Goal: Task Accomplishment & Management: Manage account settings

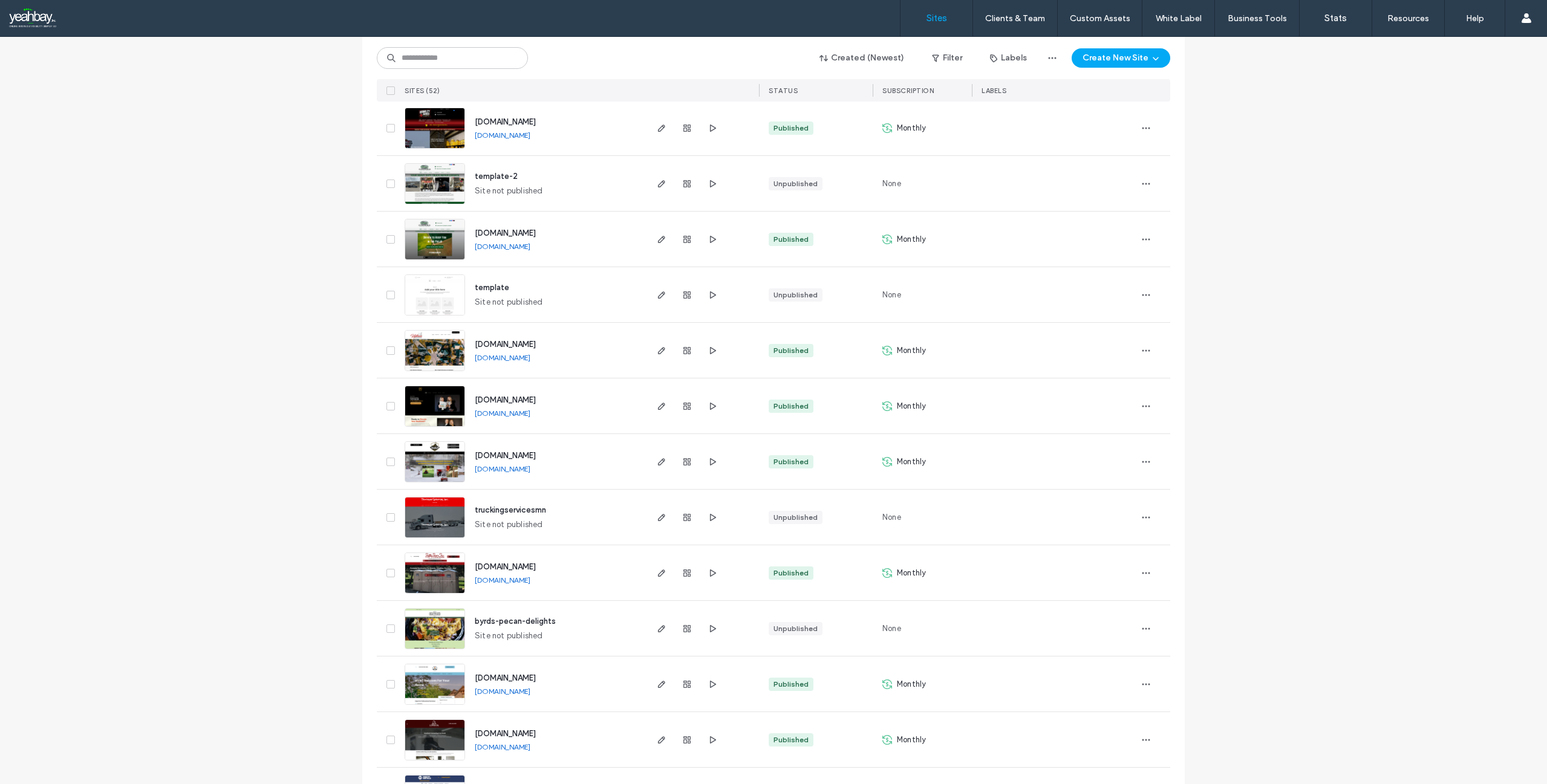
scroll to position [605, 0]
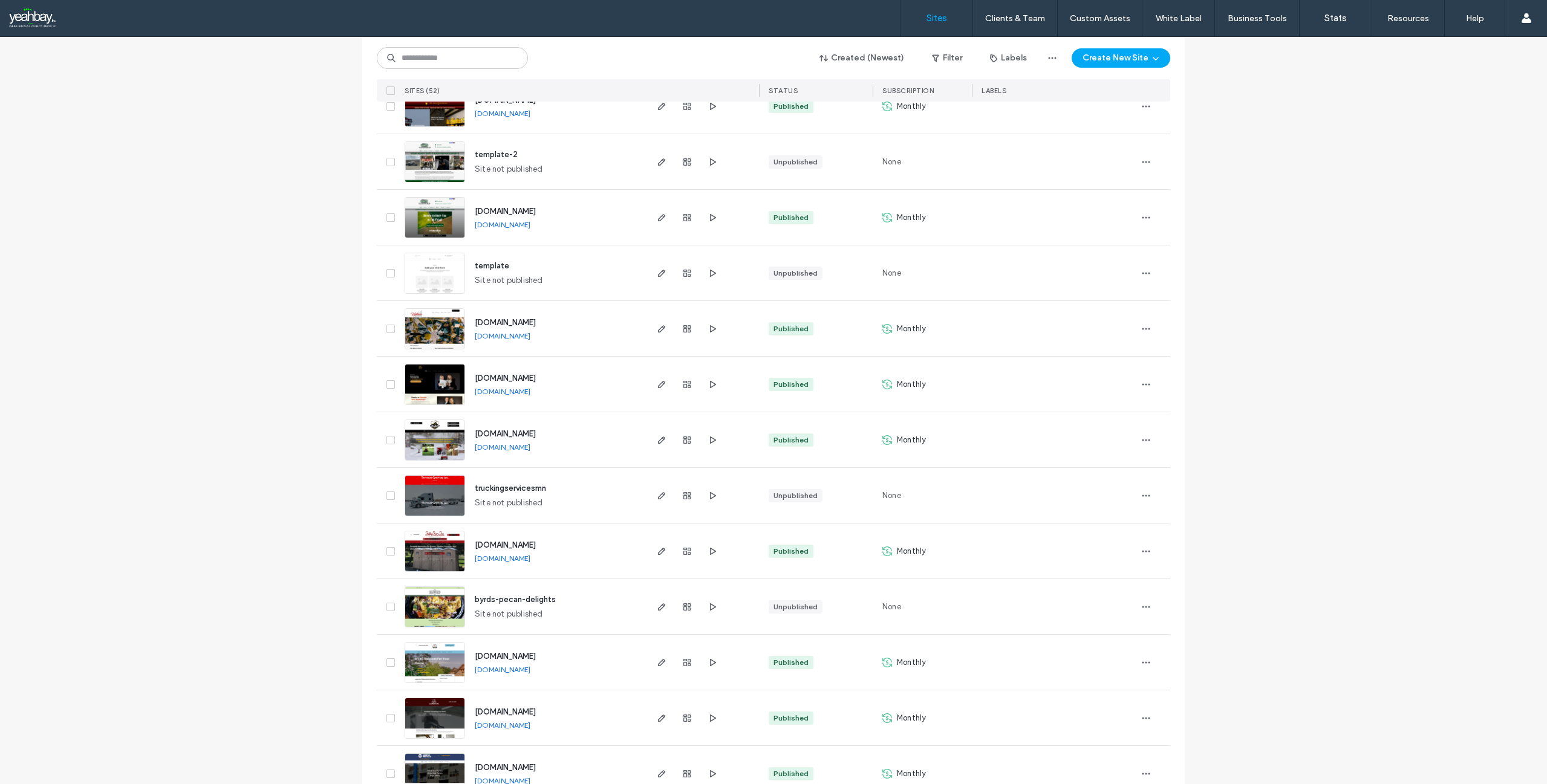
click at [532, 378] on span "[DOMAIN_NAME]" at bounding box center [505, 378] width 61 height 9
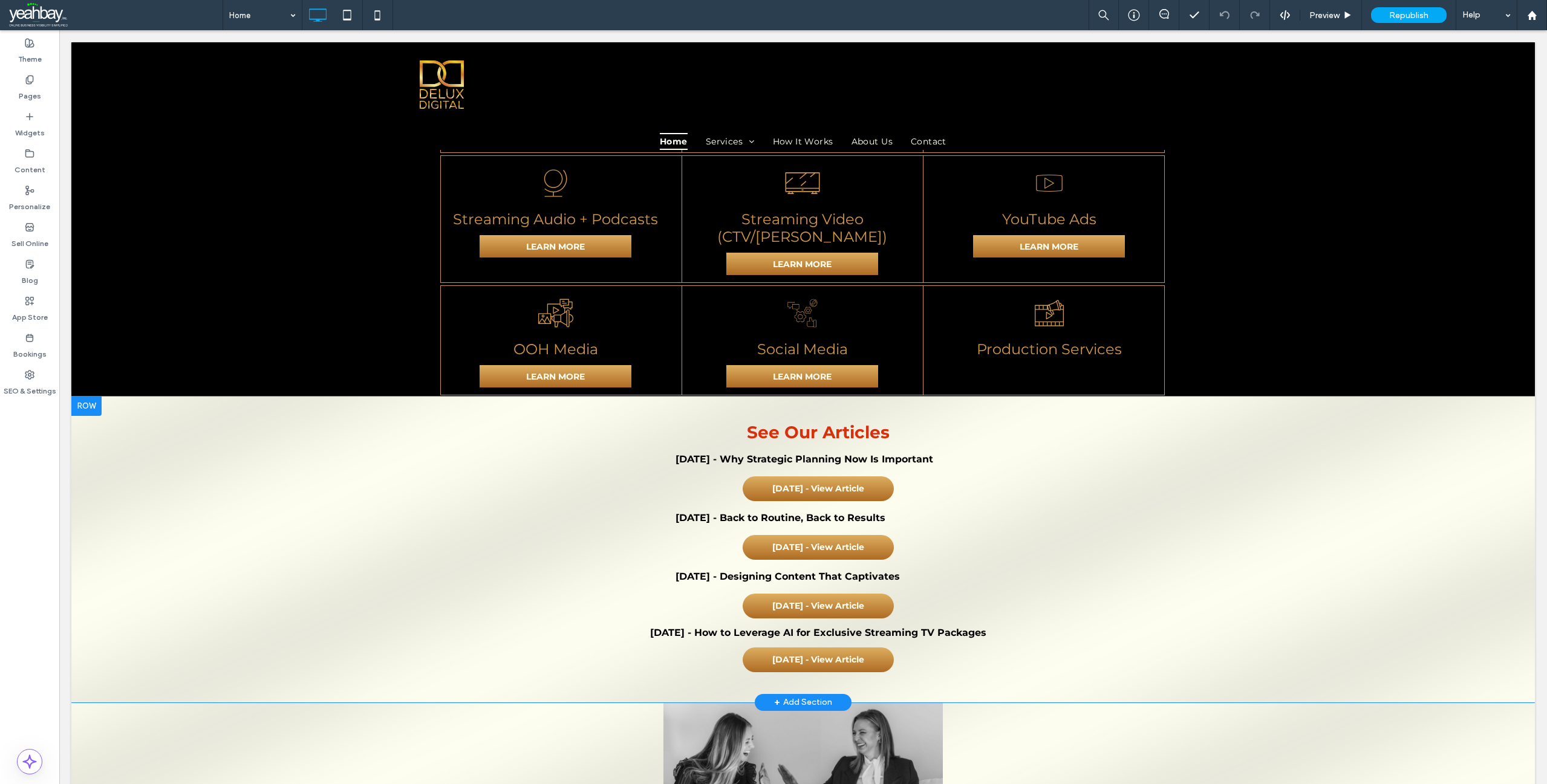
scroll to position [1491, 0]
click at [92, 397] on div at bounding box center [86, 407] width 31 height 20
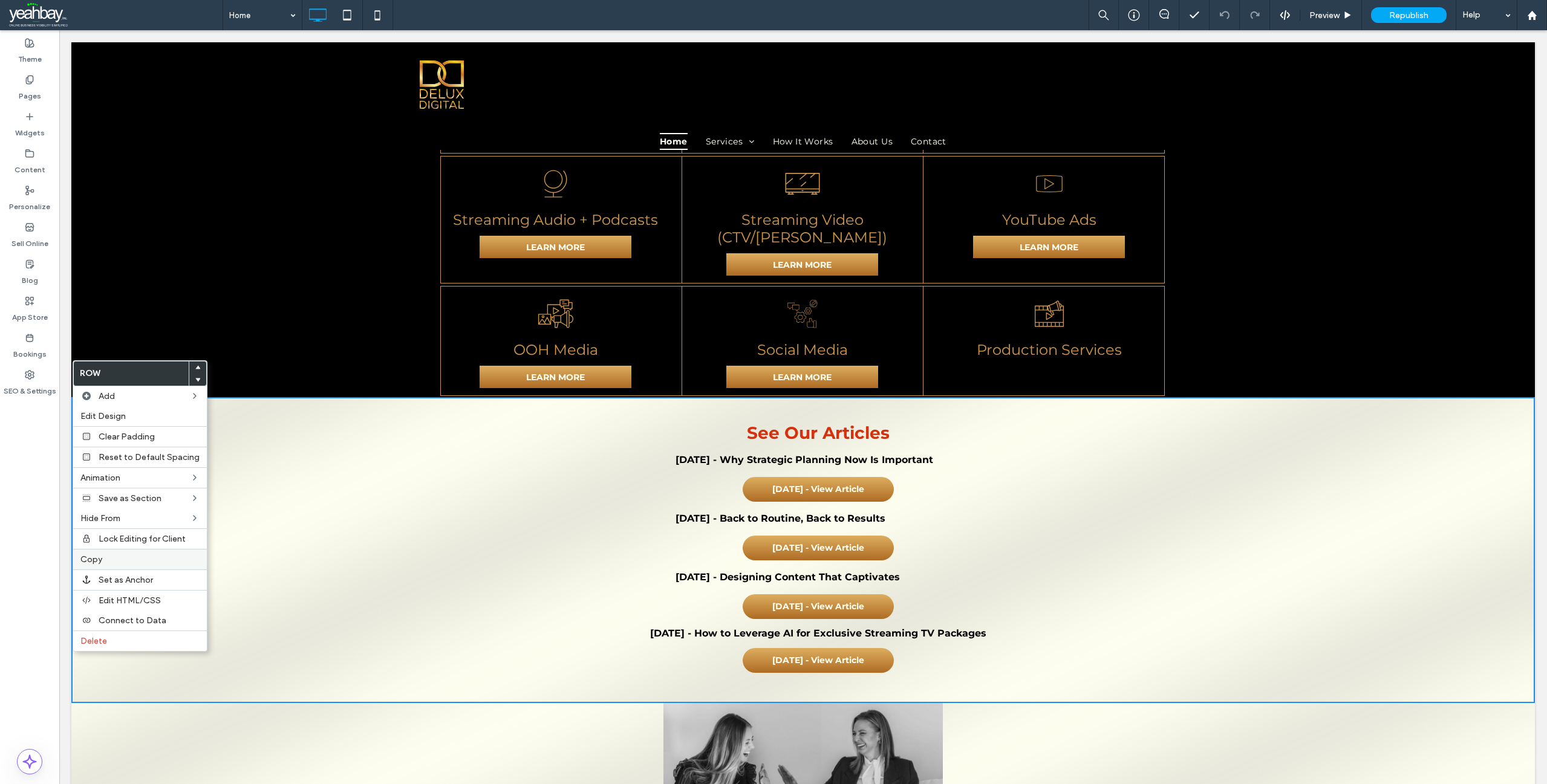
click at [87, 561] on span "Copy" at bounding box center [91, 560] width 21 height 10
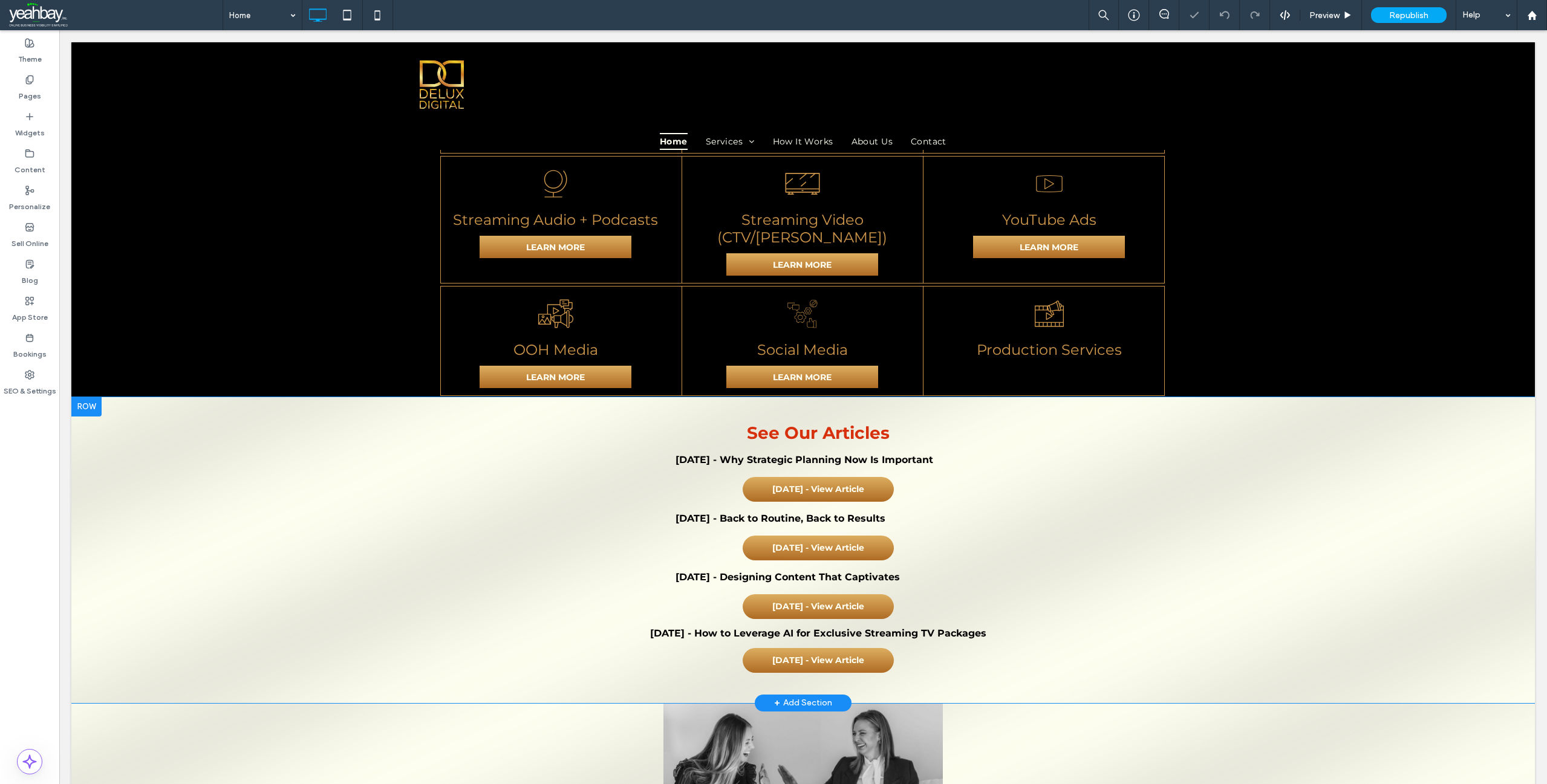
click at [91, 397] on div at bounding box center [86, 407] width 31 height 20
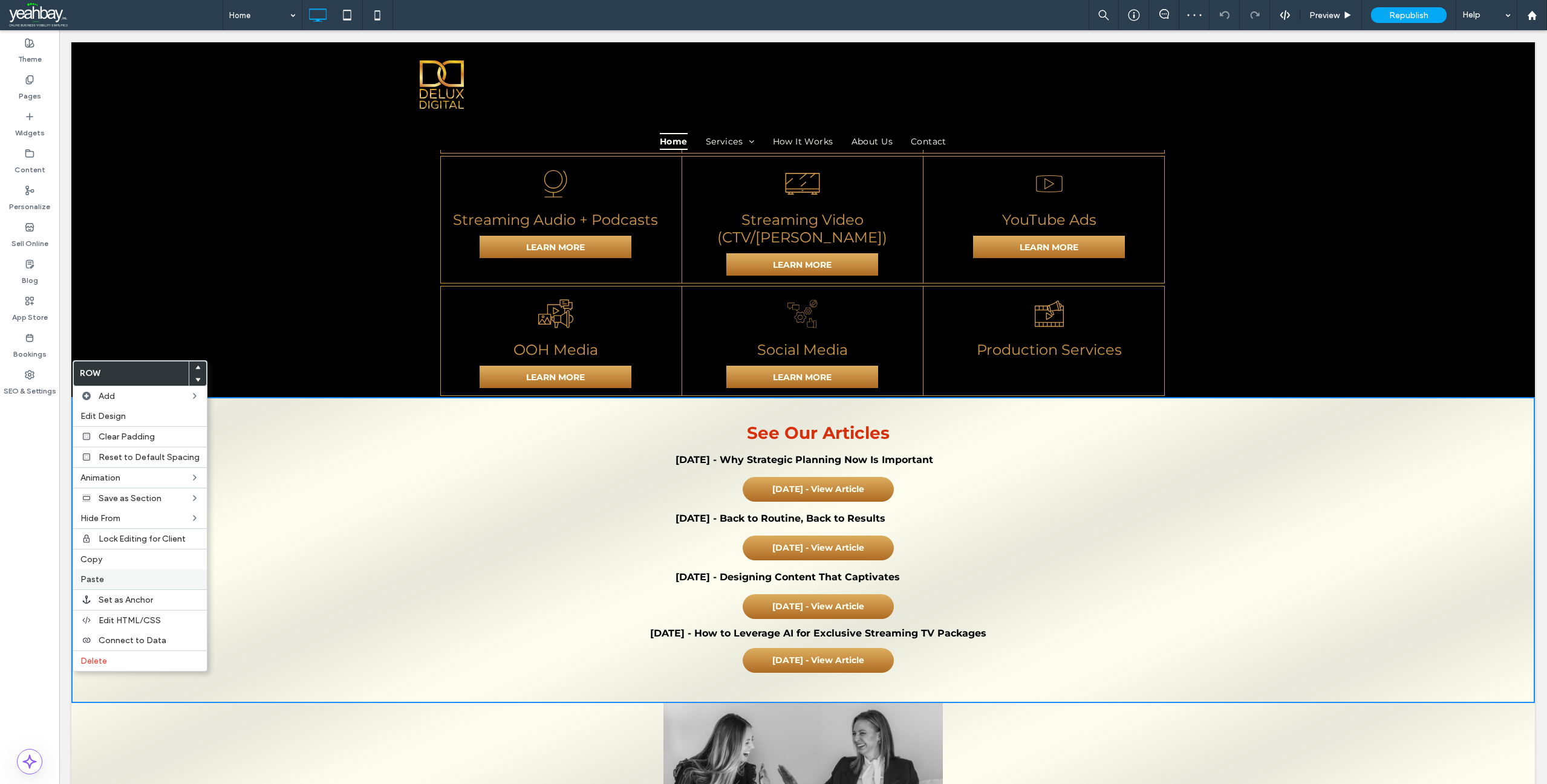
click at [101, 581] on span "Paste" at bounding box center [92, 580] width 23 height 10
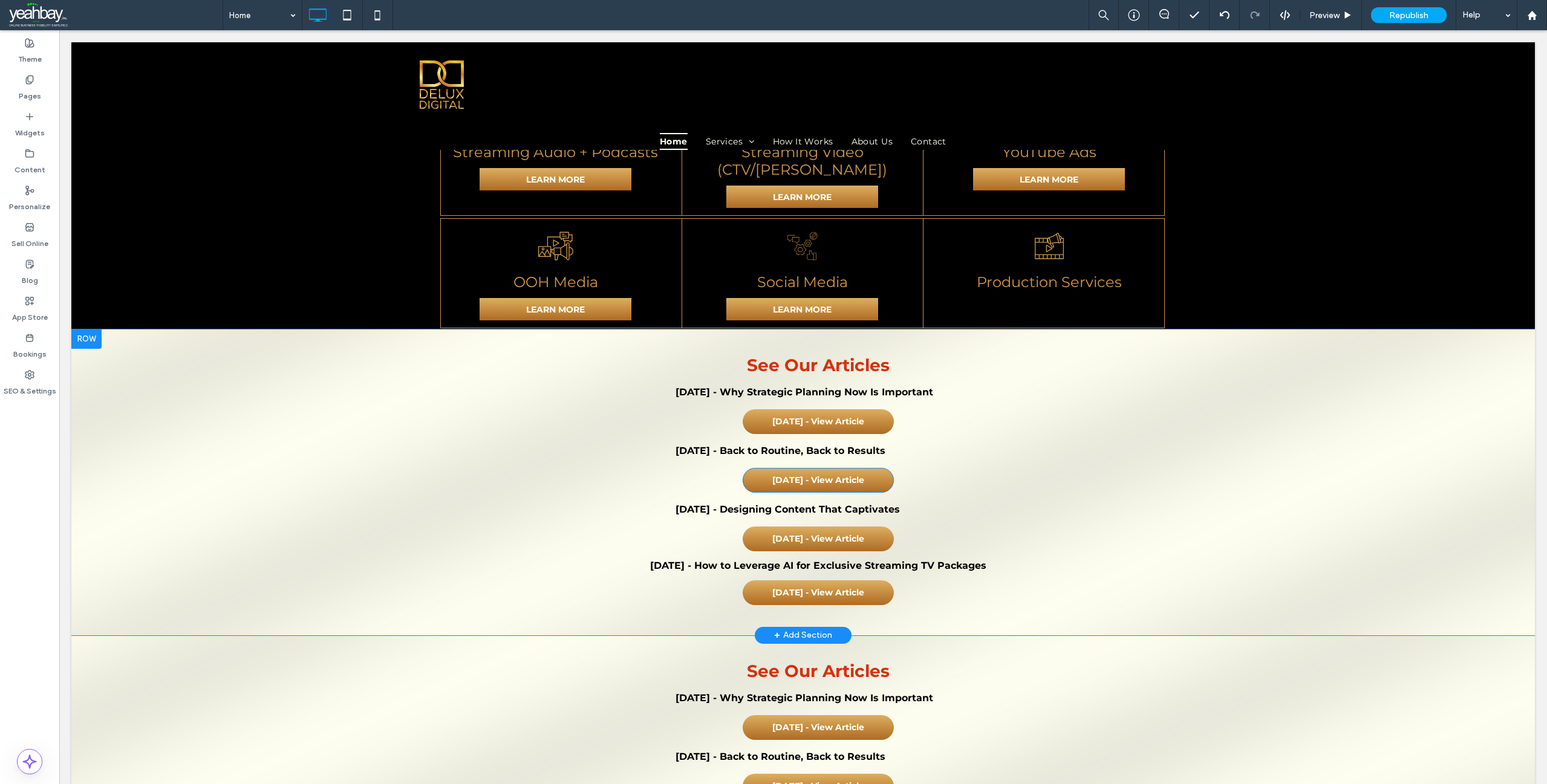
scroll to position [1551, 0]
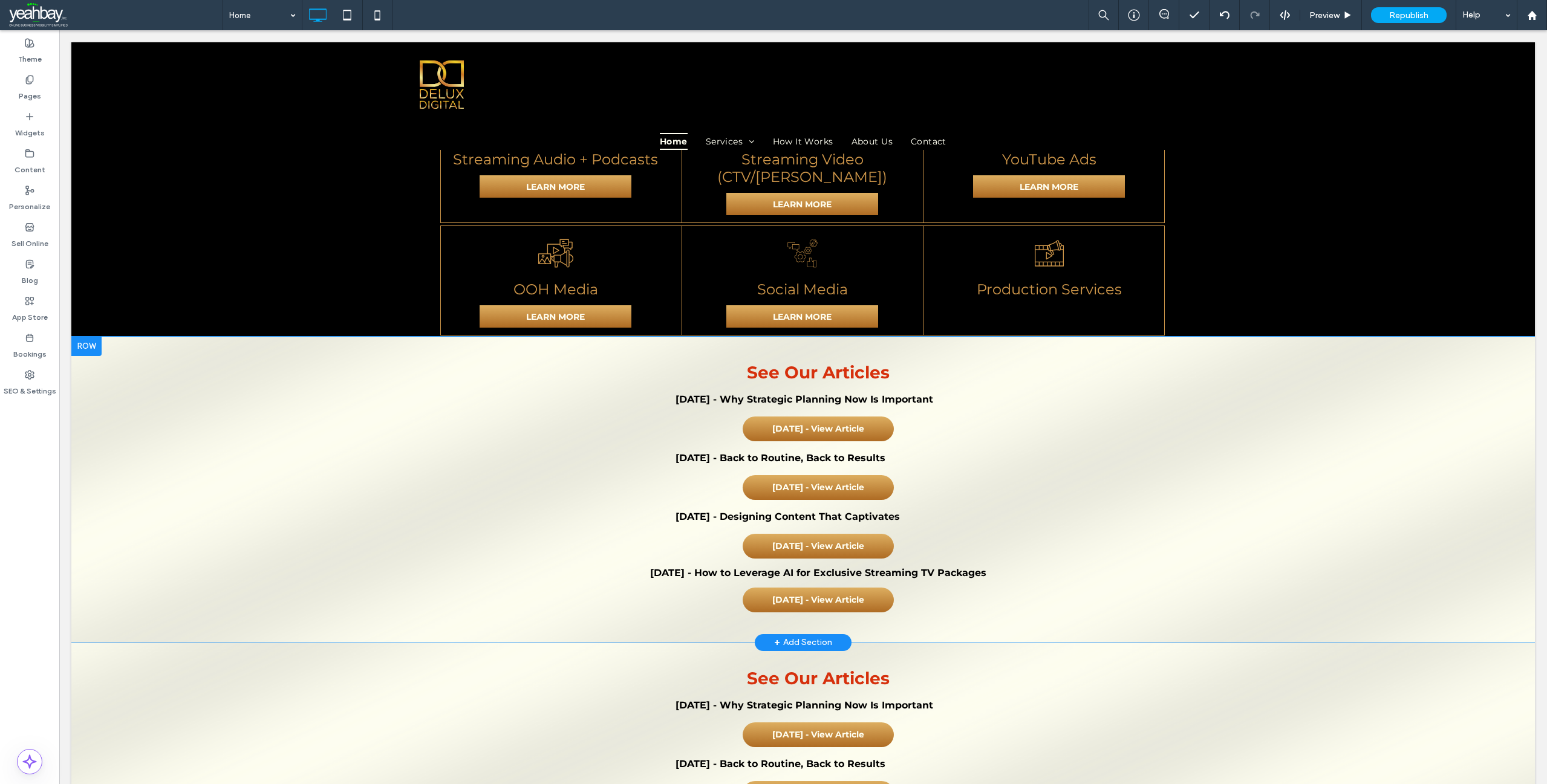
click at [90, 337] on div at bounding box center [86, 346] width 31 height 20
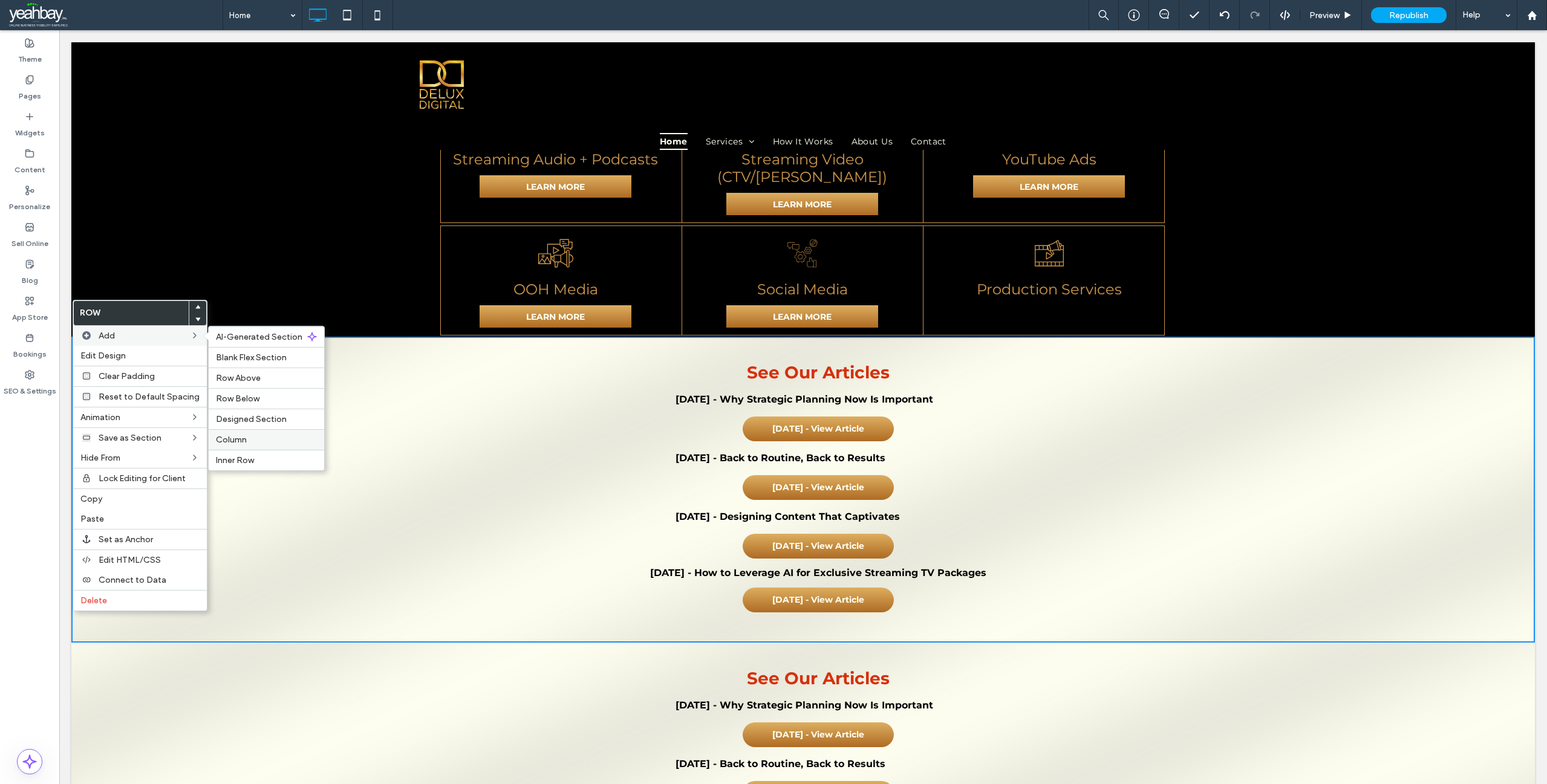
click at [238, 439] on span "Column" at bounding box center [231, 440] width 31 height 10
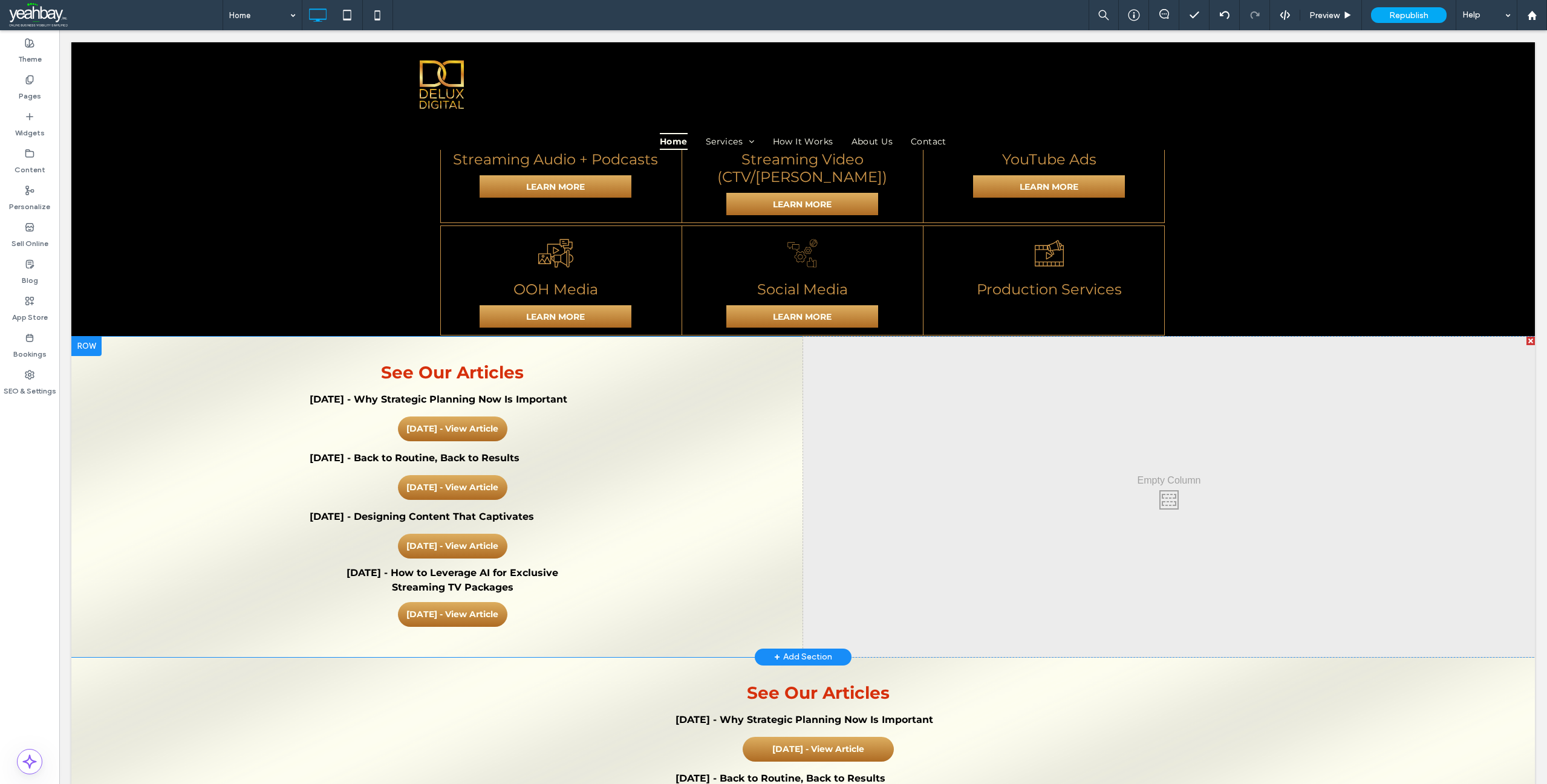
click at [1526, 337] on div at bounding box center [1530, 341] width 8 height 8
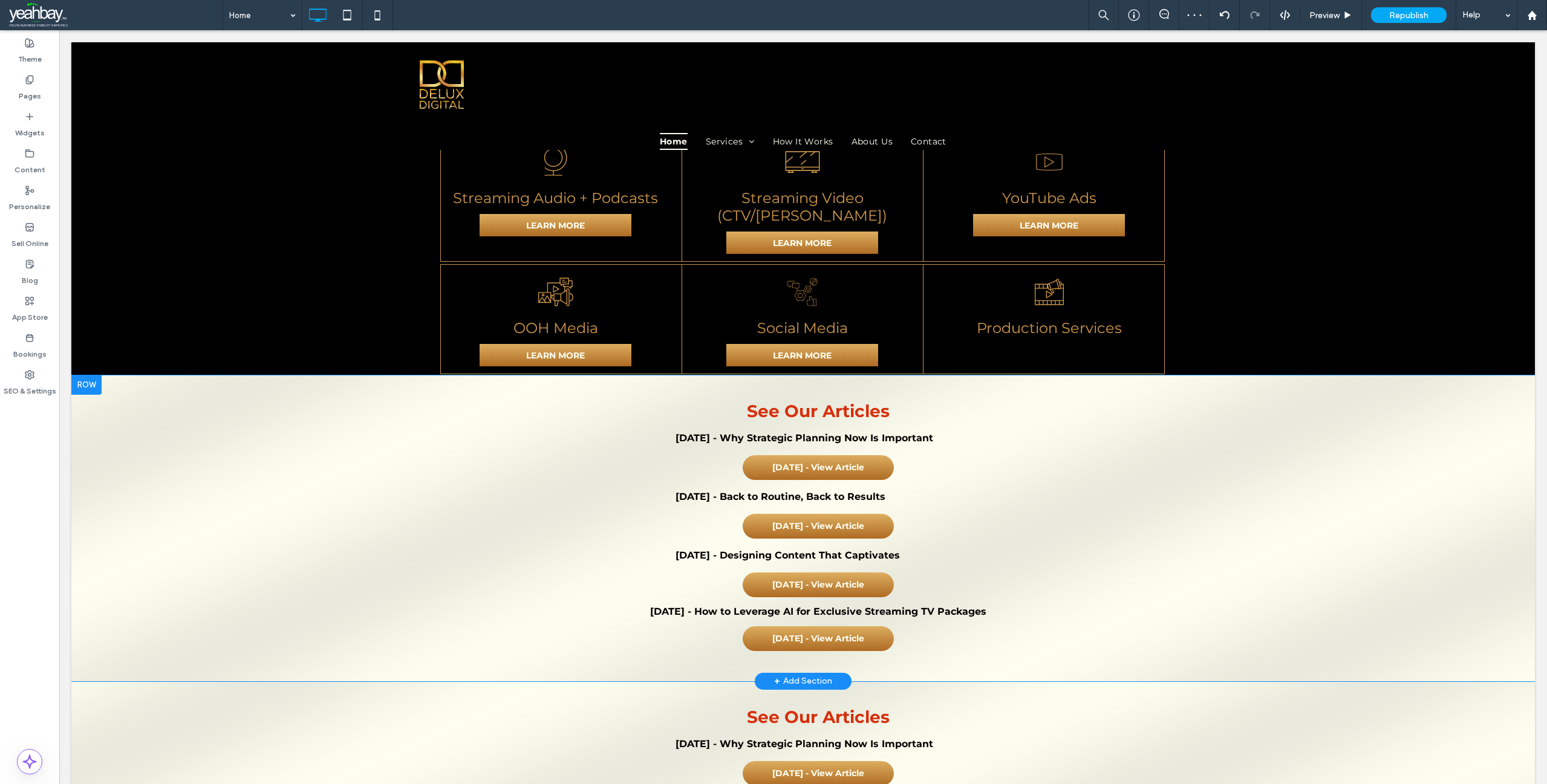
scroll to position [1491, 0]
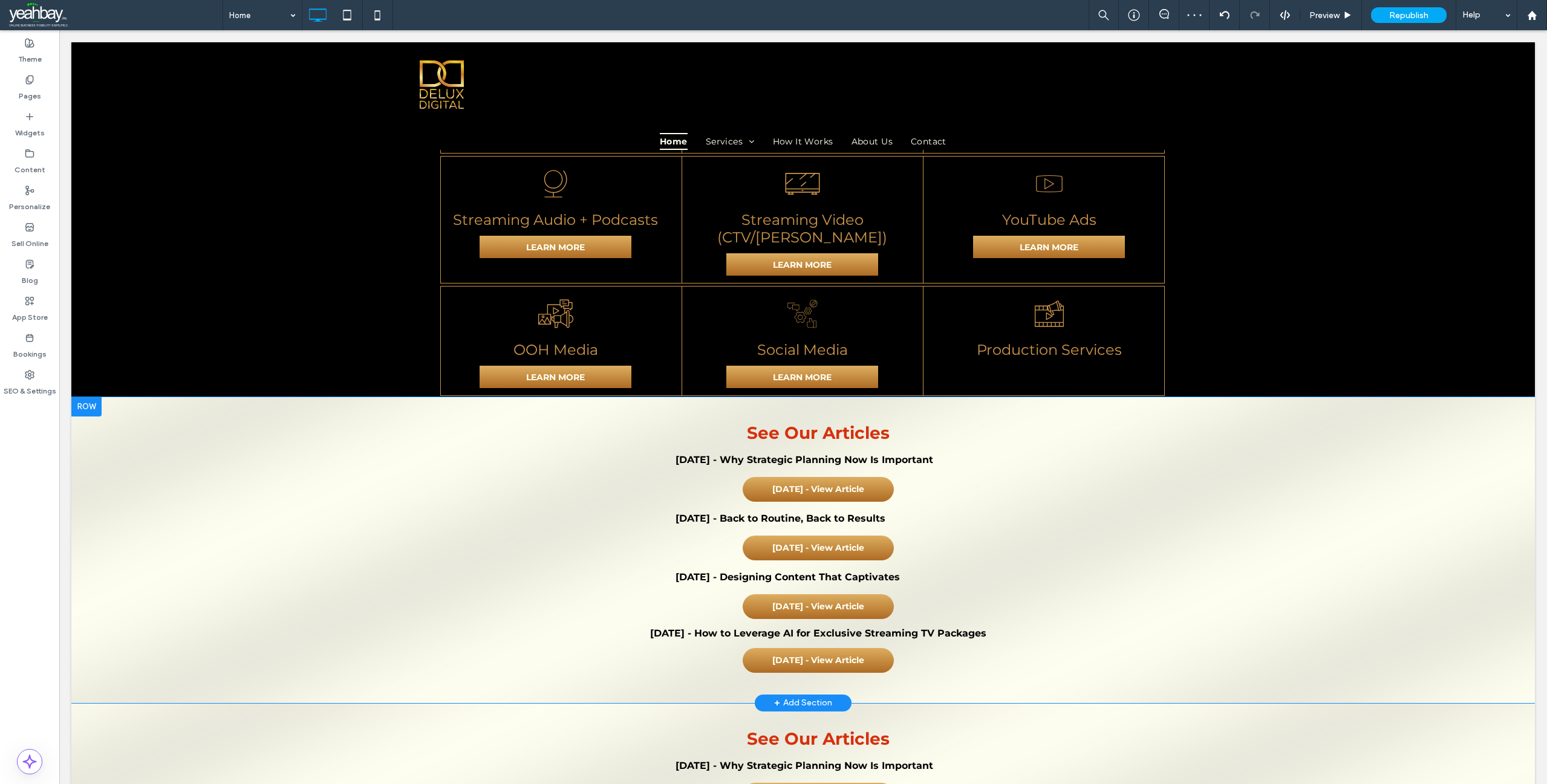
click at [84, 397] on div at bounding box center [86, 407] width 31 height 20
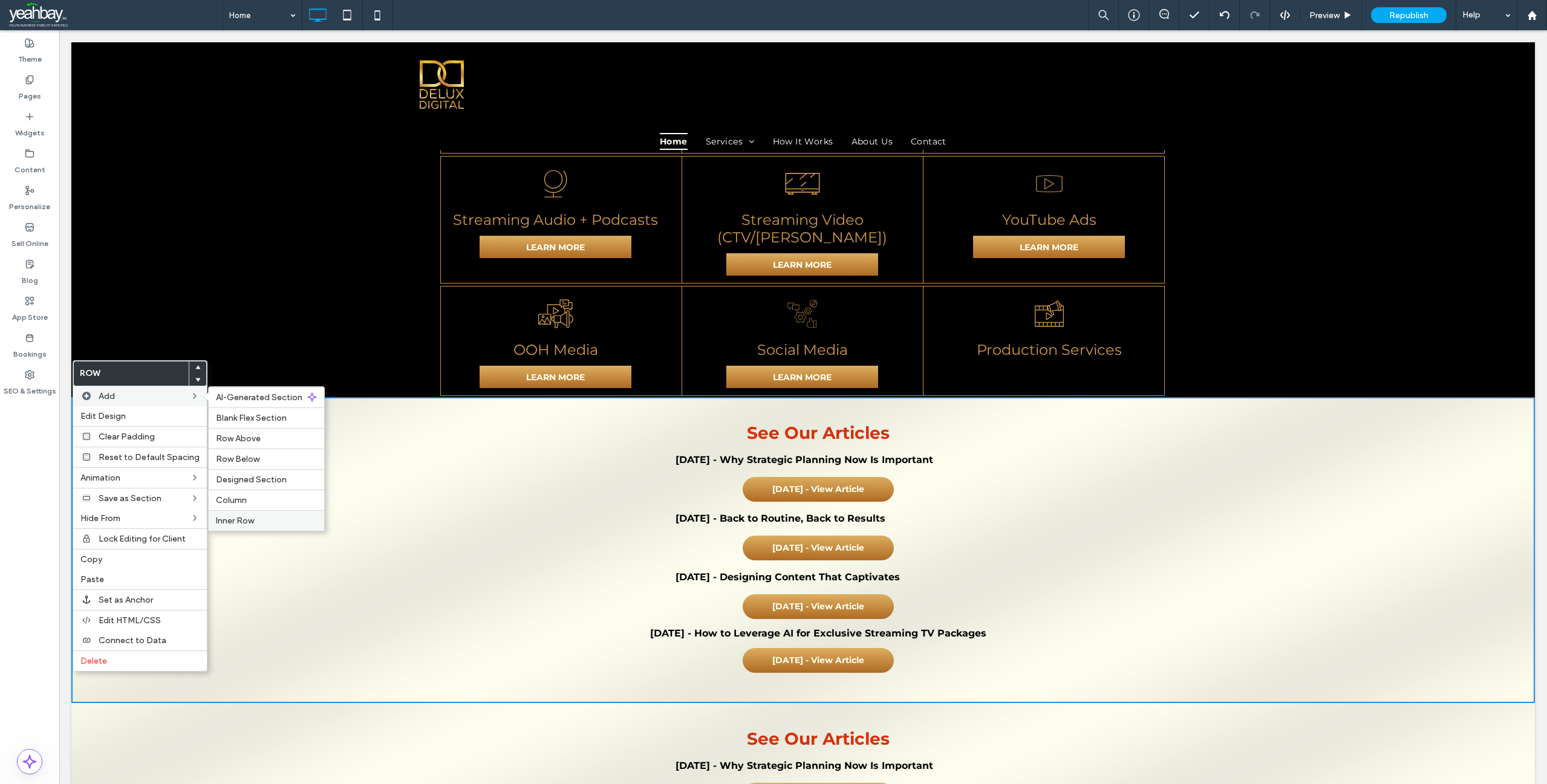
click at [243, 517] on span "Inner Row" at bounding box center [235, 521] width 38 height 10
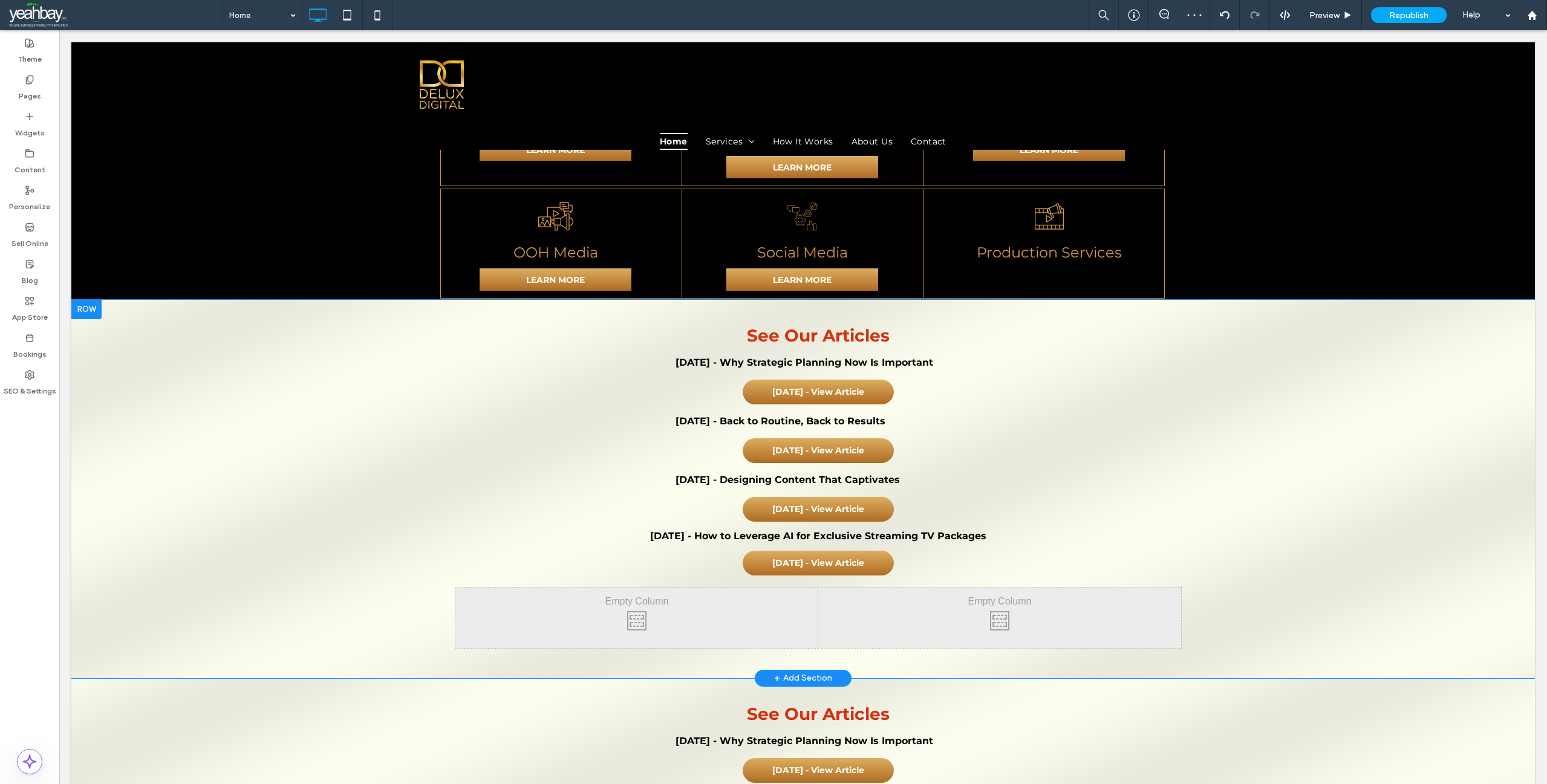
scroll to position [1612, 0]
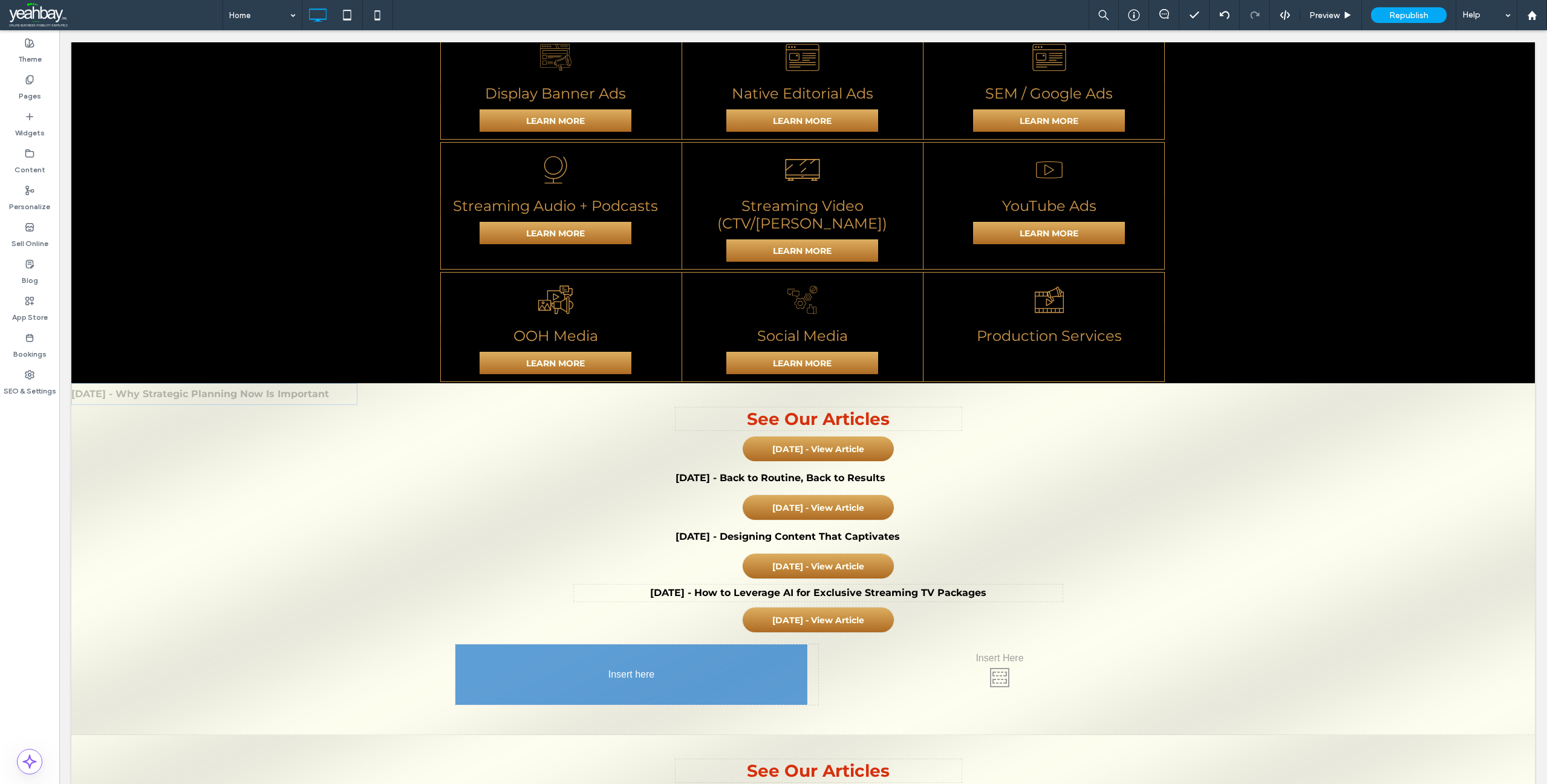
drag, startPoint x: 725, startPoint y: 302, endPoint x: 630, endPoint y: 662, distance: 372.3
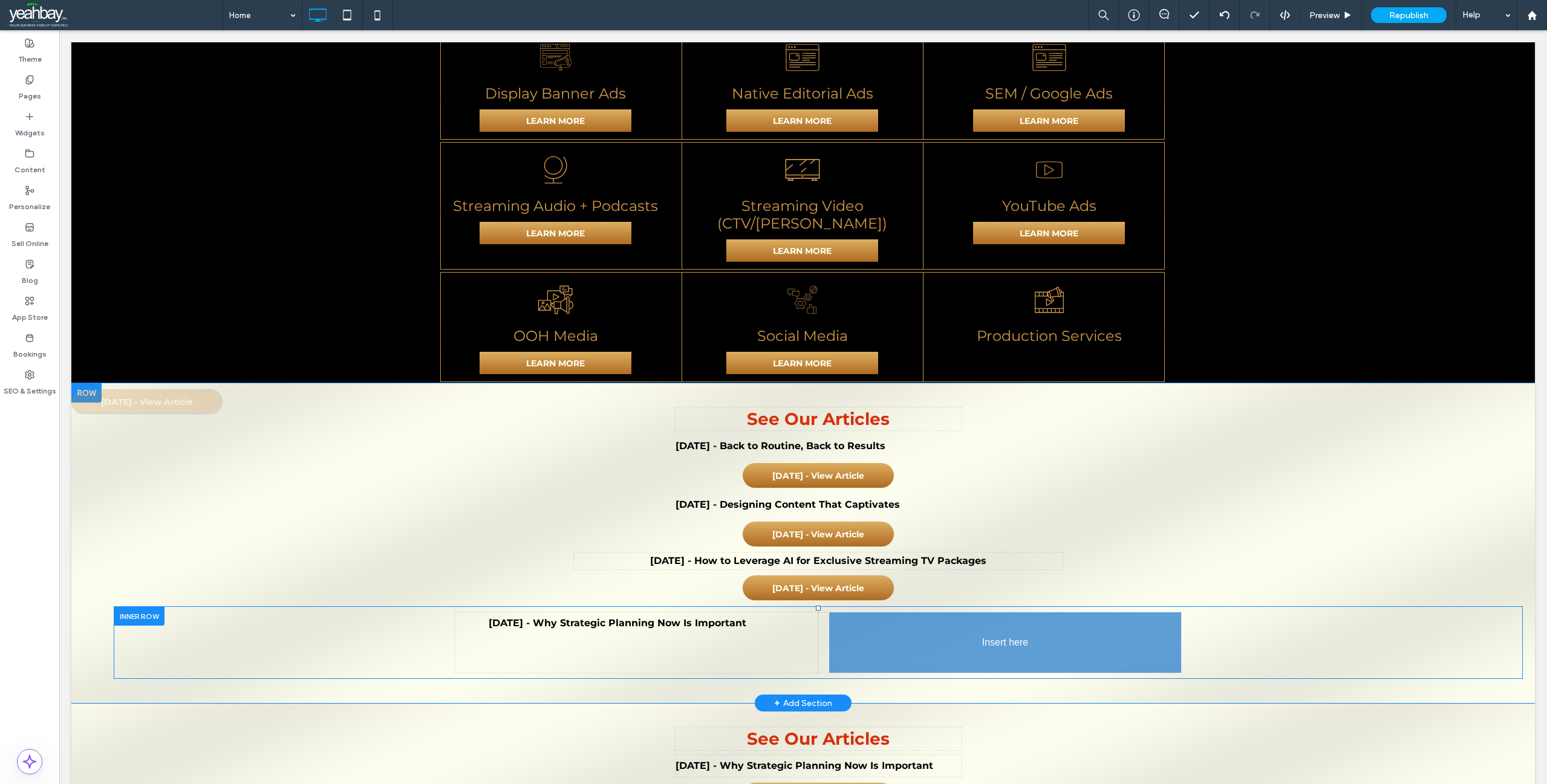
drag, startPoint x: 782, startPoint y: 306, endPoint x: 944, endPoint y: 660, distance: 389.3
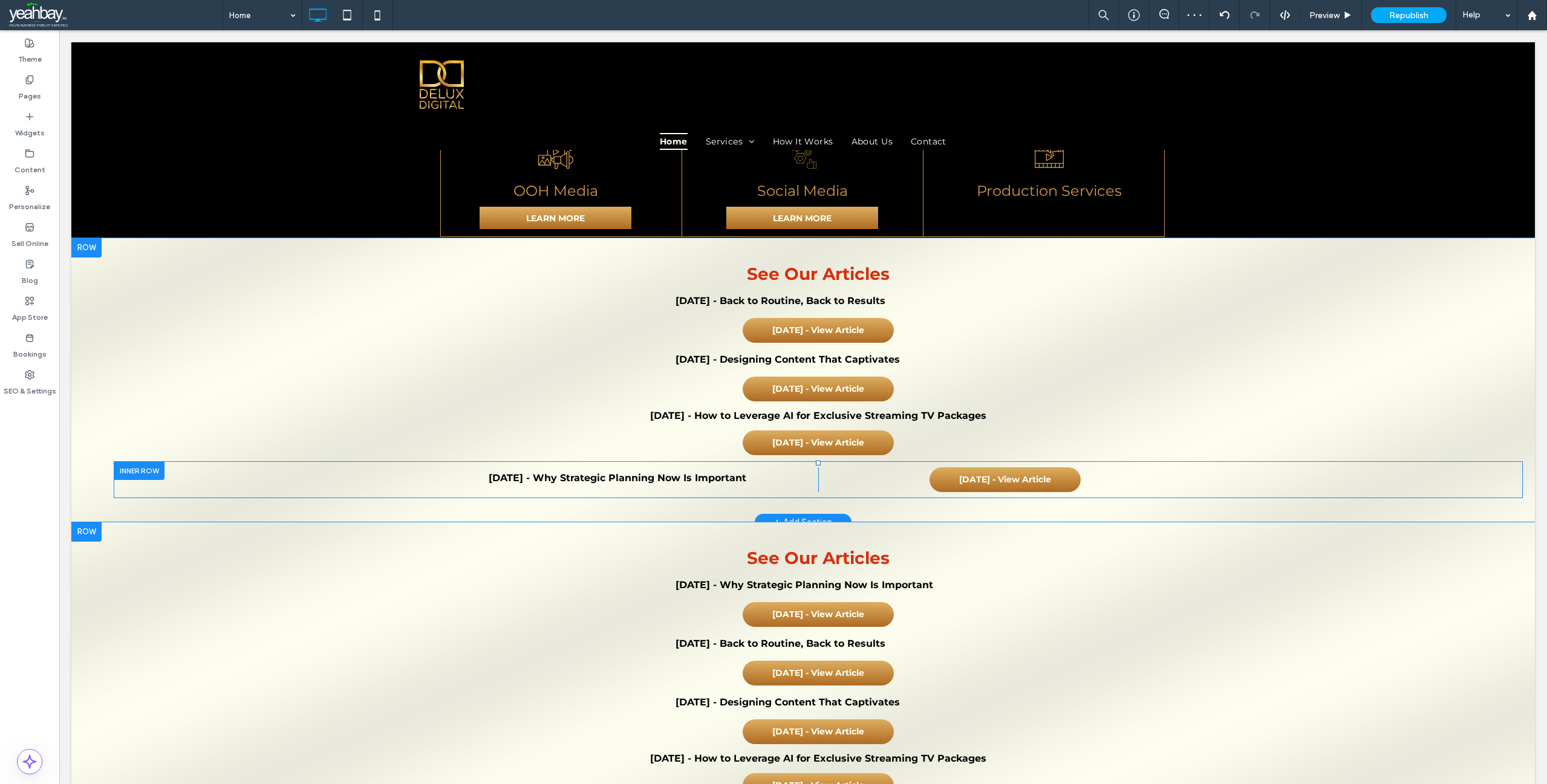
scroll to position [1672, 0]
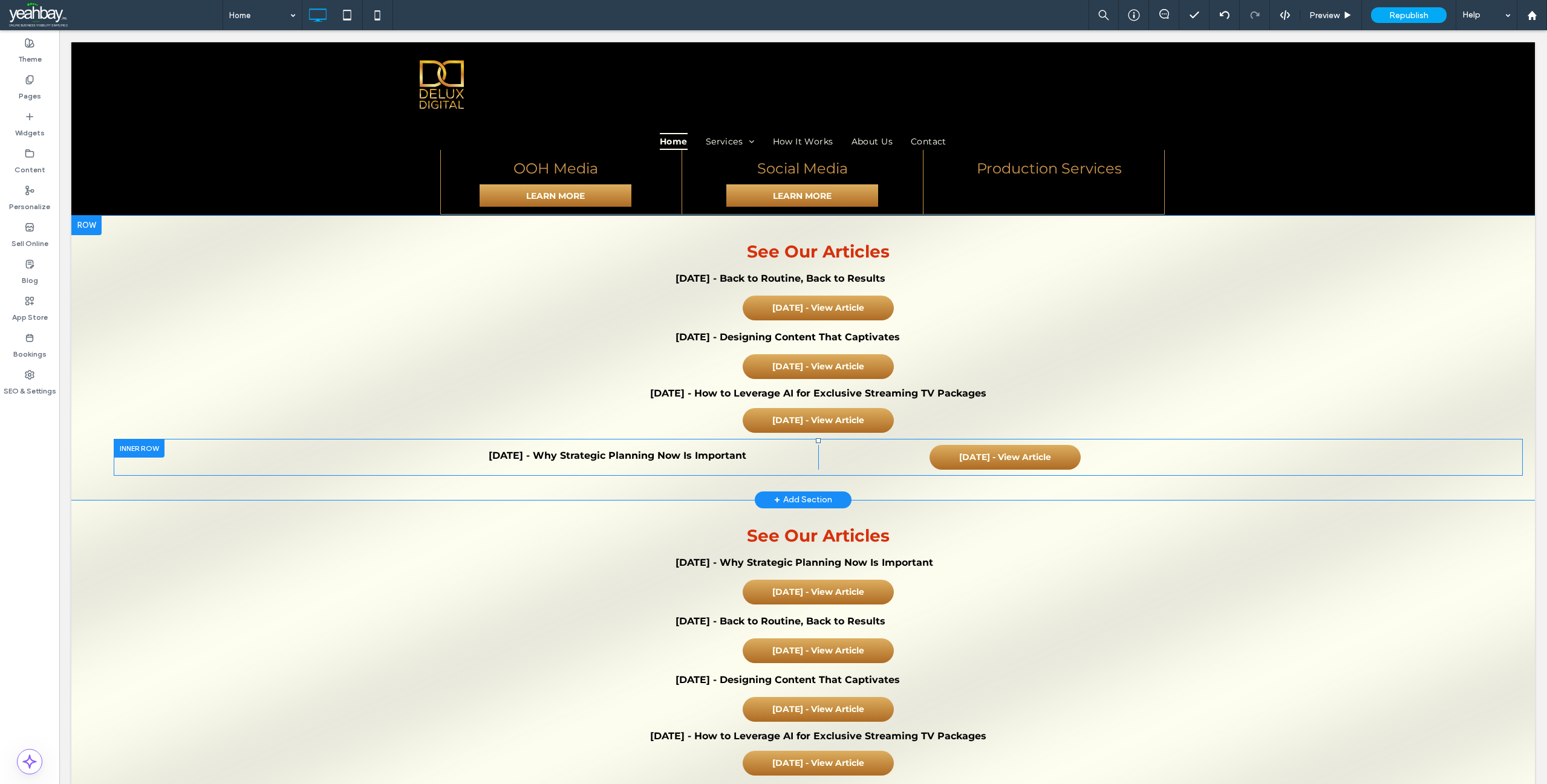
click at [91, 216] on div at bounding box center [86, 226] width 31 height 20
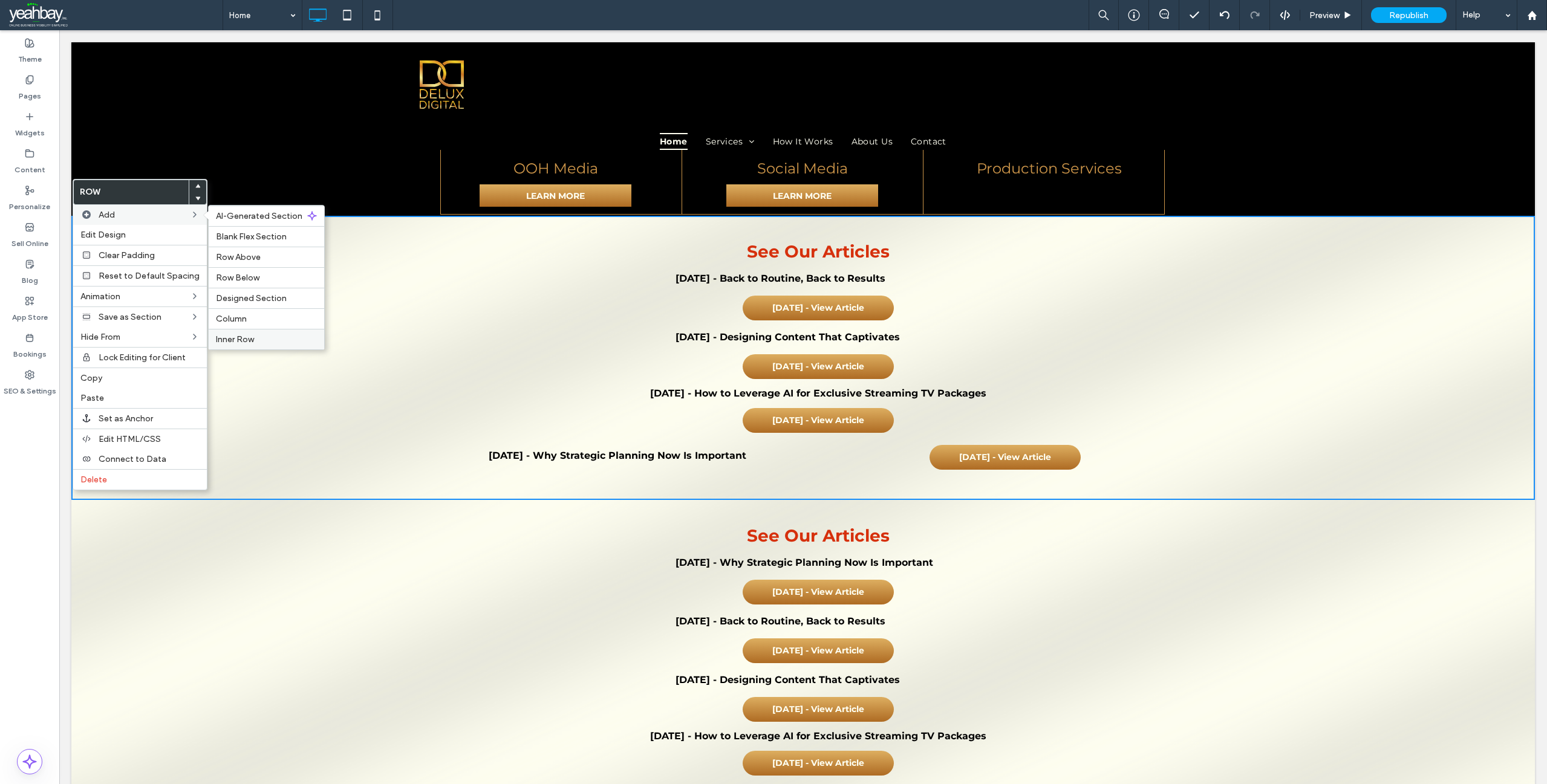
click at [246, 340] on span "Inner Row" at bounding box center [235, 339] width 38 height 10
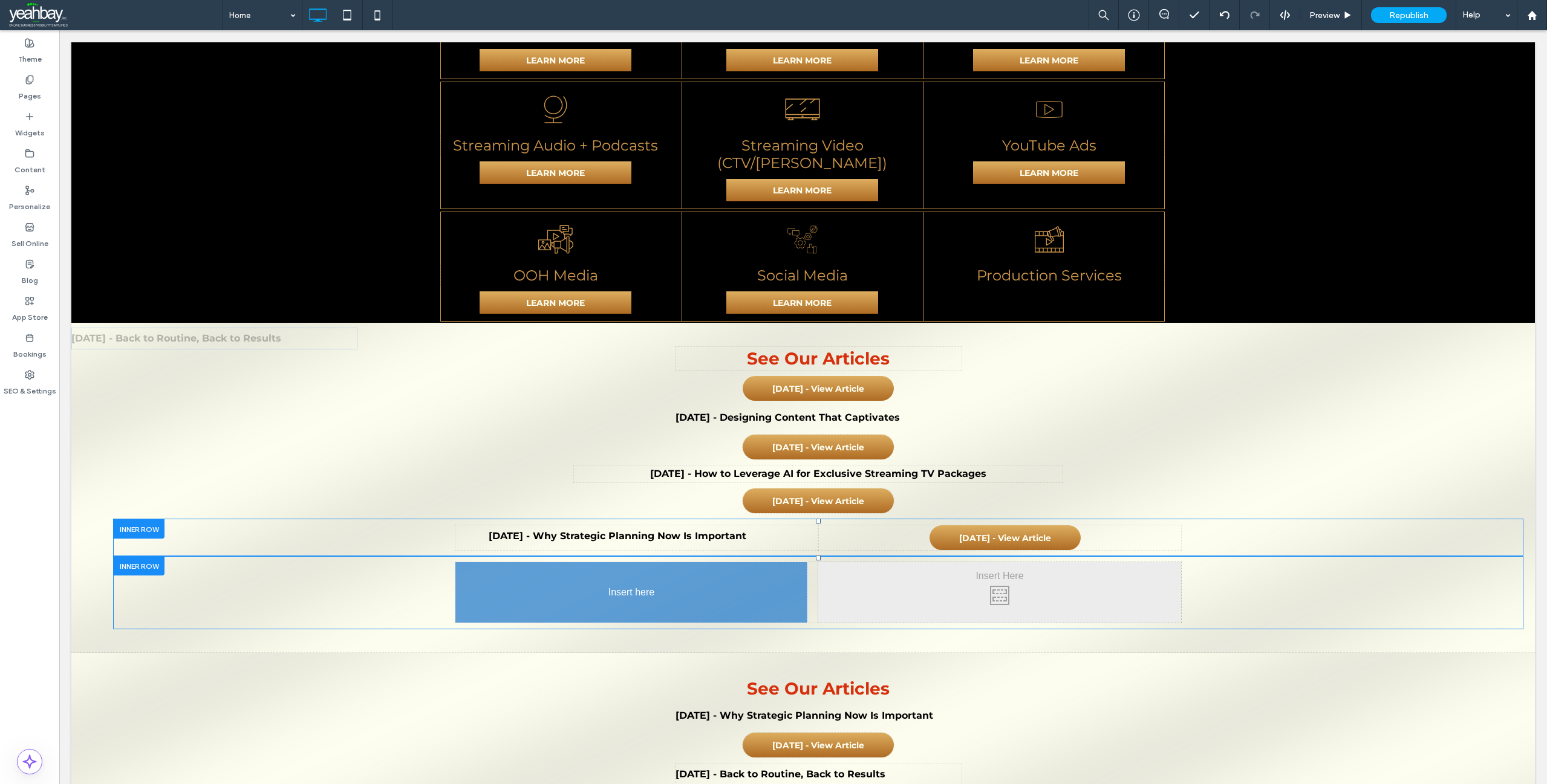
drag, startPoint x: 691, startPoint y: 241, endPoint x: 698, endPoint y: 612, distance: 371.1
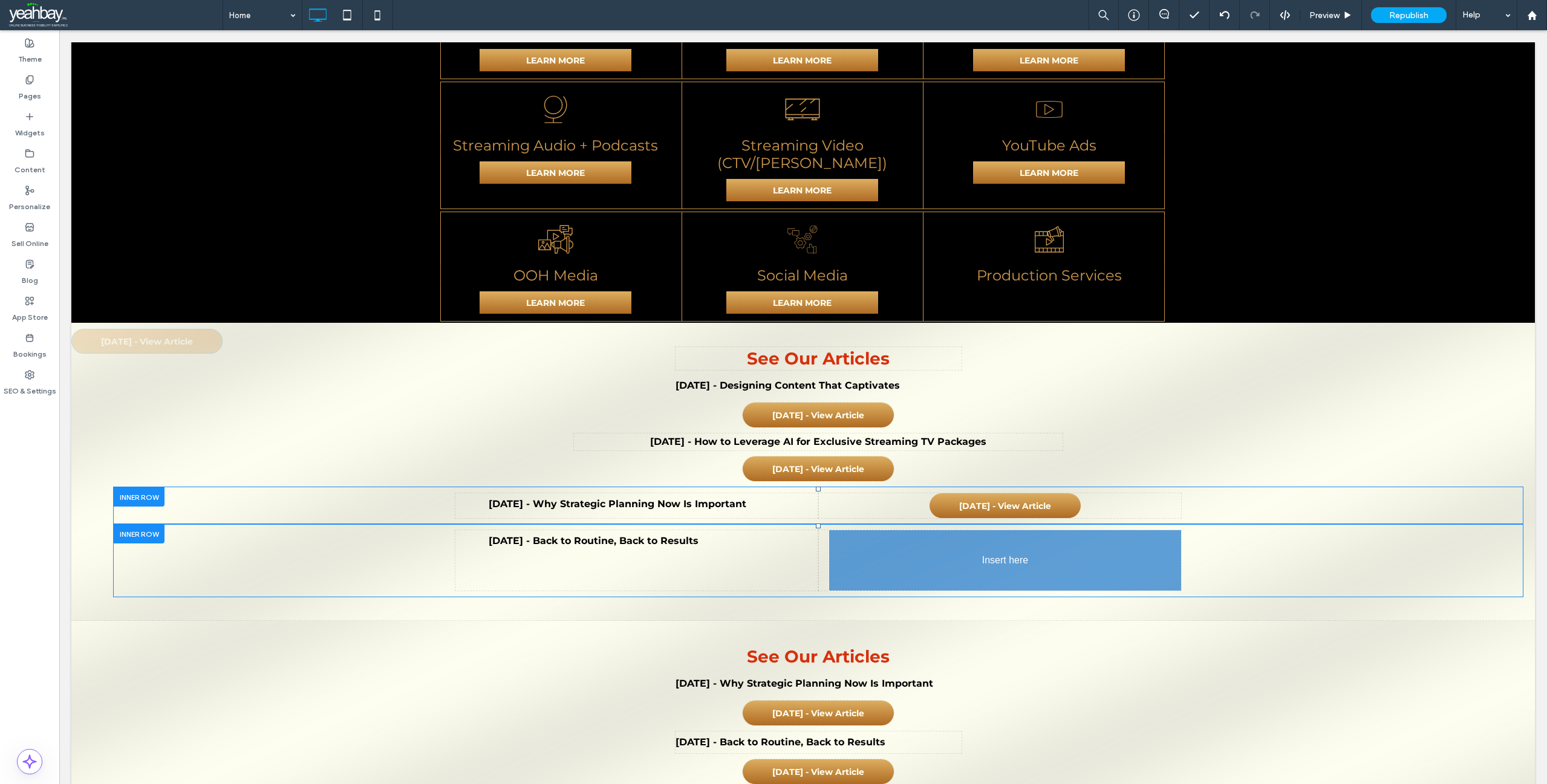
drag, startPoint x: 797, startPoint y: 239, endPoint x: 898, endPoint y: 546, distance: 323.2
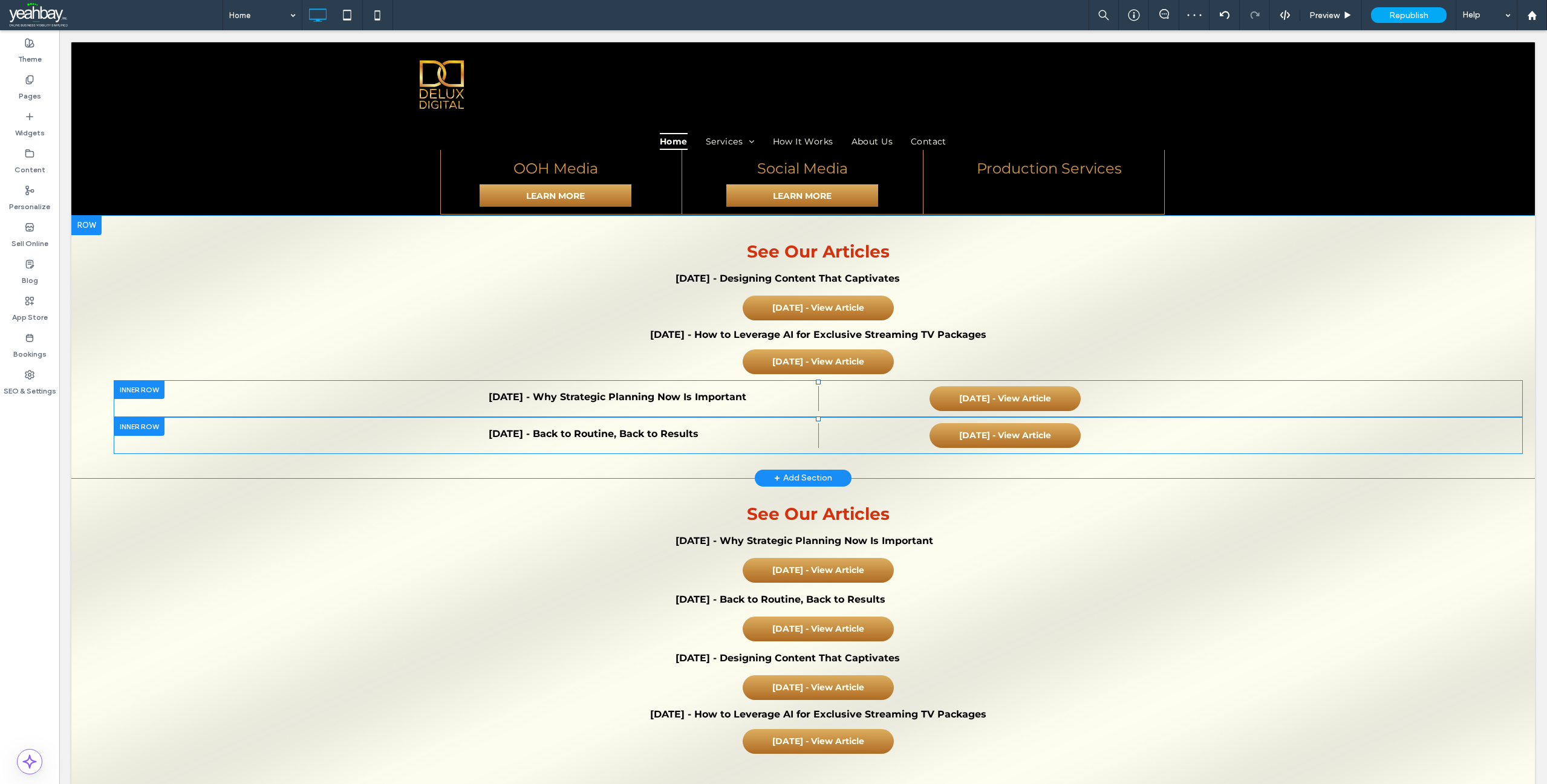
click at [85, 216] on div at bounding box center [86, 226] width 31 height 20
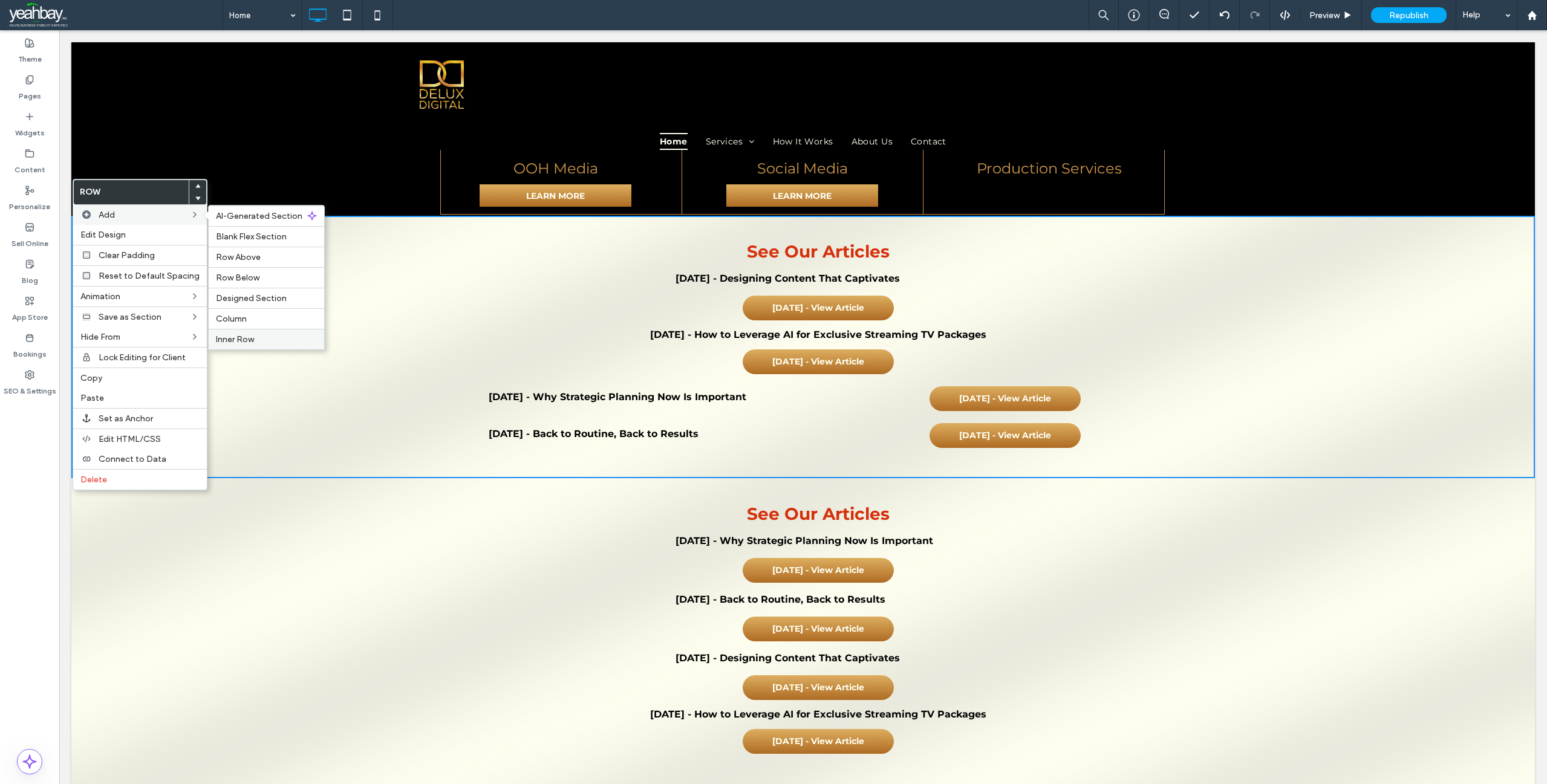
click at [239, 337] on span "Inner Row" at bounding box center [235, 339] width 38 height 10
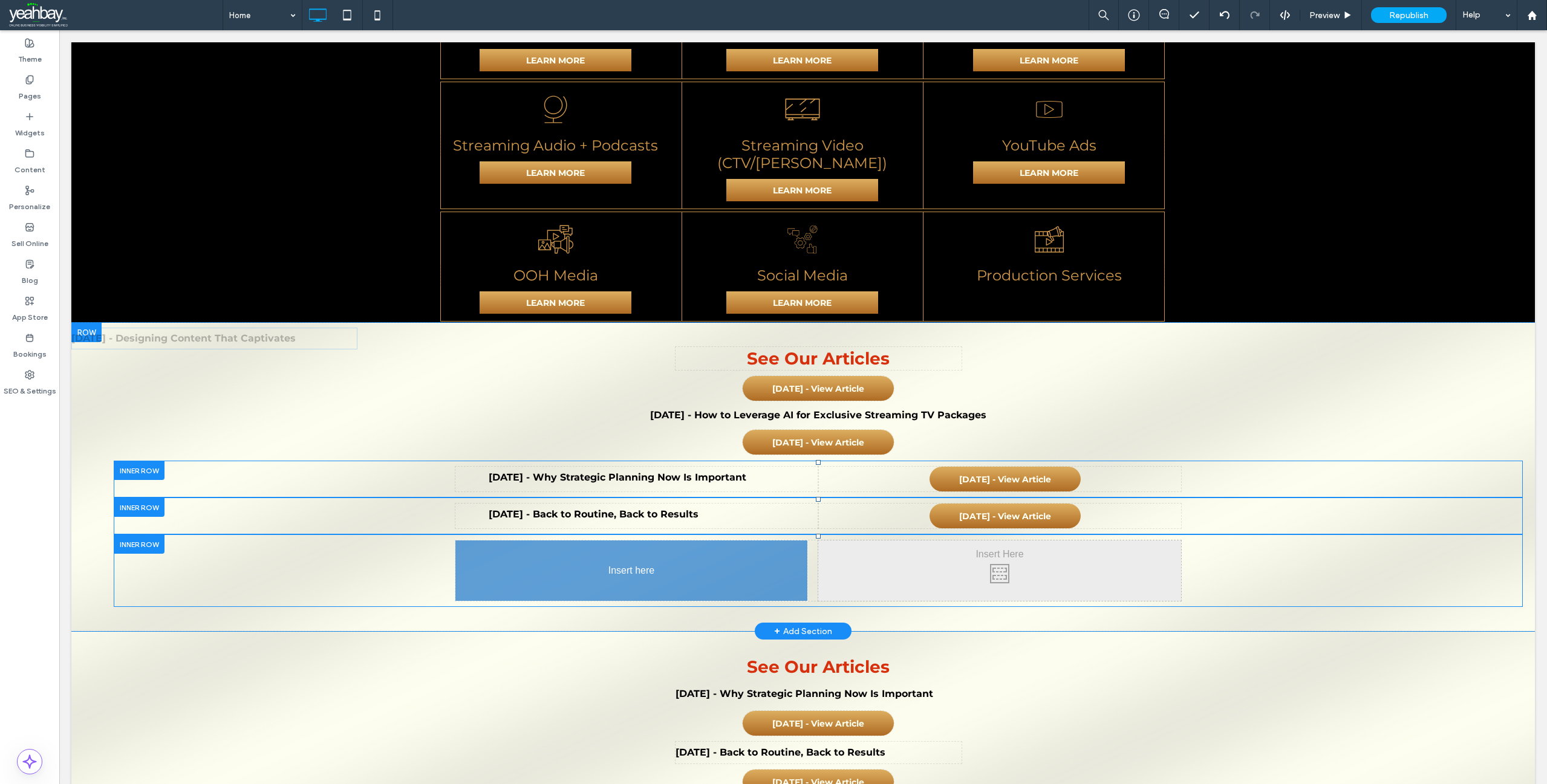
drag, startPoint x: 700, startPoint y: 242, endPoint x: 637, endPoint y: 558, distance: 322.2
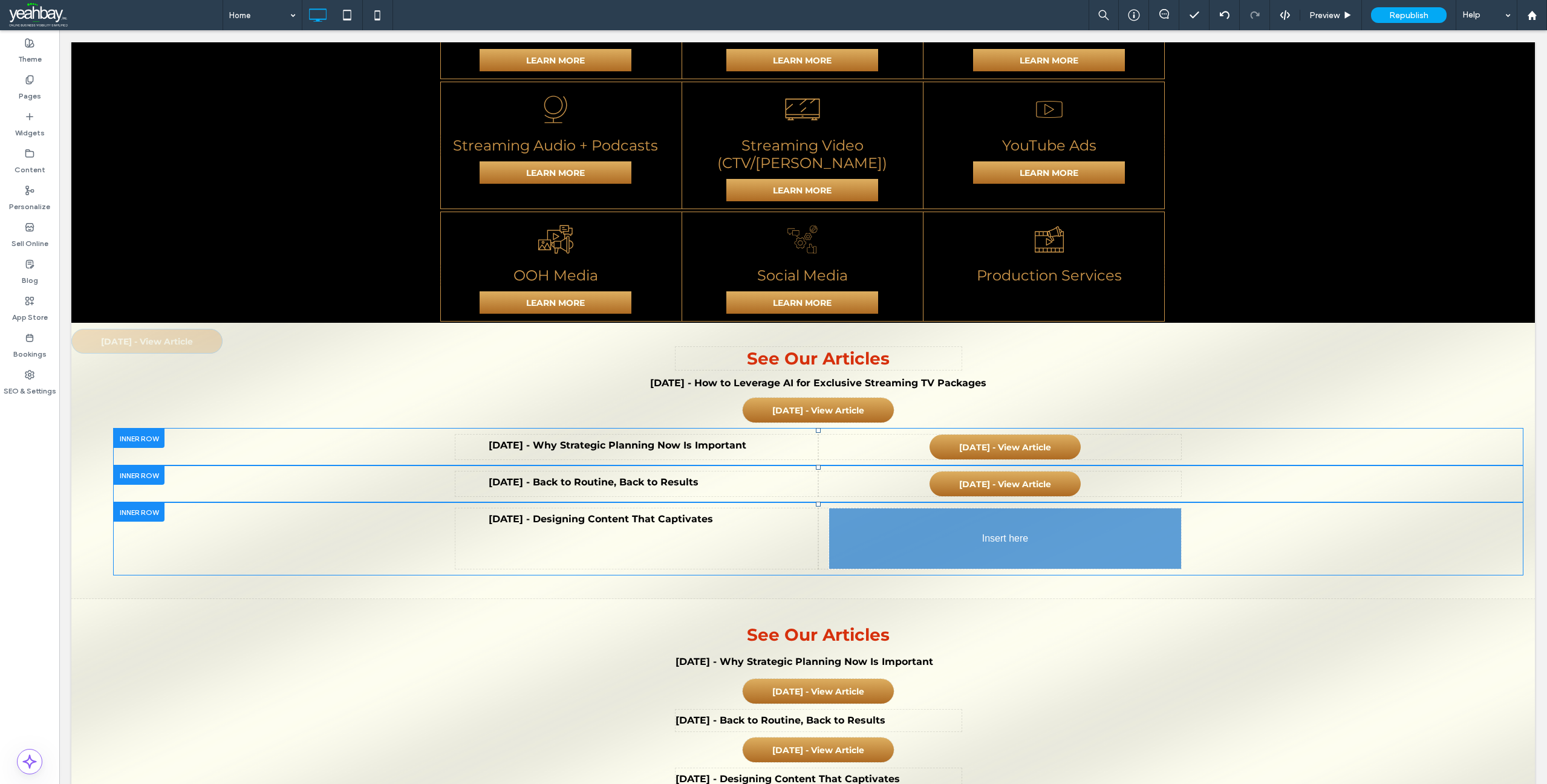
drag, startPoint x: 826, startPoint y: 238, endPoint x: 1017, endPoint y: 545, distance: 361.6
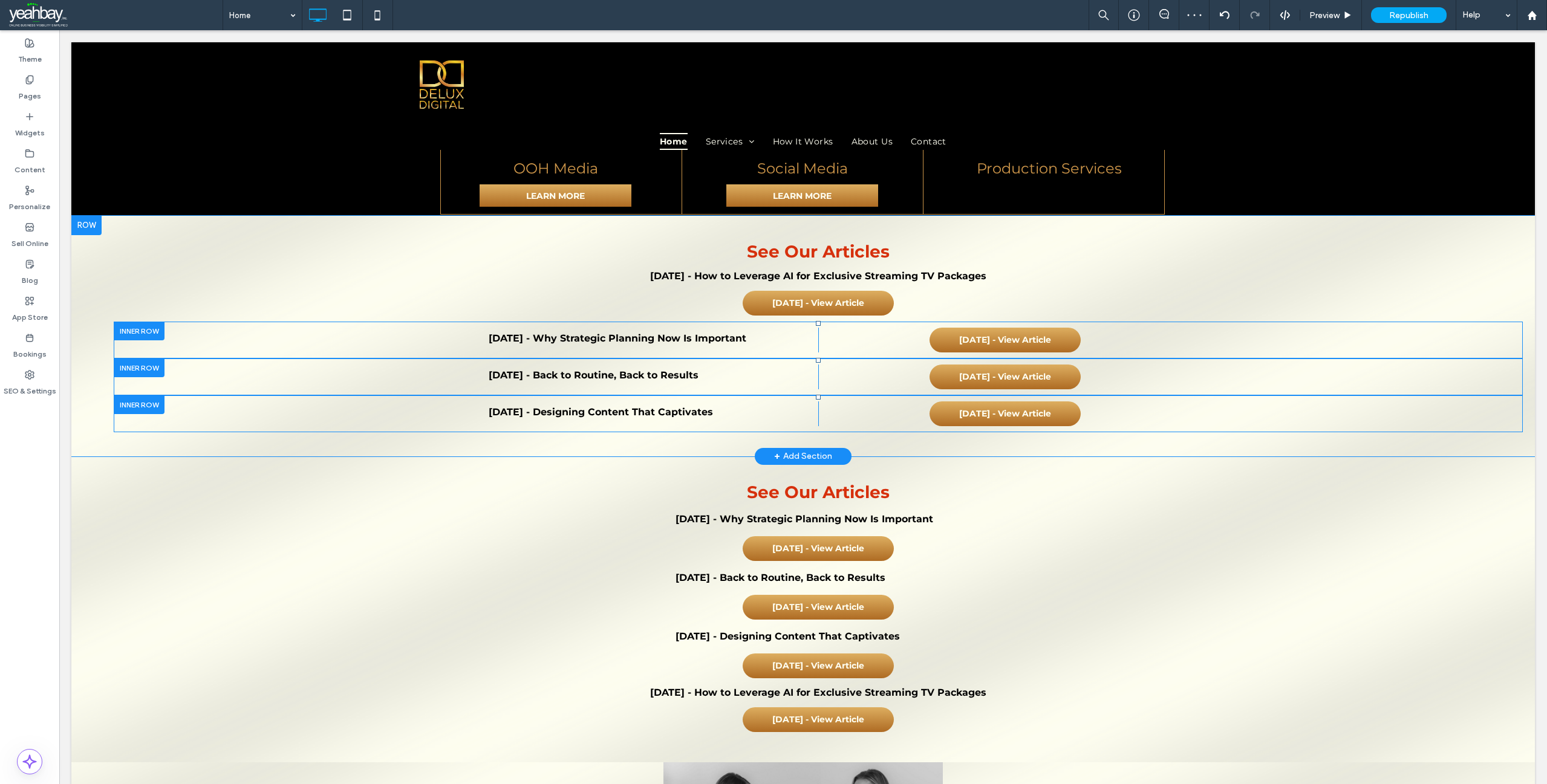
click at [98, 216] on div at bounding box center [86, 226] width 31 height 20
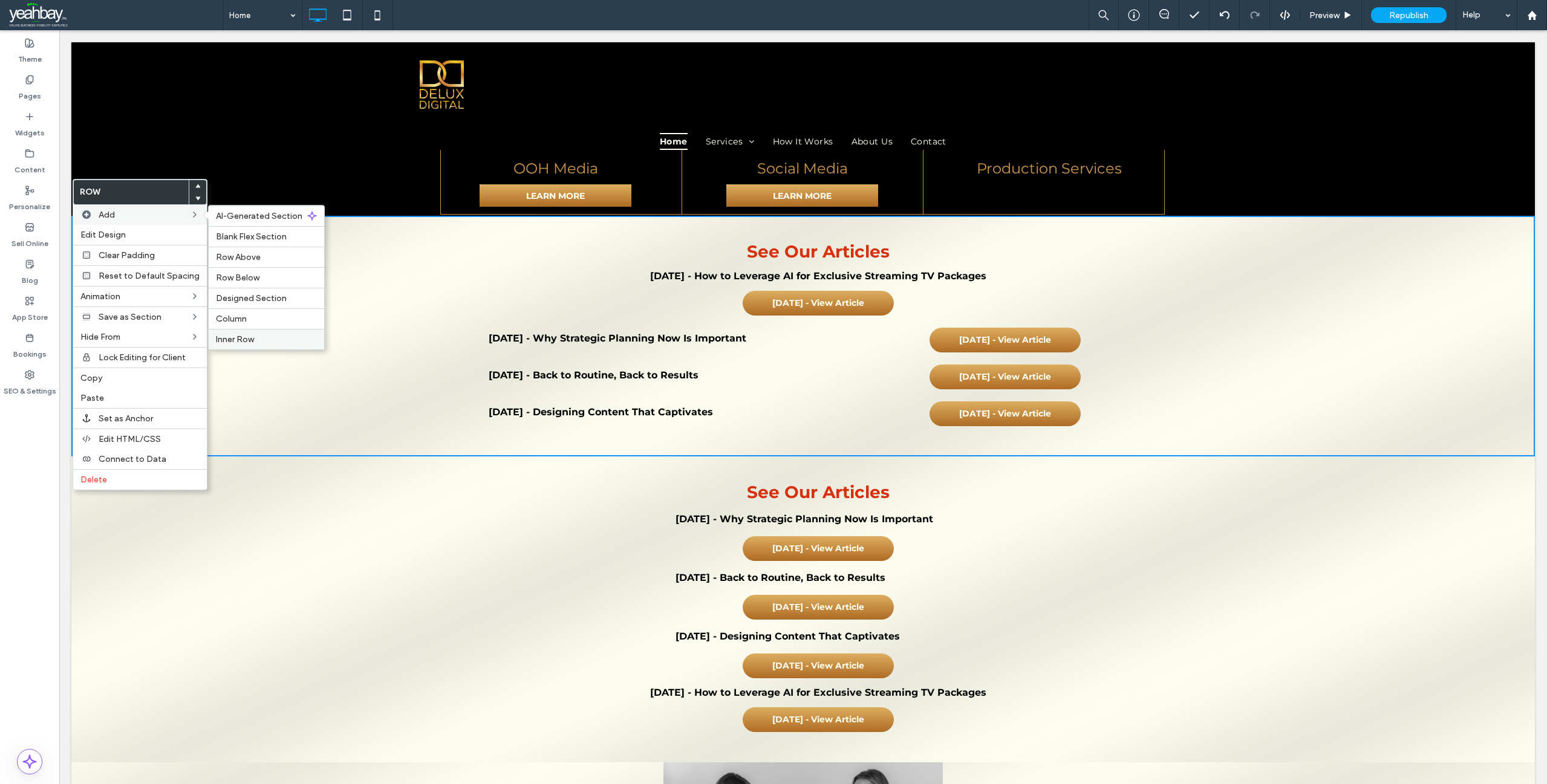
click at [245, 337] on span "Inner Row" at bounding box center [235, 339] width 38 height 10
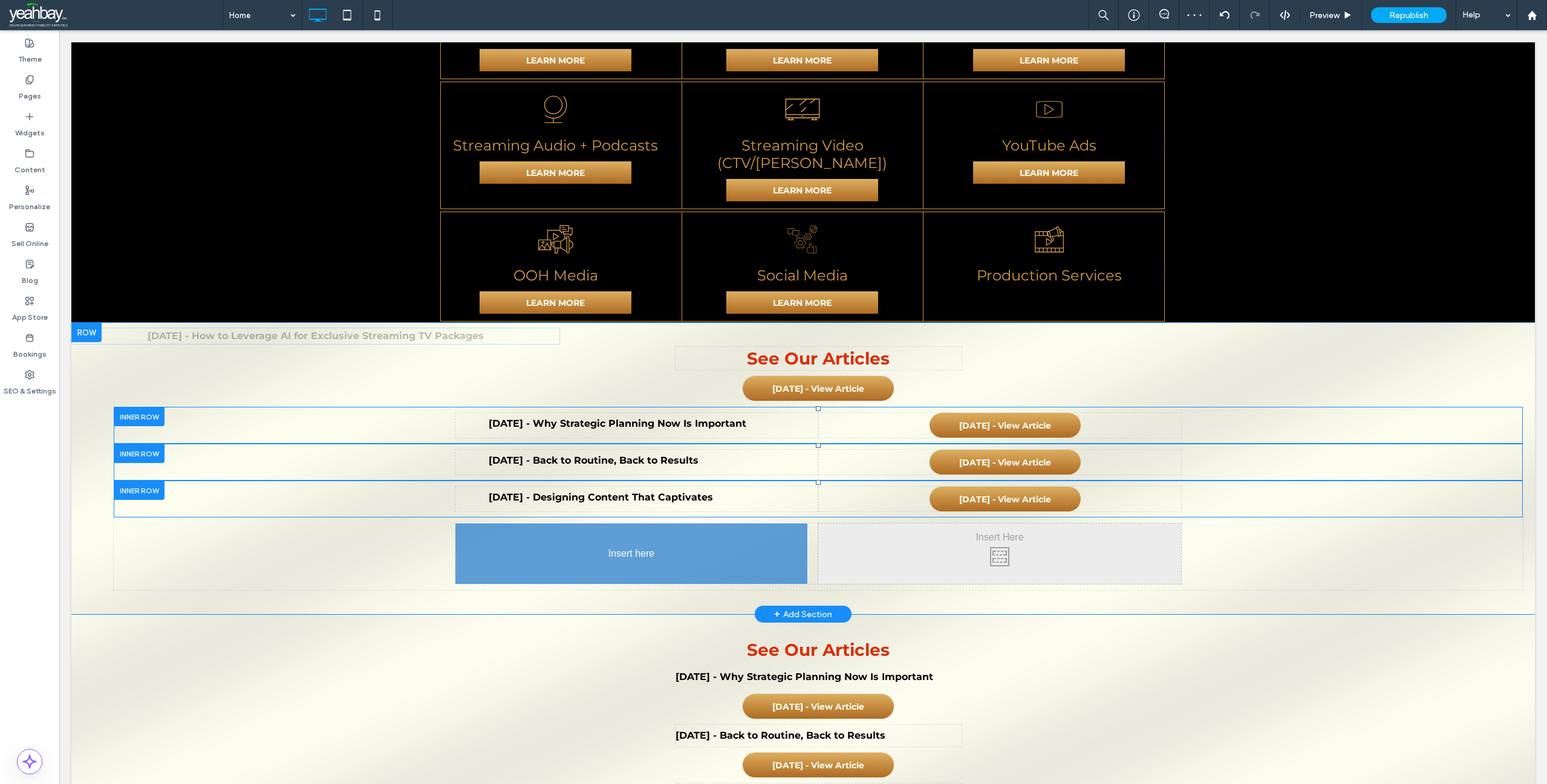
drag, startPoint x: 754, startPoint y: 239, endPoint x: 662, endPoint y: 535, distance: 310.0
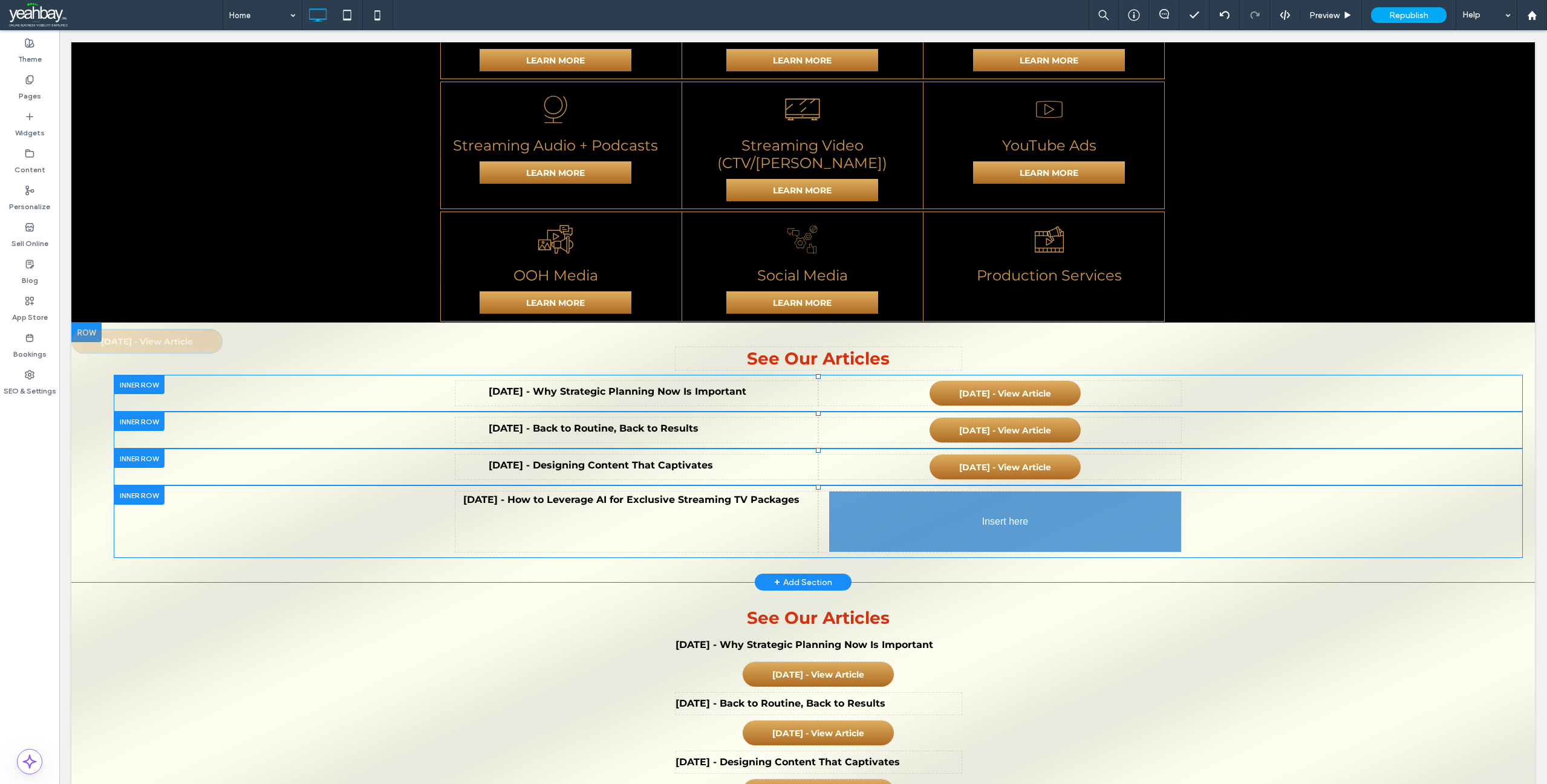
drag, startPoint x: 776, startPoint y: 244, endPoint x: 1130, endPoint y: 484, distance: 427.7
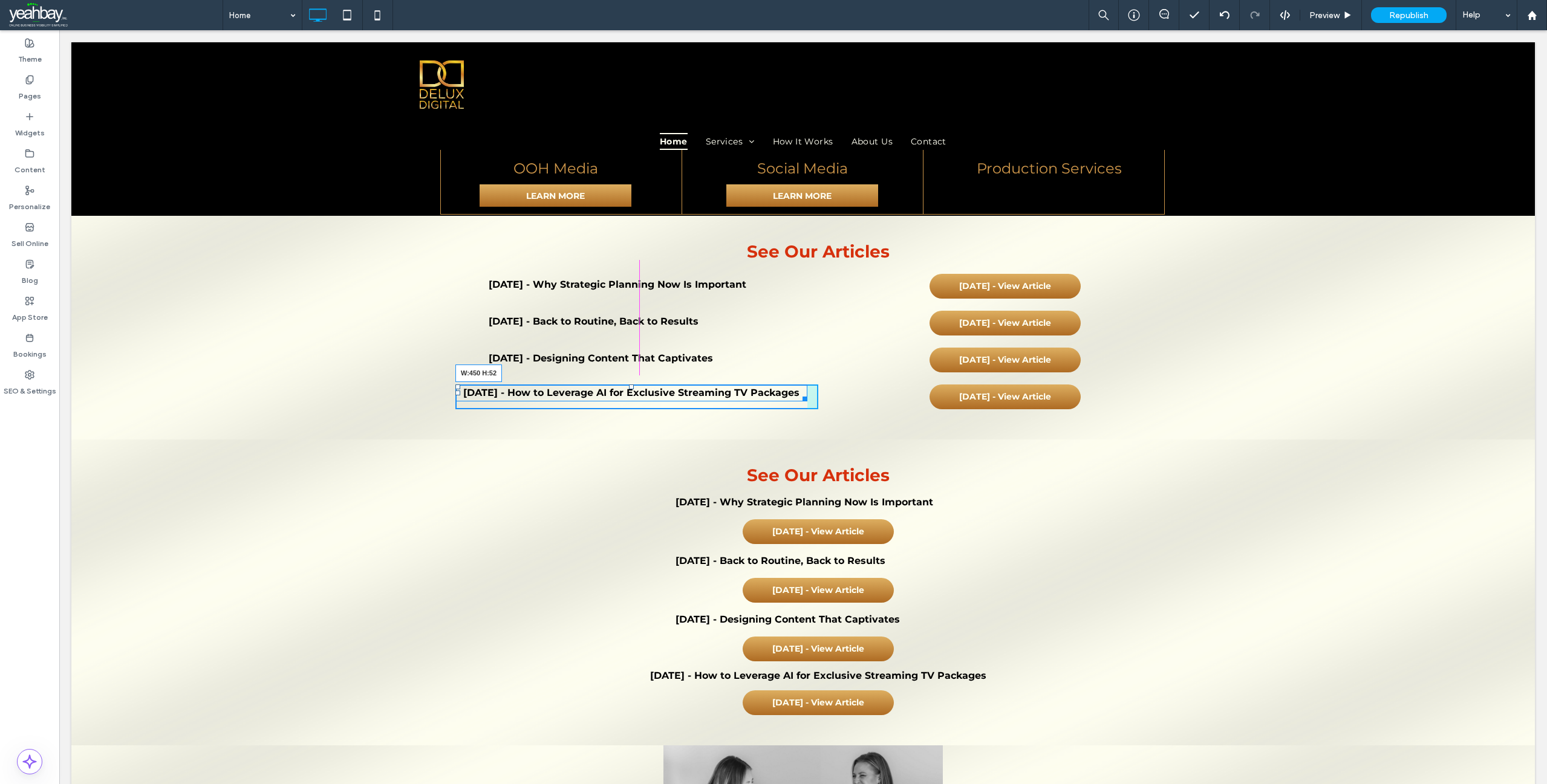
drag, startPoint x: 800, startPoint y: 376, endPoint x: 819, endPoint y: 405, distance: 34.7
click at [799, 393] on div at bounding box center [803, 397] width 9 height 9
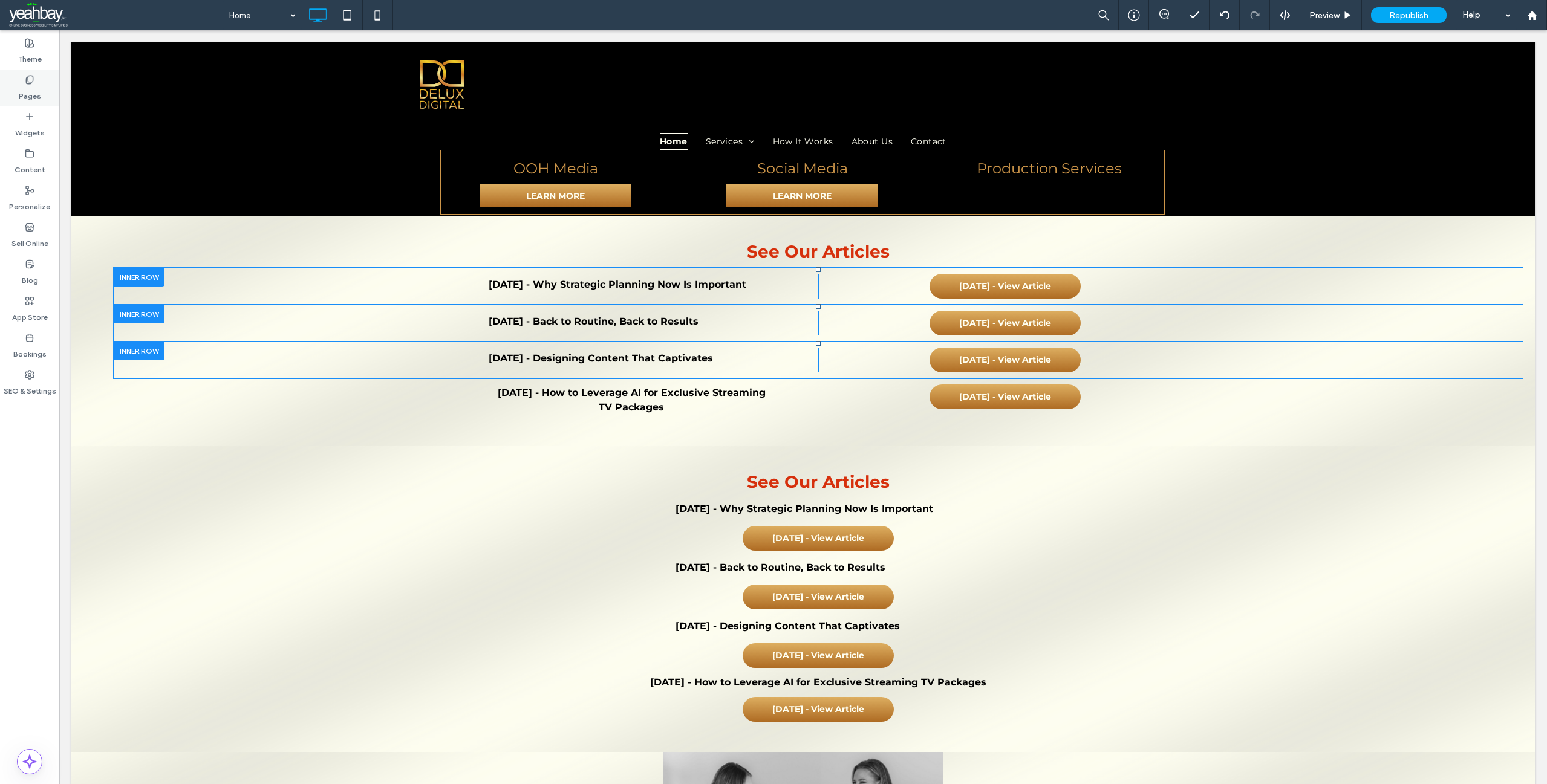
click at [23, 94] on label "Pages" at bounding box center [30, 93] width 22 height 17
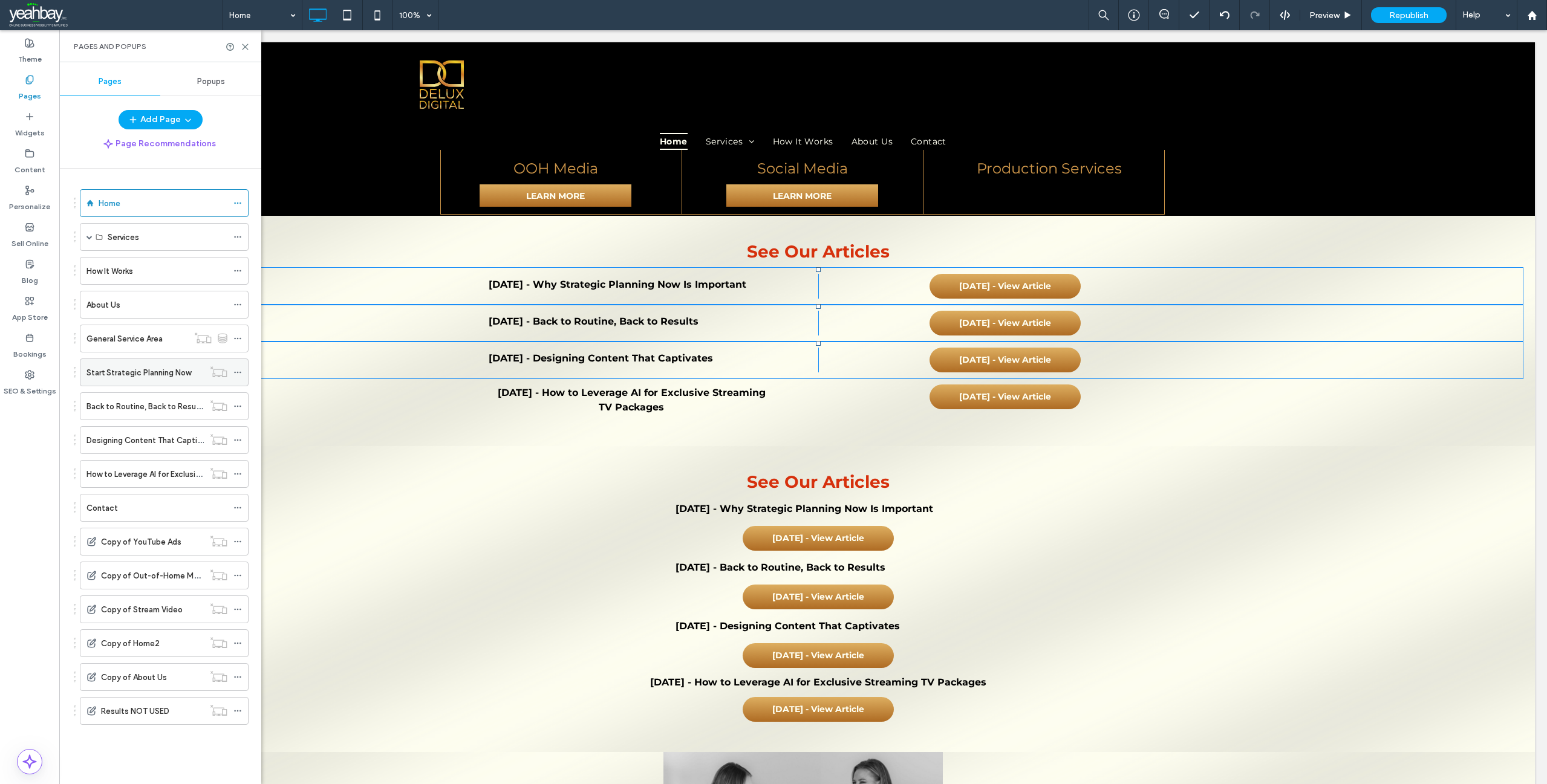
click at [131, 378] on label "Start Strategic Planning Now" at bounding box center [139, 372] width 105 height 21
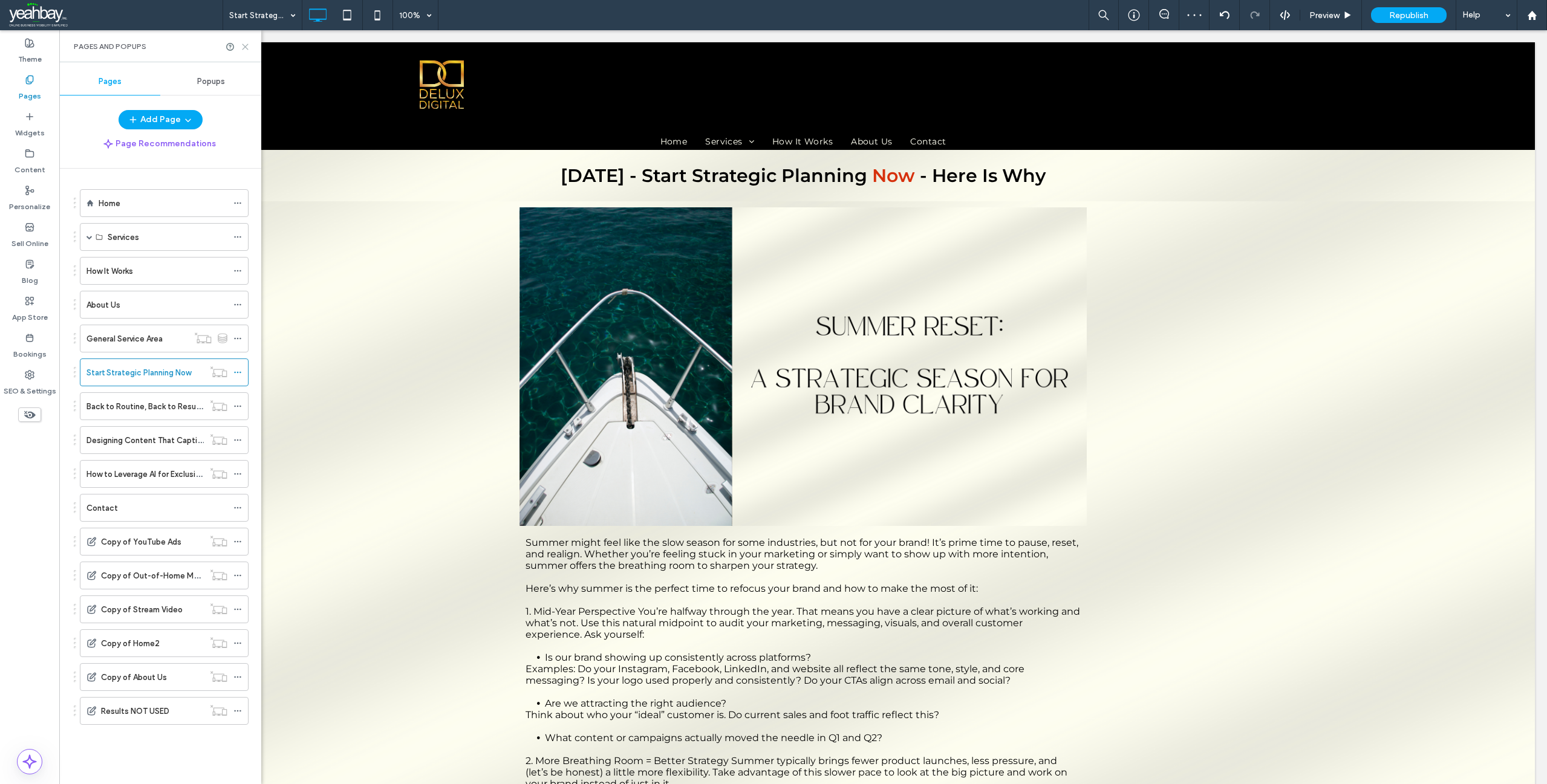
click at [246, 46] on use at bounding box center [245, 47] width 5 height 5
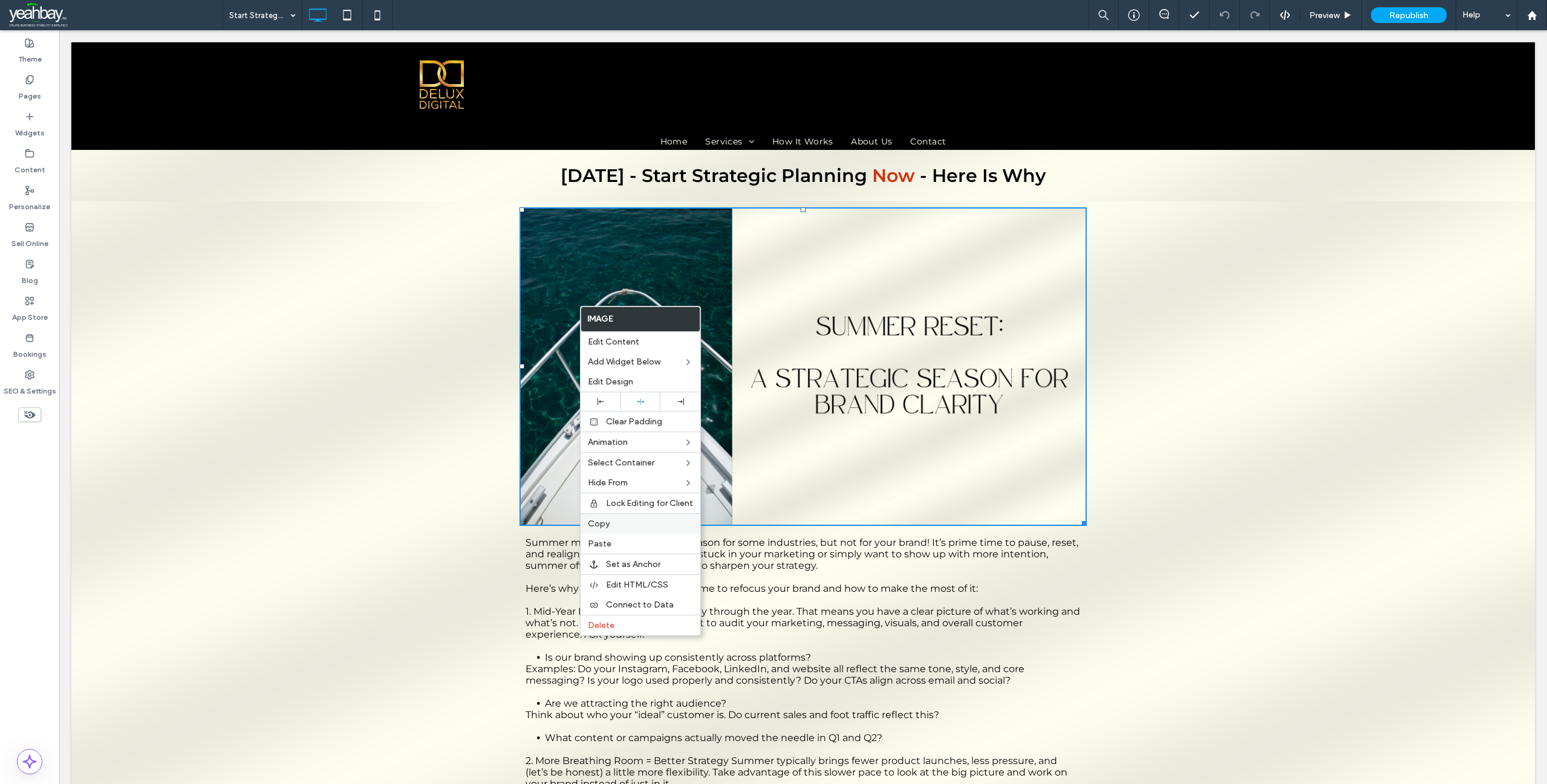
click at [618, 523] on label "Copy" at bounding box center [641, 524] width 105 height 10
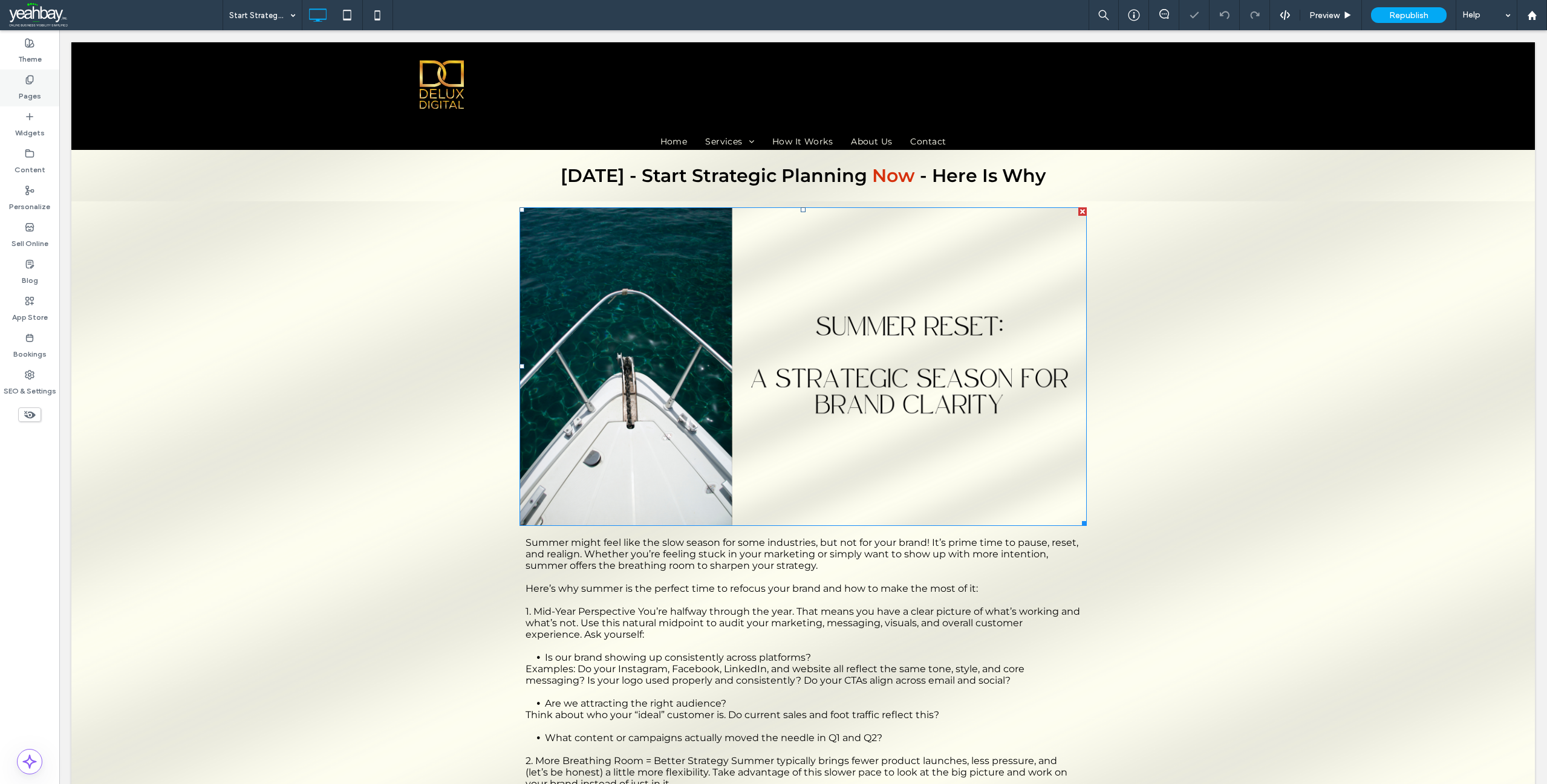
click at [34, 91] on label "Pages" at bounding box center [30, 93] width 22 height 17
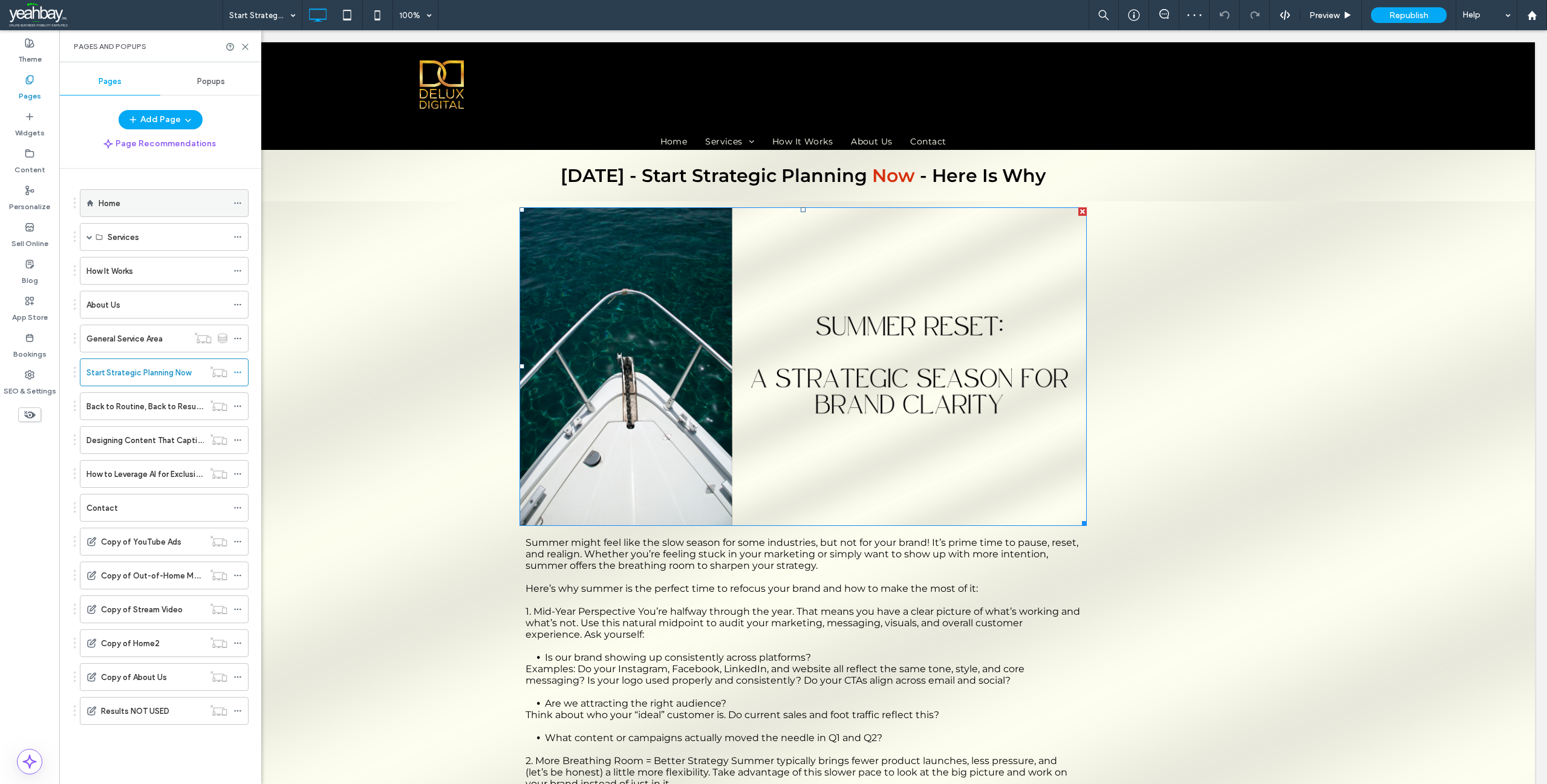
click at [124, 207] on div "Home" at bounding box center [163, 203] width 129 height 13
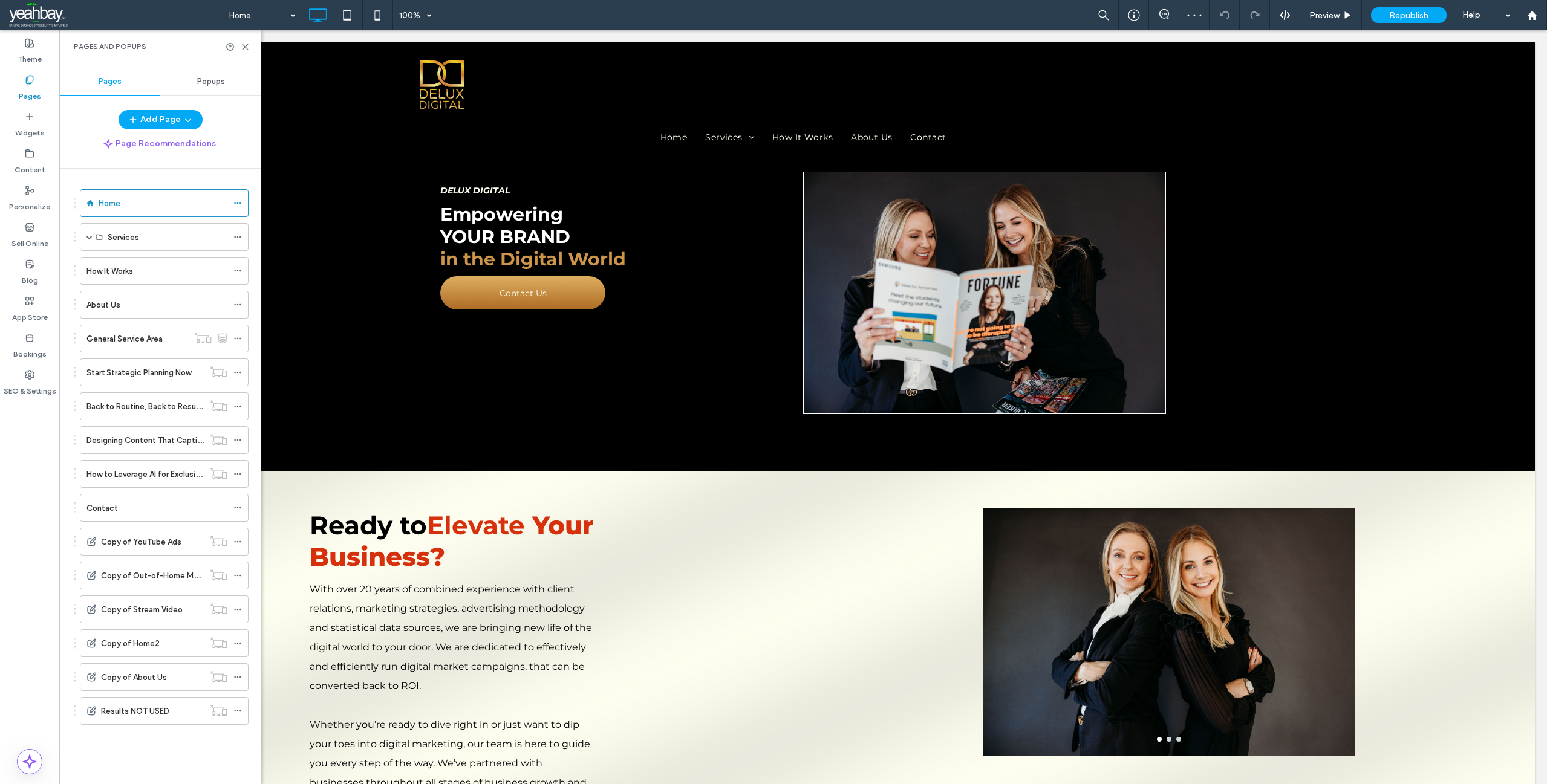
click at [238, 48] on div at bounding box center [237, 47] width 24 height 9
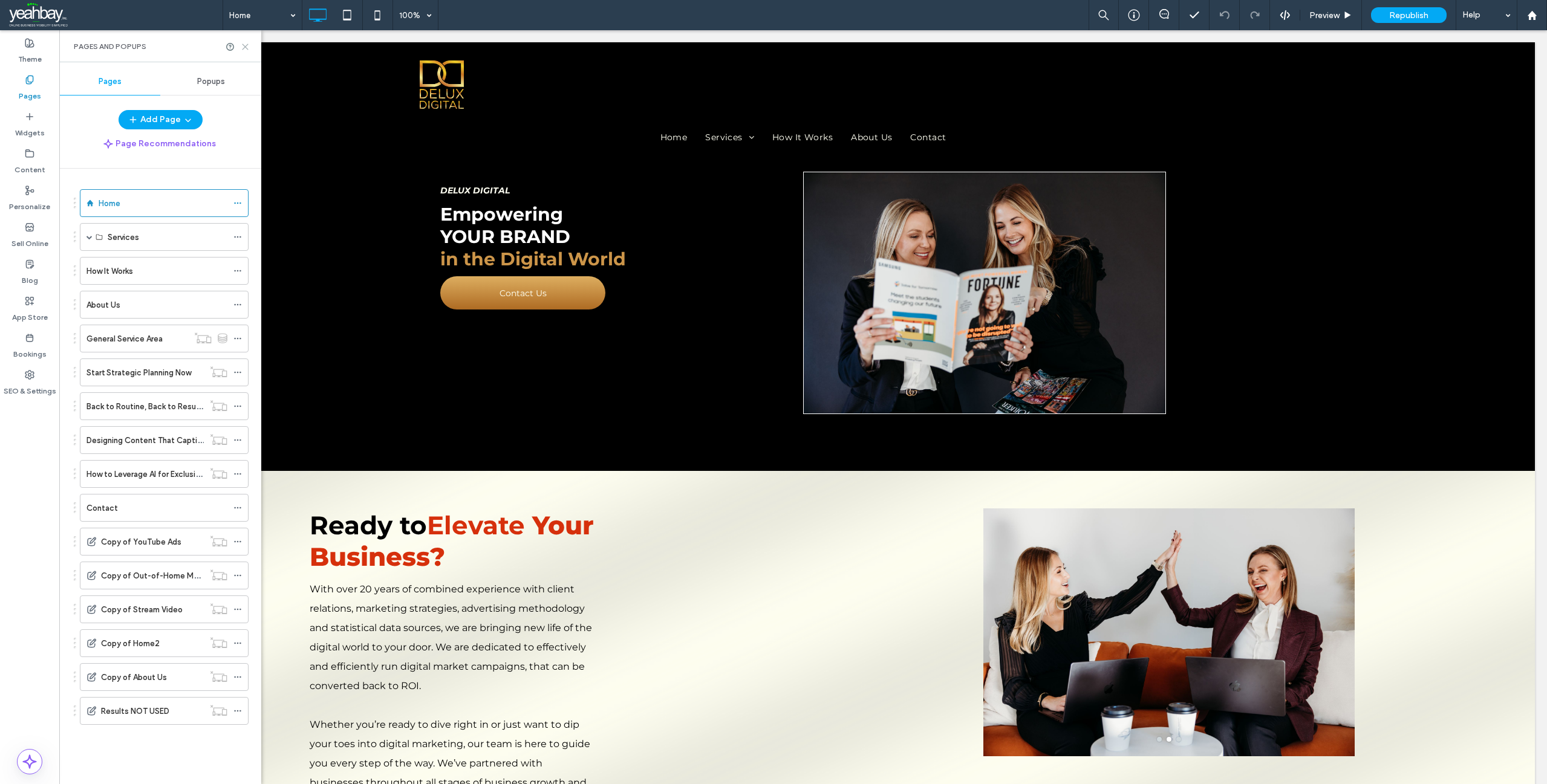
click at [243, 45] on icon at bounding box center [245, 47] width 9 height 9
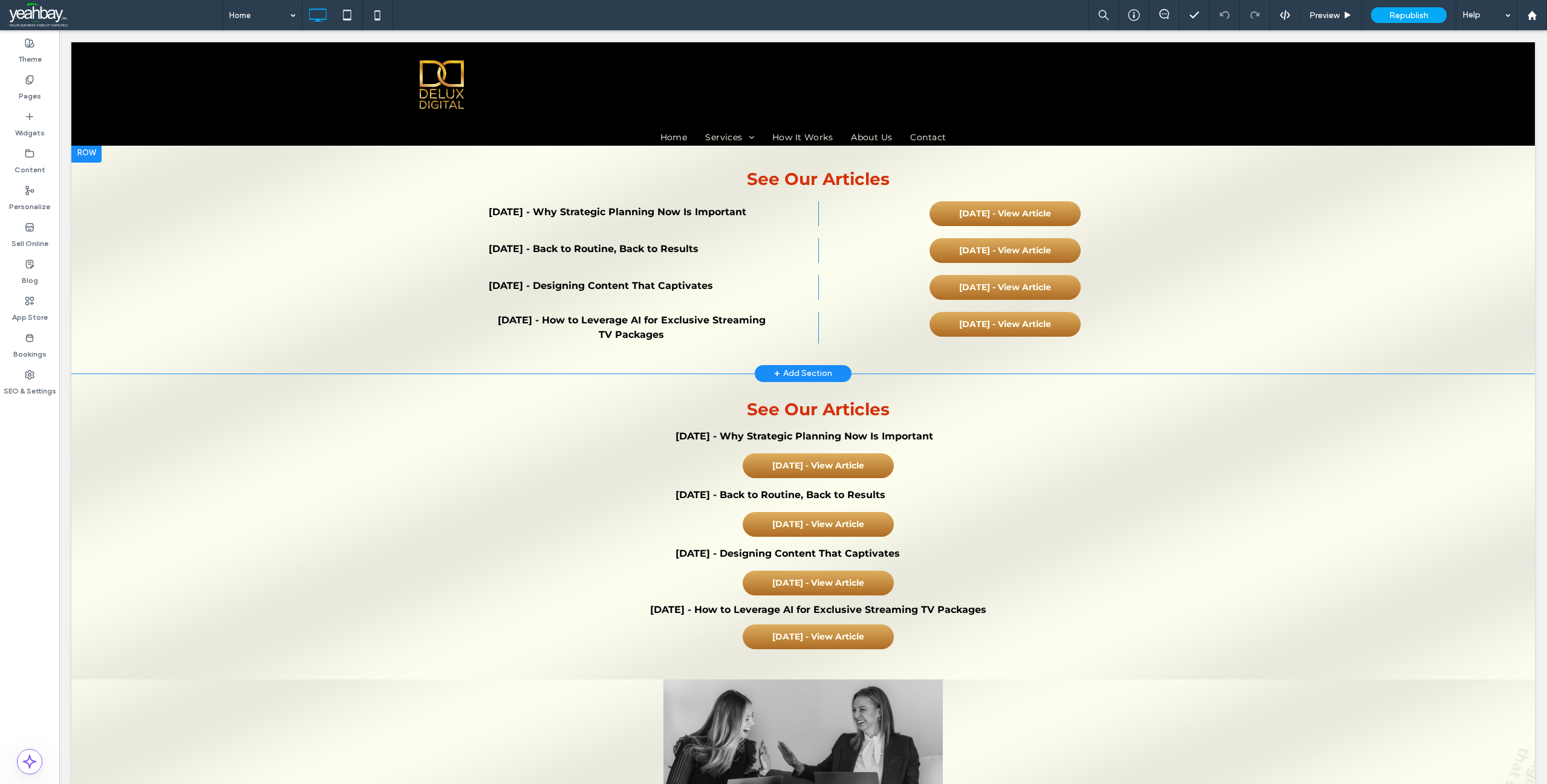
scroll to position [1632, 0]
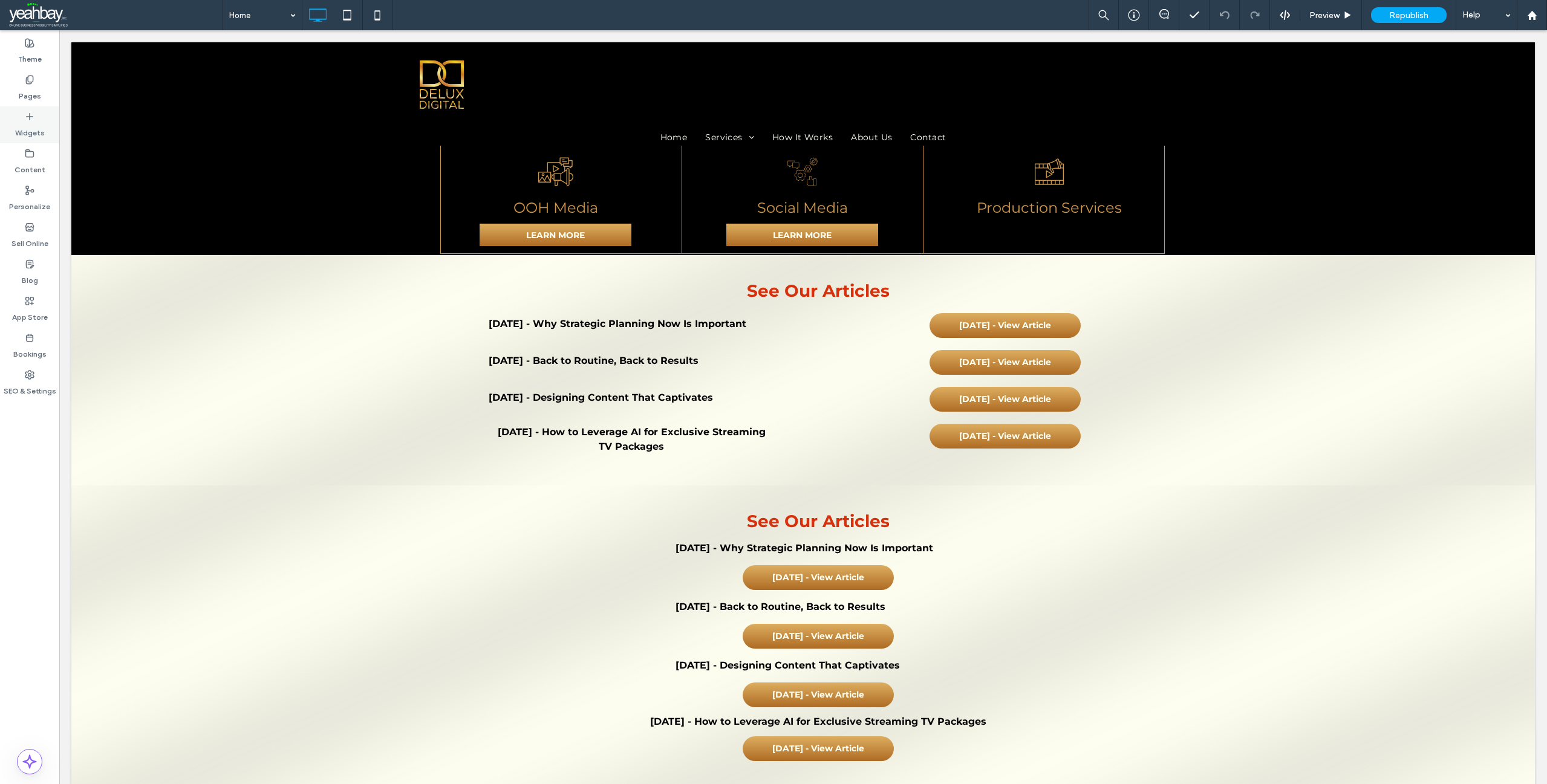
click at [23, 129] on label "Widgets" at bounding box center [30, 130] width 30 height 17
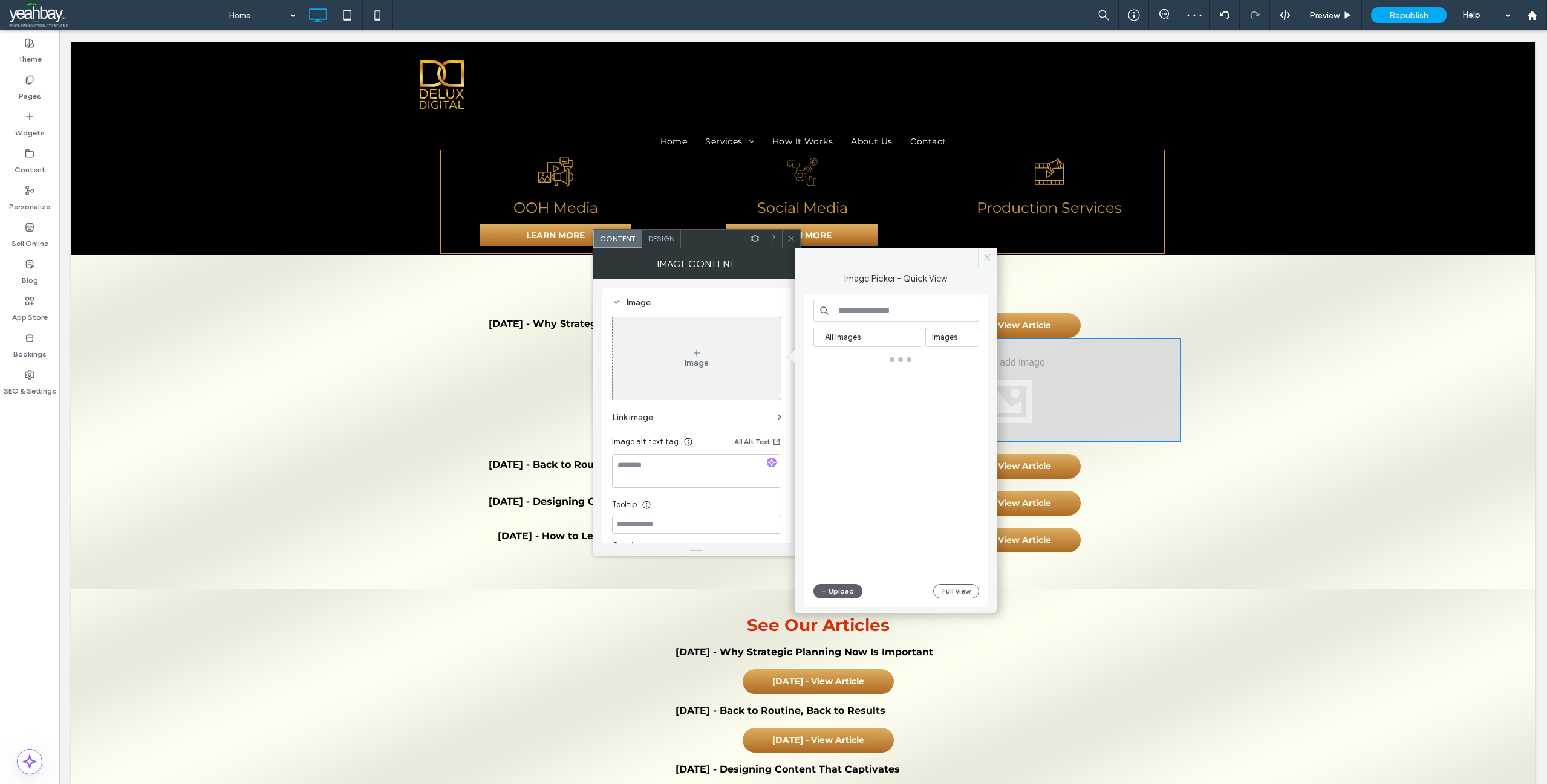
click at [984, 257] on icon at bounding box center [987, 257] width 9 height 9
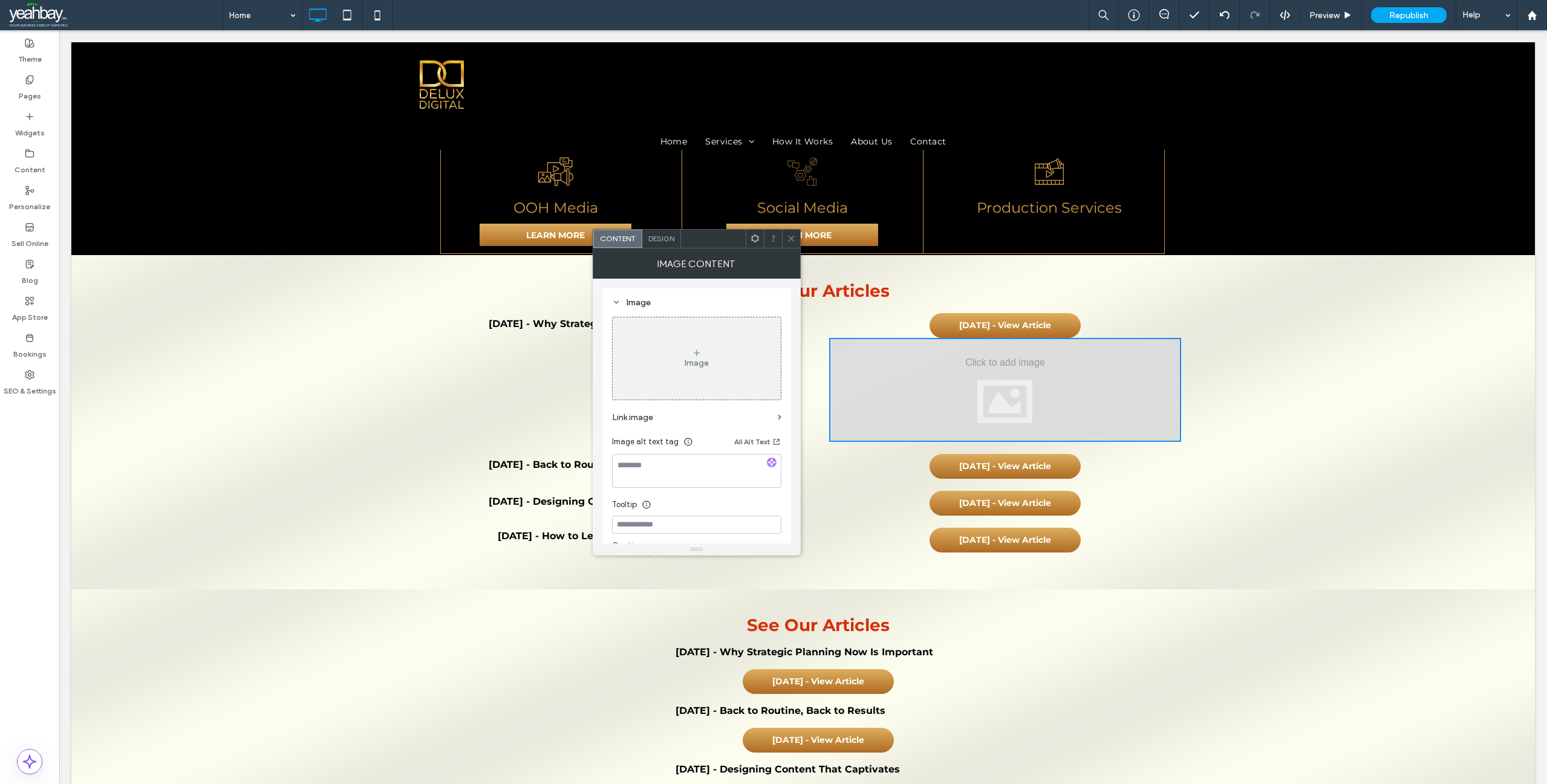
click at [793, 238] on icon at bounding box center [791, 239] width 9 height 9
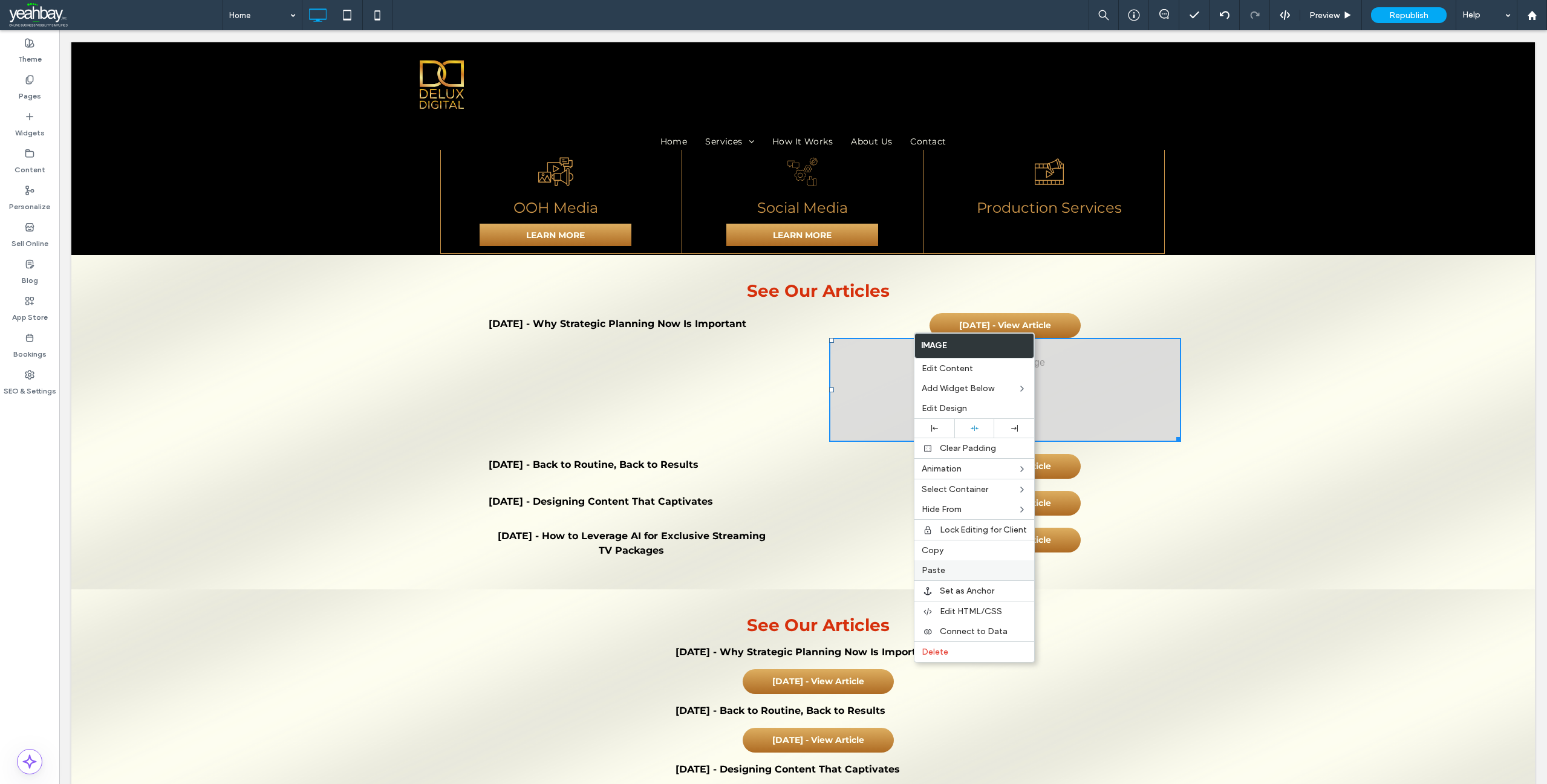
click at [937, 566] on span "Paste" at bounding box center [933, 571] width 23 height 10
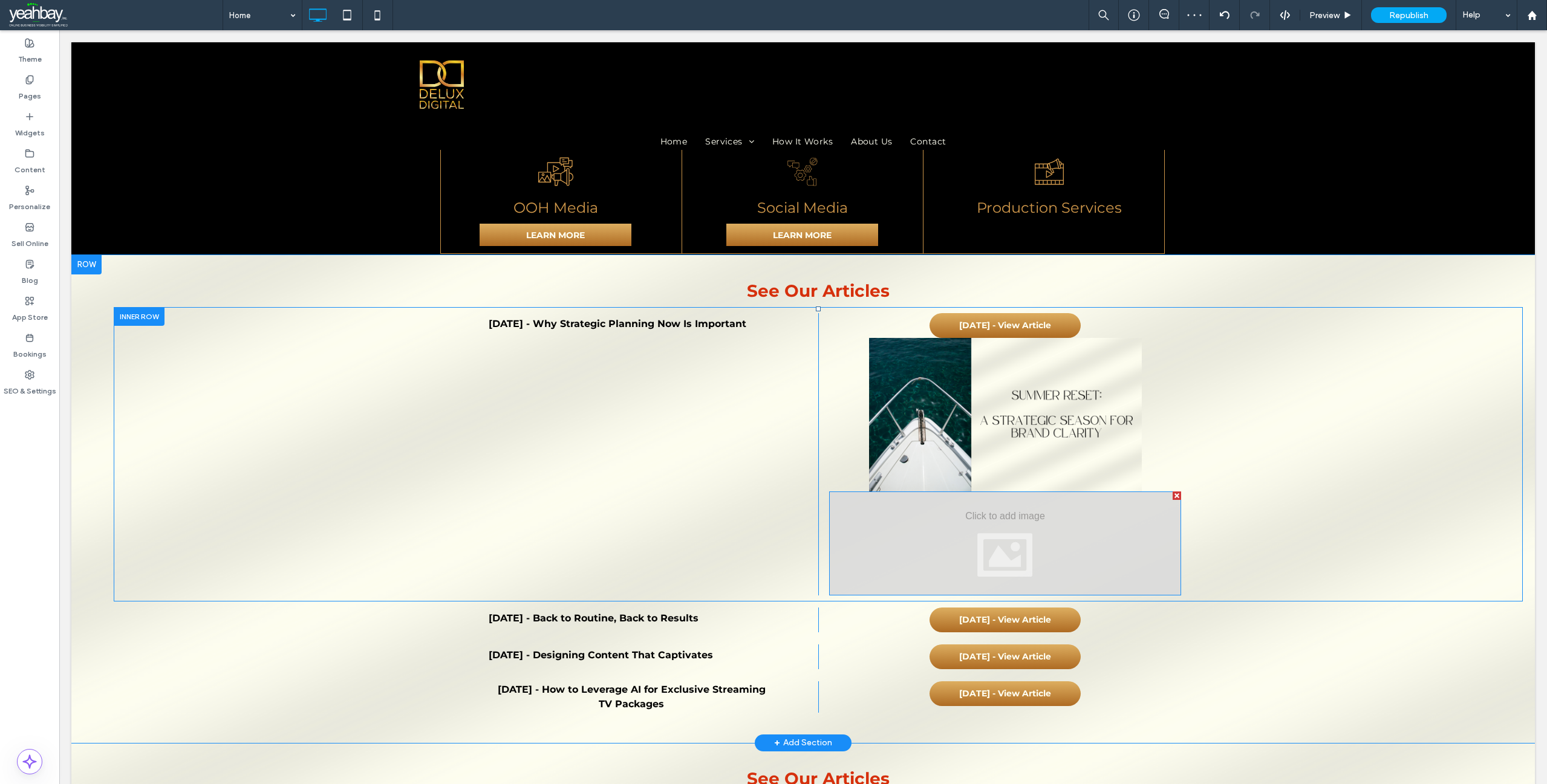
drag, startPoint x: 1171, startPoint y: 456, endPoint x: 1230, endPoint y: 486, distance: 66.2
click at [1172, 491] on div at bounding box center [1176, 495] width 8 height 8
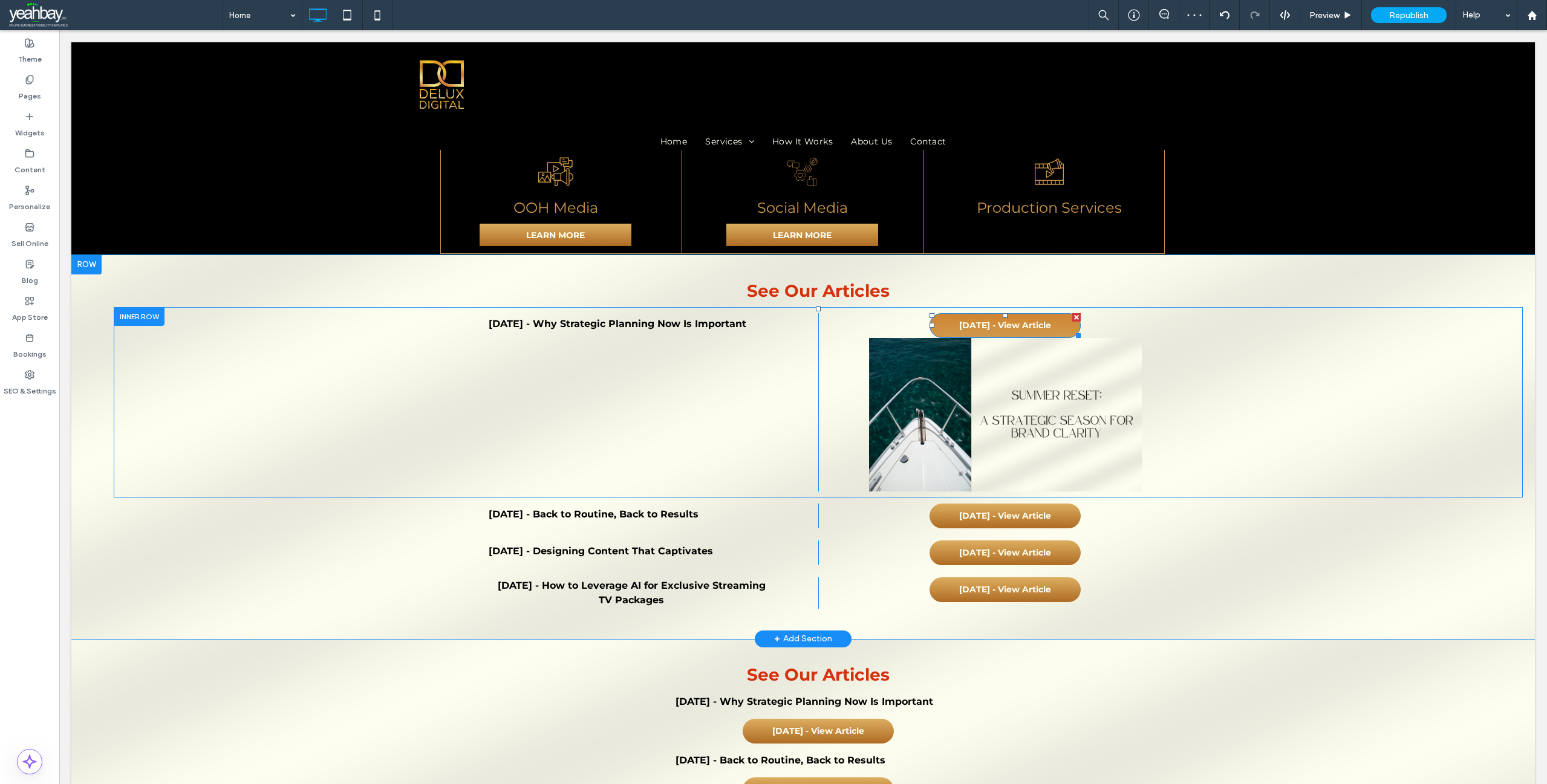
click at [1072, 313] on div at bounding box center [1076, 317] width 8 height 8
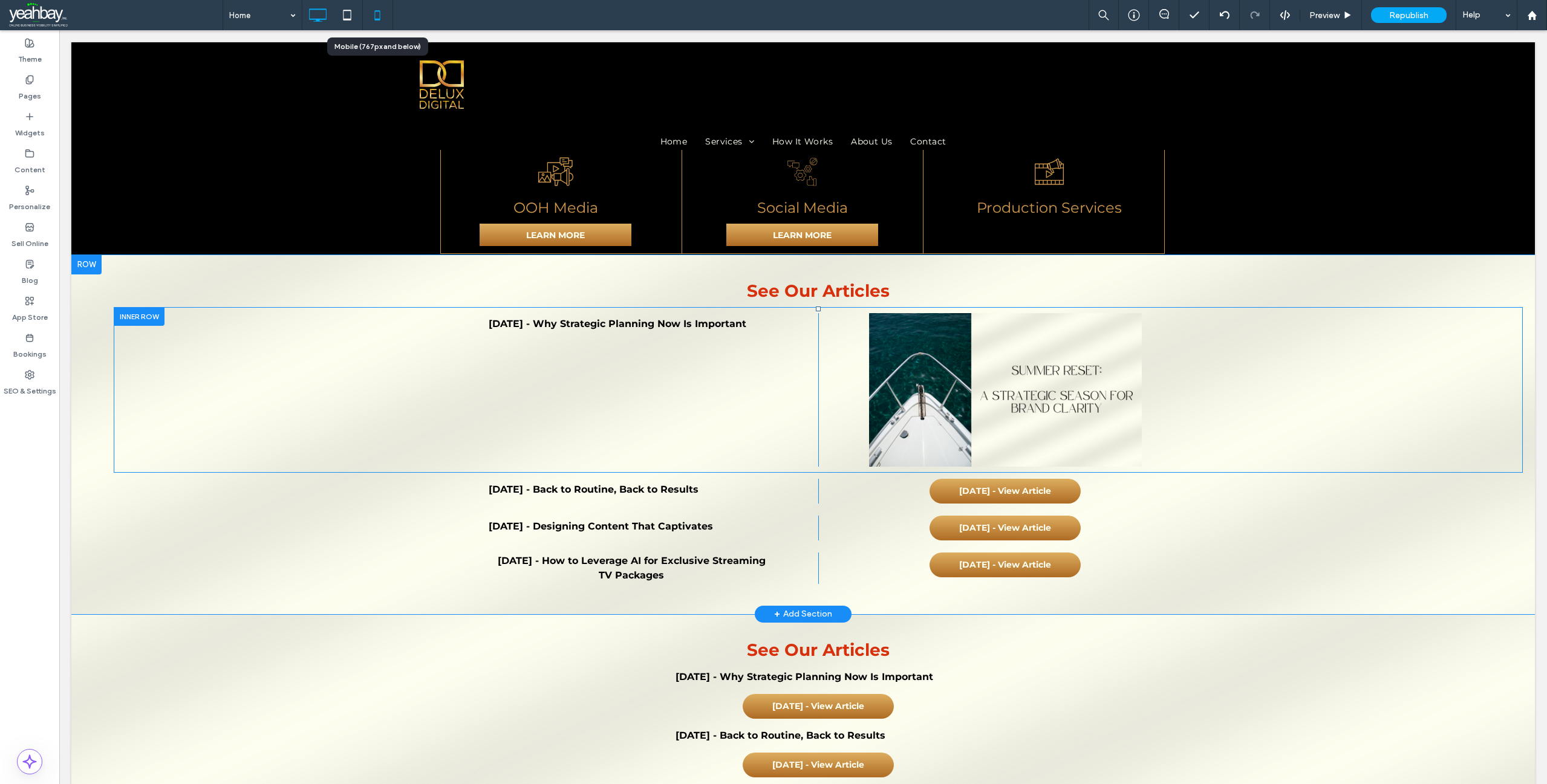
click at [376, 18] on icon at bounding box center [377, 15] width 24 height 24
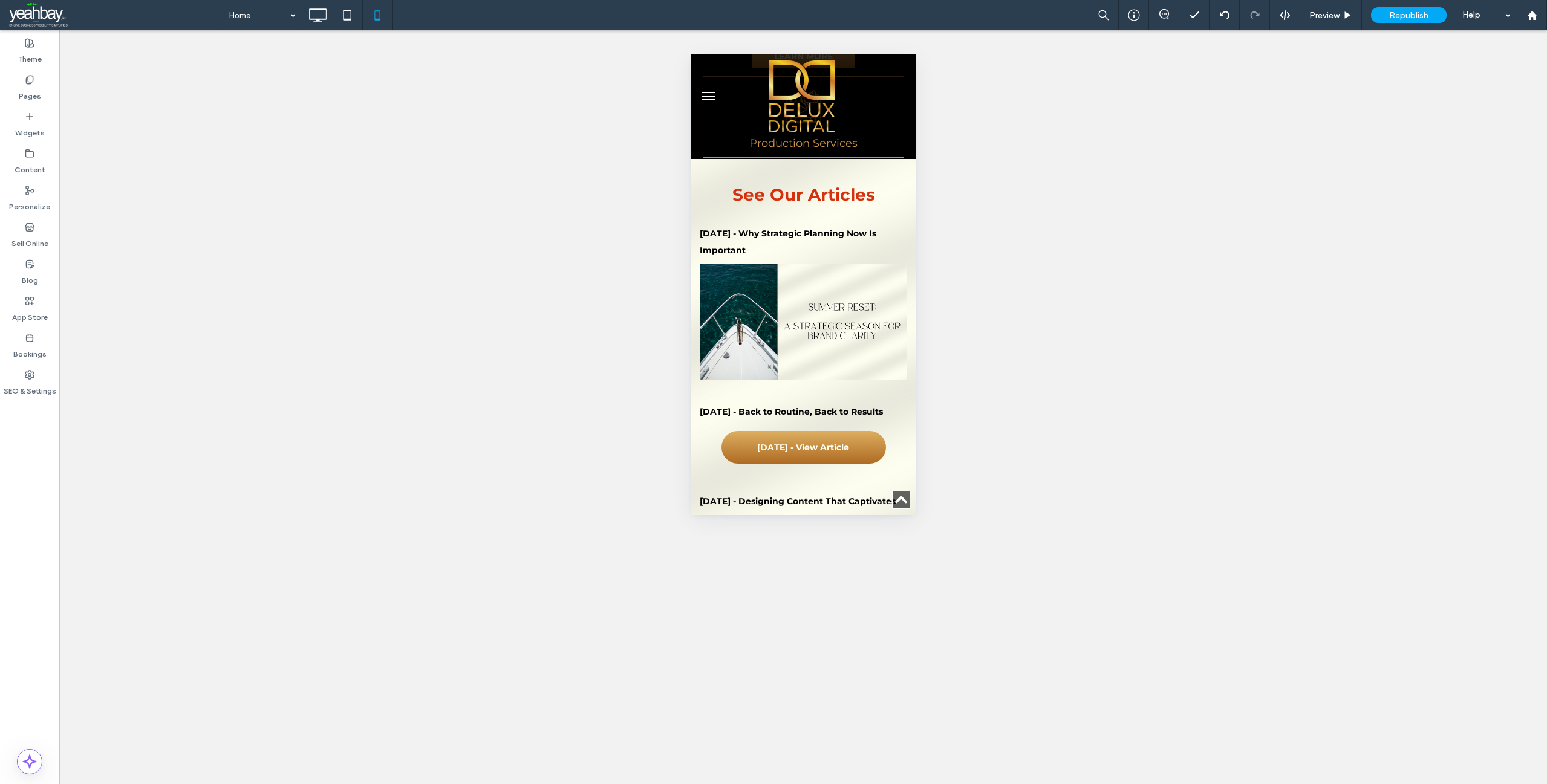
scroll to position [2329, 0]
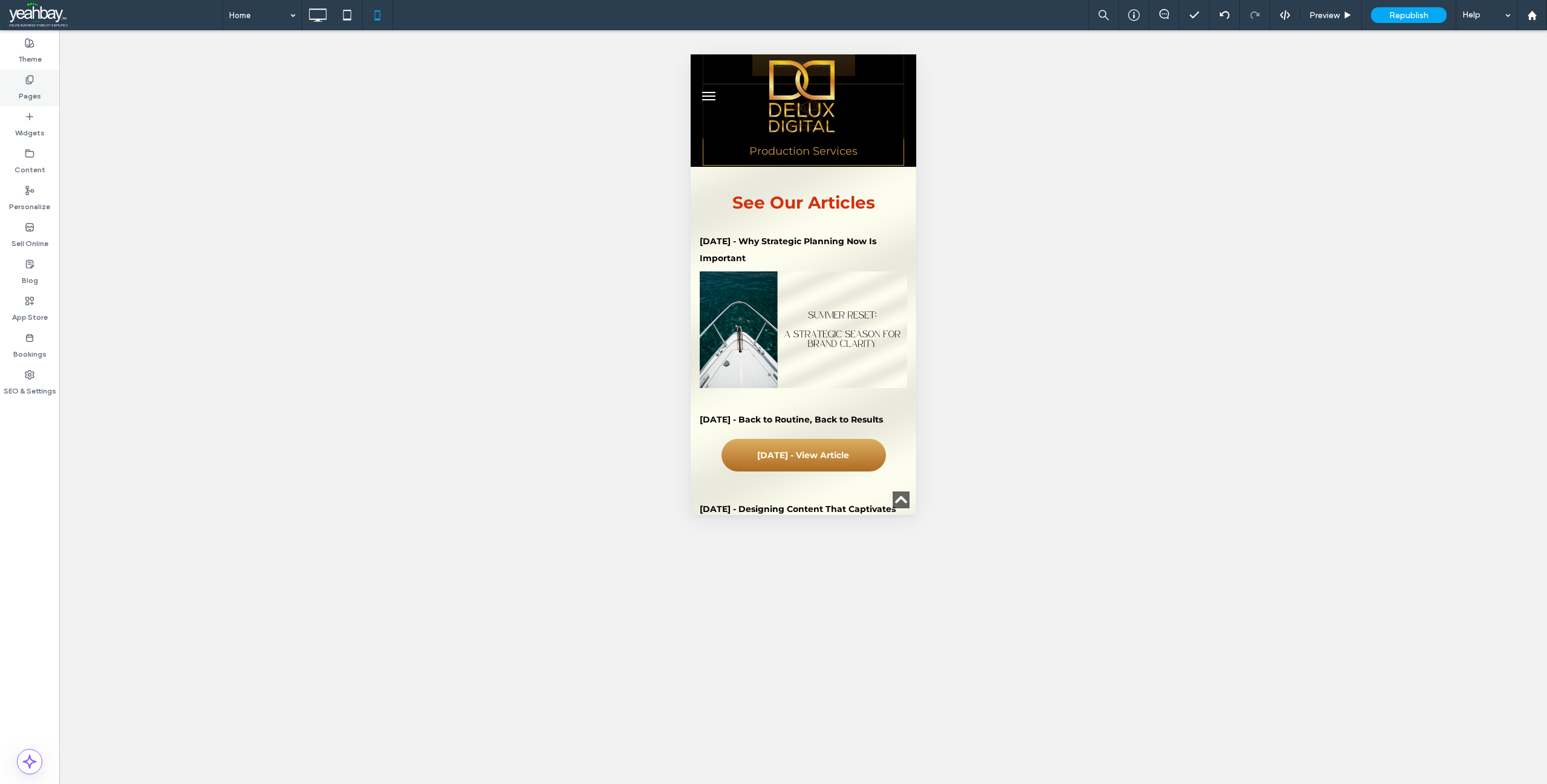
click at [28, 96] on label "Pages" at bounding box center [30, 93] width 22 height 17
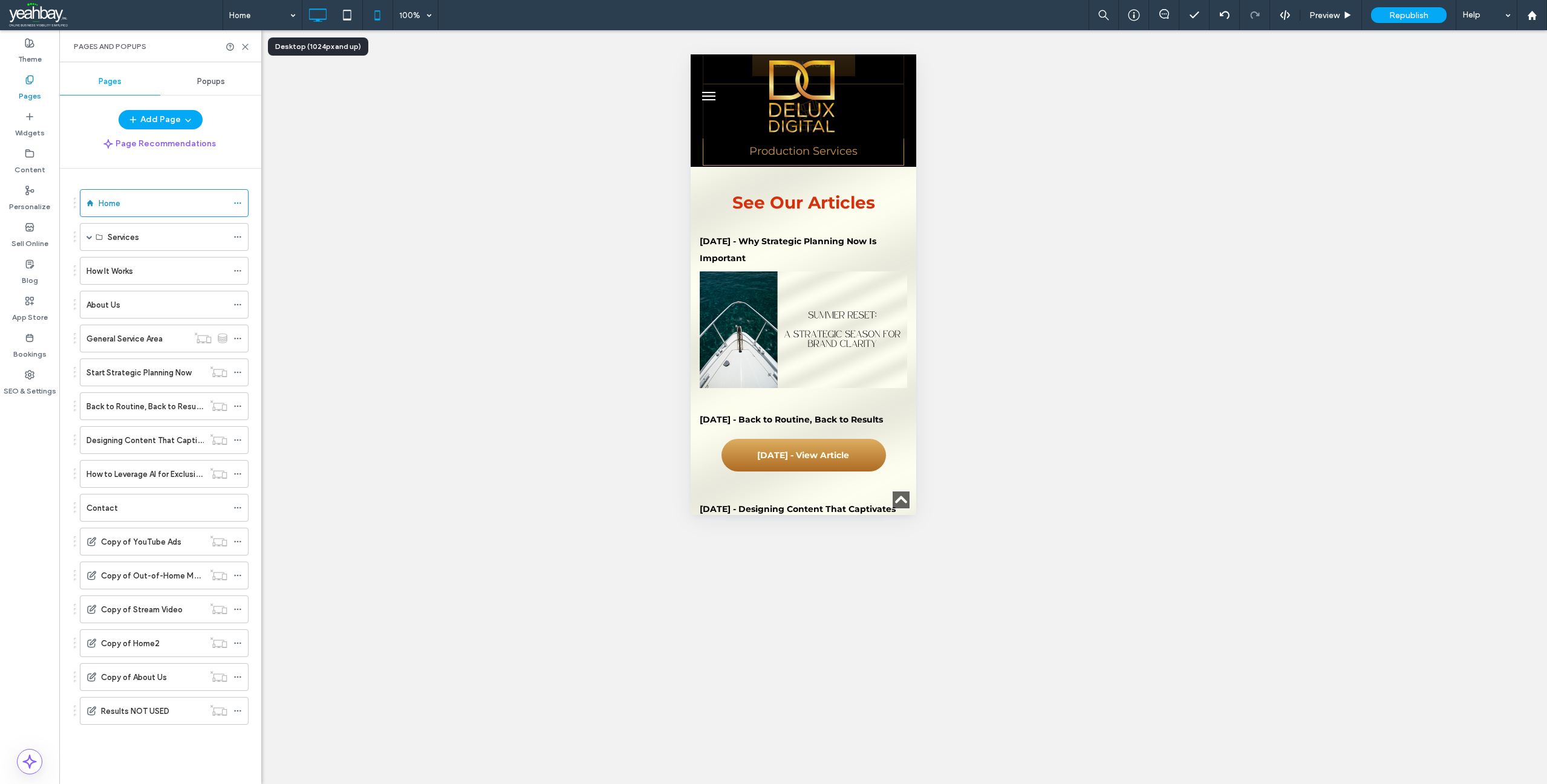
click at [322, 11] on icon at bounding box center [317, 15] width 24 height 24
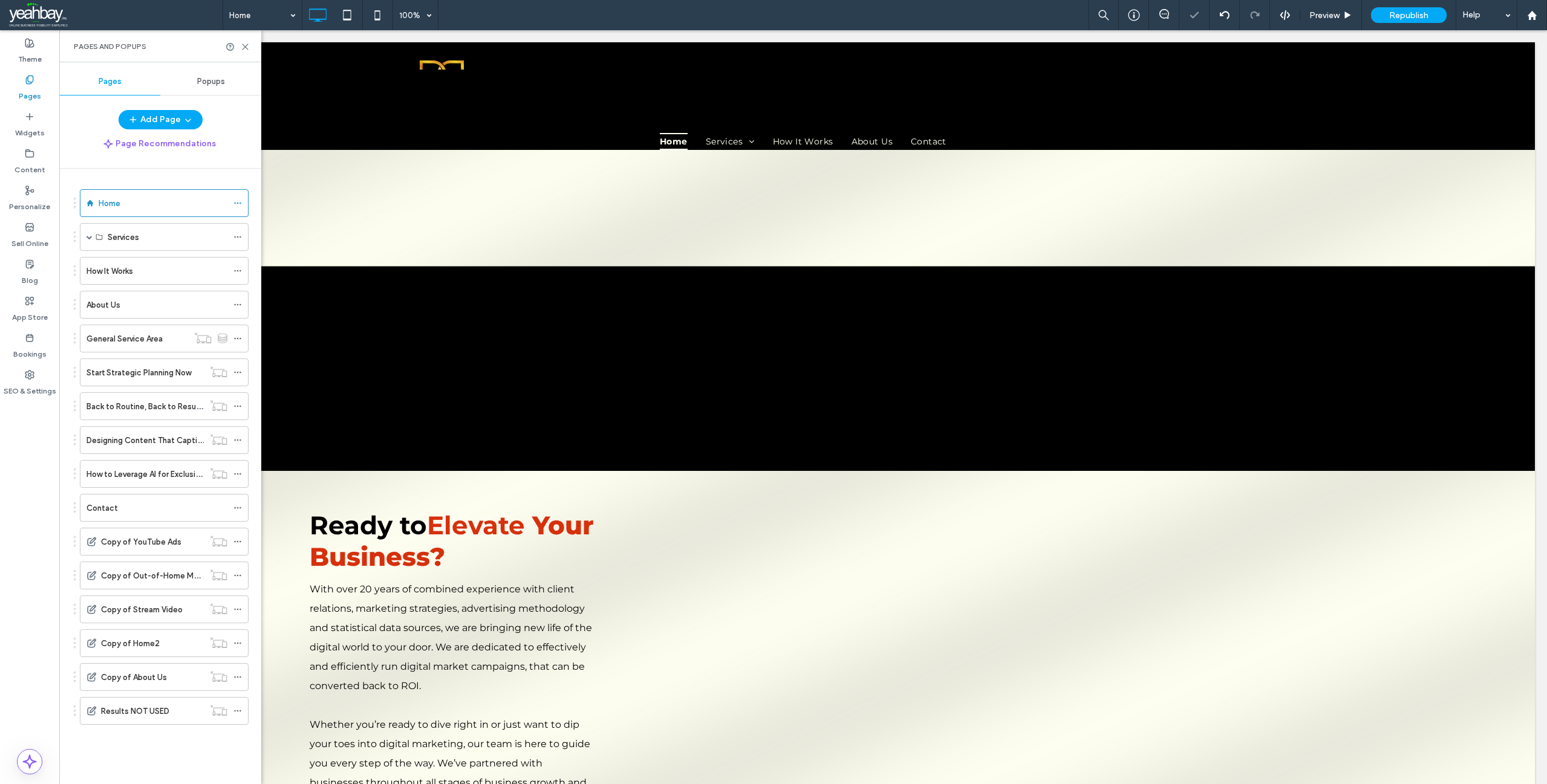
scroll to position [0, 0]
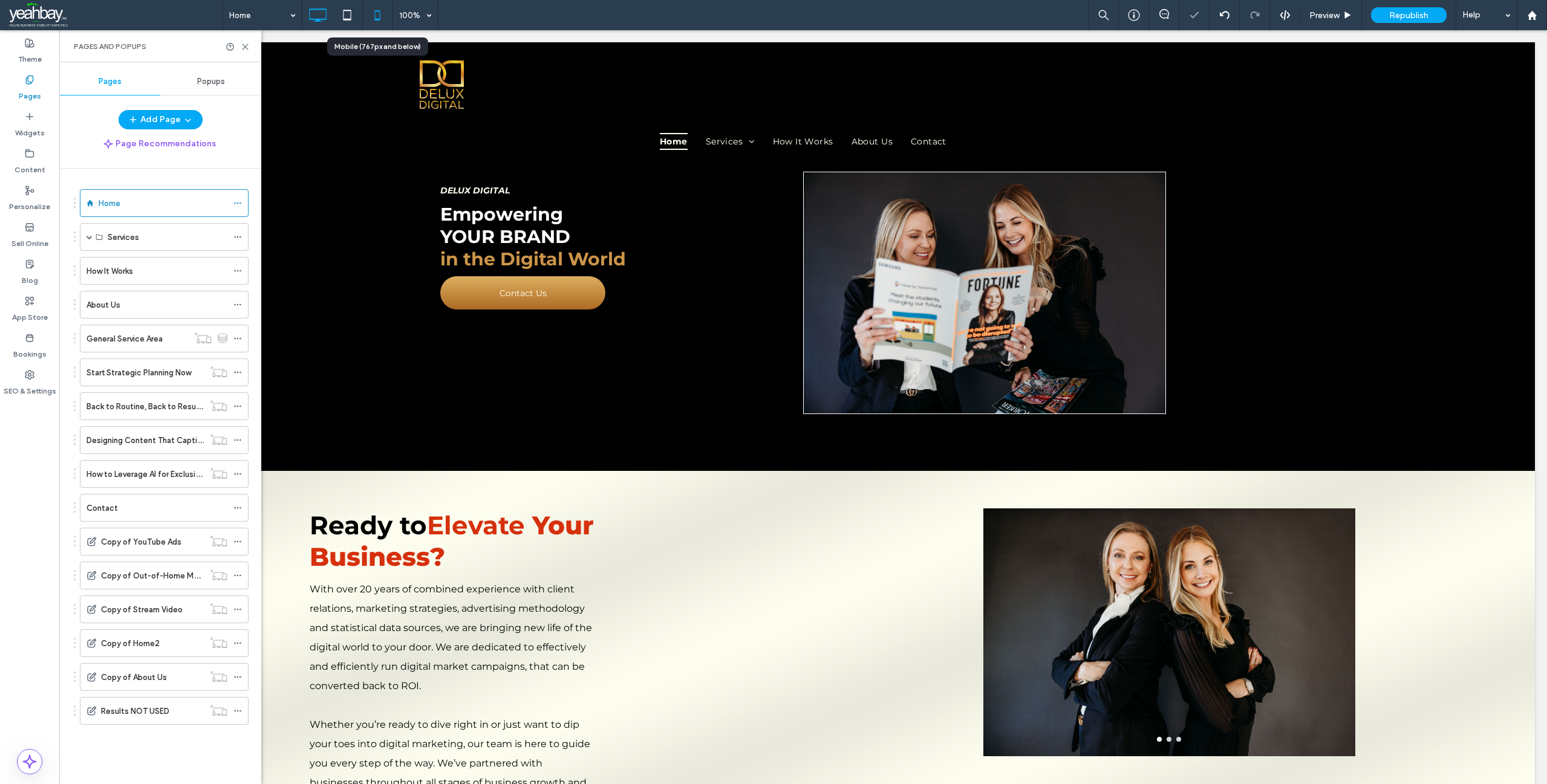
click at [380, 16] on icon at bounding box center [377, 15] width 24 height 24
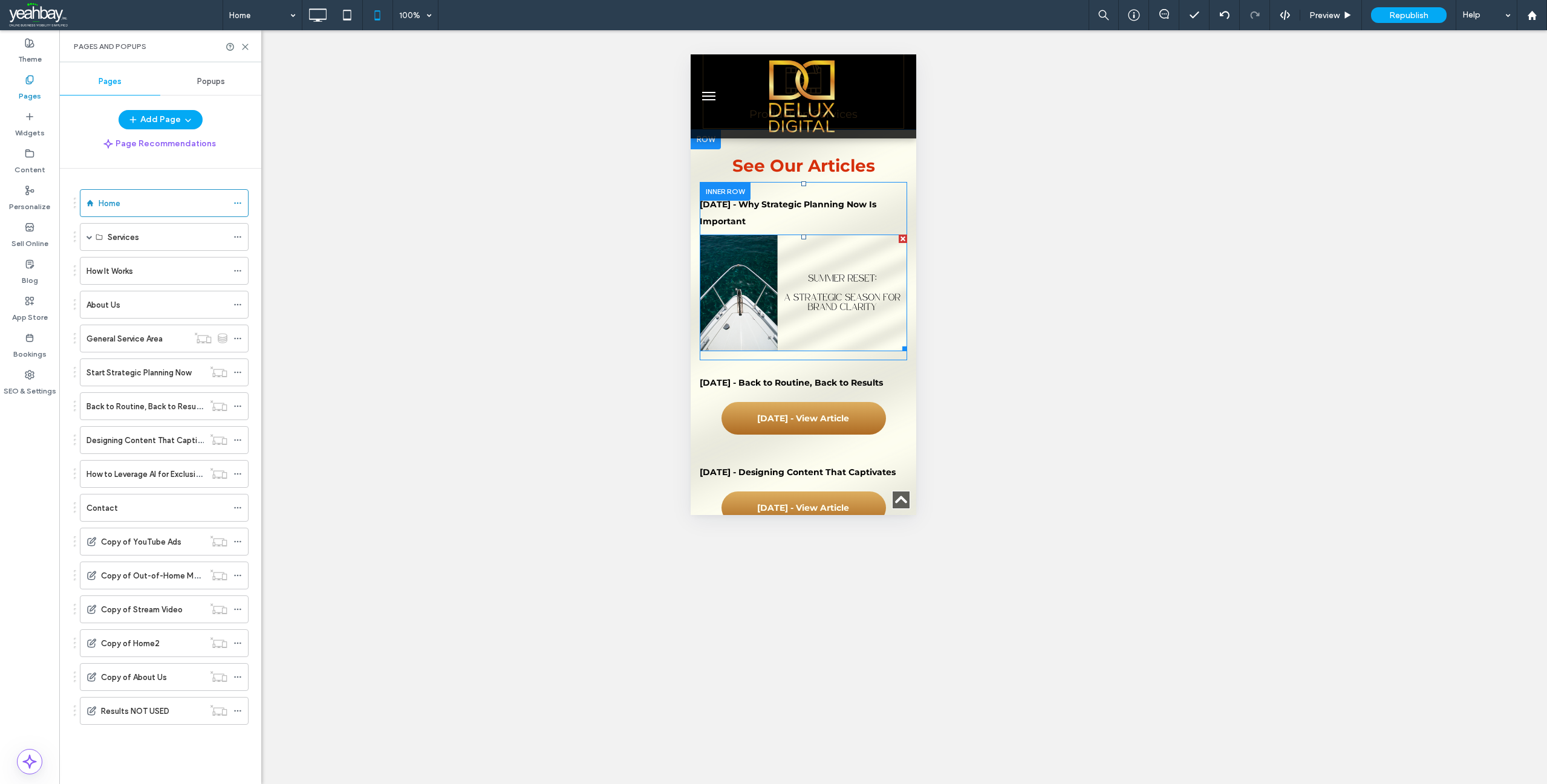
scroll to position [2358, 0]
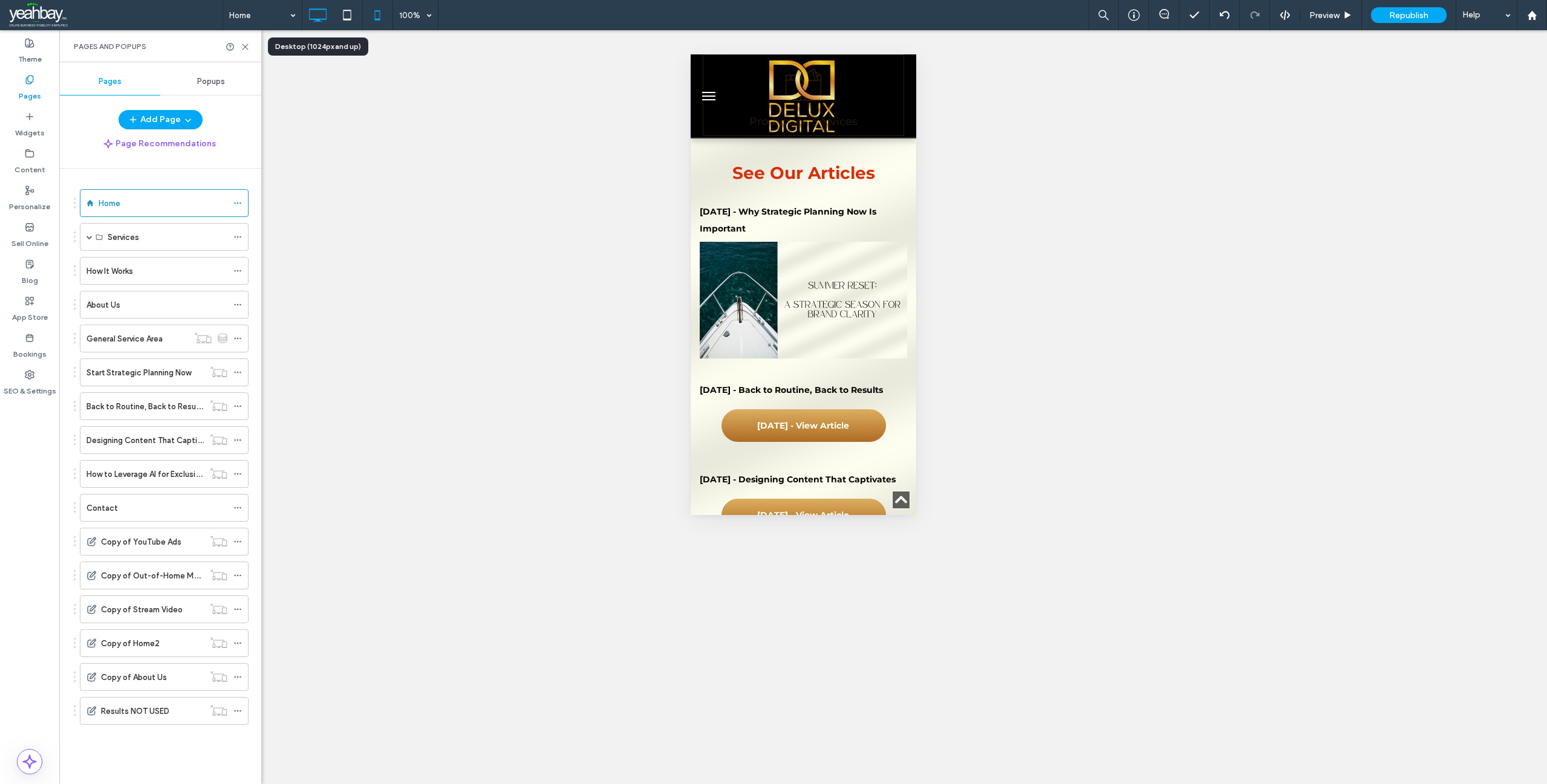
click at [308, 14] on icon at bounding box center [317, 15] width 24 height 24
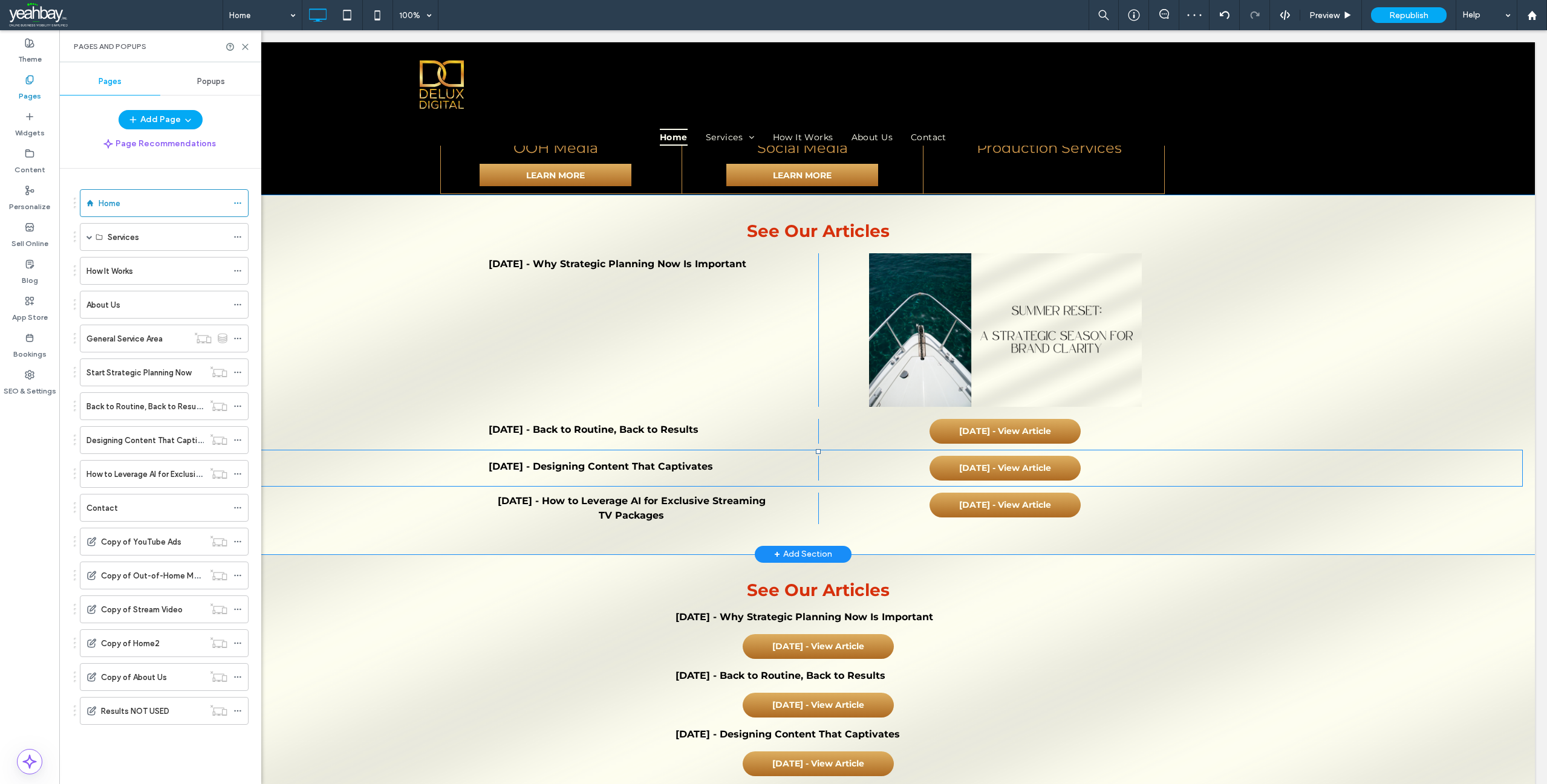
scroll to position [1693, 0]
click at [1072, 419] on div at bounding box center [1076, 423] width 8 height 8
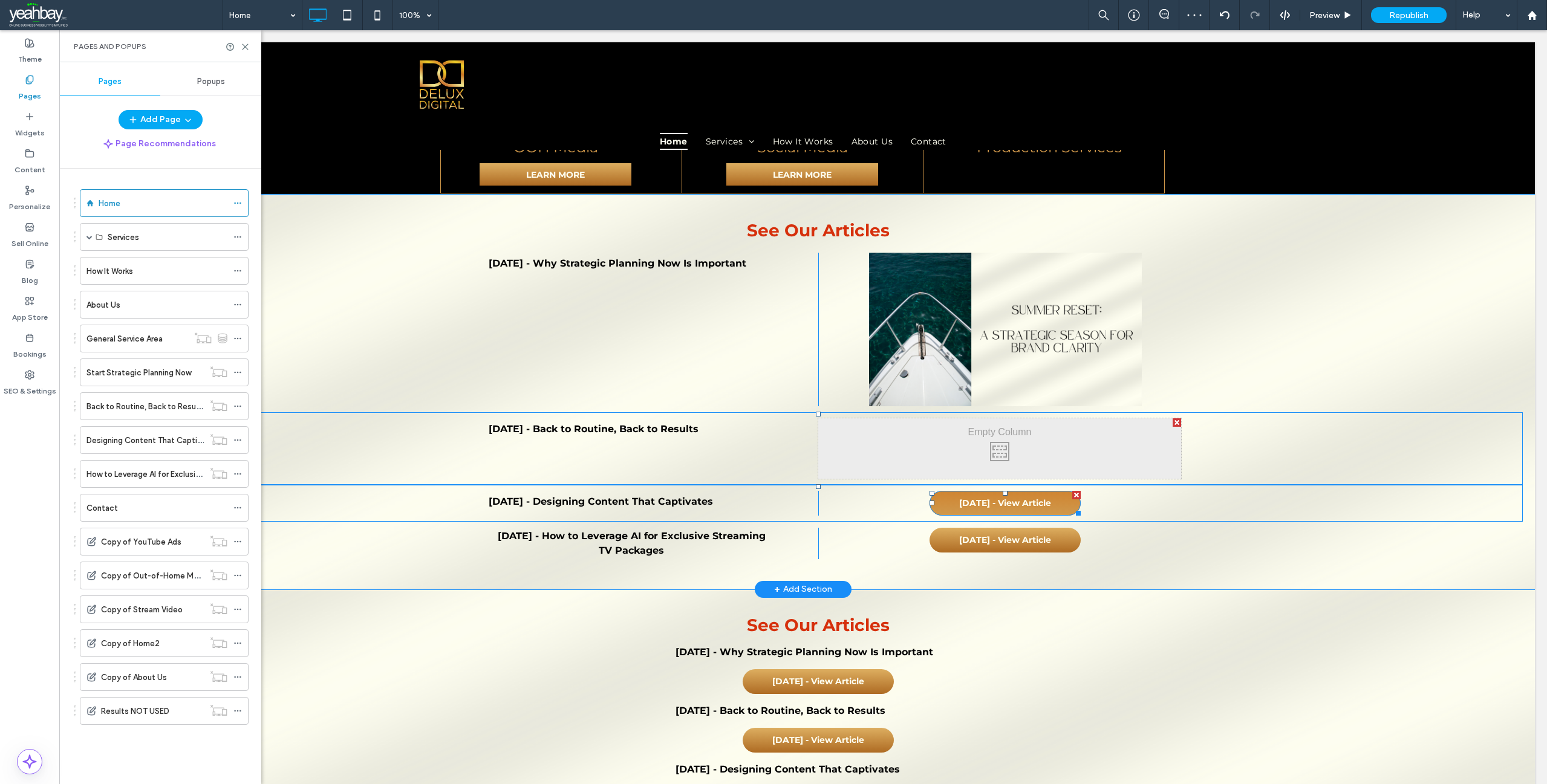
click at [1072, 491] on div at bounding box center [1076, 495] width 8 height 8
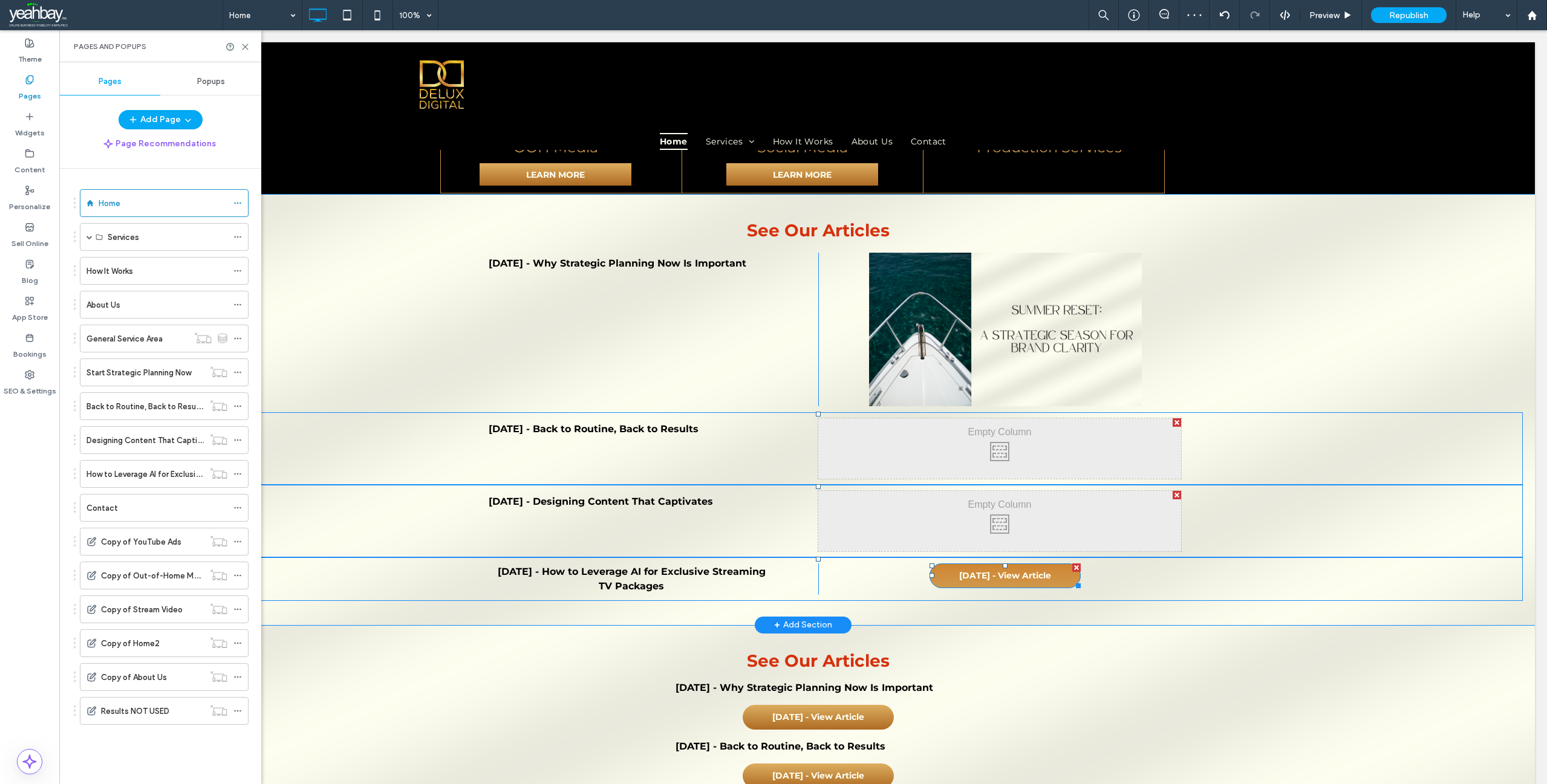
click at [1072, 564] on div at bounding box center [1076, 568] width 8 height 8
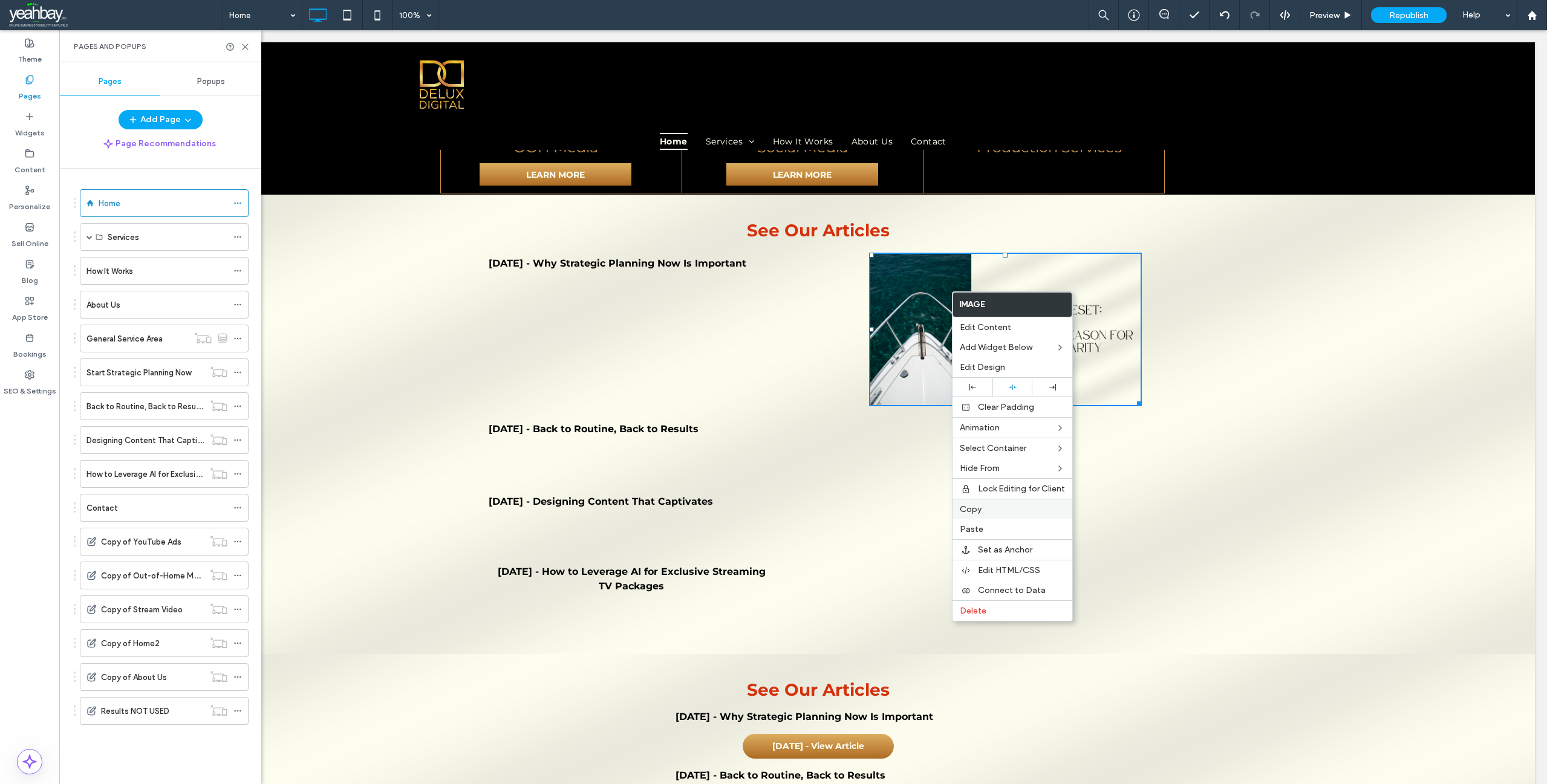
click at [980, 509] on span "Copy" at bounding box center [970, 510] width 21 height 10
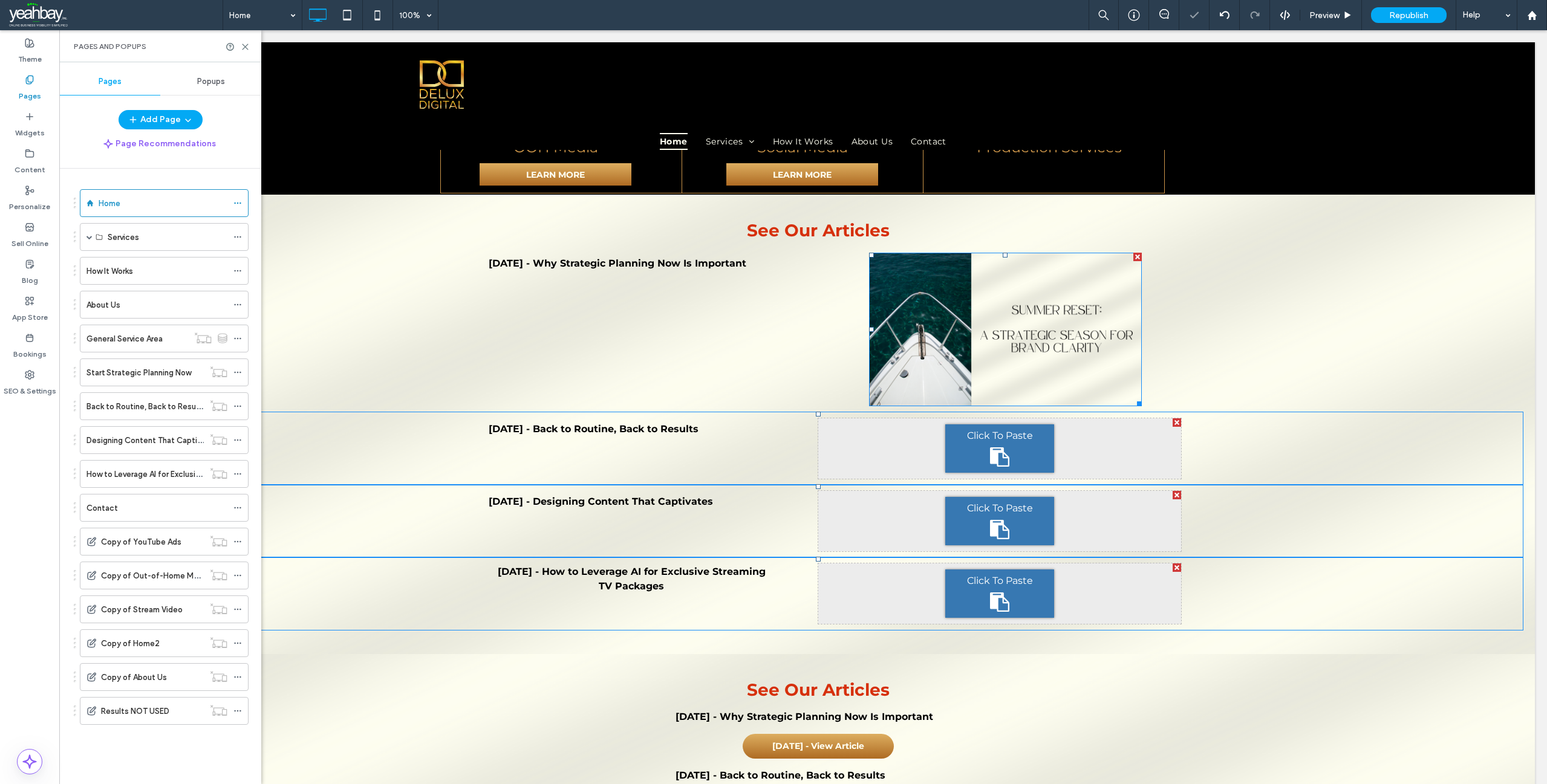
click at [1000, 425] on div "Click To Paste" at bounding box center [999, 449] width 109 height 48
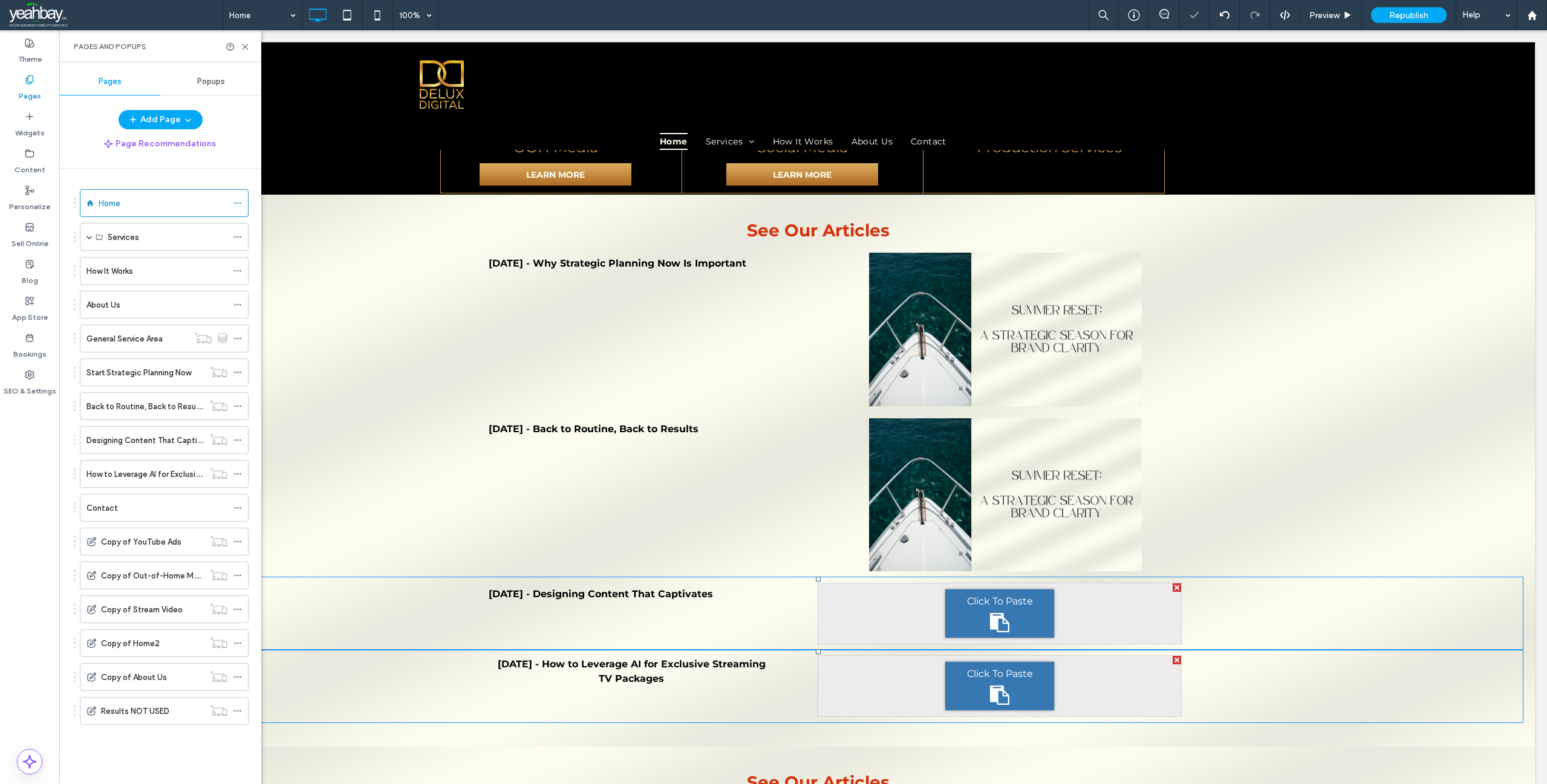
click at [995, 595] on span "Click To Paste" at bounding box center [999, 601] width 66 height 12
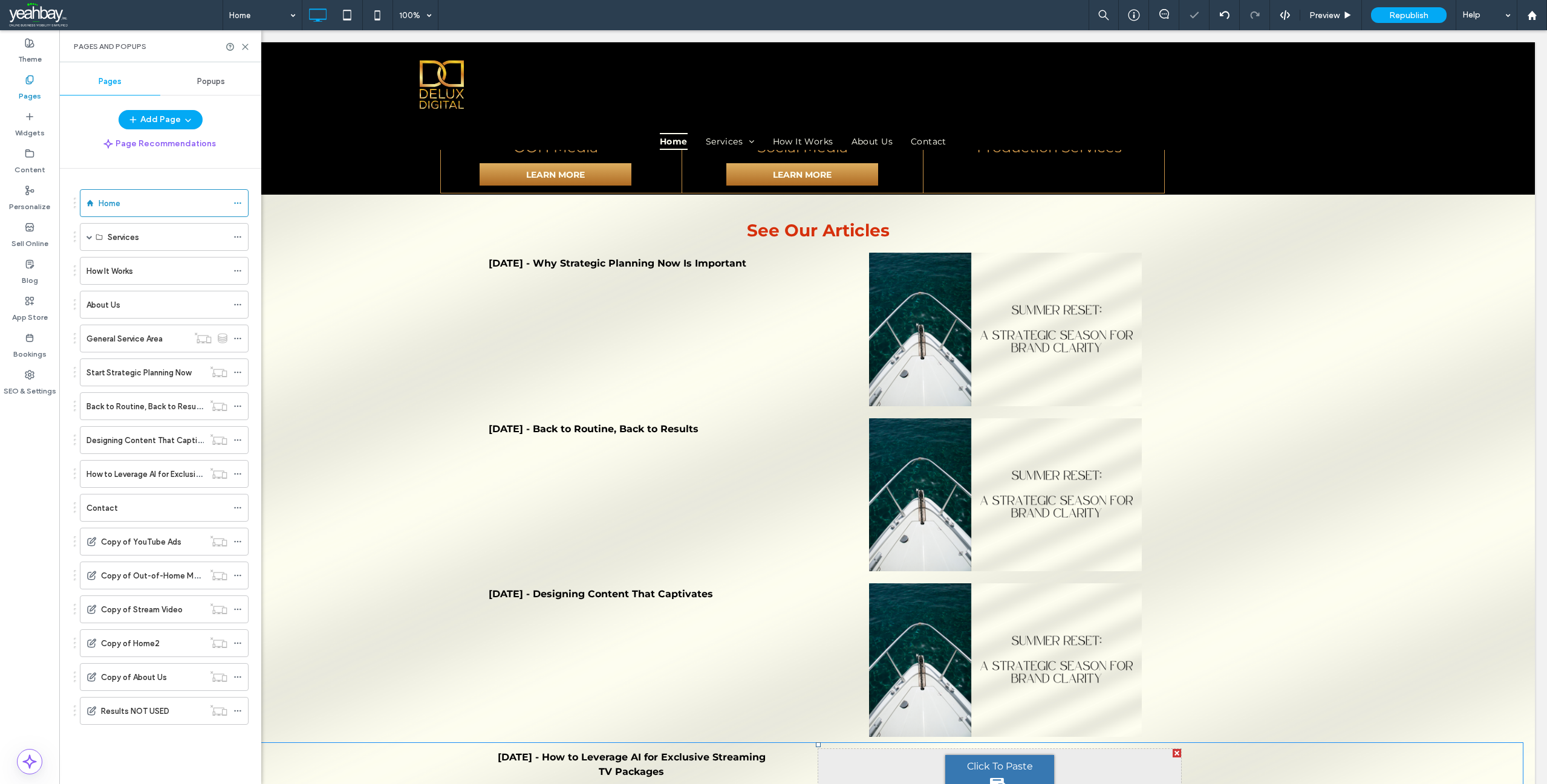
click at [987, 755] on div "Click To Paste" at bounding box center [999, 779] width 109 height 48
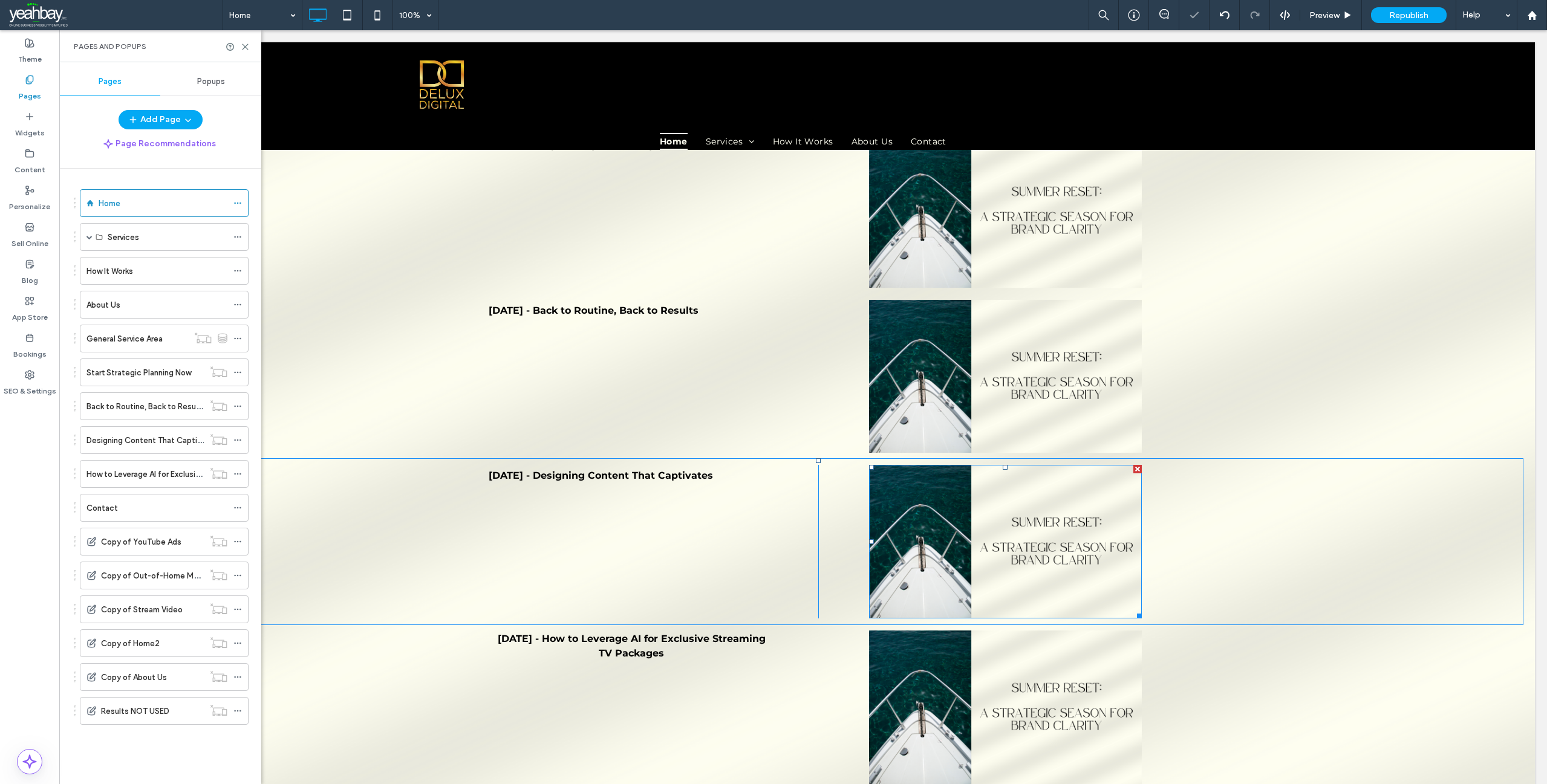
scroll to position [1814, 0]
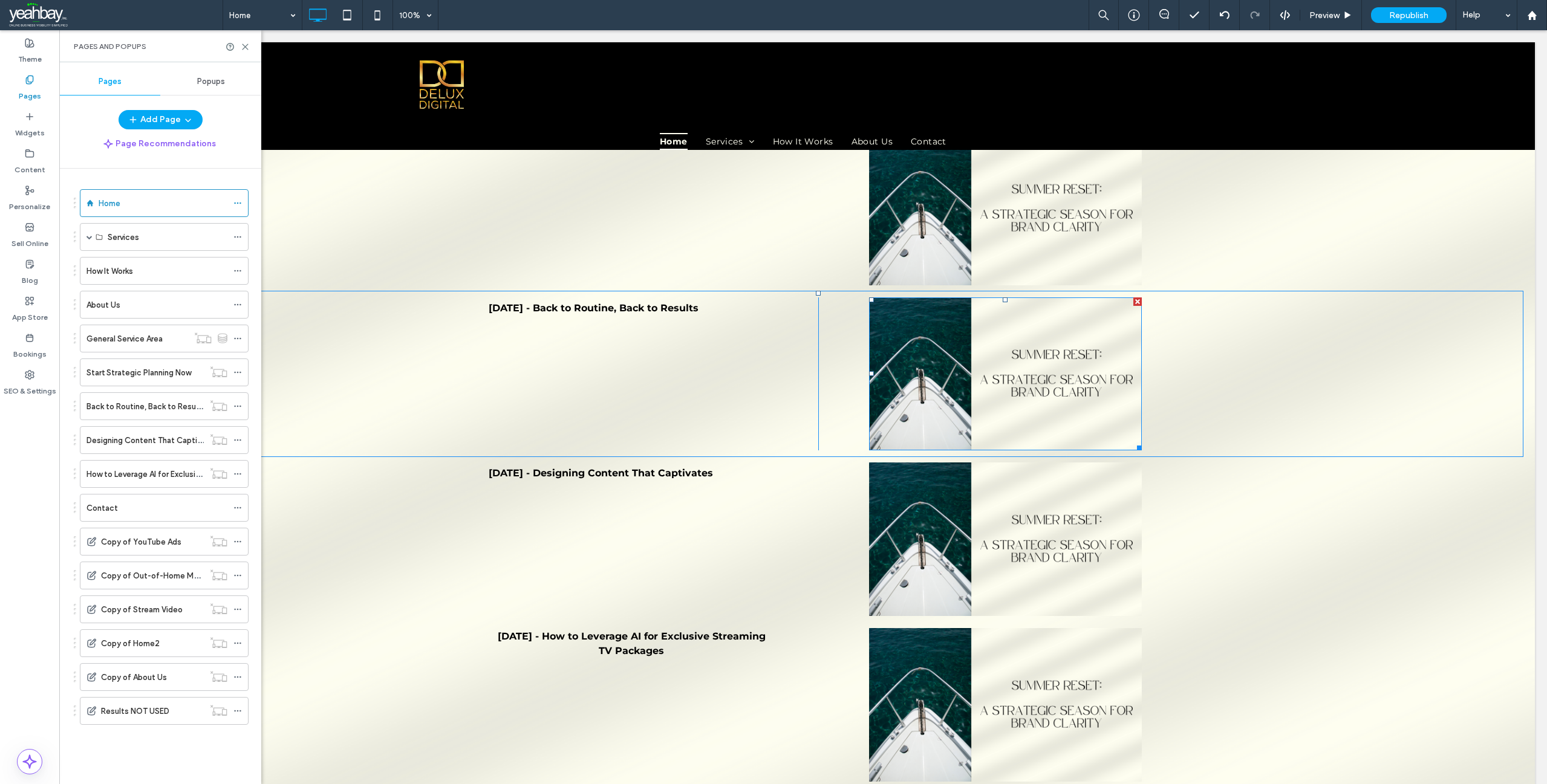
click at [1006, 341] on img at bounding box center [1005, 374] width 272 height 153
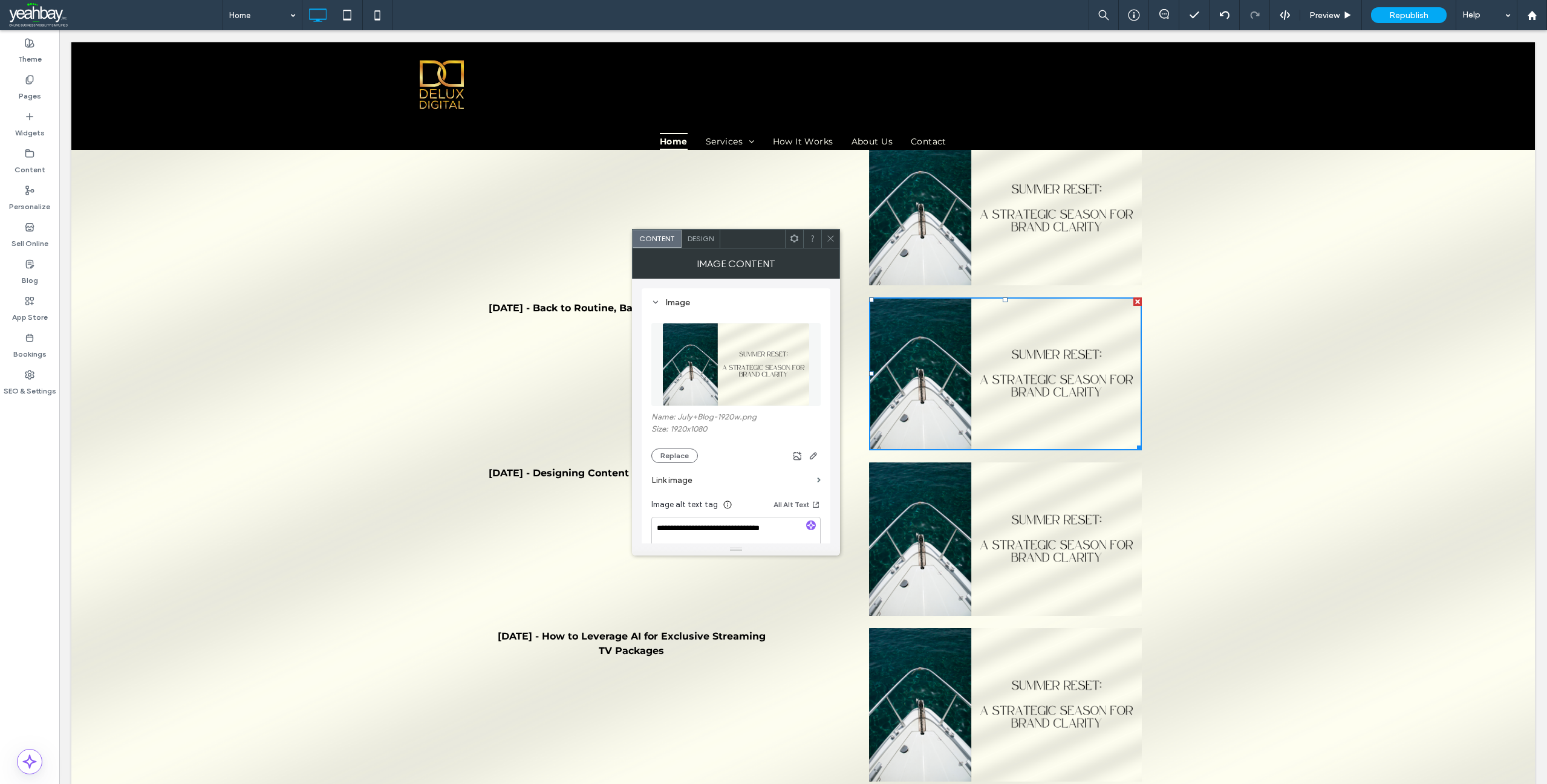
click at [827, 250] on div "Image Content" at bounding box center [736, 263] width 208 height 31
click at [831, 242] on icon at bounding box center [830, 239] width 9 height 9
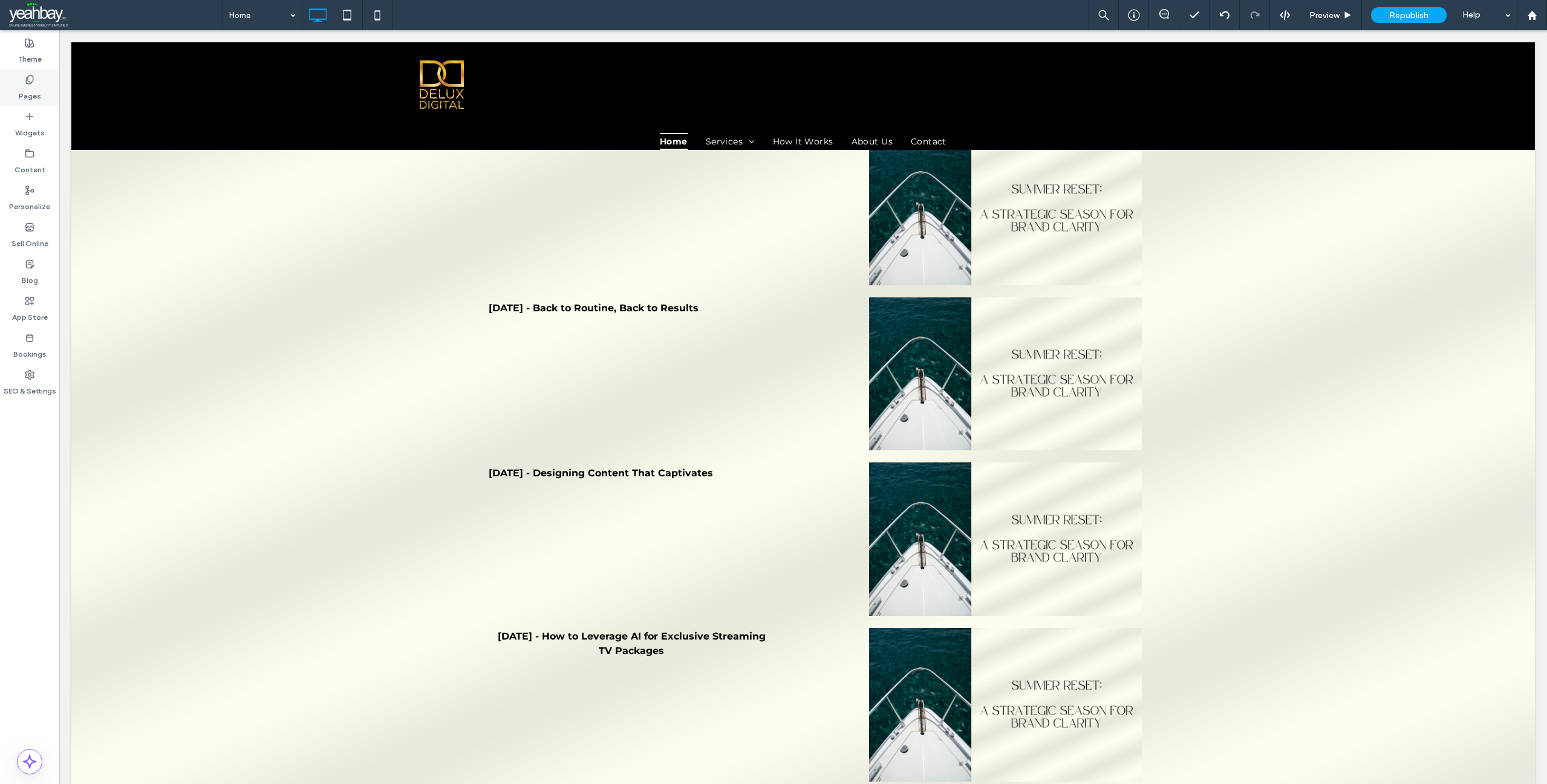
click at [38, 96] on label "Pages" at bounding box center [30, 93] width 22 height 17
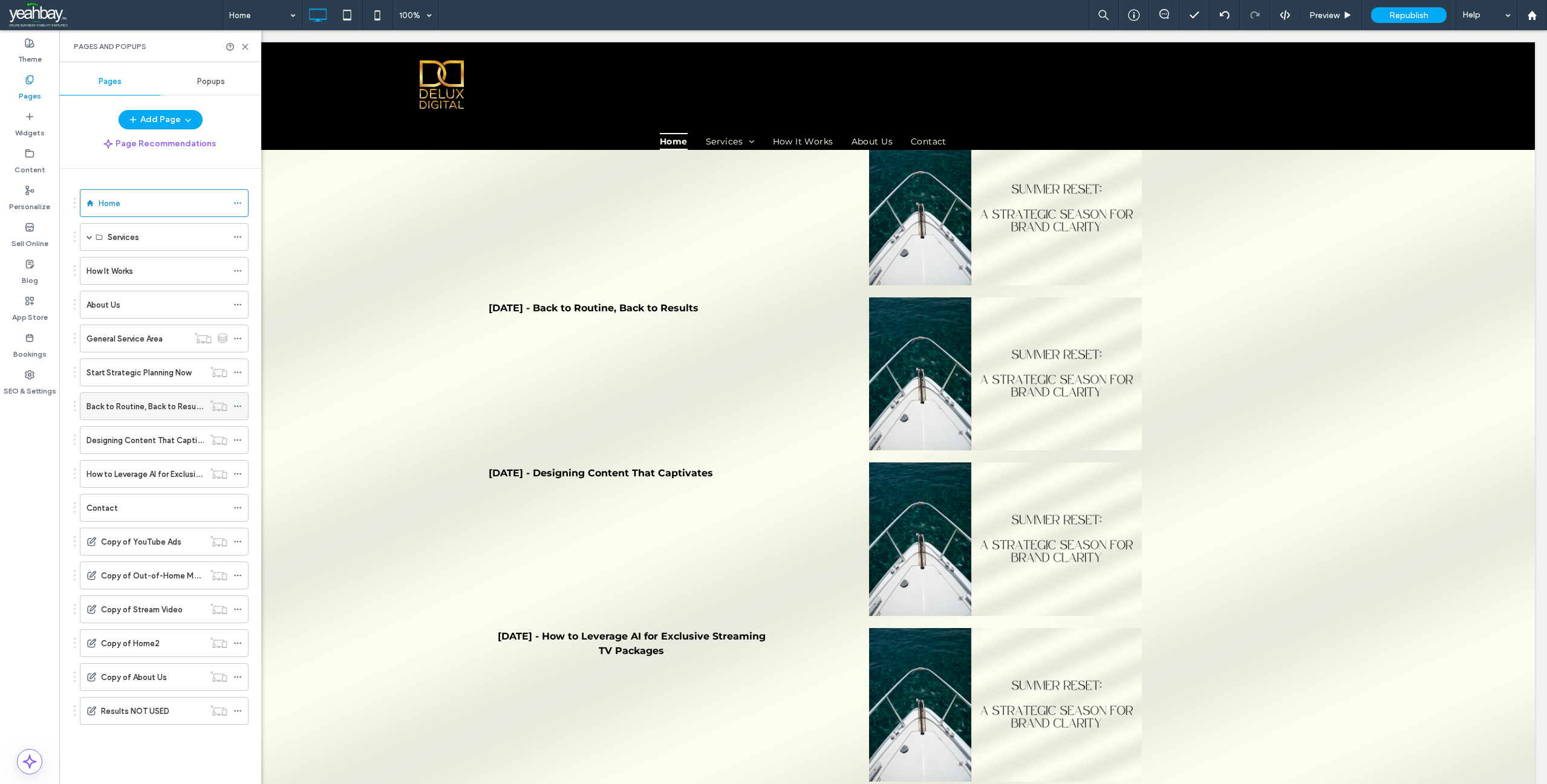
click at [119, 412] on label "Back to Routine, Back to Results" at bounding box center [146, 406] width 119 height 21
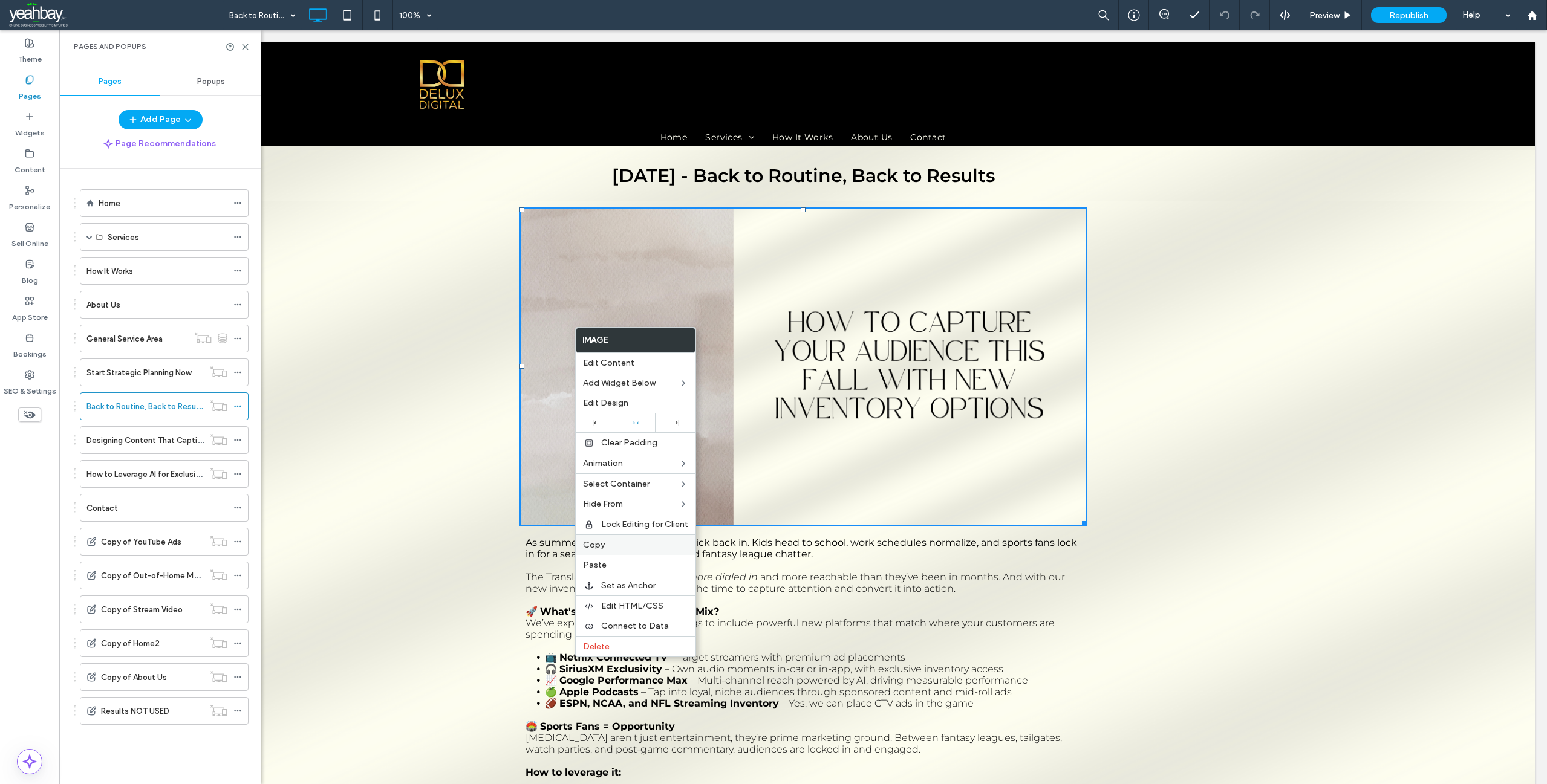
click at [609, 547] on label "Copy" at bounding box center [636, 545] width 105 height 10
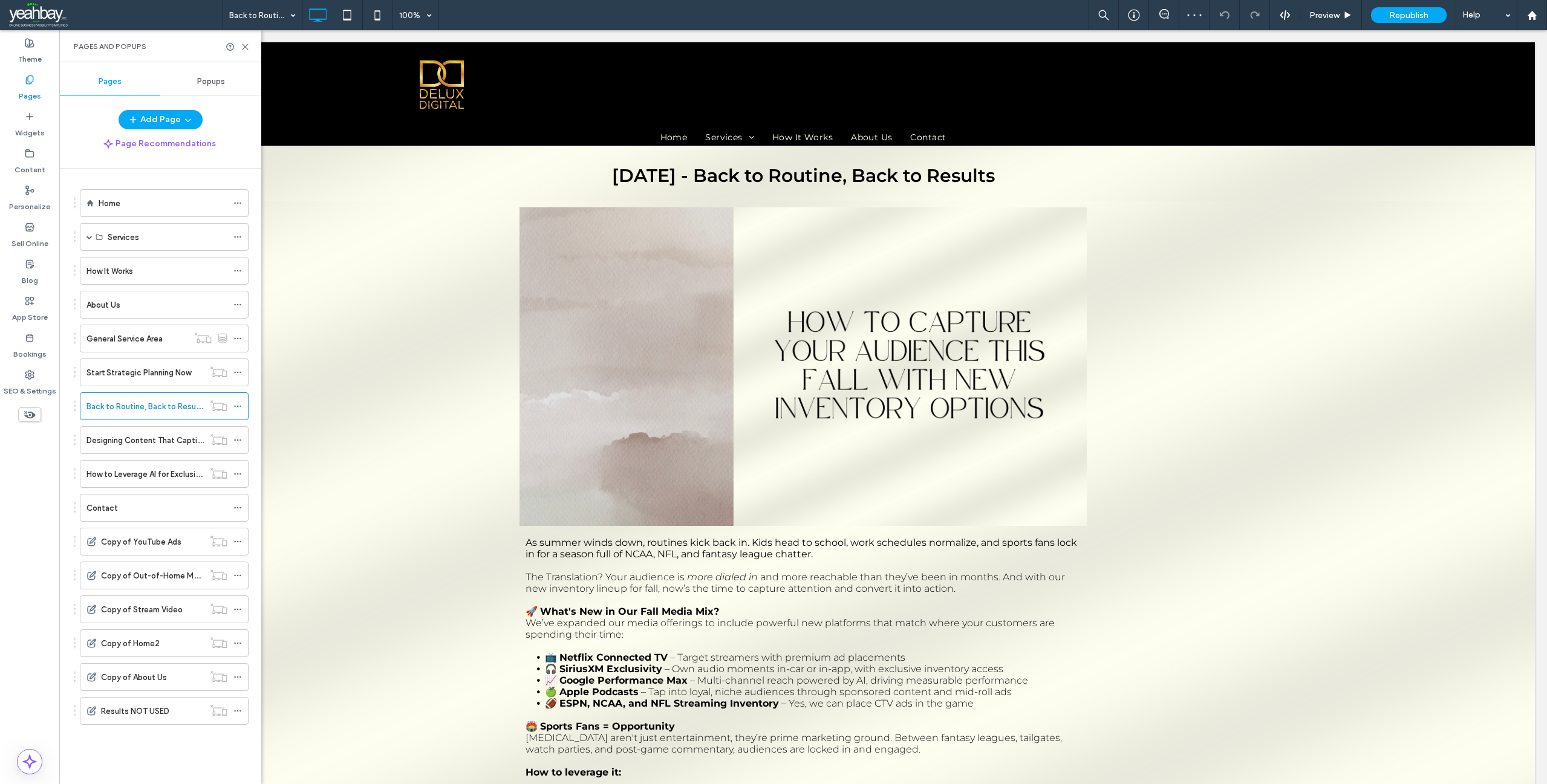
click at [31, 85] on label "Pages" at bounding box center [30, 93] width 22 height 17
click at [112, 203] on label "Home" at bounding box center [109, 203] width 21 height 21
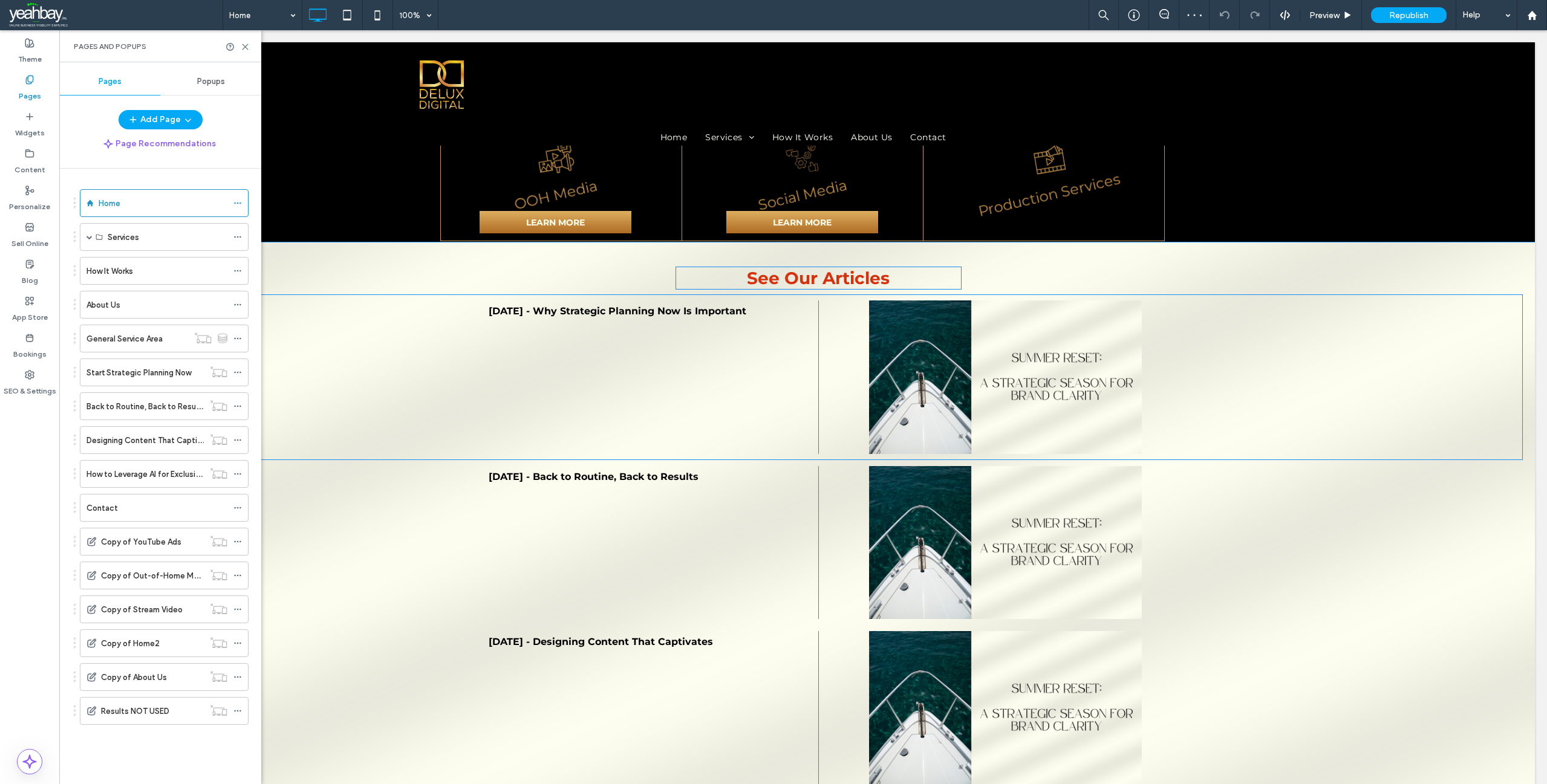
scroll to position [1693, 0]
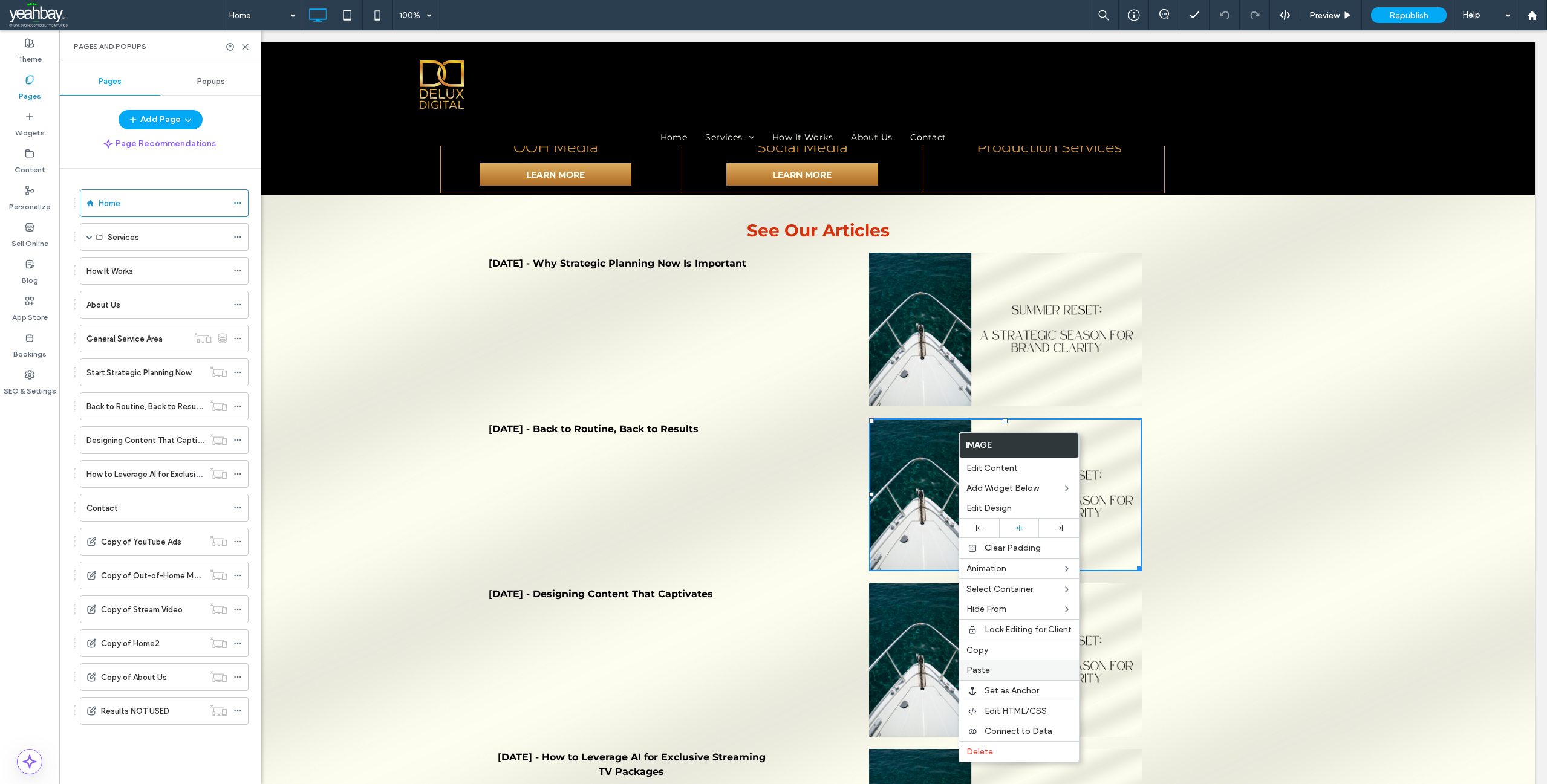
click at [998, 673] on label "Paste" at bounding box center [1019, 670] width 105 height 10
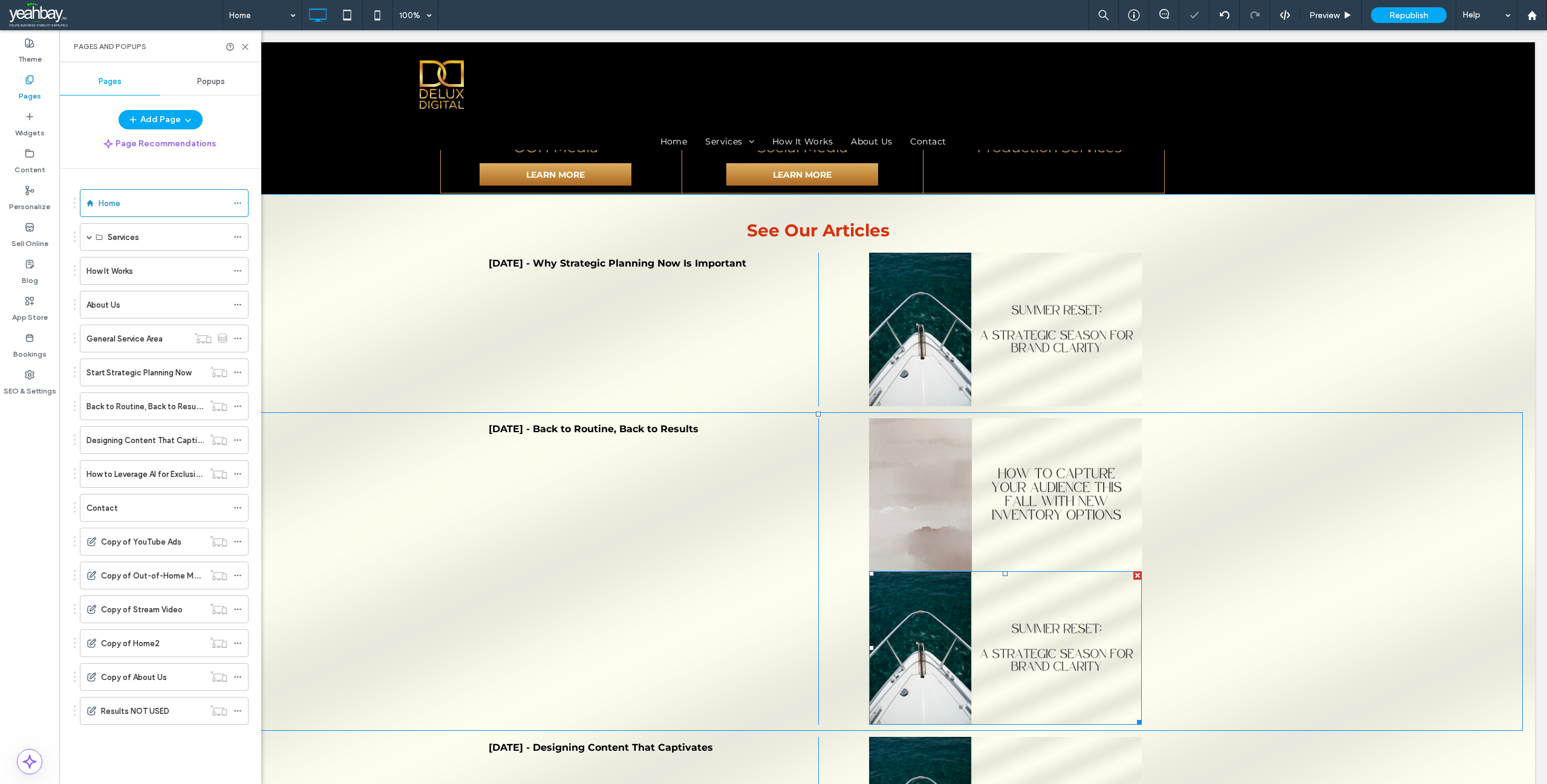
click at [1133, 571] on div at bounding box center [1137, 575] width 8 height 8
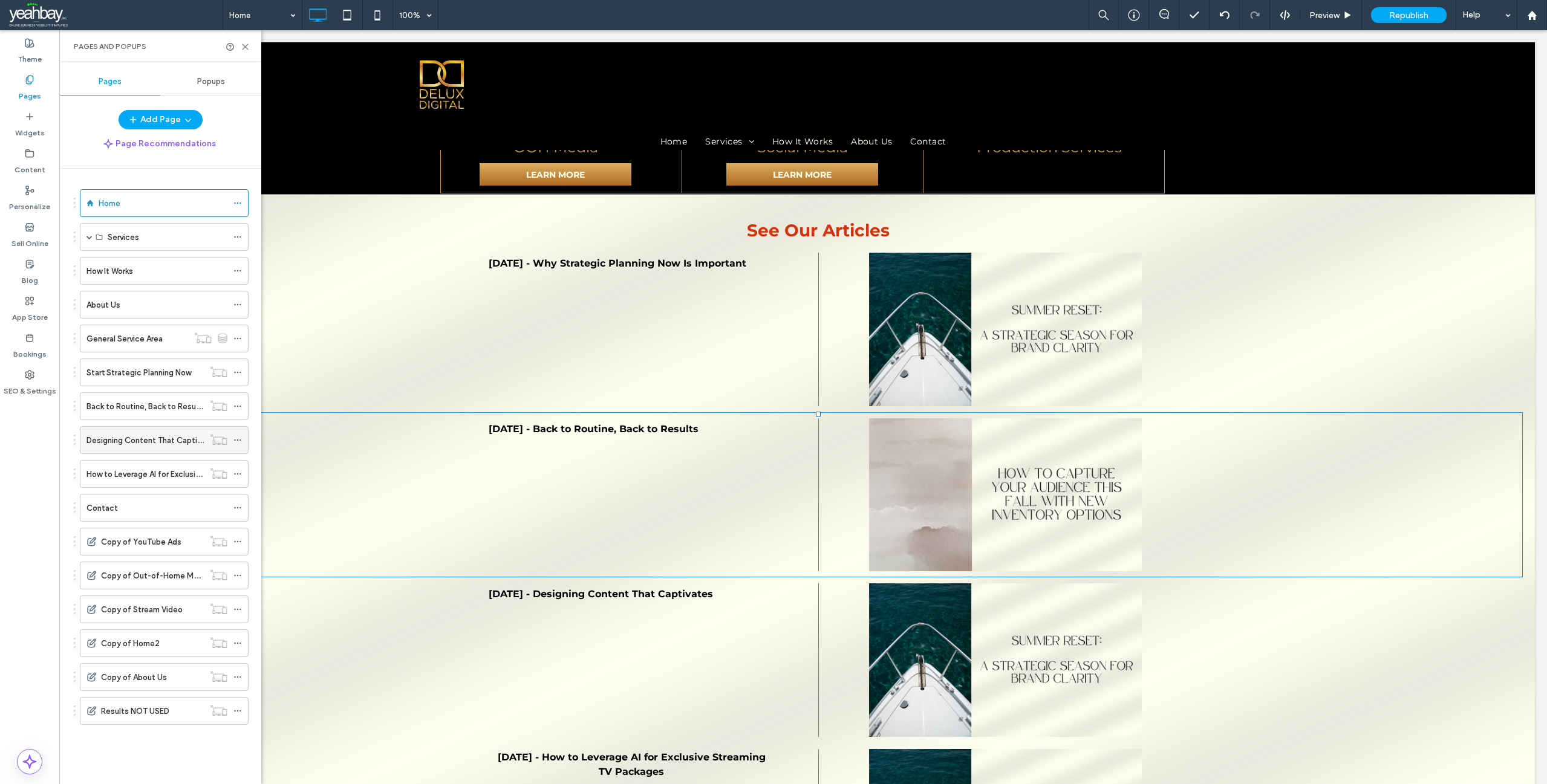
click at [119, 441] on label "Designing Content That Captivates" at bounding box center [152, 440] width 131 height 21
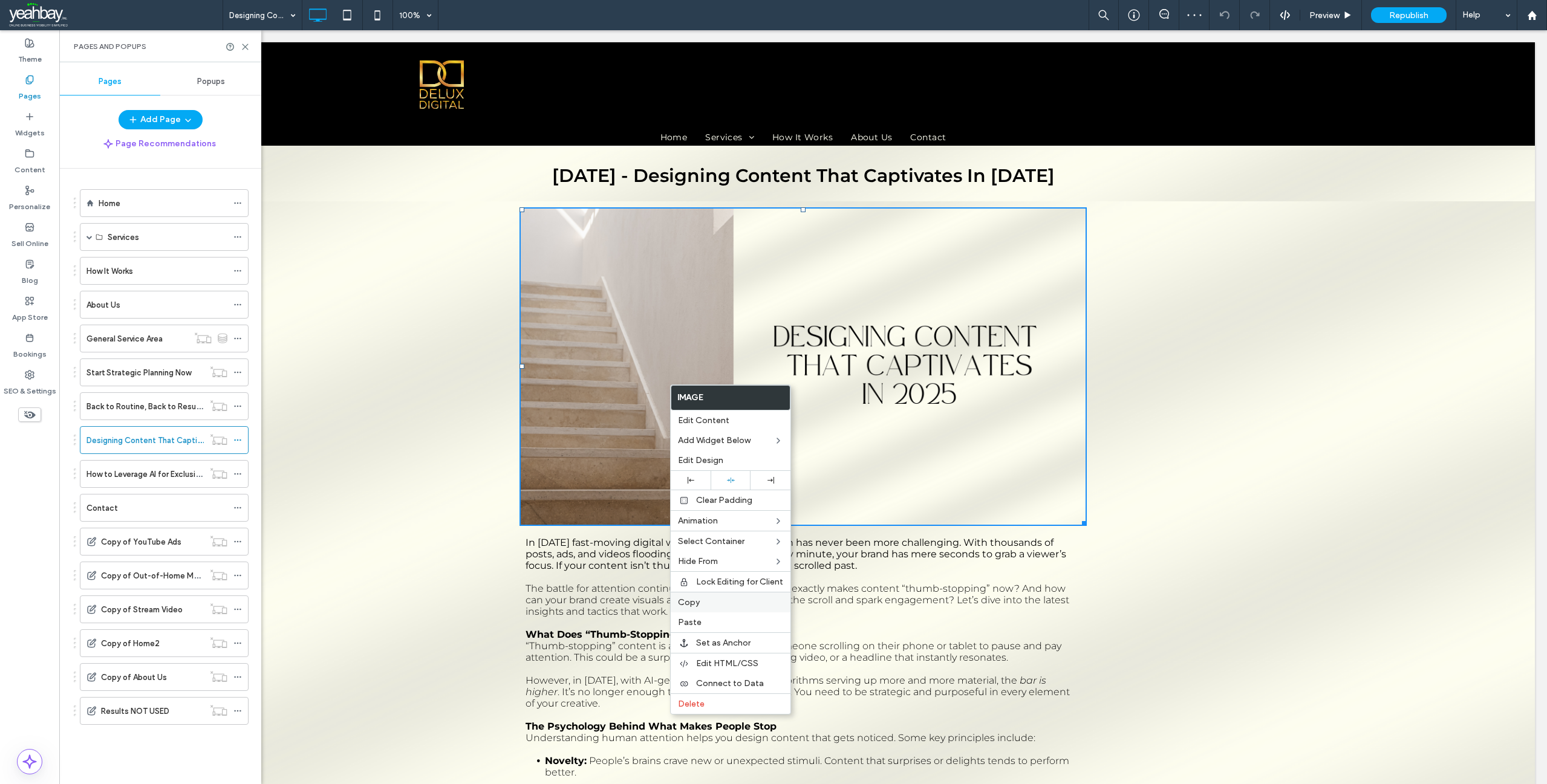
click at [721, 602] on label "Copy" at bounding box center [731, 603] width 105 height 10
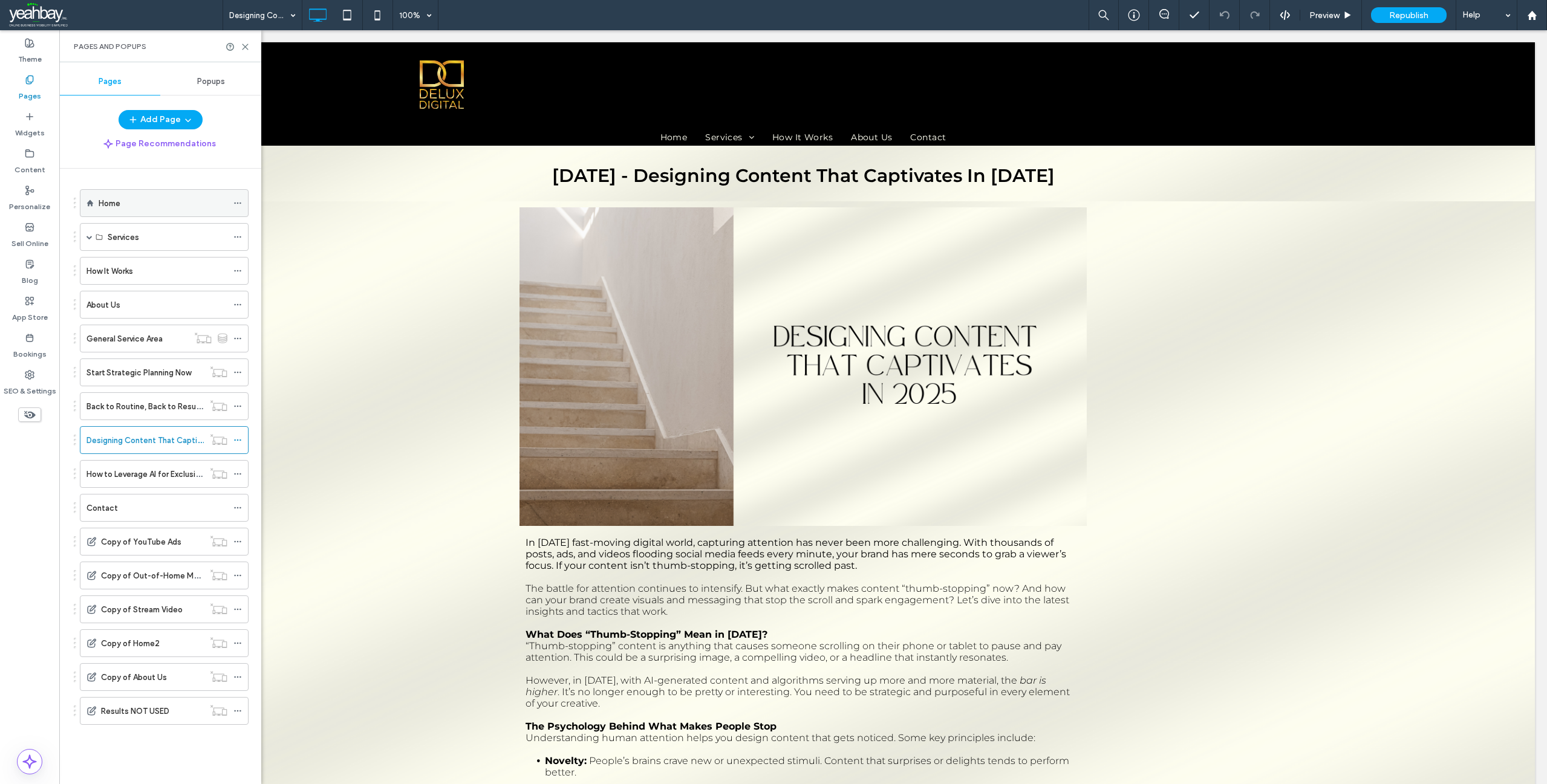
click at [134, 208] on div "Home" at bounding box center [163, 203] width 129 height 13
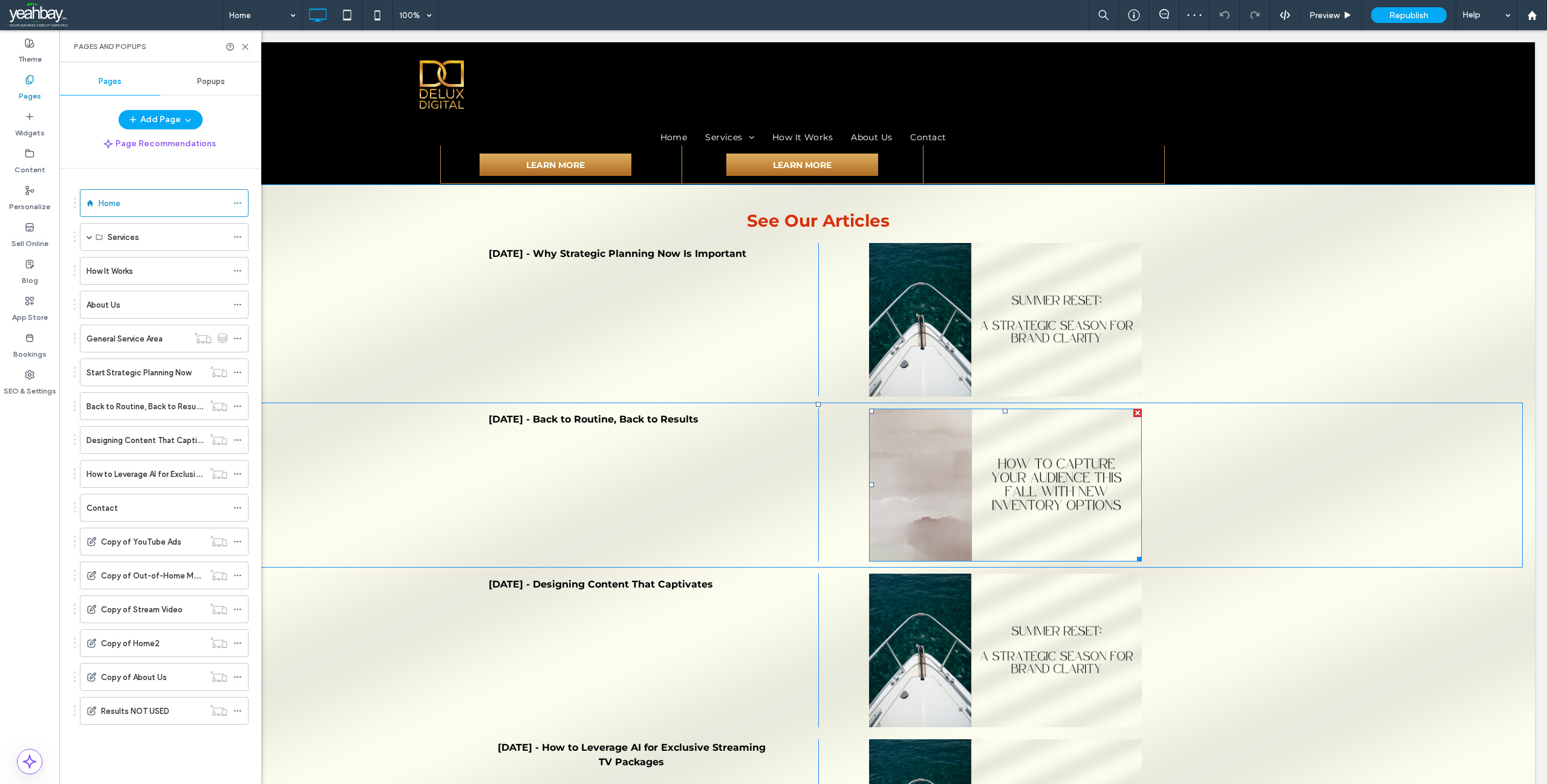
scroll to position [1814, 0]
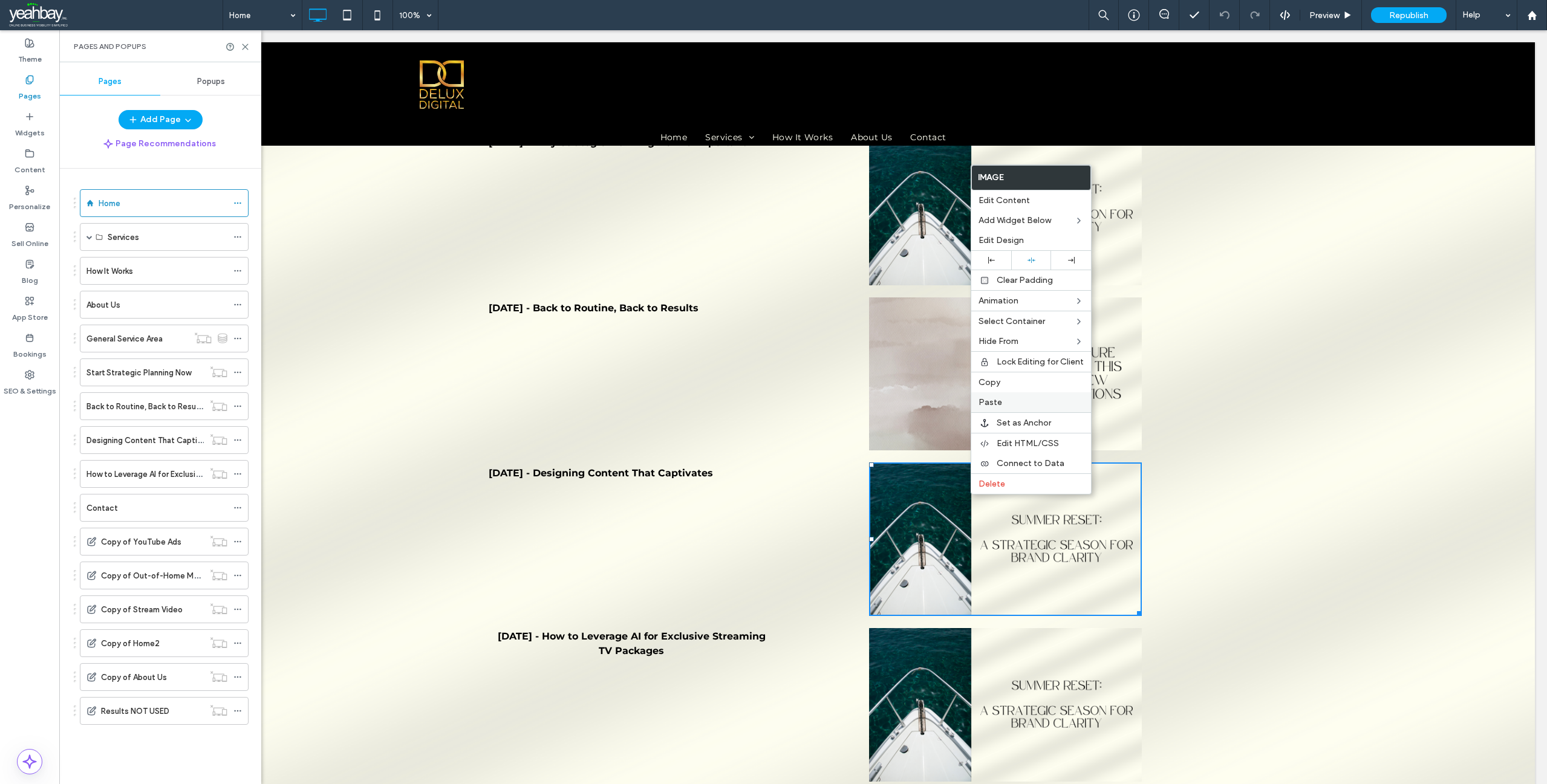
click at [997, 400] on span "Paste" at bounding box center [990, 402] width 23 height 10
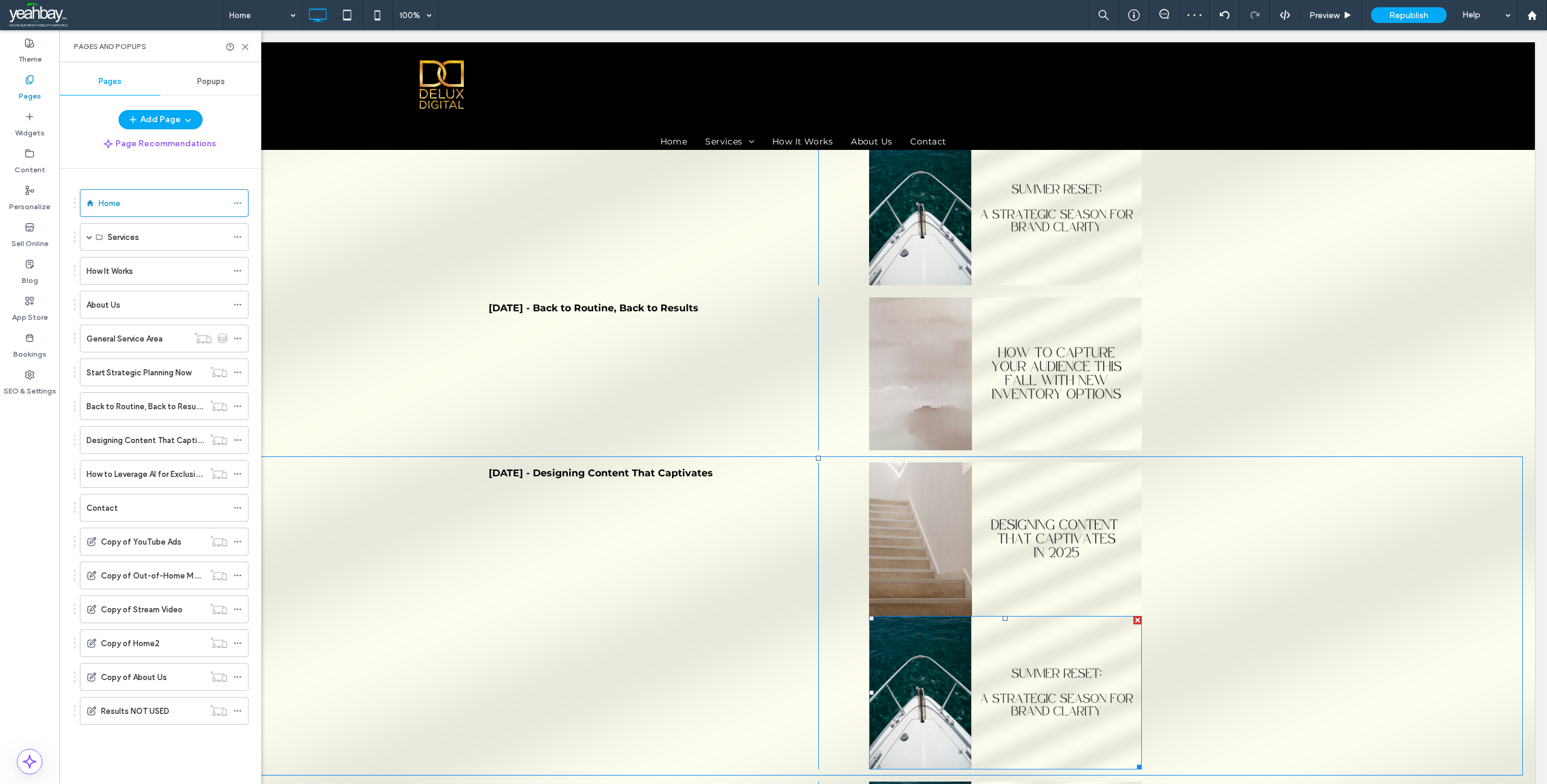
click at [1134, 616] on div at bounding box center [1137, 620] width 8 height 8
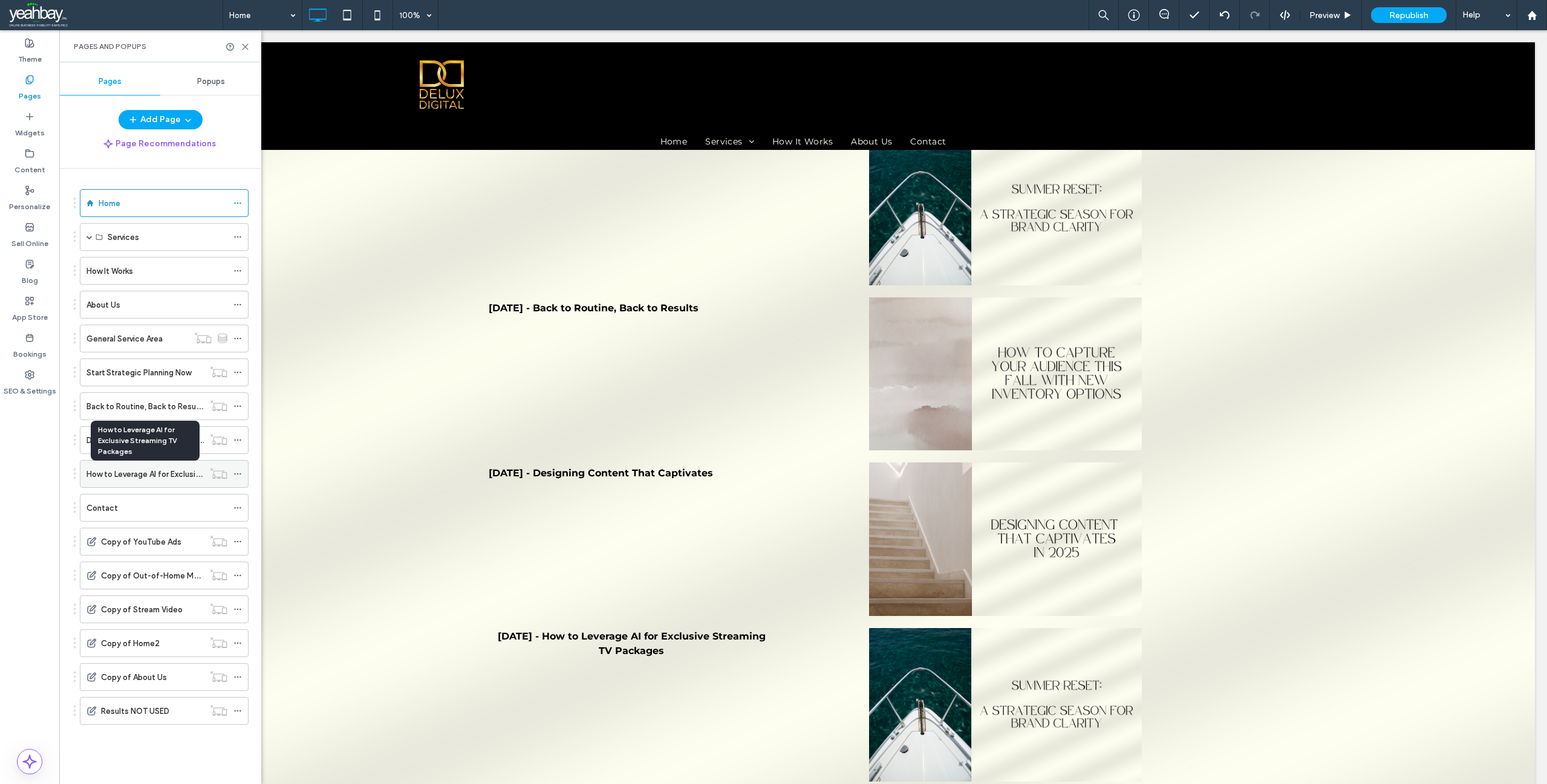
click at [119, 478] on label "How to Leverage AI for Exclusive Streaming TV Packages" at bounding box center [189, 474] width 205 height 21
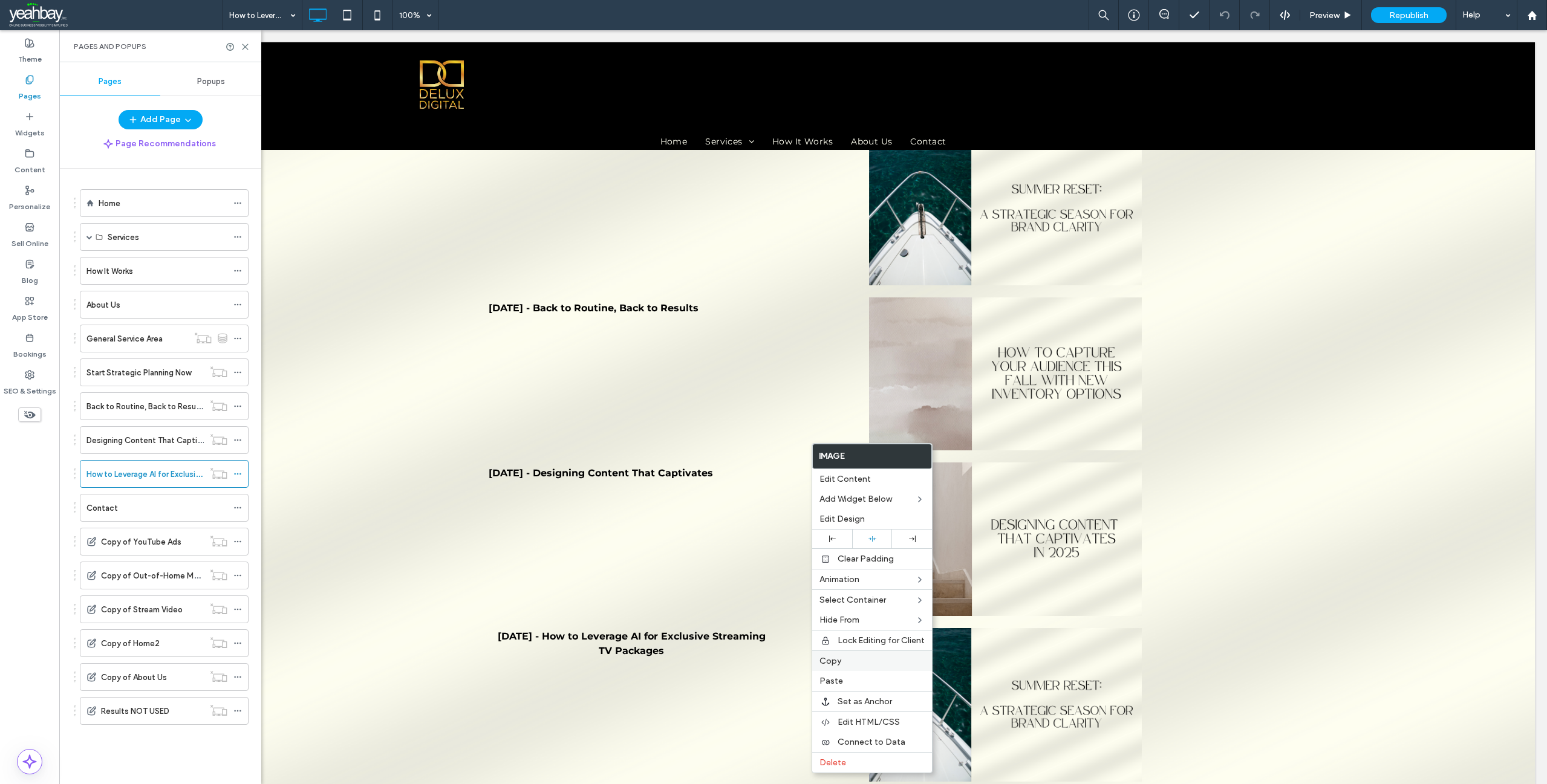
click at [843, 660] on label "Copy" at bounding box center [872, 661] width 105 height 10
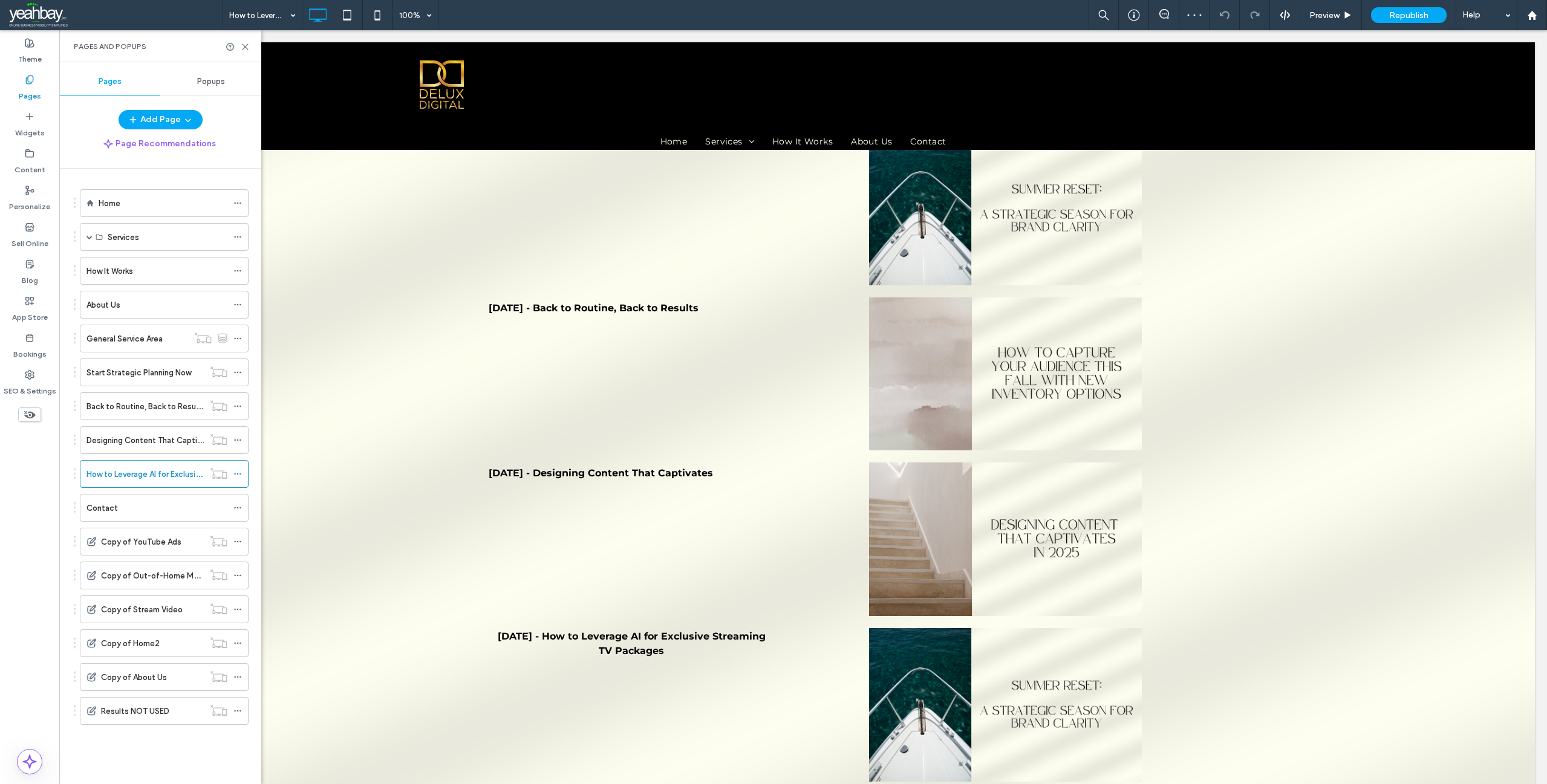
click at [117, 201] on label "Home" at bounding box center [109, 203] width 21 height 21
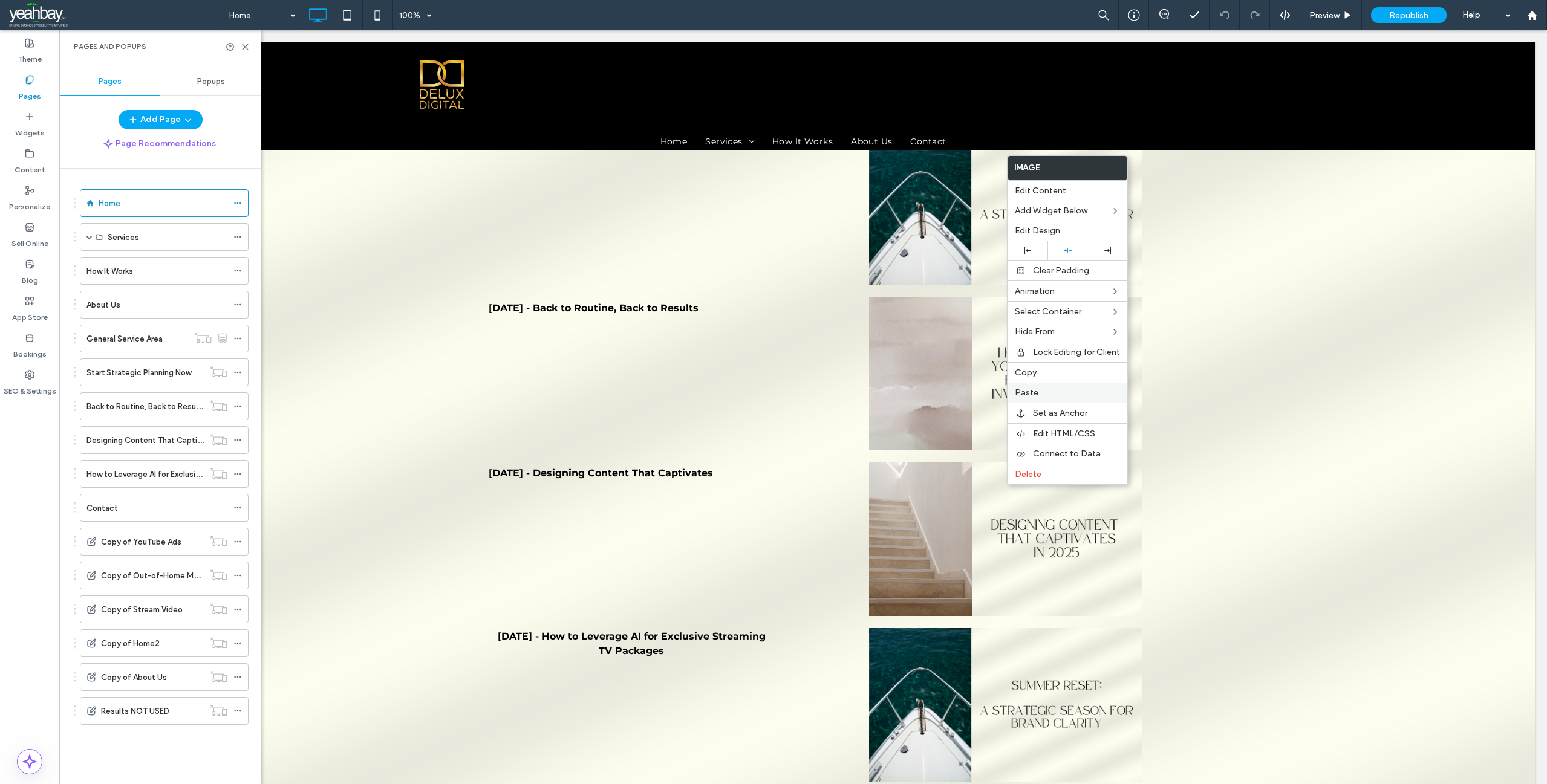
click at [1033, 395] on span "Paste" at bounding box center [1027, 393] width 23 height 10
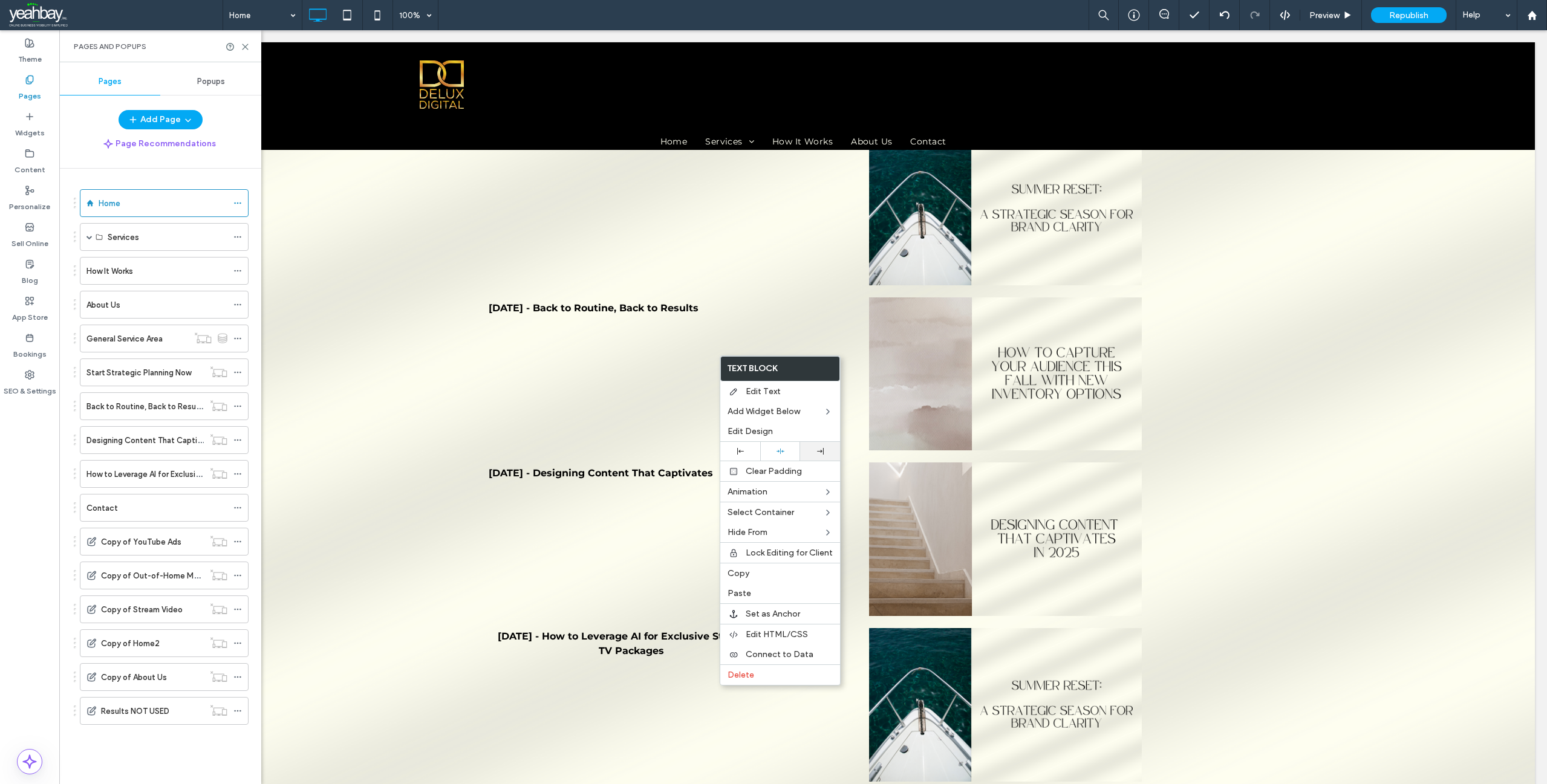
click at [824, 454] on div at bounding box center [820, 451] width 28 height 7
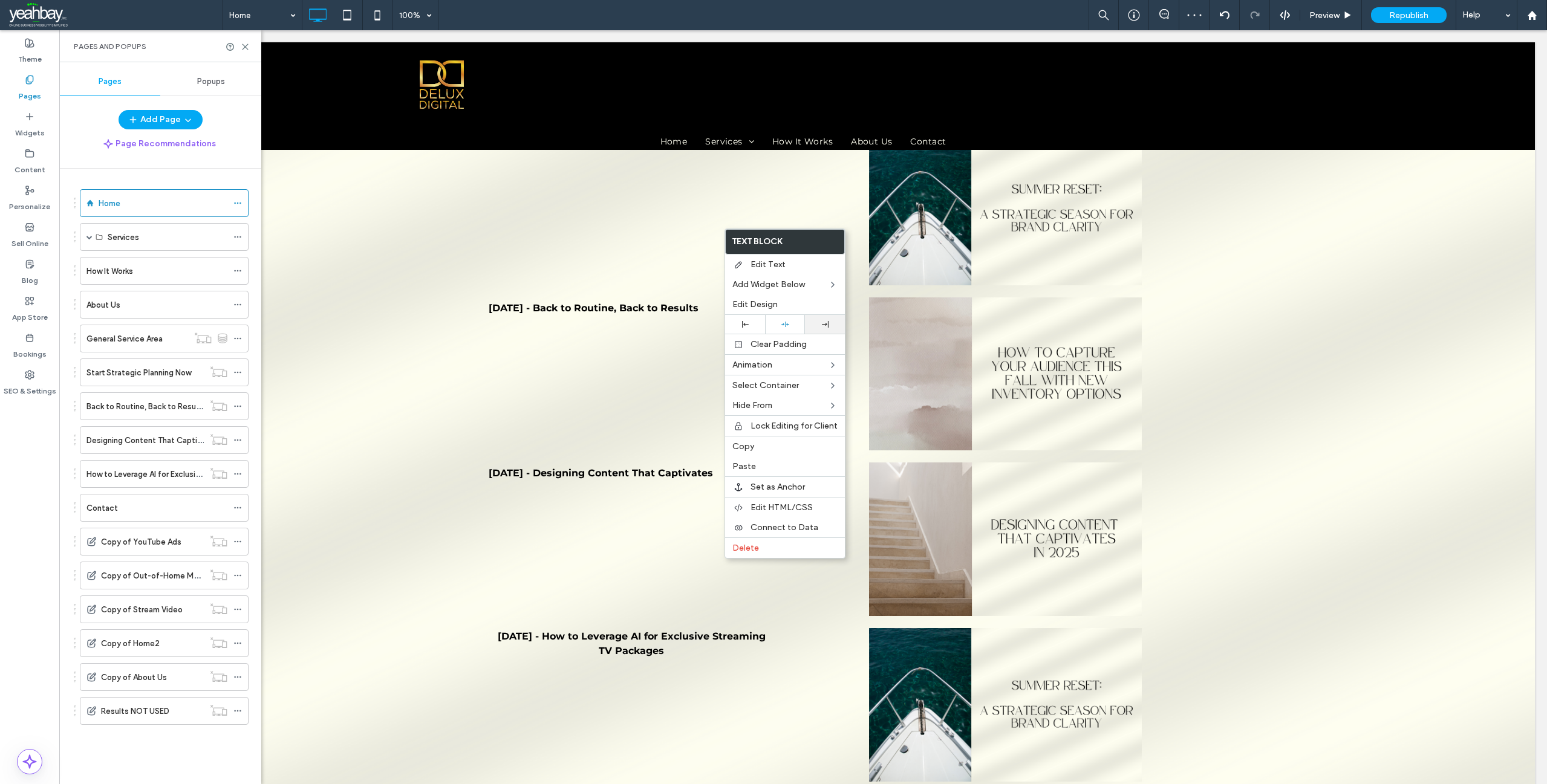
click at [819, 326] on div at bounding box center [825, 324] width 28 height 7
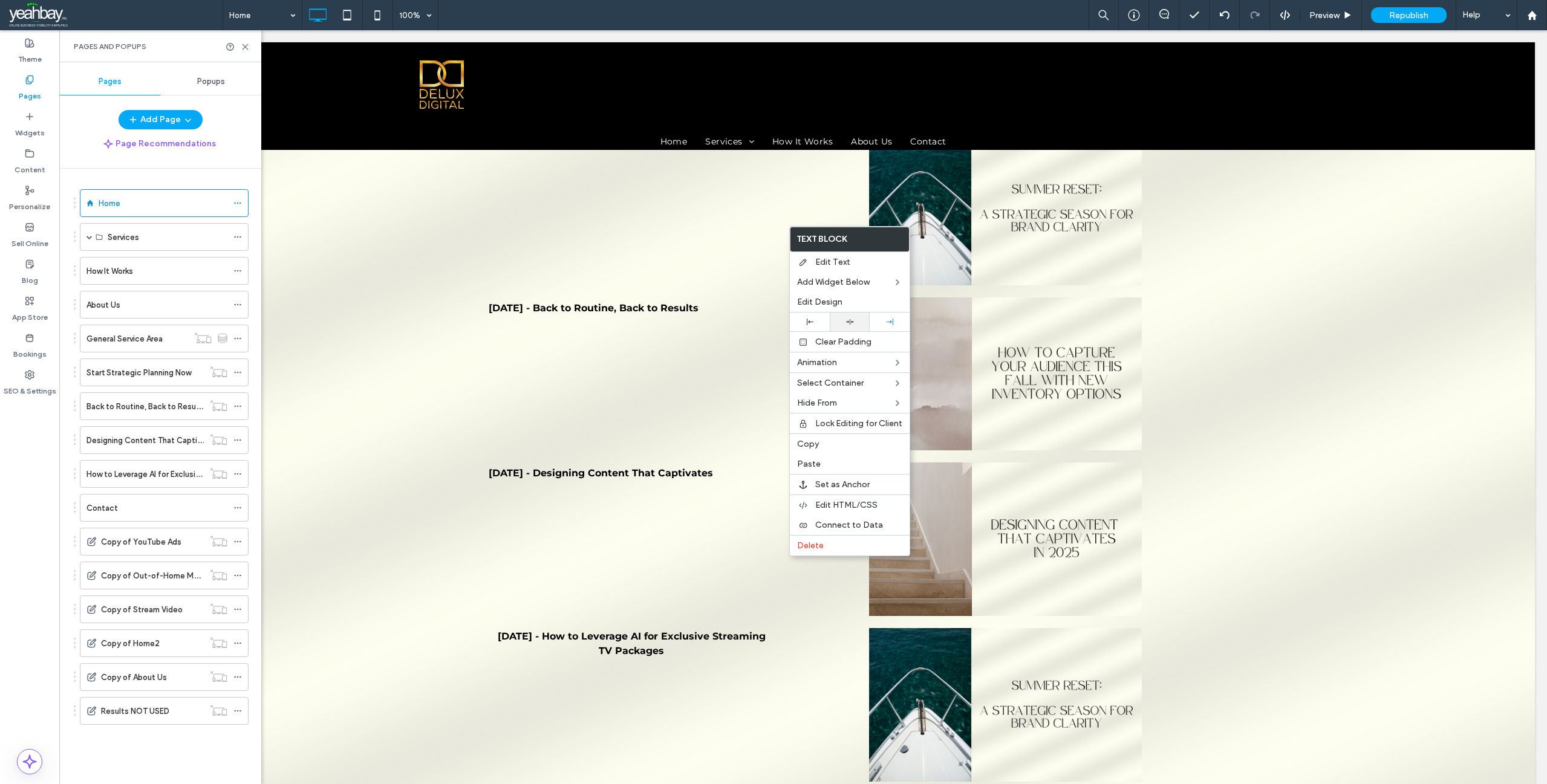
click at [846, 322] on icon at bounding box center [850, 322] width 8 height 8
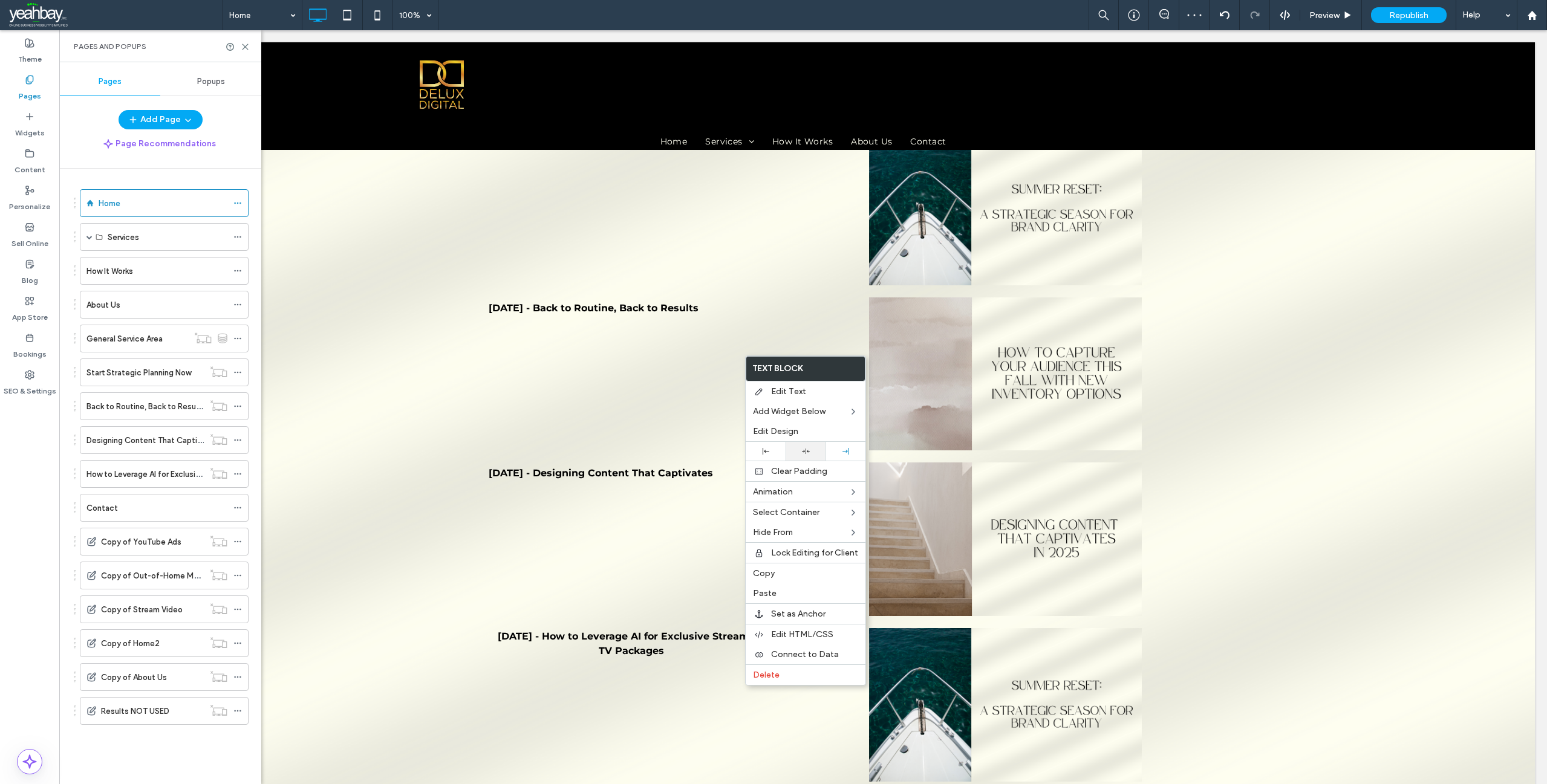
click at [800, 451] on div at bounding box center [805, 451] width 28 height 8
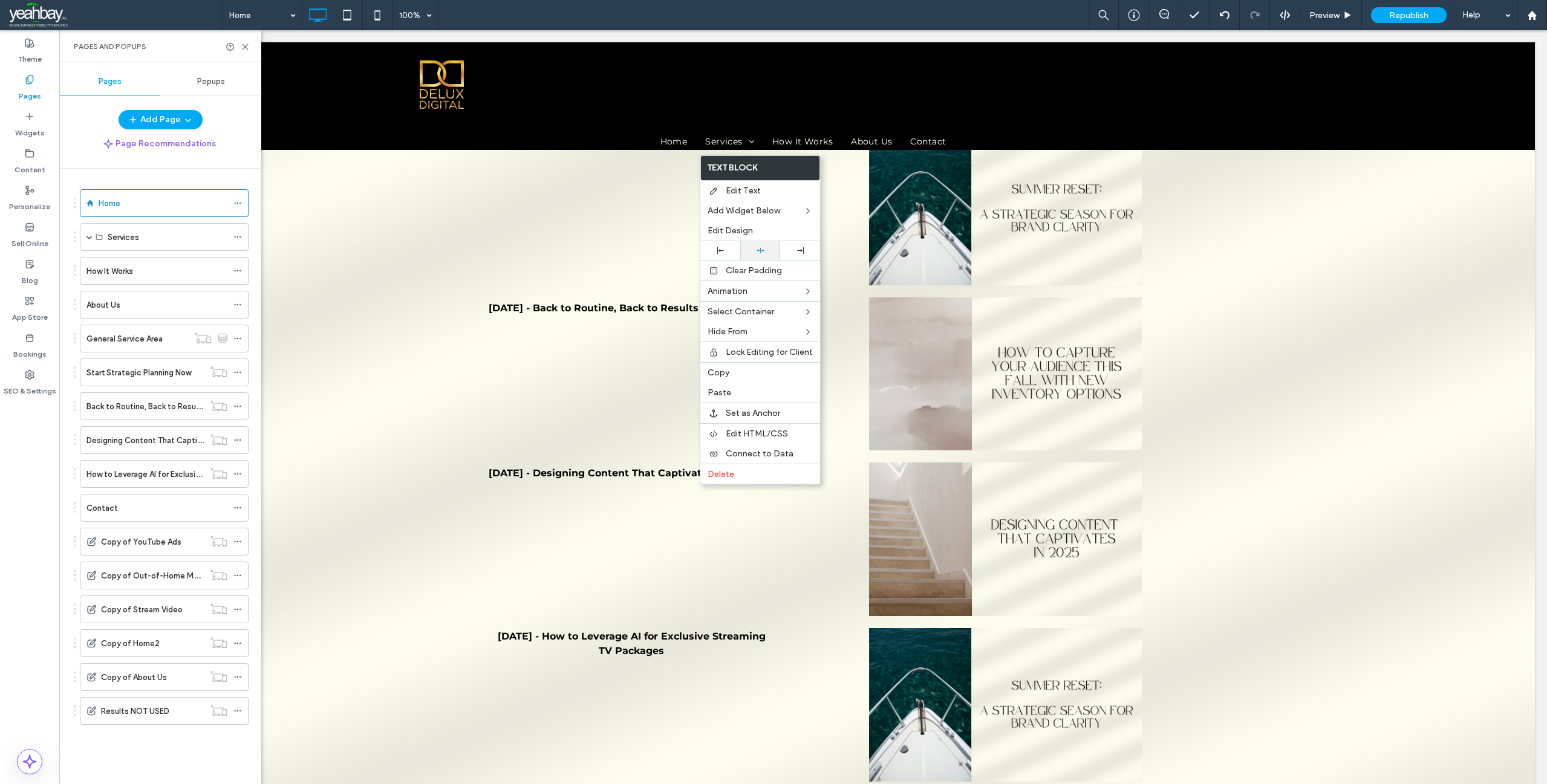
click at [756, 251] on icon at bounding box center [760, 250] width 8 height 8
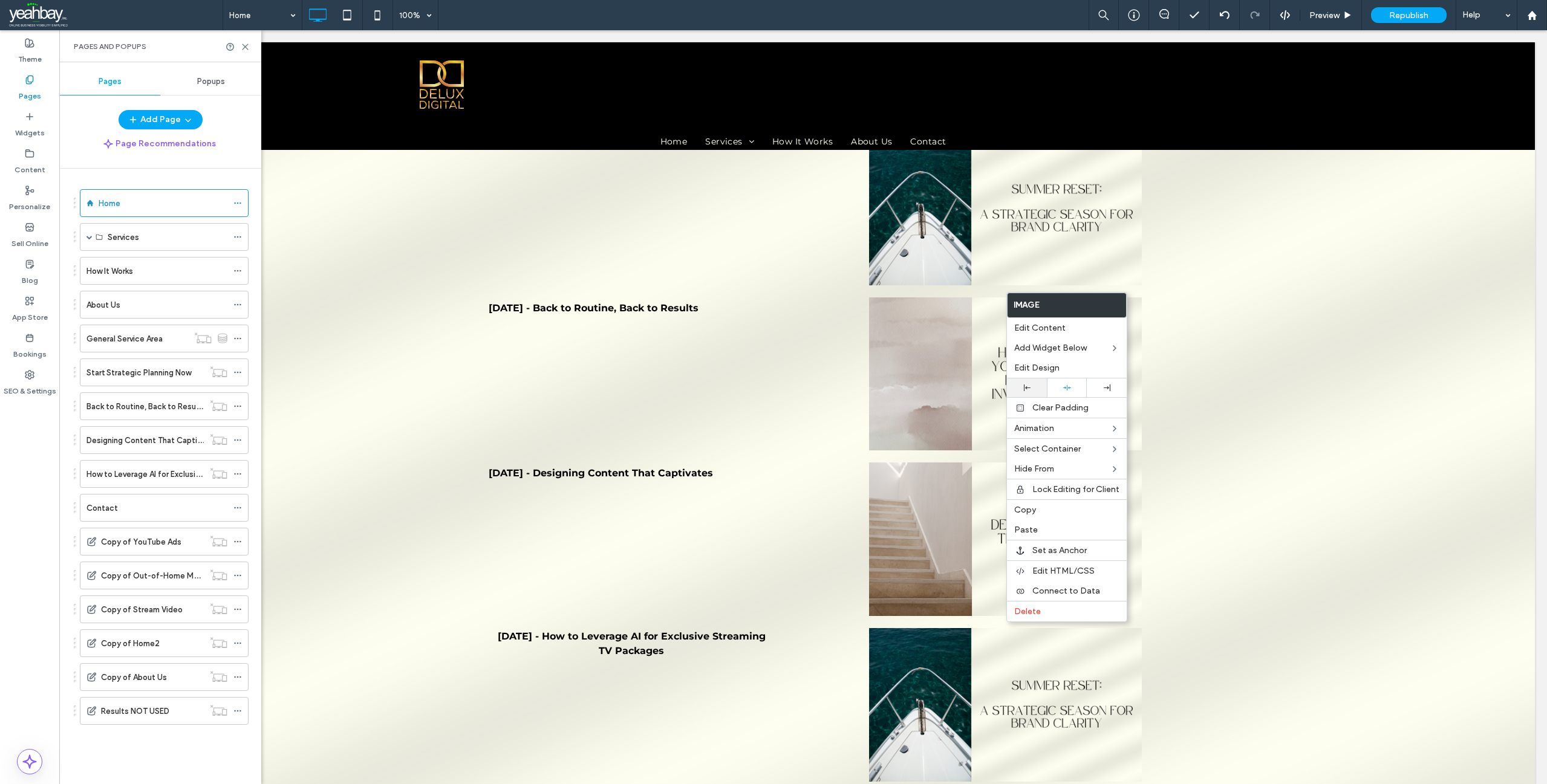
click at [1025, 385] on icon at bounding box center [1027, 388] width 7 height 7
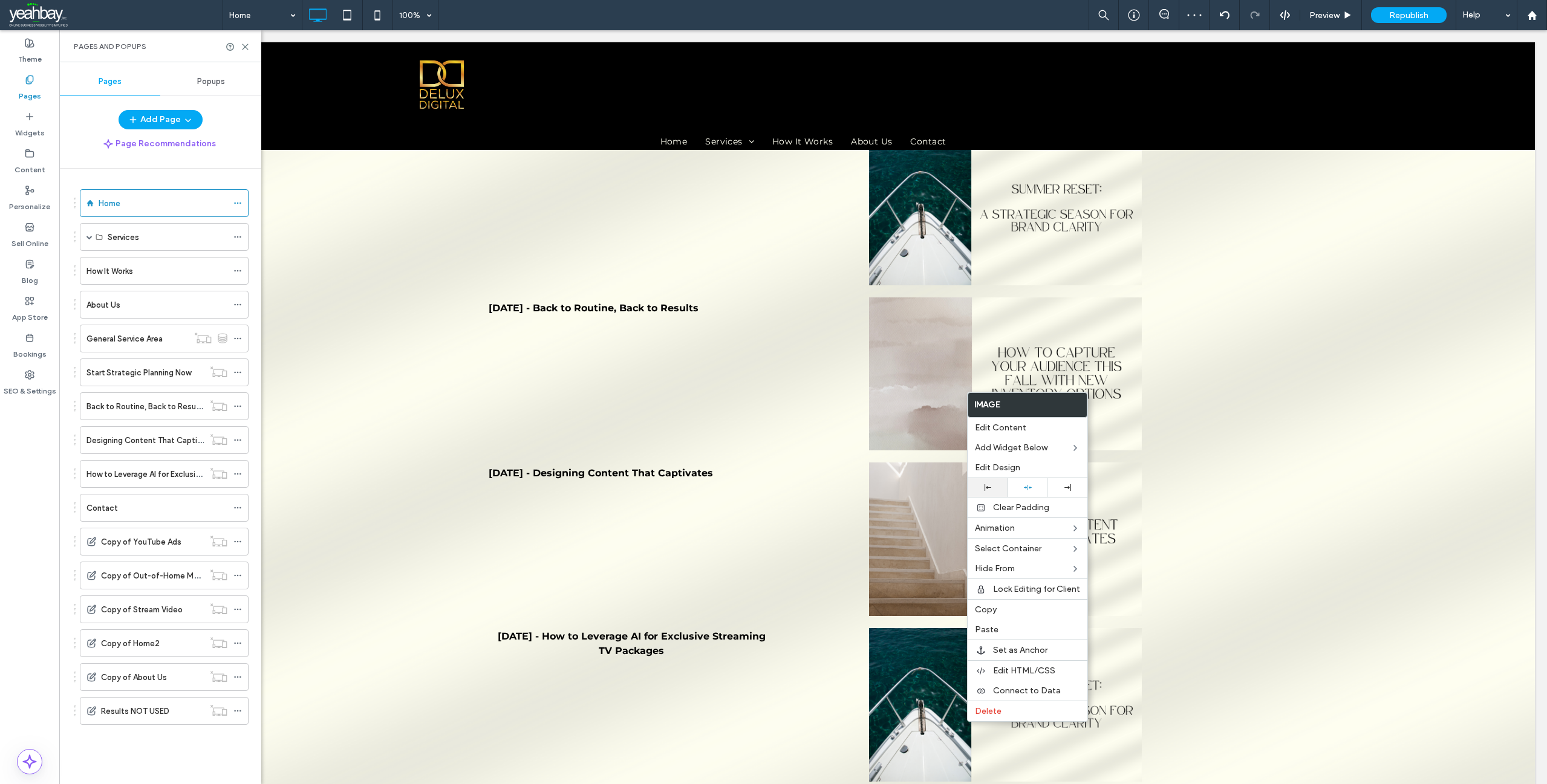
click at [988, 487] on icon at bounding box center [988, 488] width 7 height 7
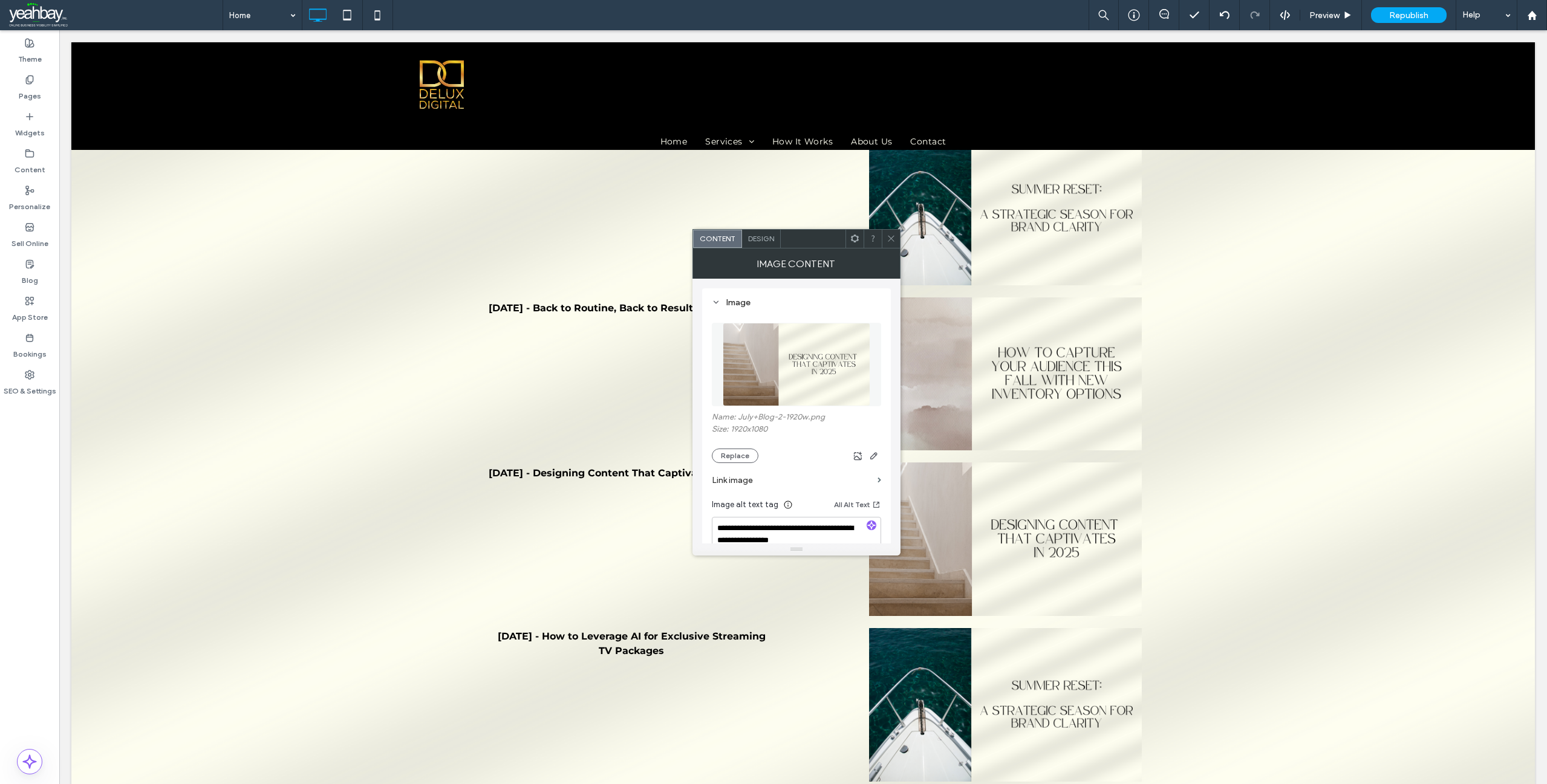
click at [892, 246] on span at bounding box center [891, 239] width 9 height 18
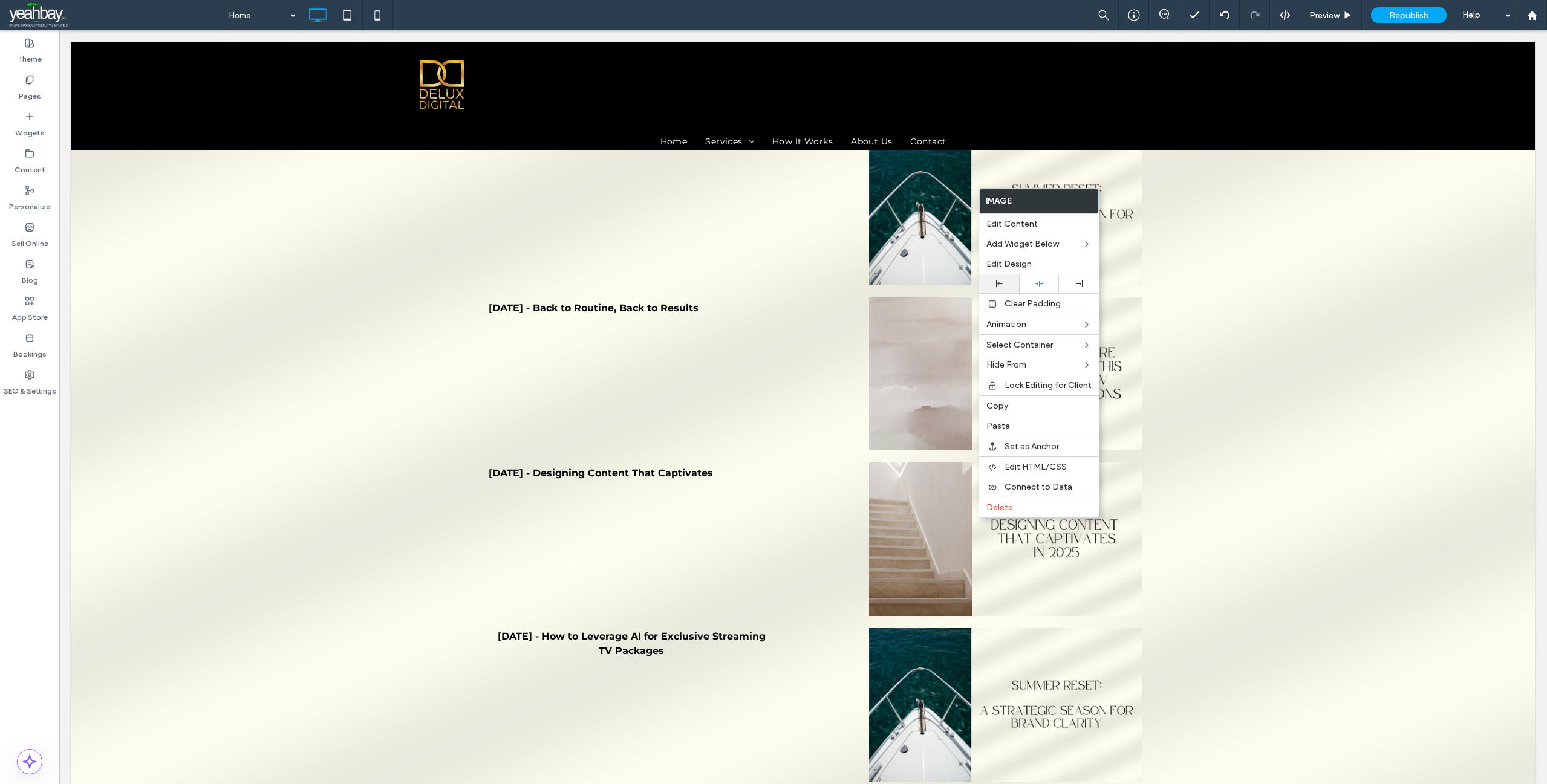
click at [996, 280] on div at bounding box center [999, 283] width 40 height 19
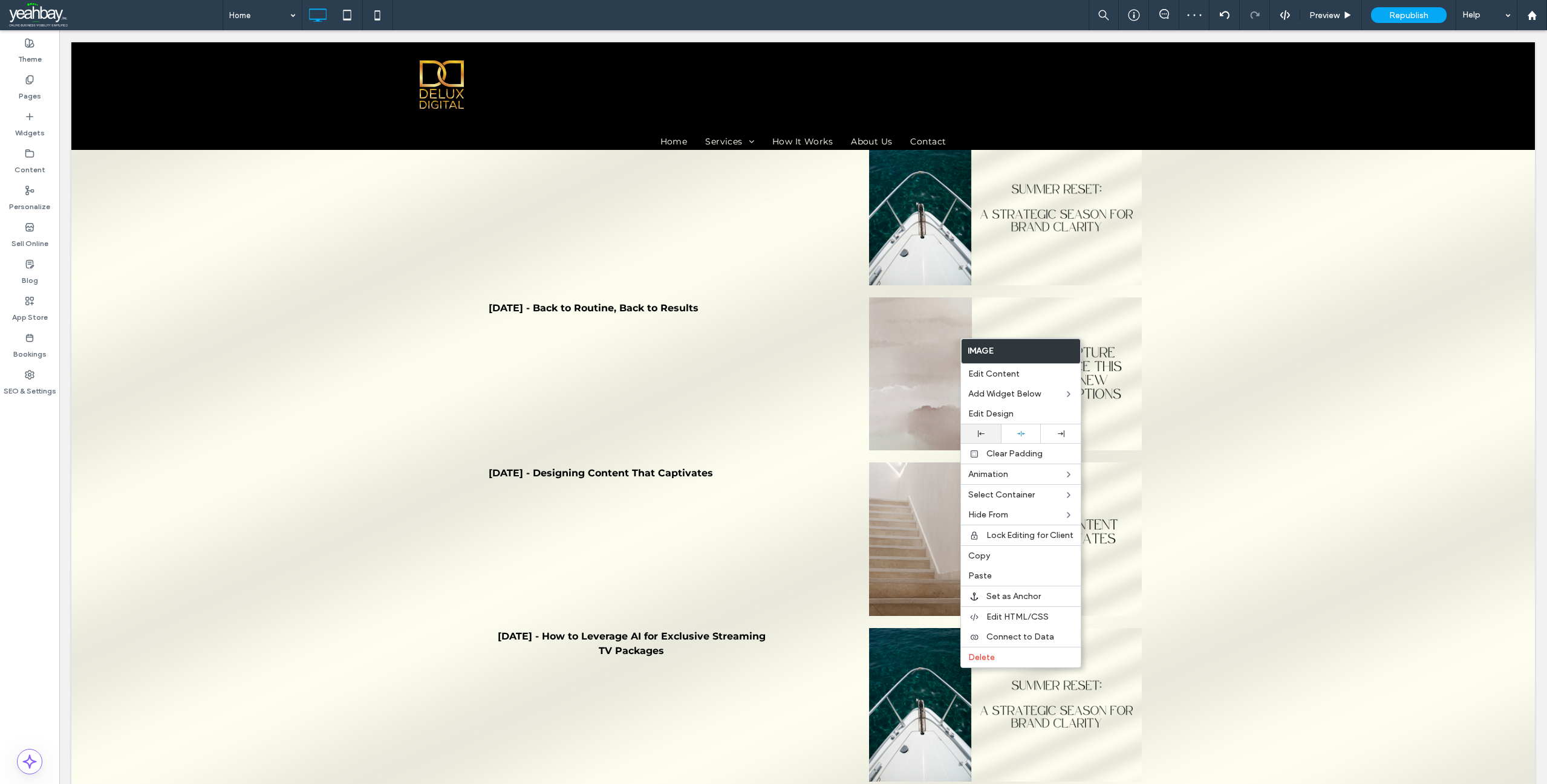
click at [974, 428] on div at bounding box center [981, 434] width 40 height 19
click at [377, 18] on icon at bounding box center [377, 15] width 24 height 24
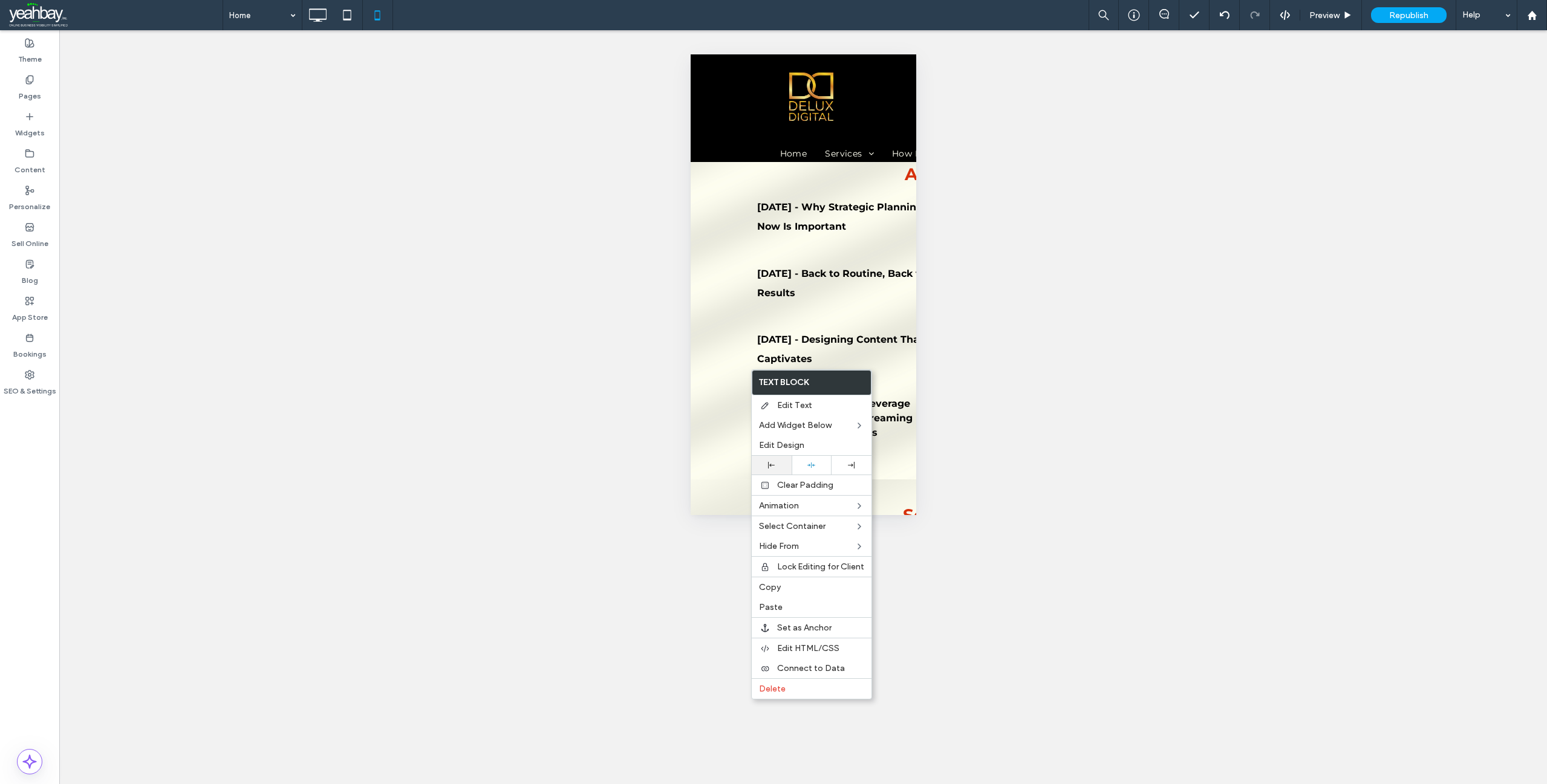
click at [775, 462] on div at bounding box center [771, 465] width 28 height 7
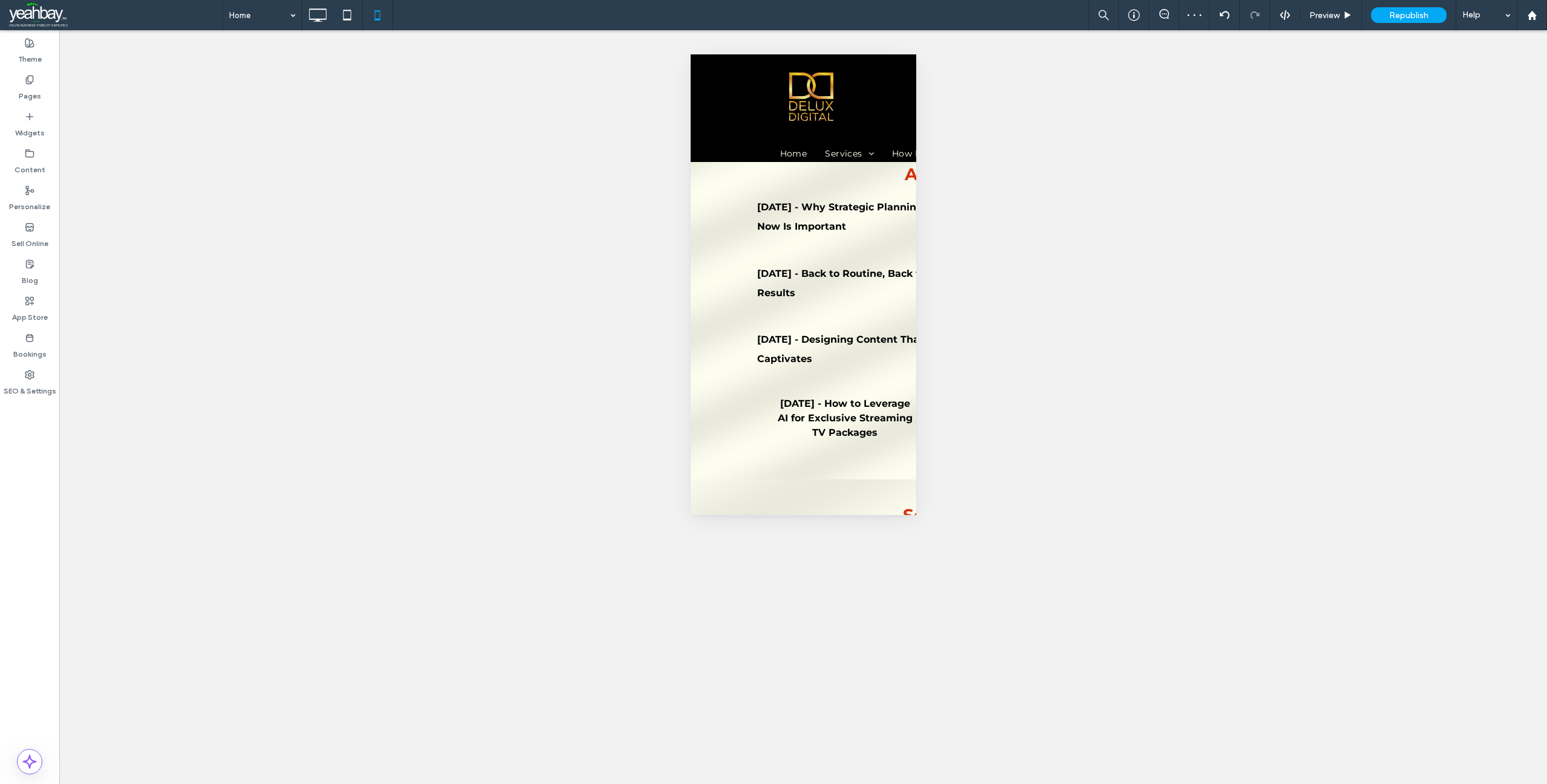
type input "**********"
type input "**"
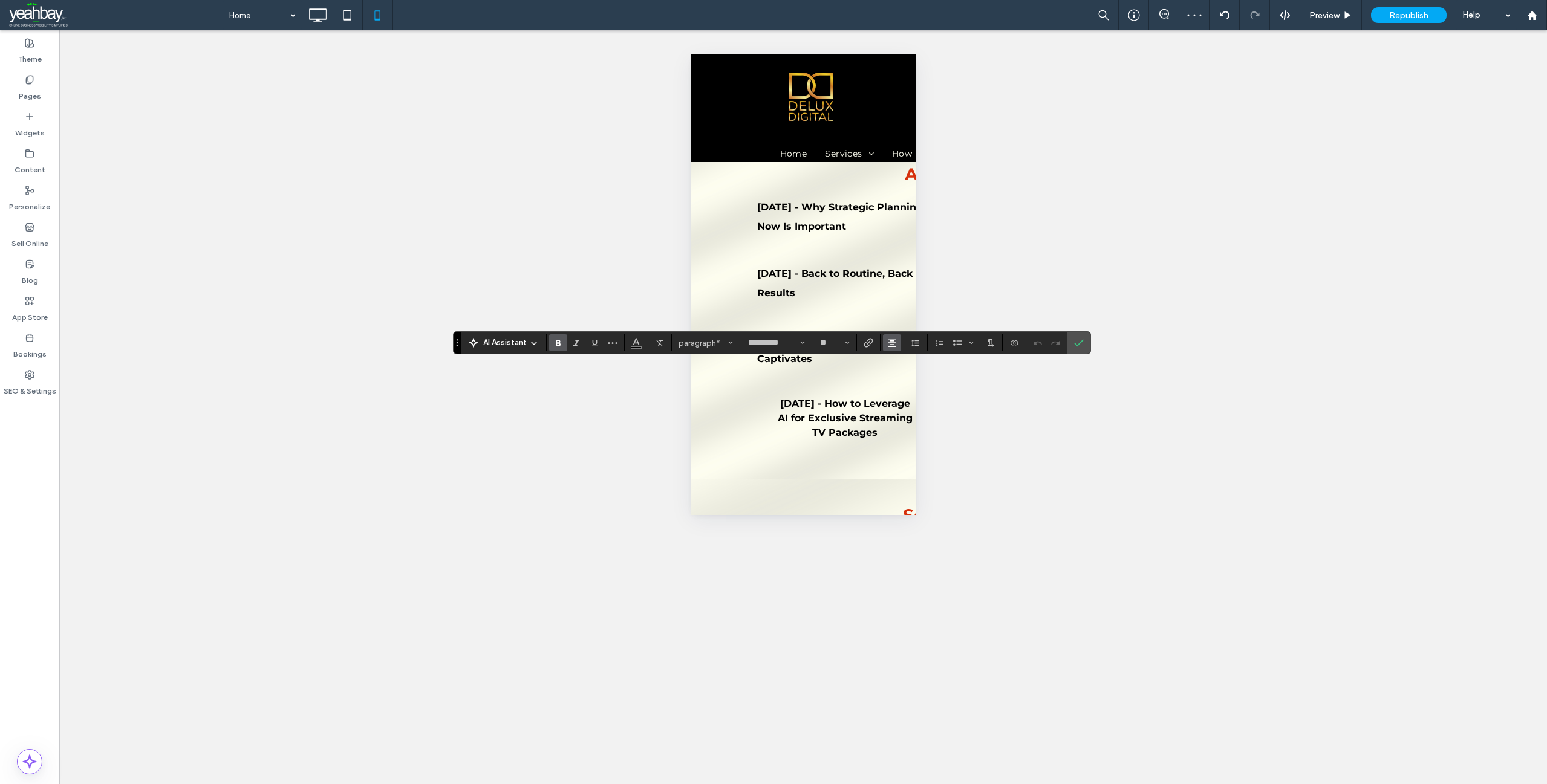
click at [892, 341] on icon "Alignment" at bounding box center [892, 343] width 10 height 10
click at [897, 367] on icon "ui.textEditor.alignment.left" at bounding box center [901, 363] width 10 height 10
click at [1079, 342] on icon "Confirm" at bounding box center [1079, 343] width 10 height 10
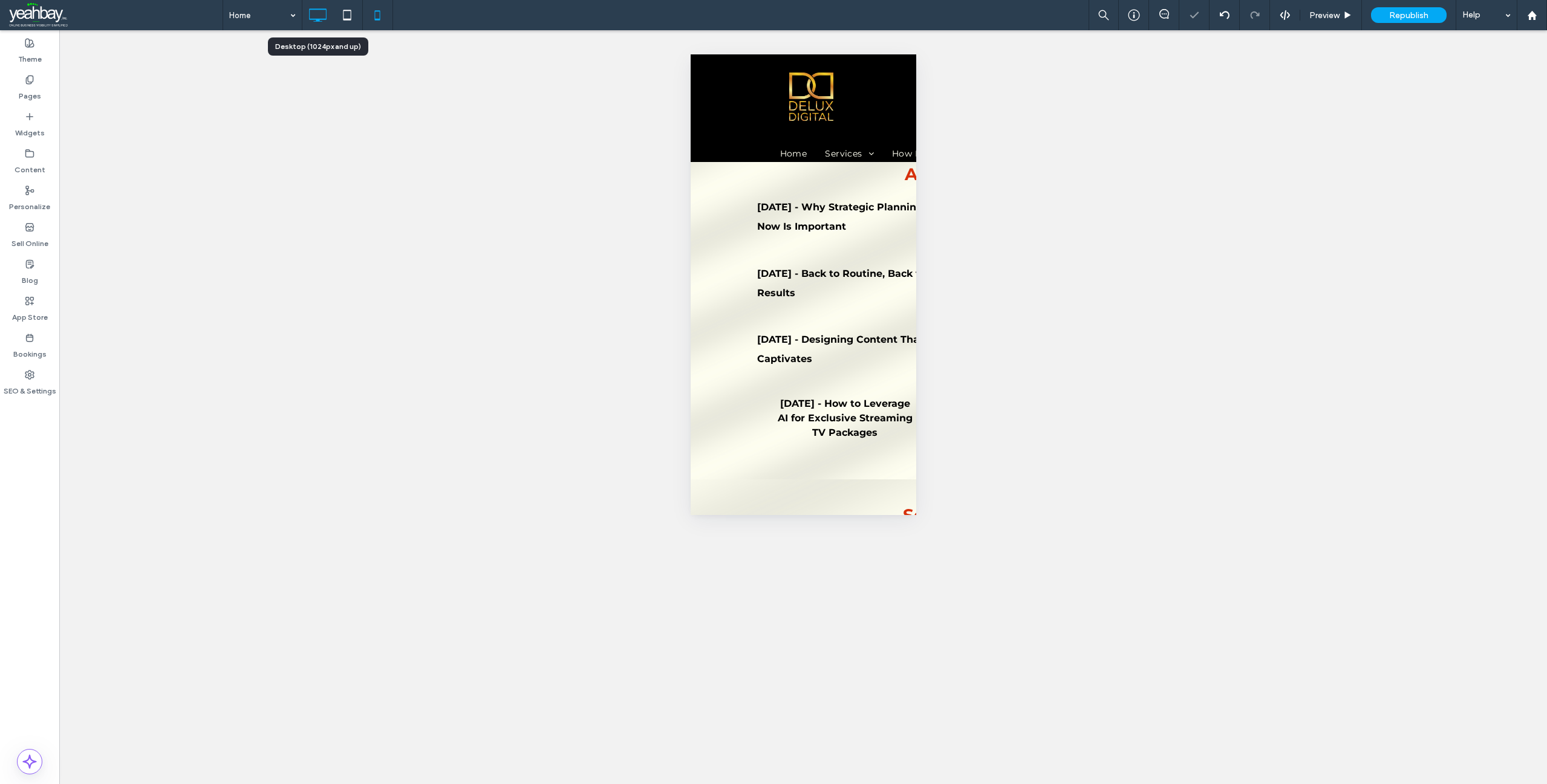
click at [322, 13] on icon at bounding box center [317, 15] width 24 height 24
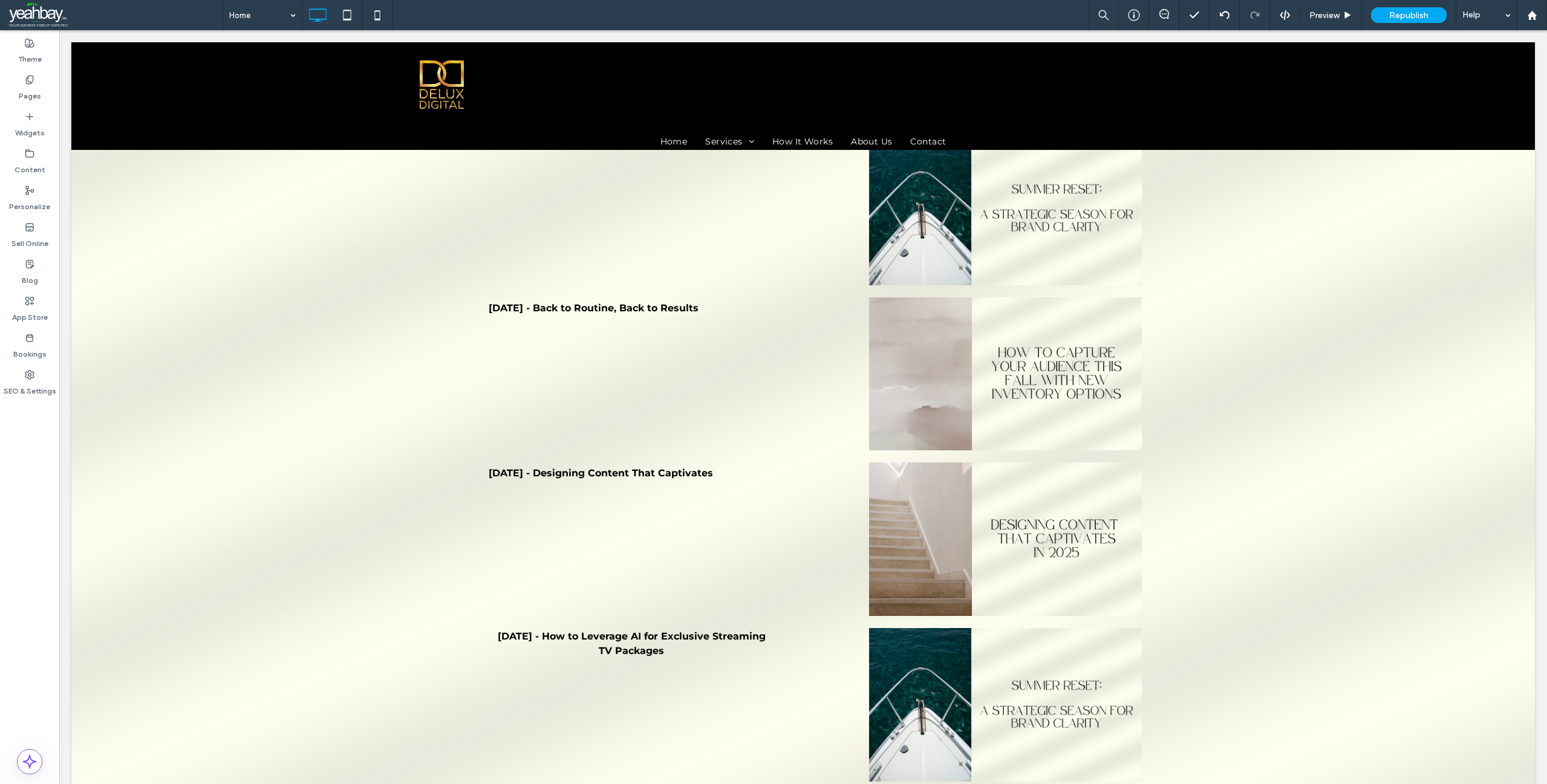
type input "**********"
type input "**"
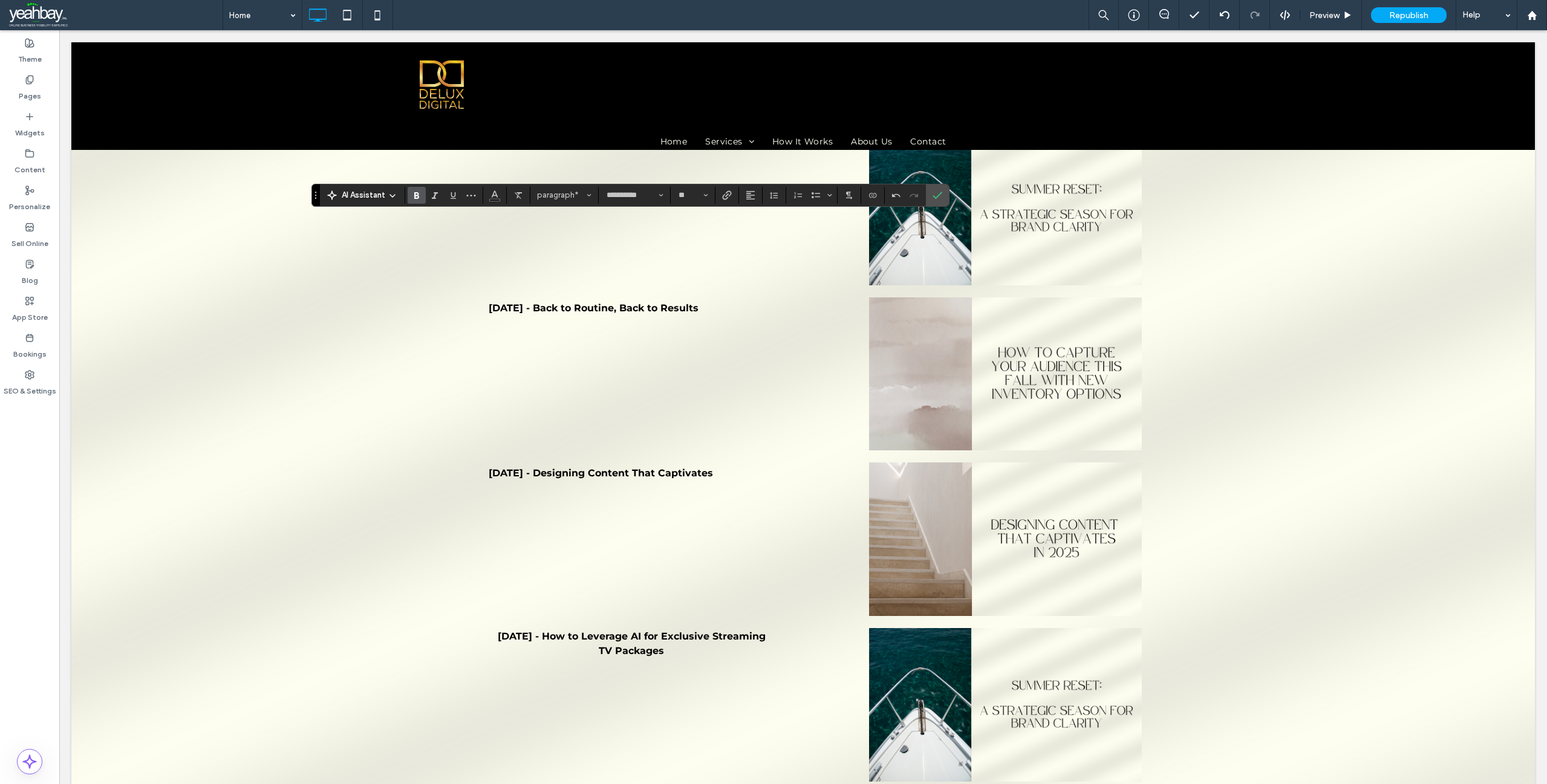
click at [413, 195] on icon "Bold" at bounding box center [416, 195] width 10 height 10
drag, startPoint x: 694, startPoint y: 194, endPoint x: 672, endPoint y: 196, distance: 22.1
click at [673, 196] on button "**" at bounding box center [693, 195] width 39 height 17
type input "**"
click at [932, 200] on icon "Confirm" at bounding box center [937, 195] width 10 height 10
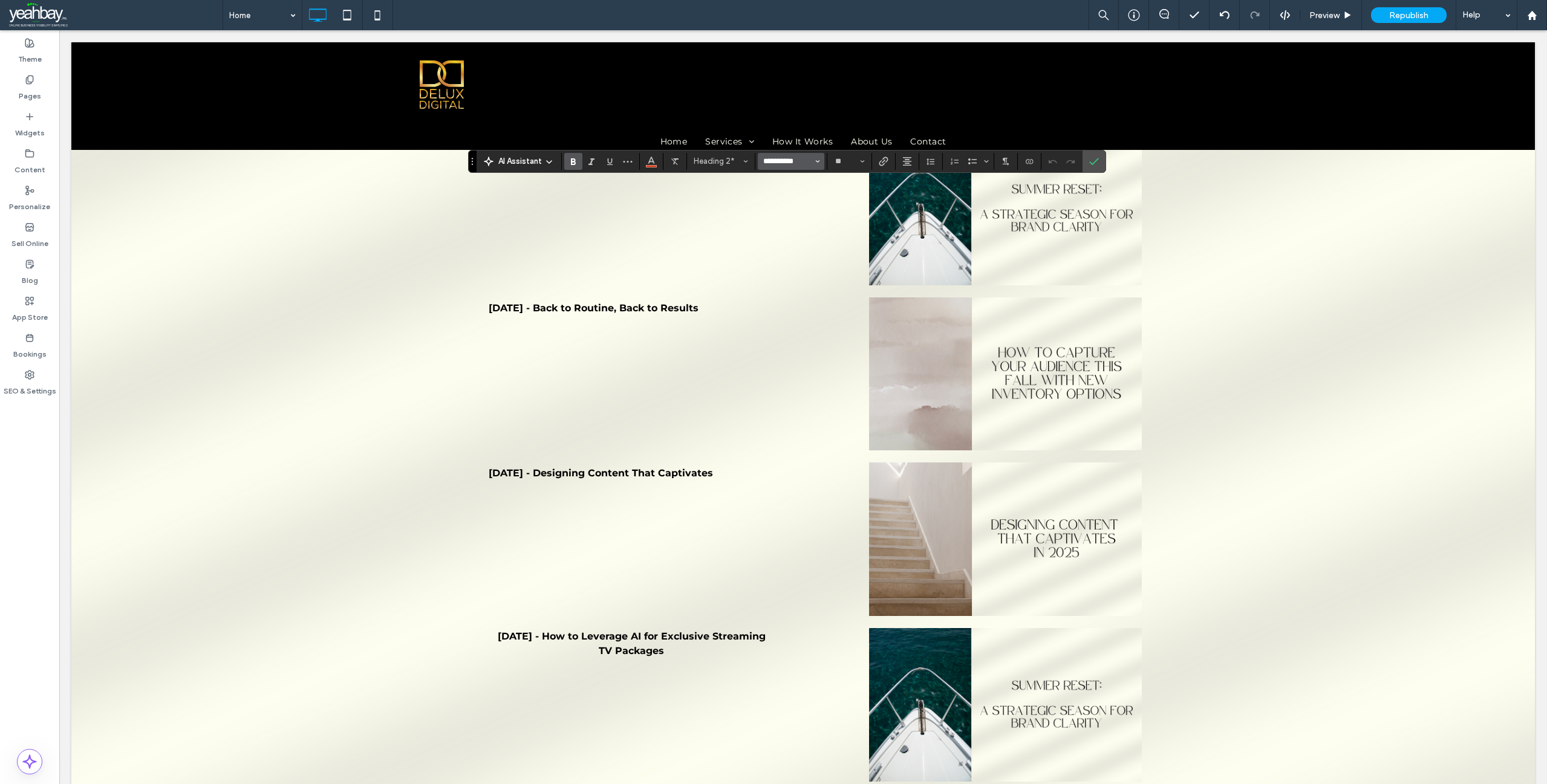
click at [790, 164] on input "**********" at bounding box center [787, 161] width 51 height 10
click at [577, 163] on icon "Bold" at bounding box center [573, 161] width 10 height 10
type input "**********"
click at [849, 162] on input "**" at bounding box center [846, 161] width 23 height 10
type input "**"
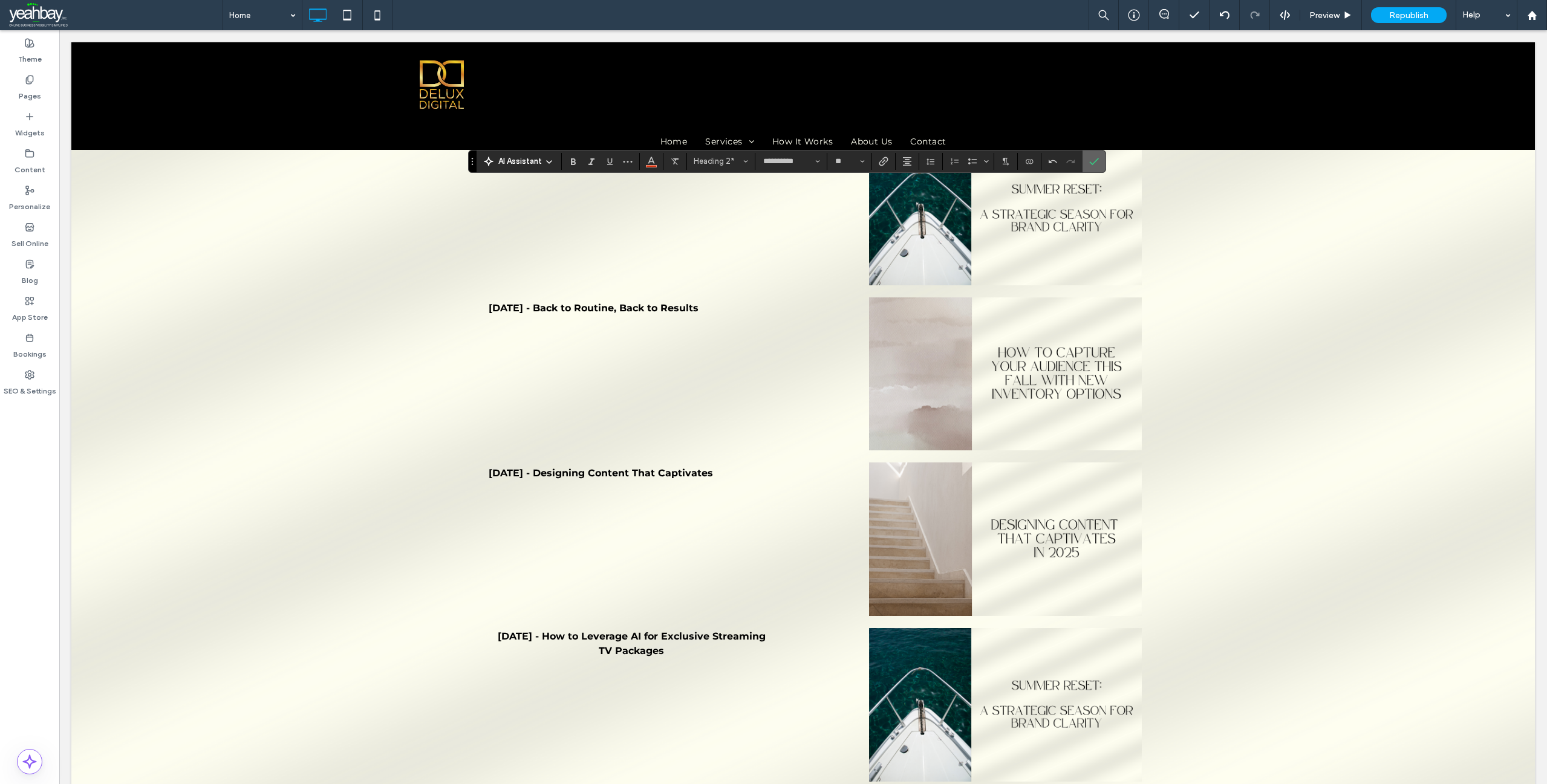
click at [1100, 161] on label "Confirm" at bounding box center [1094, 161] width 18 height 21
click at [592, 163] on use "Italic" at bounding box center [591, 162] width 6 height 7
click at [1094, 163] on icon "Confirm" at bounding box center [1094, 161] width 10 height 10
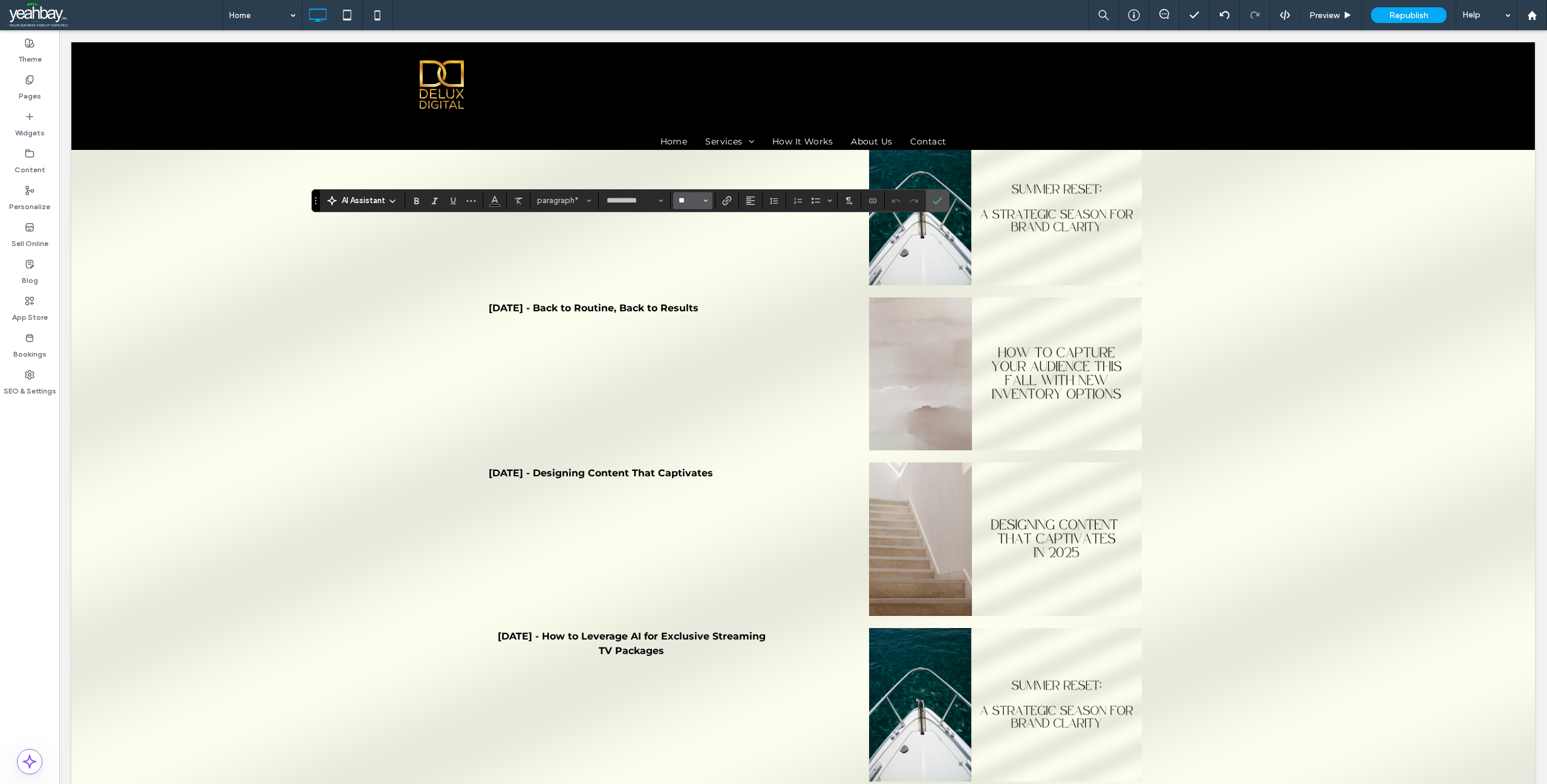
drag, startPoint x: 695, startPoint y: 202, endPoint x: 674, endPoint y: 202, distance: 21.0
click at [674, 202] on button "**" at bounding box center [693, 201] width 39 height 17
type input "**"
click at [937, 197] on icon "Confirm" at bounding box center [937, 200] width 10 height 10
click at [730, 202] on icon "Link" at bounding box center [726, 200] width 10 height 10
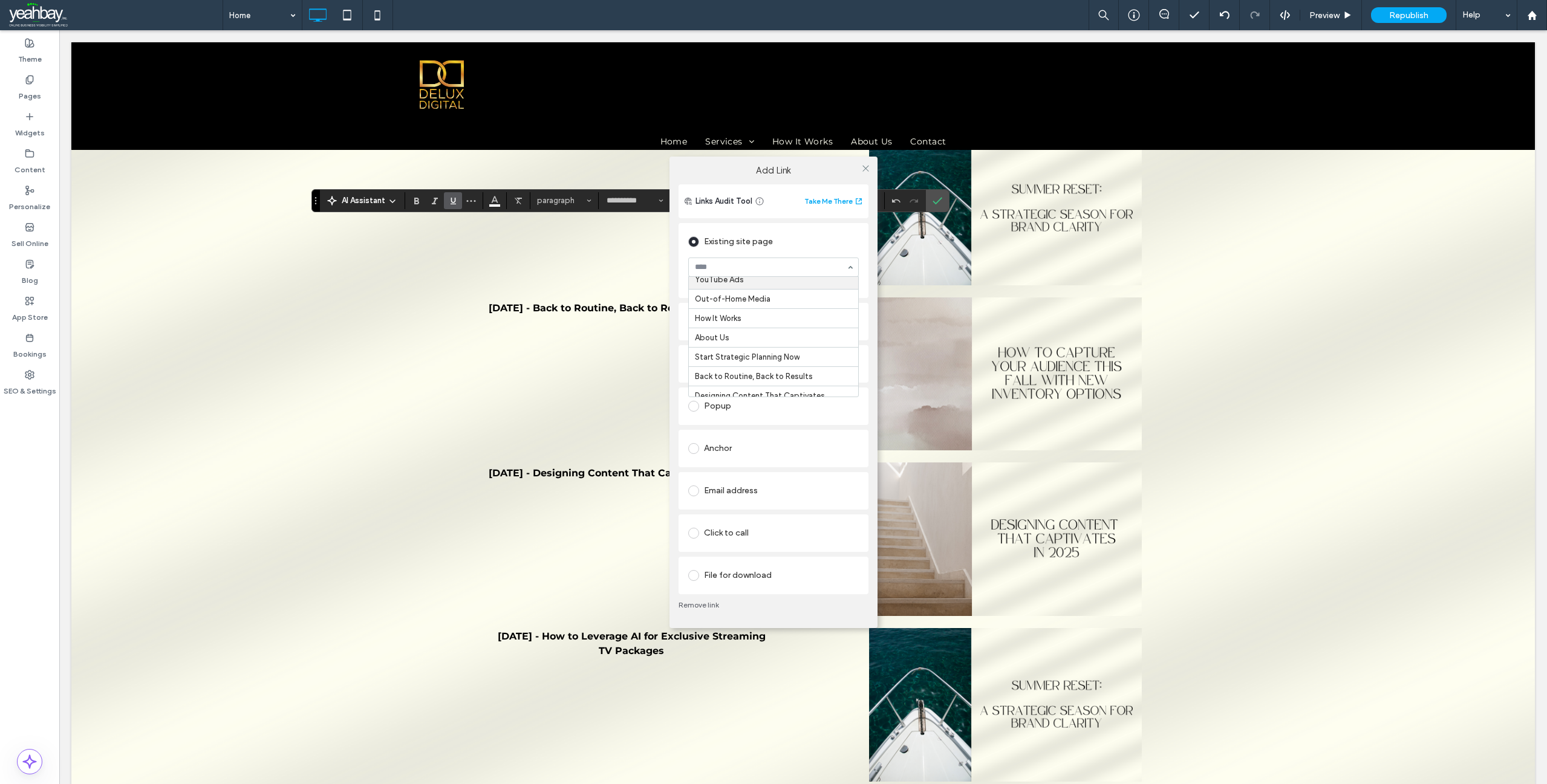
scroll to position [181, 0]
click at [866, 170] on icon at bounding box center [866, 168] width 9 height 9
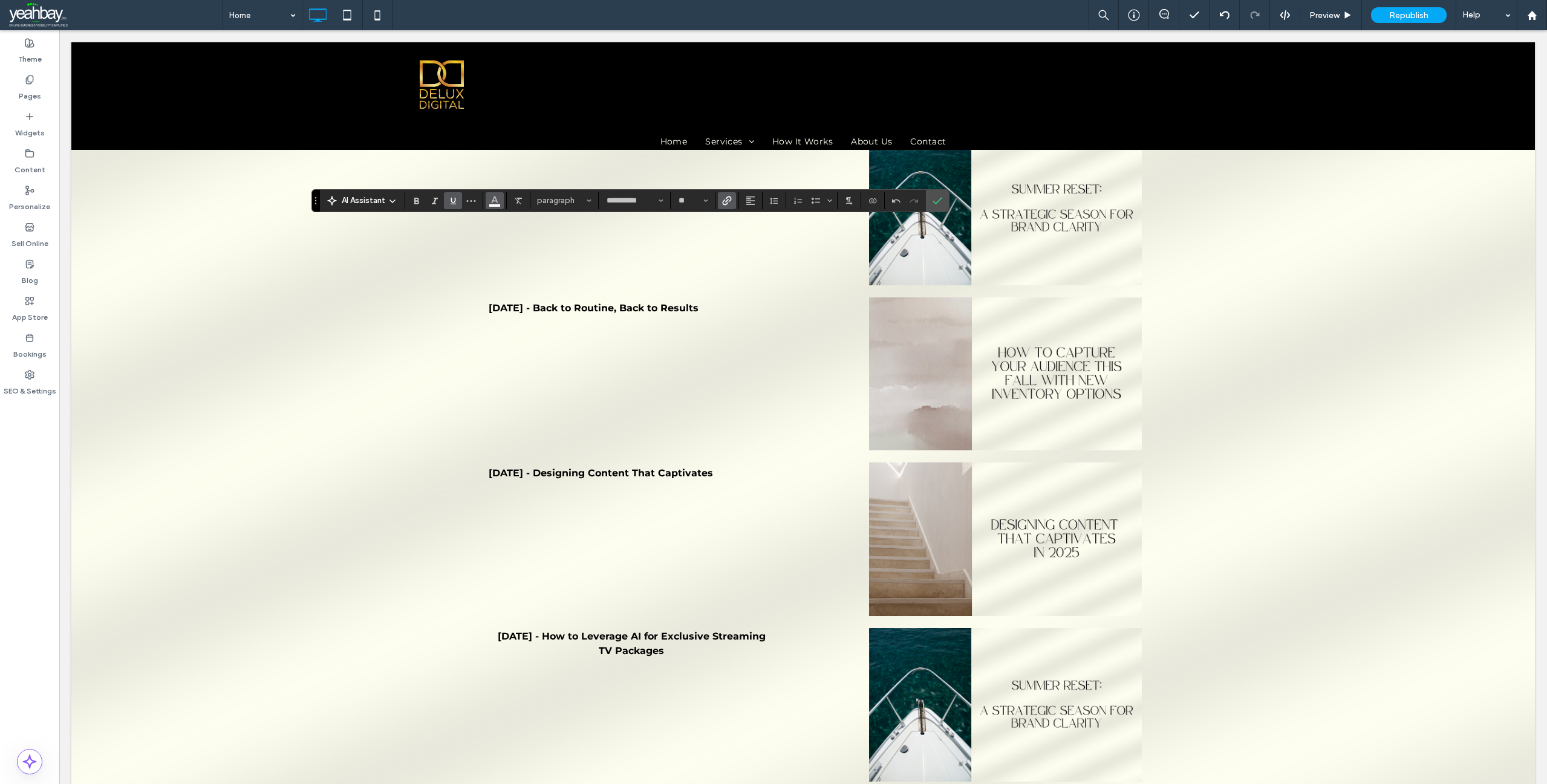
click at [500, 204] on button "Color" at bounding box center [495, 201] width 18 height 17
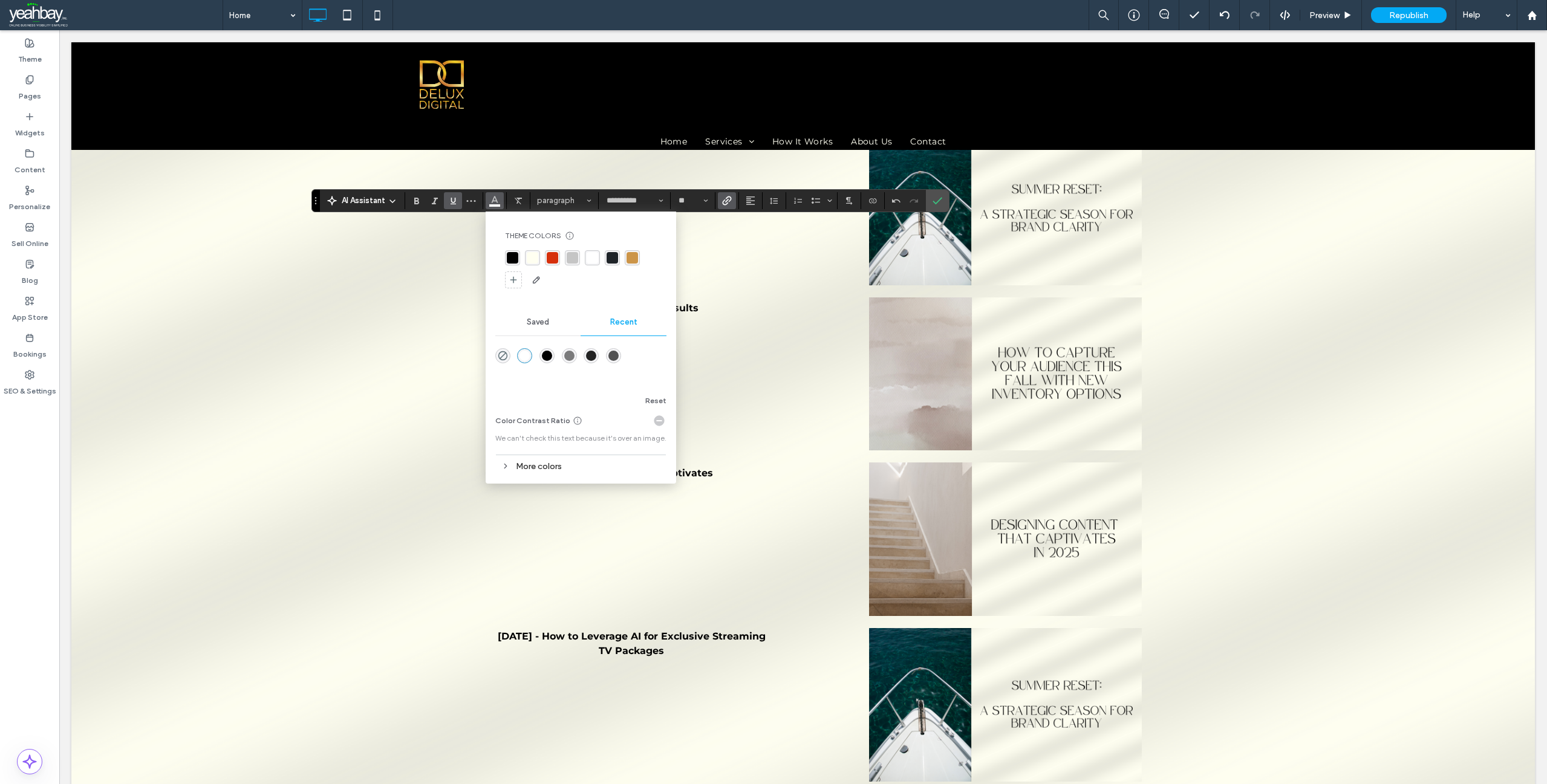
click at [549, 260] on div "rgba(214, 48, 12, 1)" at bounding box center [553, 258] width 12 height 12
click at [416, 205] on span "Bold" at bounding box center [414, 201] width 5 height 17
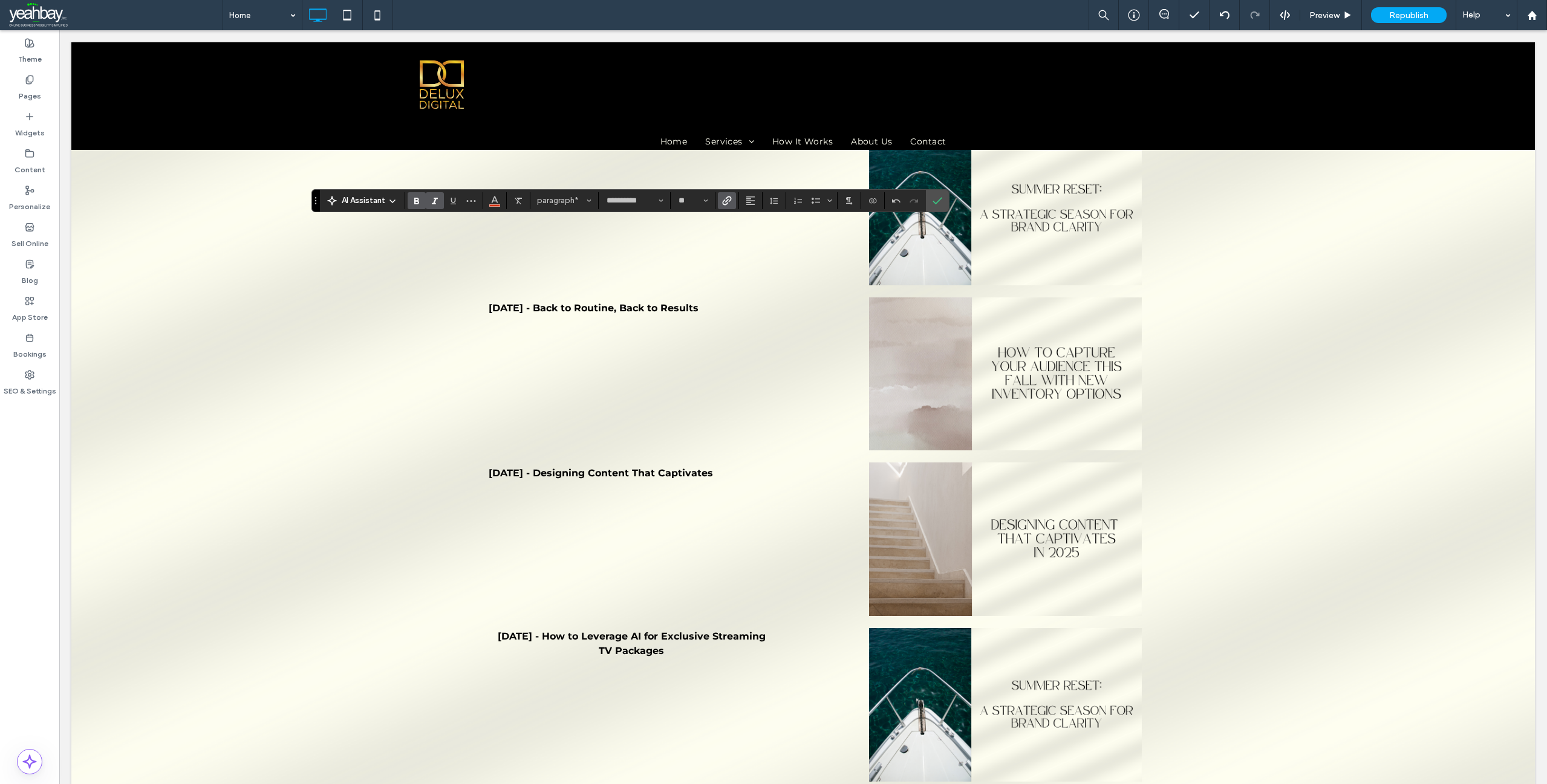
click at [438, 200] on icon "Italic" at bounding box center [434, 200] width 10 height 10
click at [942, 200] on label "Confirm" at bounding box center [938, 200] width 18 height 21
click at [935, 198] on icon "Confirm" at bounding box center [937, 200] width 10 height 10
type input "**"
click at [937, 199] on icon "Confirm" at bounding box center [937, 200] width 10 height 10
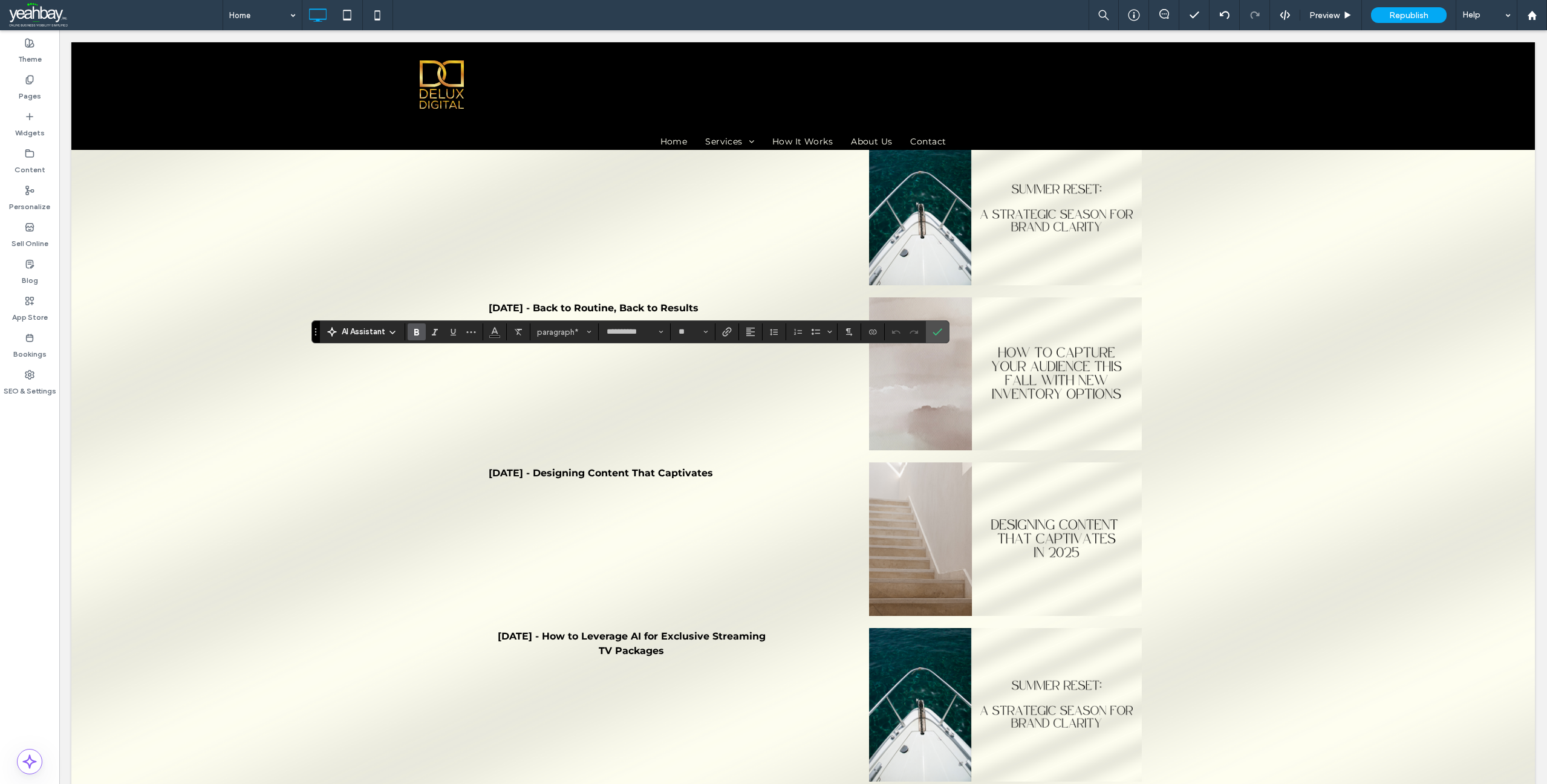
click at [418, 333] on use "Bold" at bounding box center [416, 332] width 5 height 7
drag, startPoint x: 693, startPoint y: 330, endPoint x: 674, endPoint y: 327, distance: 19.2
click at [674, 327] on button "**" at bounding box center [693, 332] width 39 height 17
type input "**"
click at [936, 331] on icon "Confirm" at bounding box center [937, 332] width 10 height 10
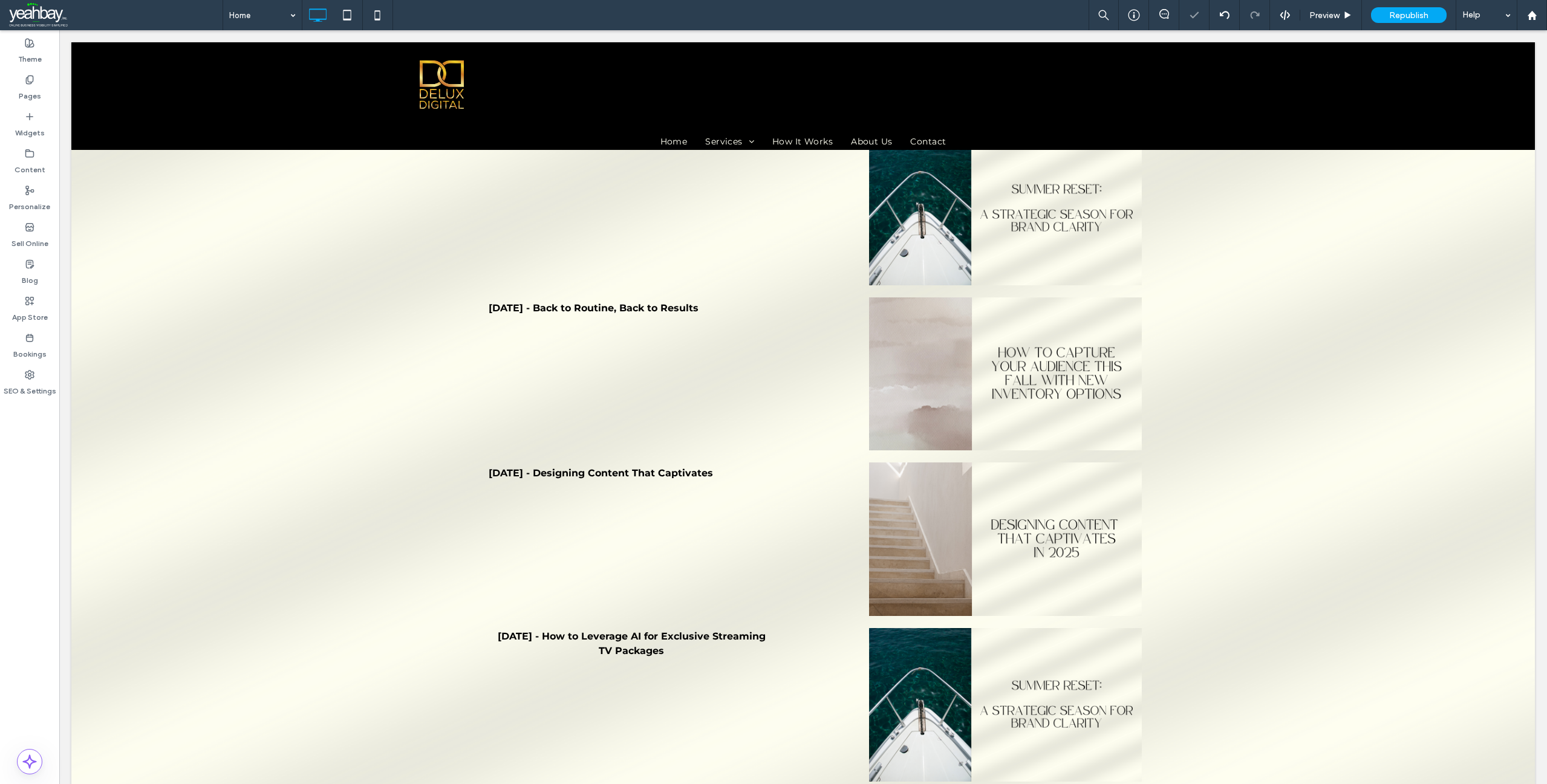
type input "**********"
type input "**"
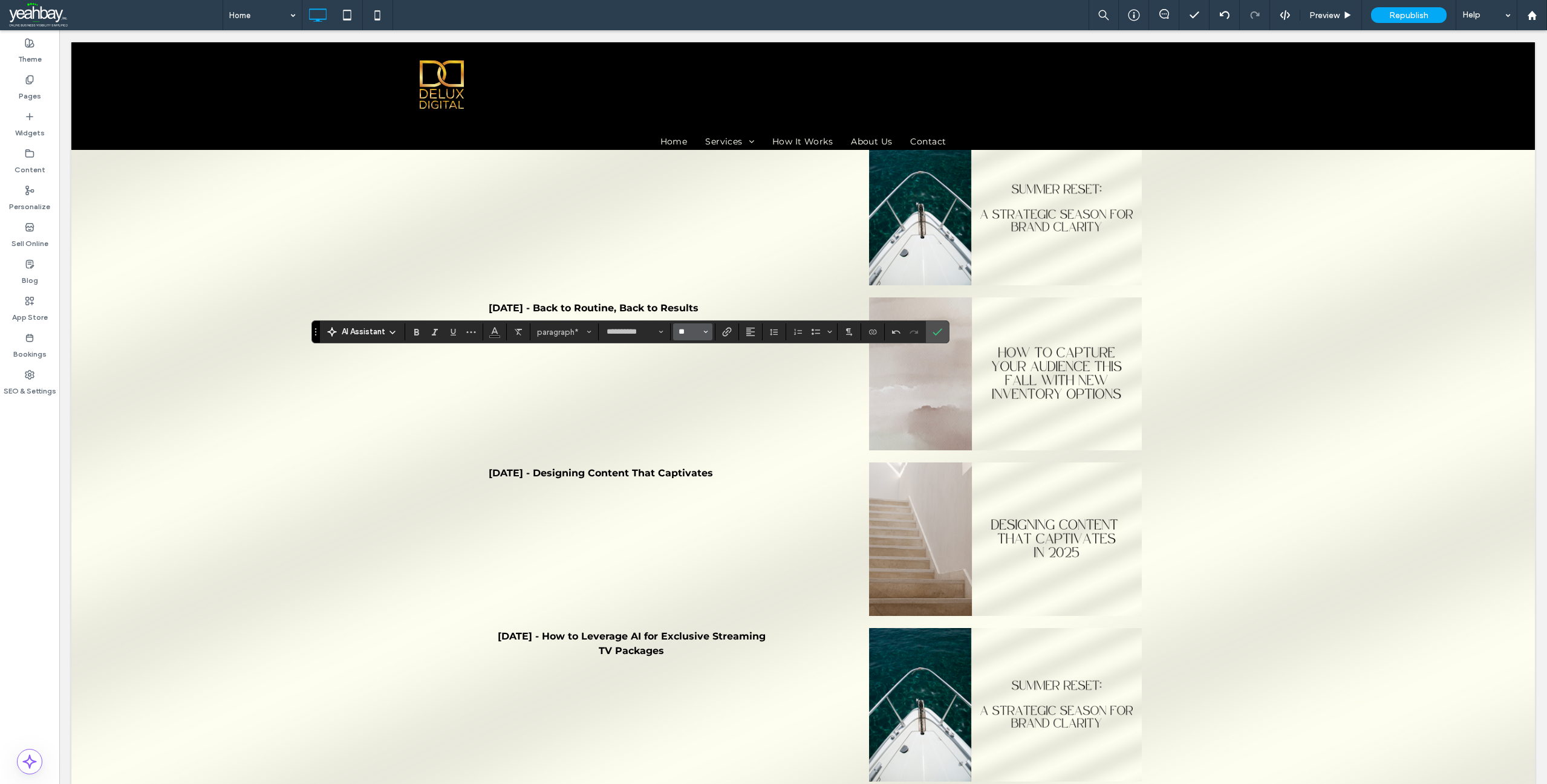
click at [688, 333] on input "**" at bounding box center [689, 332] width 23 height 10
type input "**"
click at [432, 332] on icon "Italic" at bounding box center [434, 332] width 10 height 10
click at [936, 333] on icon "Confirm" at bounding box center [937, 332] width 10 height 10
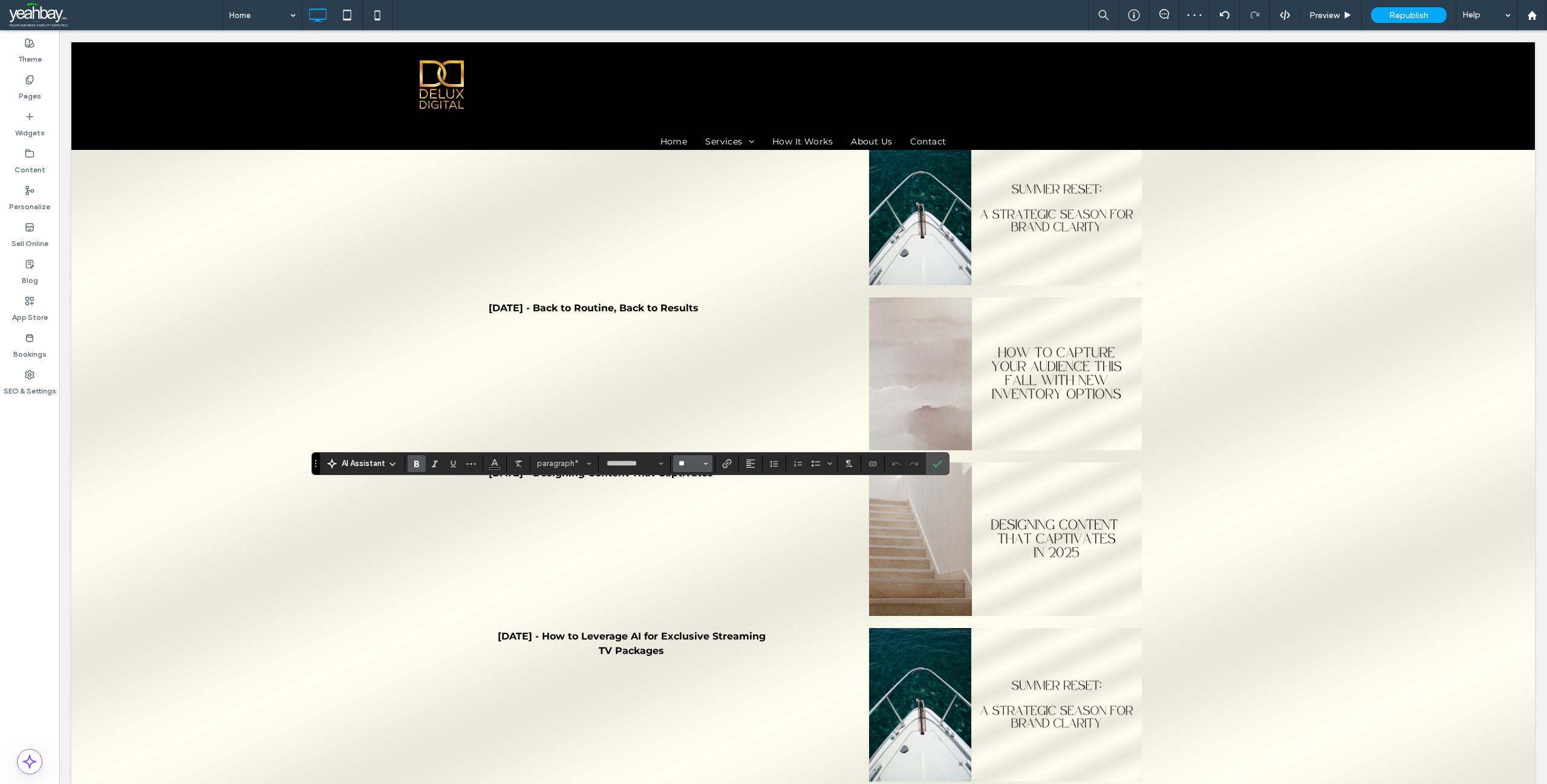
click at [689, 464] on input "**" at bounding box center [689, 464] width 23 height 10
type input "**"
click at [418, 462] on use "Bold" at bounding box center [416, 464] width 5 height 7
click at [690, 460] on input "**" at bounding box center [689, 464] width 23 height 10
type input "**"
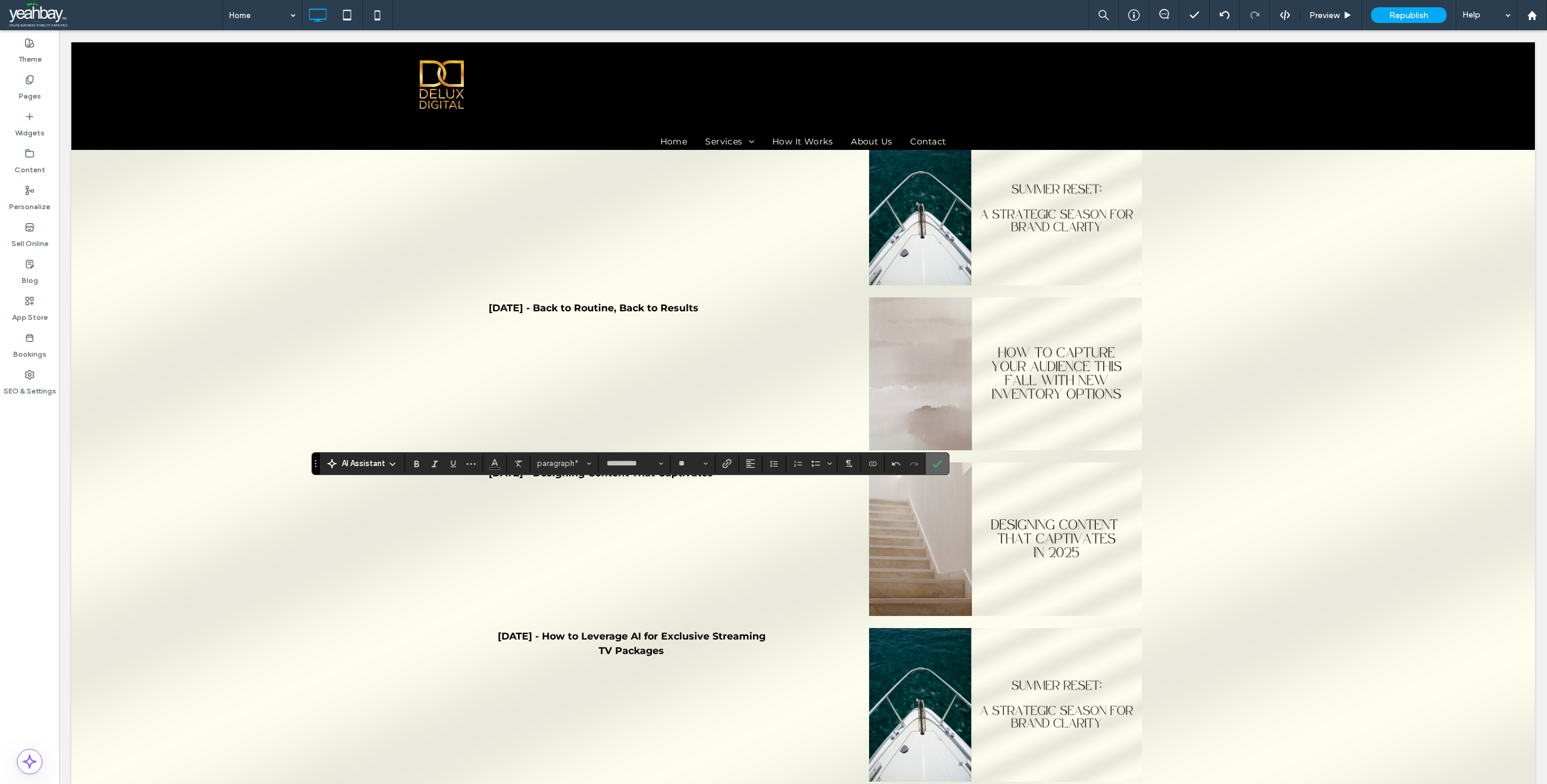
click at [934, 461] on icon "Confirm" at bounding box center [937, 464] width 10 height 10
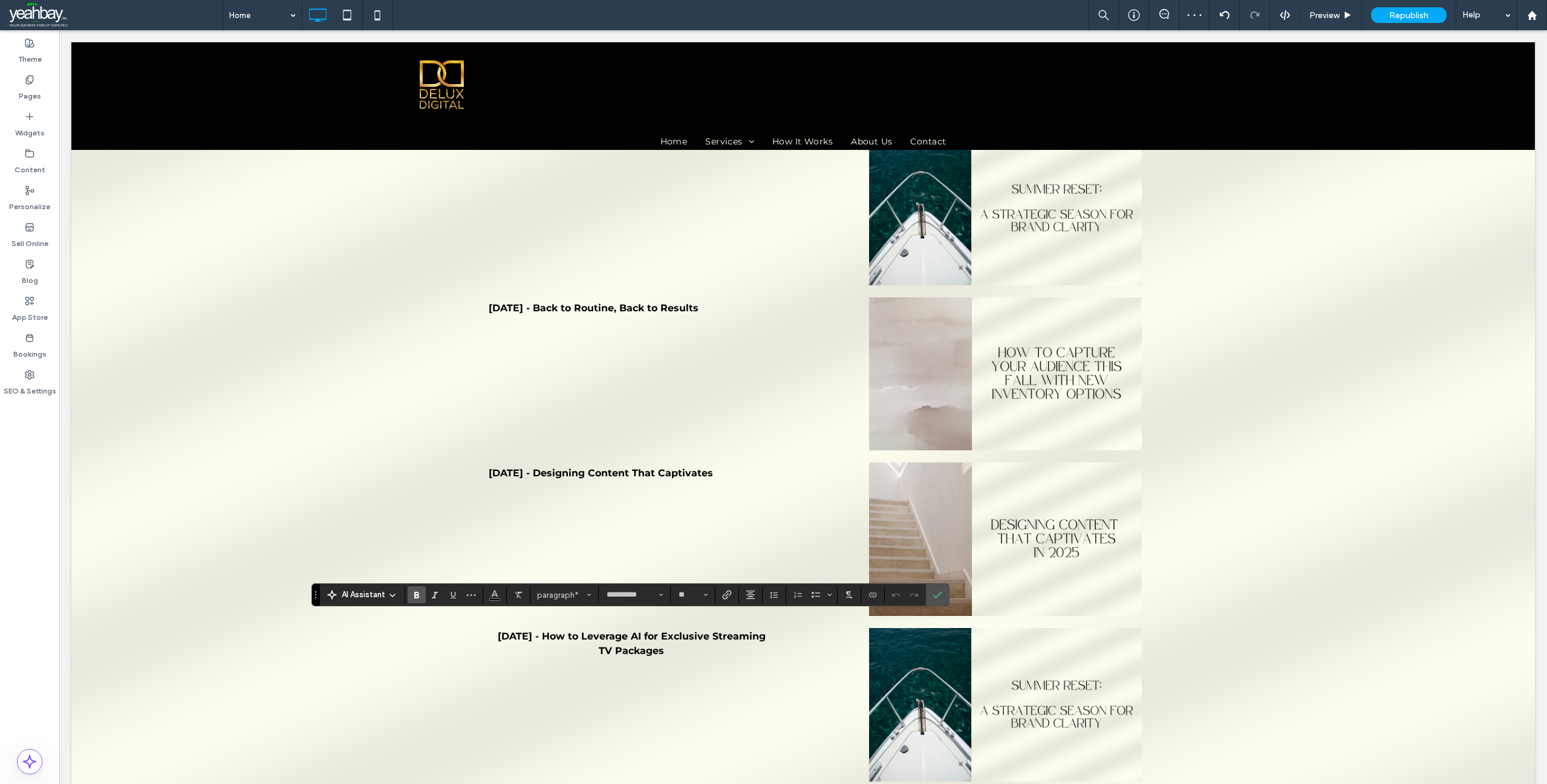
click at [417, 599] on icon "Bold" at bounding box center [416, 595] width 10 height 10
click at [689, 595] on input "**" at bounding box center [689, 595] width 23 height 10
click at [746, 596] on icon "Alignment" at bounding box center [750, 595] width 10 height 10
click at [753, 514] on label "ui.textEditor.alignment.left" at bounding box center [762, 523] width 42 height 18
type input "**"
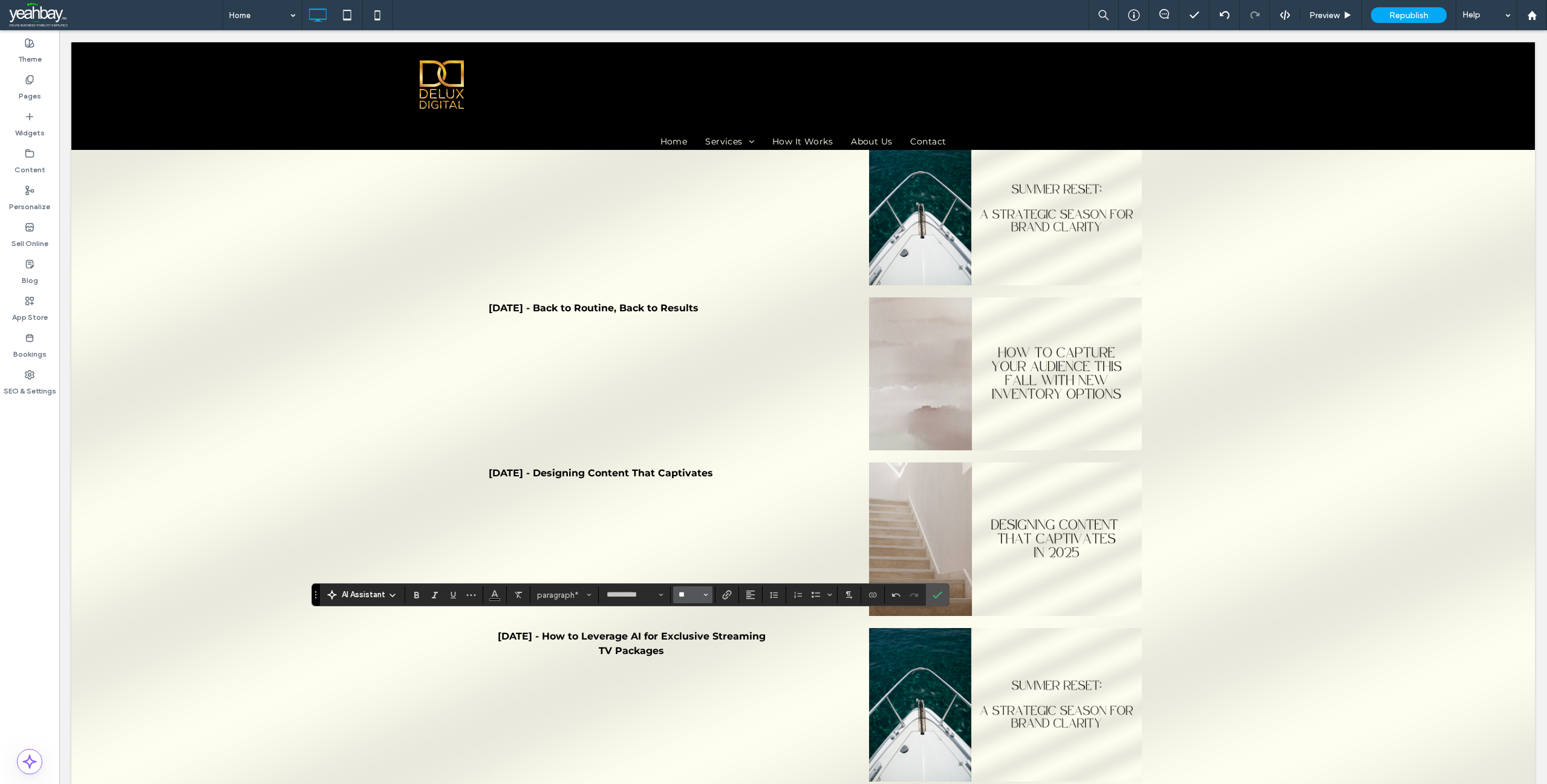
click at [684, 599] on input "**" at bounding box center [689, 595] width 23 height 10
type input "**"
click at [729, 598] on icon "Link" at bounding box center [726, 595] width 10 height 10
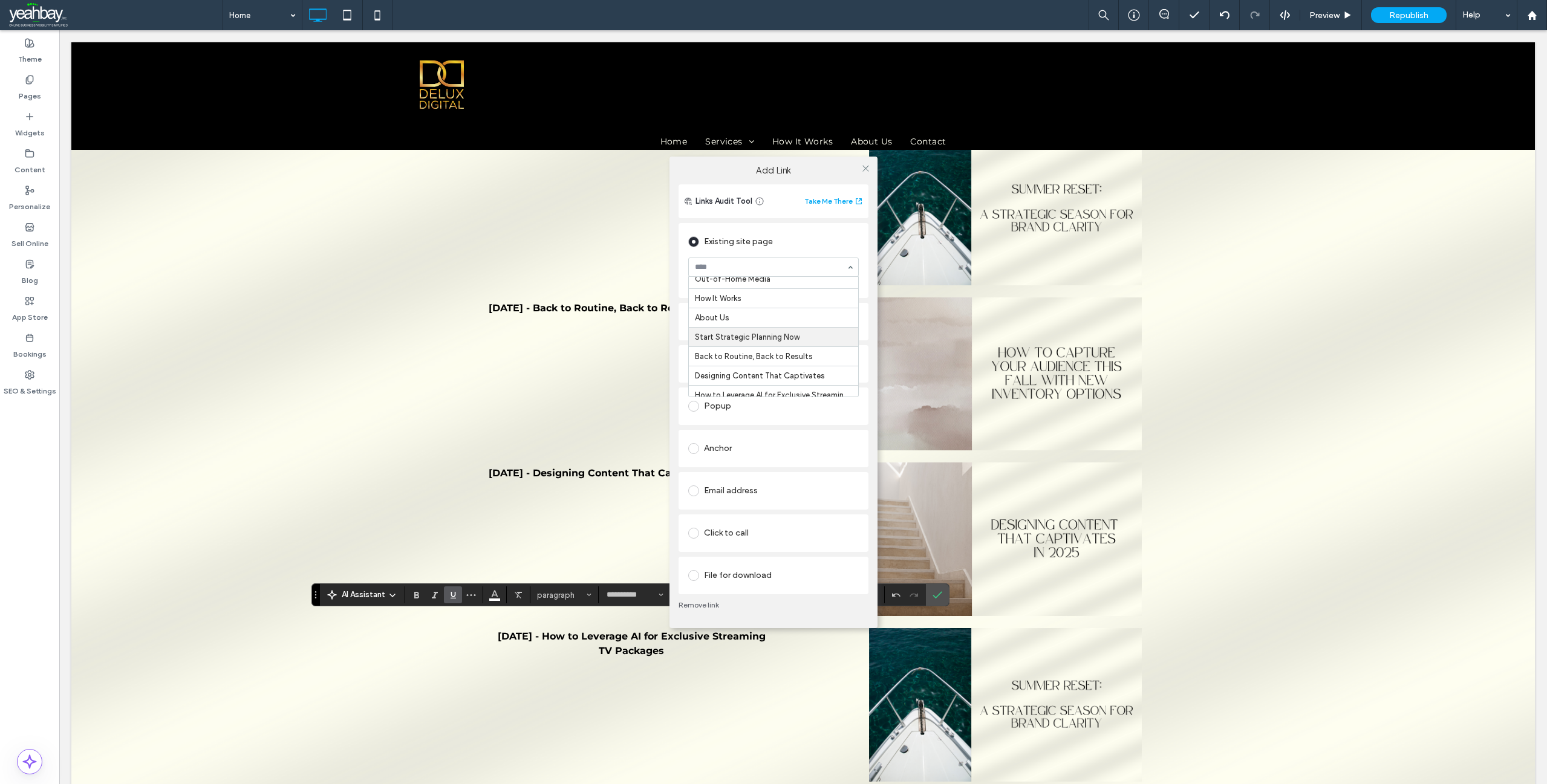
scroll to position [242, 0]
click at [863, 171] on use at bounding box center [865, 168] width 6 height 6
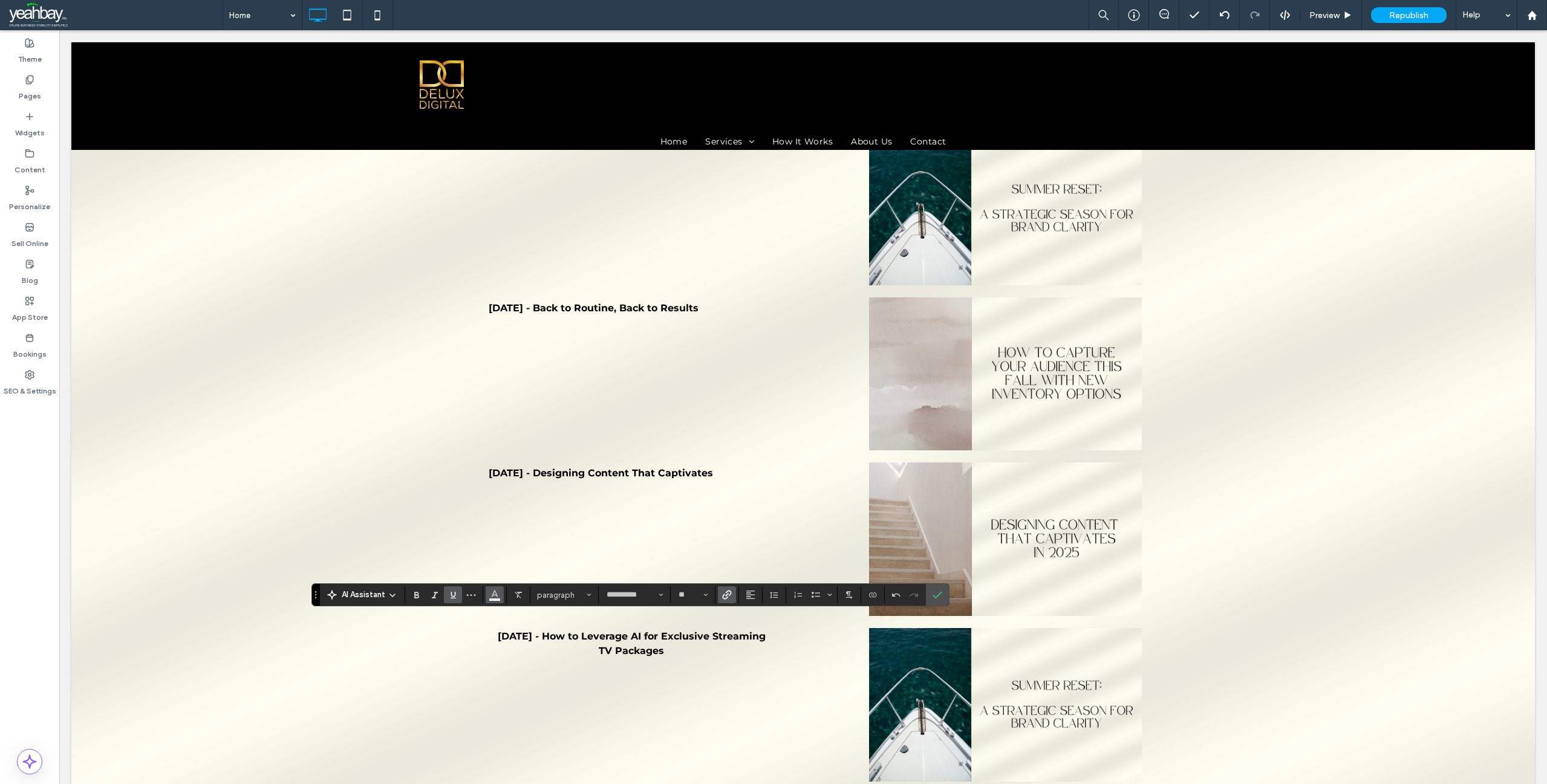
click at [493, 599] on icon "Color" at bounding box center [494, 594] width 10 height 10
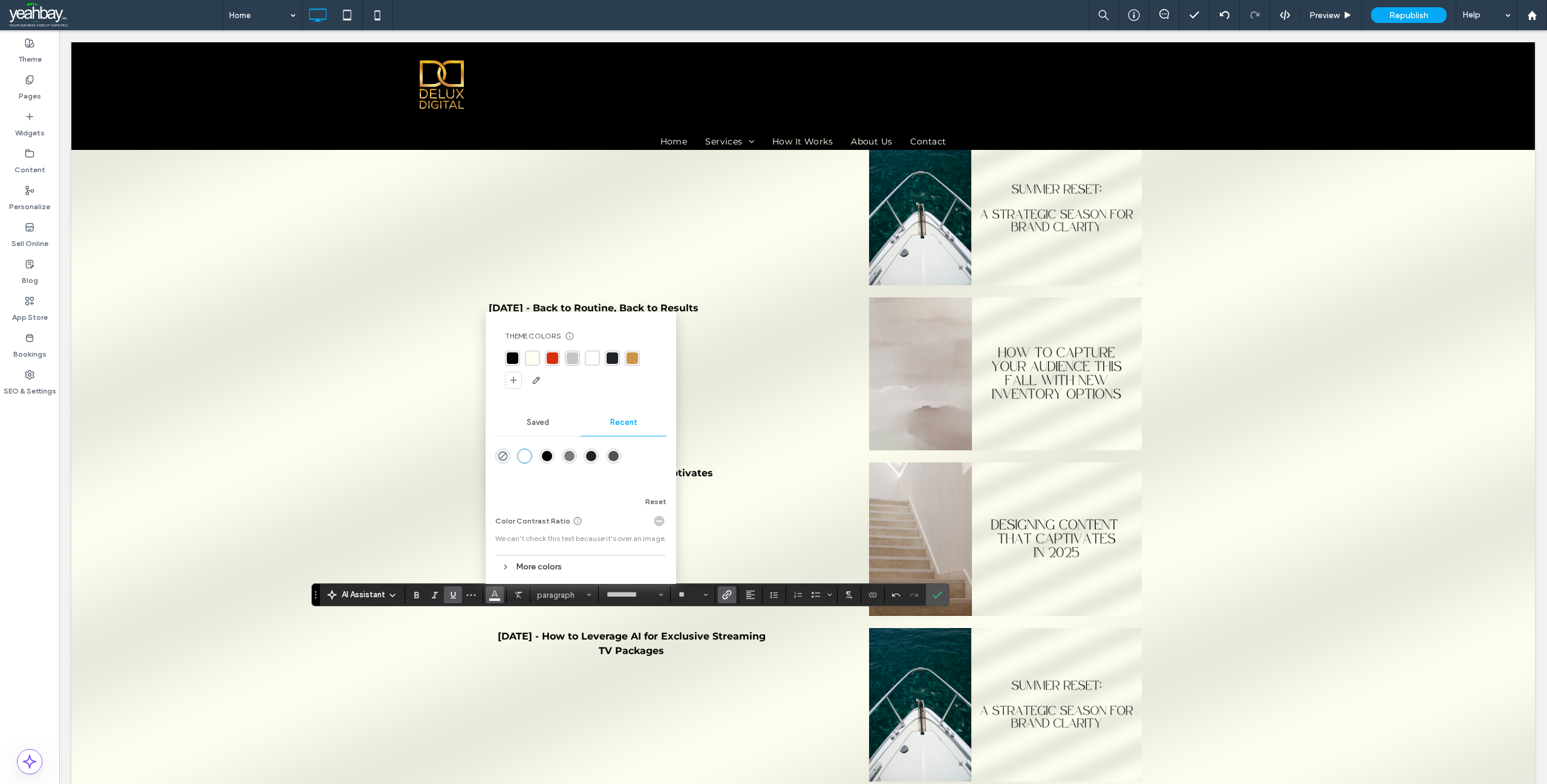
click at [552, 358] on div "rgba(214, 48, 12, 1)" at bounding box center [553, 358] width 12 height 12
click at [436, 593] on use "Italic" at bounding box center [434, 595] width 6 height 7
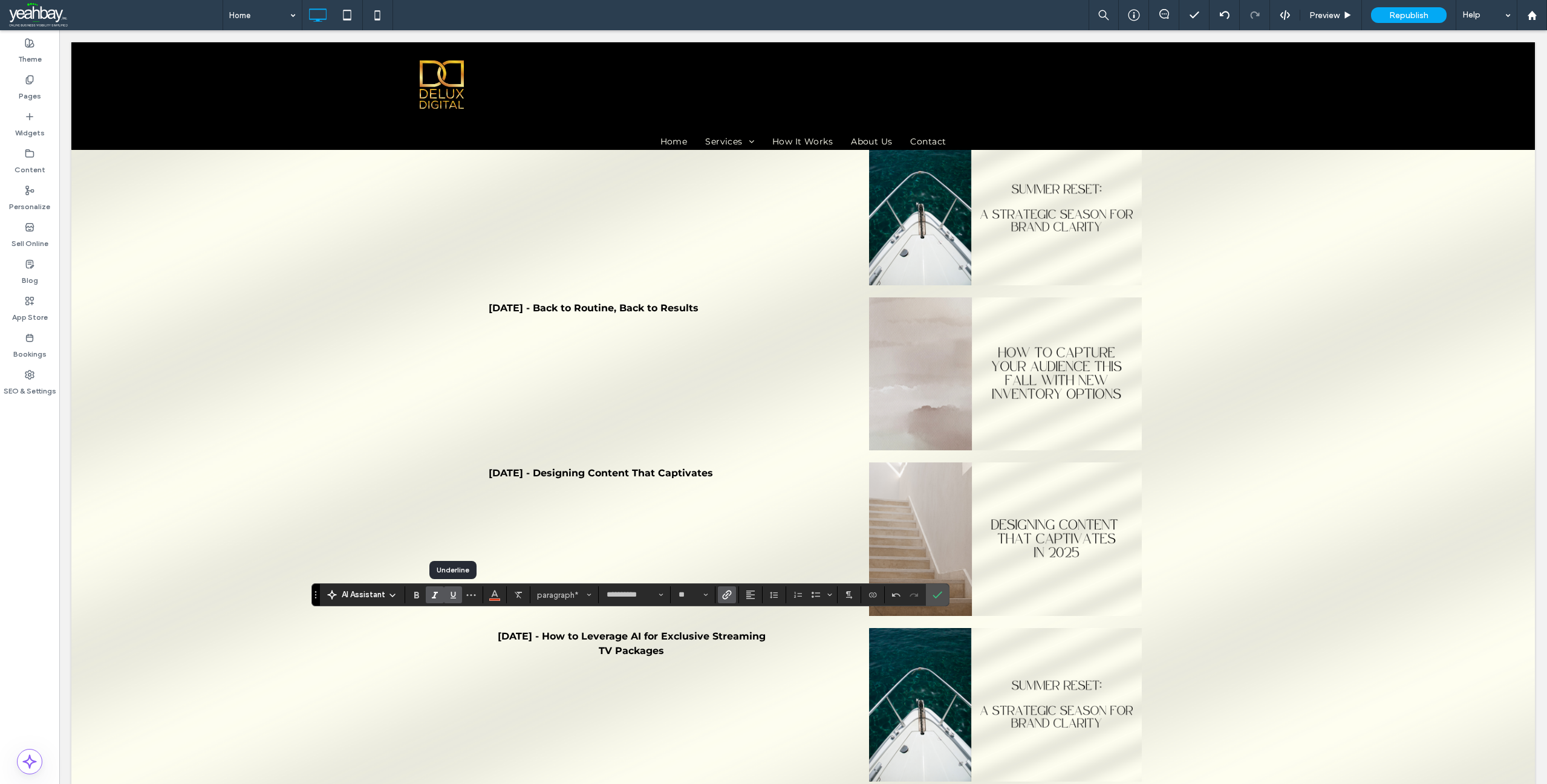
click at [452, 596] on use "Underline" at bounding box center [453, 595] width 5 height 7
click at [936, 593] on icon "Confirm" at bounding box center [937, 595] width 10 height 10
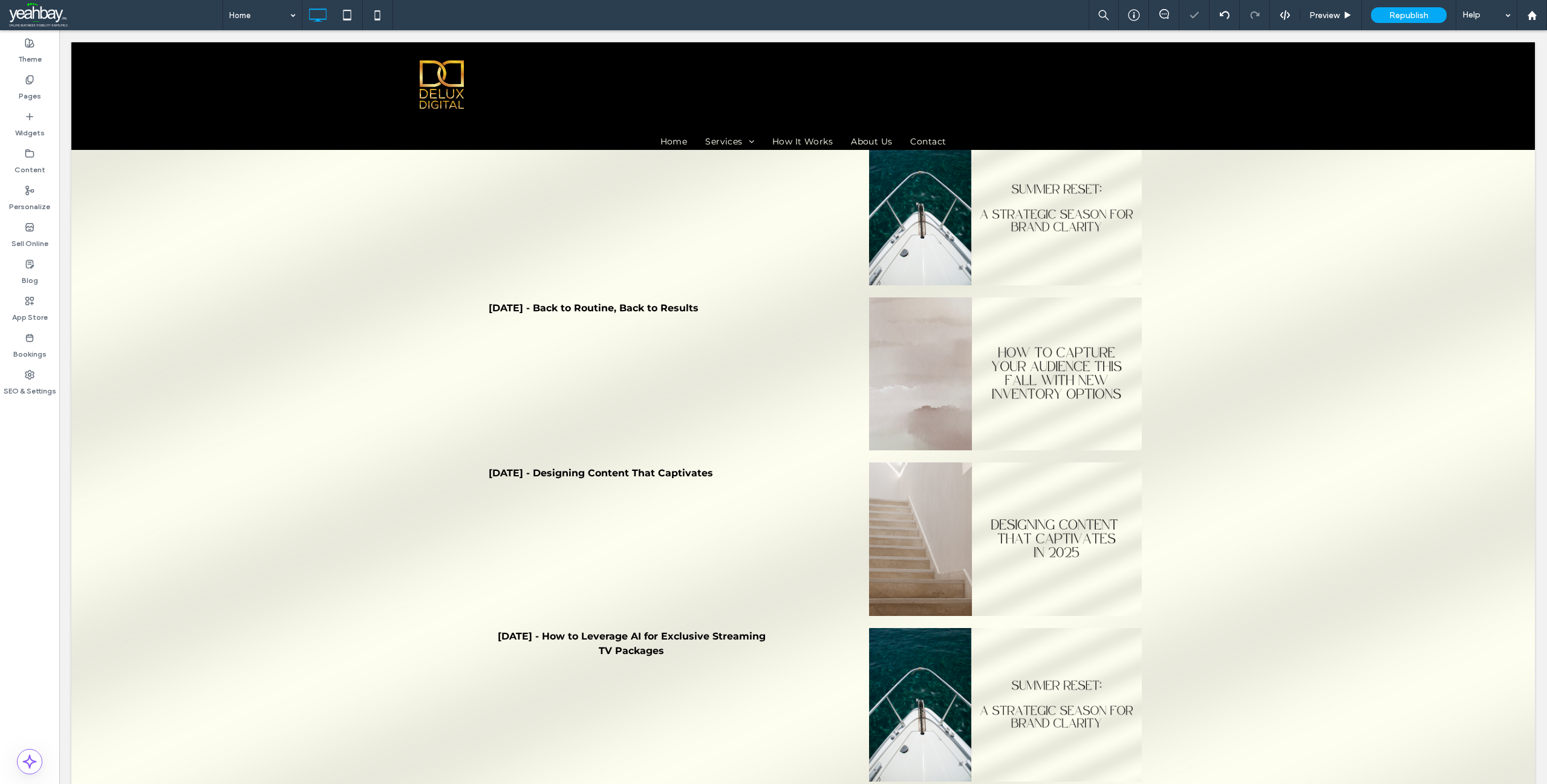
type input "**********"
type input "**"
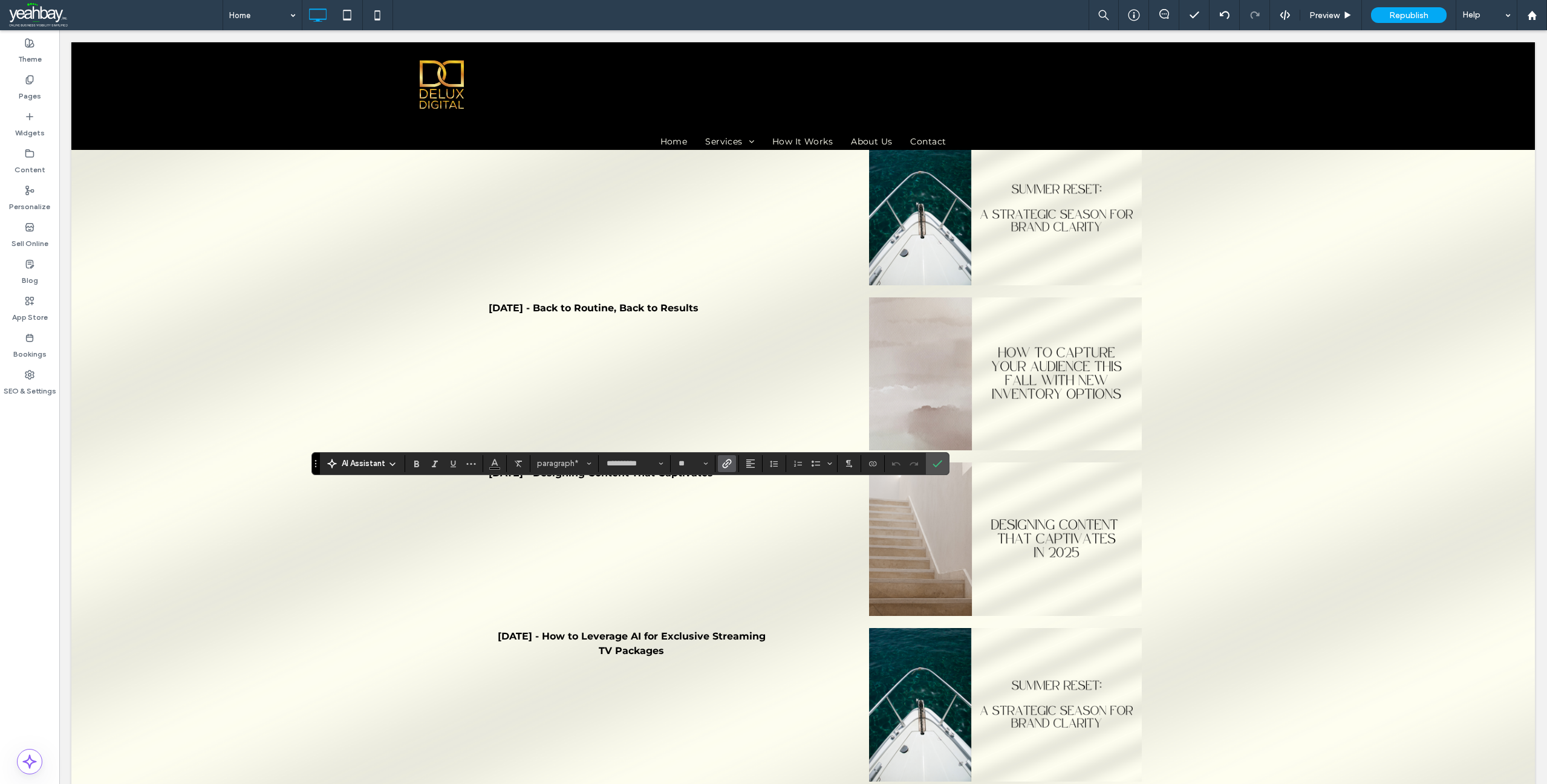
click at [723, 465] on use "Link" at bounding box center [727, 464] width 9 height 9
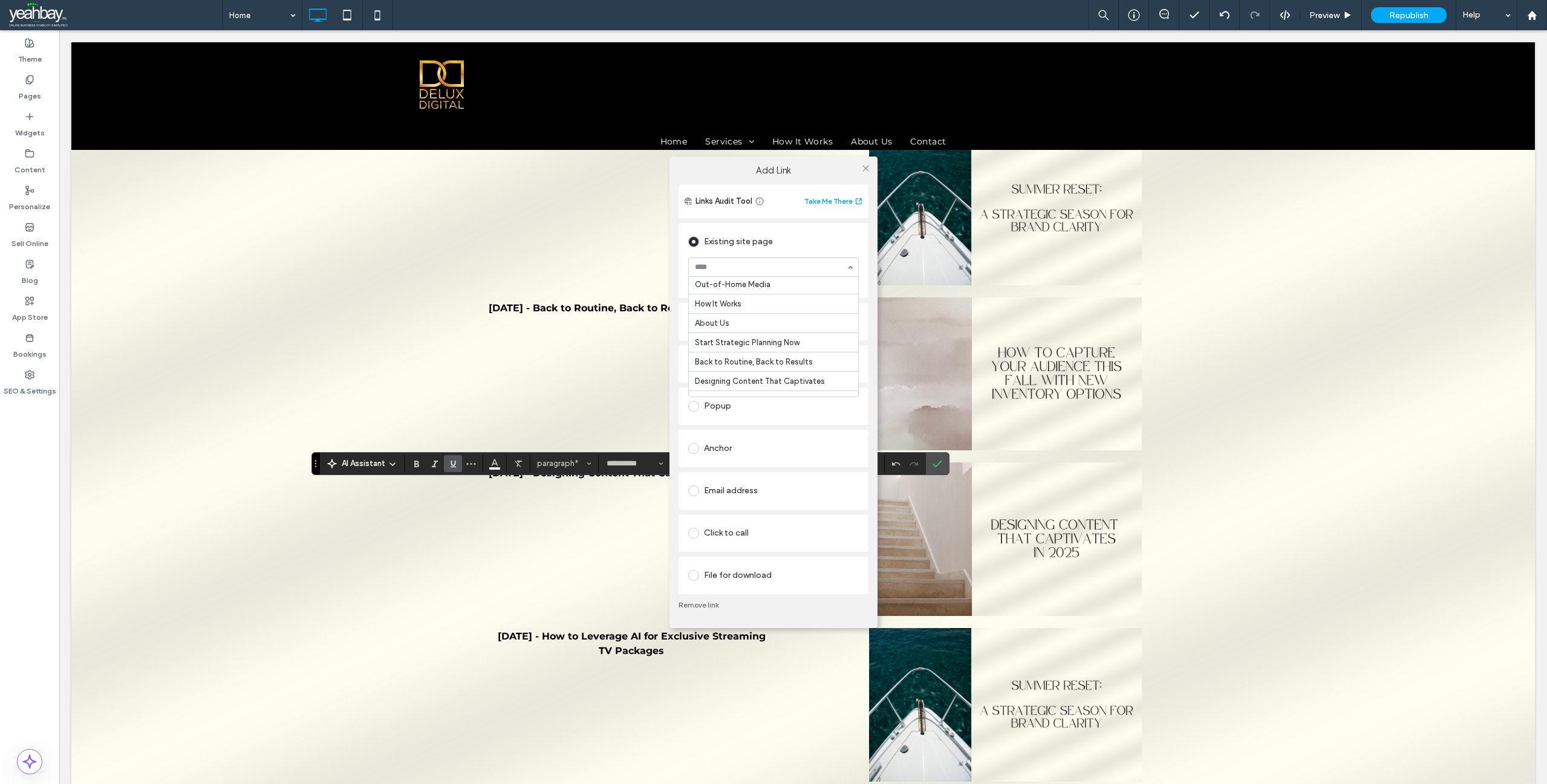
scroll to position [181, 0]
click at [862, 172] on icon at bounding box center [866, 168] width 9 height 9
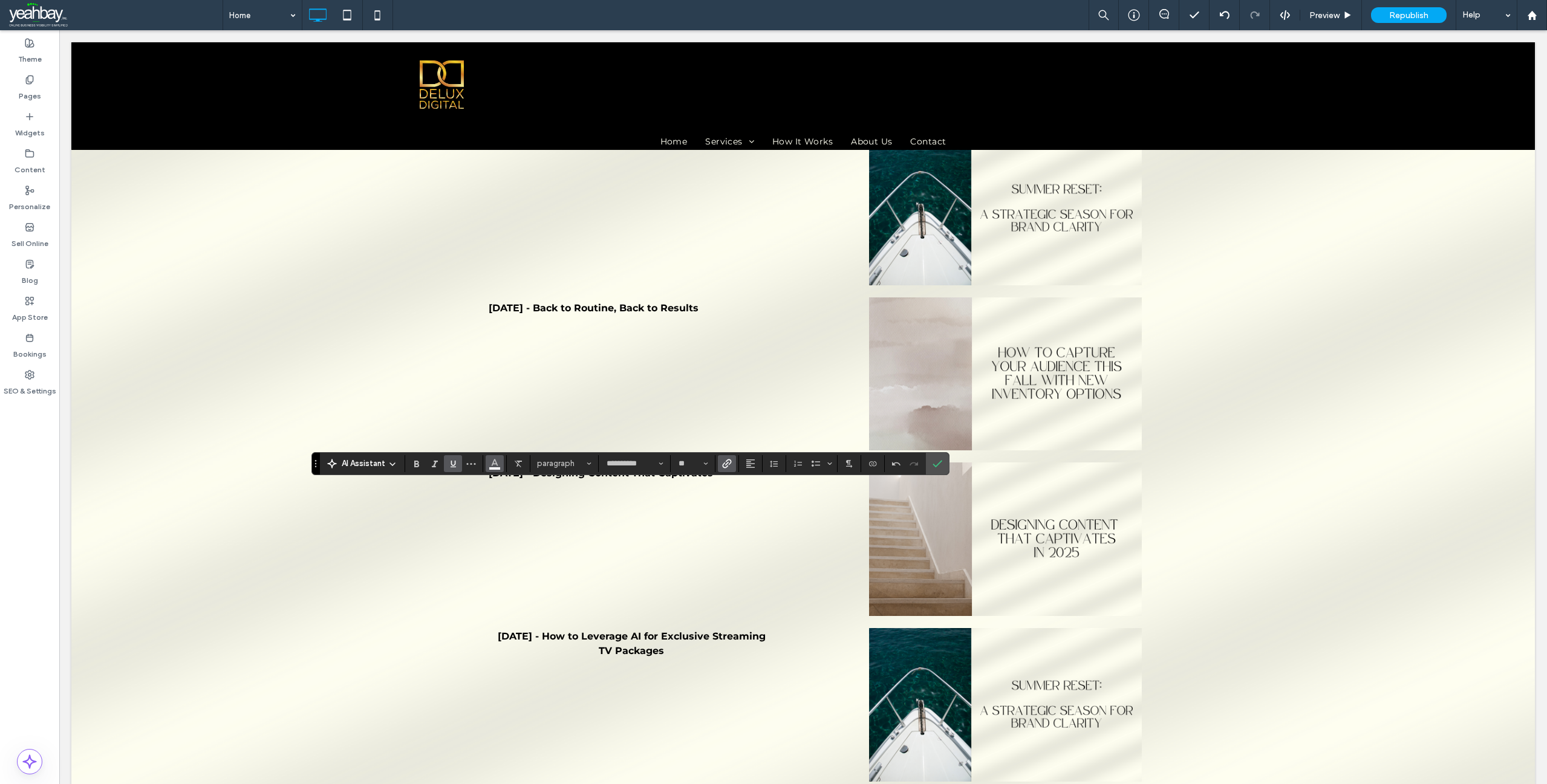
click at [493, 458] on icon "Color" at bounding box center [494, 462] width 10 height 10
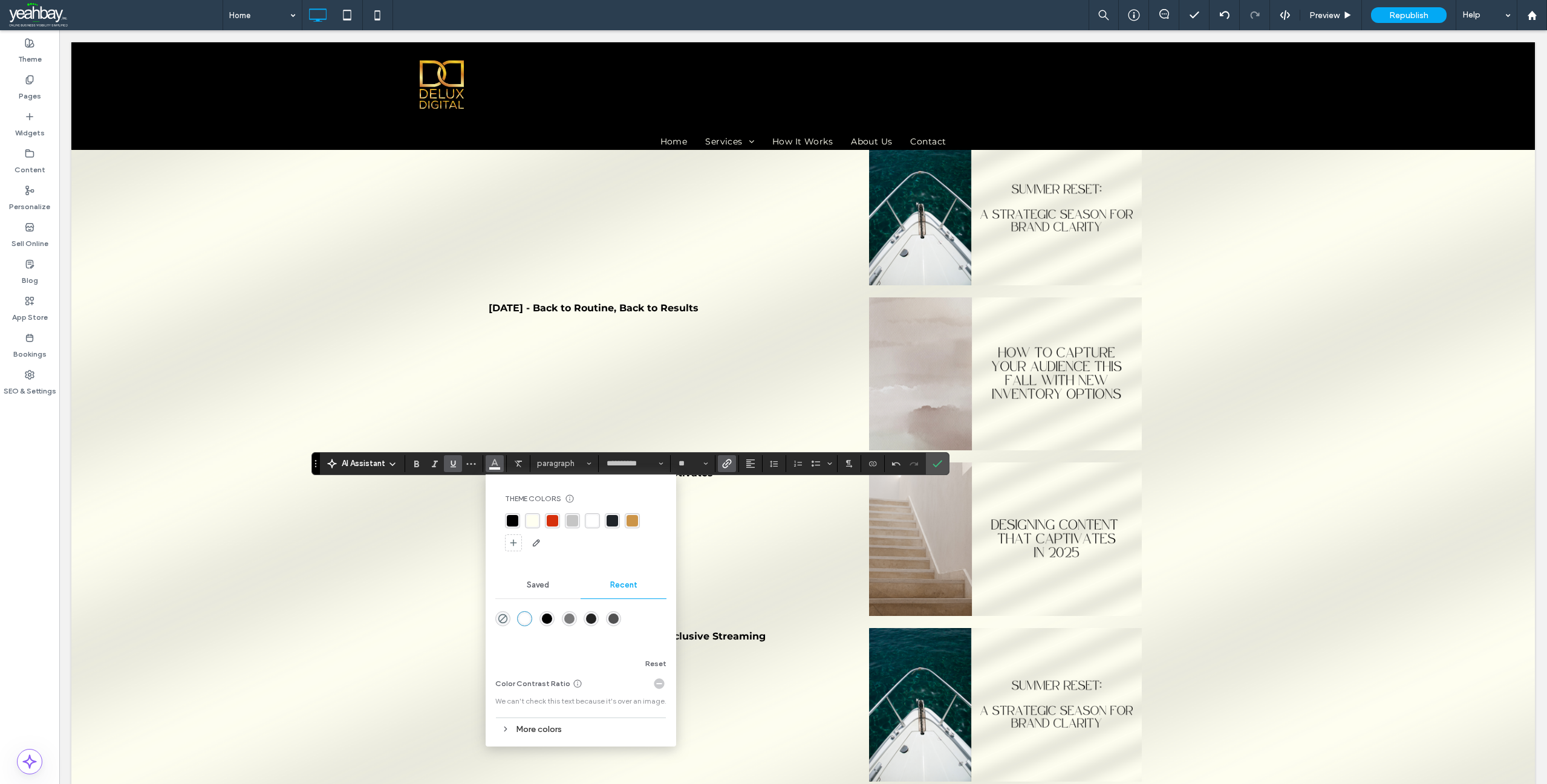
click at [550, 519] on div "rgba(214, 48, 12, 1)" at bounding box center [553, 521] width 12 height 12
click at [456, 464] on icon "Underline" at bounding box center [453, 464] width 10 height 10
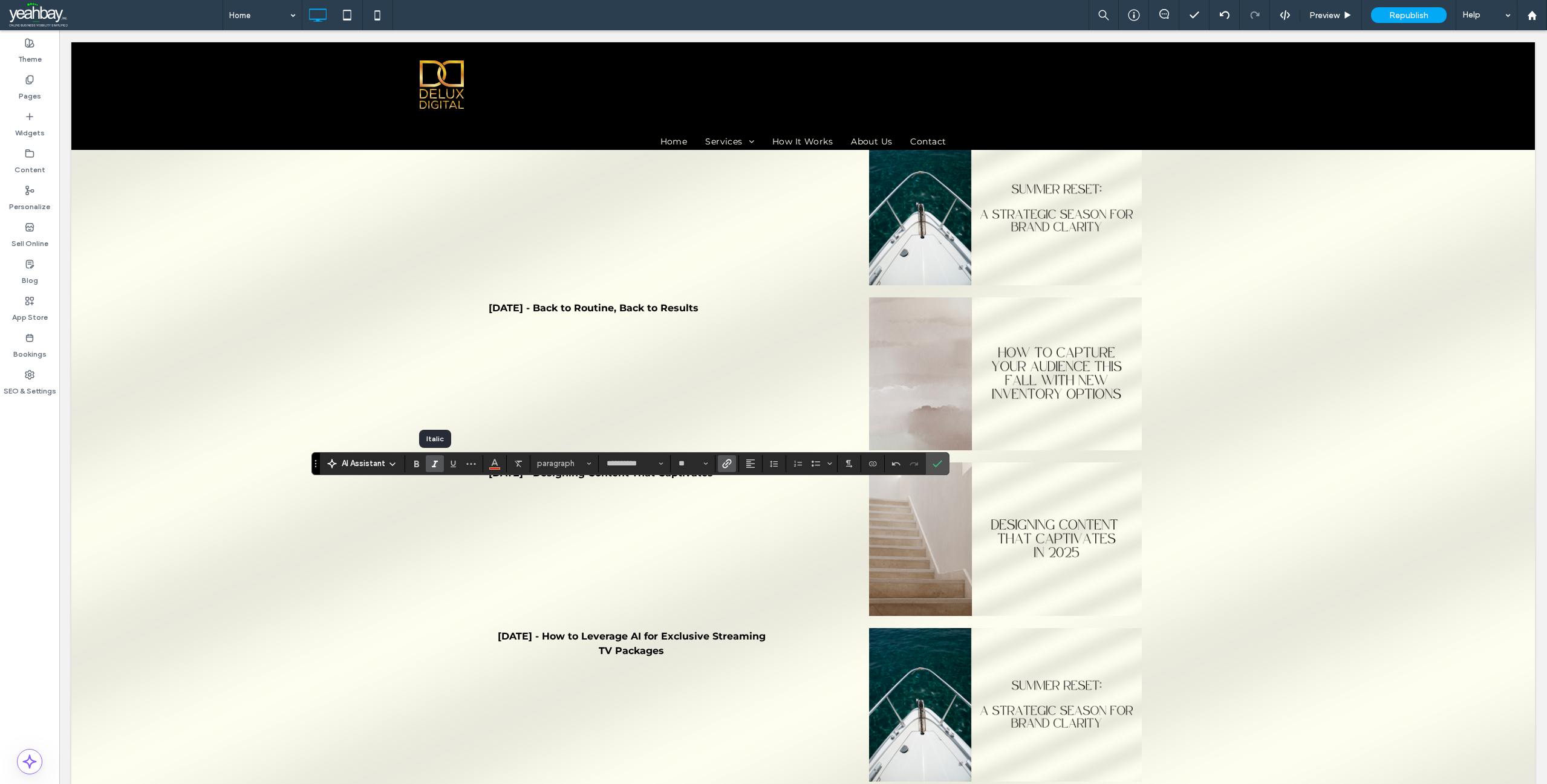
click at [438, 468] on icon "Italic" at bounding box center [434, 464] width 10 height 10
click at [939, 460] on icon "Confirm" at bounding box center [937, 464] width 10 height 10
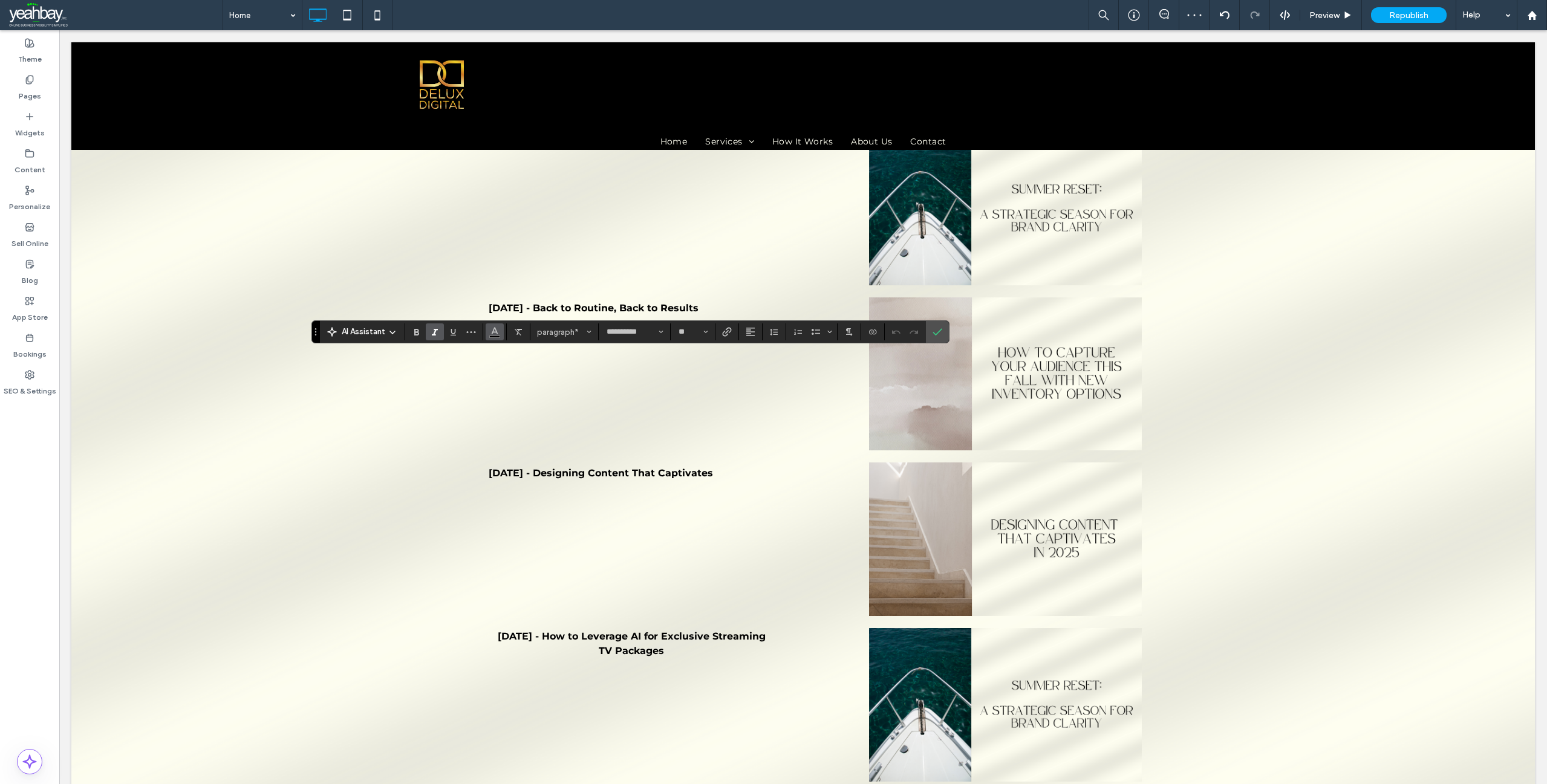
click at [501, 333] on button "Color" at bounding box center [495, 332] width 18 height 17
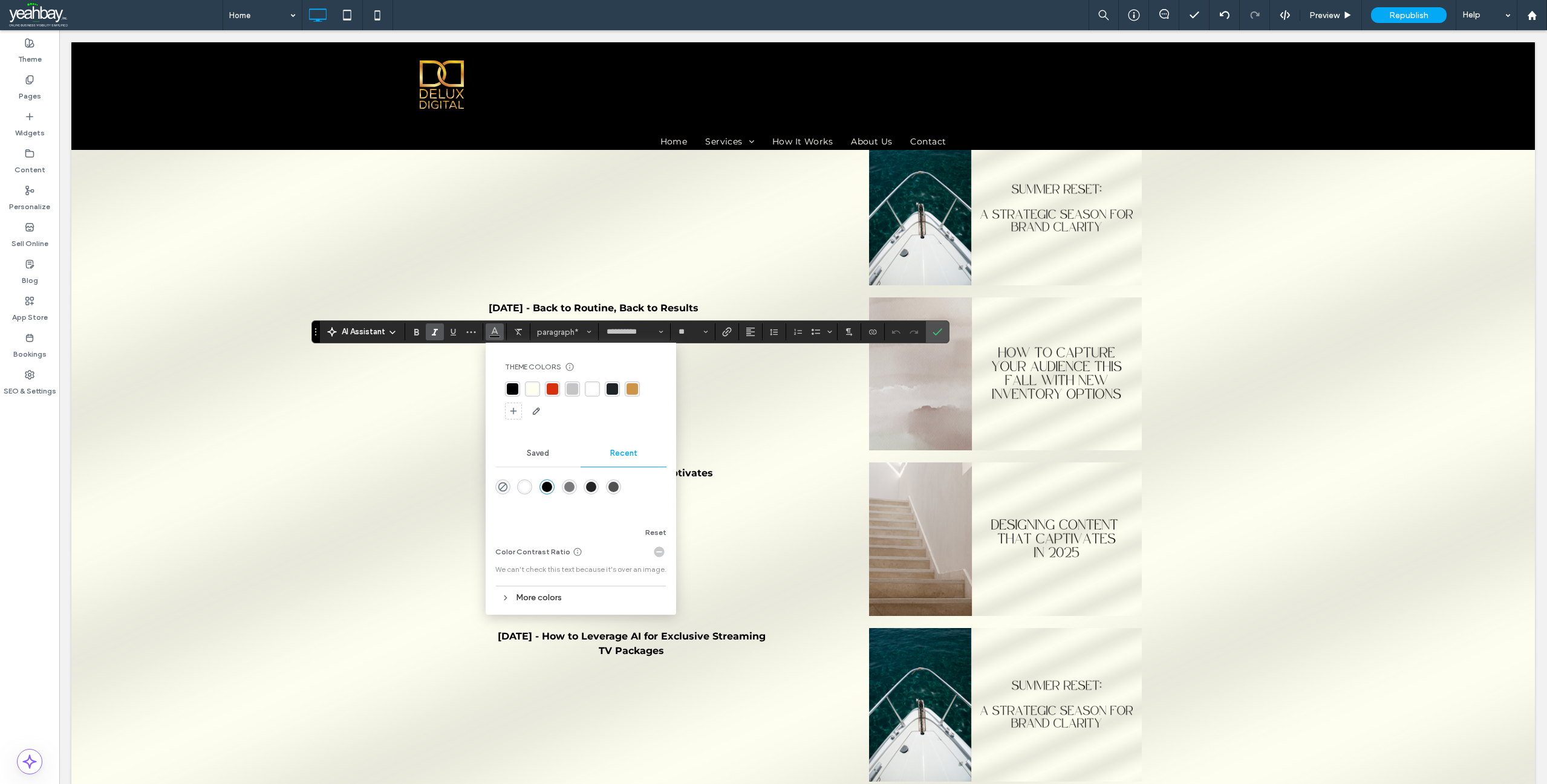
click at [552, 385] on div "rgba(214, 48, 12, 1)" at bounding box center [553, 389] width 12 height 12
click at [726, 329] on icon "Link" at bounding box center [726, 332] width 10 height 10
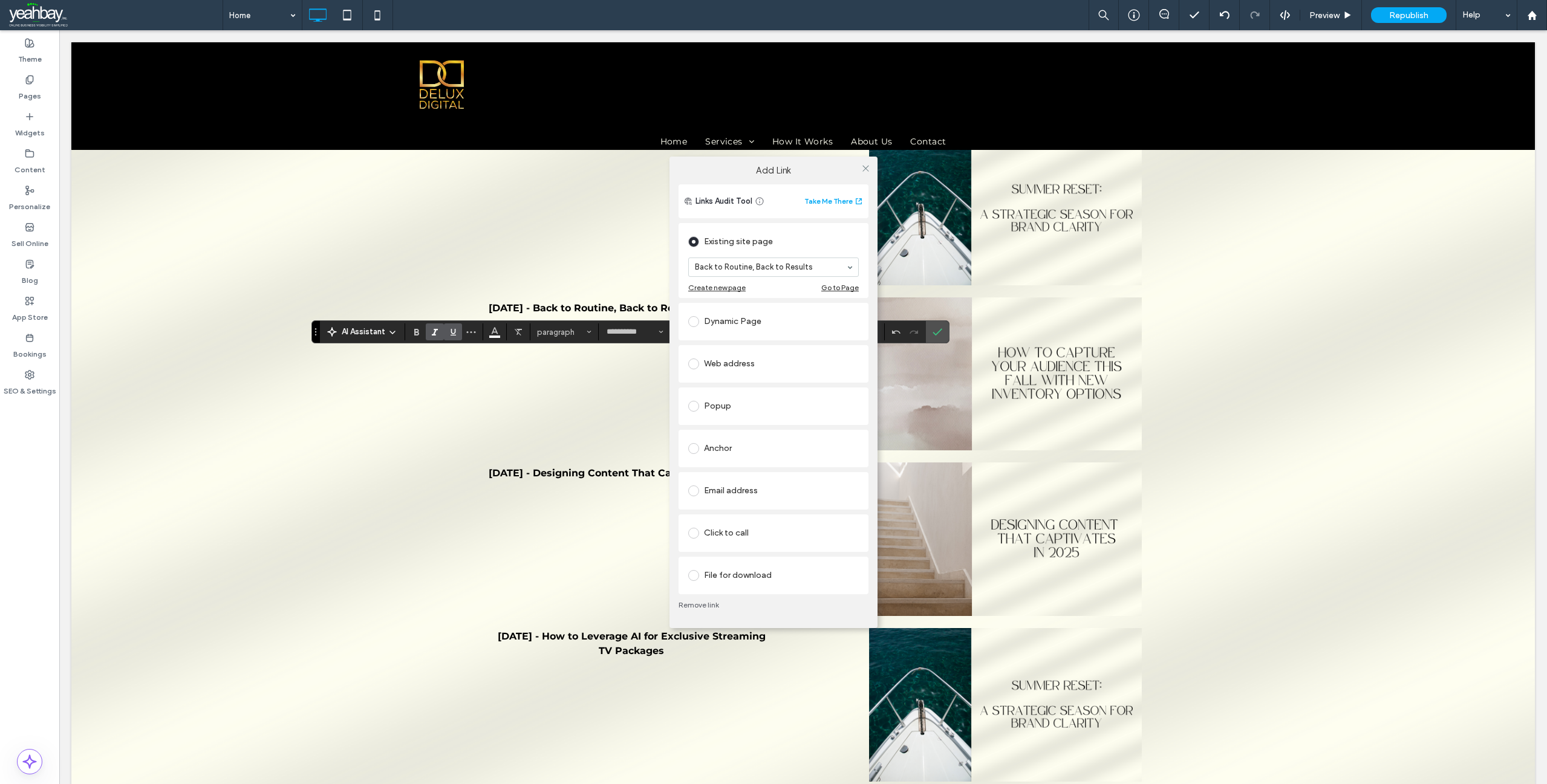
click at [495, 335] on div "Add Link Links Audit Tool Take Me There Existing site page Back to Routine, Bac…" at bounding box center [773, 392] width 1547 height 784
click at [870, 170] on div at bounding box center [866, 169] width 18 height 18
click at [865, 168] on use at bounding box center [865, 168] width 6 height 6
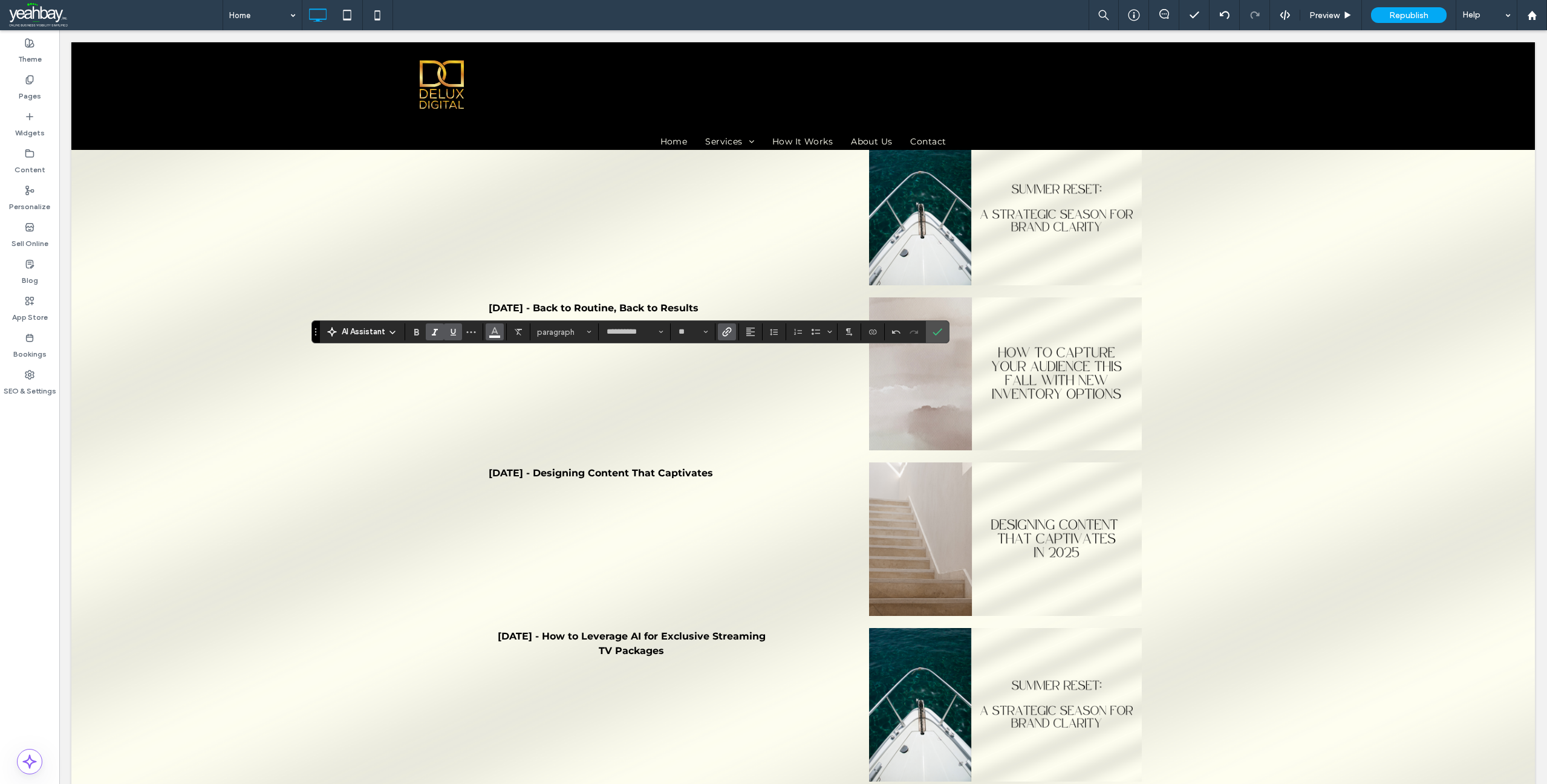
click at [498, 326] on icon "Color" at bounding box center [494, 330] width 10 height 10
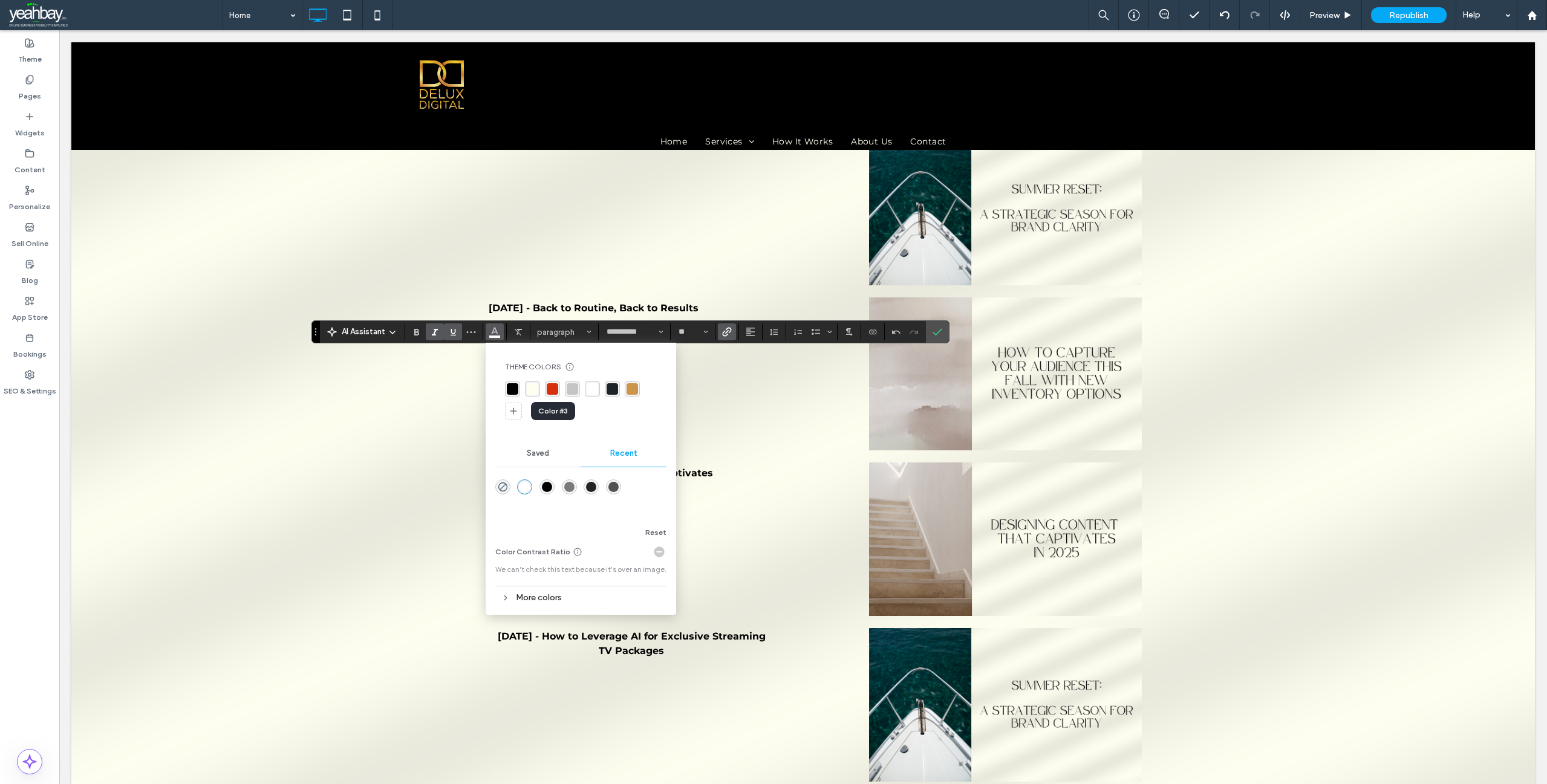
click at [552, 386] on div "rgba(214, 48, 12, 1)" at bounding box center [553, 389] width 12 height 12
click at [933, 330] on icon "Confirm" at bounding box center [937, 332] width 10 height 10
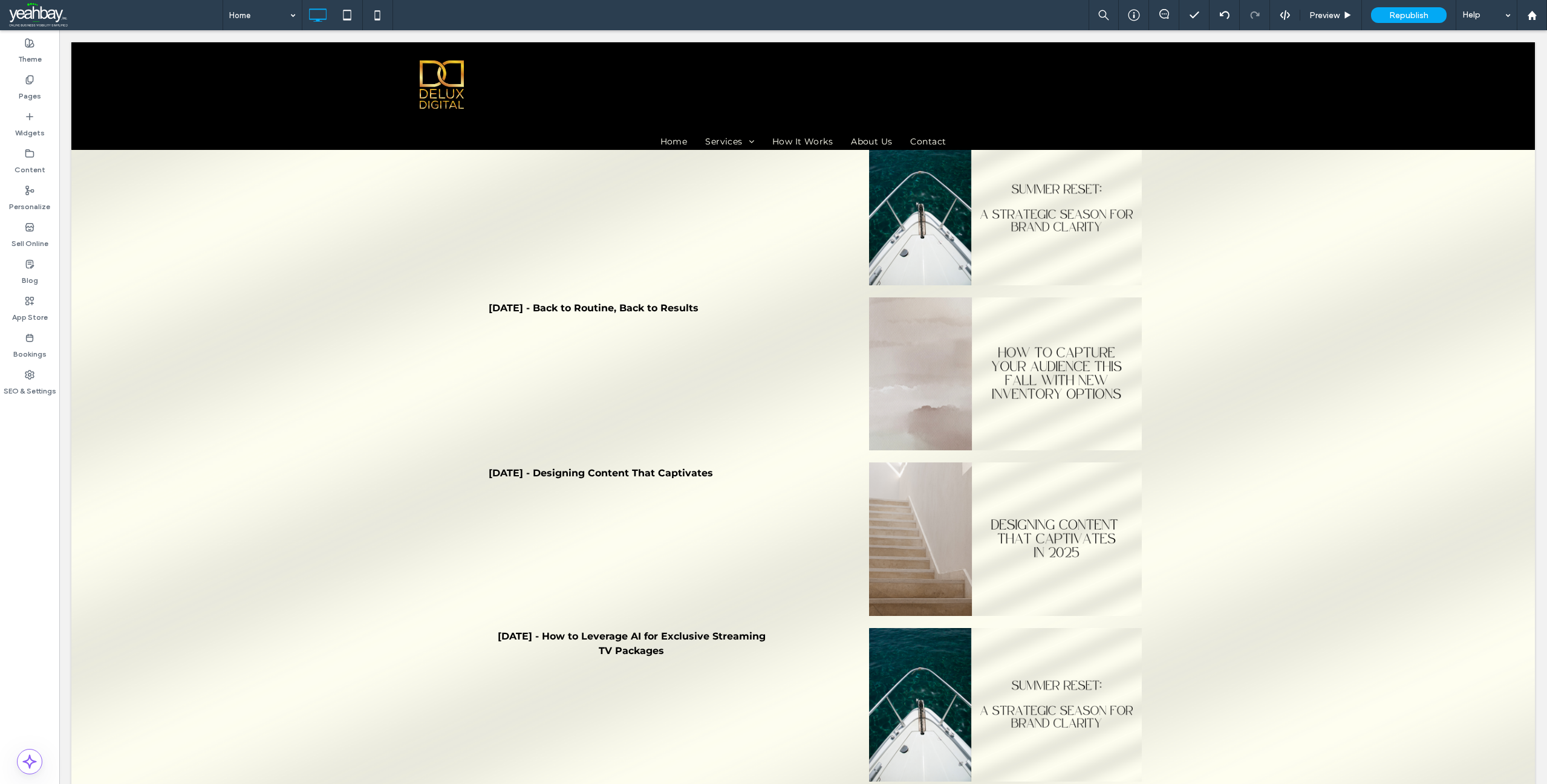
type input "**********"
type input "**"
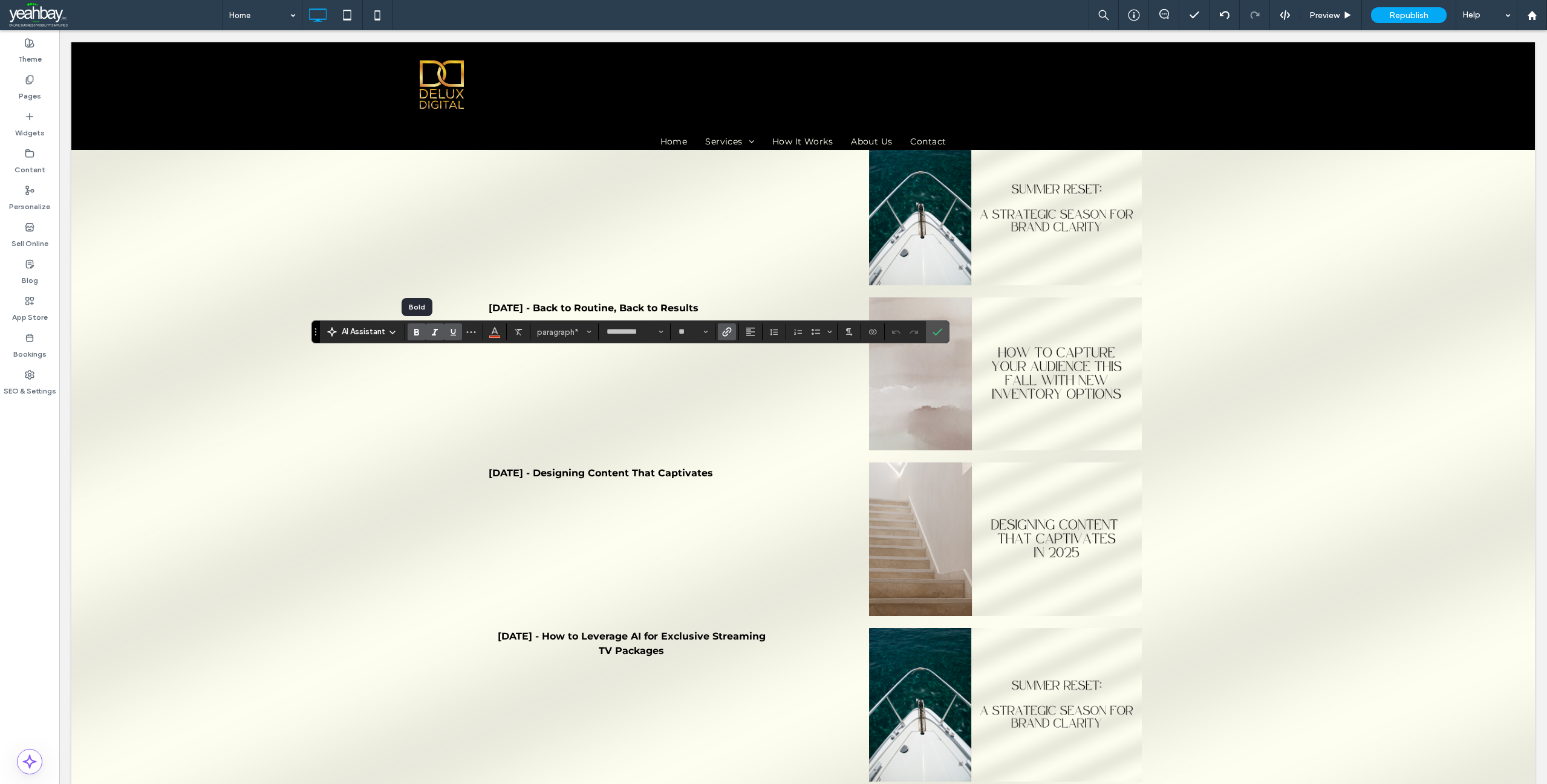
click at [418, 335] on use "Bold" at bounding box center [416, 332] width 5 height 7
click at [449, 336] on icon "Underline" at bounding box center [453, 332] width 10 height 10
click at [938, 330] on icon "Confirm" at bounding box center [937, 332] width 10 height 10
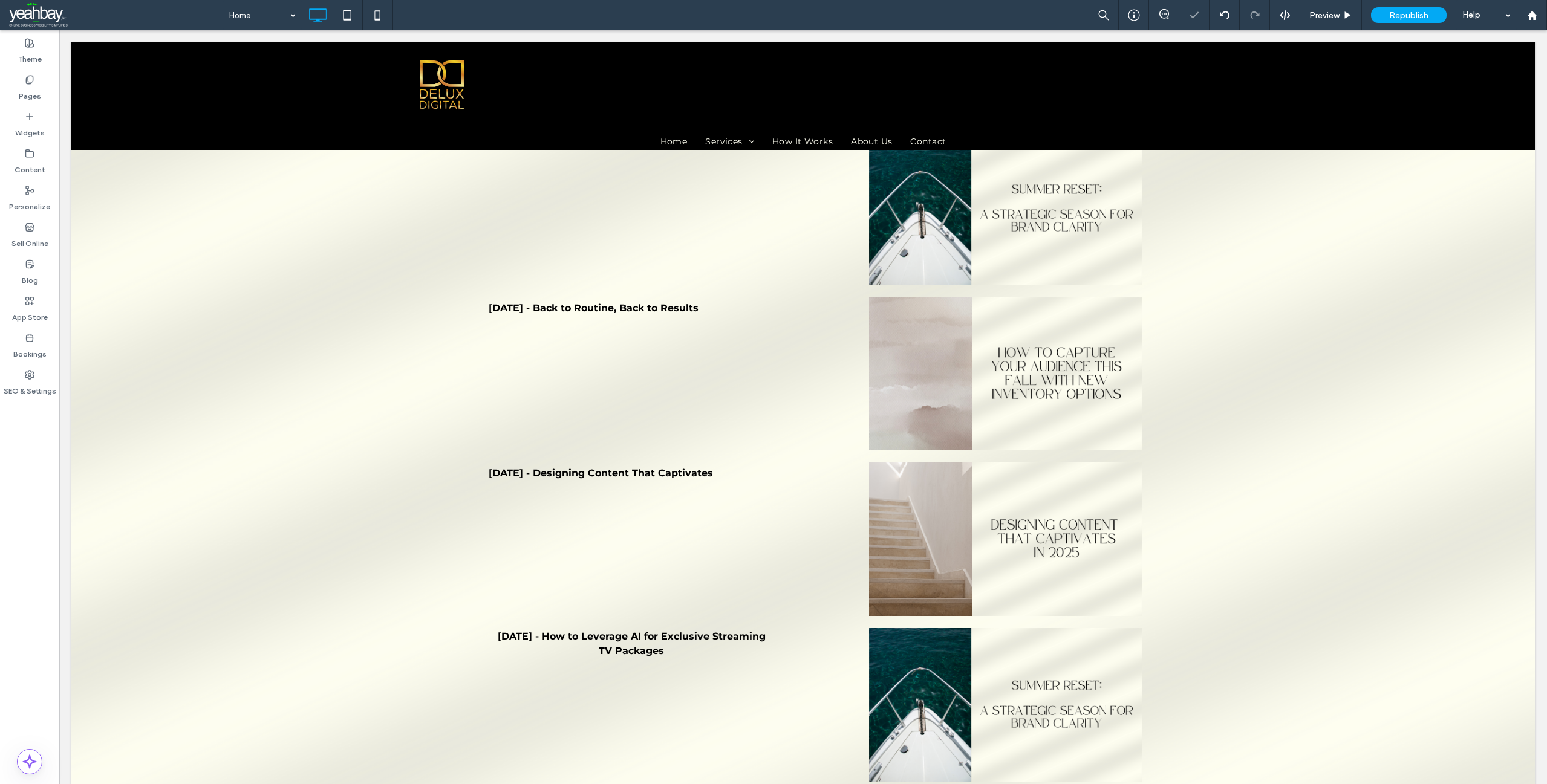
type input "**********"
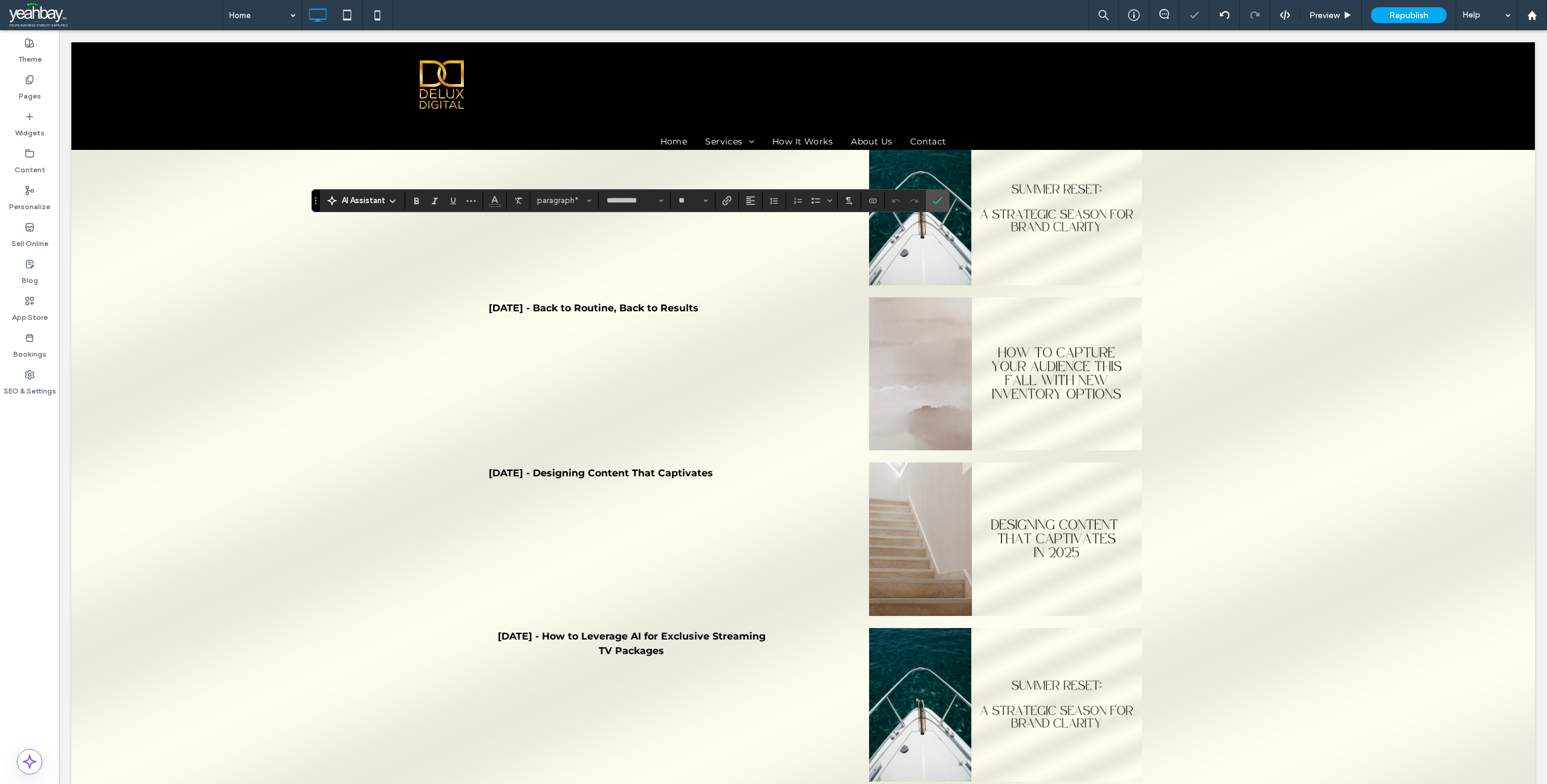
type input "**"
click at [459, 205] on label "Underline" at bounding box center [453, 201] width 18 height 17
click at [457, 205] on span "Underline" at bounding box center [453, 201] width 10 height 16
click at [937, 199] on icon "Confirm" at bounding box center [937, 200] width 10 height 10
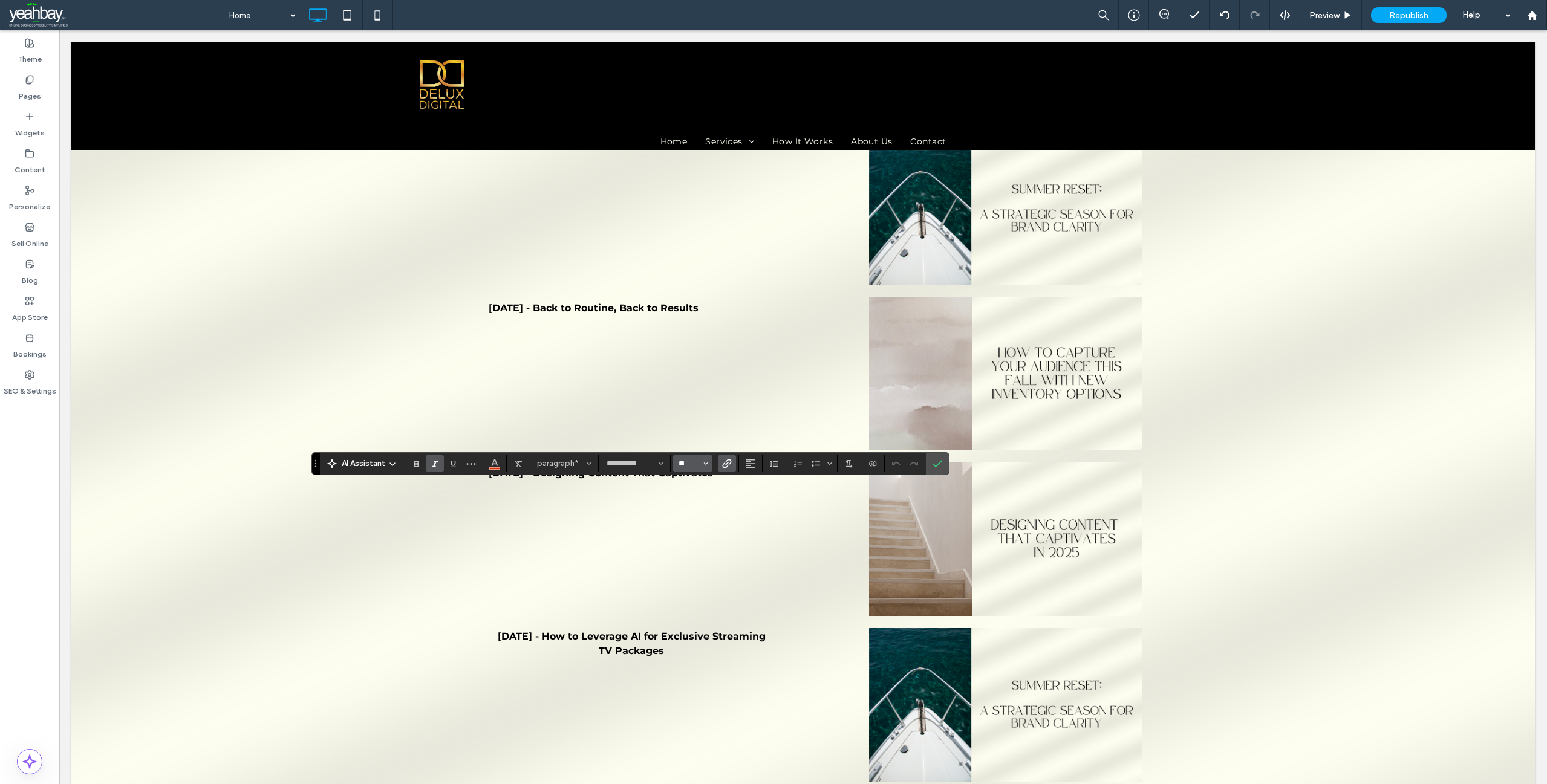
drag, startPoint x: 692, startPoint y: 460, endPoint x: 672, endPoint y: 460, distance: 20.0
click at [673, 460] on button "**" at bounding box center [693, 464] width 39 height 17
type input "**"
click at [936, 461] on icon "Confirm" at bounding box center [937, 464] width 10 height 10
click at [660, 462] on icon "Font & Font weight" at bounding box center [661, 464] width 5 height 5
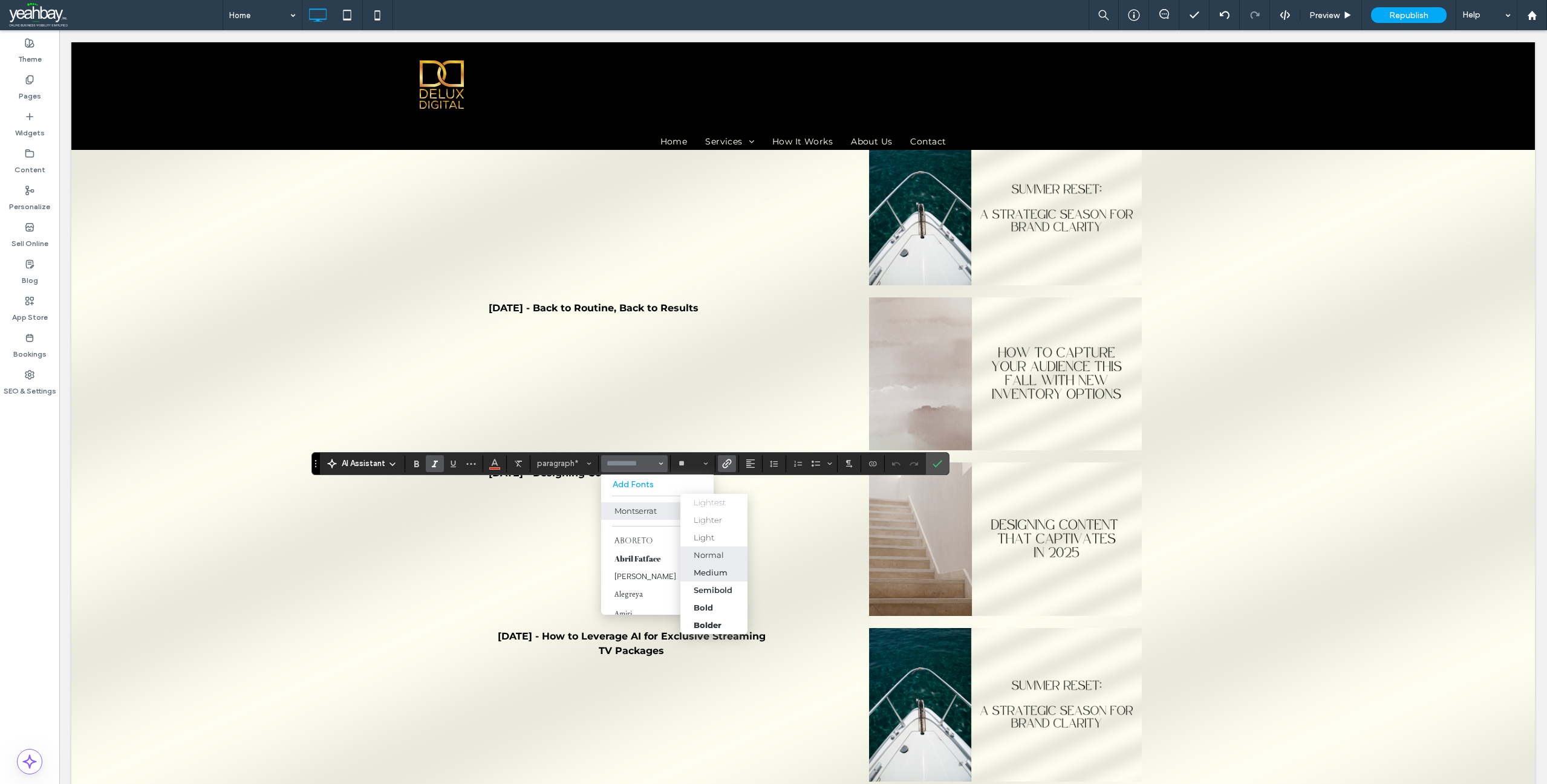
click at [717, 571] on div "Medium" at bounding box center [711, 572] width 34 height 10
type input "**********"
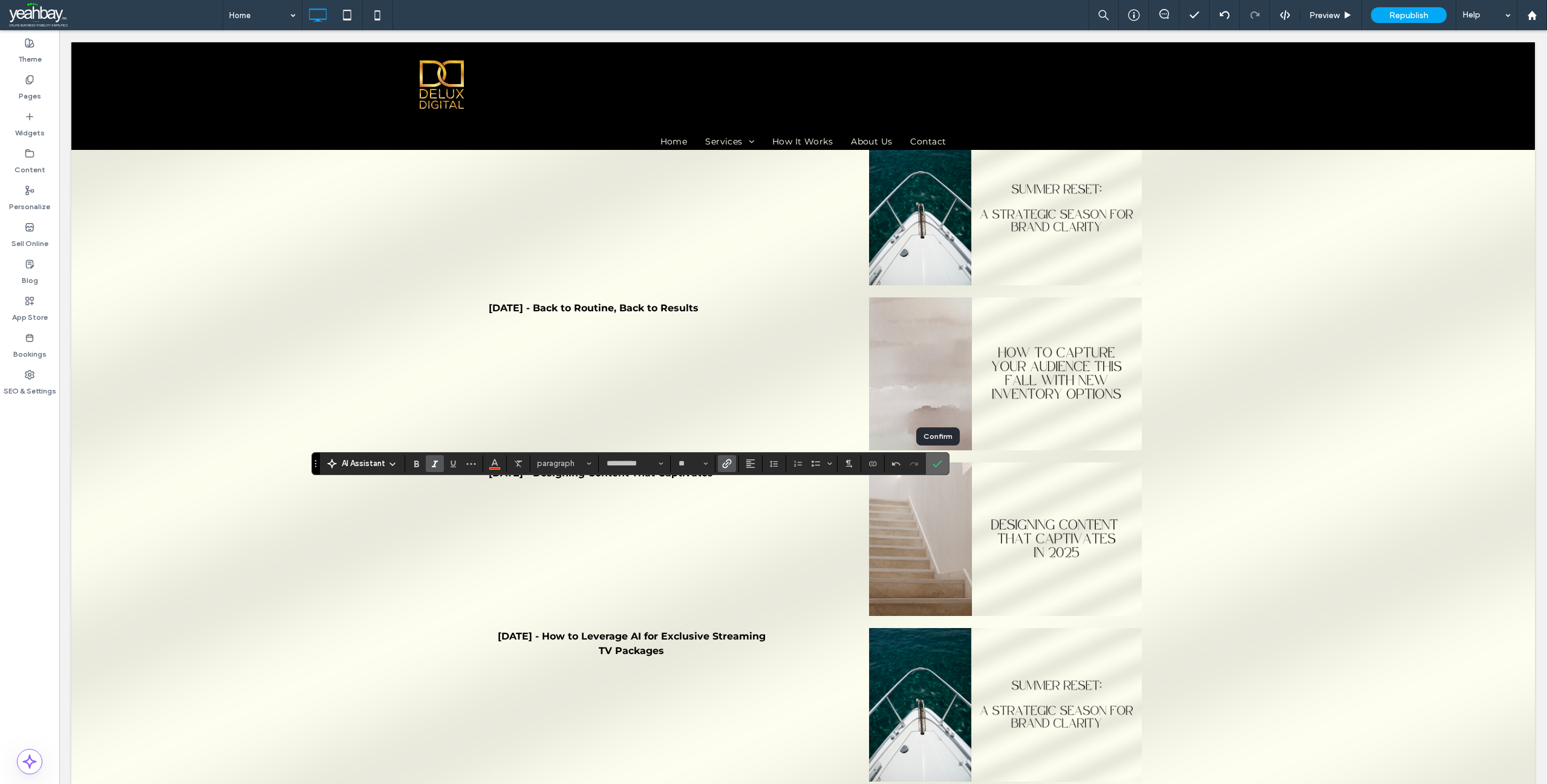
click at [936, 461] on icon "Confirm" at bounding box center [937, 464] width 10 height 10
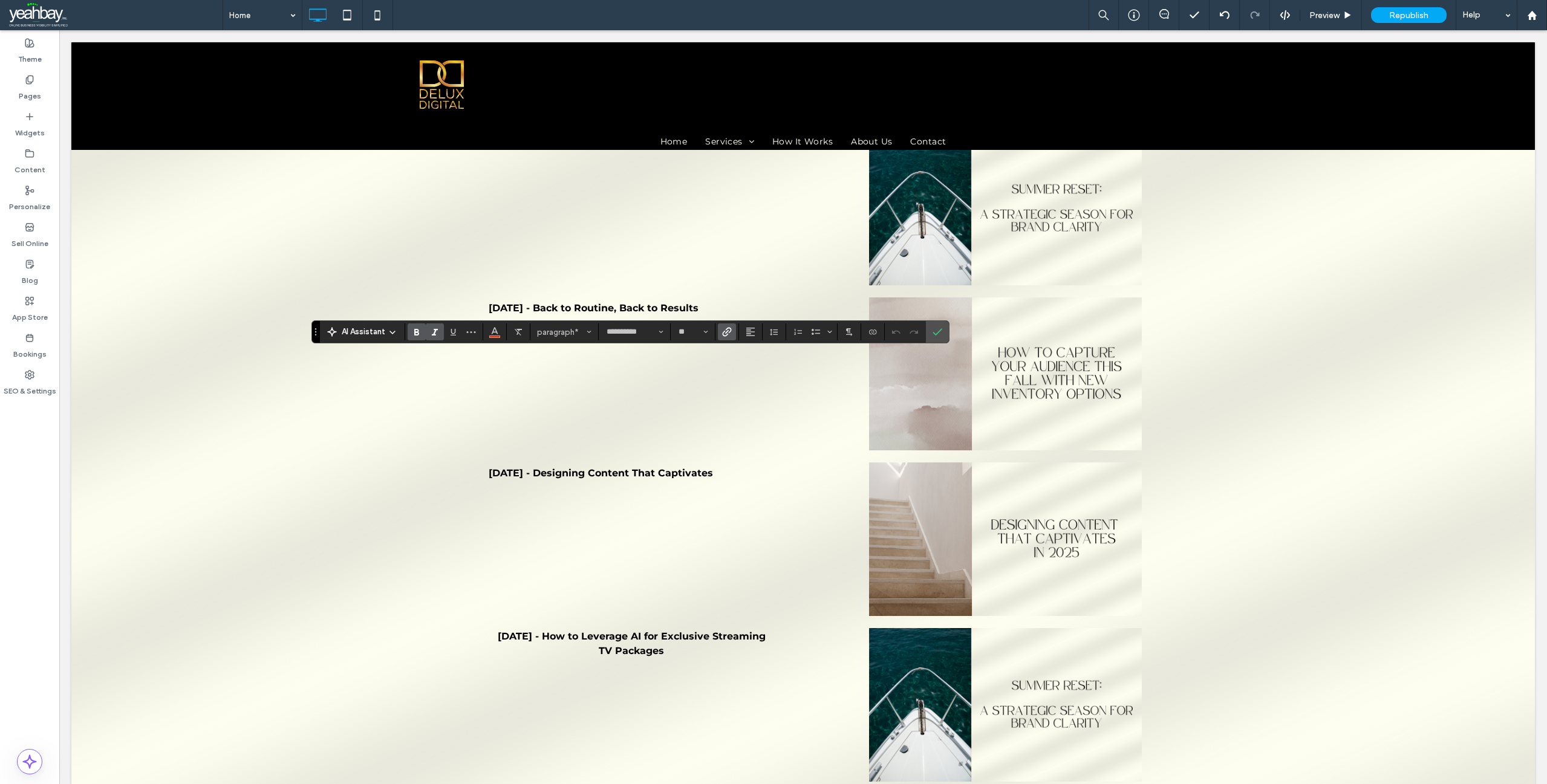
click at [413, 335] on icon "Bold" at bounding box center [416, 332] width 10 height 10
click at [681, 330] on input "**" at bounding box center [689, 332] width 23 height 10
click at [661, 330] on icon "Font & Font weight" at bounding box center [661, 332] width 5 height 5
type input "**"
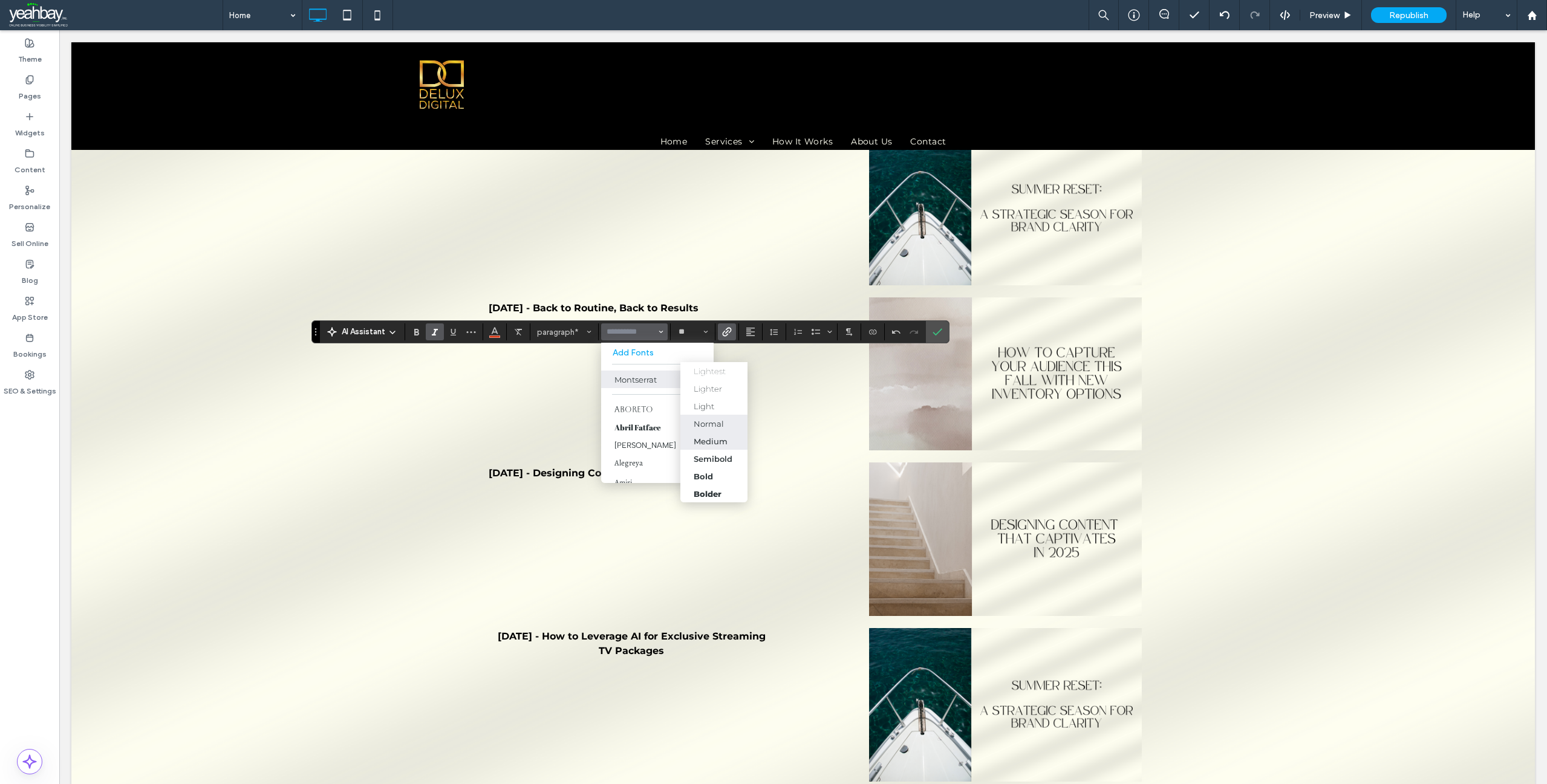
click at [706, 445] on div "Medium" at bounding box center [711, 441] width 34 height 10
type input "**********"
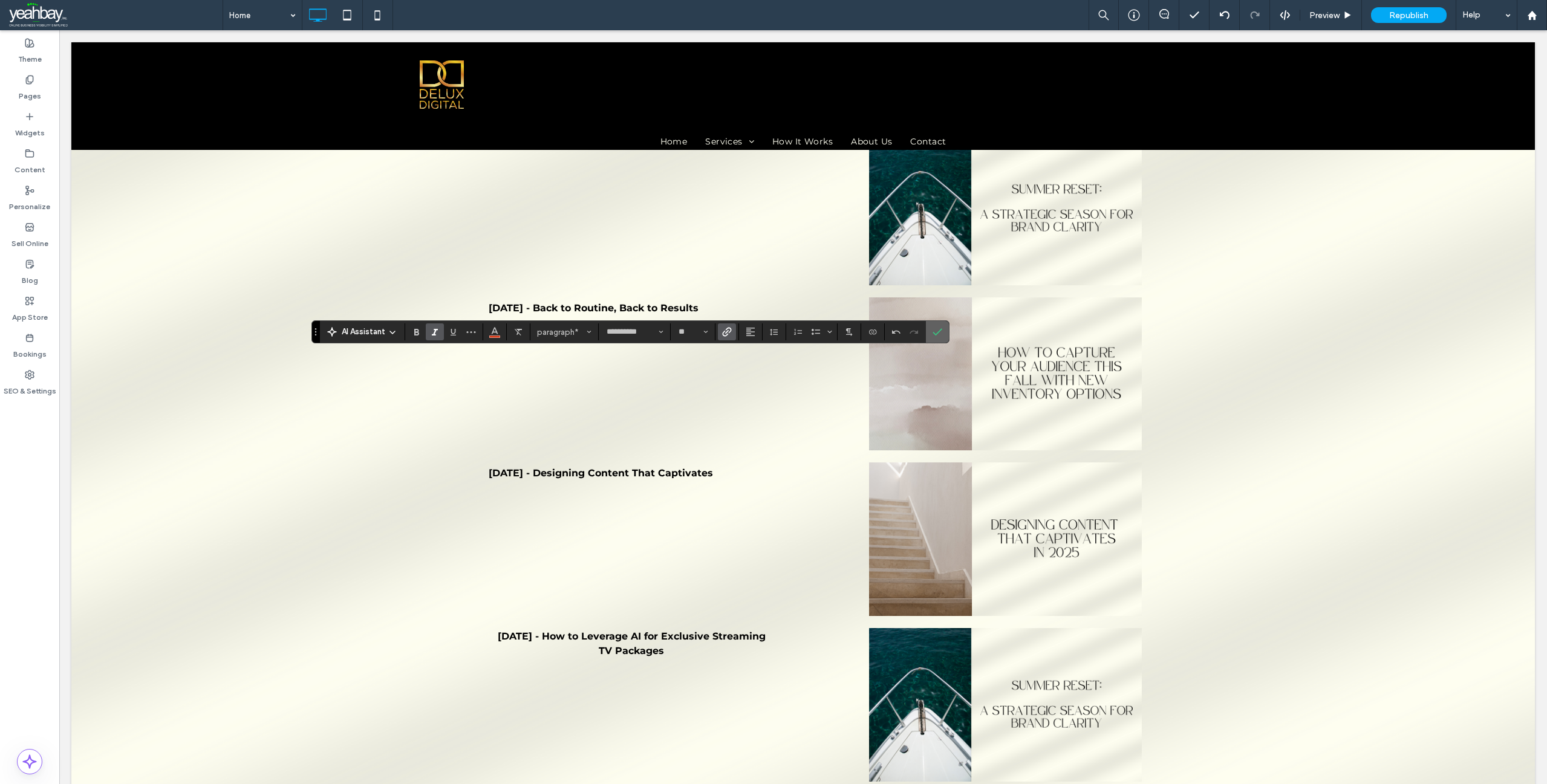
click at [937, 332] on icon "Confirm" at bounding box center [937, 332] width 10 height 10
click at [689, 332] on input "**" at bounding box center [689, 332] width 23 height 10
type input "**"
click at [941, 330] on use "Confirm" at bounding box center [937, 332] width 10 height 7
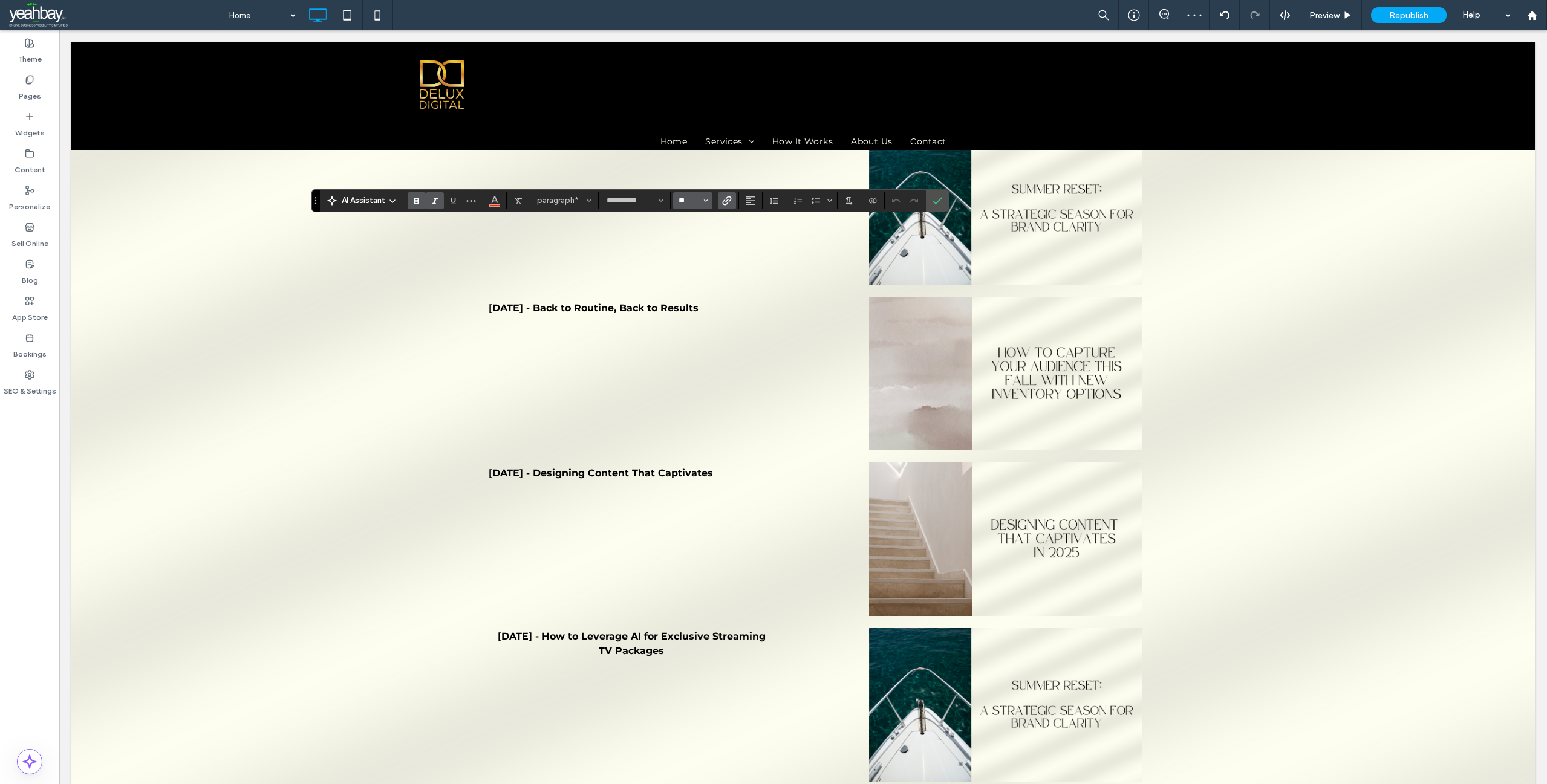
click at [685, 201] on input "**" at bounding box center [689, 200] width 23 height 10
click at [659, 200] on use "Font & Font weight" at bounding box center [661, 201] width 5 height 3
type input "**"
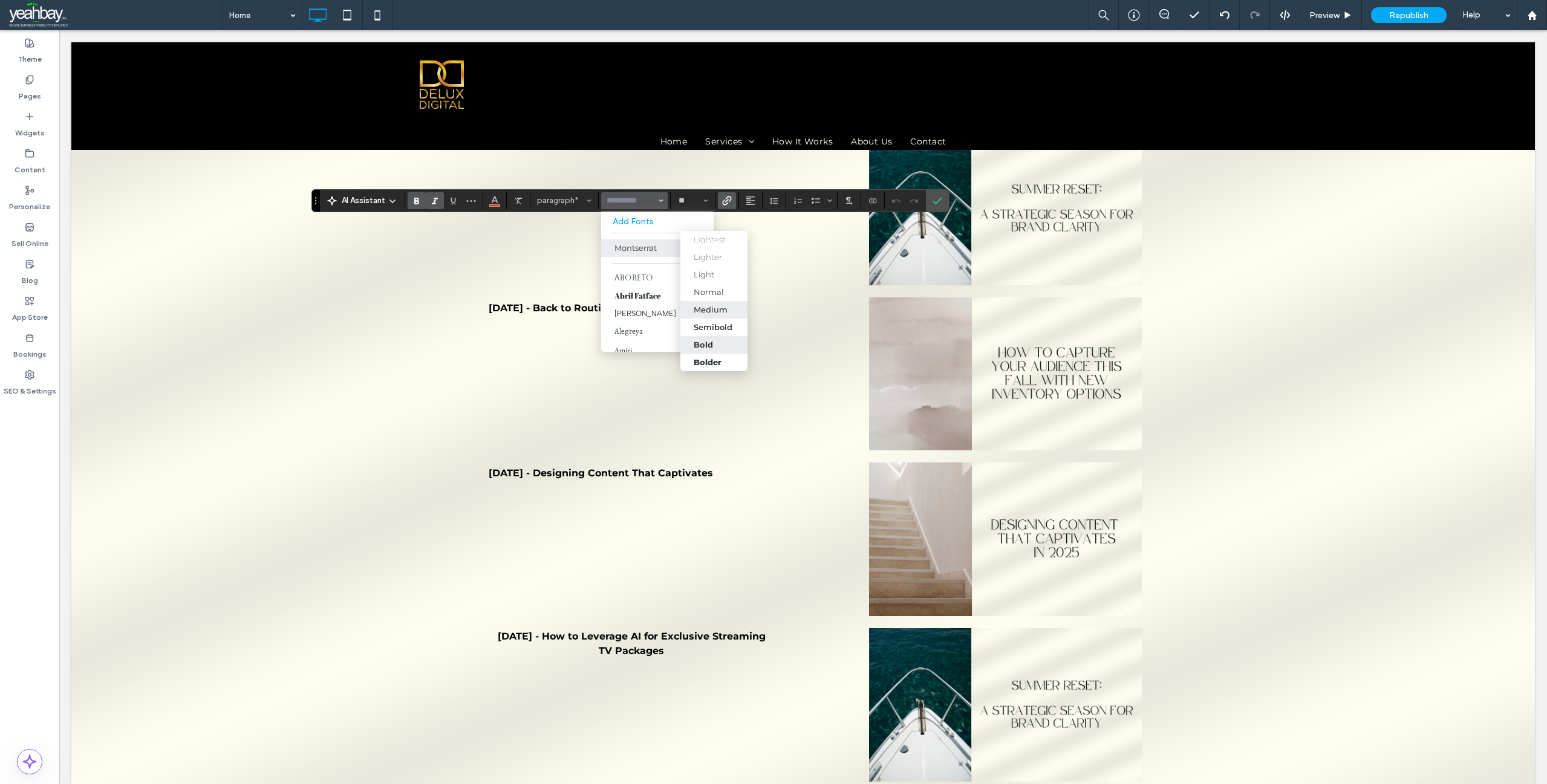
click at [718, 313] on div "Medium" at bounding box center [711, 309] width 34 height 10
type input "**********"
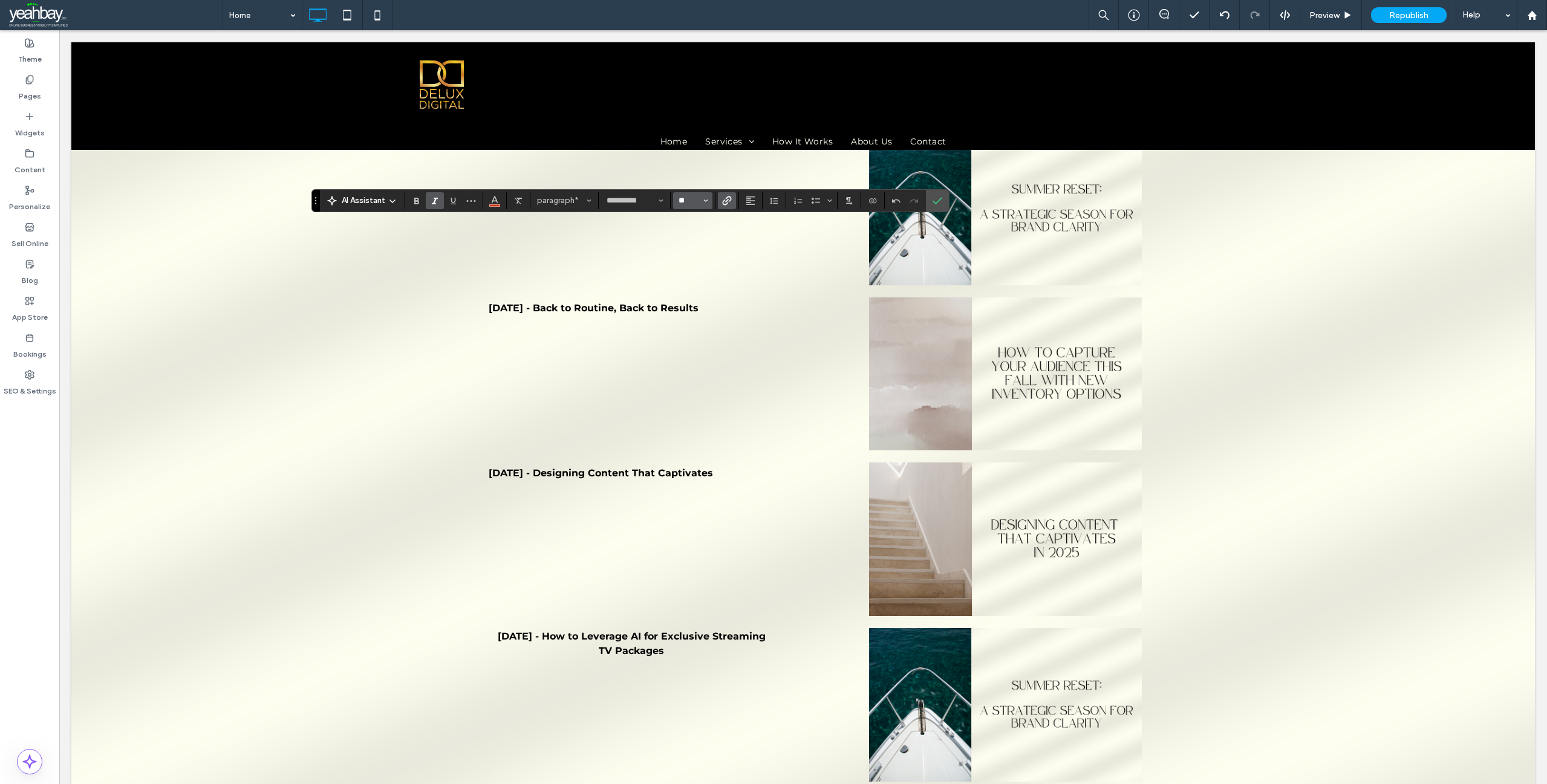
click at [684, 198] on input "**" at bounding box center [689, 200] width 23 height 10
type input "**"
click at [936, 200] on icon "Confirm" at bounding box center [937, 200] width 10 height 10
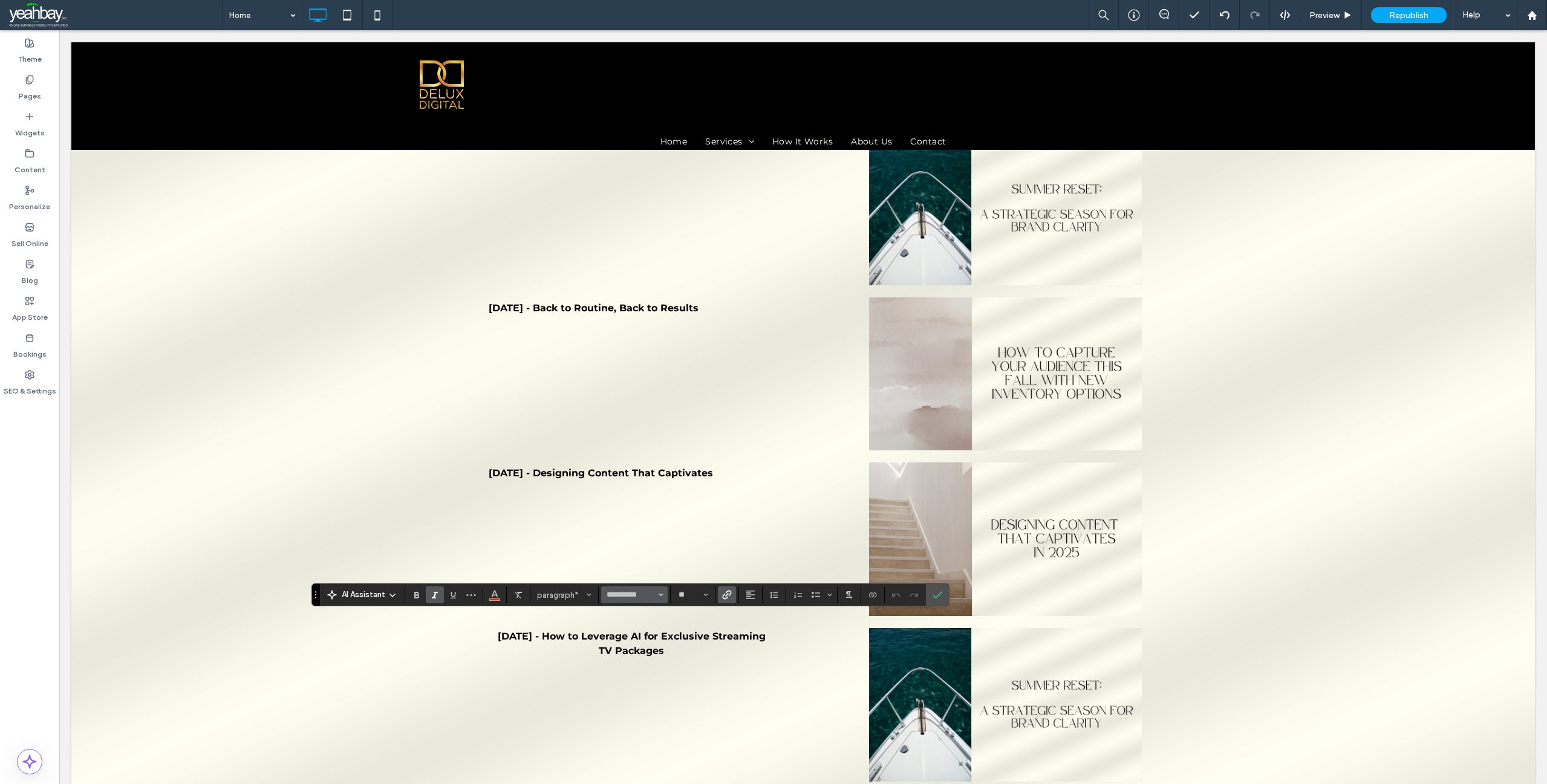
click at [659, 594] on use "Font & Font weight" at bounding box center [661, 595] width 5 height 3
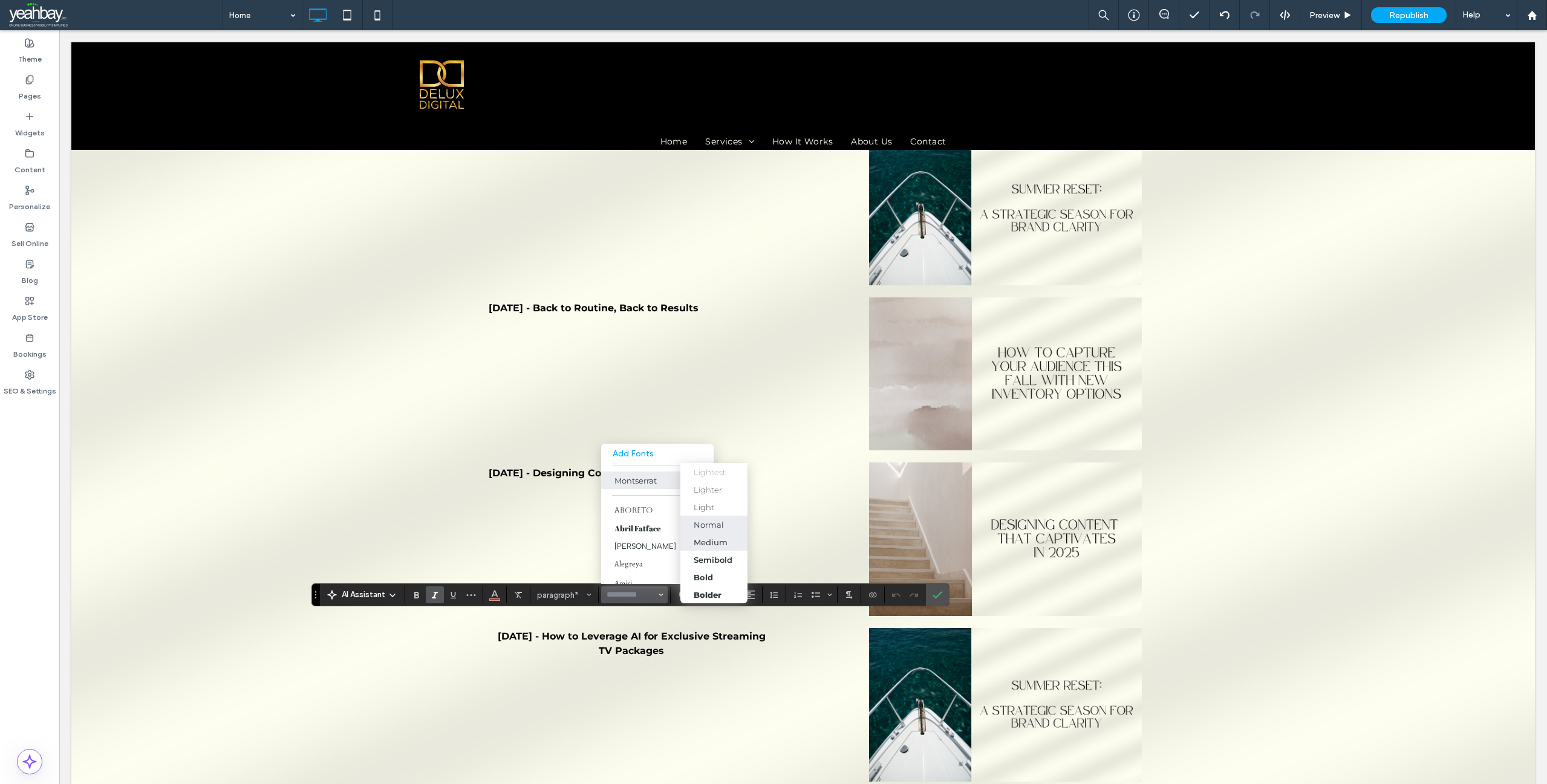
click at [711, 542] on div "Medium" at bounding box center [711, 542] width 34 height 10
type input "**********"
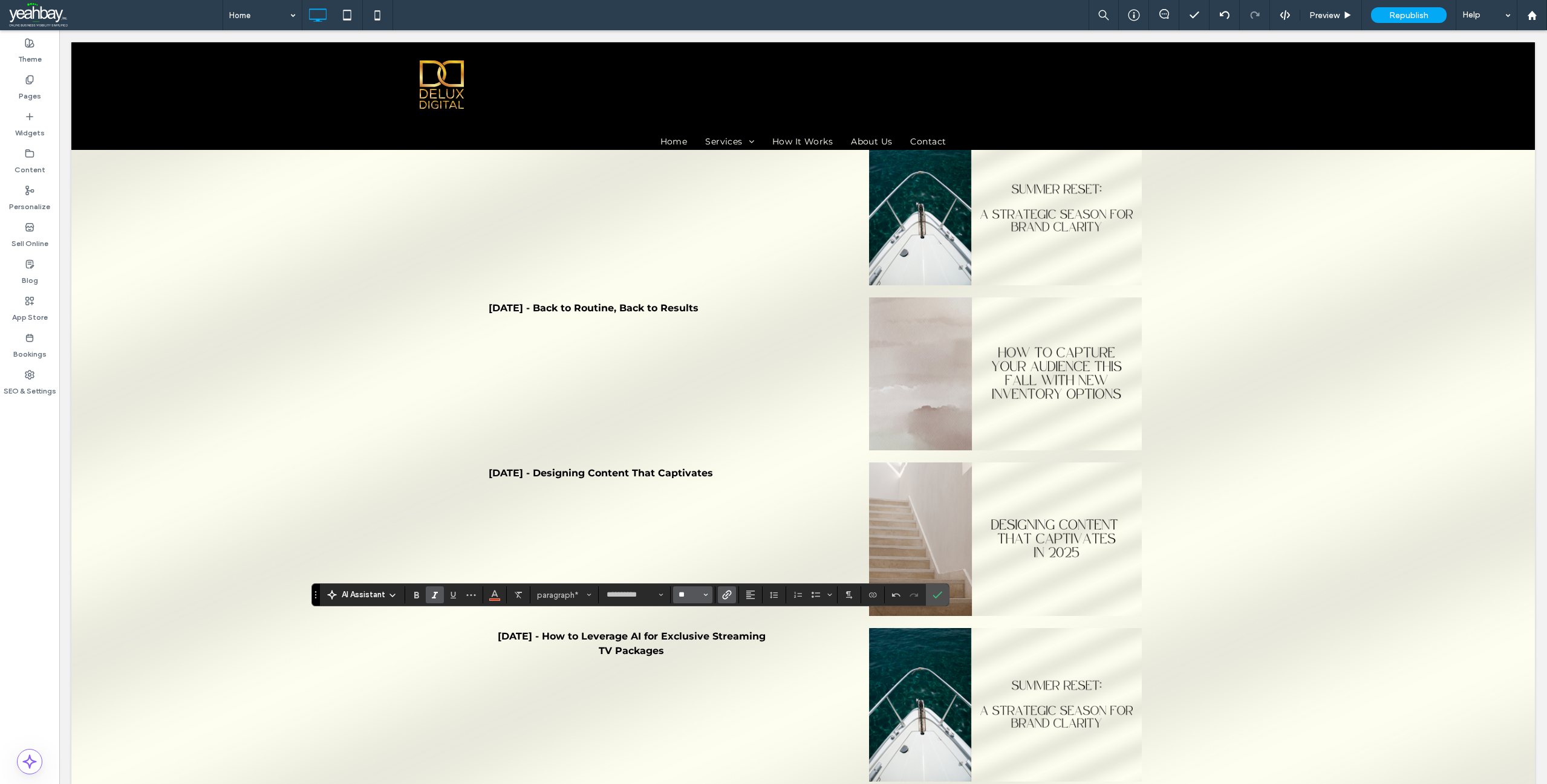
click at [691, 600] on input "**" at bounding box center [689, 595] width 23 height 10
type input "**"
click at [938, 595] on use "Confirm" at bounding box center [937, 595] width 10 height 7
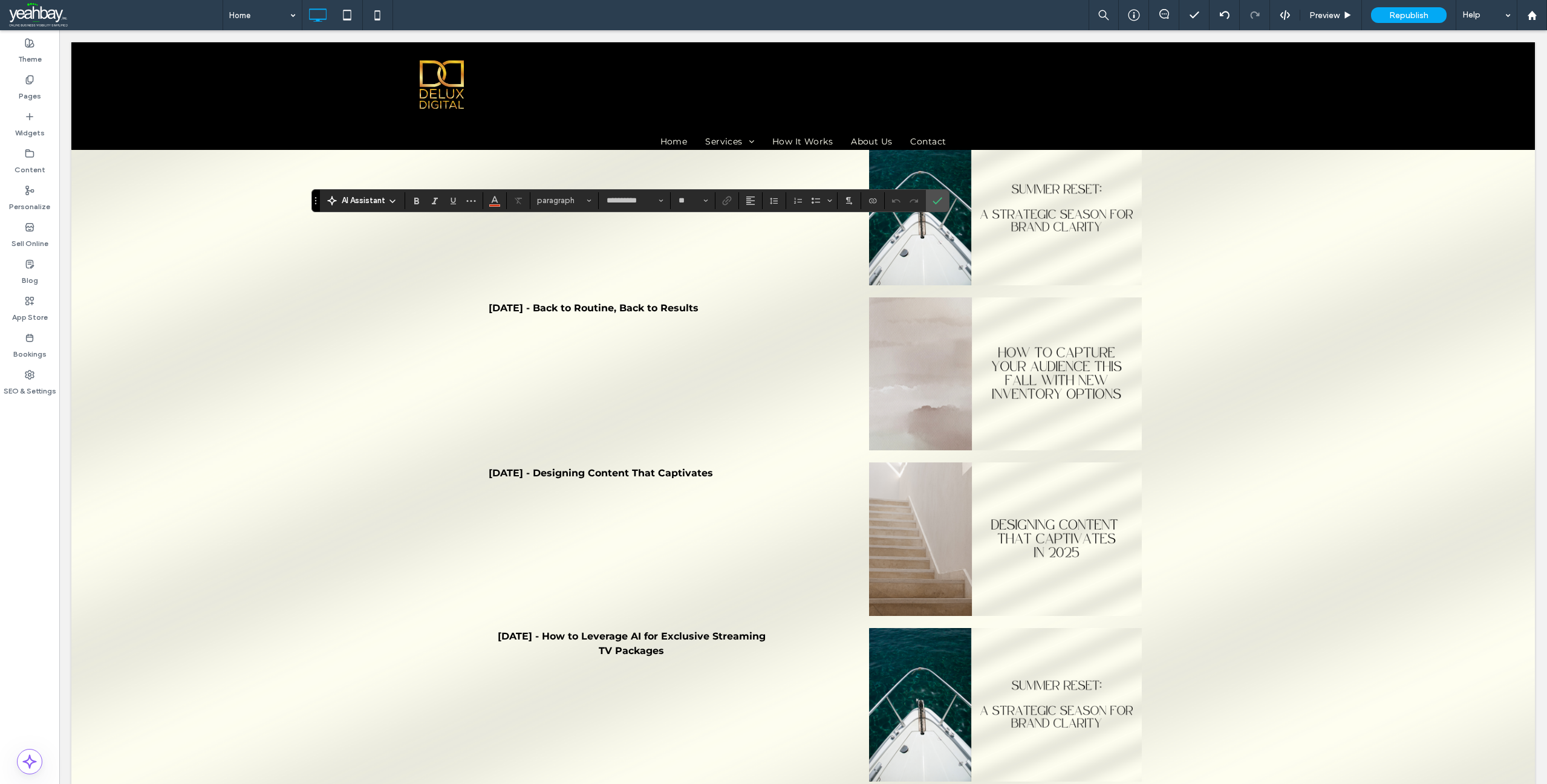
type input "**"
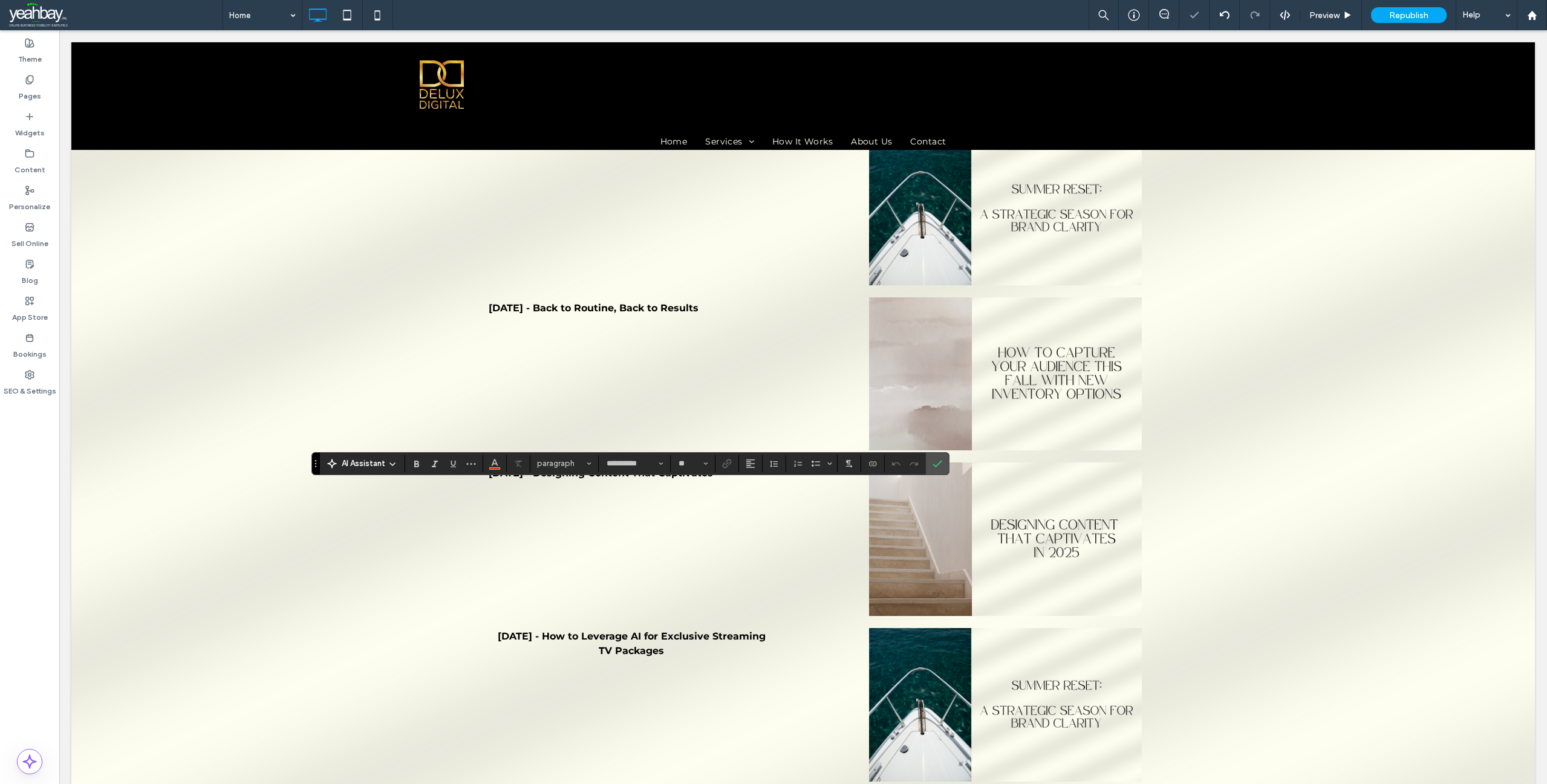
type input "**"
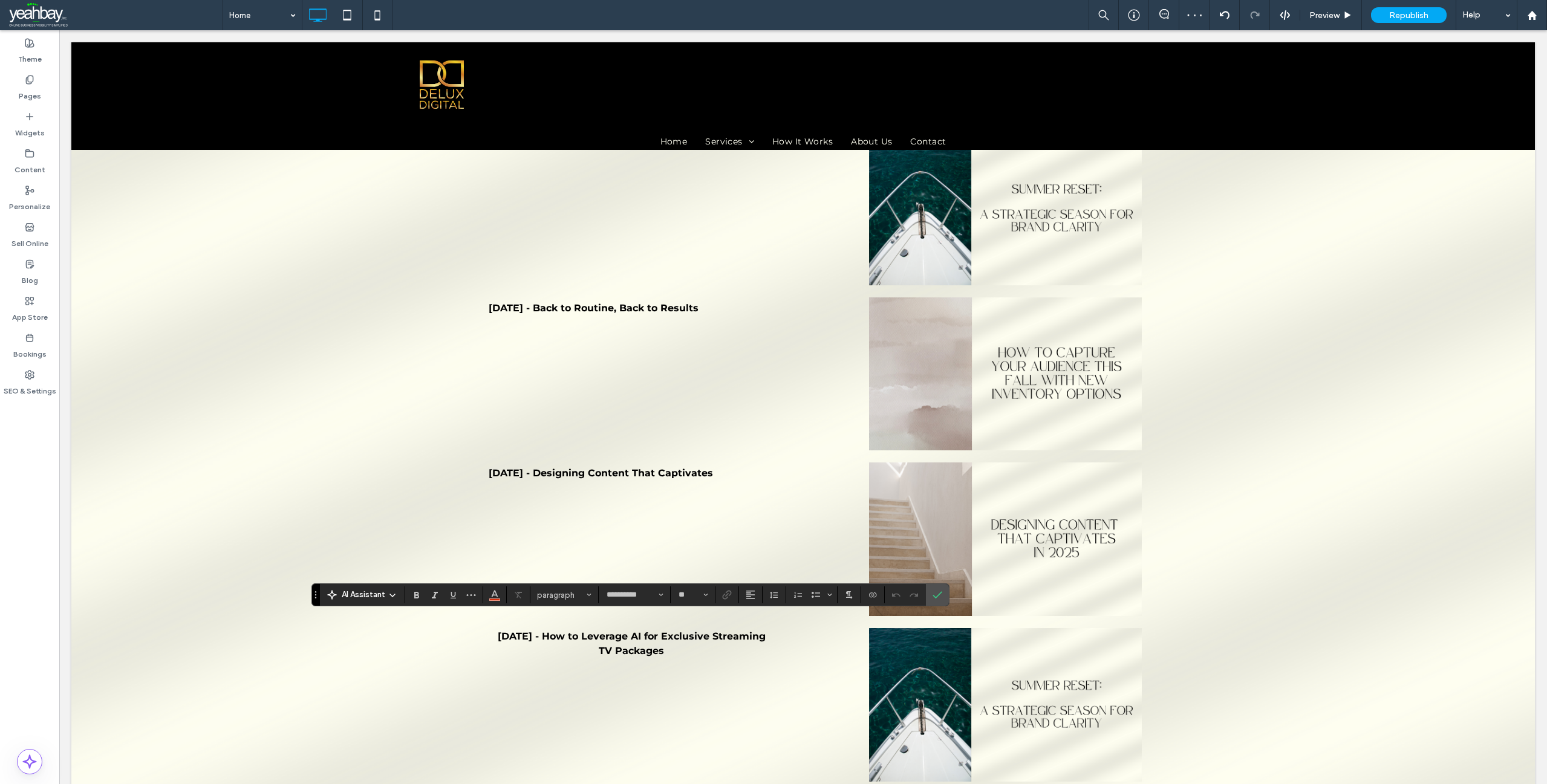
type input "**"
click at [940, 594] on use "Confirm" at bounding box center [937, 595] width 10 height 7
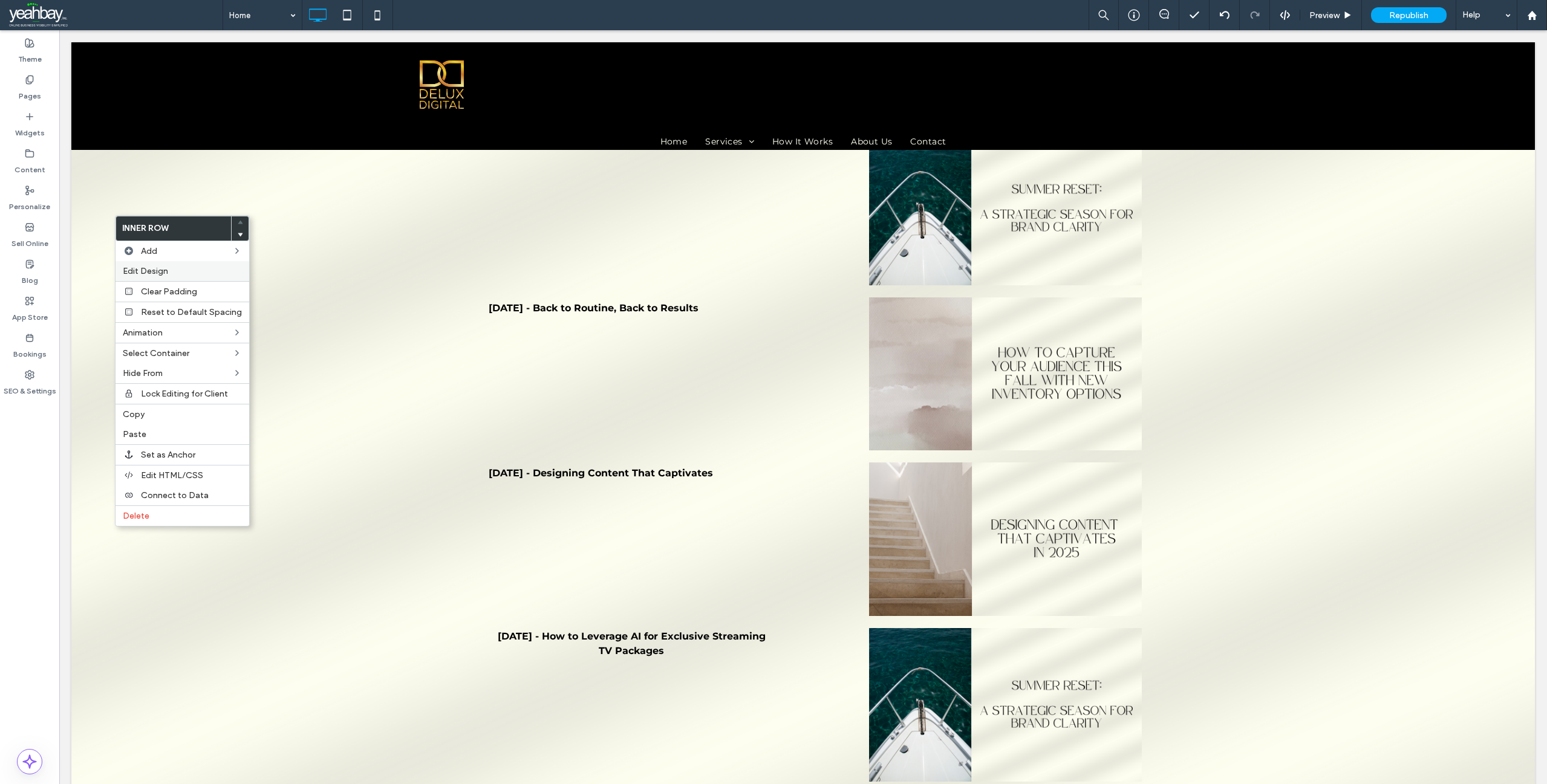
click at [165, 268] on span "Edit Design" at bounding box center [146, 271] width 46 height 10
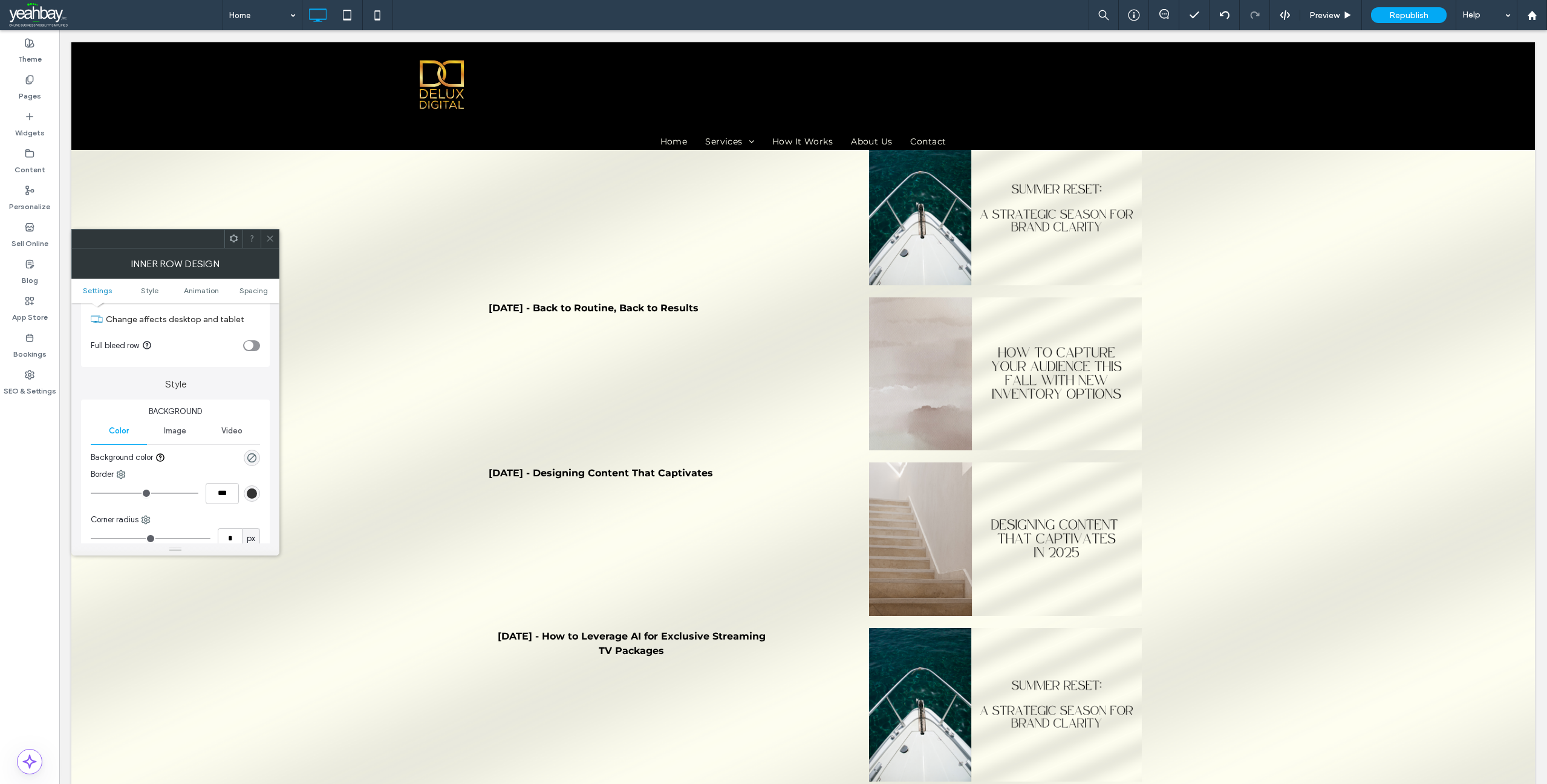
scroll to position [60, 0]
type input "*"
type input "***"
type input "*"
click at [98, 471] on input "range" at bounding box center [145, 472] width 108 height 1
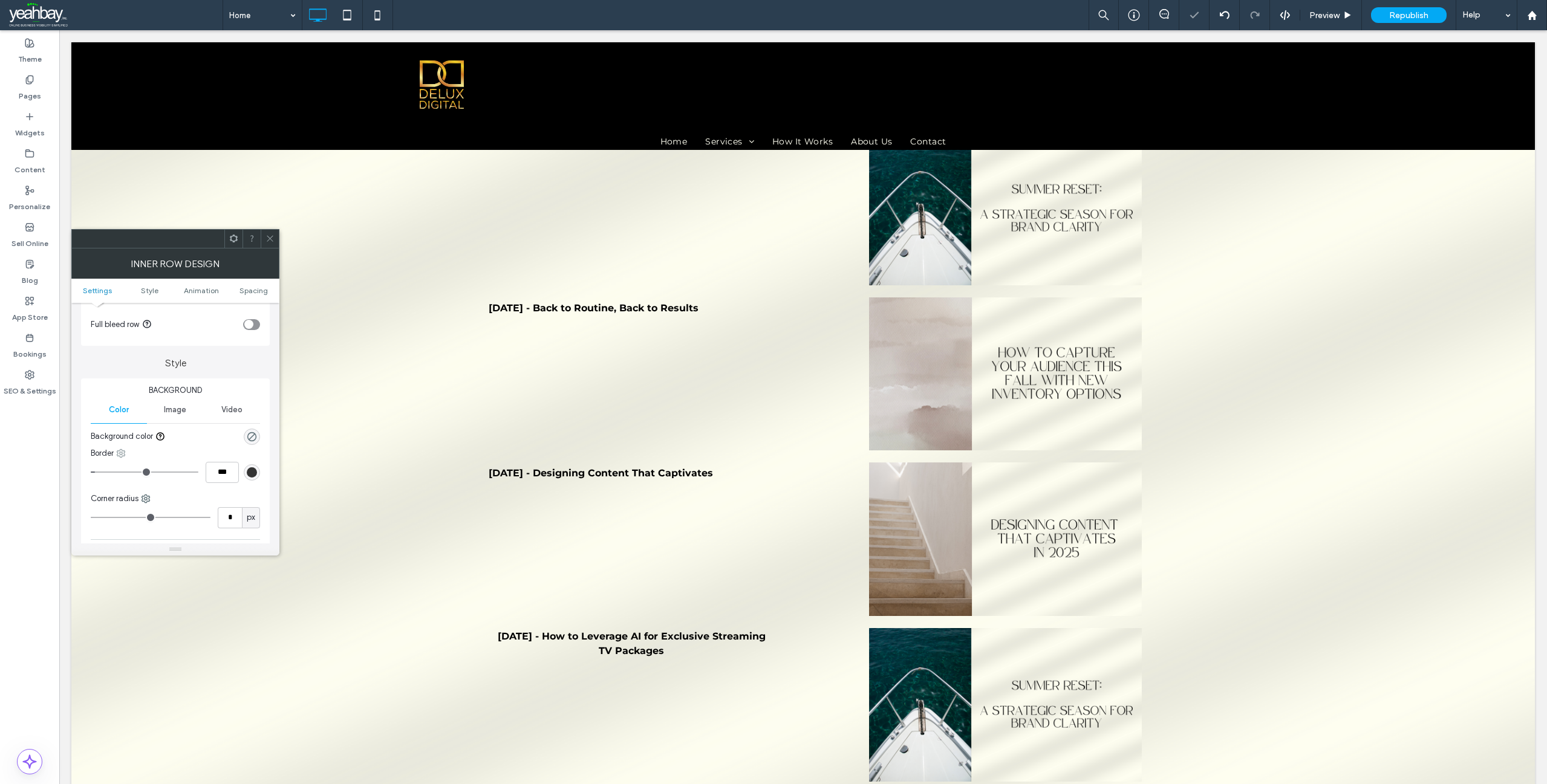
click at [124, 454] on icon at bounding box center [121, 453] width 10 height 10
click at [137, 526] on span at bounding box center [134, 526] width 14 height 13
click at [270, 241] on icon at bounding box center [270, 239] width 9 height 9
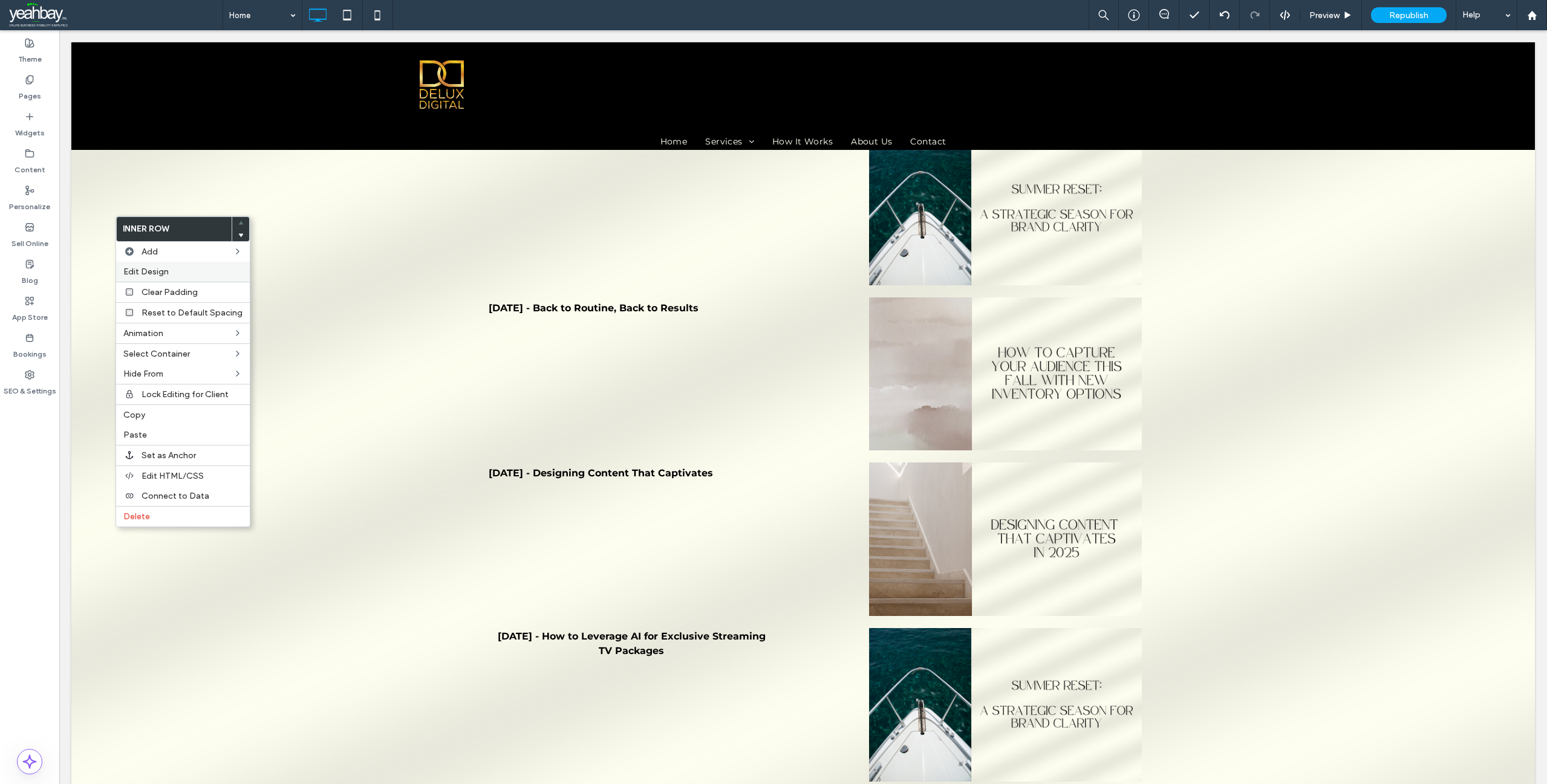
click at [155, 272] on span "Edit Design" at bounding box center [146, 272] width 46 height 10
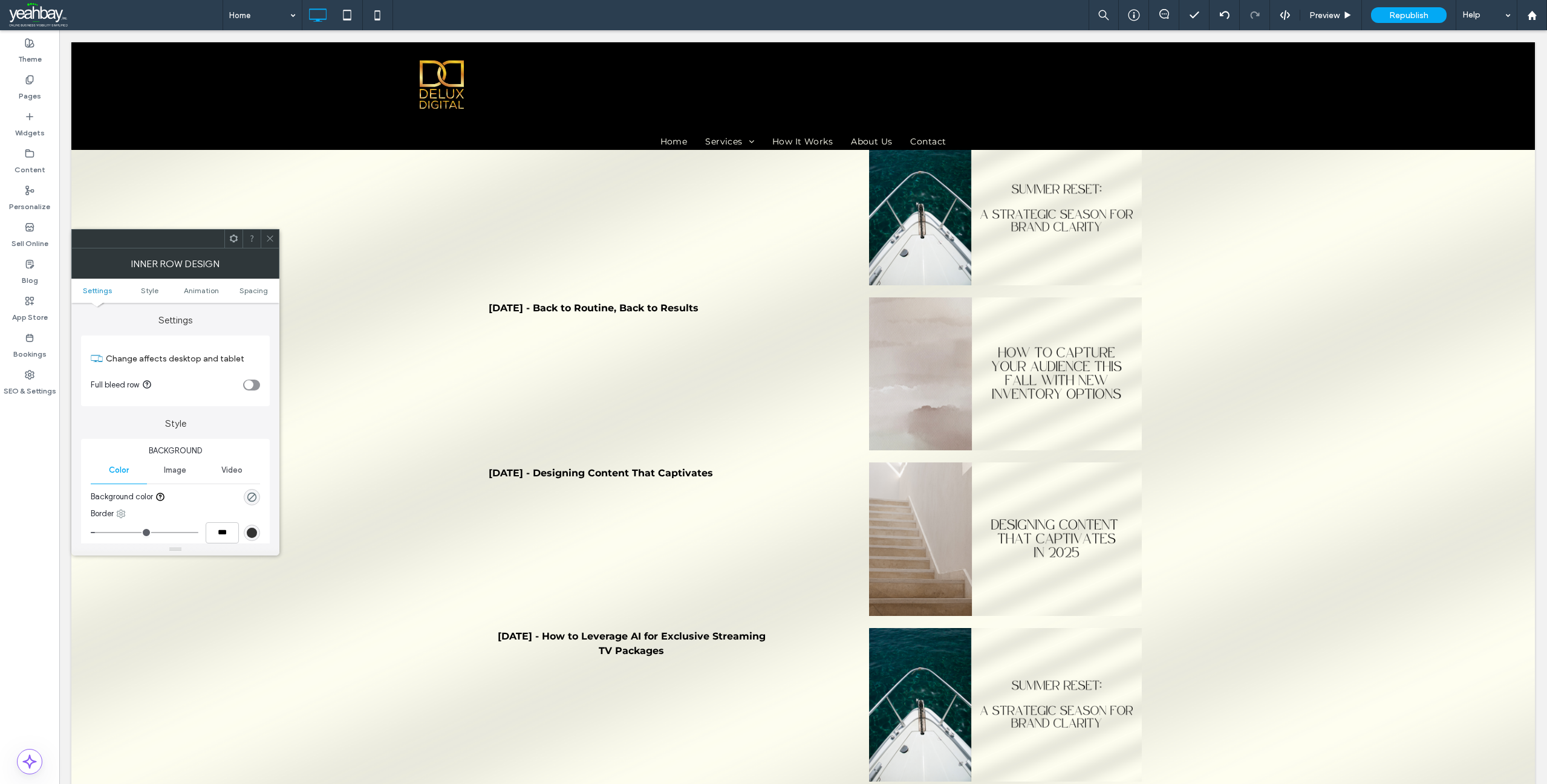
click at [122, 510] on icon at bounding box center [121, 514] width 10 height 10
click at [150, 590] on span "Bottom" at bounding box center [154, 586] width 25 height 12
click at [271, 238] on icon at bounding box center [270, 239] width 9 height 9
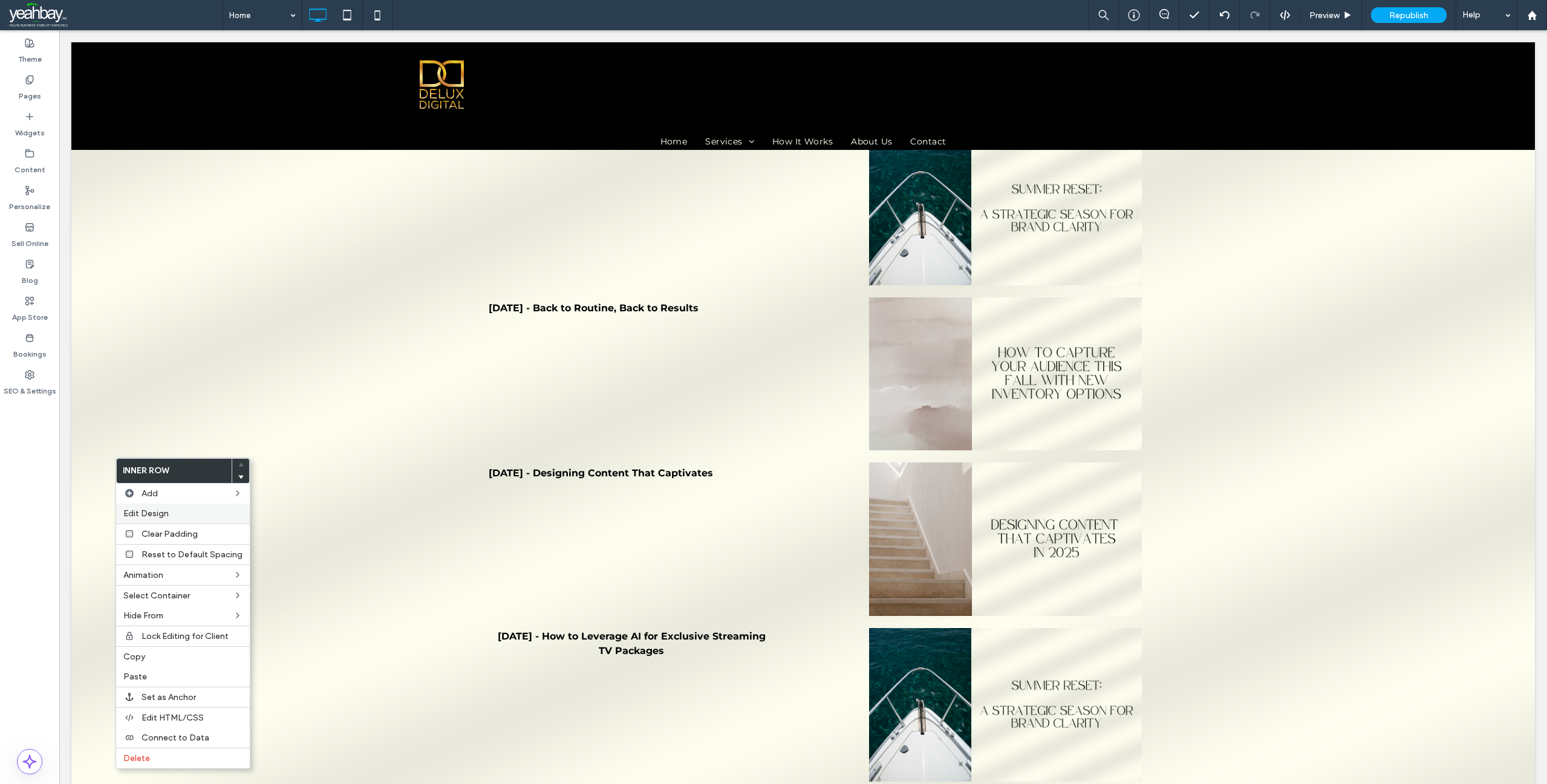
click at [151, 514] on span "Edit Design" at bounding box center [146, 514] width 46 height 10
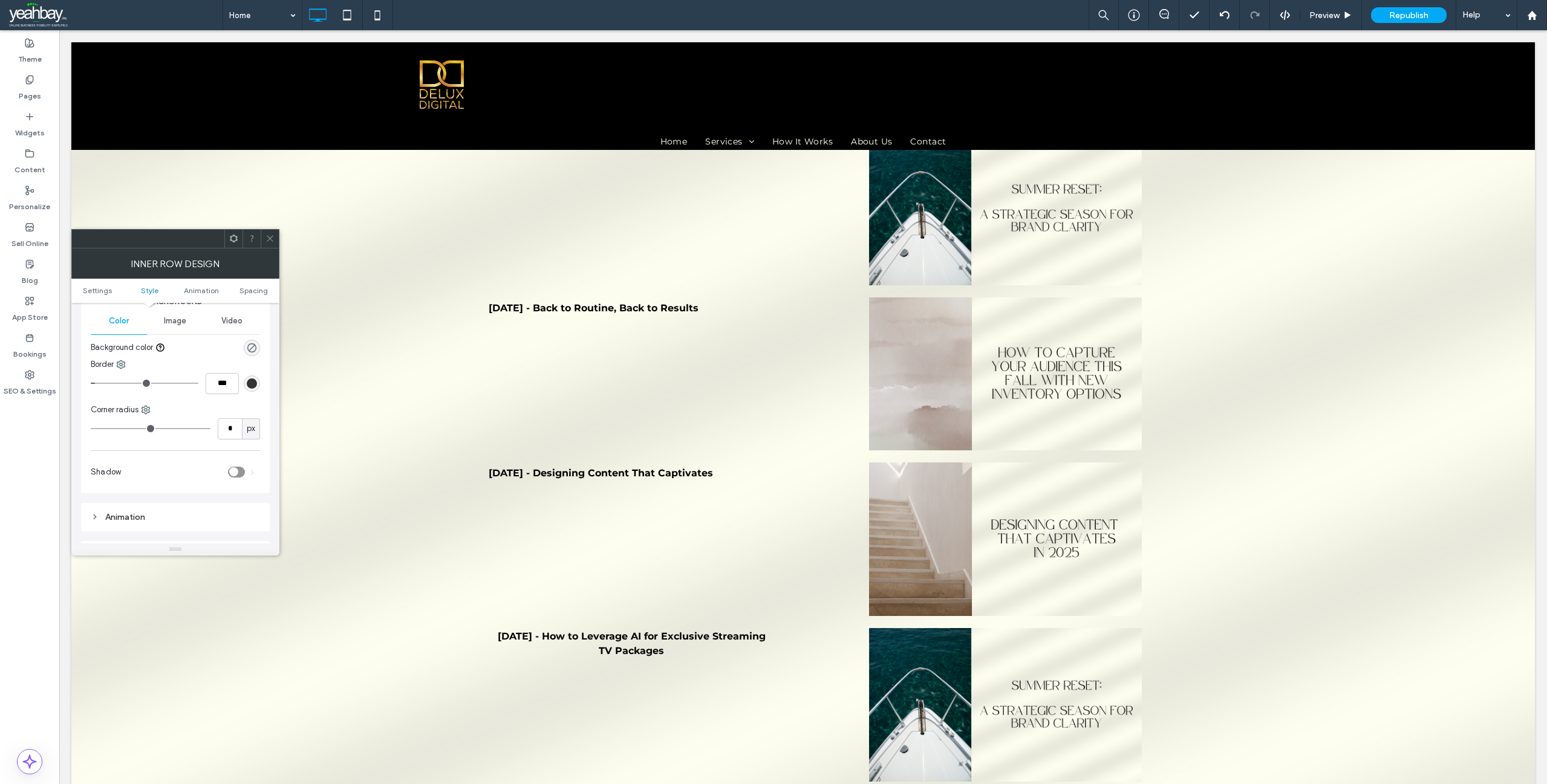
scroll to position [121, 0]
click at [123, 393] on use at bounding box center [121, 393] width 8 height 8
click at [134, 425] on span at bounding box center [134, 419] width 14 height 13
click at [271, 241] on icon at bounding box center [270, 239] width 9 height 9
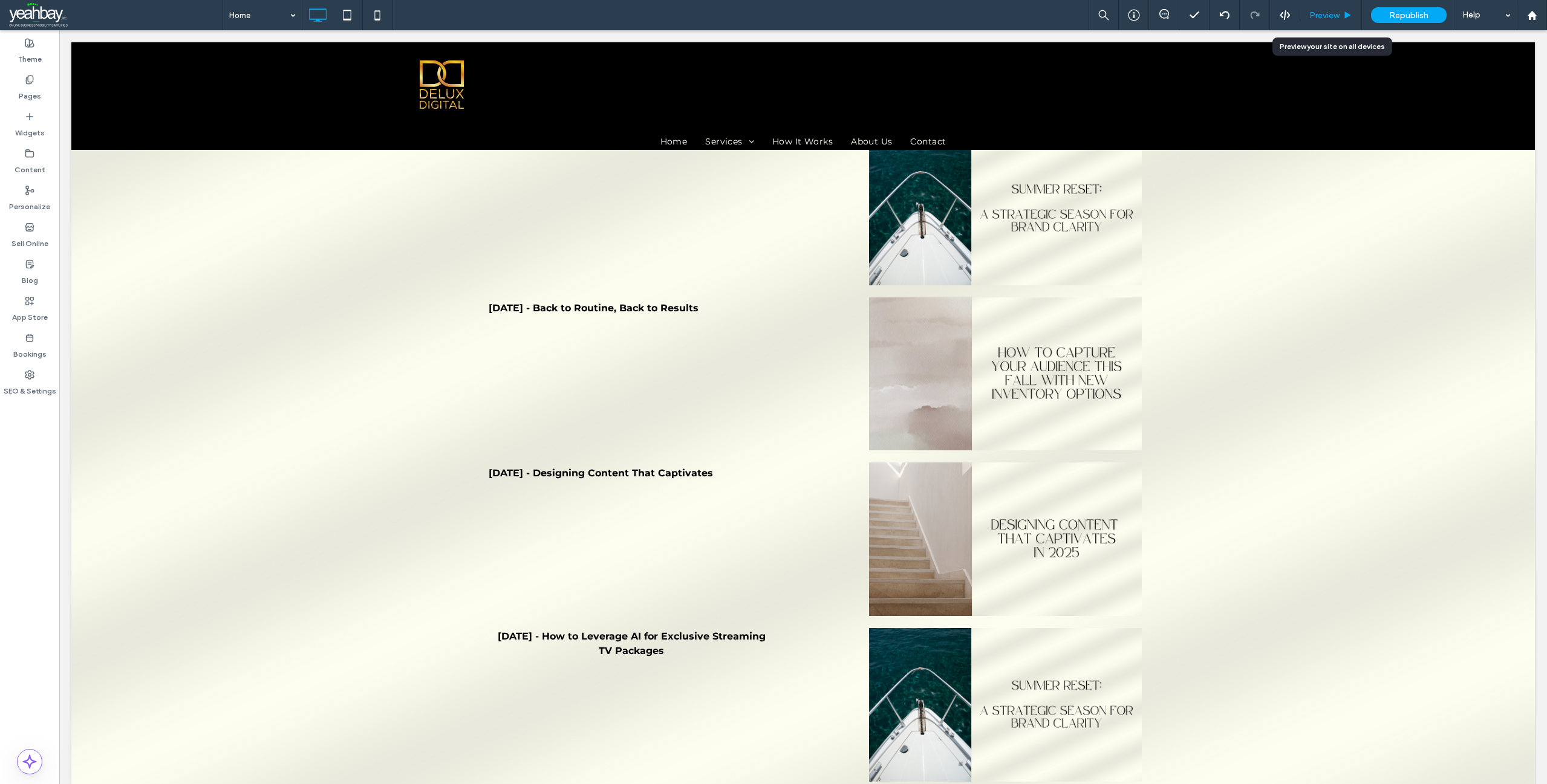
click at [1317, 16] on span "Preview" at bounding box center [1325, 16] width 31 height 10
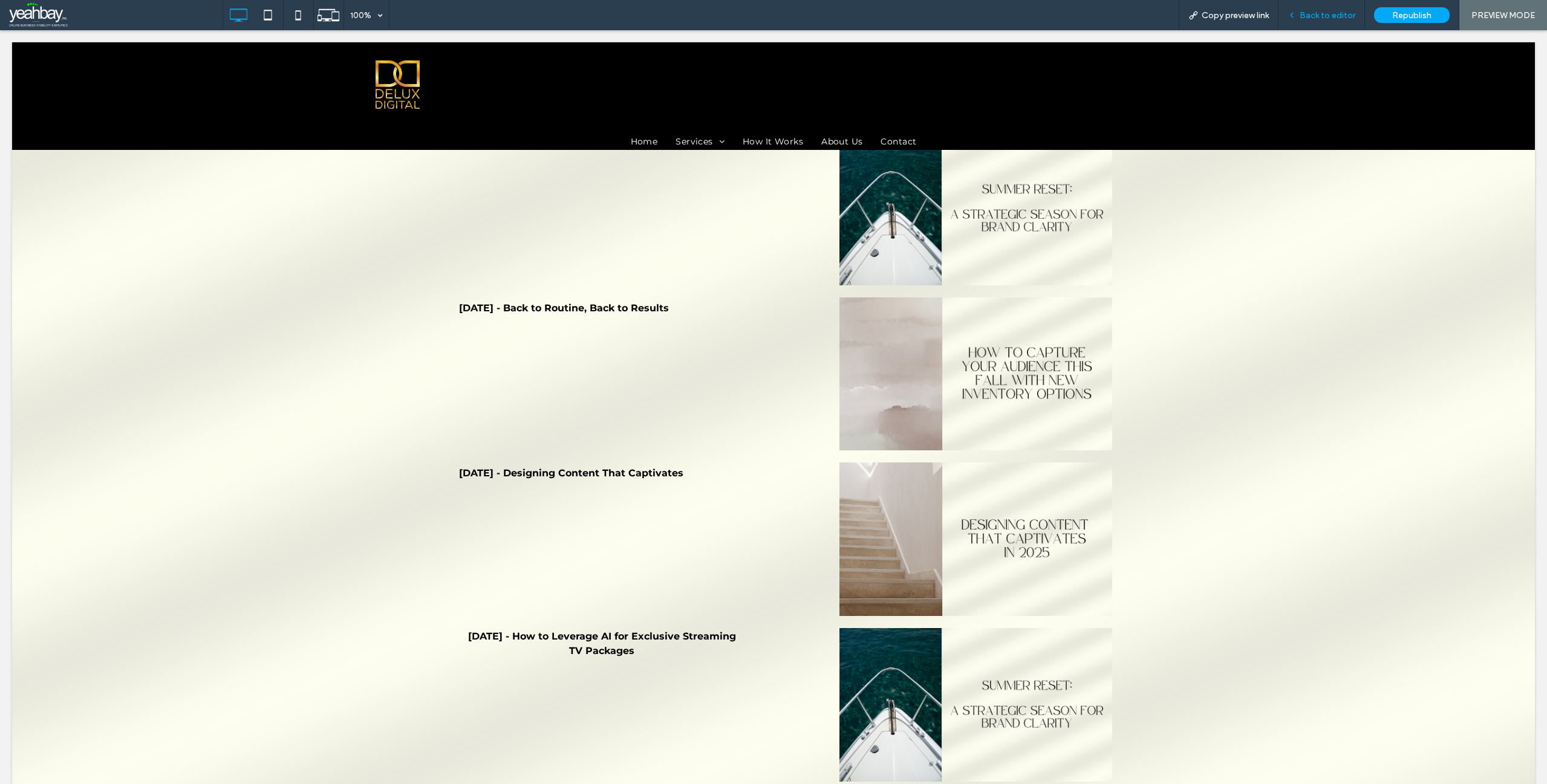
click at [1319, 9] on div "Back to editor" at bounding box center [1321, 15] width 86 height 31
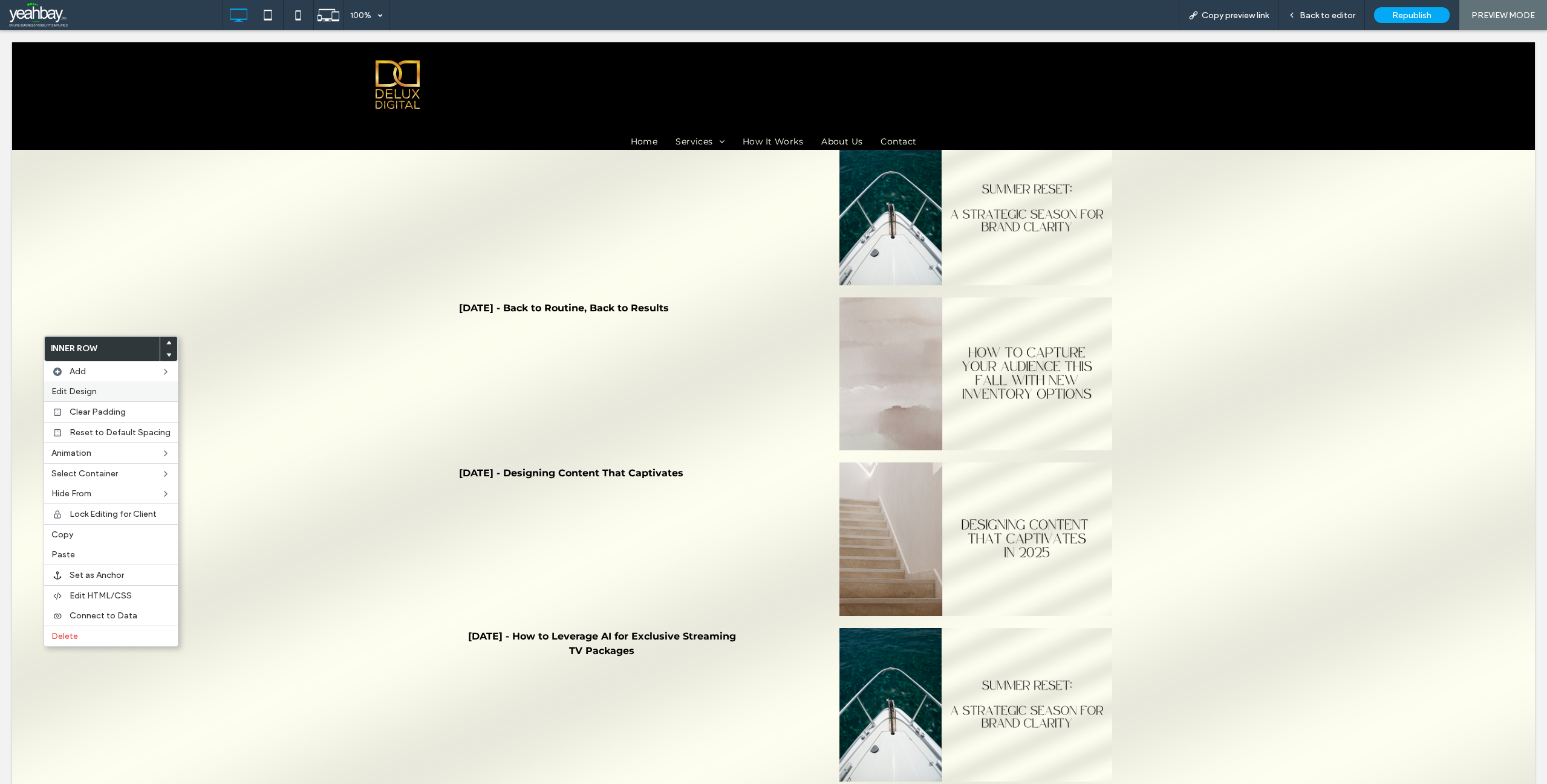
click at [86, 388] on span "Edit Design" at bounding box center [74, 391] width 46 height 10
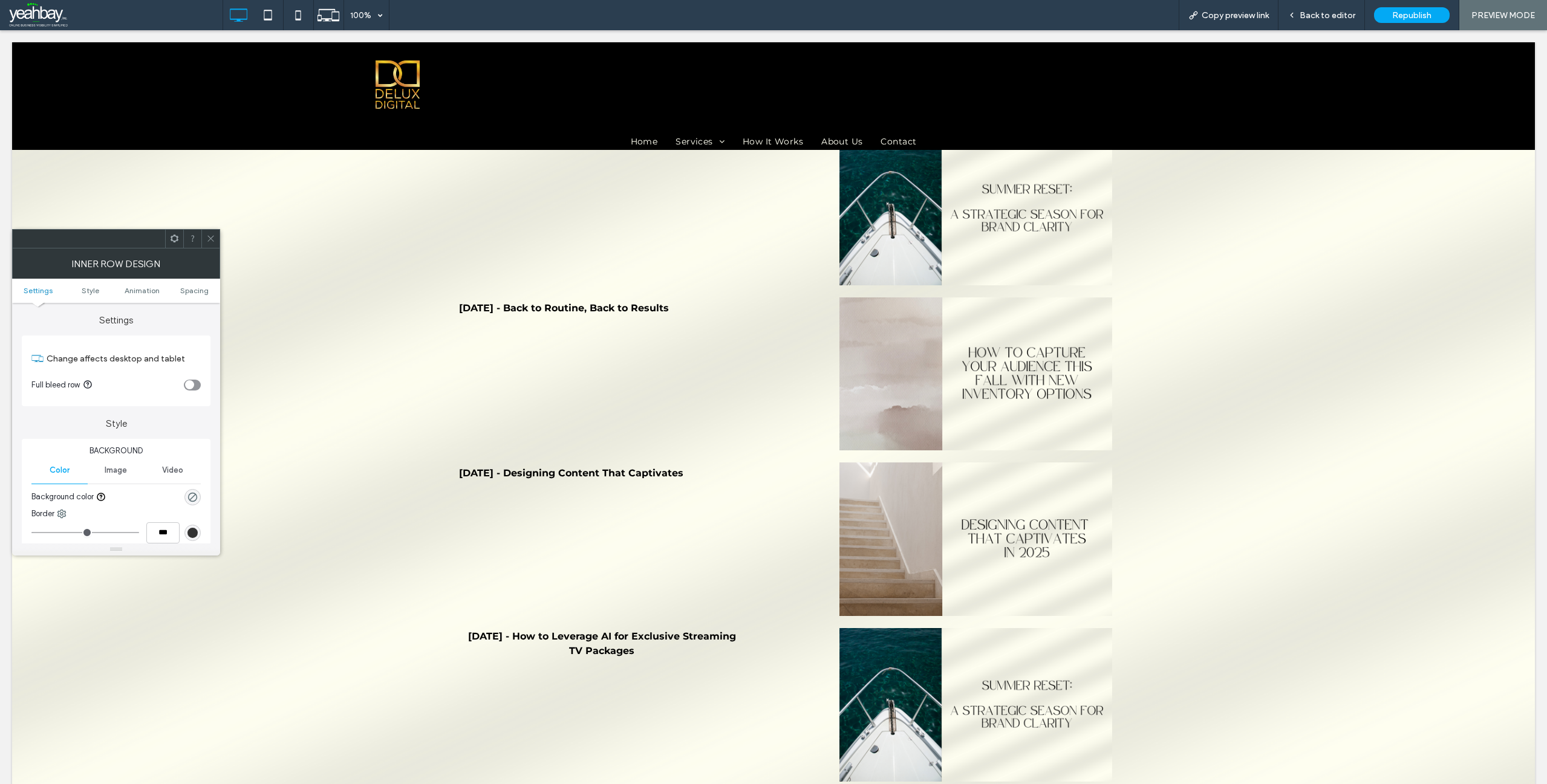
type input "*"
type input "***"
type input "*"
type input "***"
type input "*"
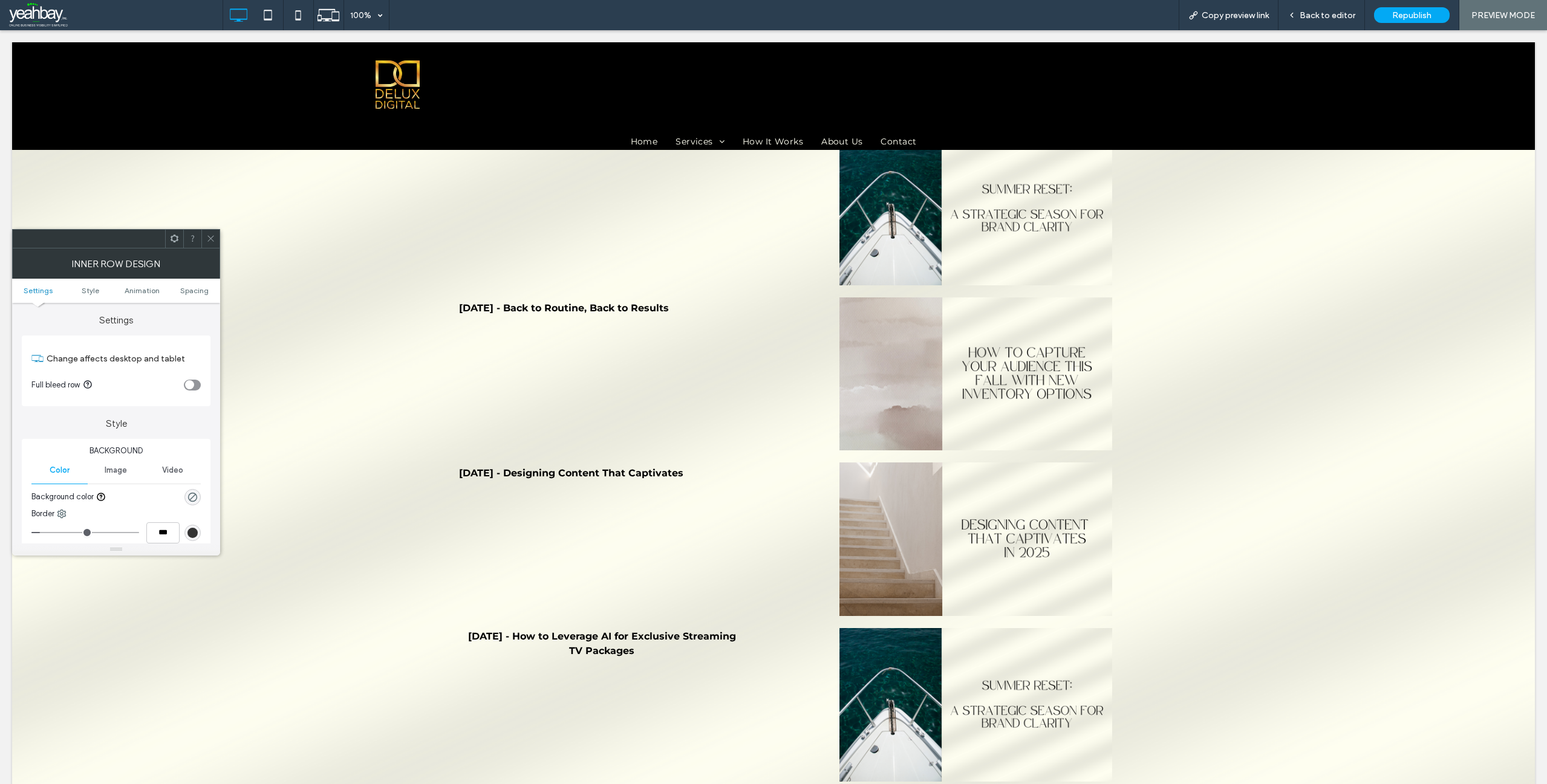
type input "***"
type input "*"
click at [42, 532] on input "range" at bounding box center [85, 532] width 108 height 1
click at [210, 240] on icon at bounding box center [211, 239] width 9 height 9
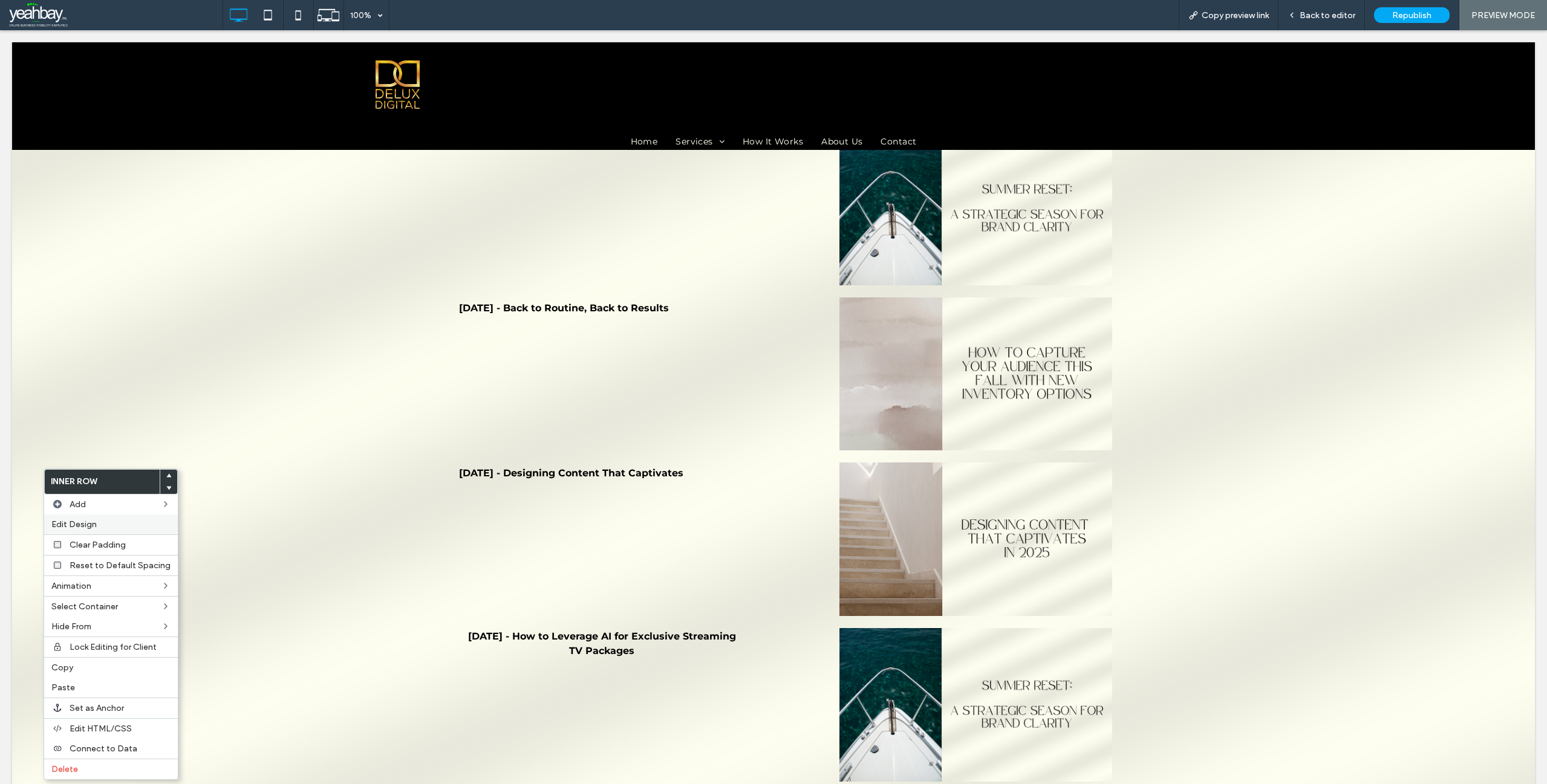
click at [81, 522] on span "Edit Design" at bounding box center [74, 525] width 46 height 10
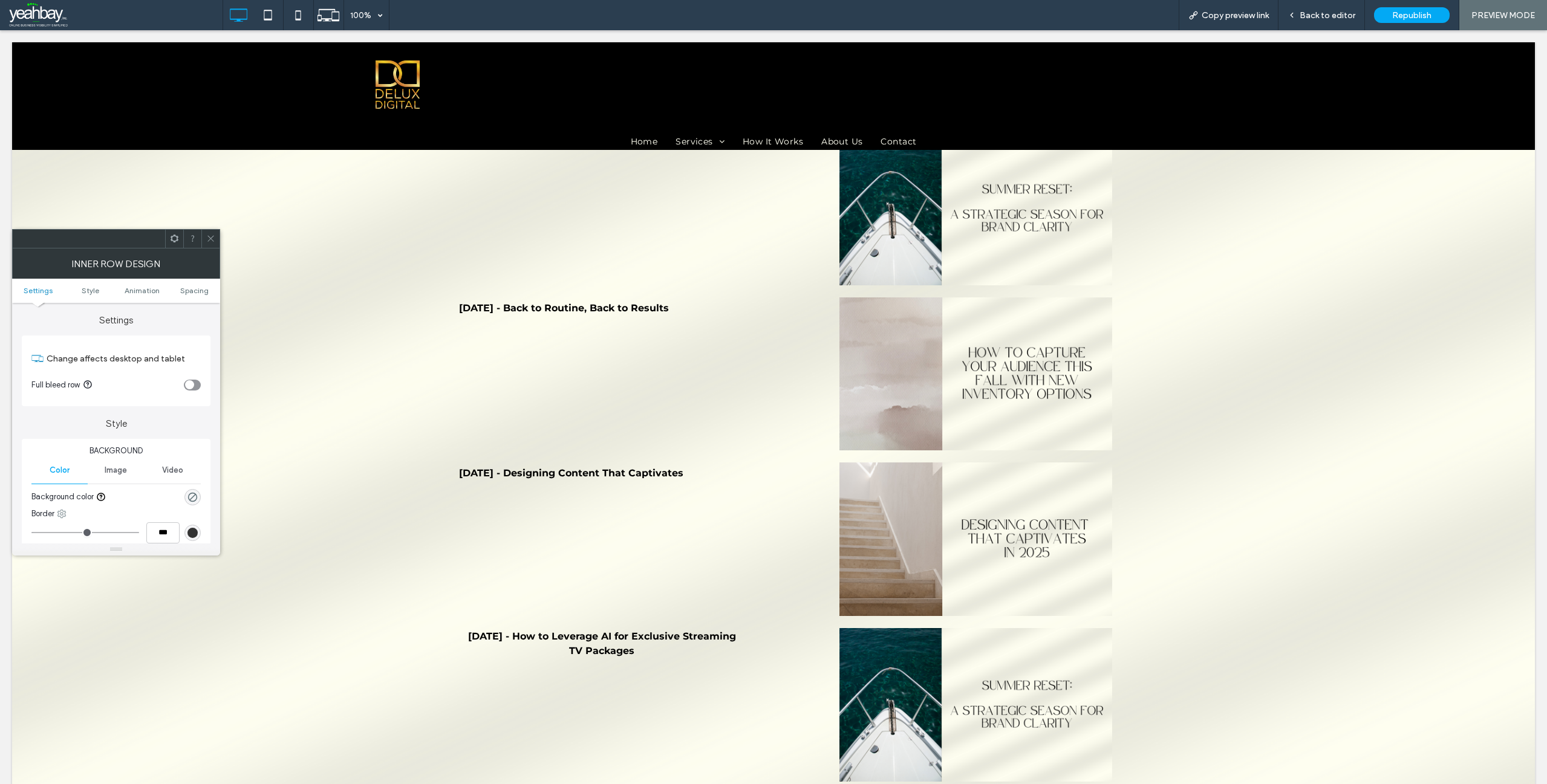
click at [62, 513] on use at bounding box center [62, 514] width 8 height 8
click at [73, 540] on use at bounding box center [72, 540] width 10 height 10
type input "*"
type input "***"
type input "*"
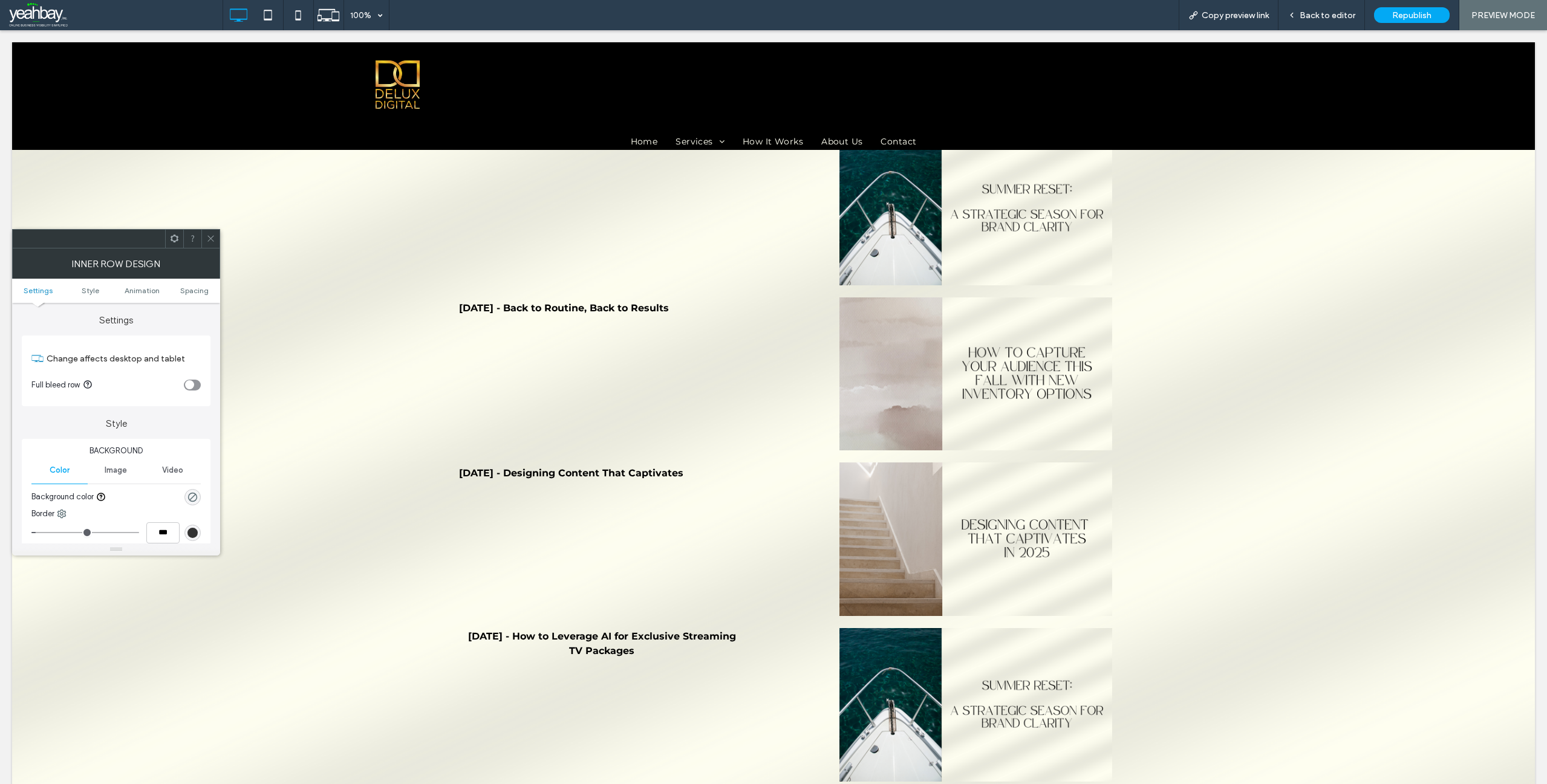
click at [40, 532] on input "range" at bounding box center [85, 532] width 108 height 1
drag, startPoint x: 209, startPoint y: 239, endPoint x: 207, endPoint y: 251, distance: 12.2
click at [208, 239] on icon at bounding box center [211, 239] width 9 height 9
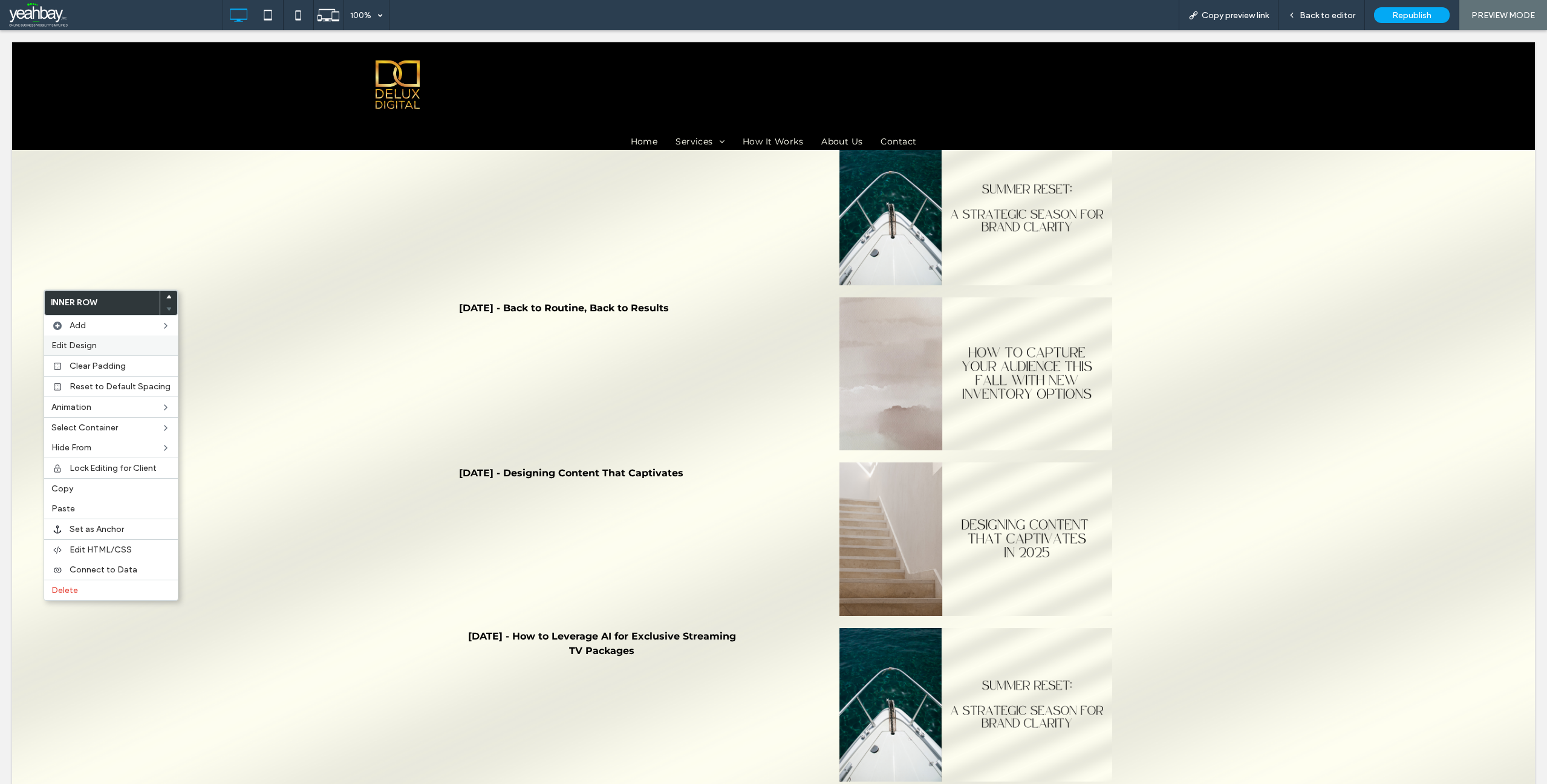
click at [94, 347] on span "Edit Design" at bounding box center [74, 346] width 46 height 10
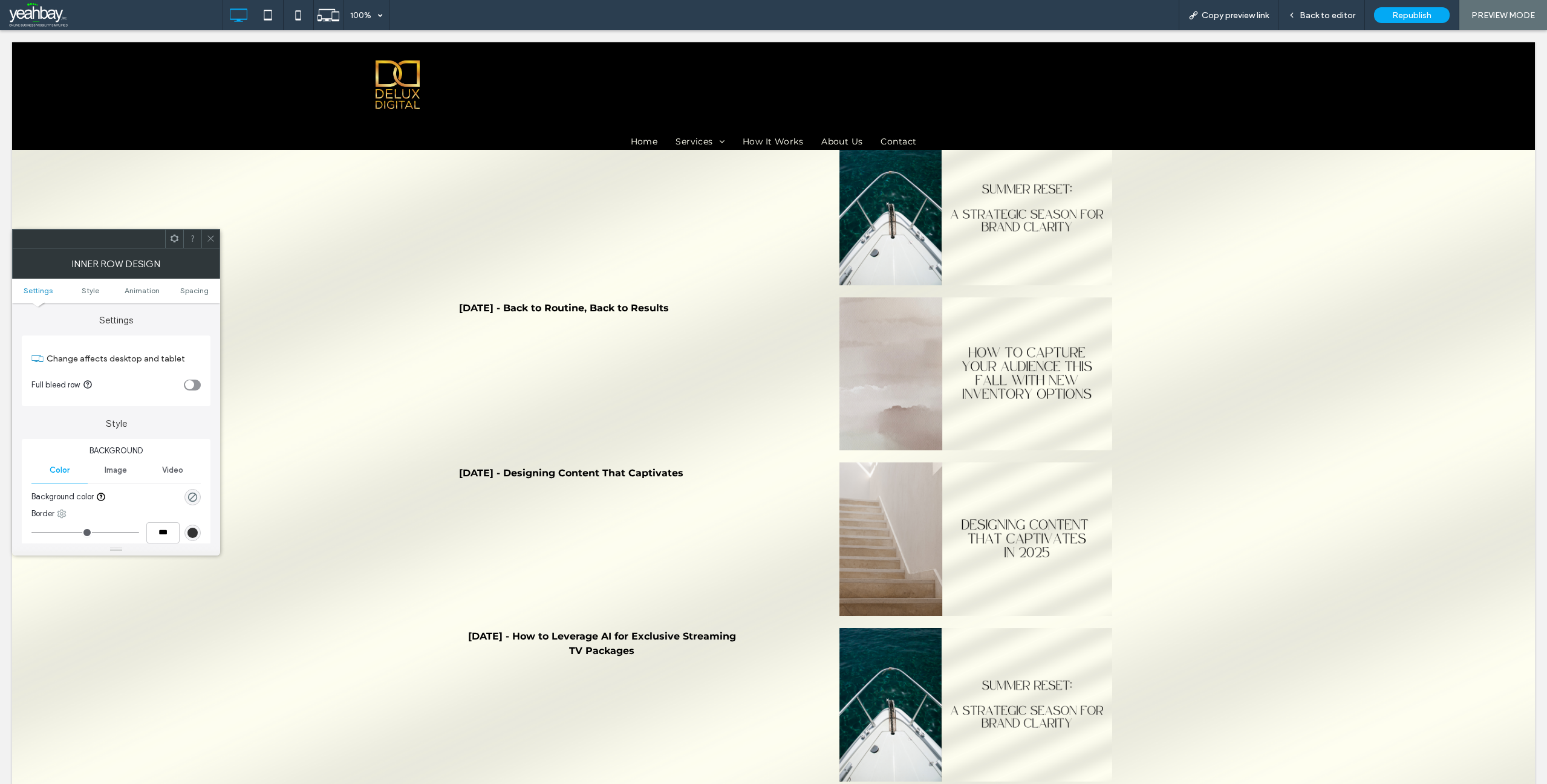
click at [64, 514] on use at bounding box center [62, 514] width 8 height 8
click at [77, 536] on span at bounding box center [75, 540] width 14 height 13
type input "*"
type input "***"
type input "*"
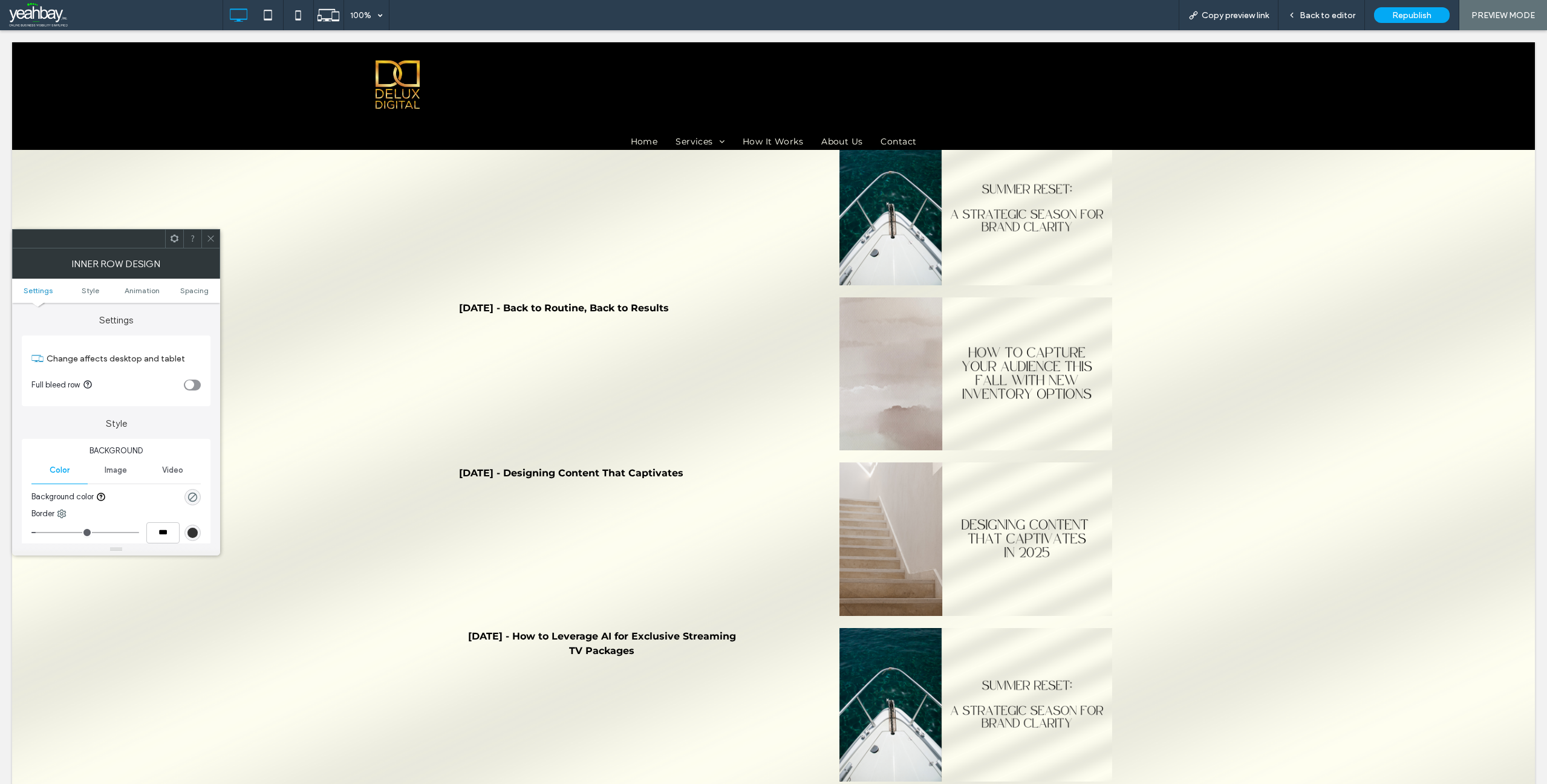
click at [40, 532] on input "range" at bounding box center [85, 532] width 108 height 1
click at [212, 239] on use at bounding box center [210, 239] width 6 height 6
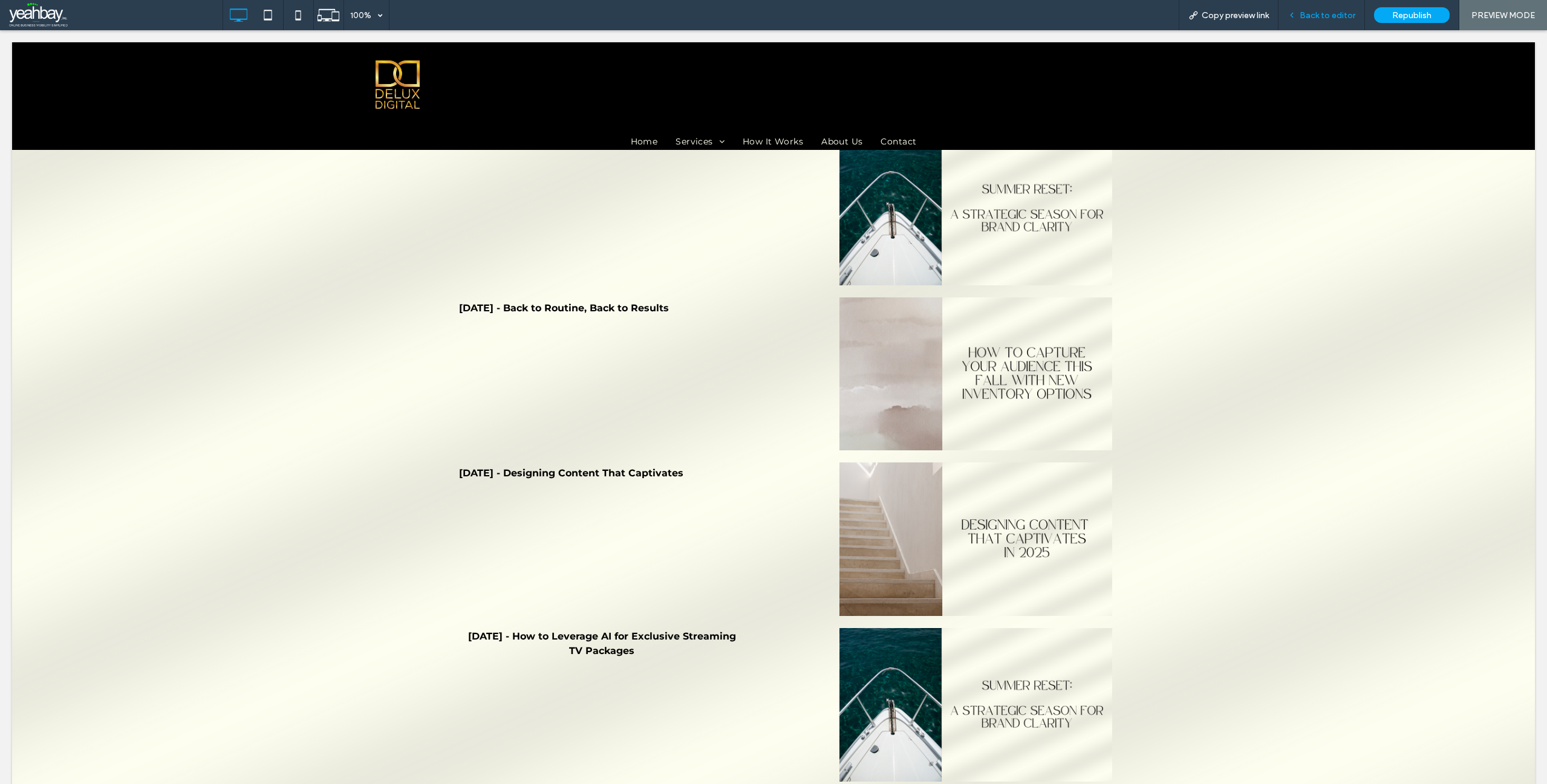
click at [1321, 15] on span "Back to editor" at bounding box center [1328, 16] width 56 height 10
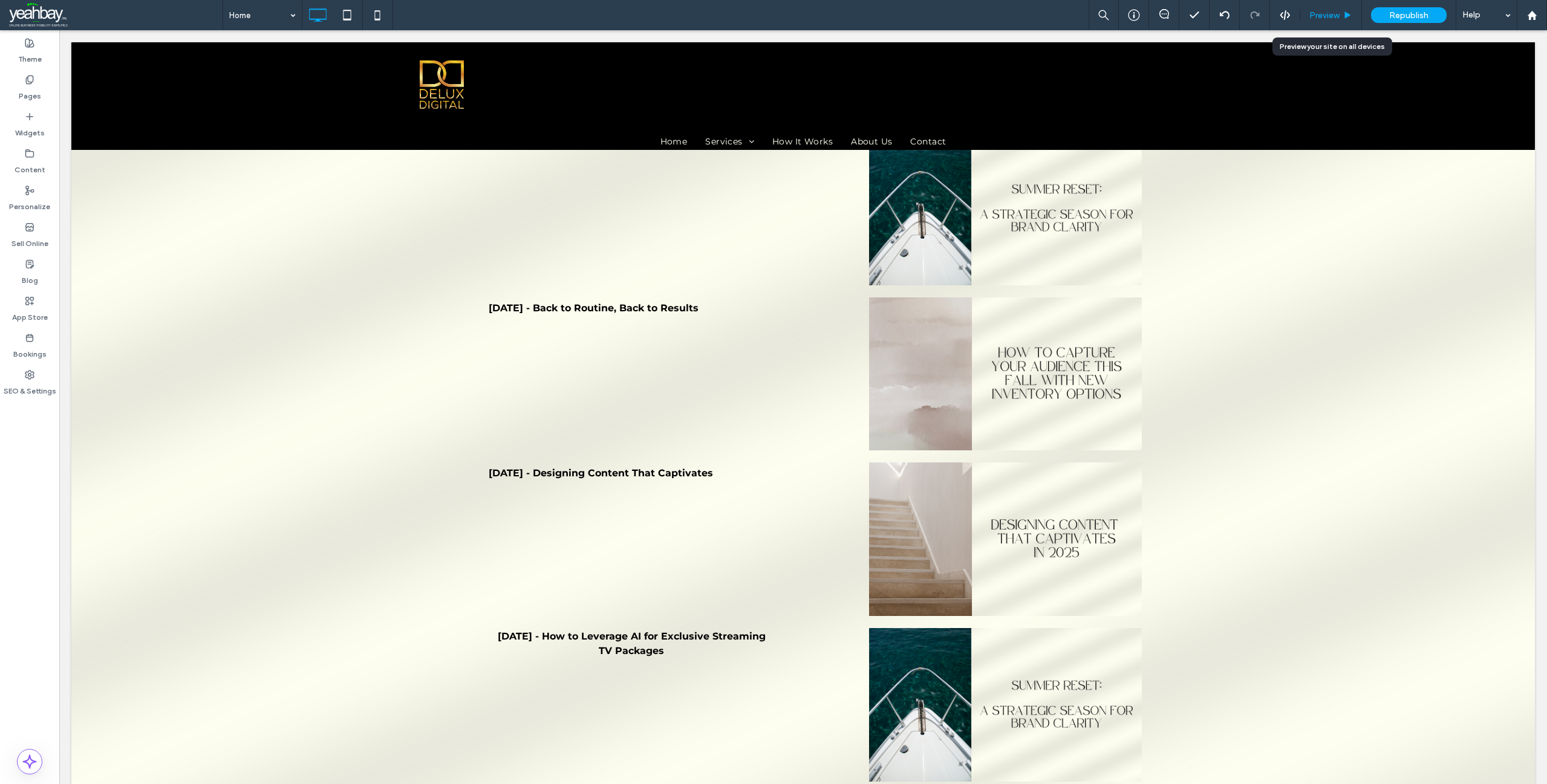
click at [1317, 14] on span "Preview" at bounding box center [1325, 16] width 31 height 10
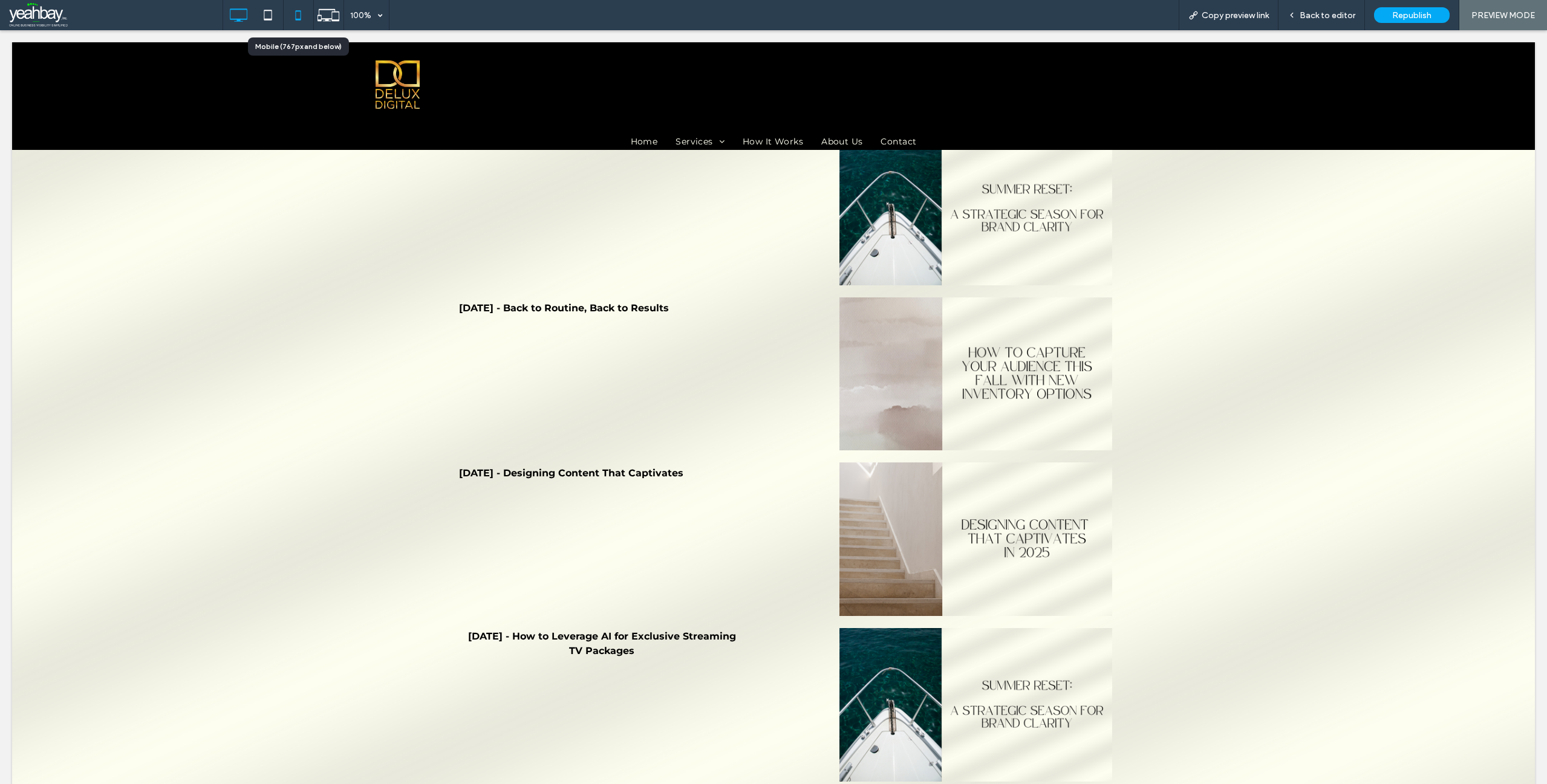
click at [302, 16] on icon at bounding box center [298, 15] width 24 height 24
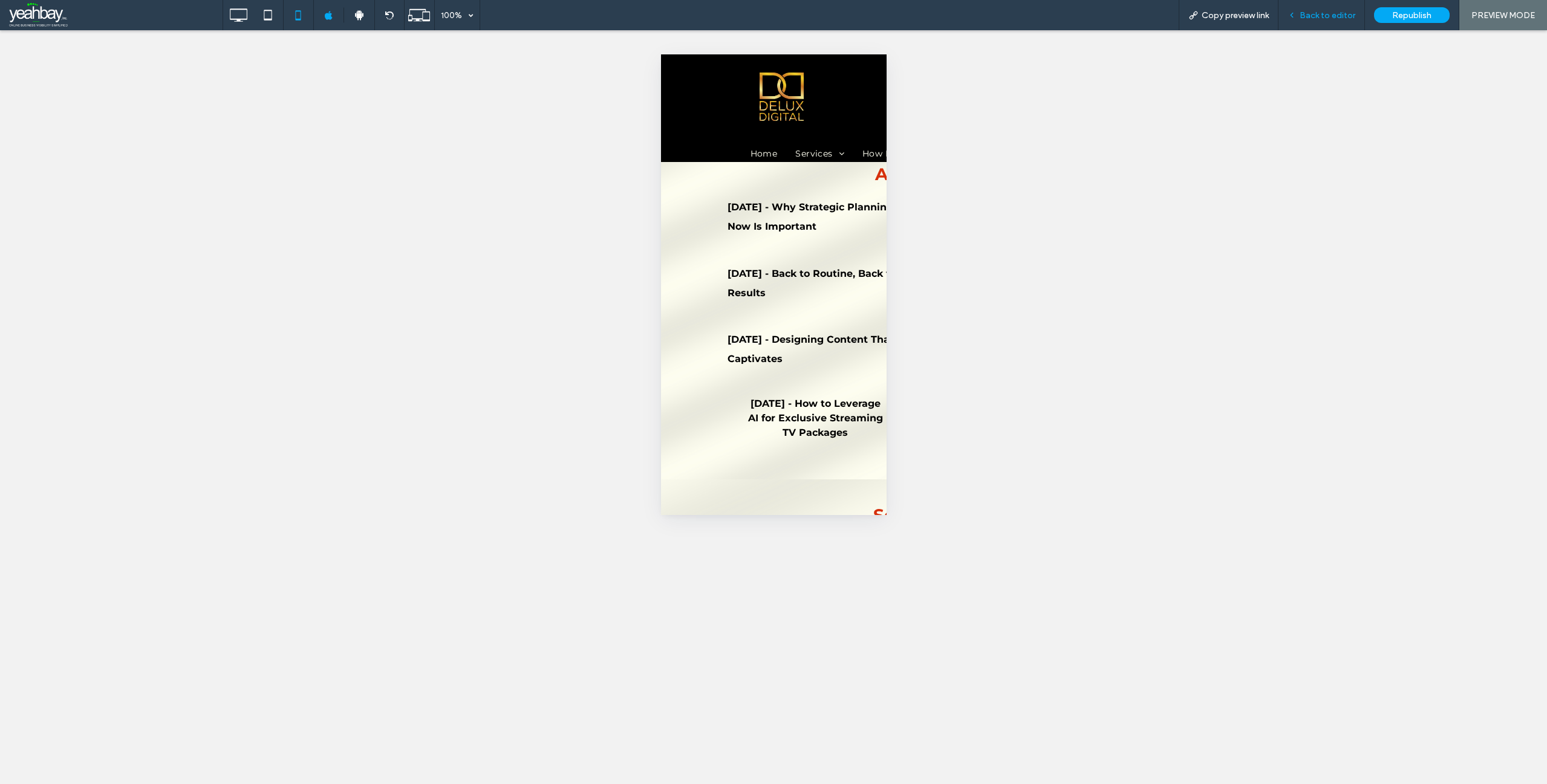
click at [1316, 18] on span "Back to editor" at bounding box center [1328, 16] width 56 height 10
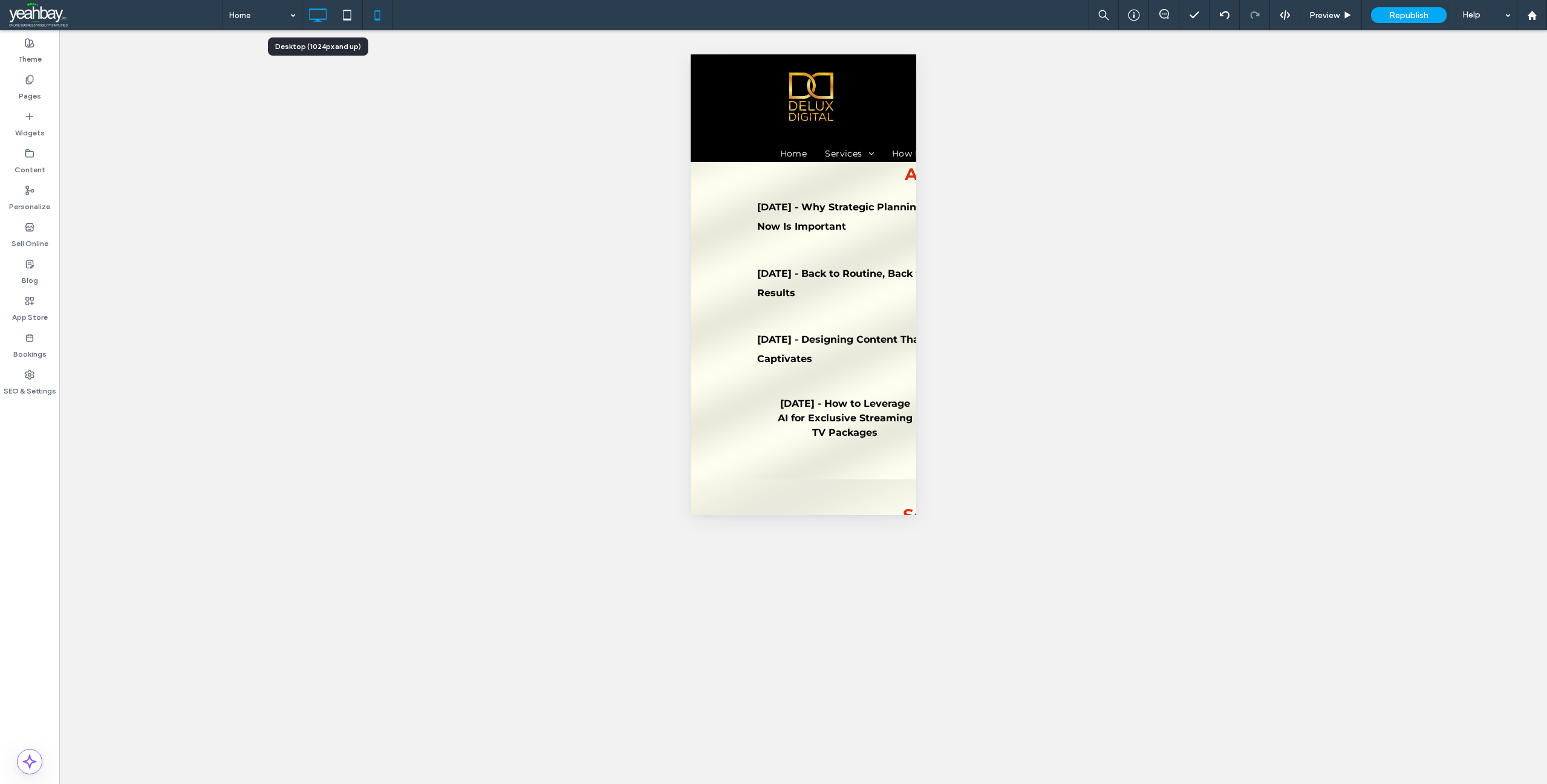
click at [330, 13] on div at bounding box center [317, 15] width 31 height 24
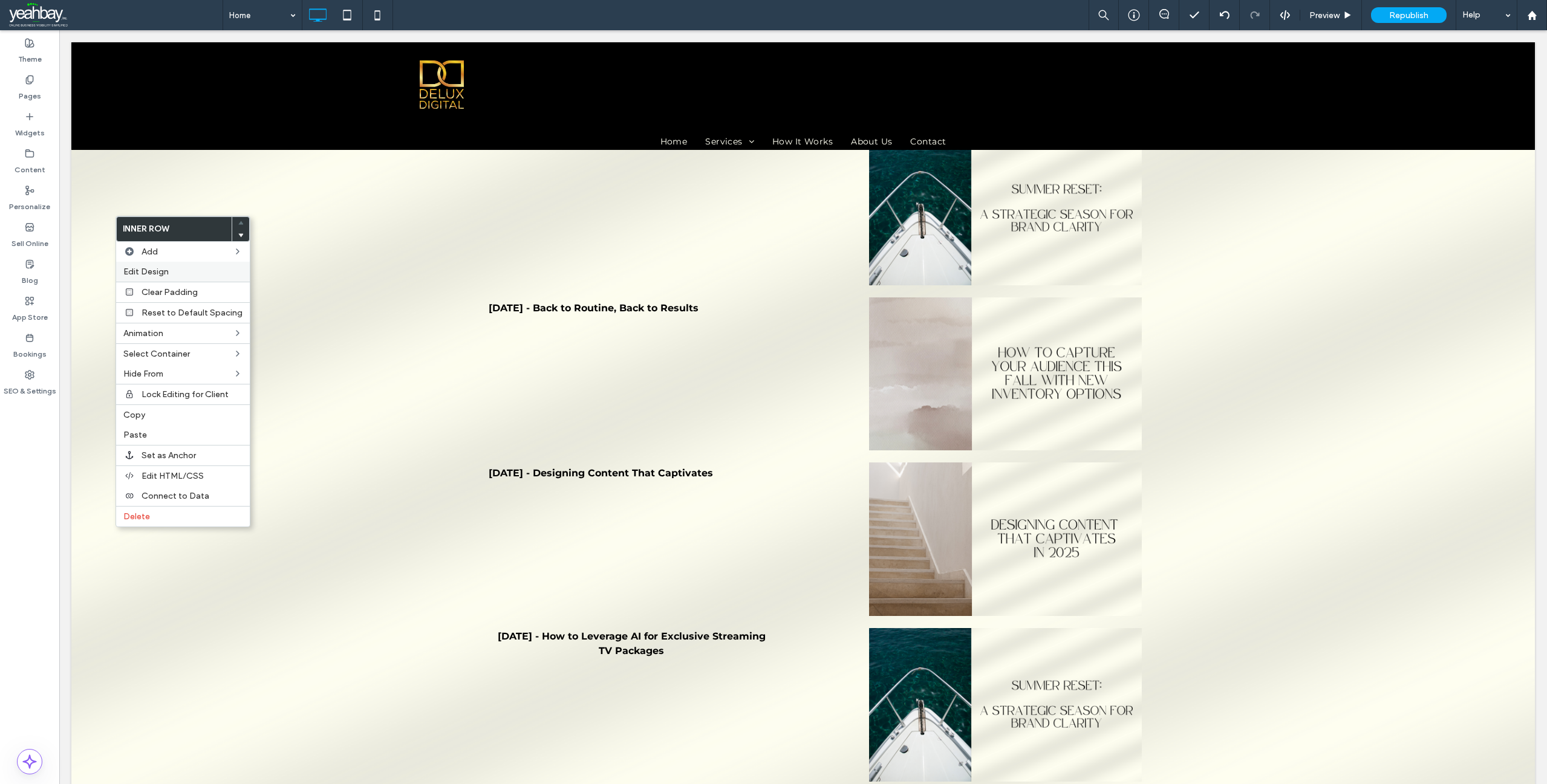
click at [163, 271] on span "Edit Design" at bounding box center [146, 272] width 46 height 10
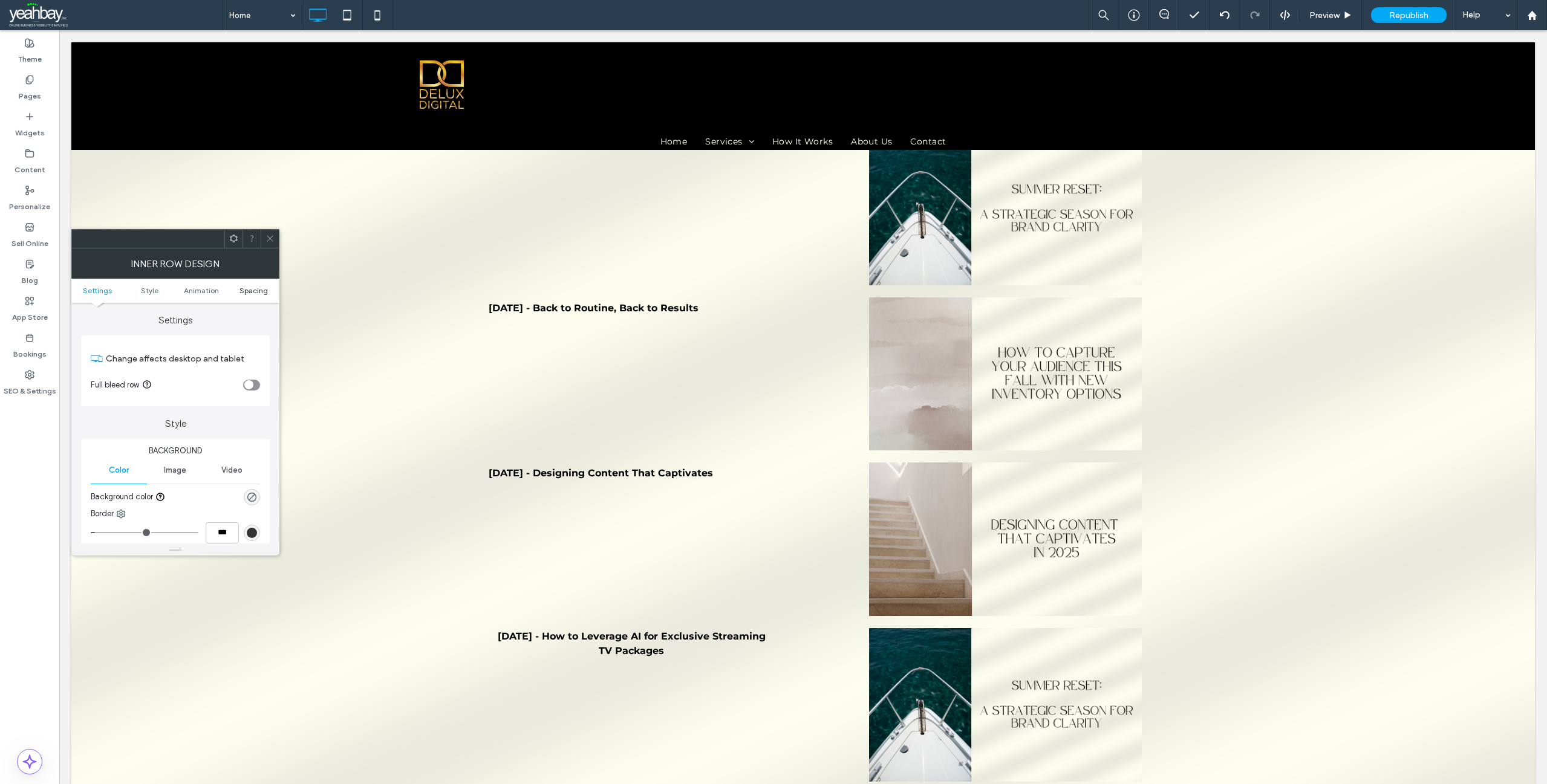
click at [258, 289] on span "Spacing" at bounding box center [254, 291] width 29 height 9
click at [173, 488] on label "0px" at bounding box center [175, 491] width 12 height 9
type input "*"
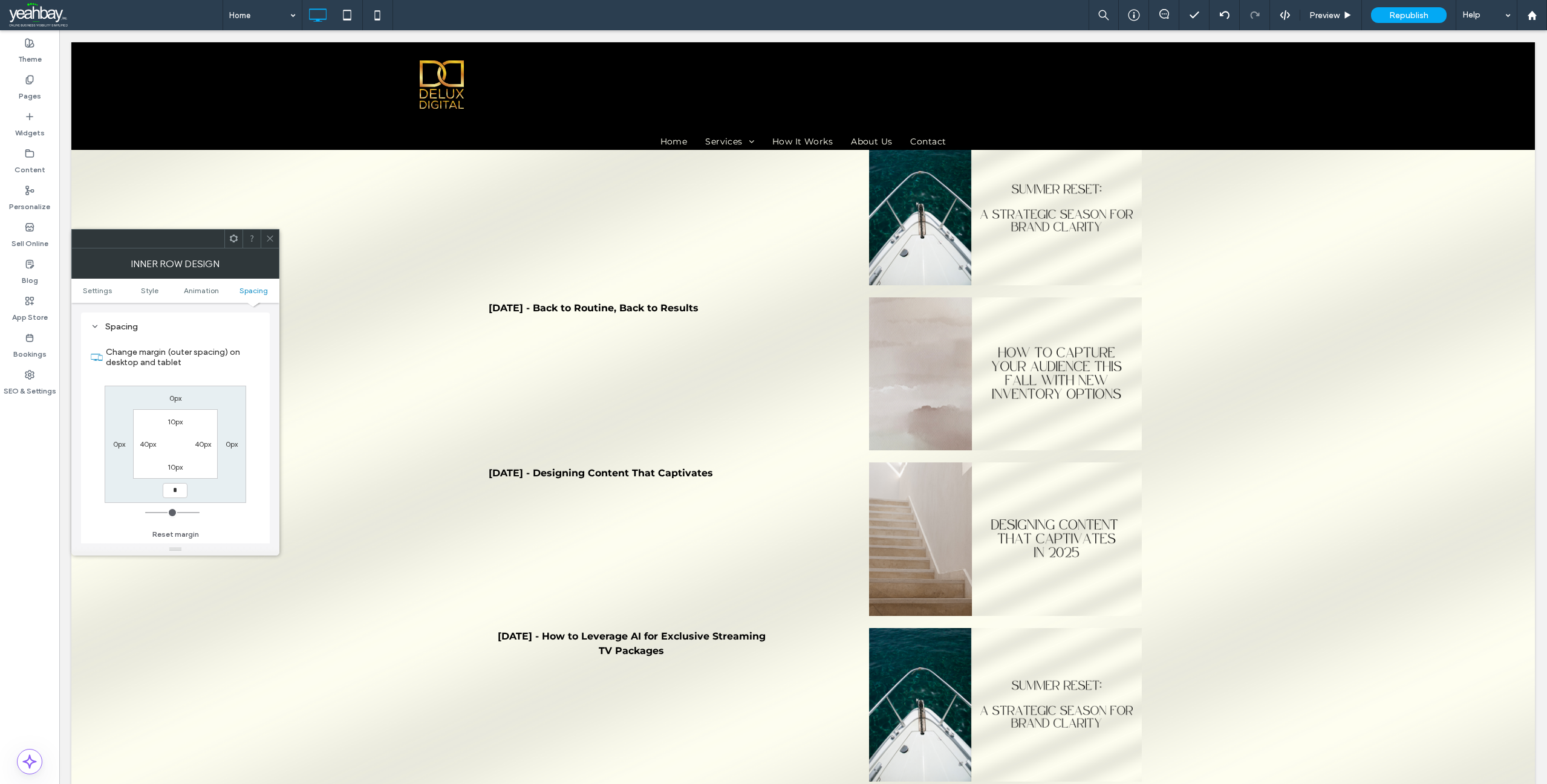
type input "*"
type input "***"
click at [267, 237] on icon at bounding box center [270, 239] width 9 height 9
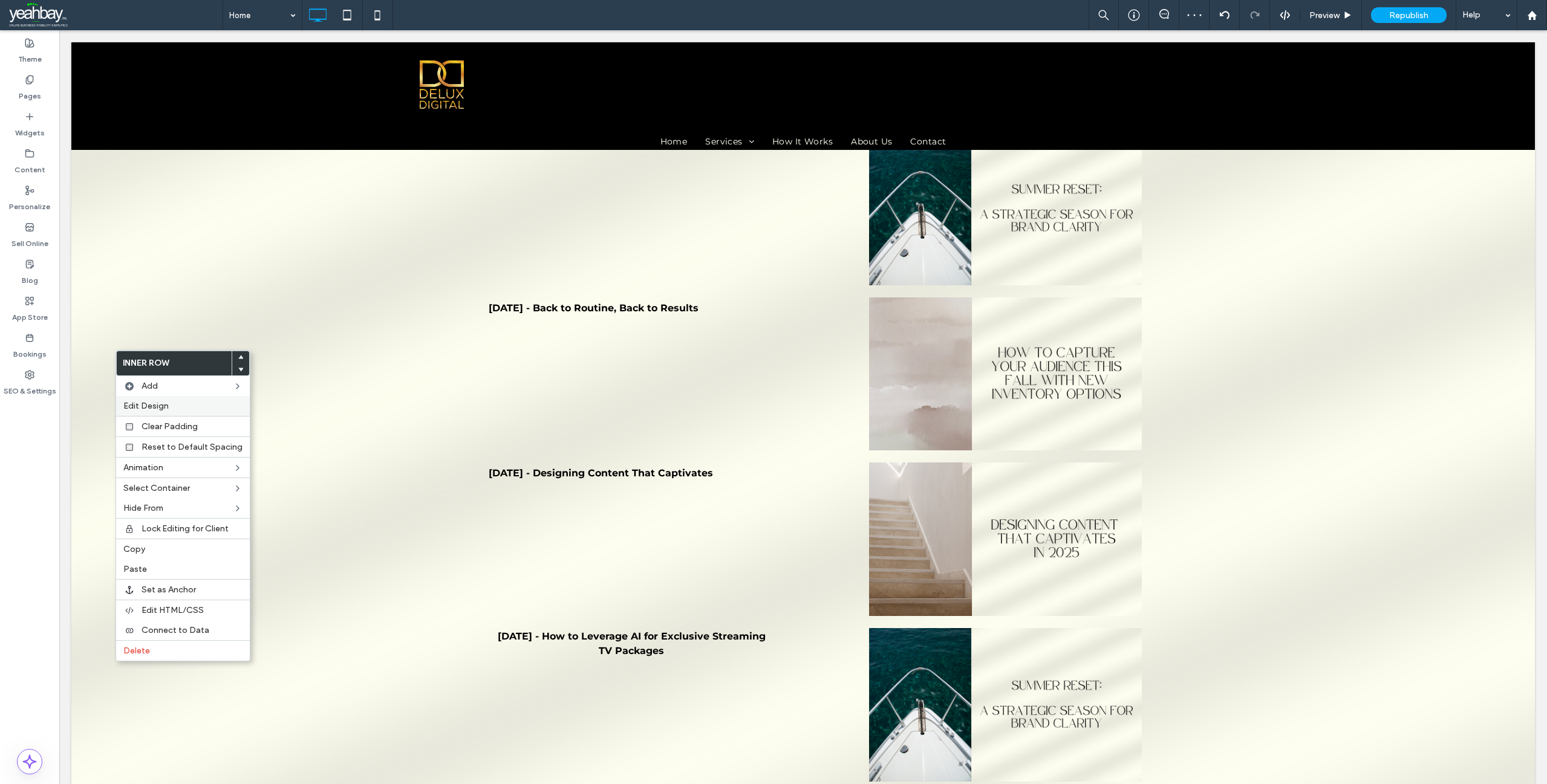
click at [161, 403] on span "Edit Design" at bounding box center [146, 406] width 46 height 10
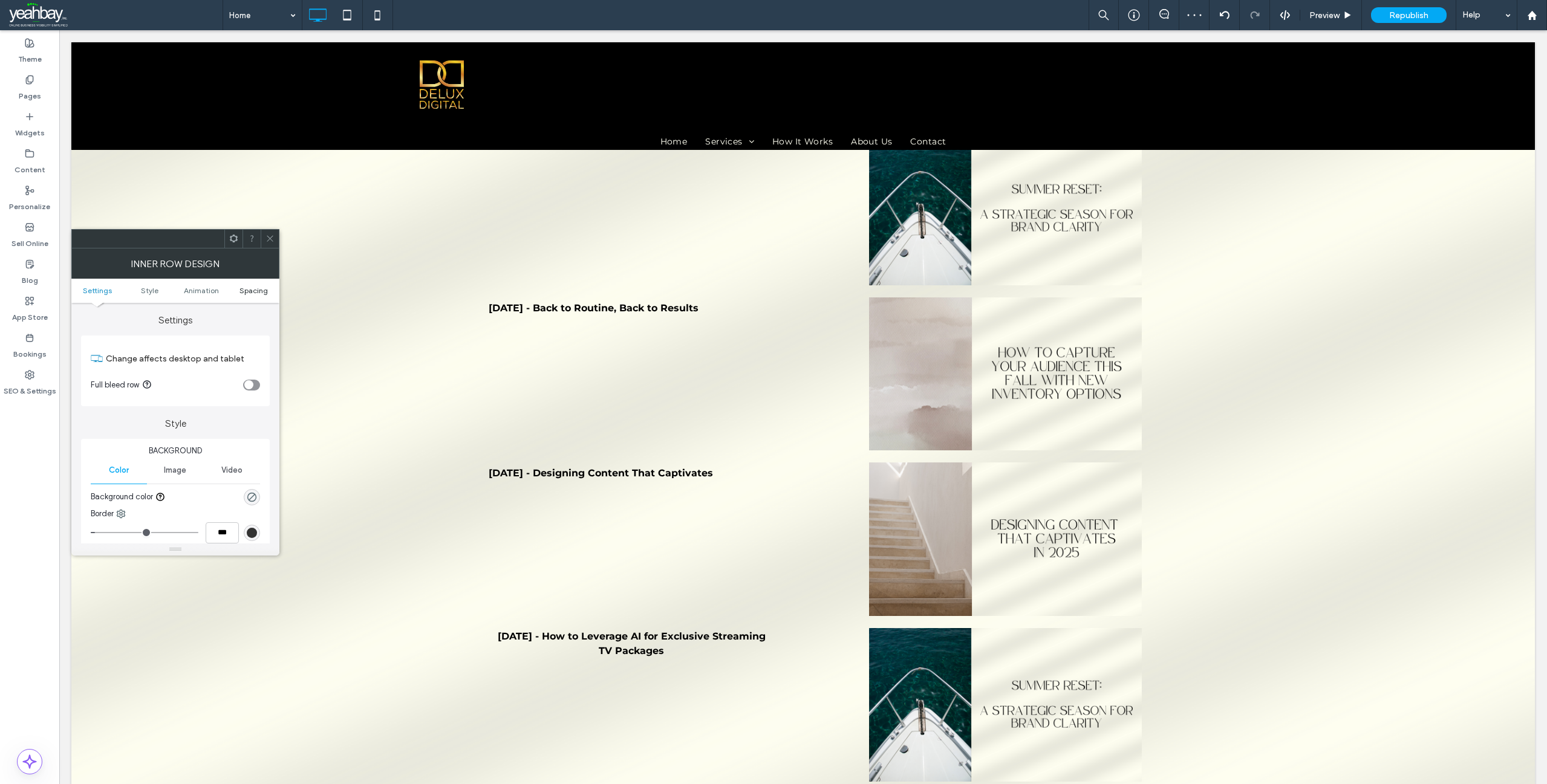
click at [254, 292] on span "Spacing" at bounding box center [254, 291] width 29 height 9
click at [176, 487] on label "0px" at bounding box center [175, 491] width 12 height 9
type input "*"
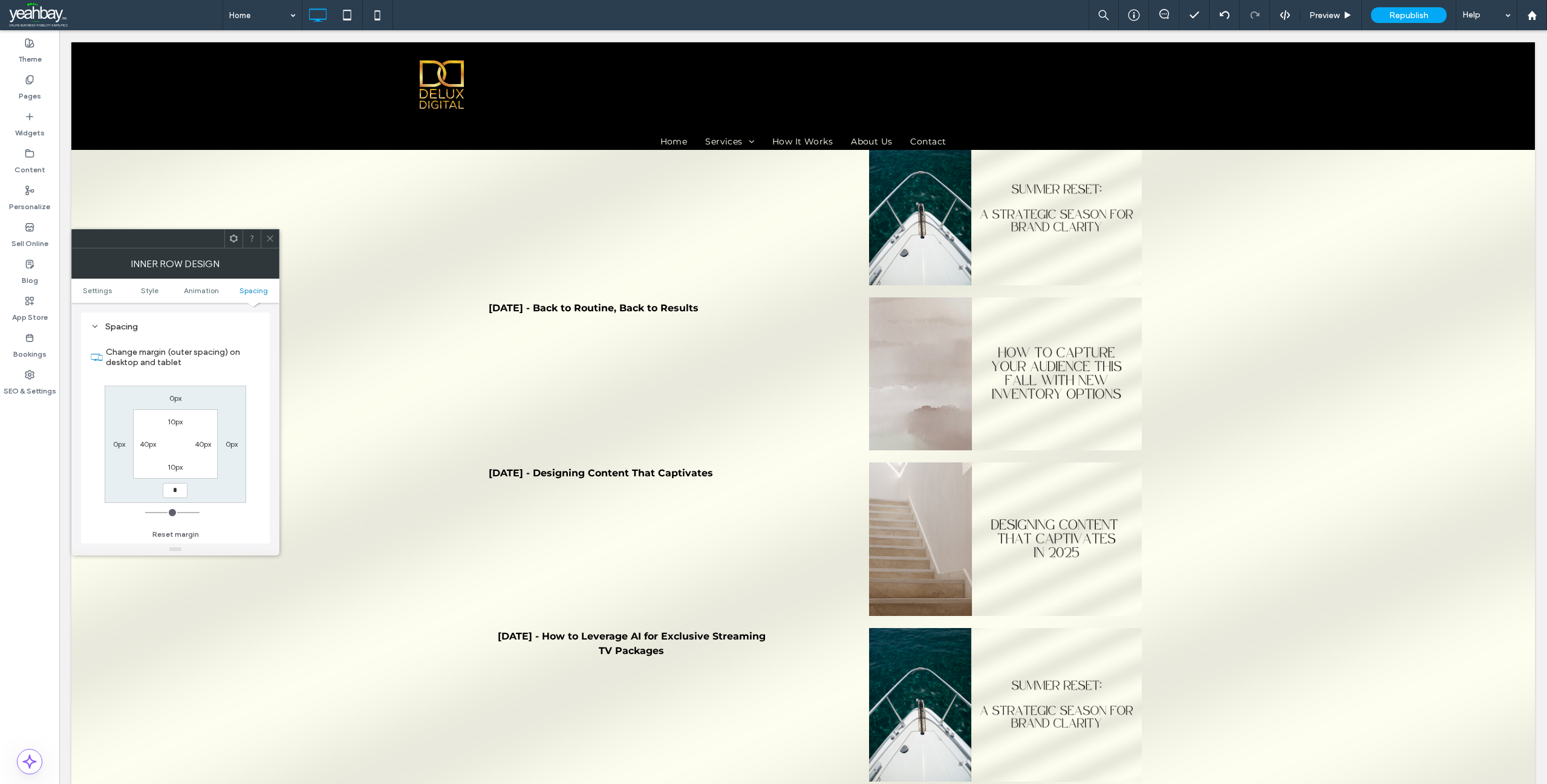
type input "*"
type input "***"
click at [269, 241] on icon at bounding box center [270, 239] width 9 height 9
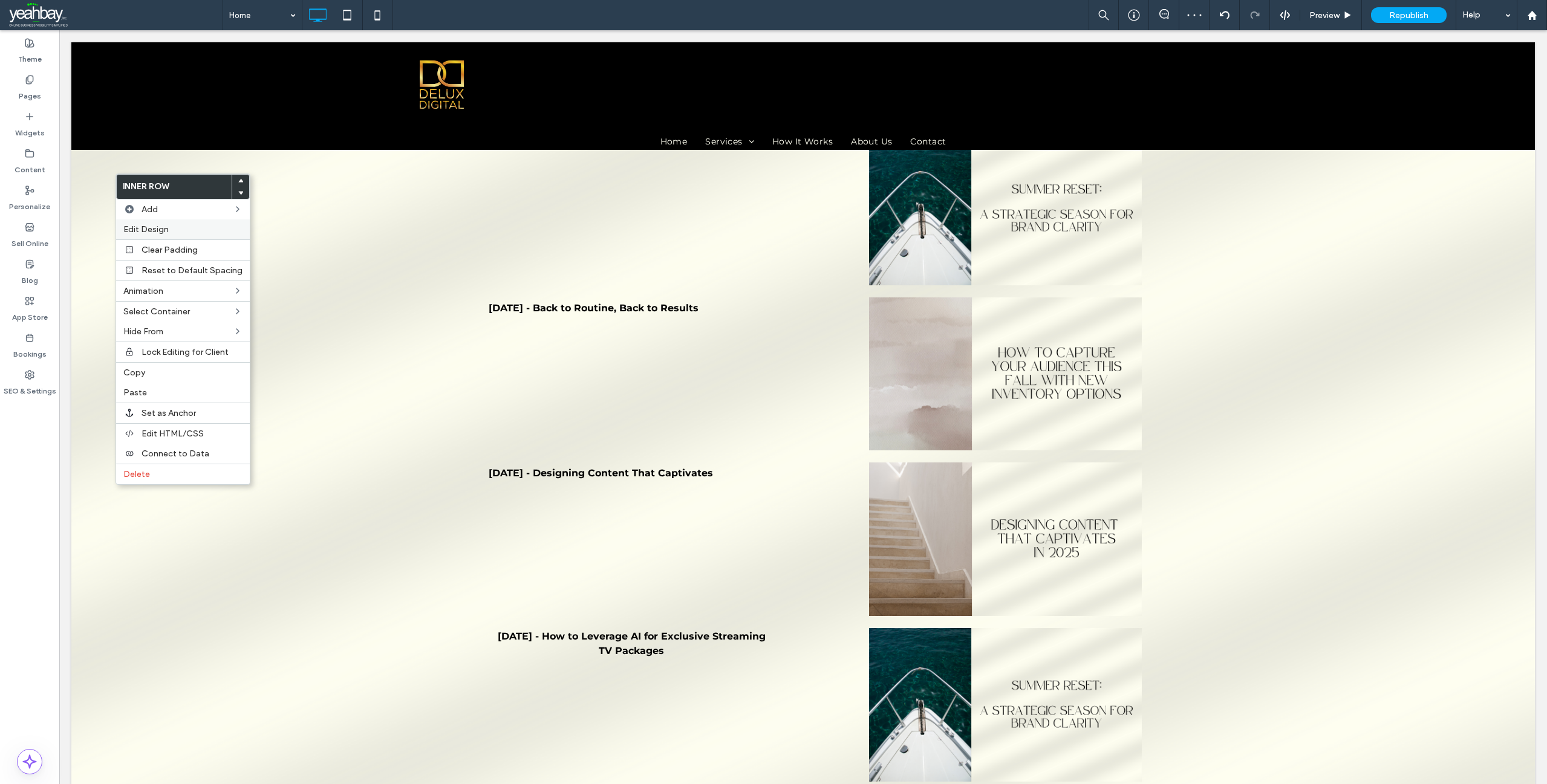
click at [178, 233] on label "Edit Design" at bounding box center [183, 229] width 119 height 10
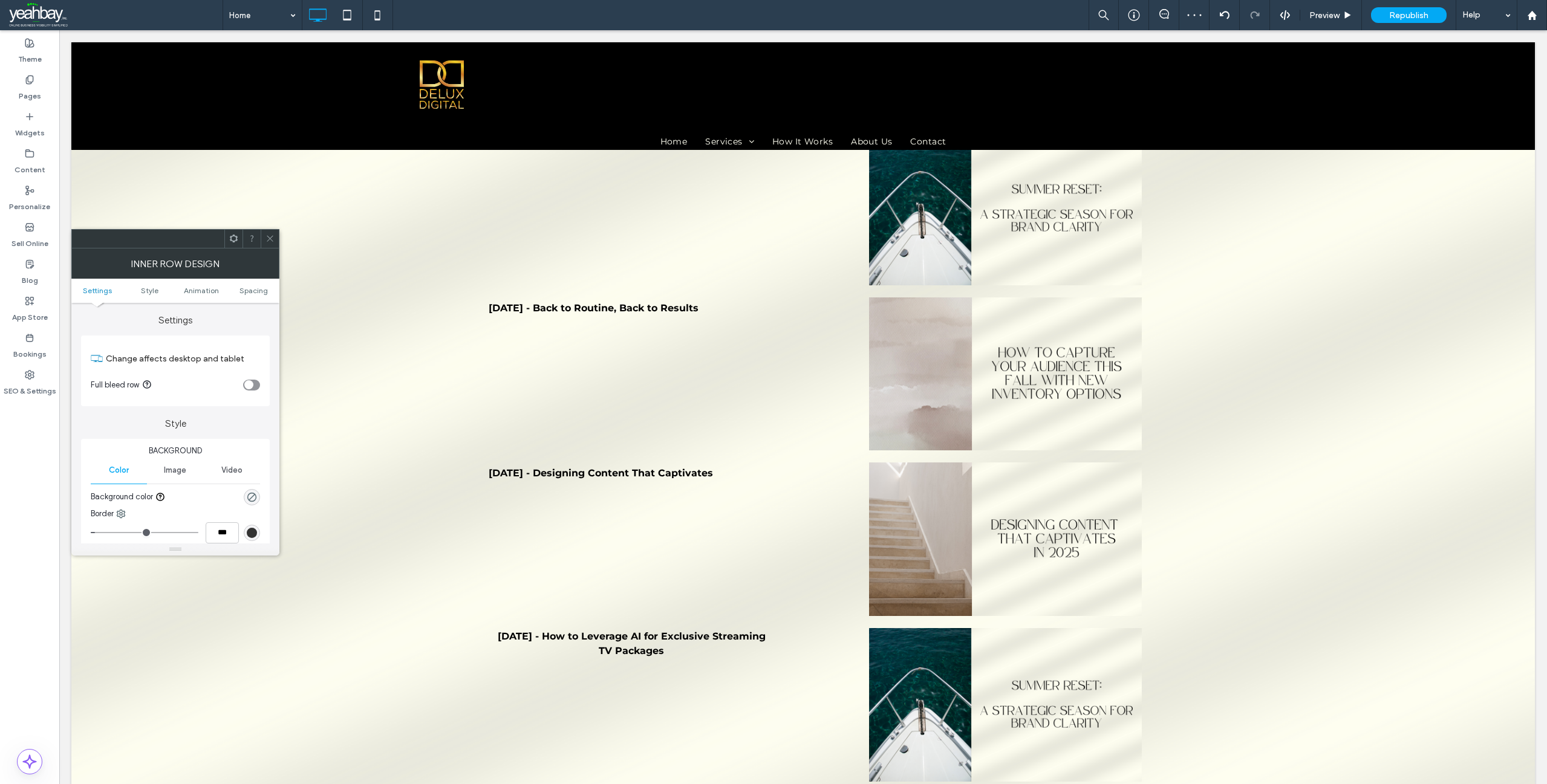
click at [248, 297] on ul "Settings Style Animation Spacing" at bounding box center [176, 291] width 208 height 24
click at [249, 291] on span "Spacing" at bounding box center [254, 291] width 29 height 9
click at [172, 489] on label "0px" at bounding box center [175, 491] width 12 height 9
type input "*"
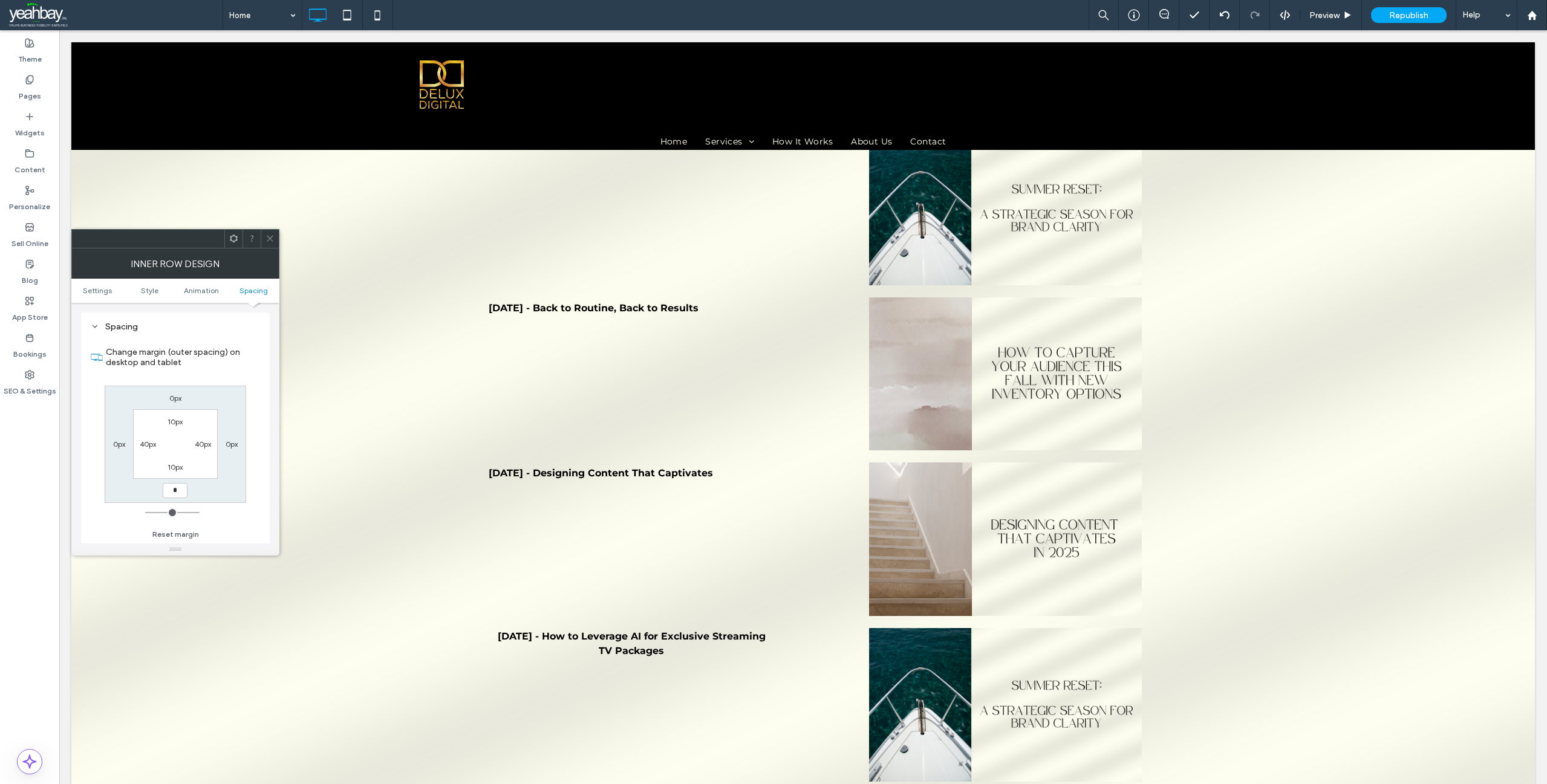
type input "*"
type input "***"
click at [271, 236] on icon at bounding box center [270, 239] width 9 height 9
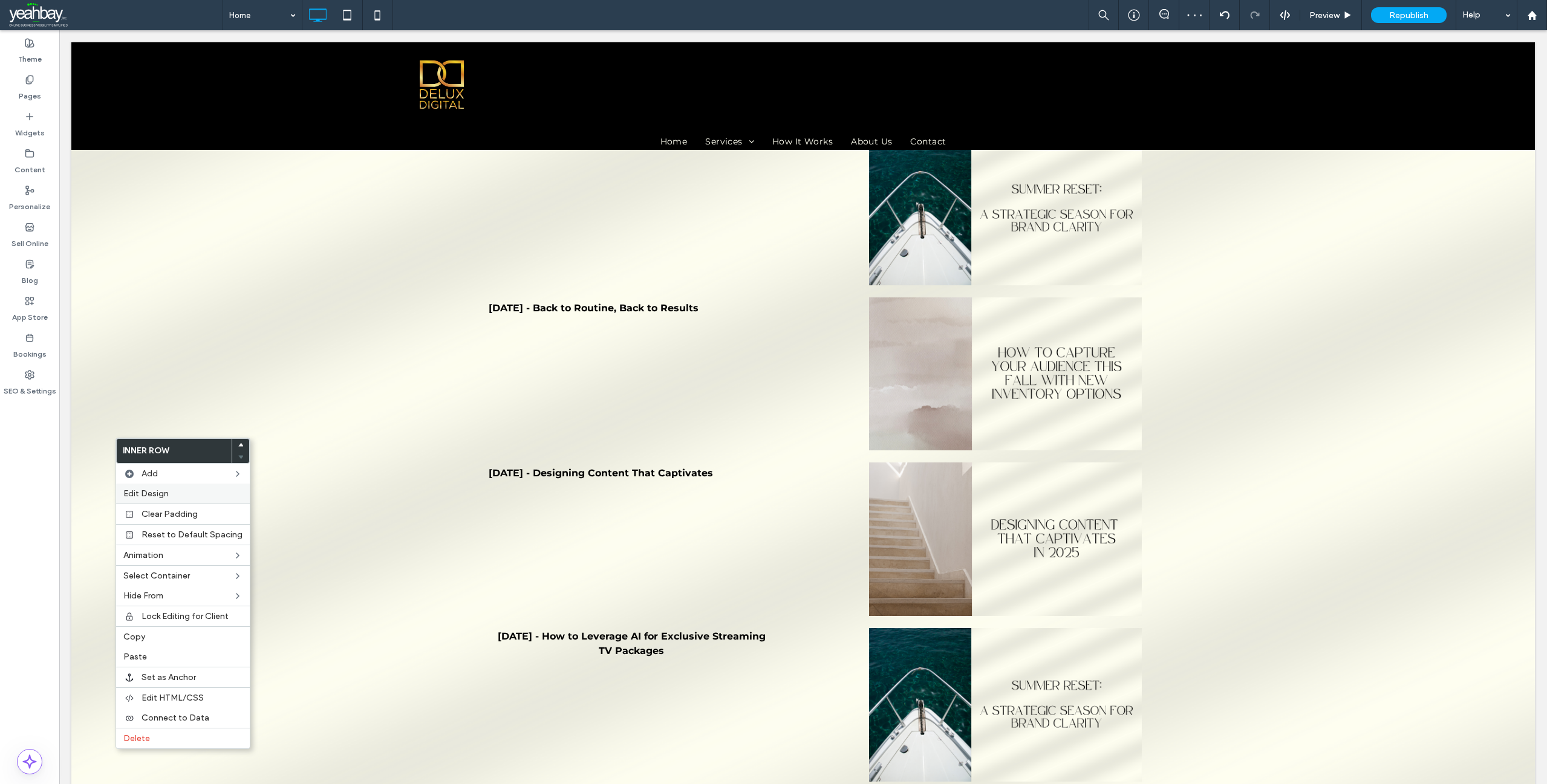
click at [168, 495] on label "Edit Design" at bounding box center [183, 493] width 119 height 10
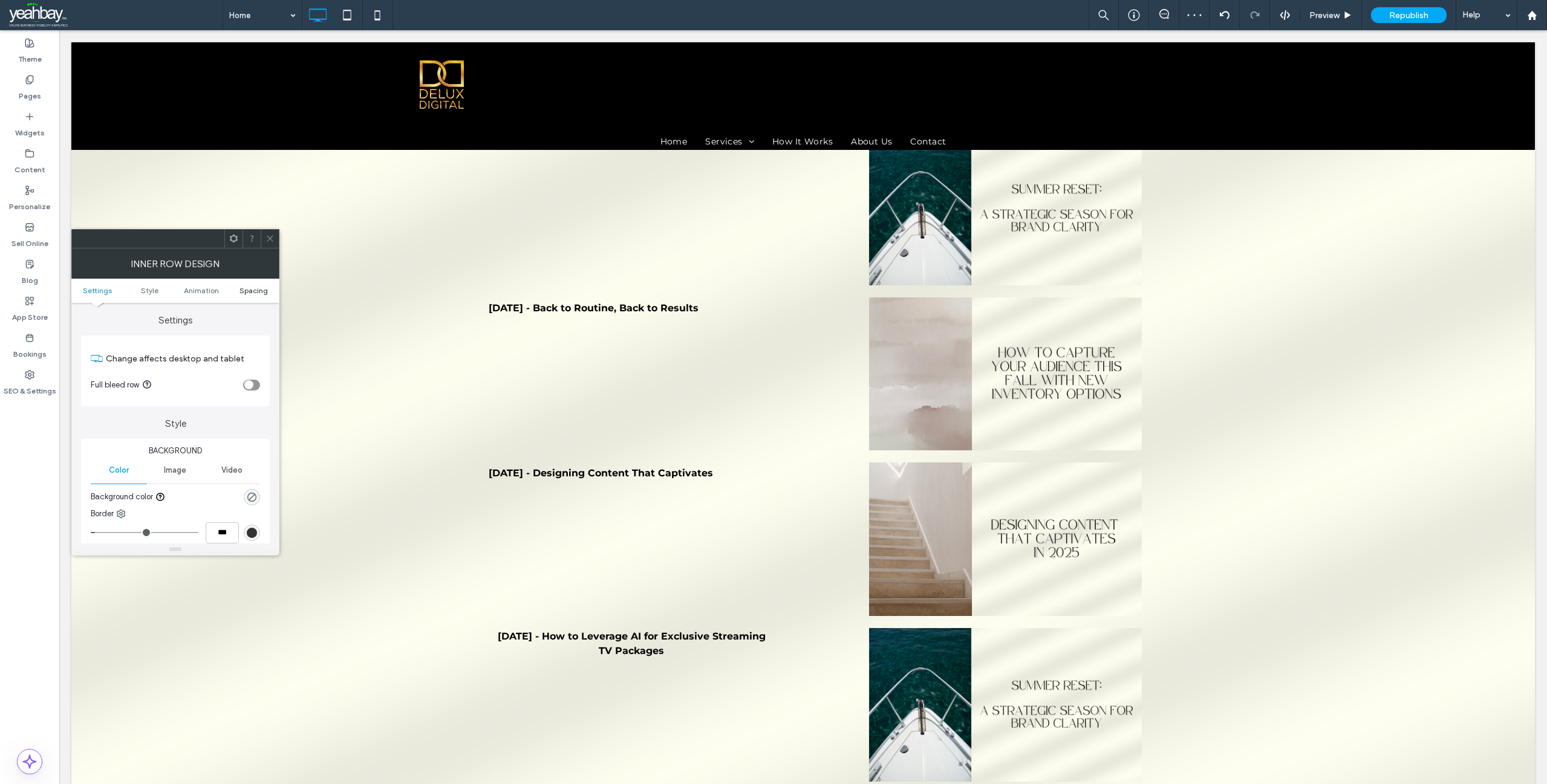
click at [253, 287] on span "Spacing" at bounding box center [254, 291] width 29 height 9
click at [174, 490] on label "0px" at bounding box center [175, 491] width 12 height 9
type input "*"
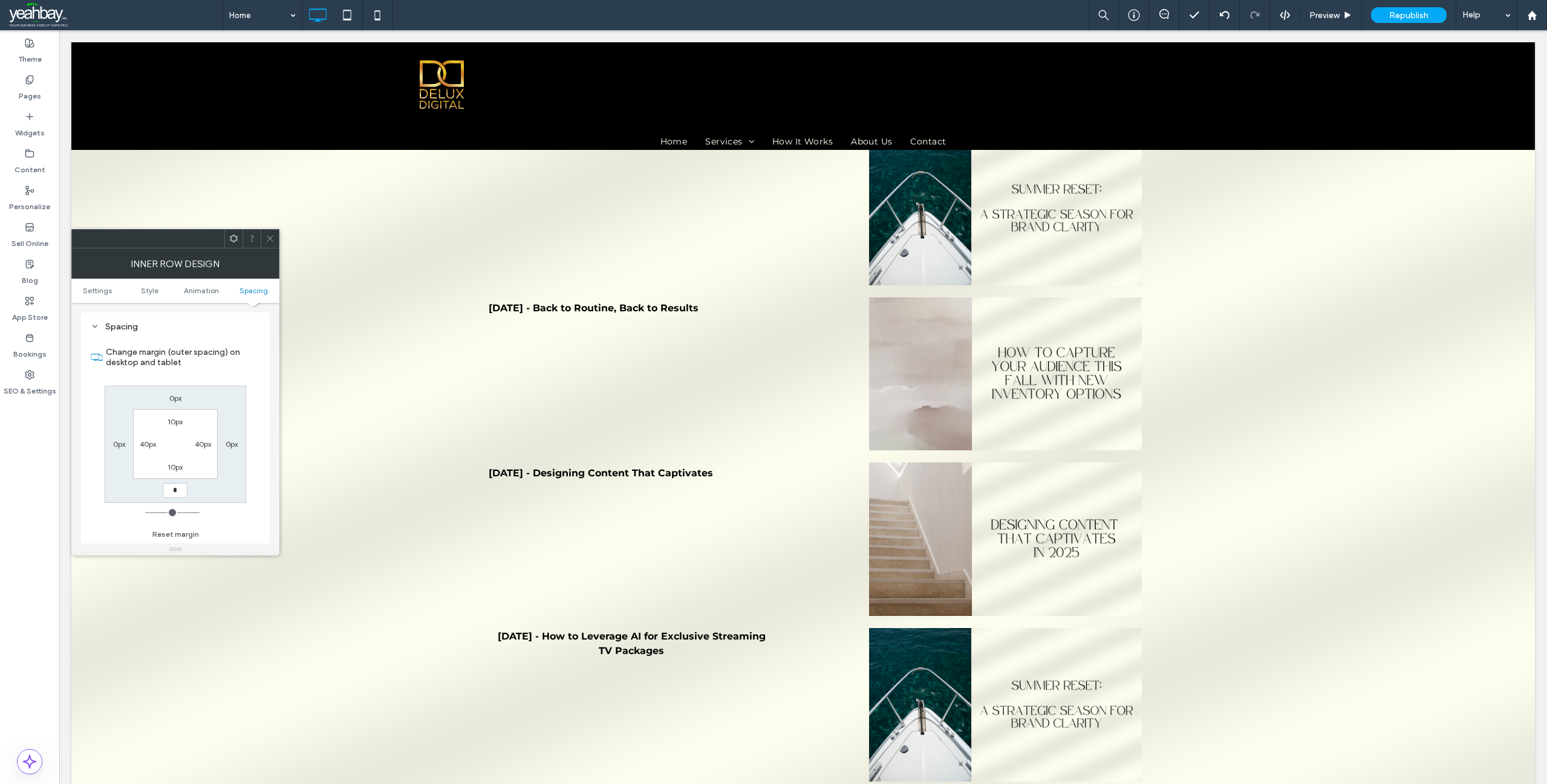
type input "*"
type input "***"
click at [271, 239] on use at bounding box center [269, 239] width 6 height 6
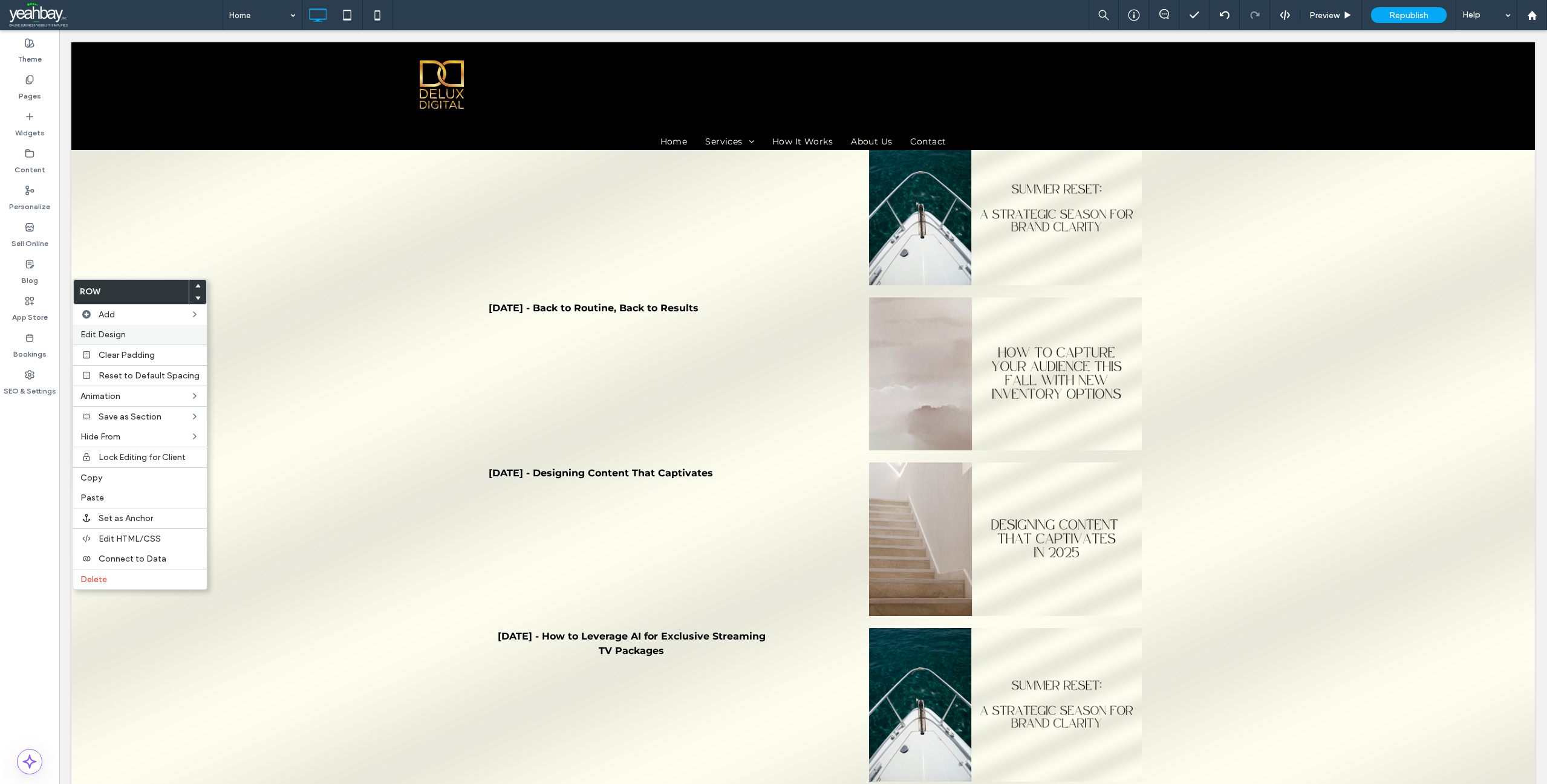
click at [125, 335] on span "Edit Design" at bounding box center [103, 335] width 46 height 10
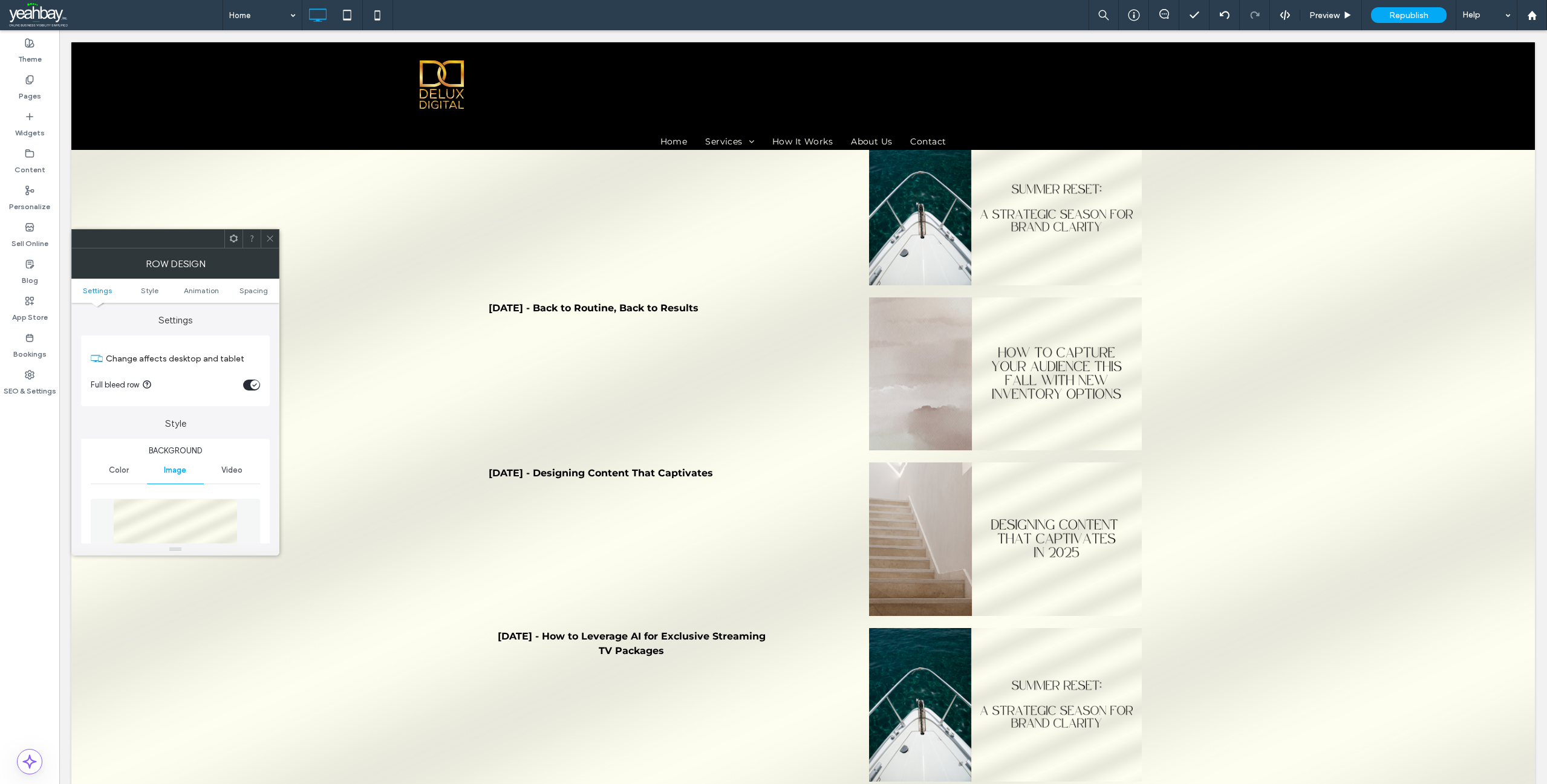
click at [257, 382] on div "toggle" at bounding box center [255, 385] width 9 height 9
click at [272, 242] on icon at bounding box center [270, 239] width 9 height 9
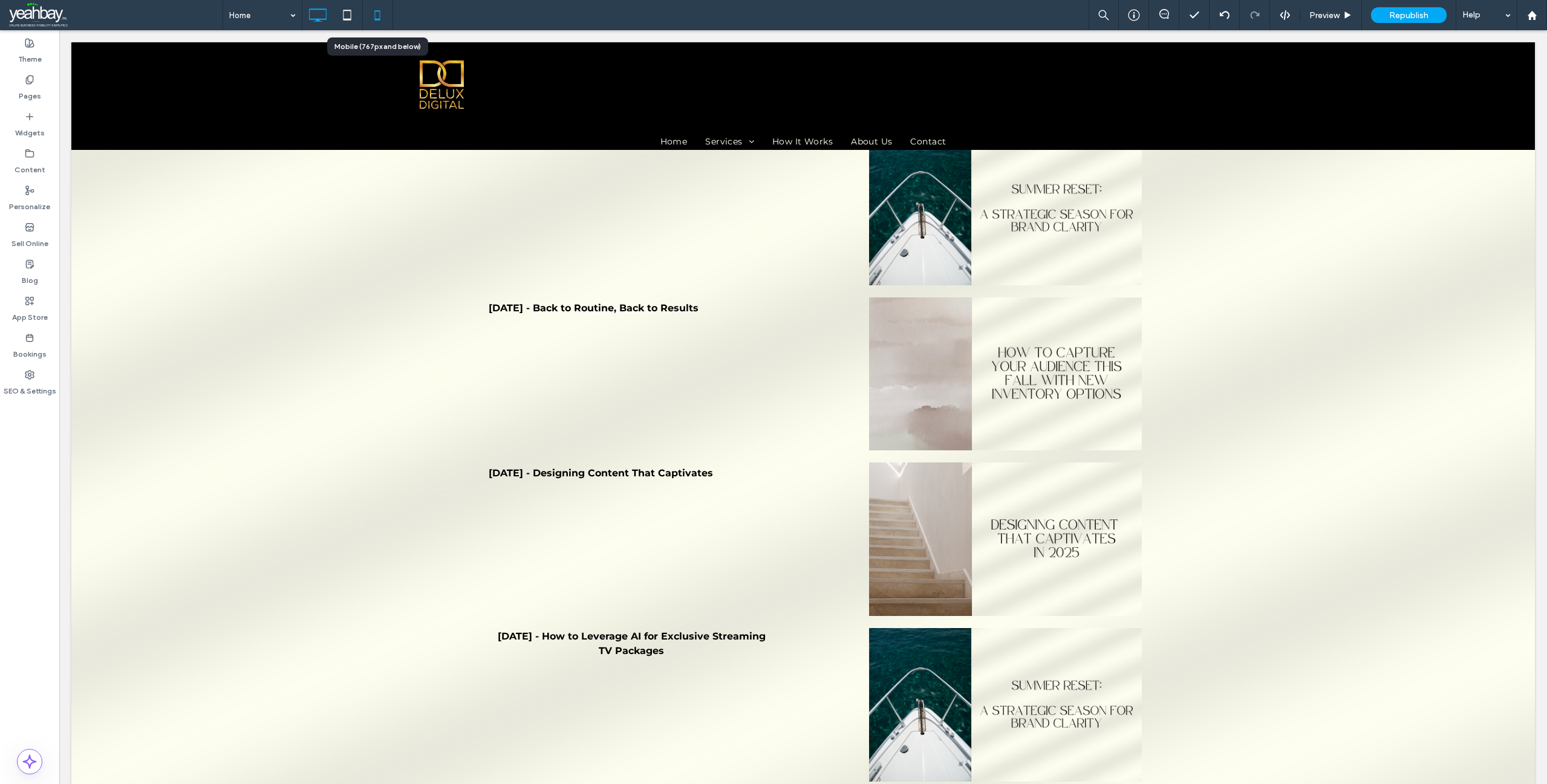
click at [378, 23] on icon at bounding box center [377, 15] width 24 height 24
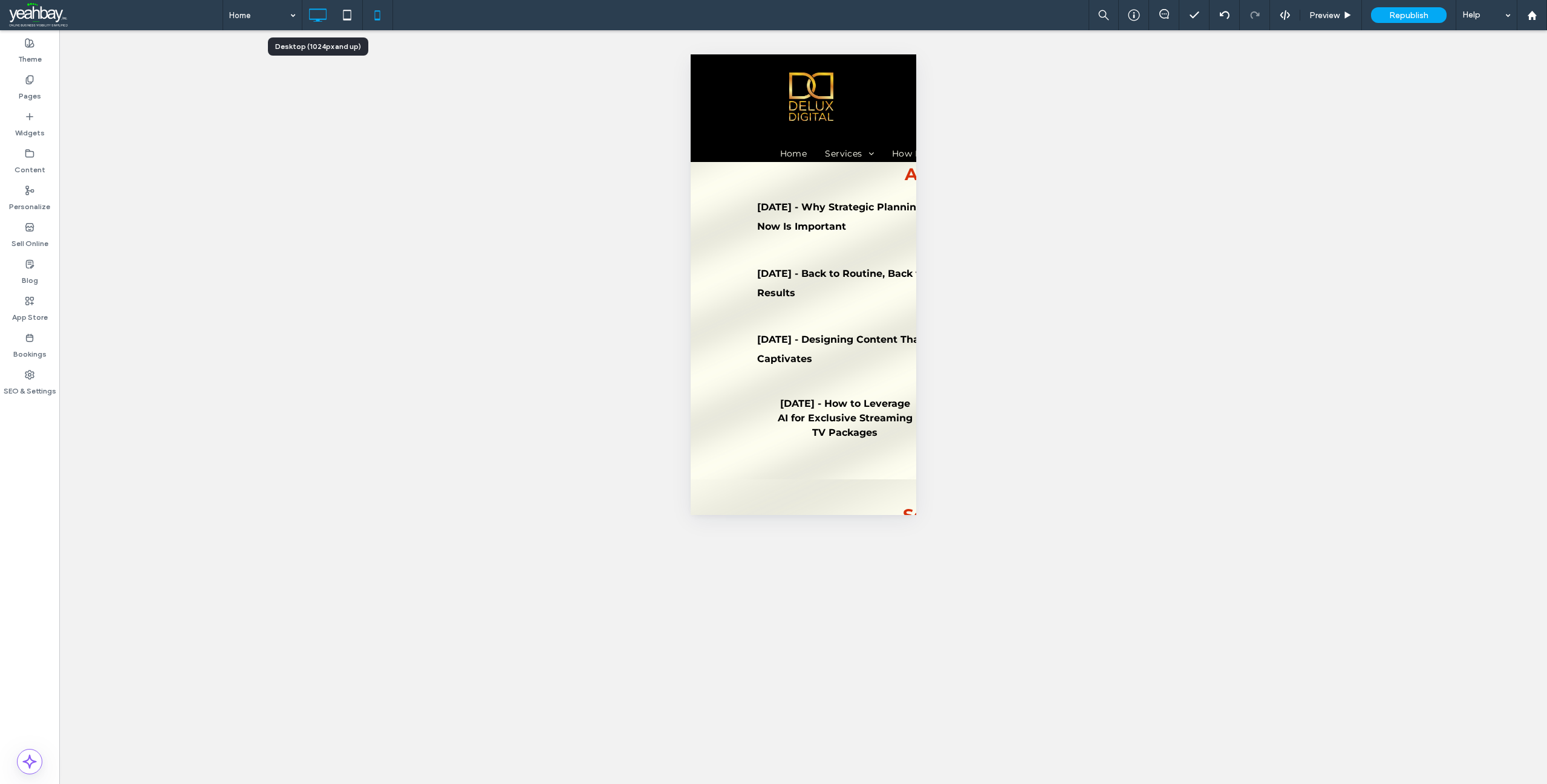
click at [314, 13] on icon at bounding box center [317, 15] width 24 height 24
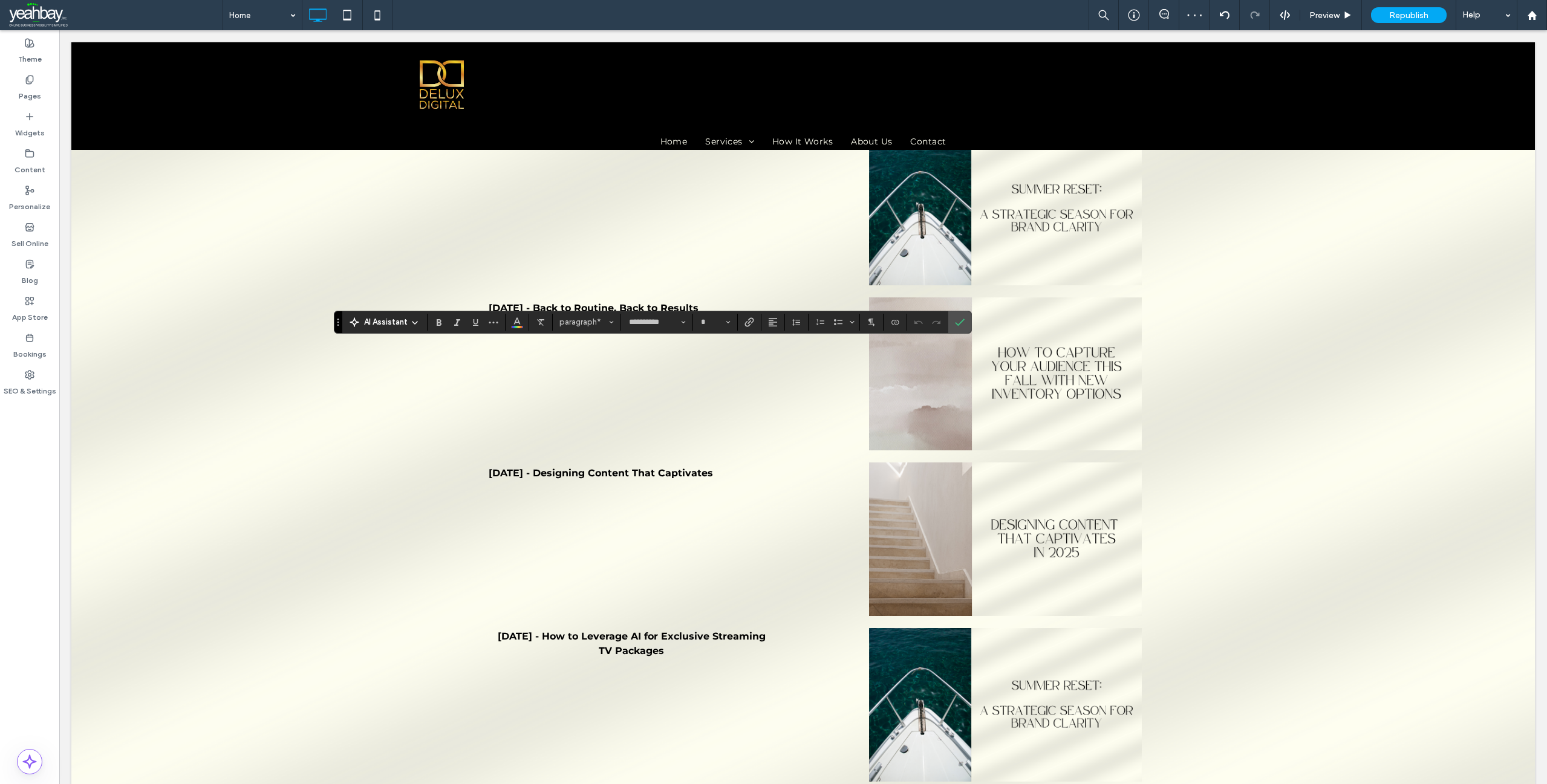
type input "**"
click at [440, 320] on use "Bold" at bounding box center [438, 322] width 5 height 7
click at [522, 322] on button "Color" at bounding box center [517, 322] width 18 height 17
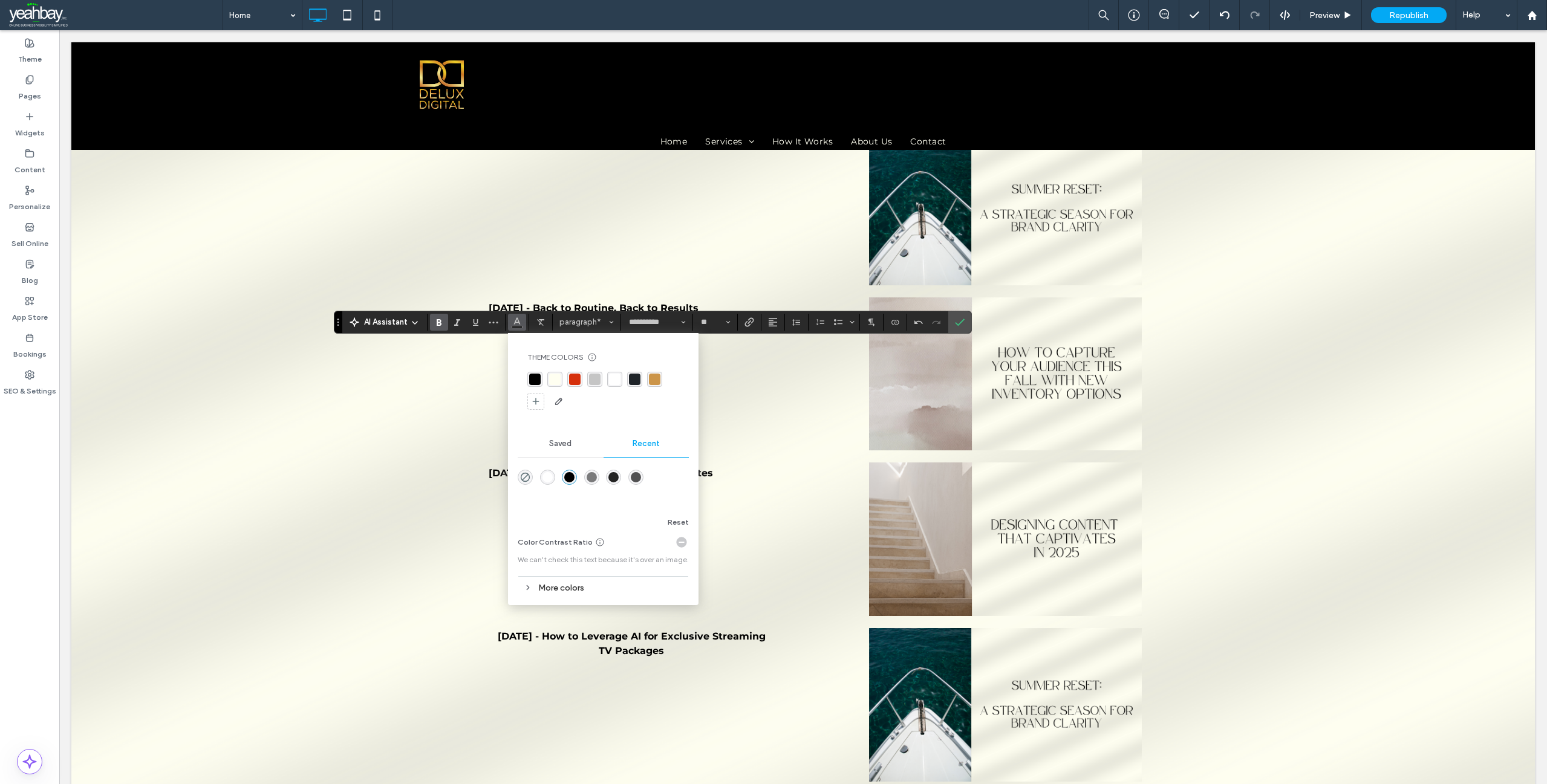
click at [574, 380] on div "rgba(214, 48, 12, 1)" at bounding box center [575, 380] width 12 height 12
click at [963, 320] on use "Confirm" at bounding box center [960, 322] width 10 height 7
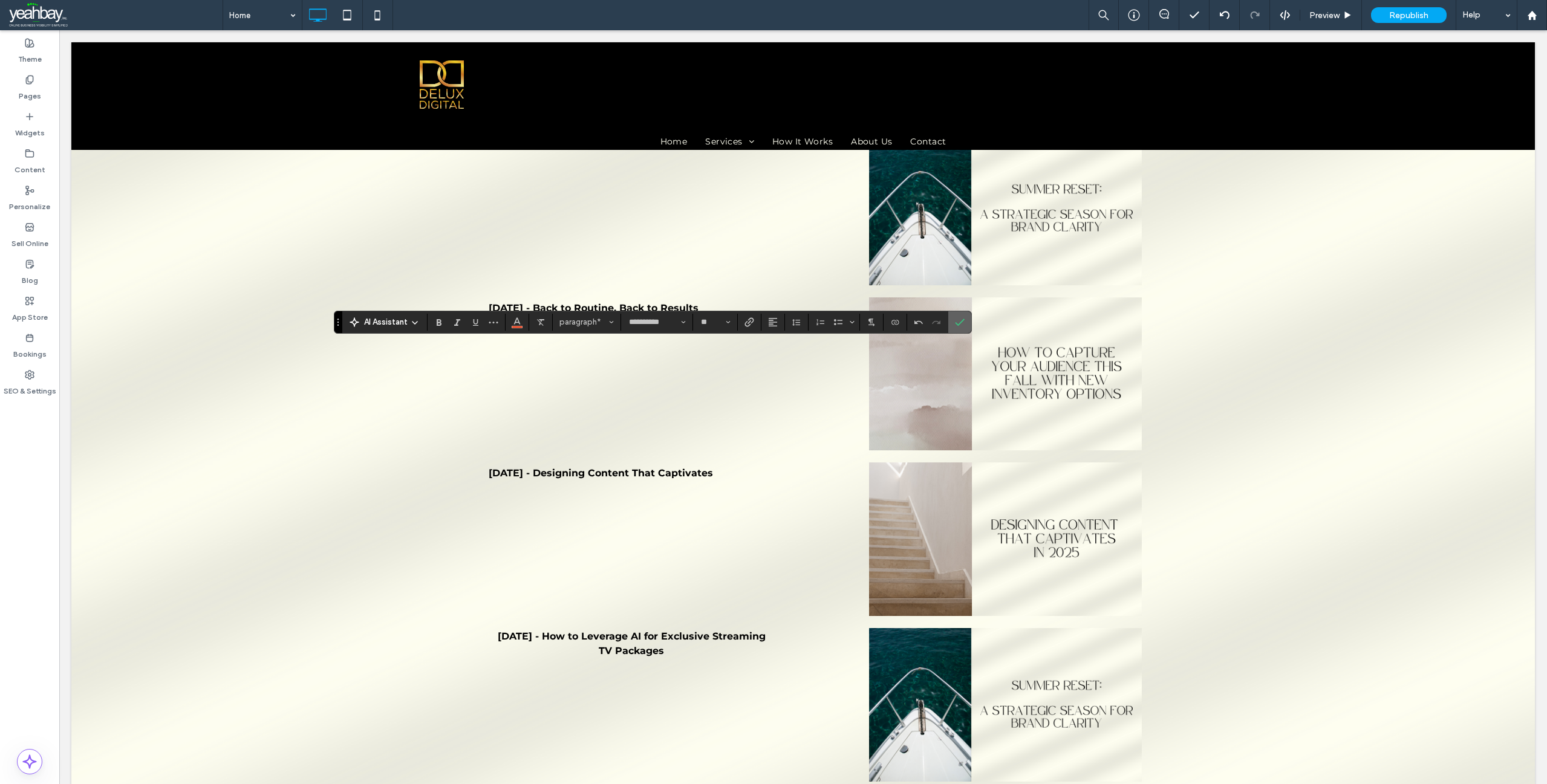
click at [960, 321] on icon "Confirm" at bounding box center [960, 322] width 10 height 10
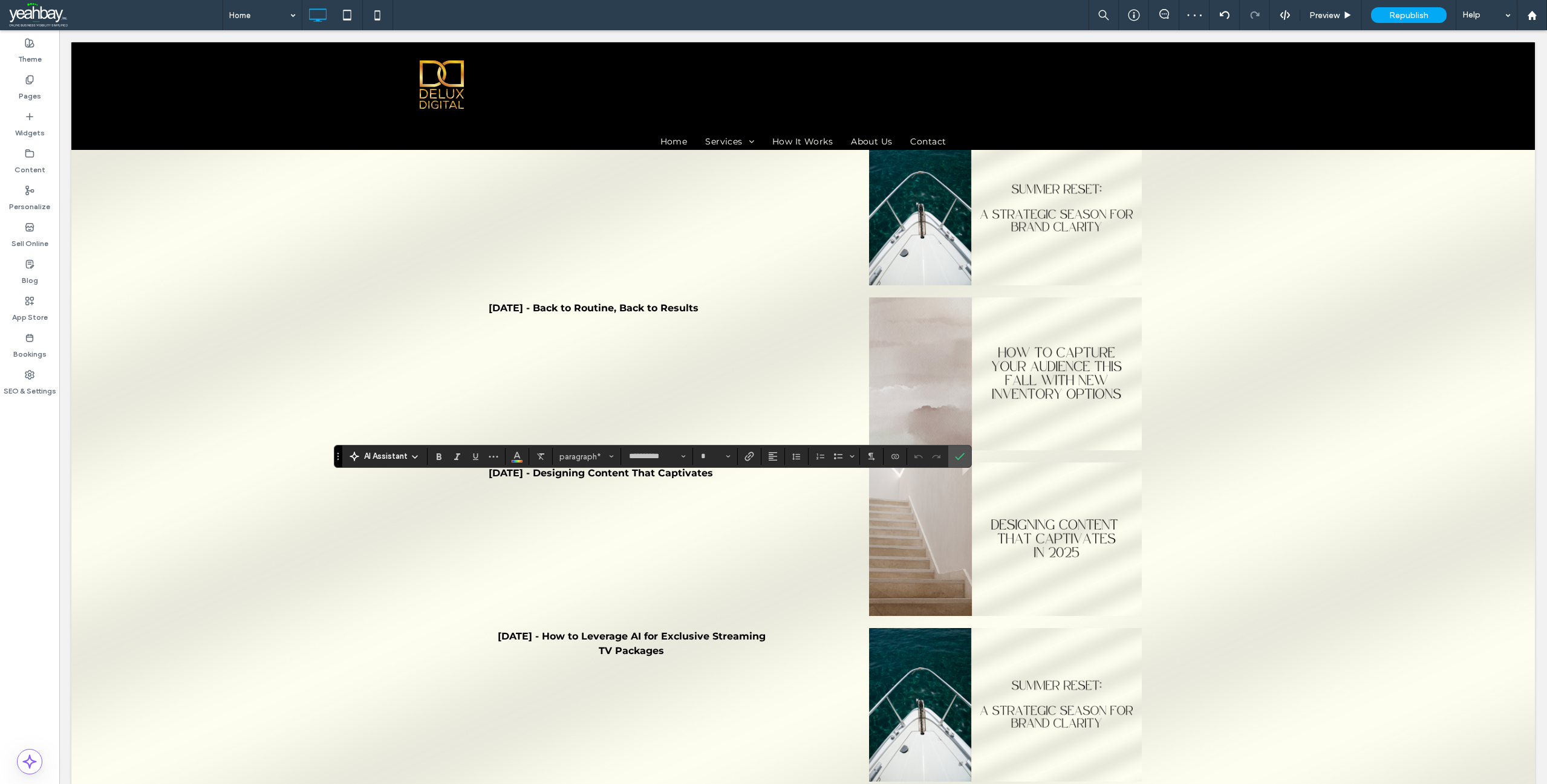
type input "**"
click at [514, 449] on span "Color" at bounding box center [517, 455] width 10 height 16
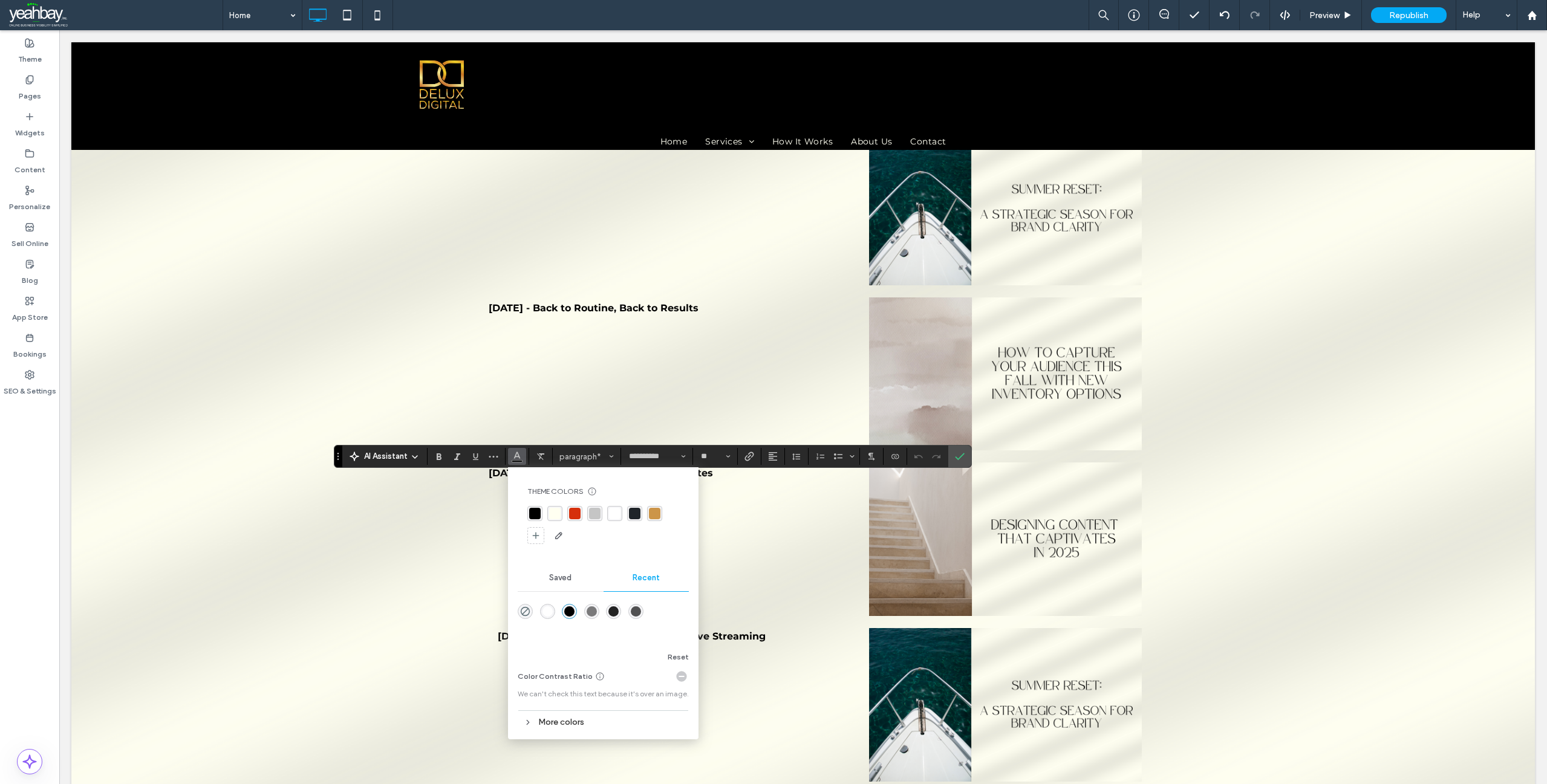
click at [577, 512] on div "rgba(214, 48, 12, 1)" at bounding box center [575, 514] width 12 height 12
click at [960, 456] on icon "Confirm" at bounding box center [960, 456] width 10 height 10
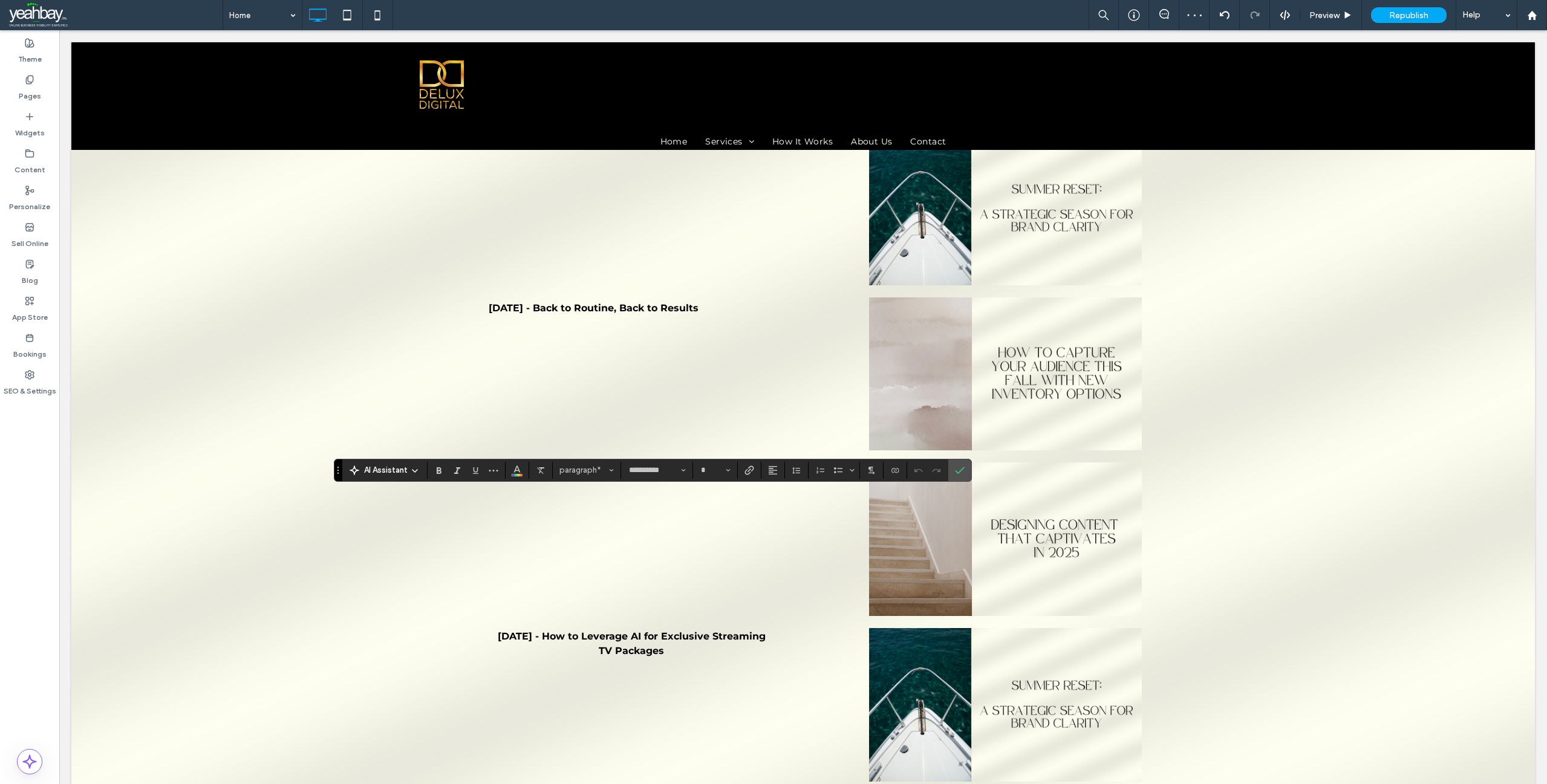
type input "**"
click at [518, 471] on icon "Color" at bounding box center [517, 469] width 10 height 10
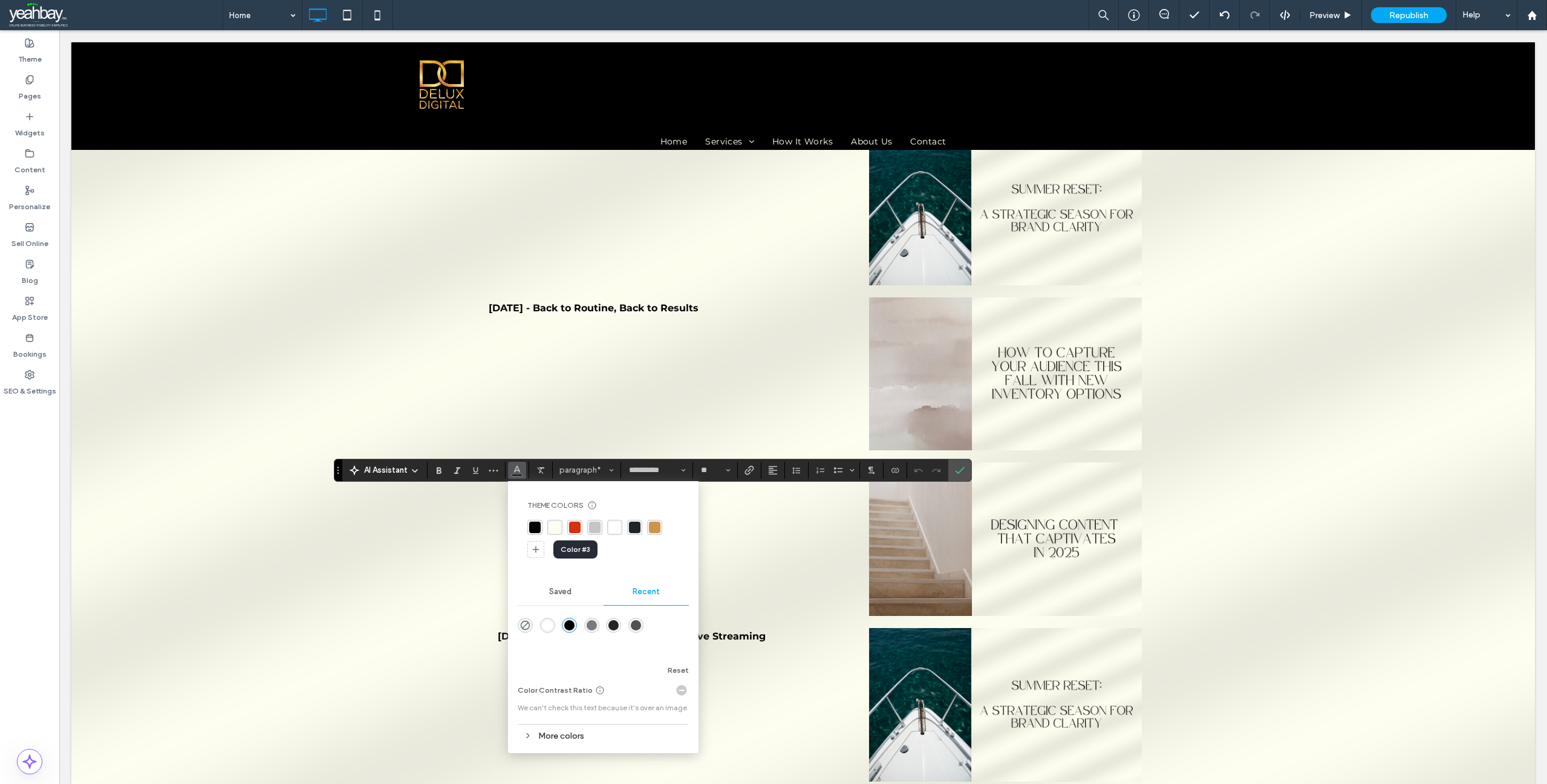
click at [574, 525] on div "rgba(214, 48, 12, 1)" at bounding box center [575, 528] width 12 height 12
click at [685, 470] on use "Font & Font weight" at bounding box center [683, 471] width 5 height 3
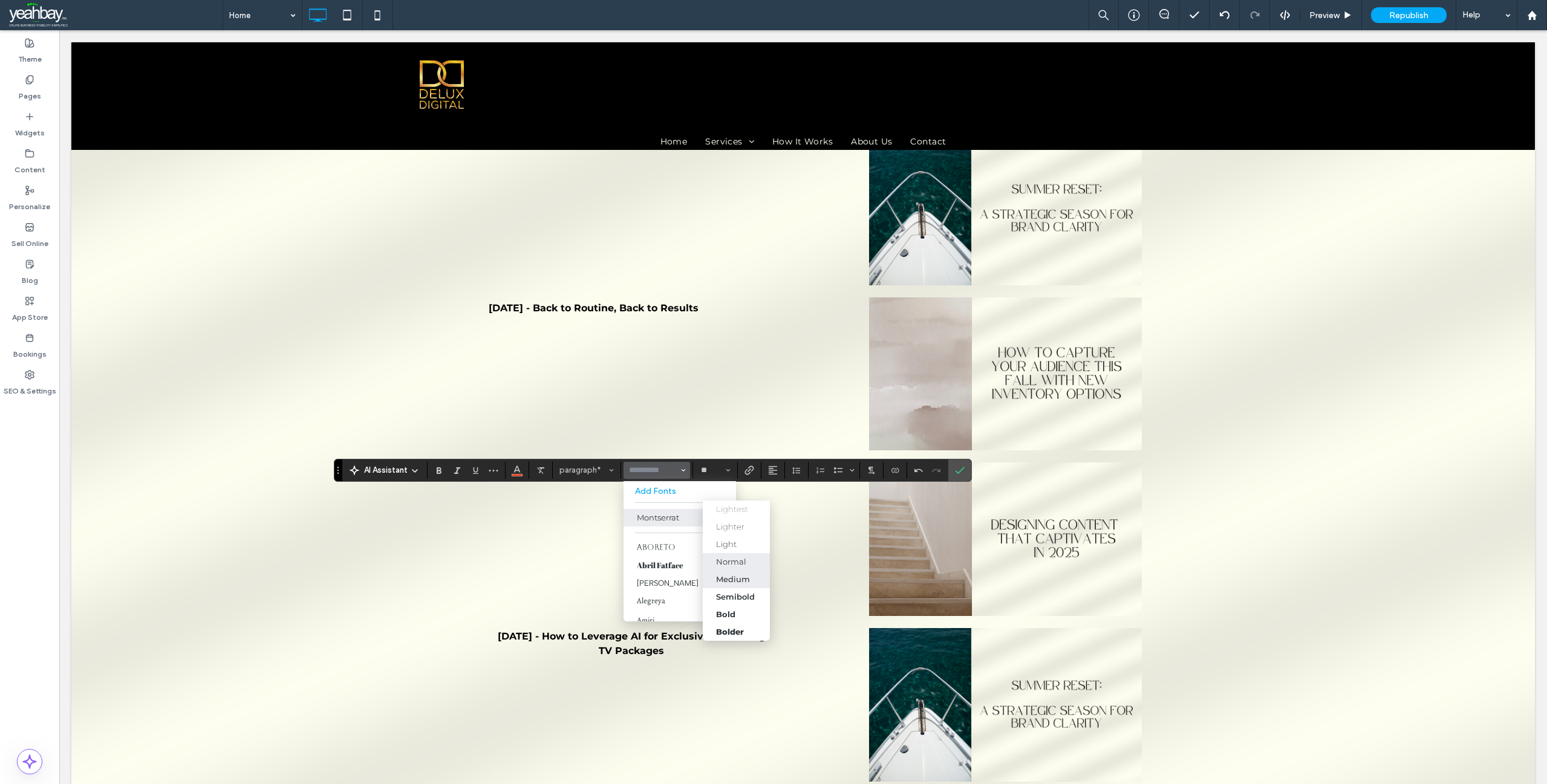
click at [730, 583] on div "Medium" at bounding box center [733, 579] width 34 height 10
type input "**********"
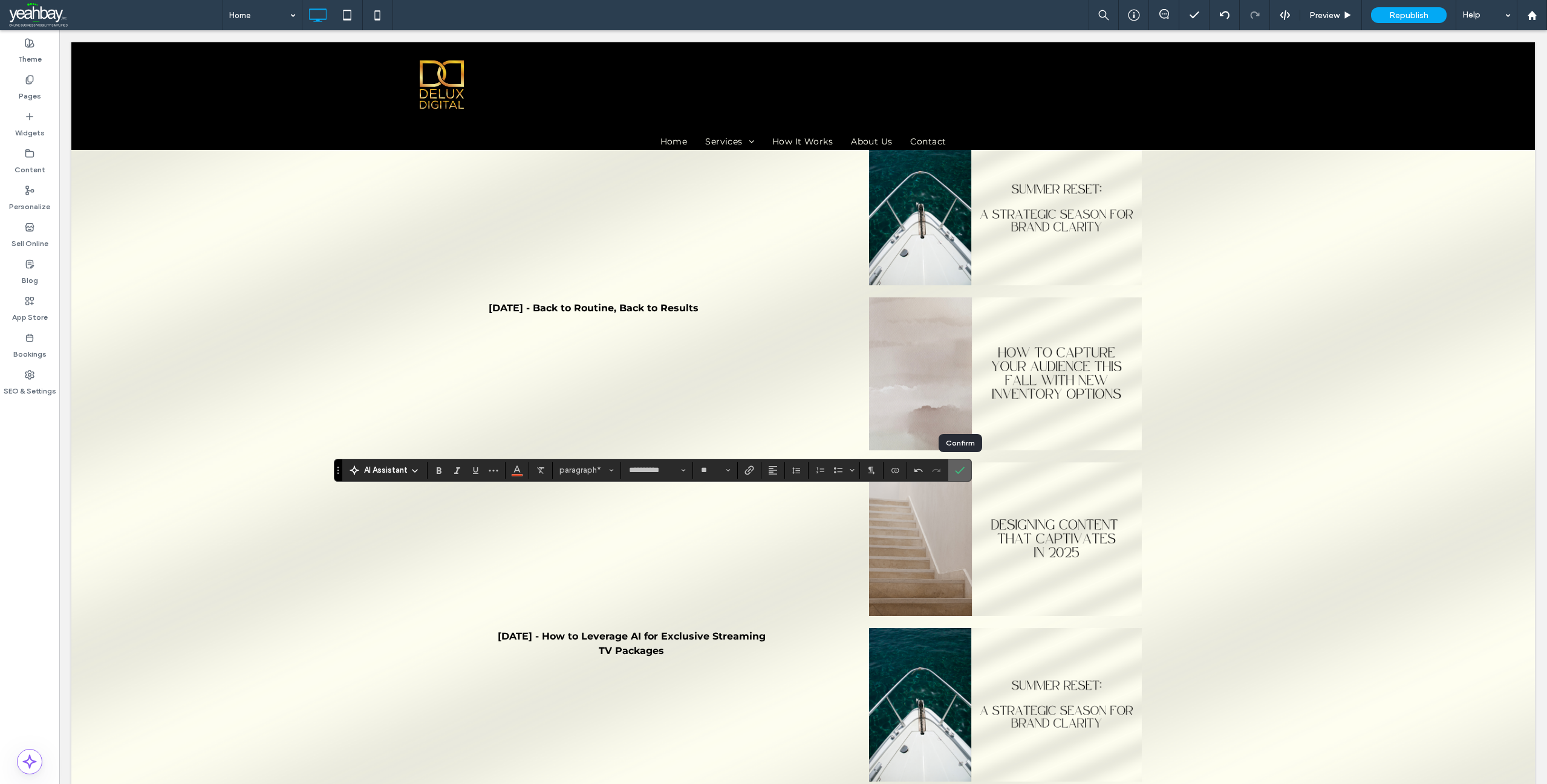
click at [959, 470] on icon "Confirm" at bounding box center [960, 470] width 10 height 10
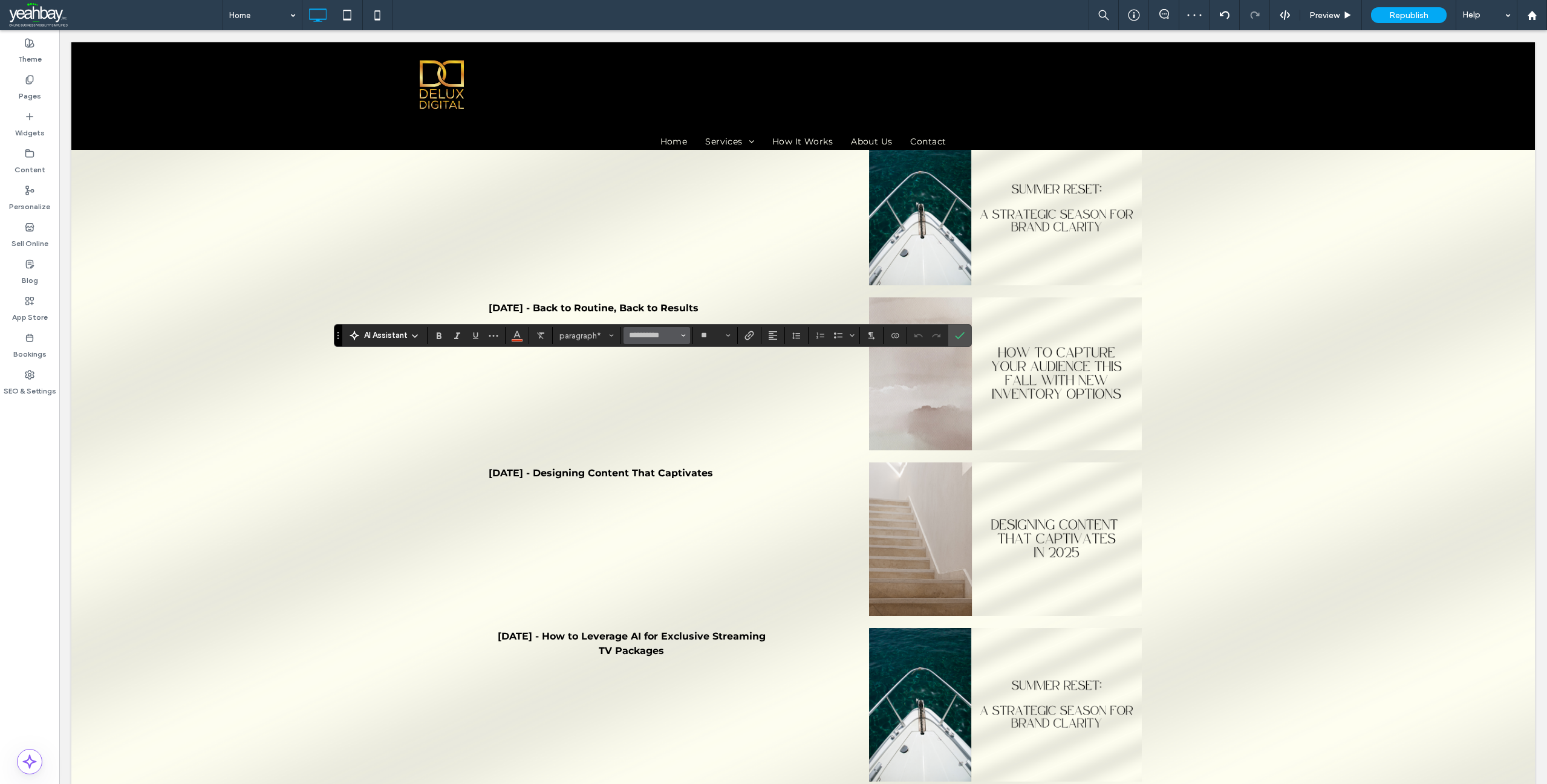
click at [686, 335] on icon "Font & Font weight" at bounding box center [683, 335] width 5 height 5
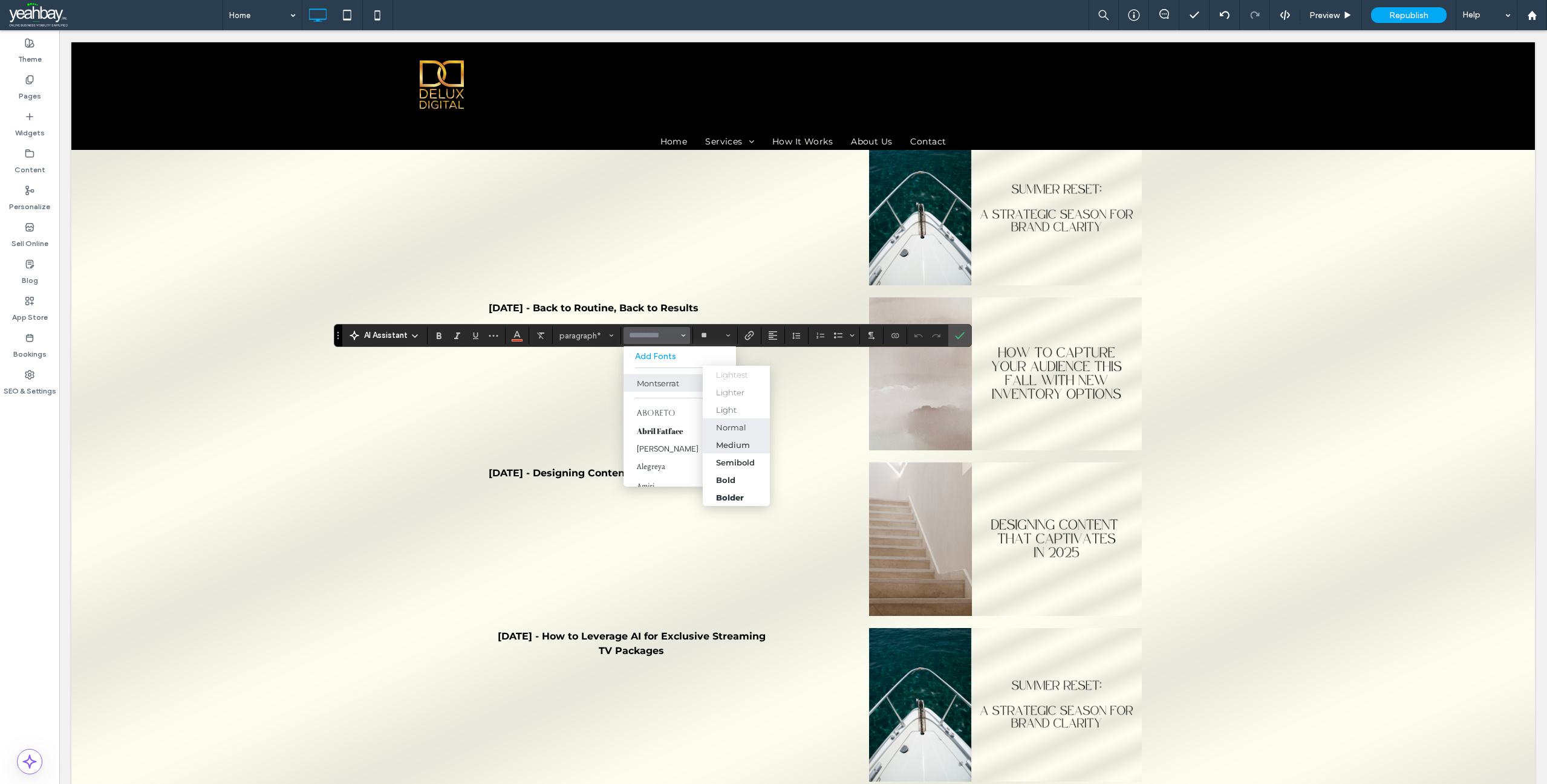
click at [740, 445] on div "Medium" at bounding box center [733, 445] width 34 height 10
type input "**********"
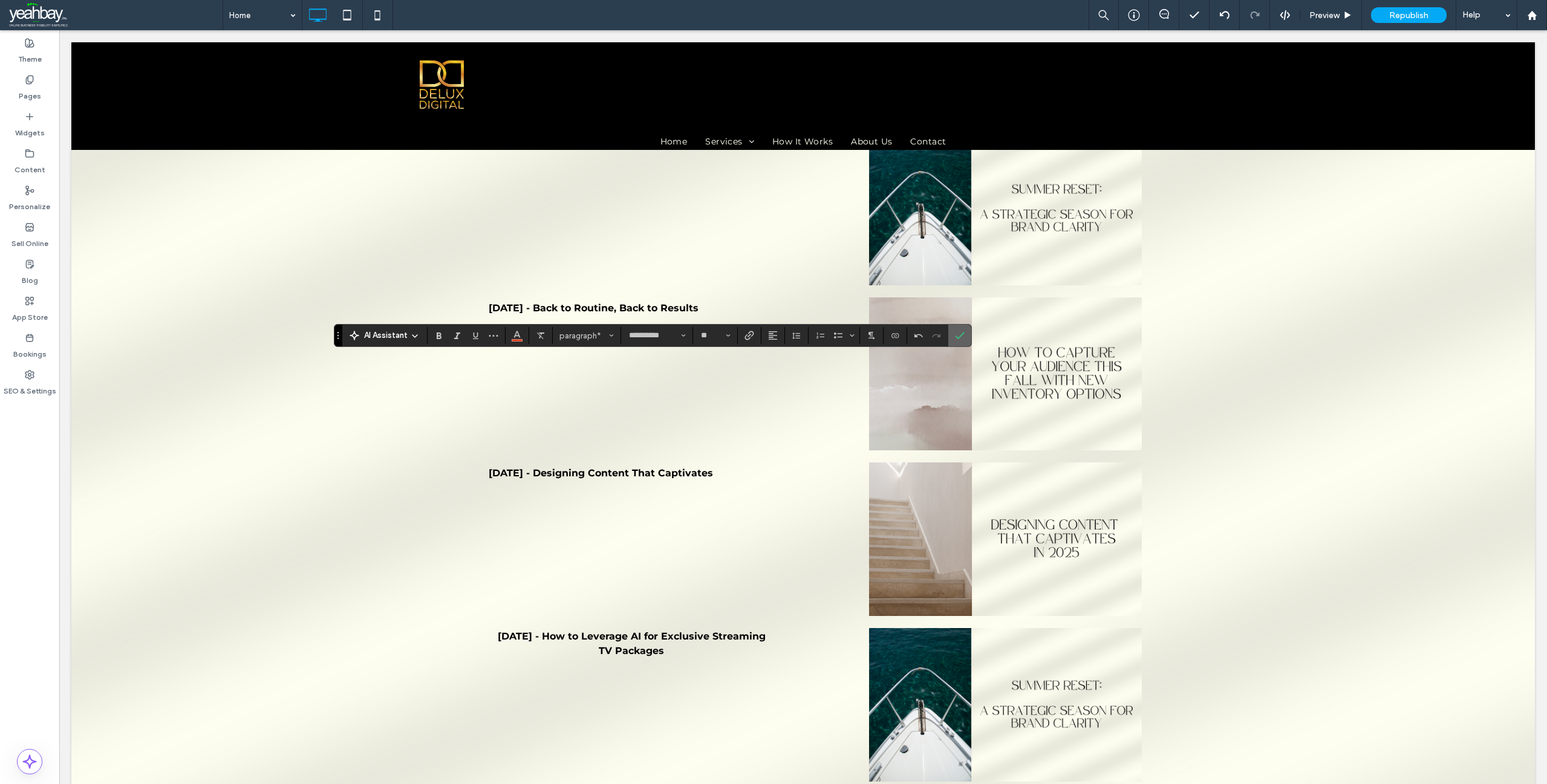
click at [957, 336] on icon "Confirm" at bounding box center [960, 335] width 10 height 10
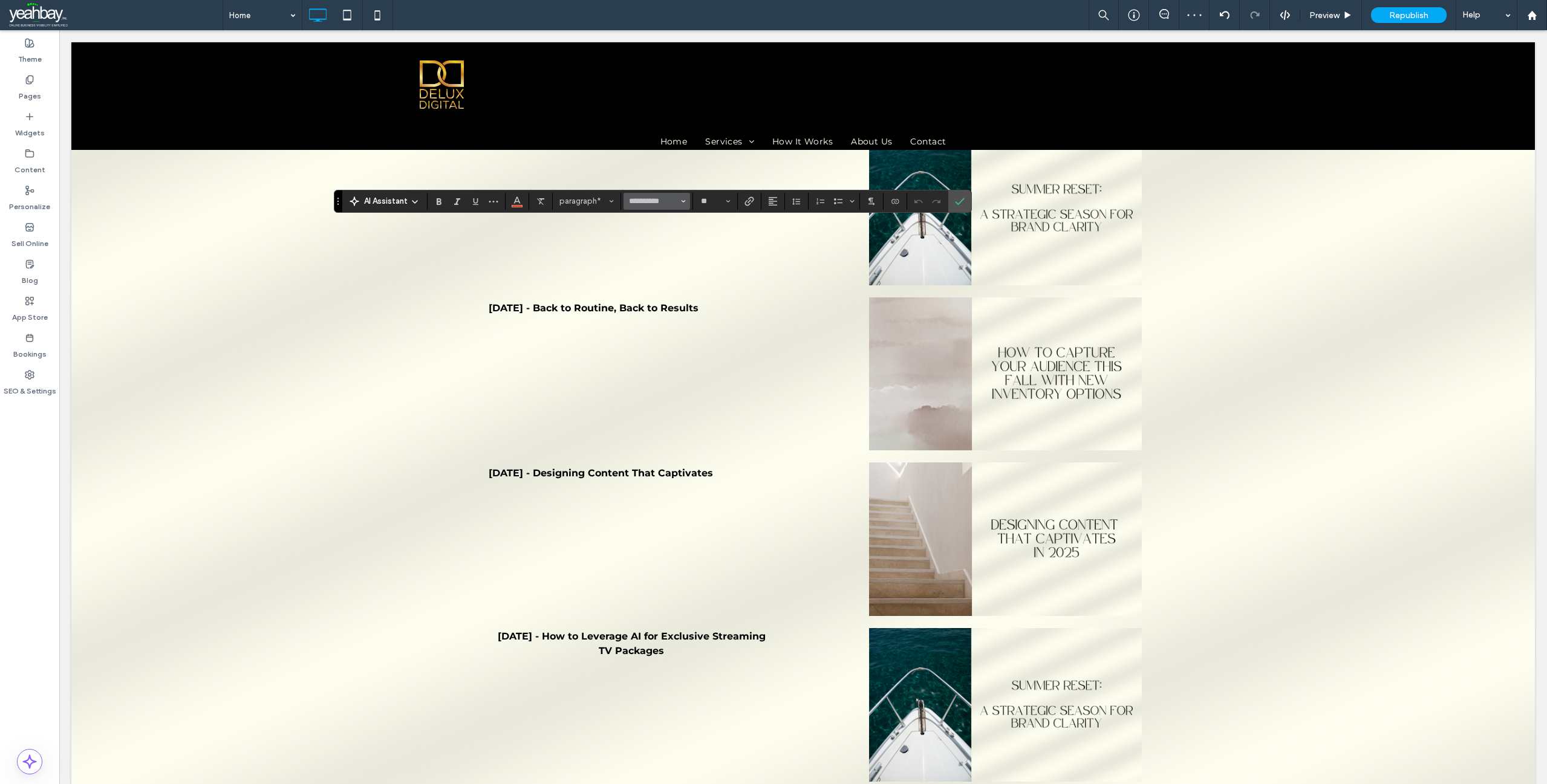
click at [682, 204] on span "Font & Font weight" at bounding box center [683, 202] width 5 height 16
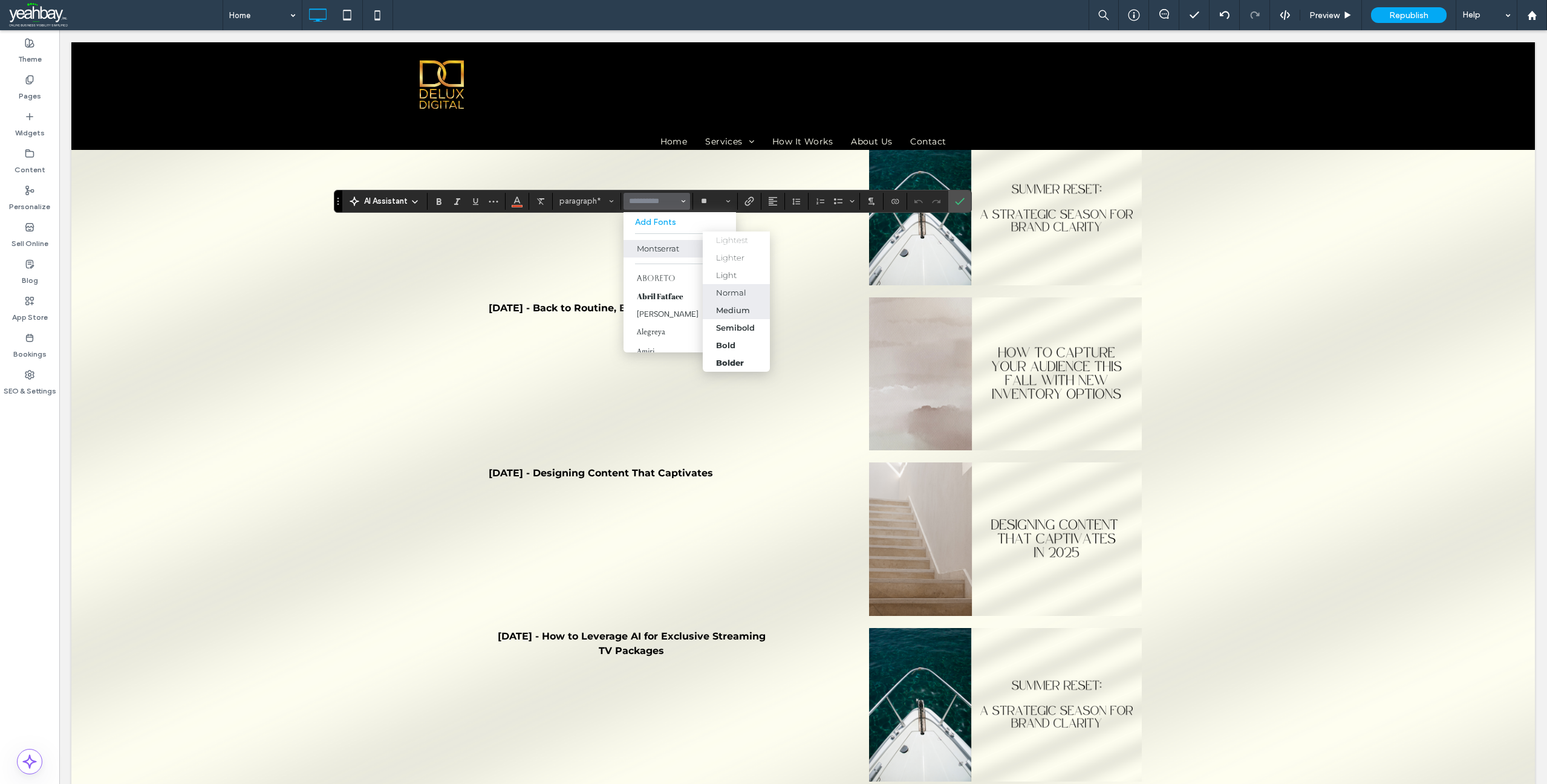
click at [732, 311] on div "Medium" at bounding box center [733, 310] width 34 height 10
type input "**********"
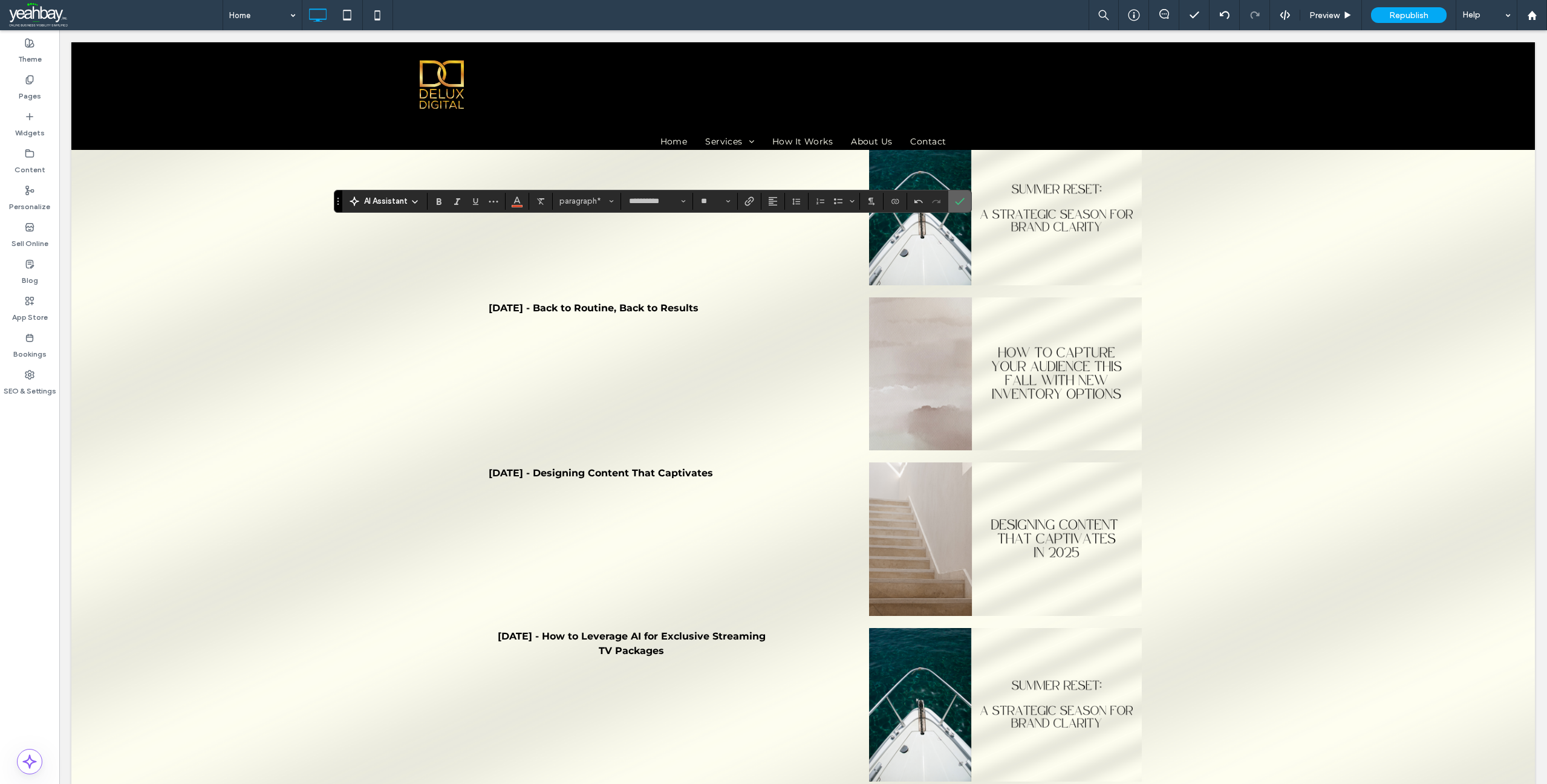
click at [959, 203] on icon "Confirm" at bounding box center [960, 201] width 10 height 10
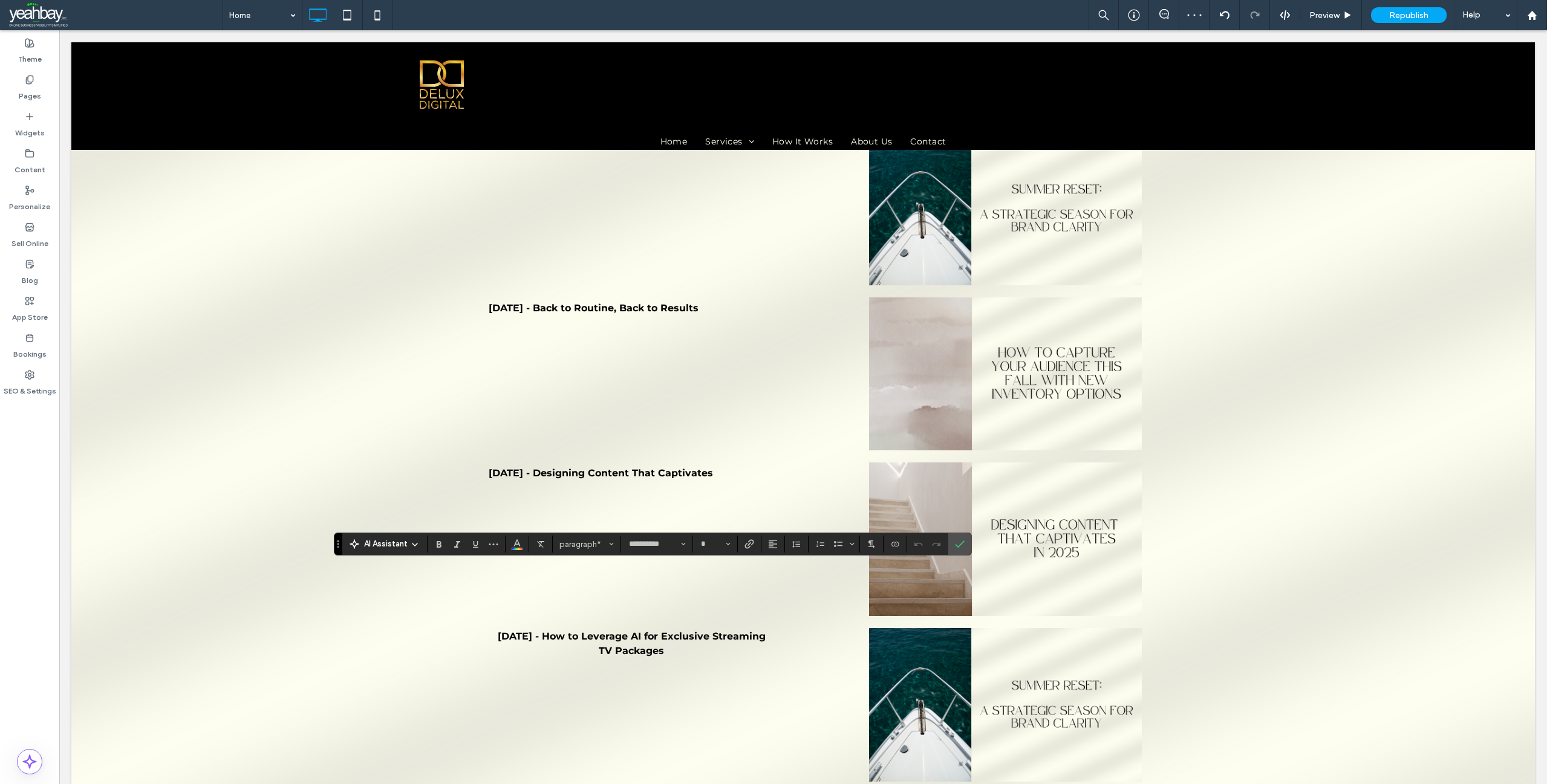
type input "**"
click at [686, 543] on icon "Font & Font weight" at bounding box center [683, 543] width 5 height 5
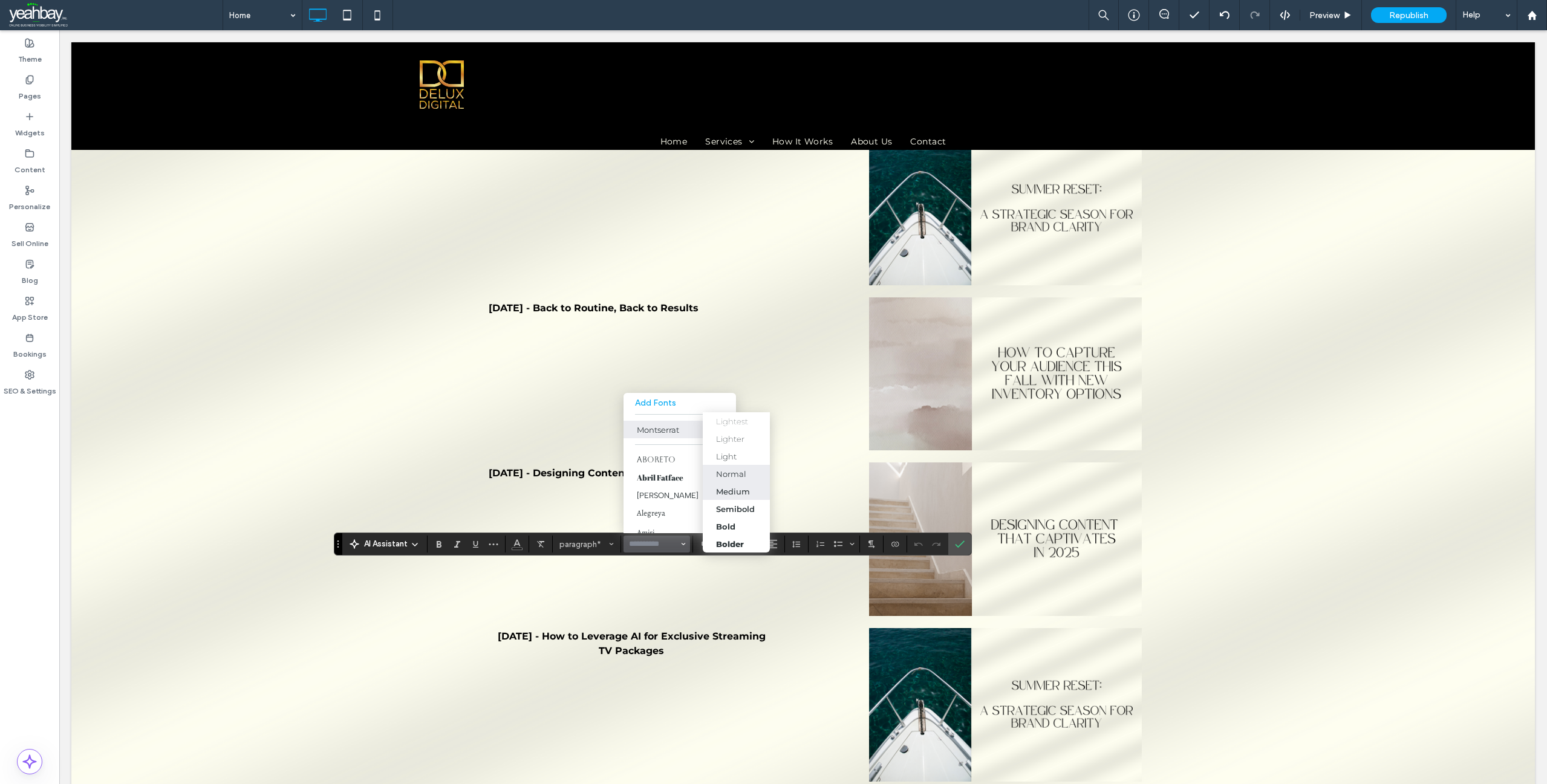
click at [726, 494] on div "Medium" at bounding box center [733, 491] width 34 height 10
type input "**********"
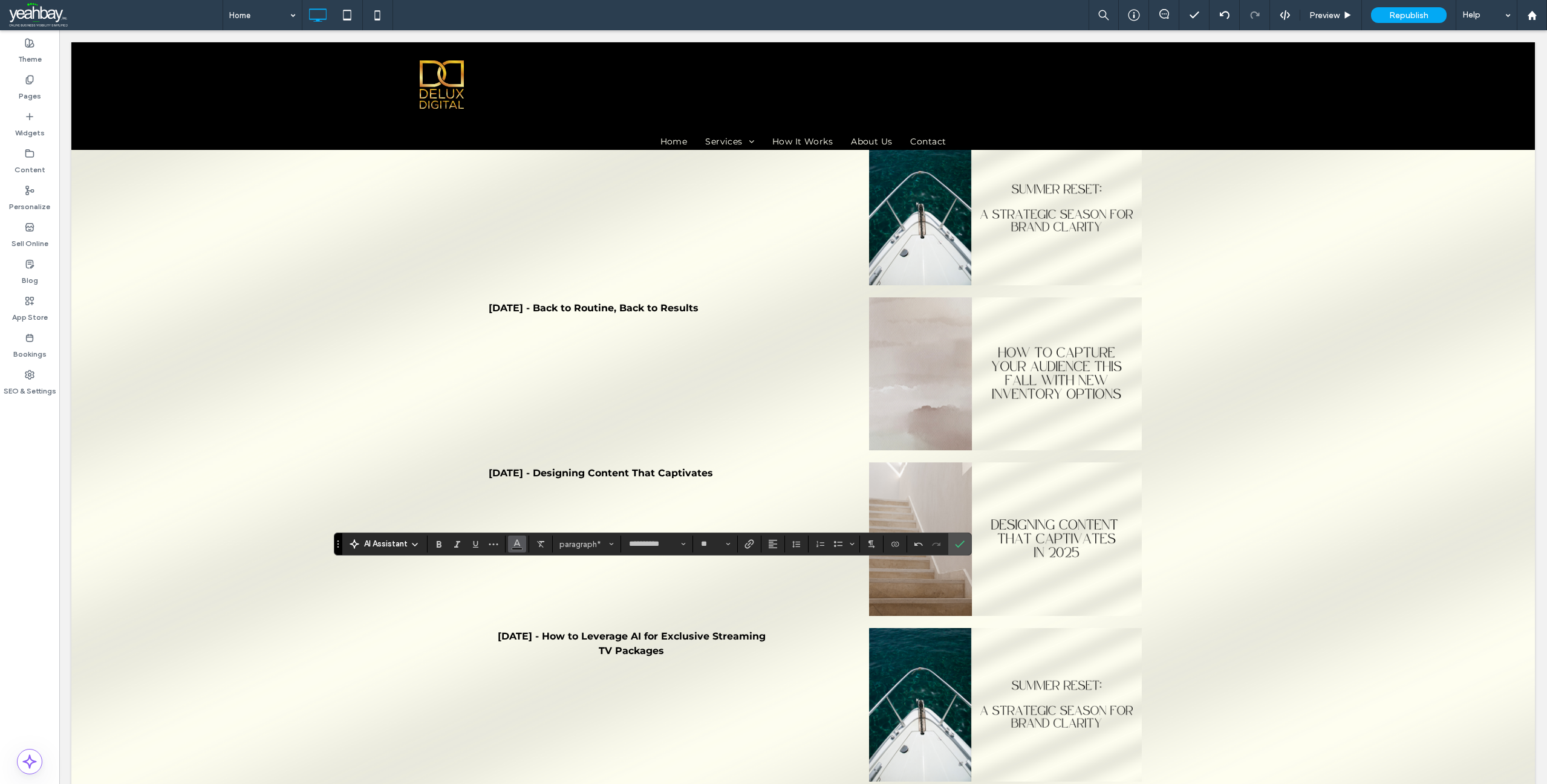
click at [520, 543] on icon "Color" at bounding box center [517, 543] width 10 height 10
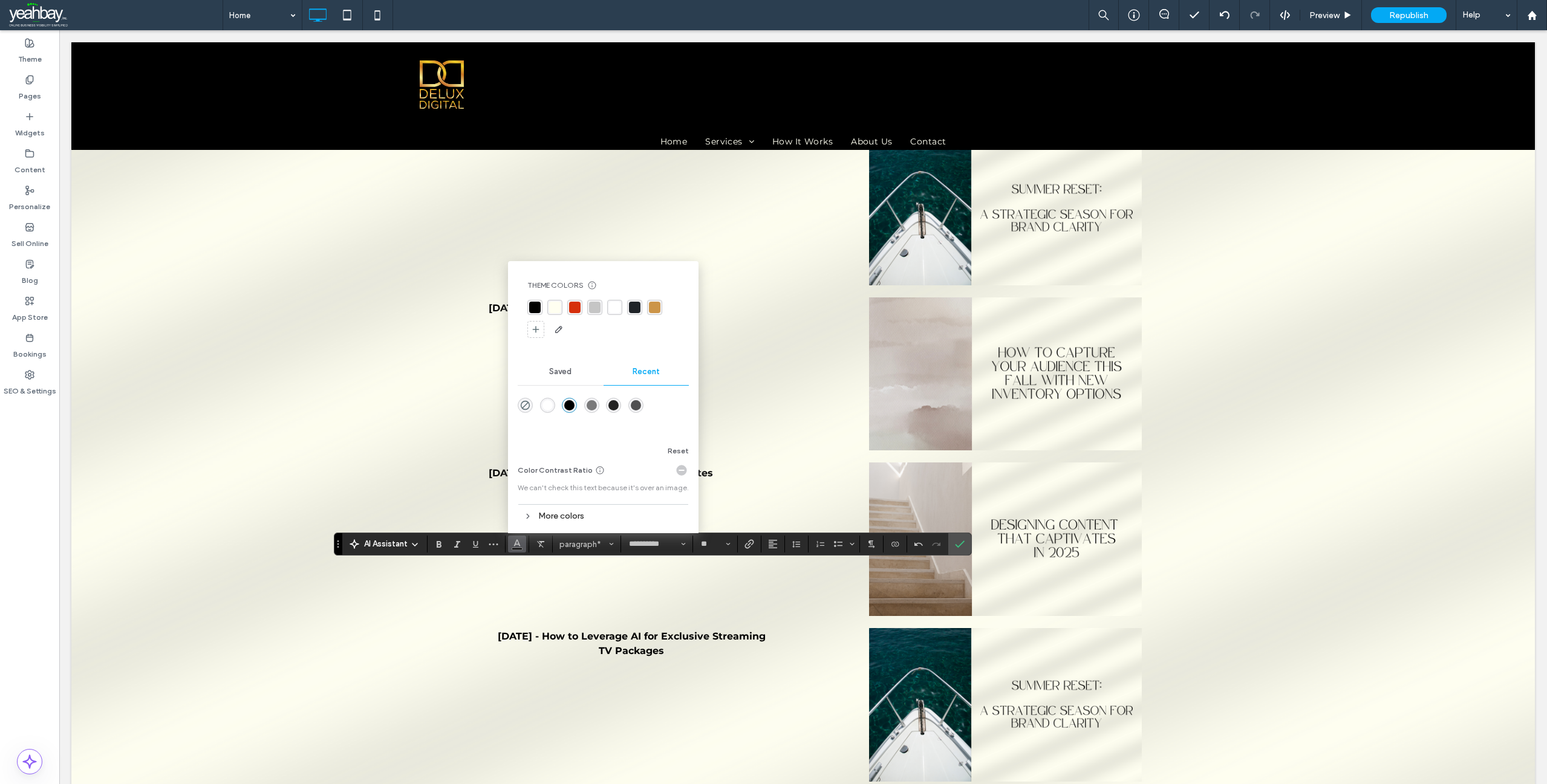
click at [573, 311] on div "rgba(214, 48, 12, 1)" at bounding box center [575, 307] width 12 height 12
click at [959, 541] on icon "Confirm" at bounding box center [960, 544] width 10 height 10
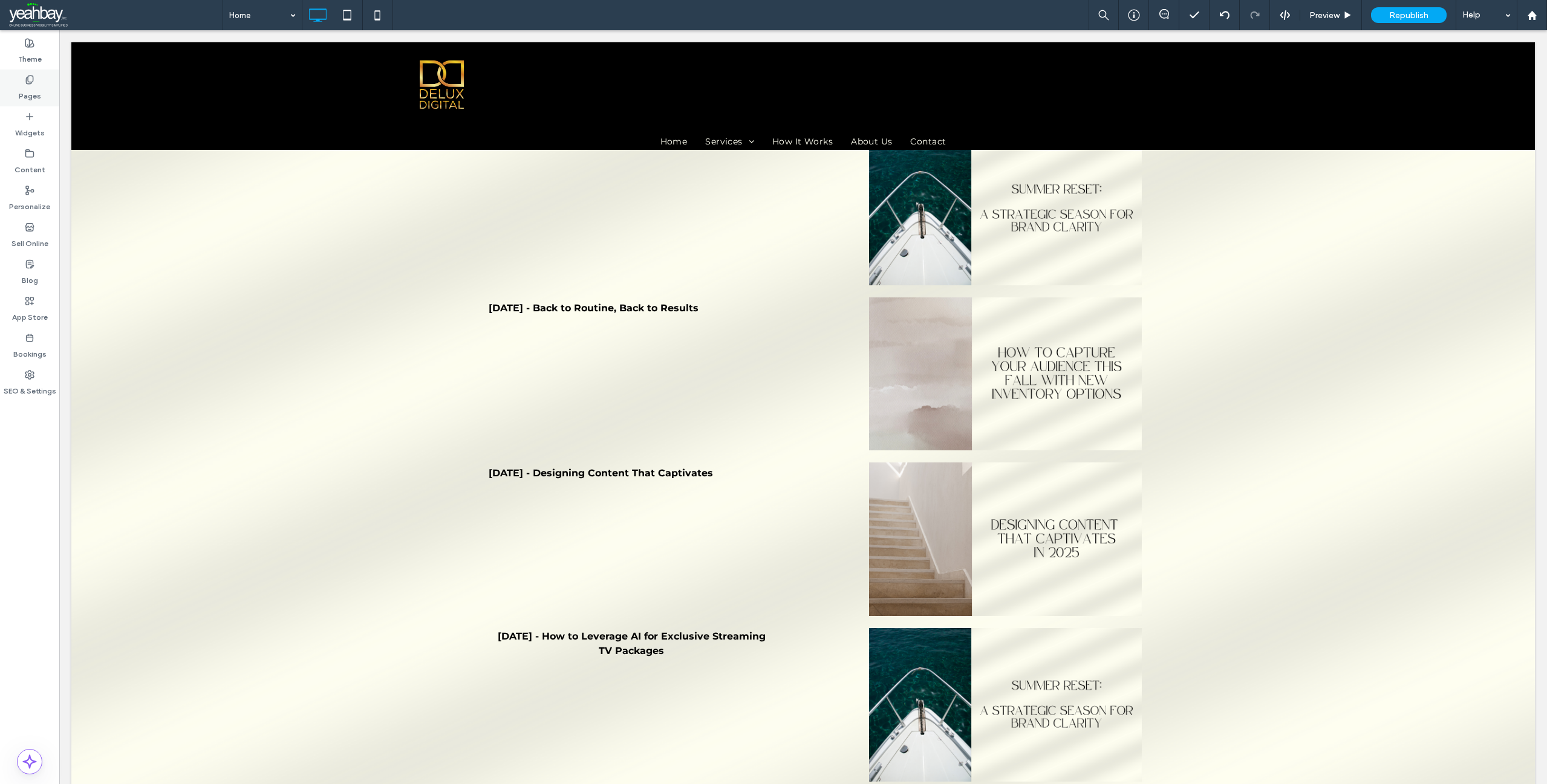
click at [25, 98] on label "Pages" at bounding box center [30, 93] width 22 height 17
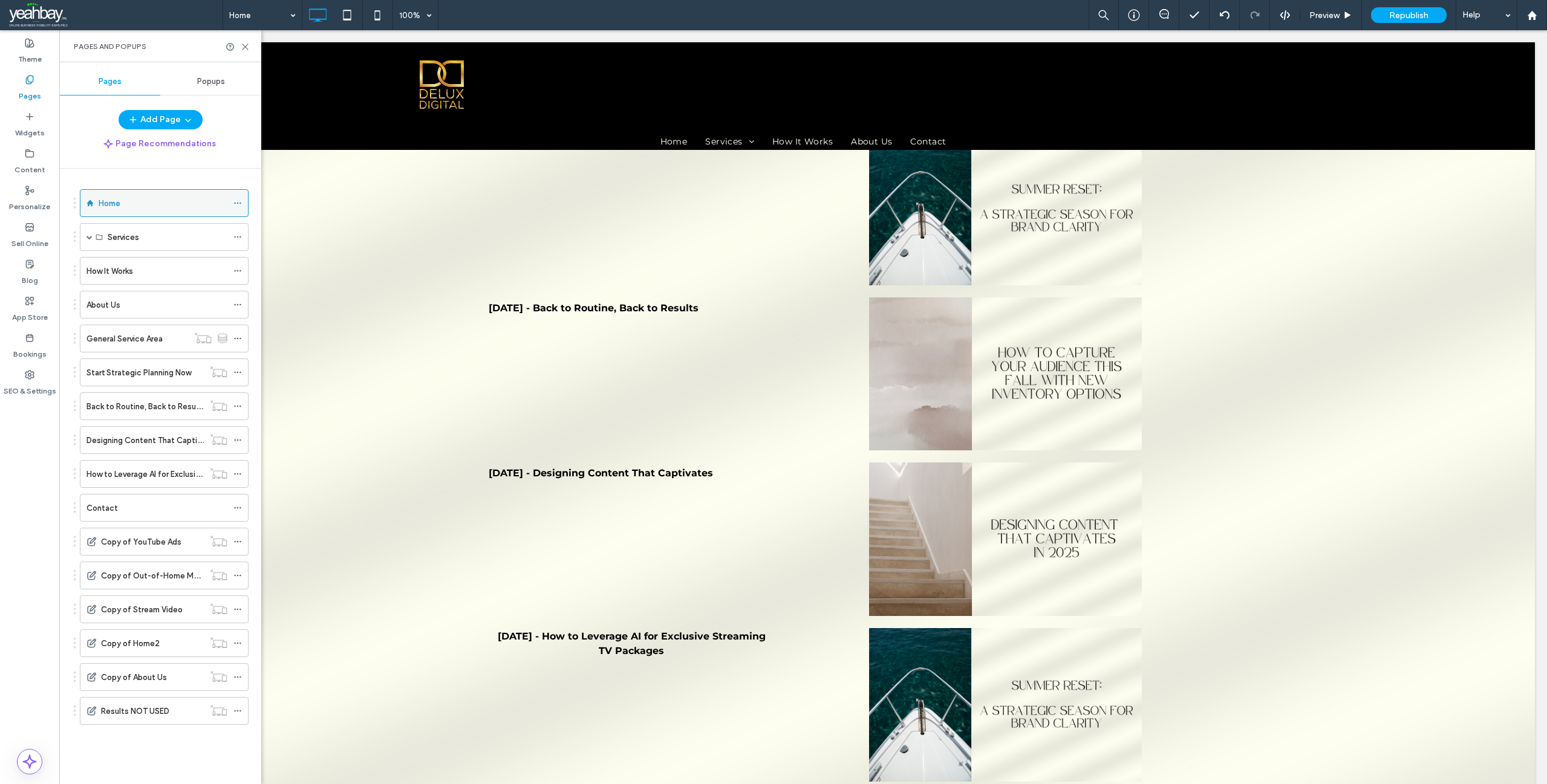
click at [235, 205] on icon at bounding box center [237, 203] width 8 height 8
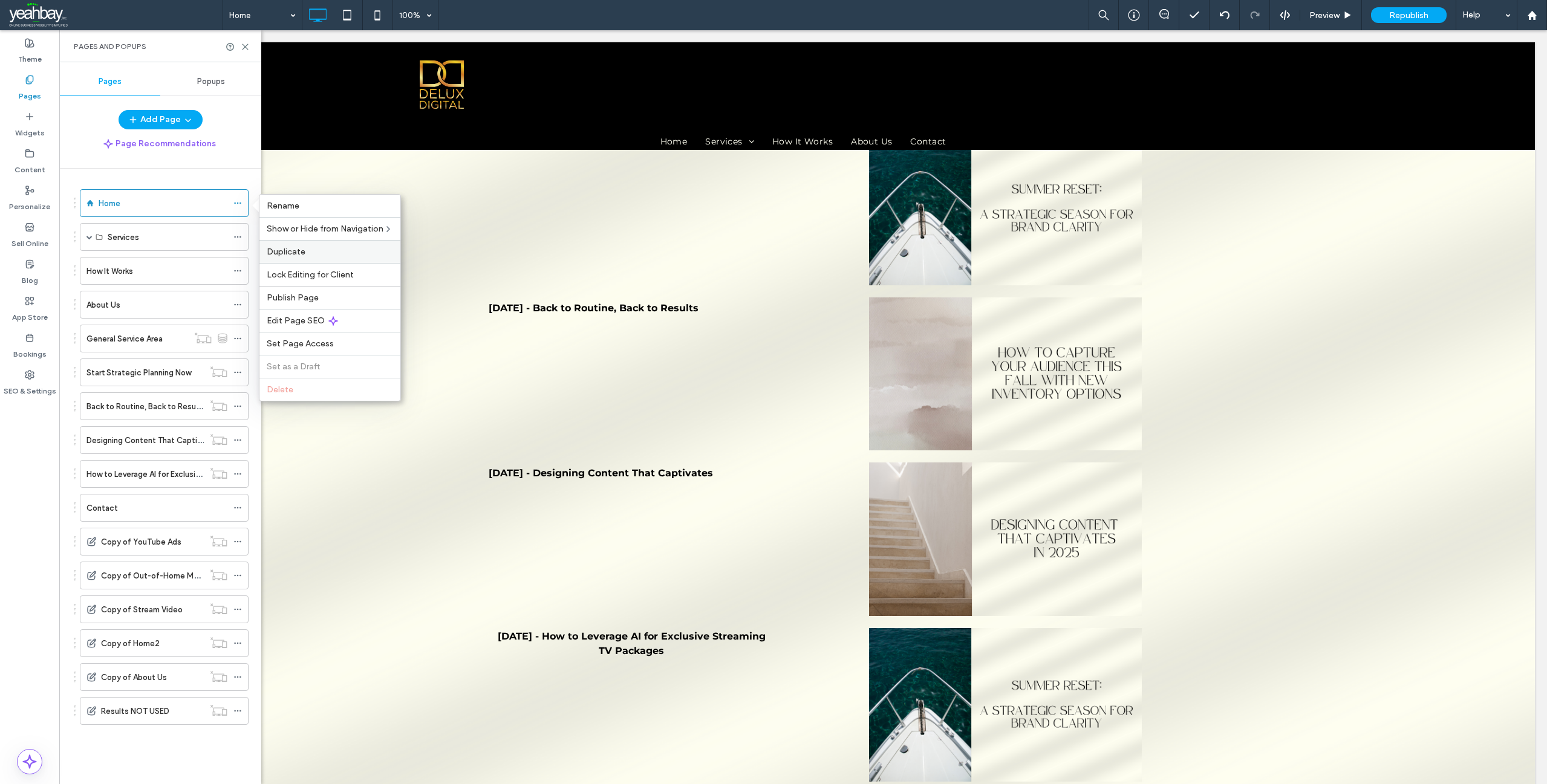
click at [290, 248] on span "Duplicate" at bounding box center [286, 252] width 39 height 10
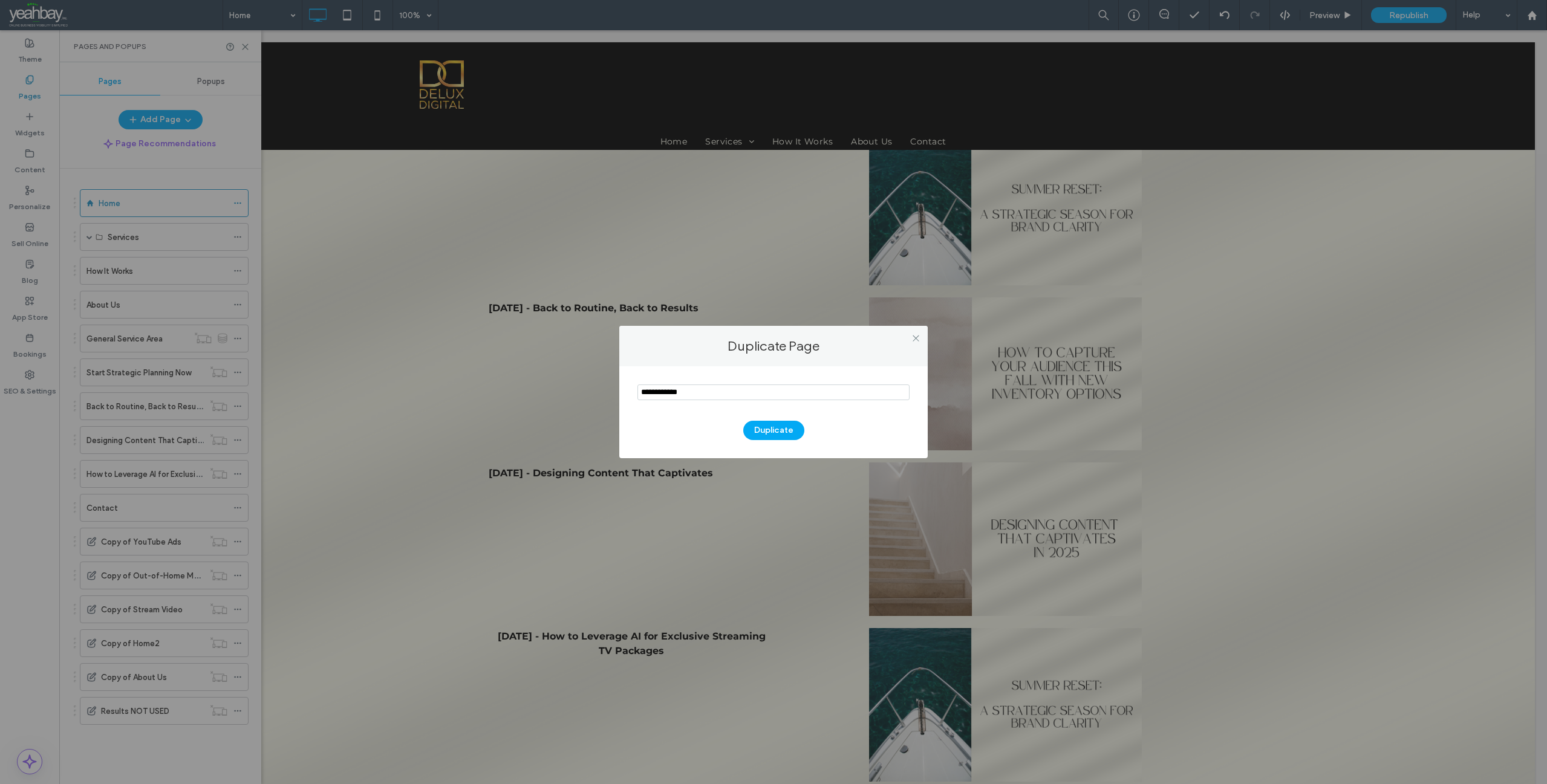
drag, startPoint x: 704, startPoint y: 389, endPoint x: 624, endPoint y: 391, distance: 80.0
click at [624, 391] on div "Duplicate" at bounding box center [773, 412] width 308 height 92
type input "********"
click at [772, 431] on button "Duplicate" at bounding box center [774, 430] width 61 height 20
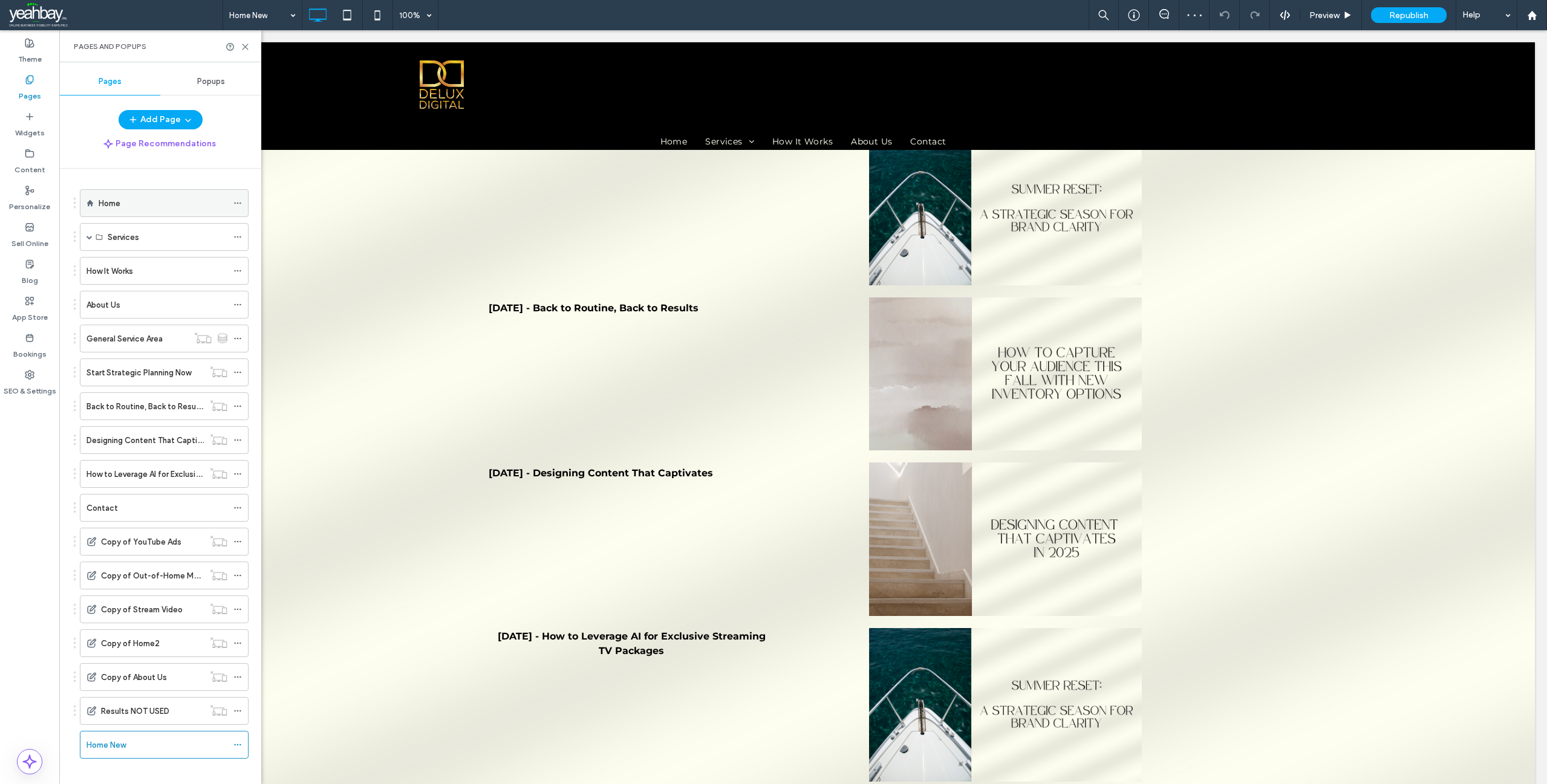
click at [174, 210] on div "Home" at bounding box center [163, 203] width 129 height 27
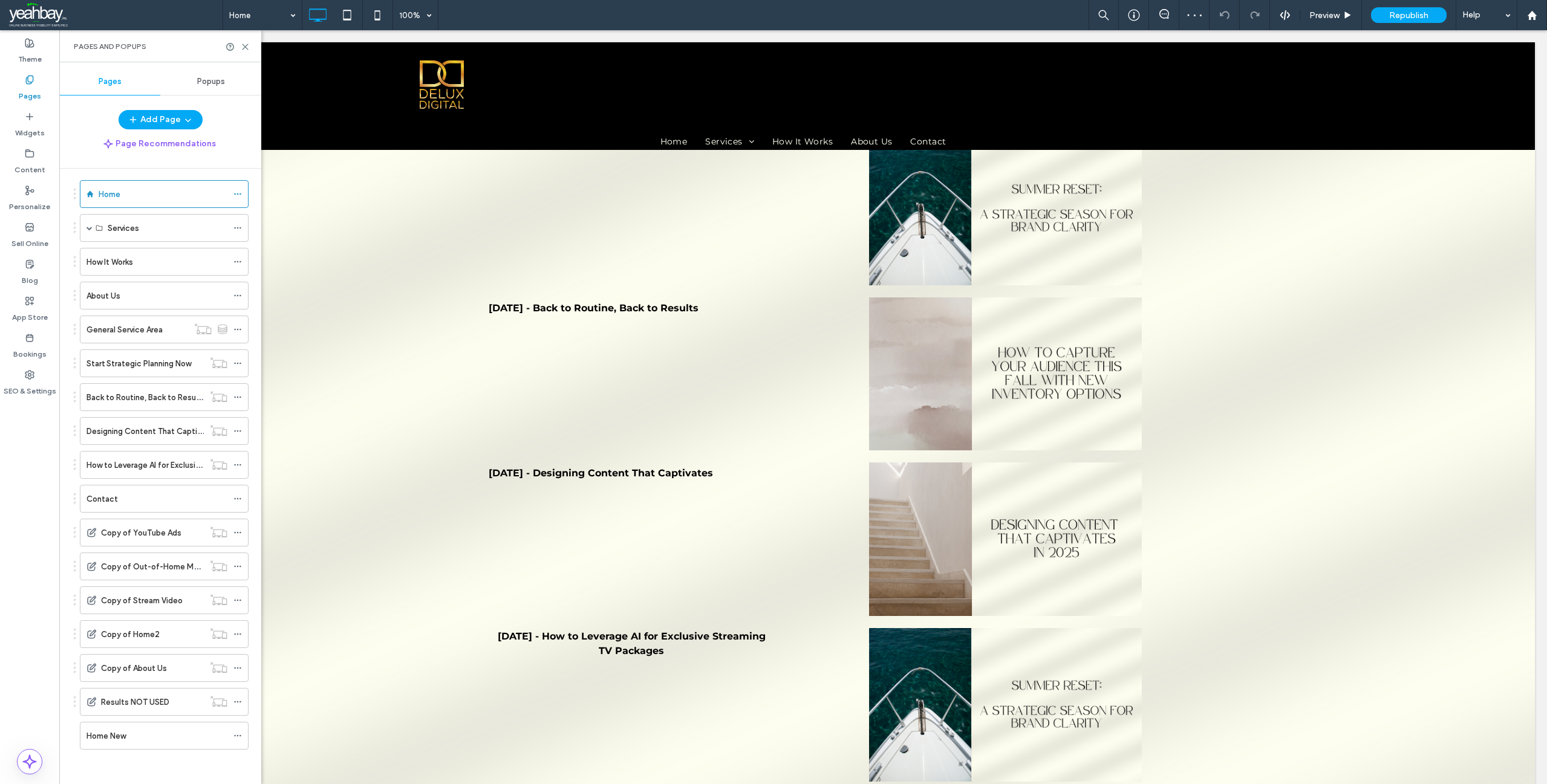
scroll to position [11, 0]
click at [241, 49] on icon at bounding box center [245, 47] width 9 height 9
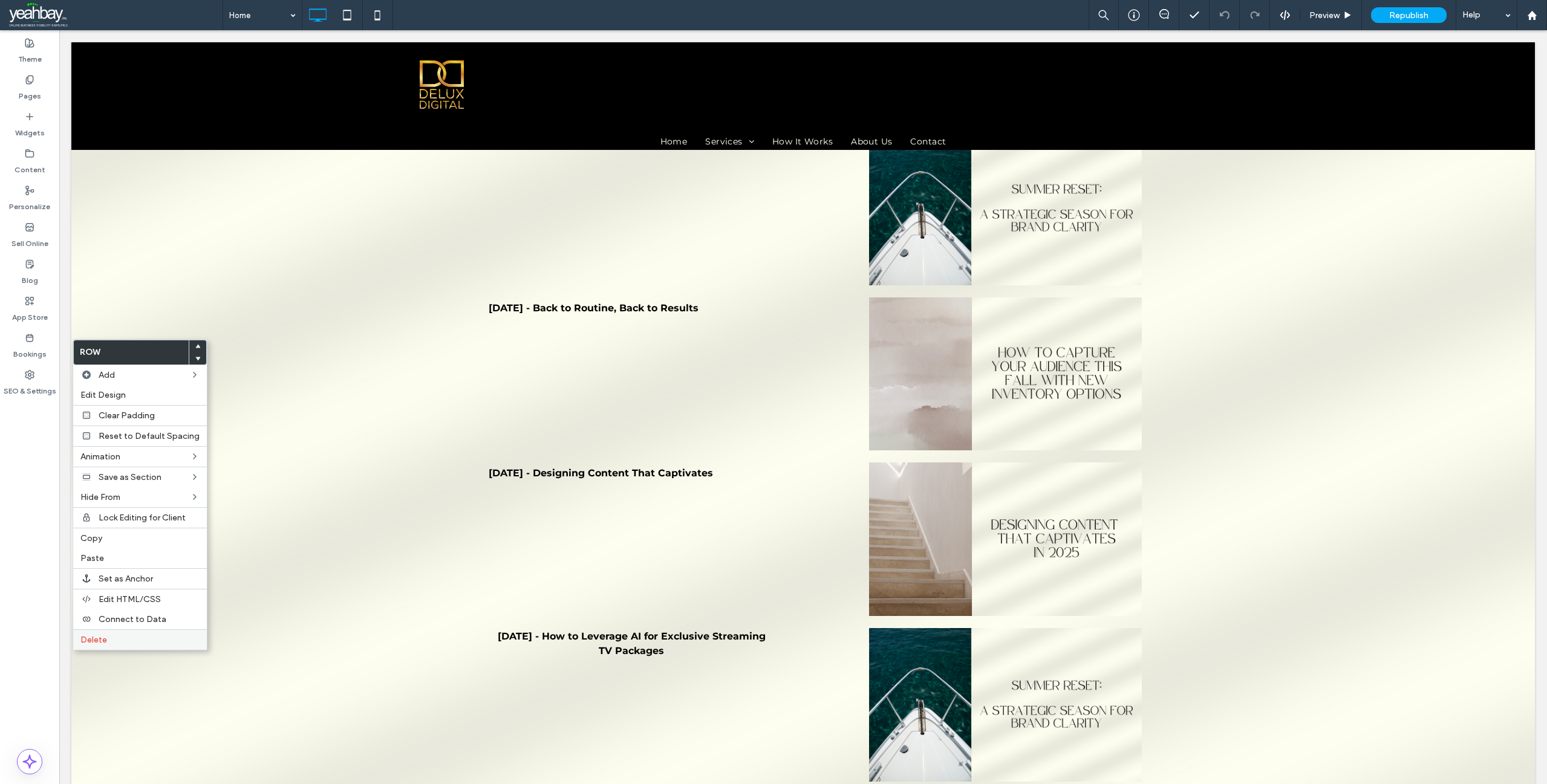
click at [107, 631] on div "Delete" at bounding box center [140, 640] width 134 height 21
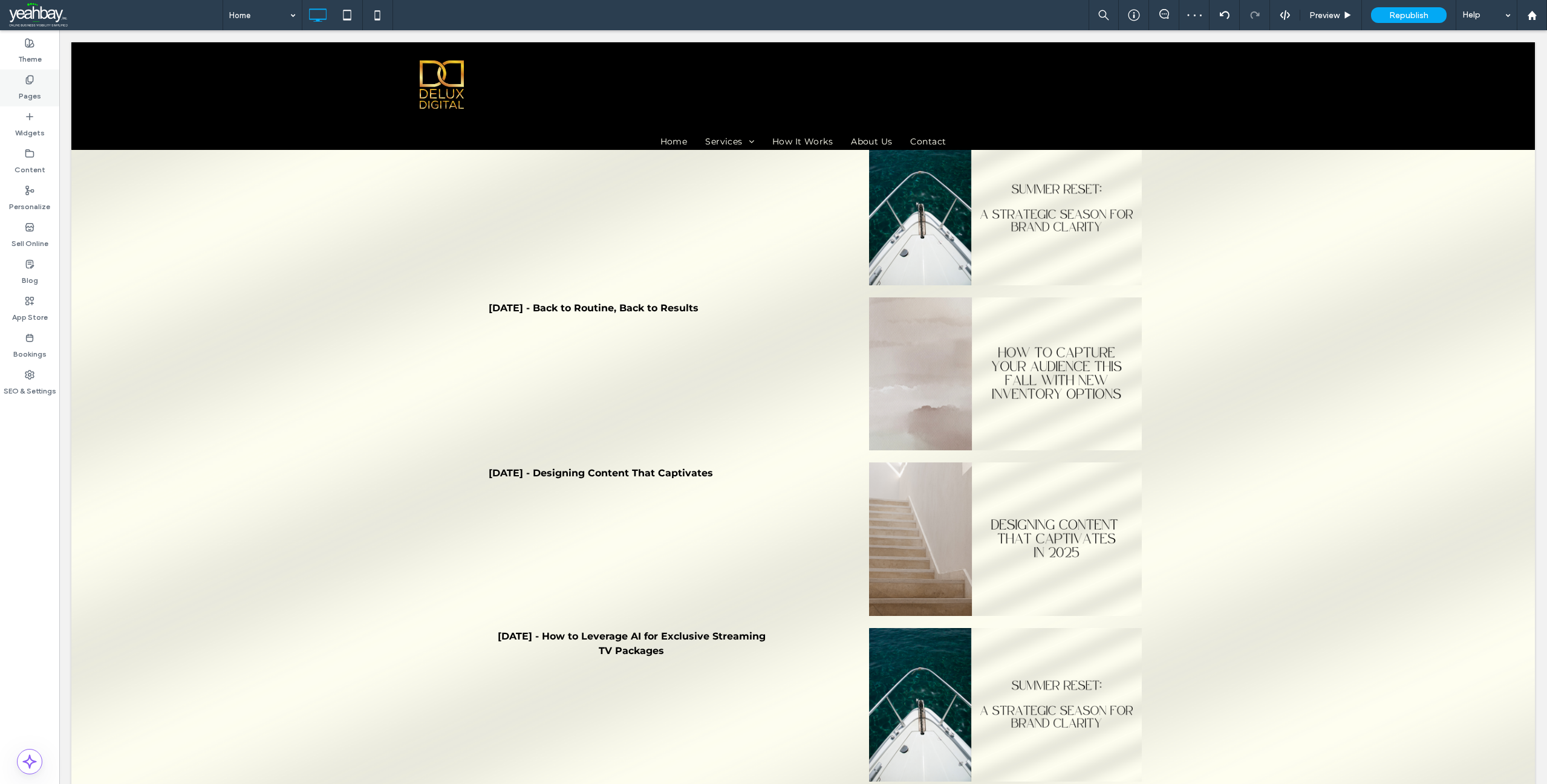
click at [33, 94] on label "Pages" at bounding box center [30, 93] width 22 height 17
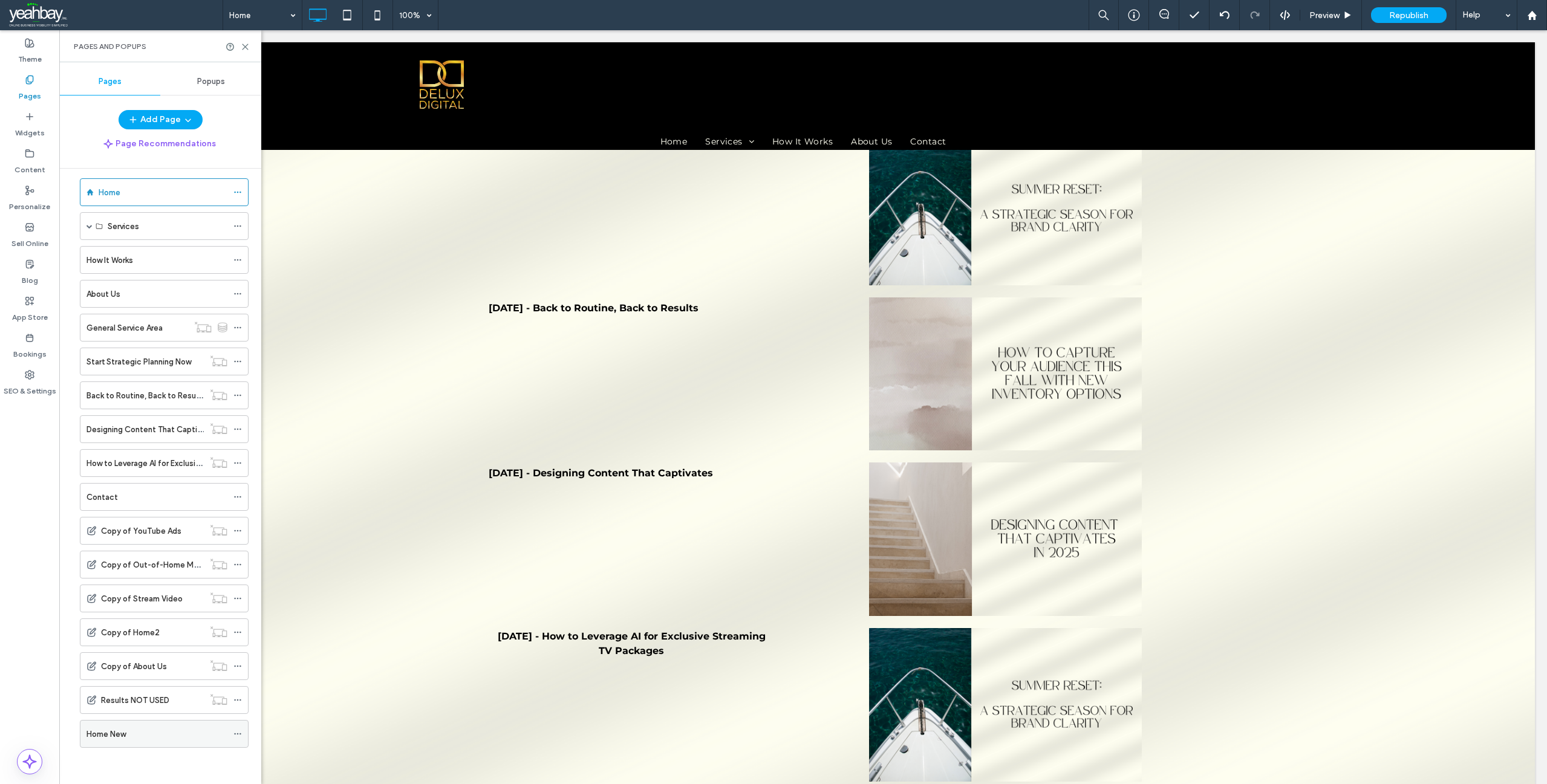
click at [165, 737] on div "Home New" at bounding box center [157, 735] width 141 height 13
click at [245, 47] on icon at bounding box center [245, 47] width 9 height 9
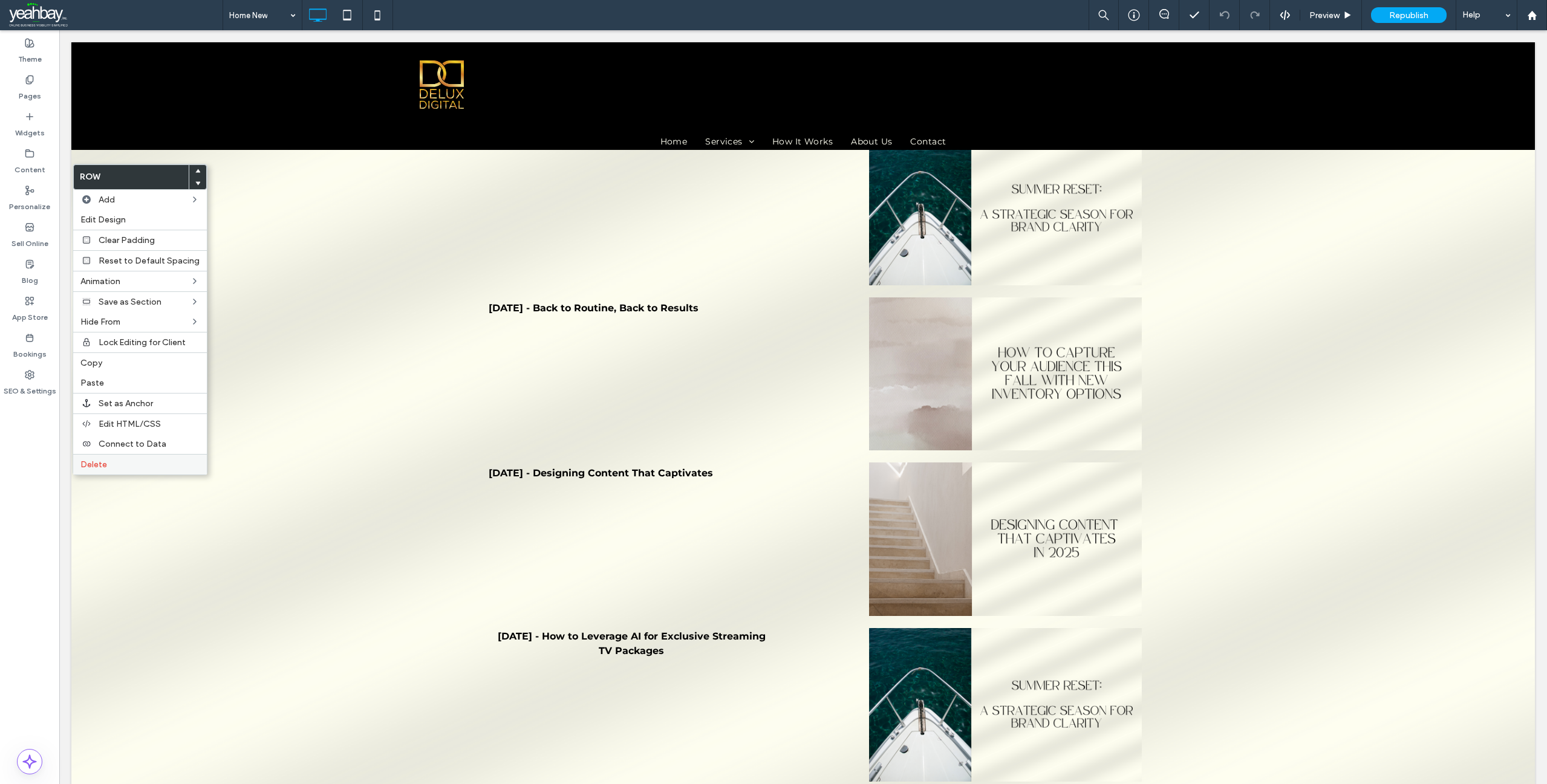
click at [116, 467] on label "Delete" at bounding box center [140, 465] width 119 height 10
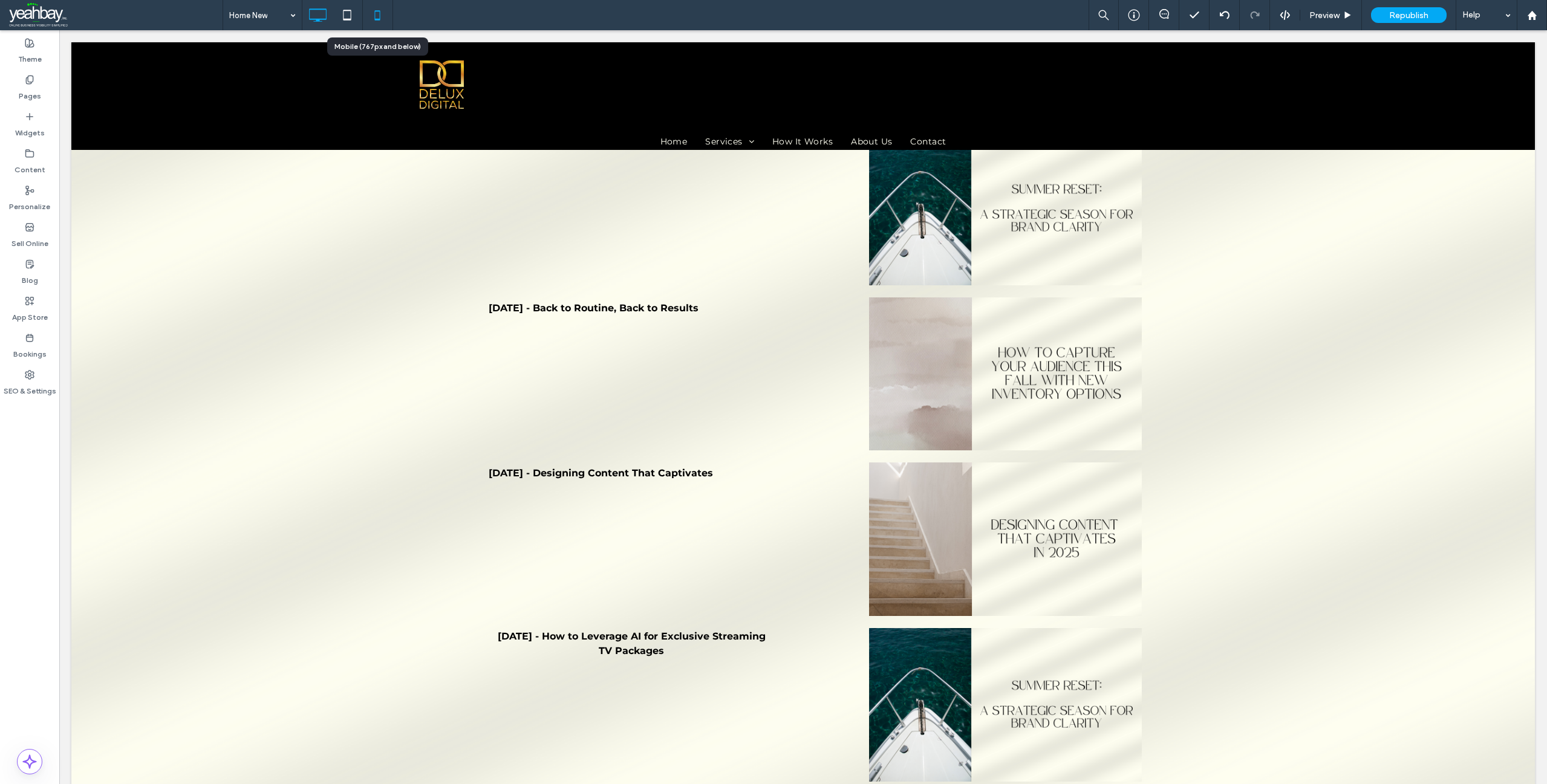
click at [381, 10] on icon at bounding box center [377, 15] width 24 height 24
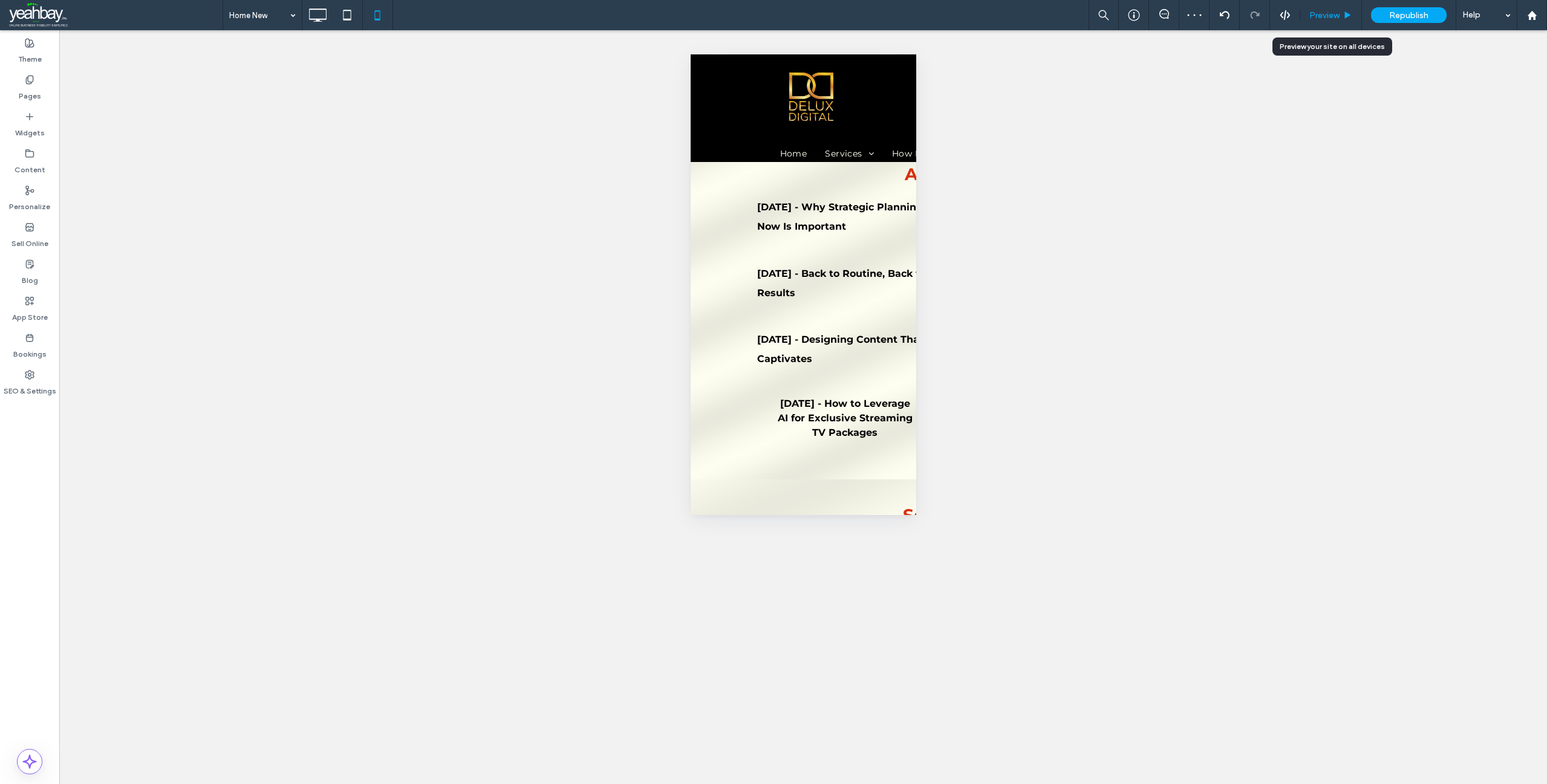
click at [1315, 17] on span "Preview" at bounding box center [1325, 16] width 31 height 10
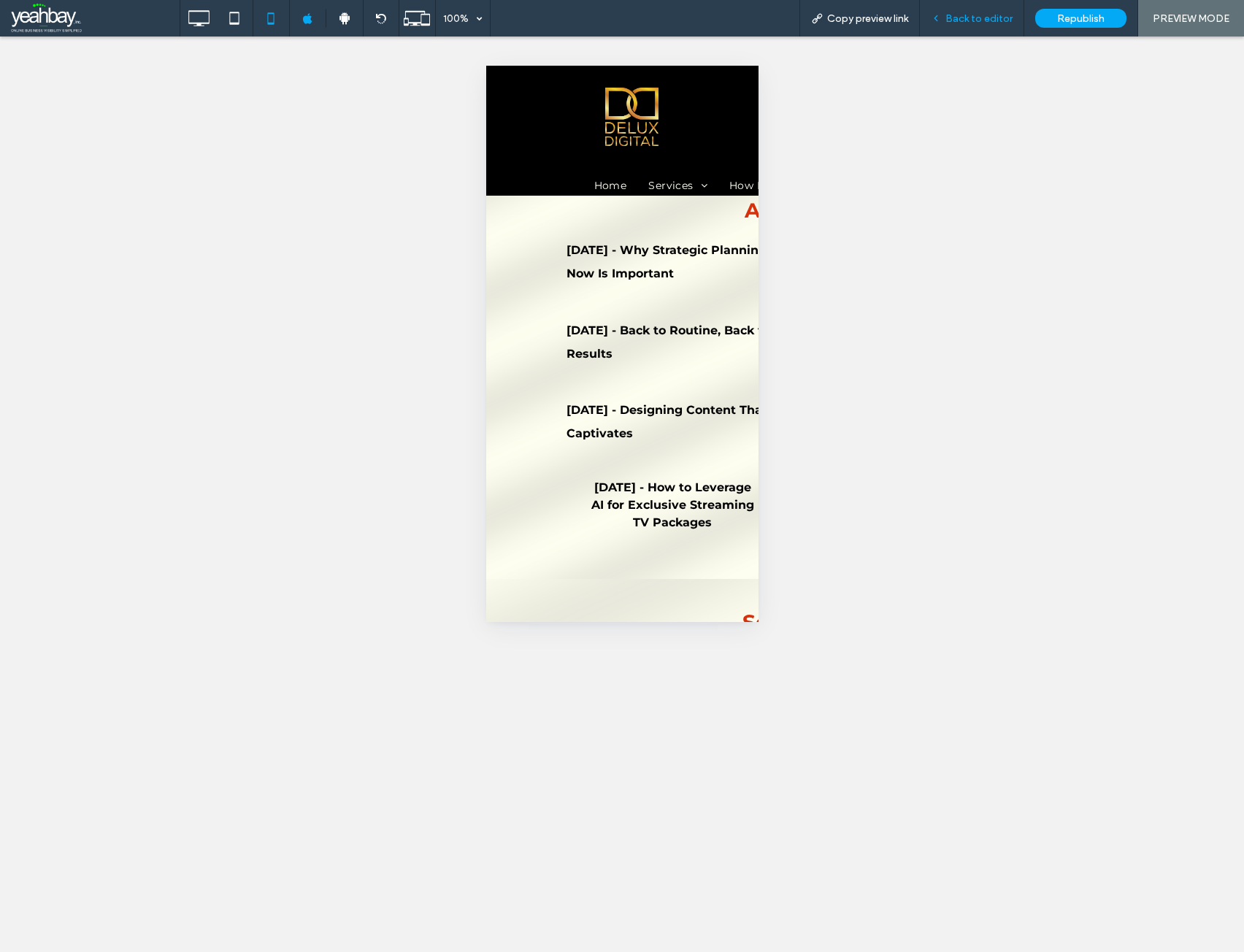
click at [955, 20] on span "Back to editor" at bounding box center [979, 19] width 67 height 13
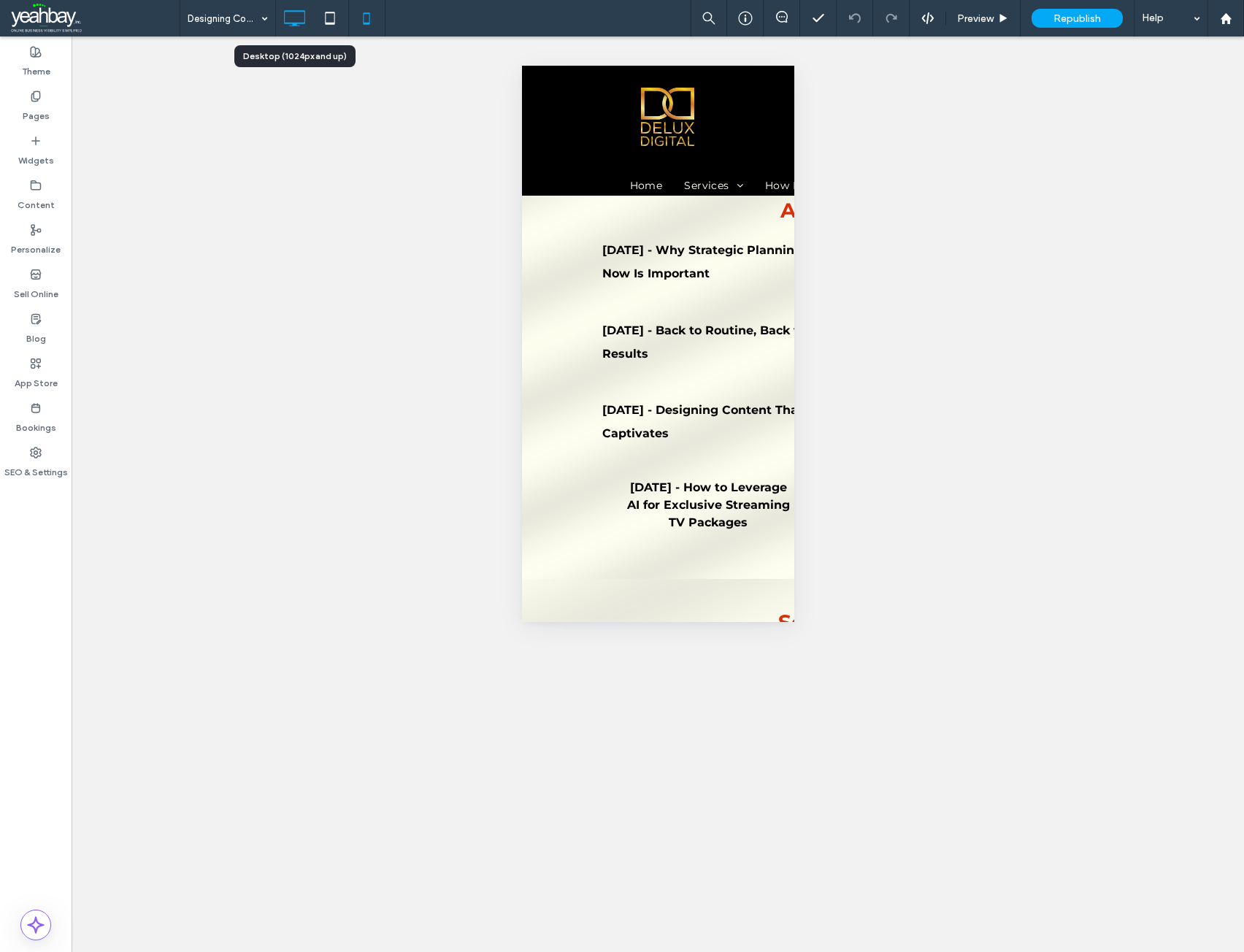
click at [287, 20] on icon at bounding box center [294, 18] width 29 height 29
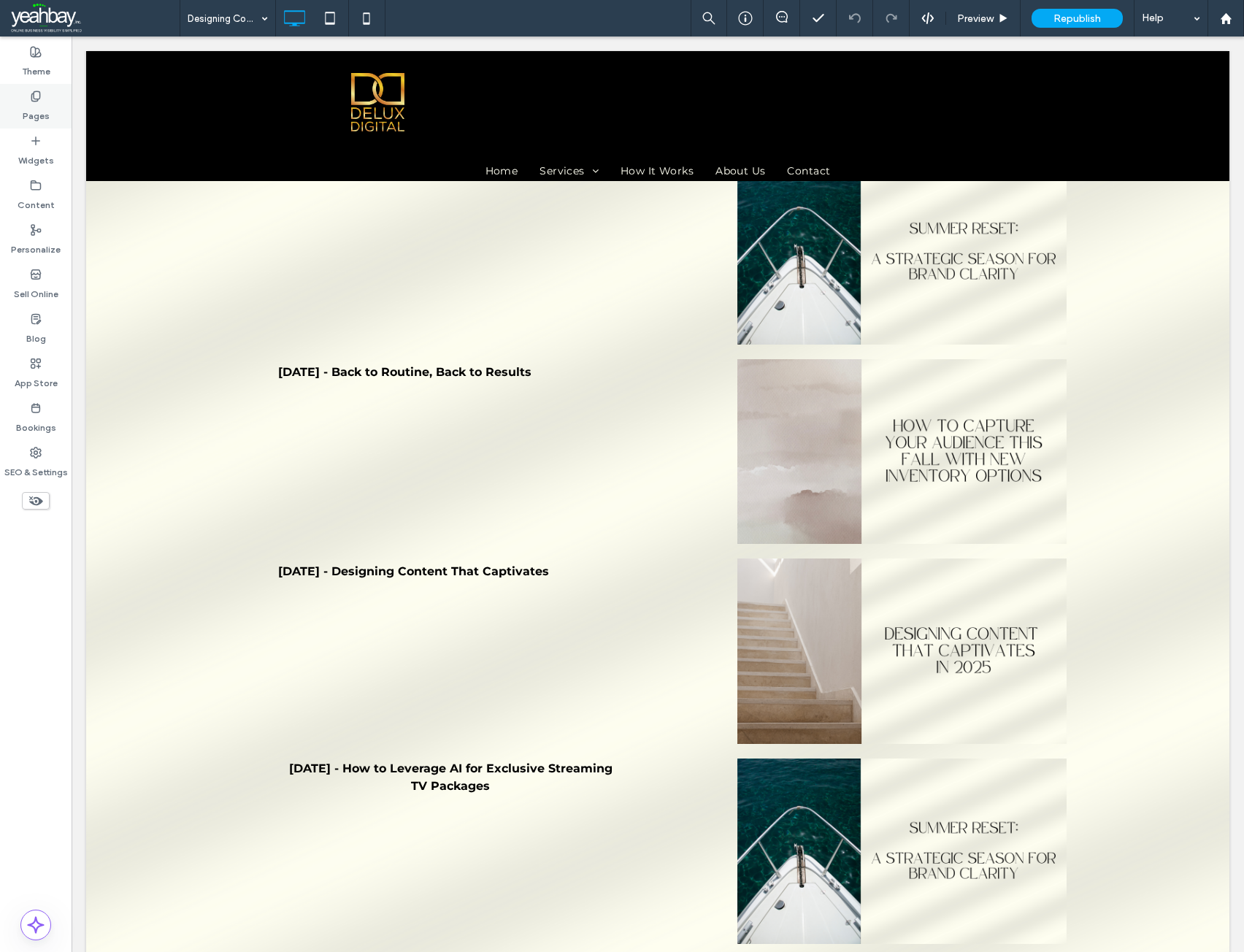
click at [39, 113] on label "Pages" at bounding box center [36, 112] width 27 height 20
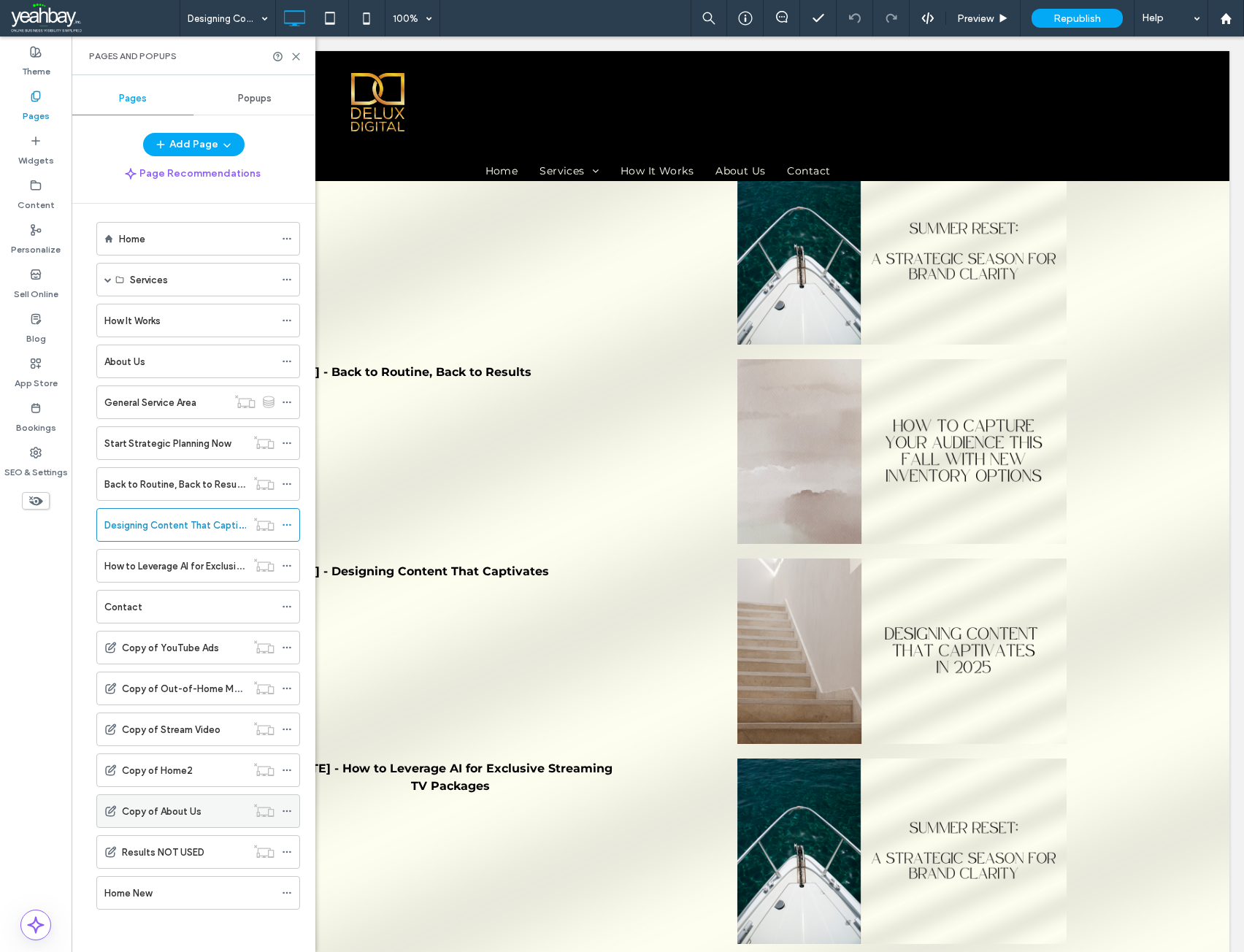
scroll to position [8, 0]
click at [146, 889] on label "Home New" at bounding box center [128, 892] width 47 height 26
click at [295, 58] on icon at bounding box center [296, 57] width 11 height 11
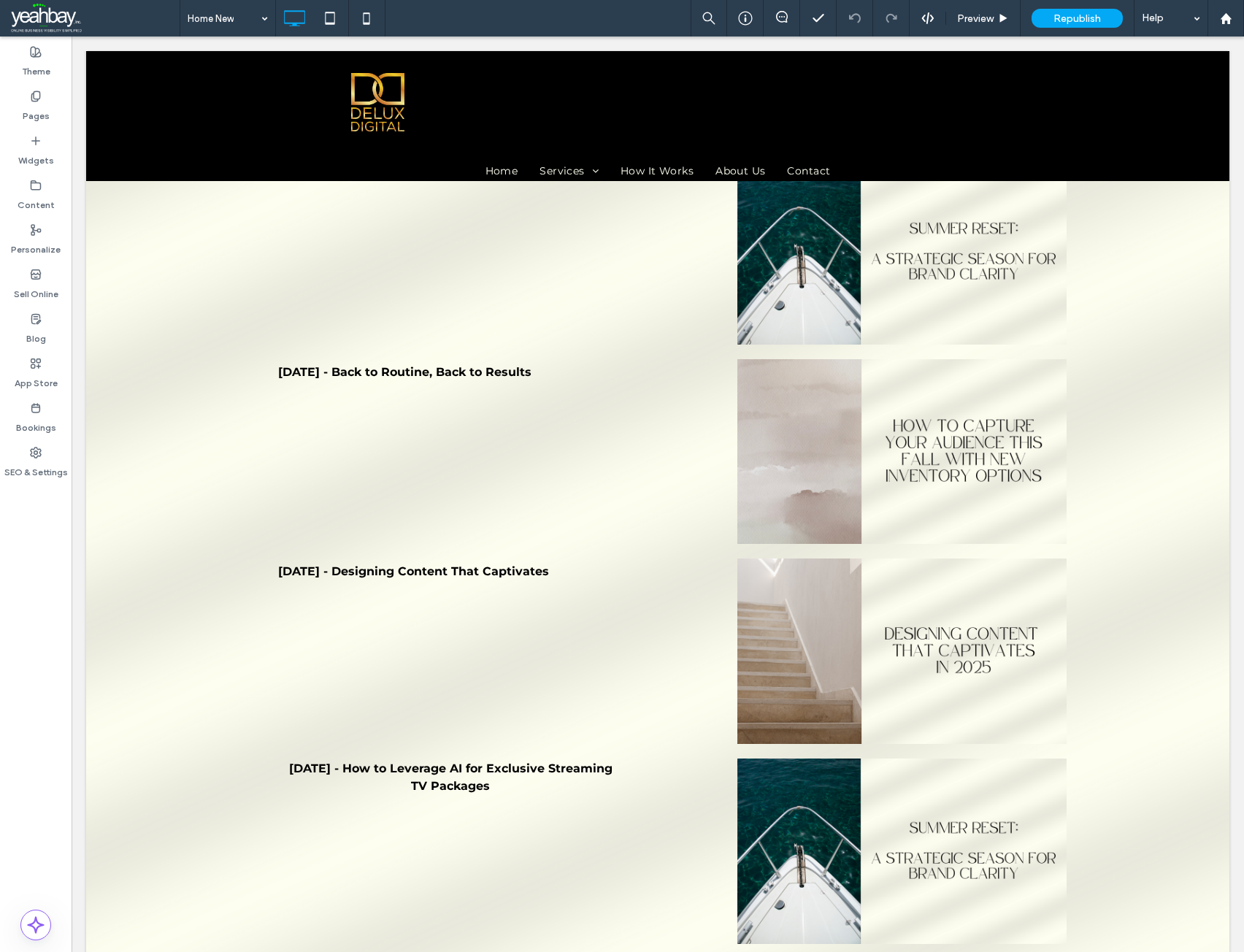
type input "**********"
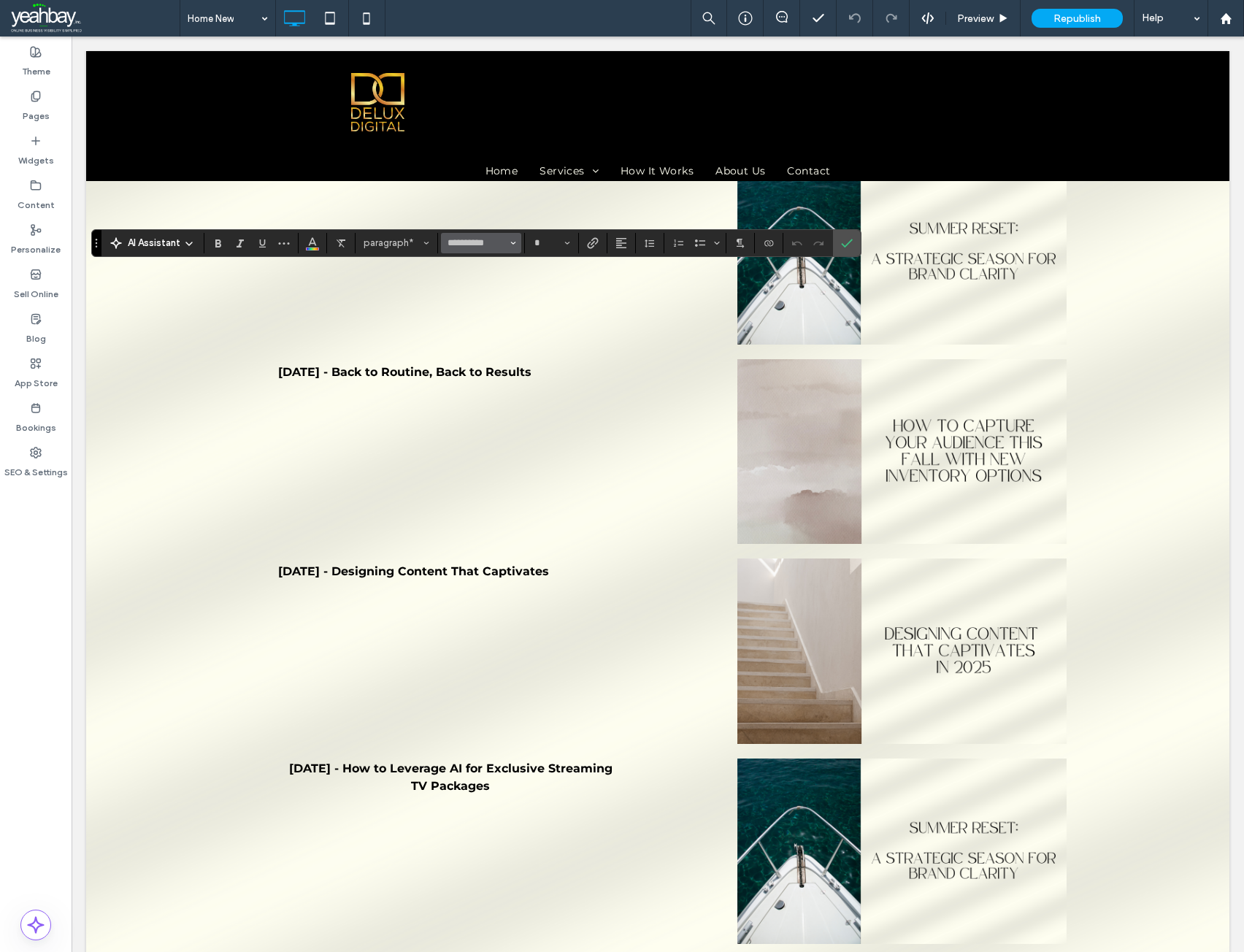
click at [515, 240] on icon "Font & Font weight" at bounding box center [513, 243] width 5 height 5
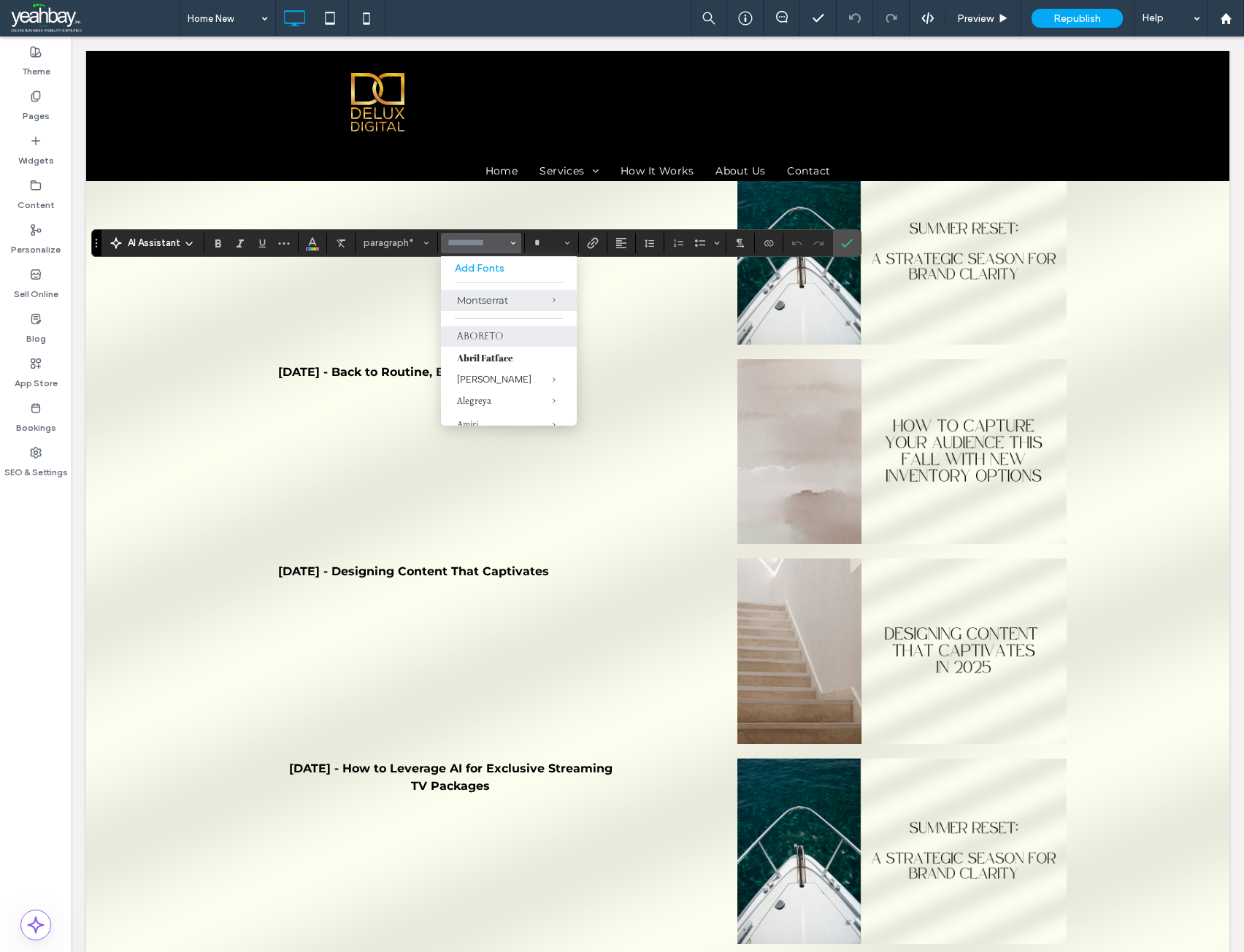
click at [496, 333] on label "Aboreto" at bounding box center [509, 337] width 136 height 20
type input "*******"
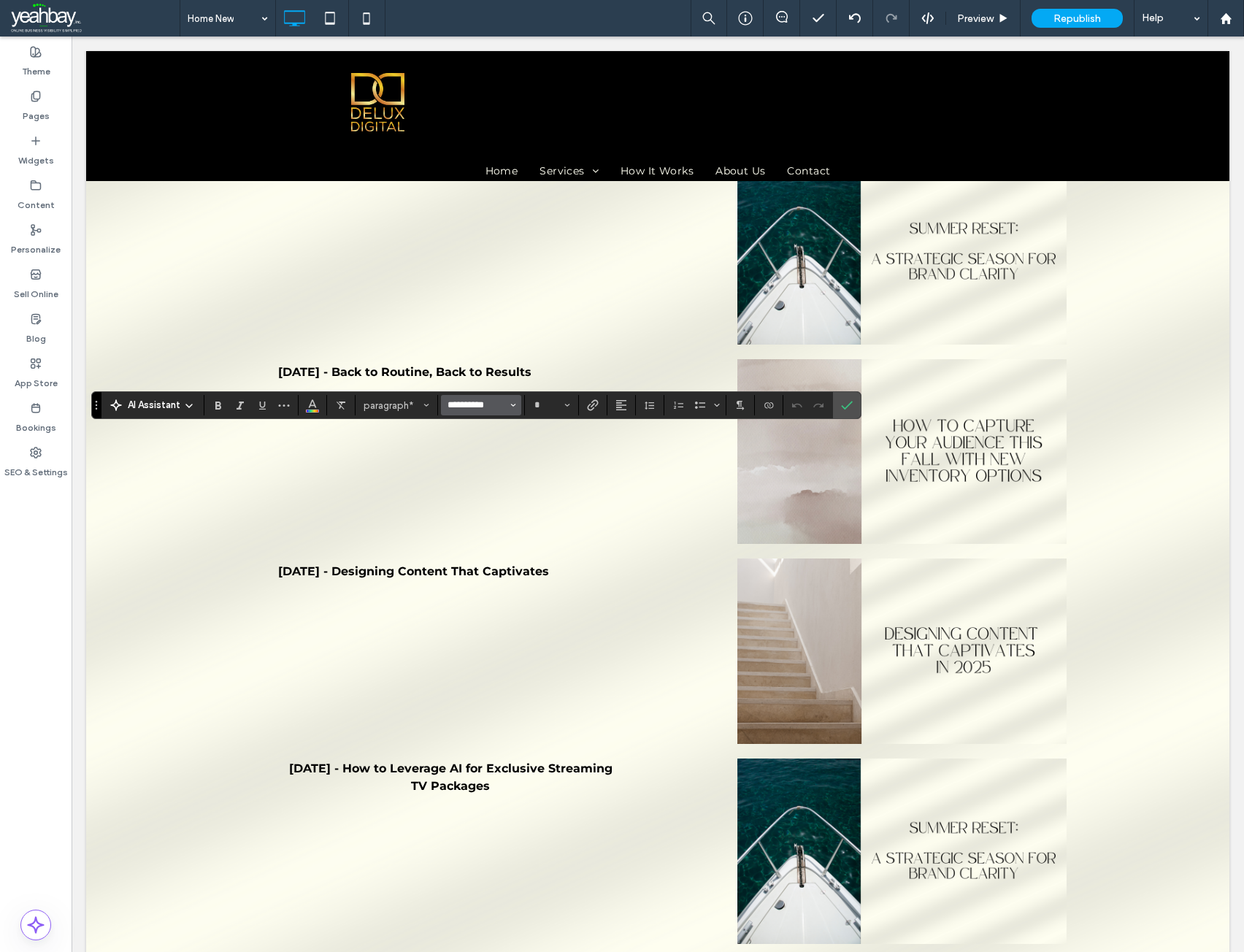
click at [483, 407] on input "**********" at bounding box center [476, 405] width 62 height 12
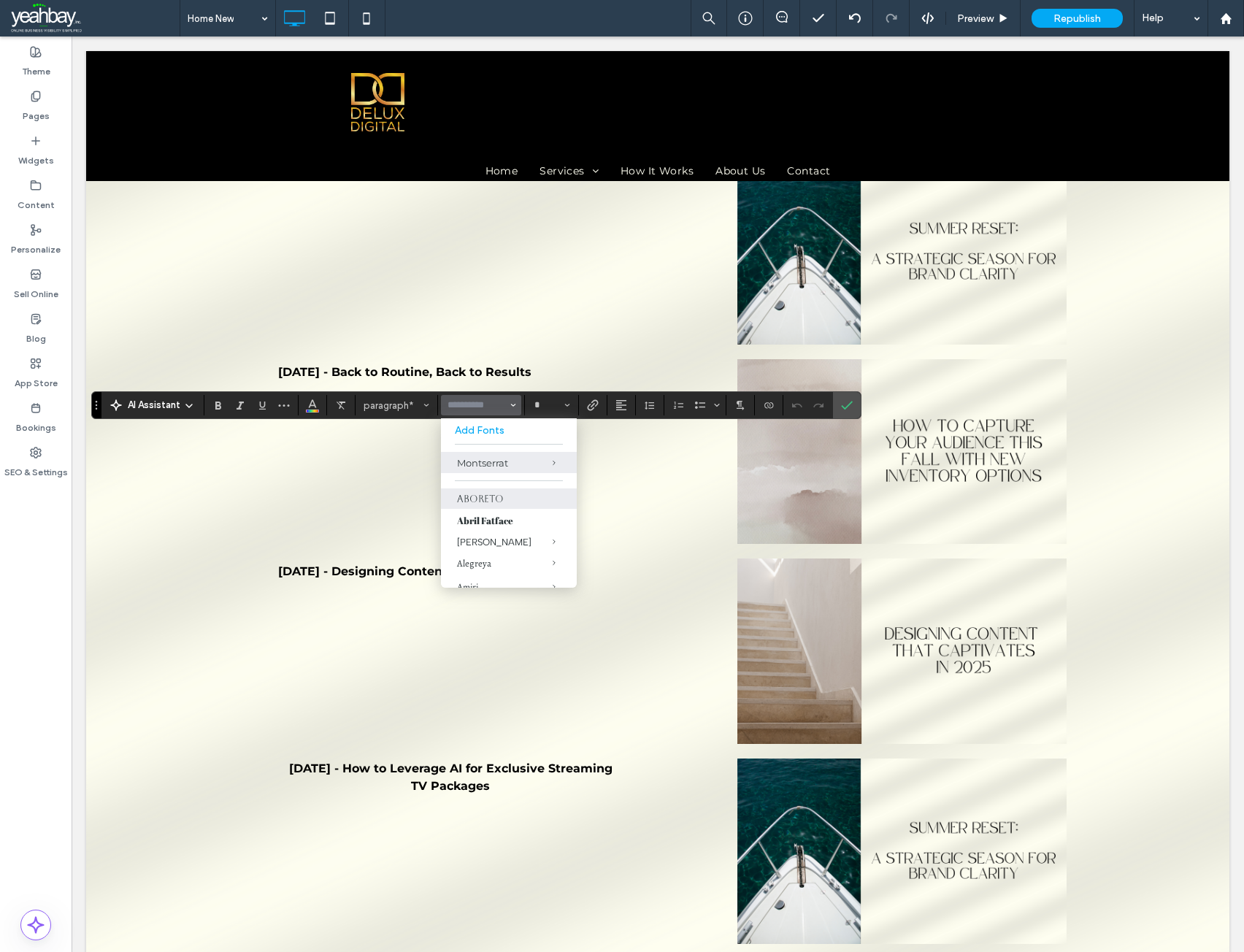
click at [471, 496] on label "Aboreto" at bounding box center [509, 498] width 136 height 20
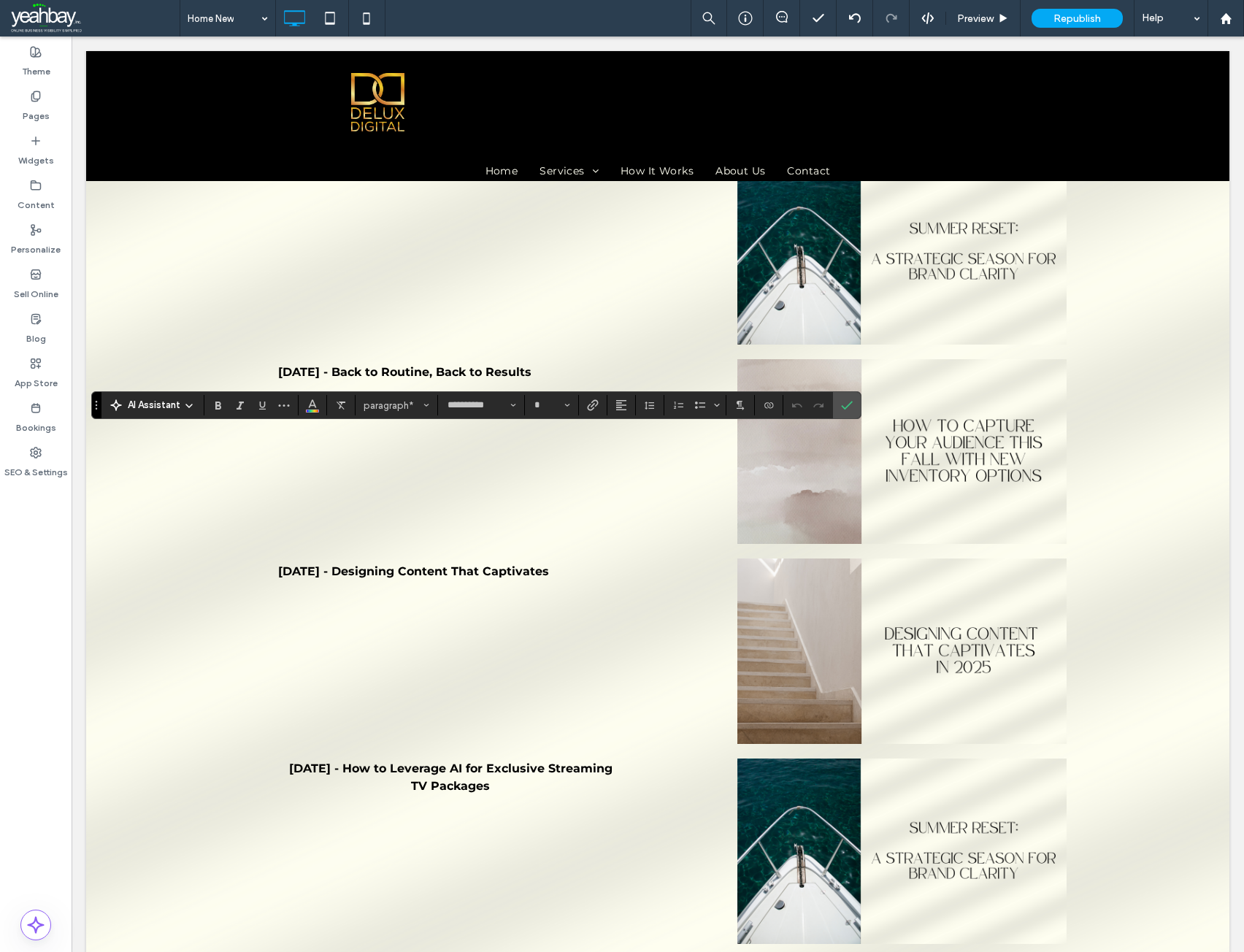
type input "*******"
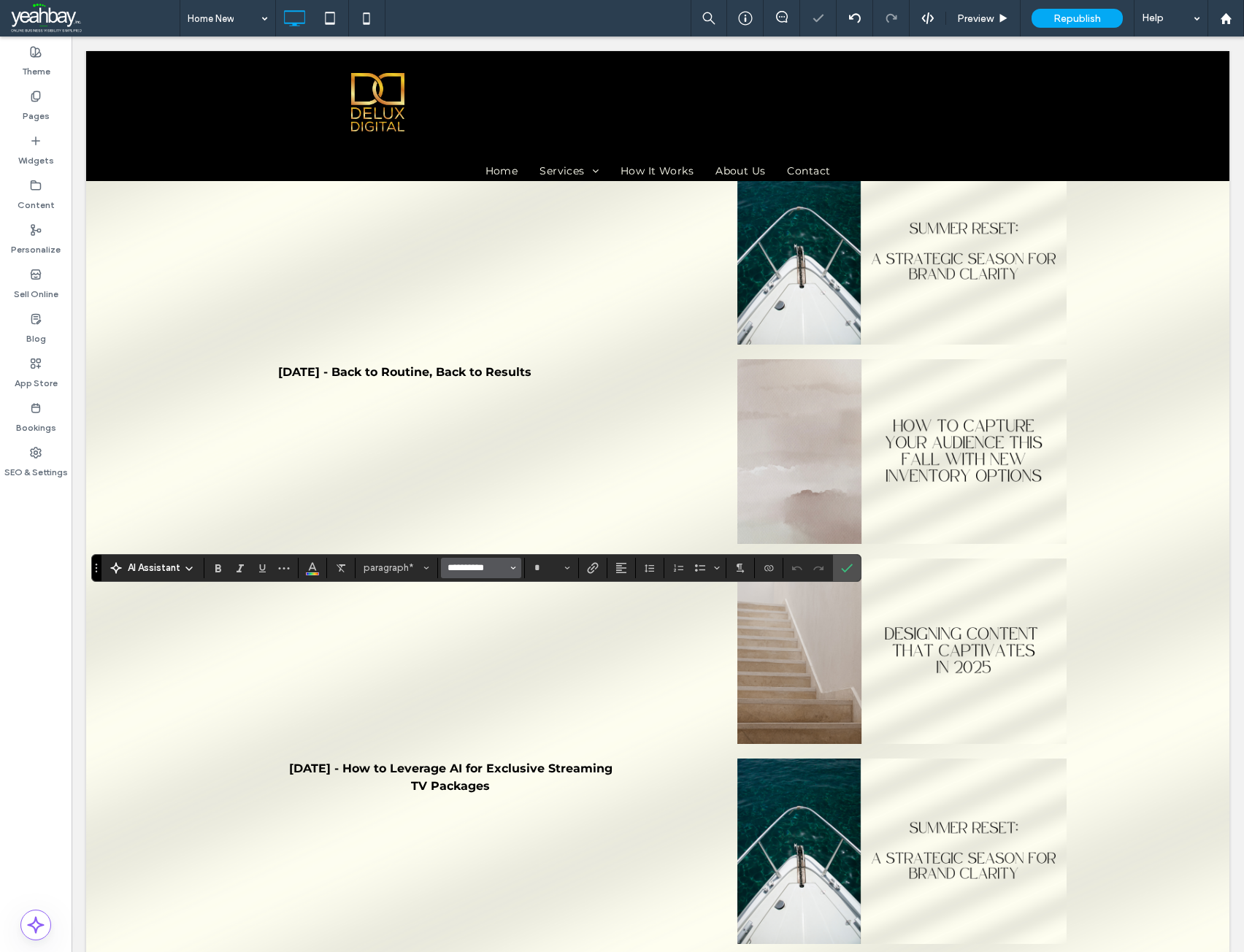
click at [471, 564] on input "**********" at bounding box center [476, 567] width 62 height 12
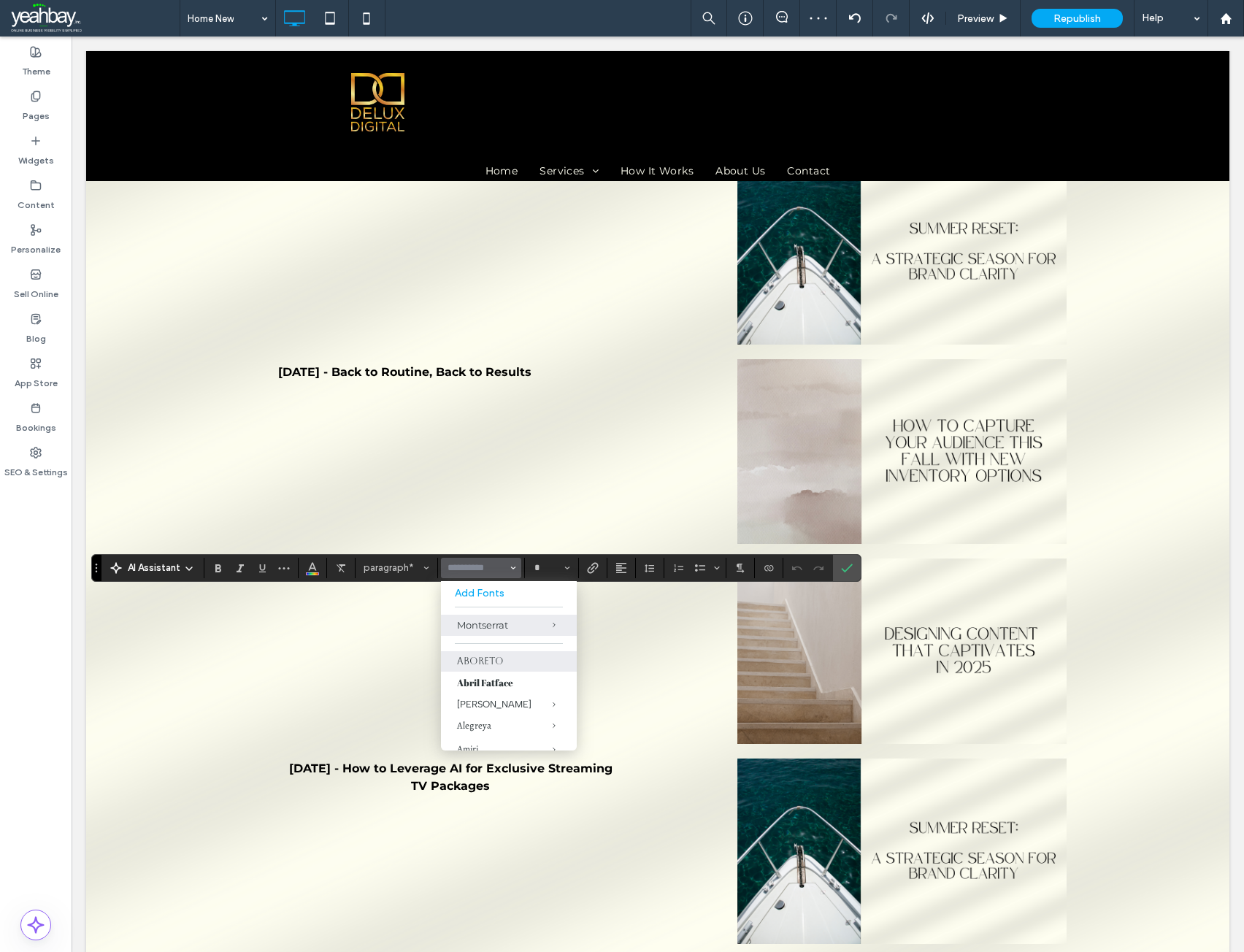
click at [469, 658] on label "Aboreto" at bounding box center [509, 662] width 136 height 20
type input "*******"
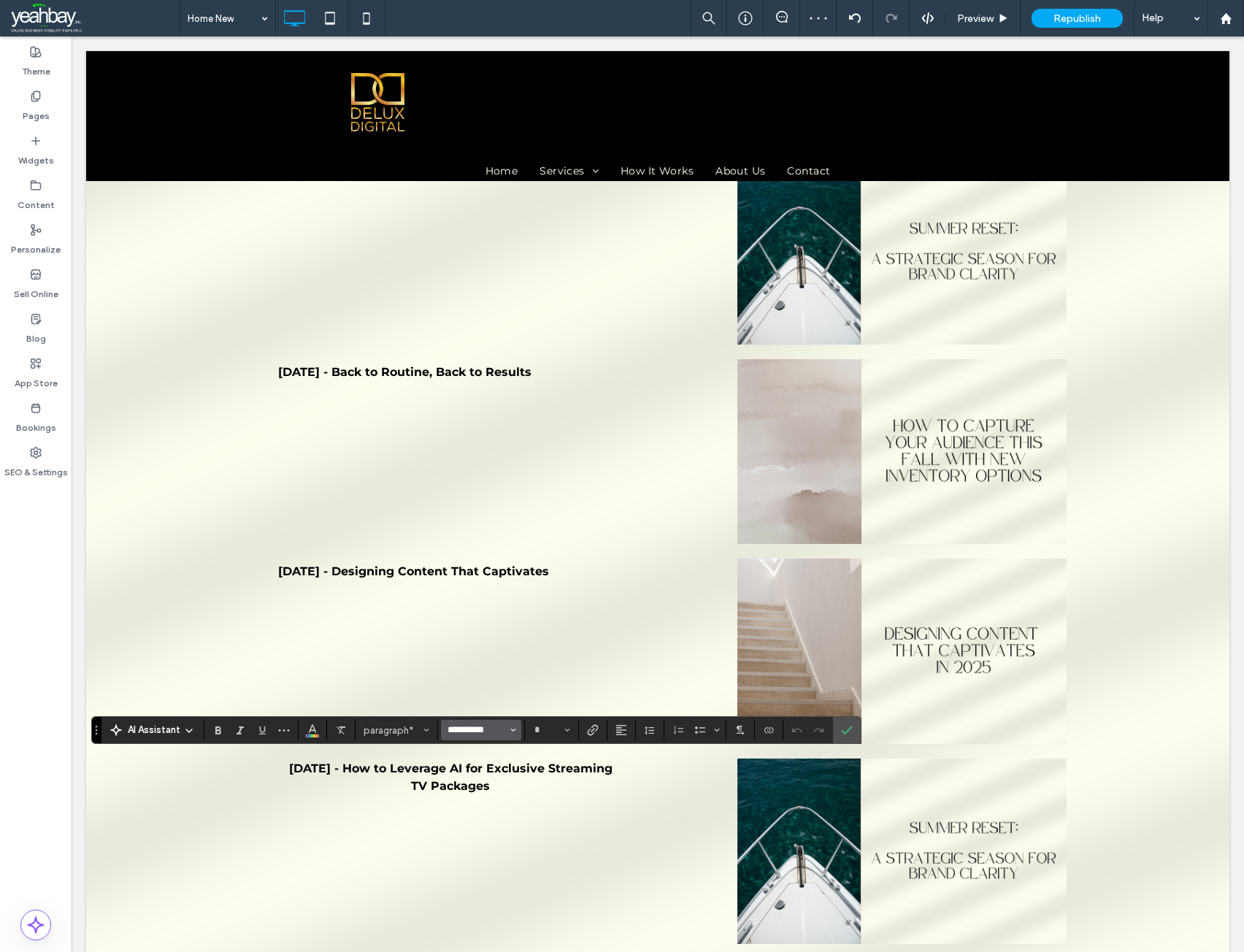
click at [469, 735] on input "**********" at bounding box center [476, 730] width 62 height 12
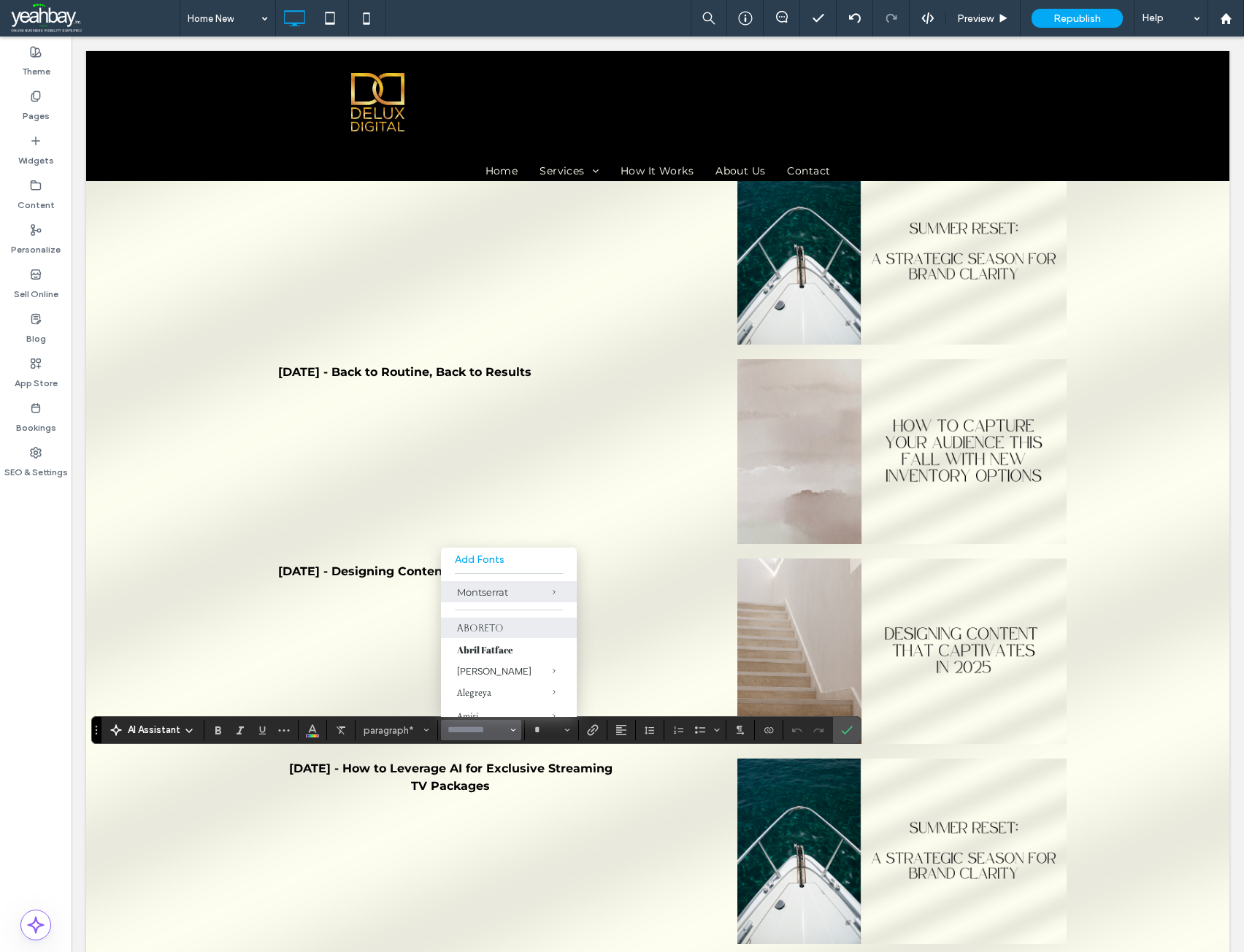
click at [484, 629] on label "Aboreto" at bounding box center [509, 628] width 136 height 20
type input "*******"
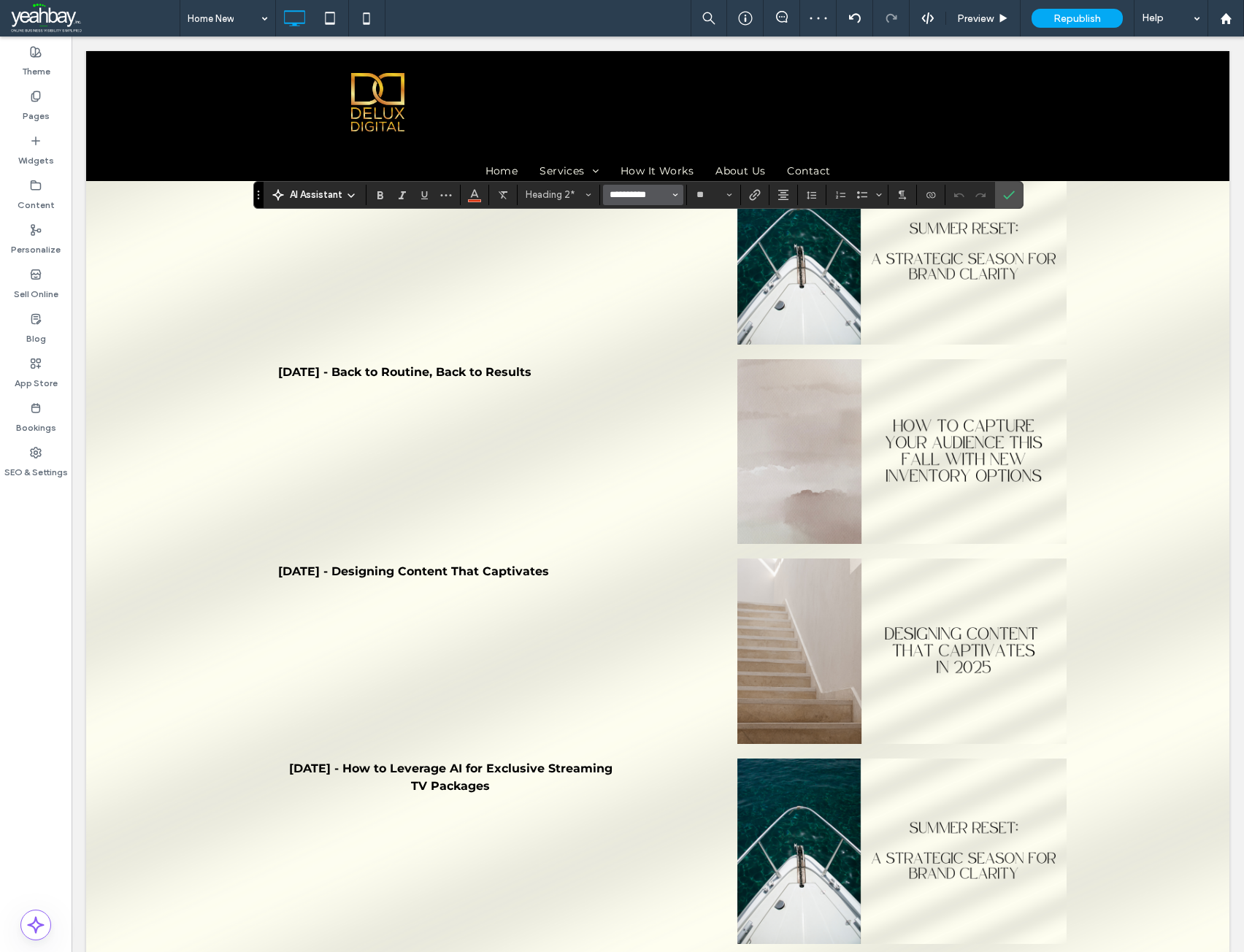
click at [640, 195] on input "**********" at bounding box center [639, 195] width 62 height 12
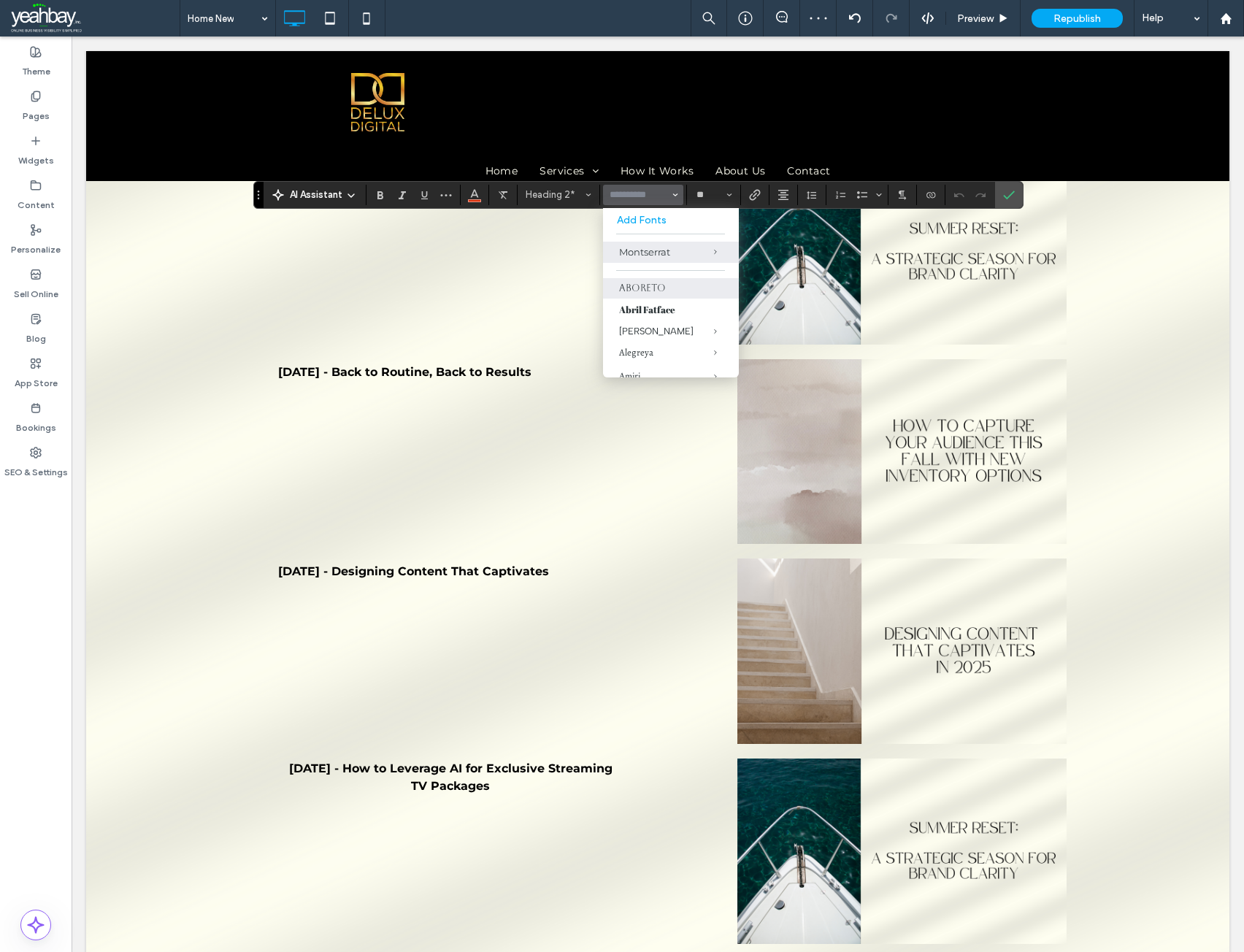
click at [635, 287] on label "Aboreto" at bounding box center [670, 288] width 136 height 20
type input "*******"
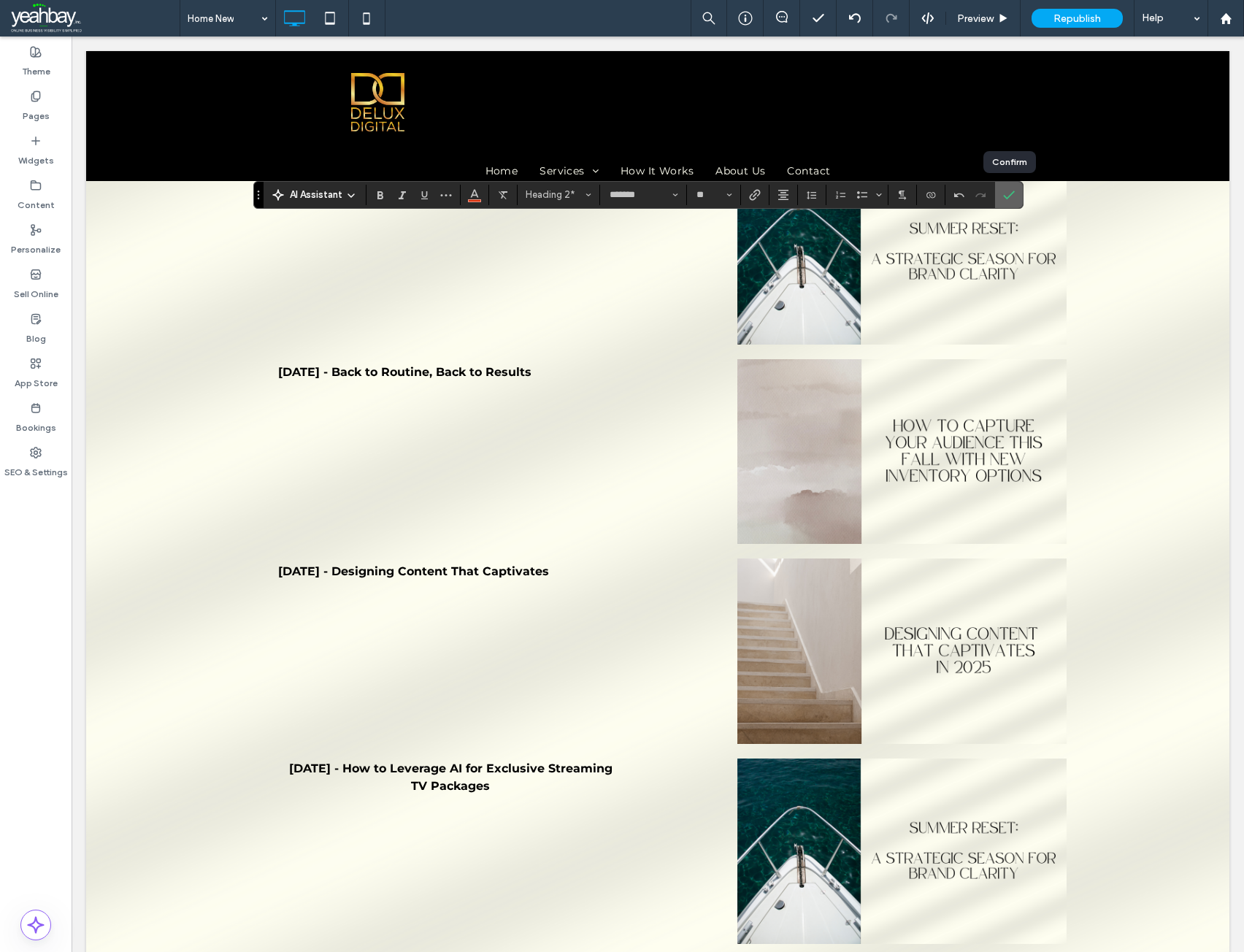
click at [1007, 195] on icon "Confirm" at bounding box center [1009, 195] width 12 height 12
click at [652, 202] on button "*******" at bounding box center [643, 195] width 80 height 20
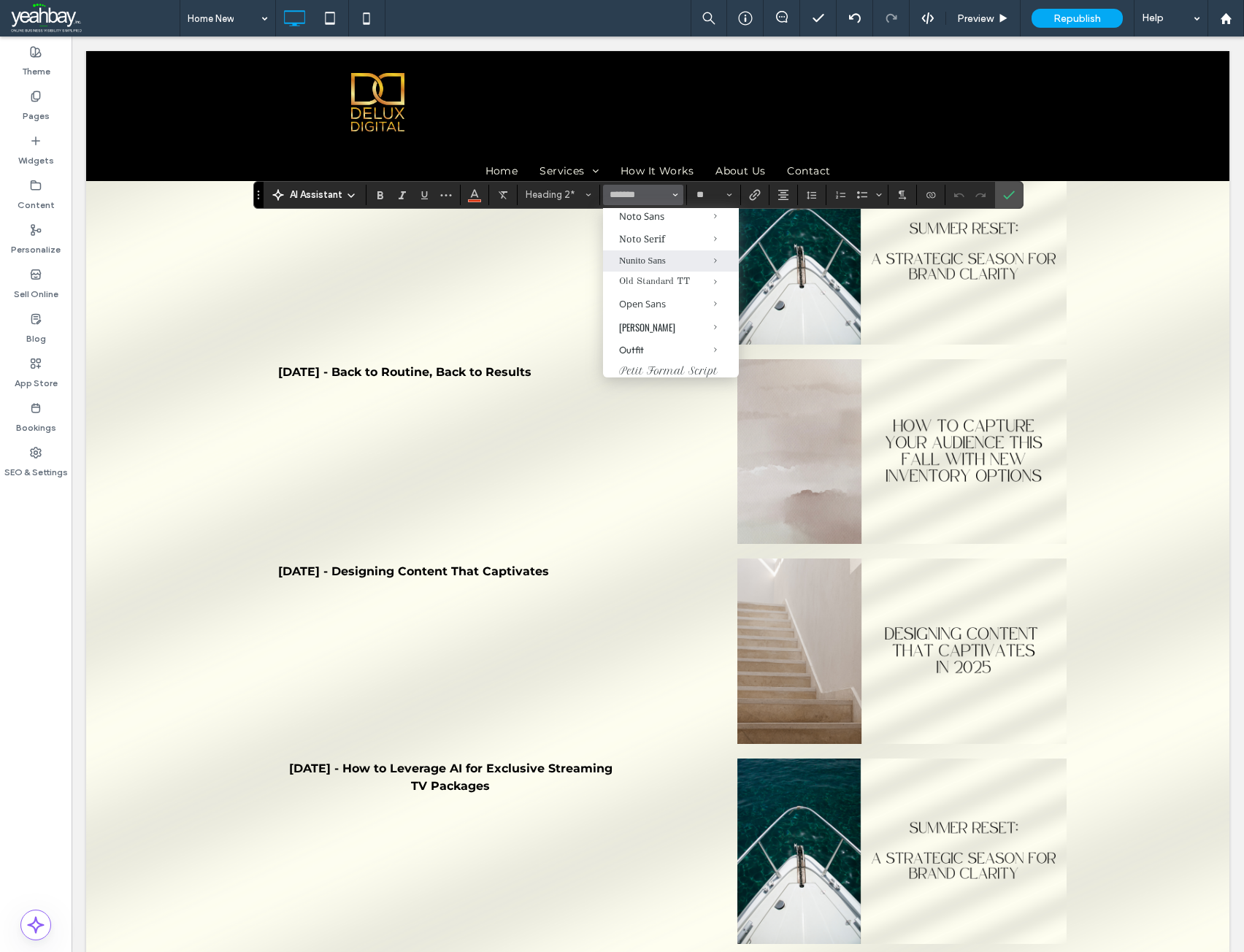
scroll to position [730, 0]
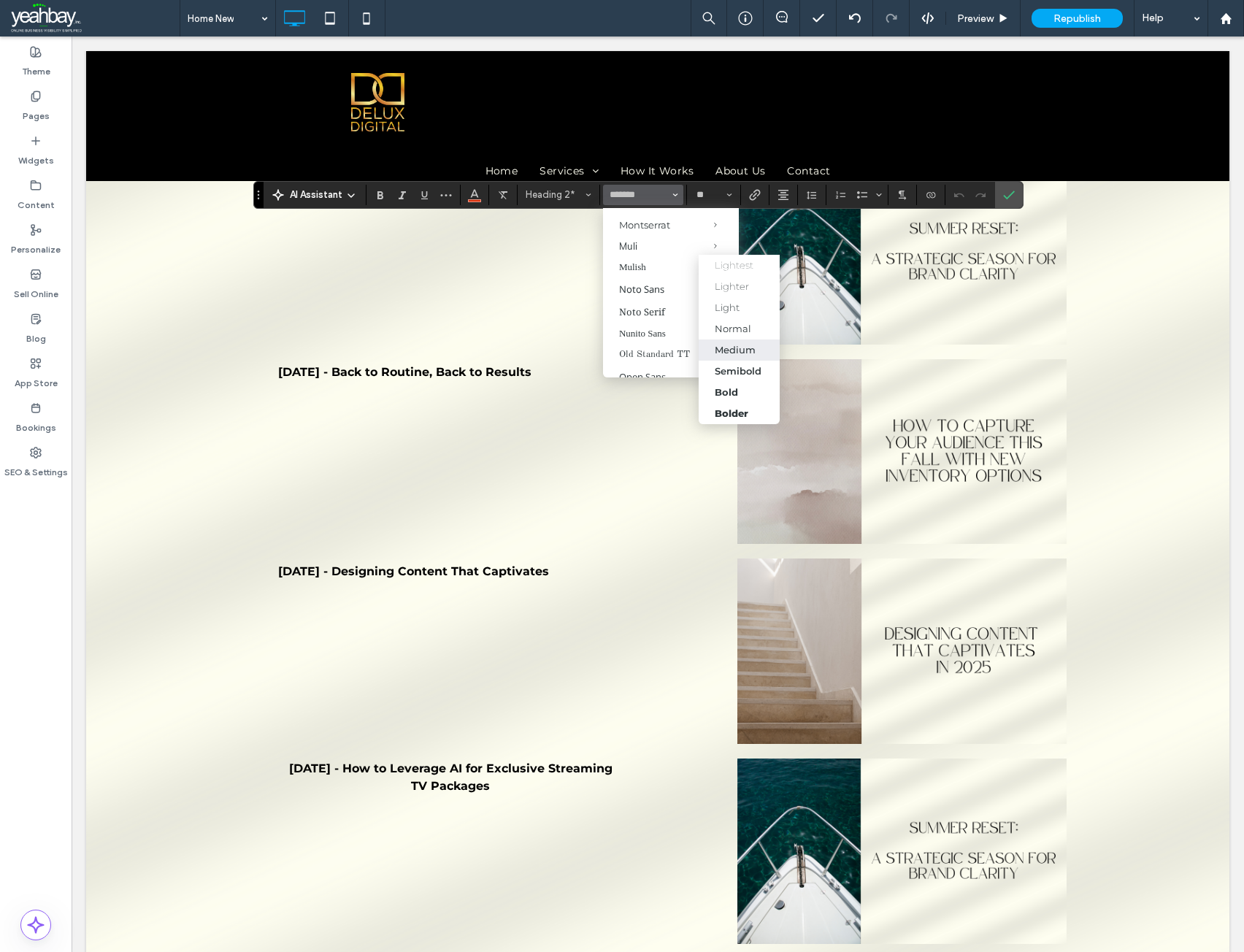
click at [735, 350] on div "Medium" at bounding box center [735, 349] width 41 height 12
type input "**********"
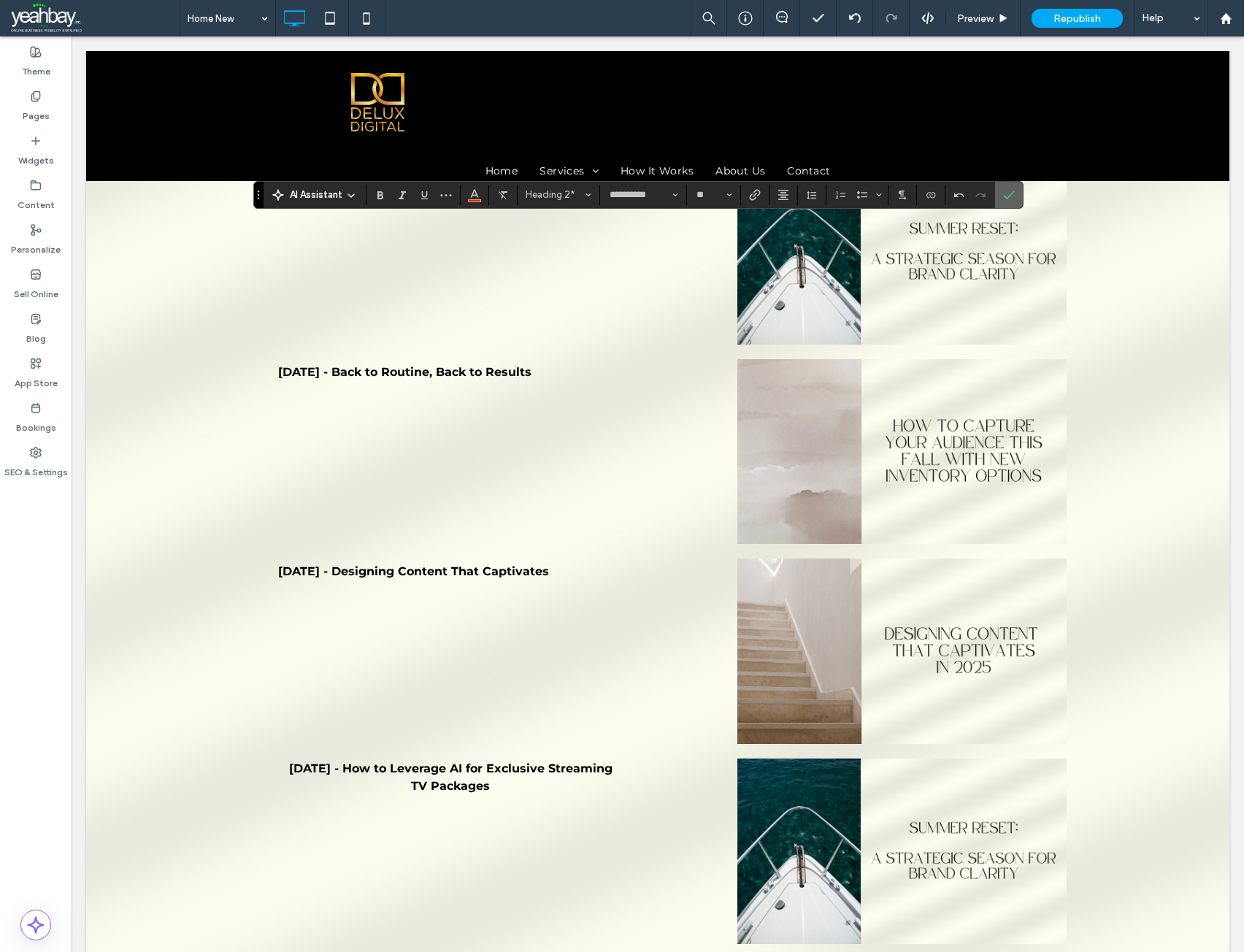
click at [1011, 194] on use "Confirm" at bounding box center [1009, 195] width 12 height 9
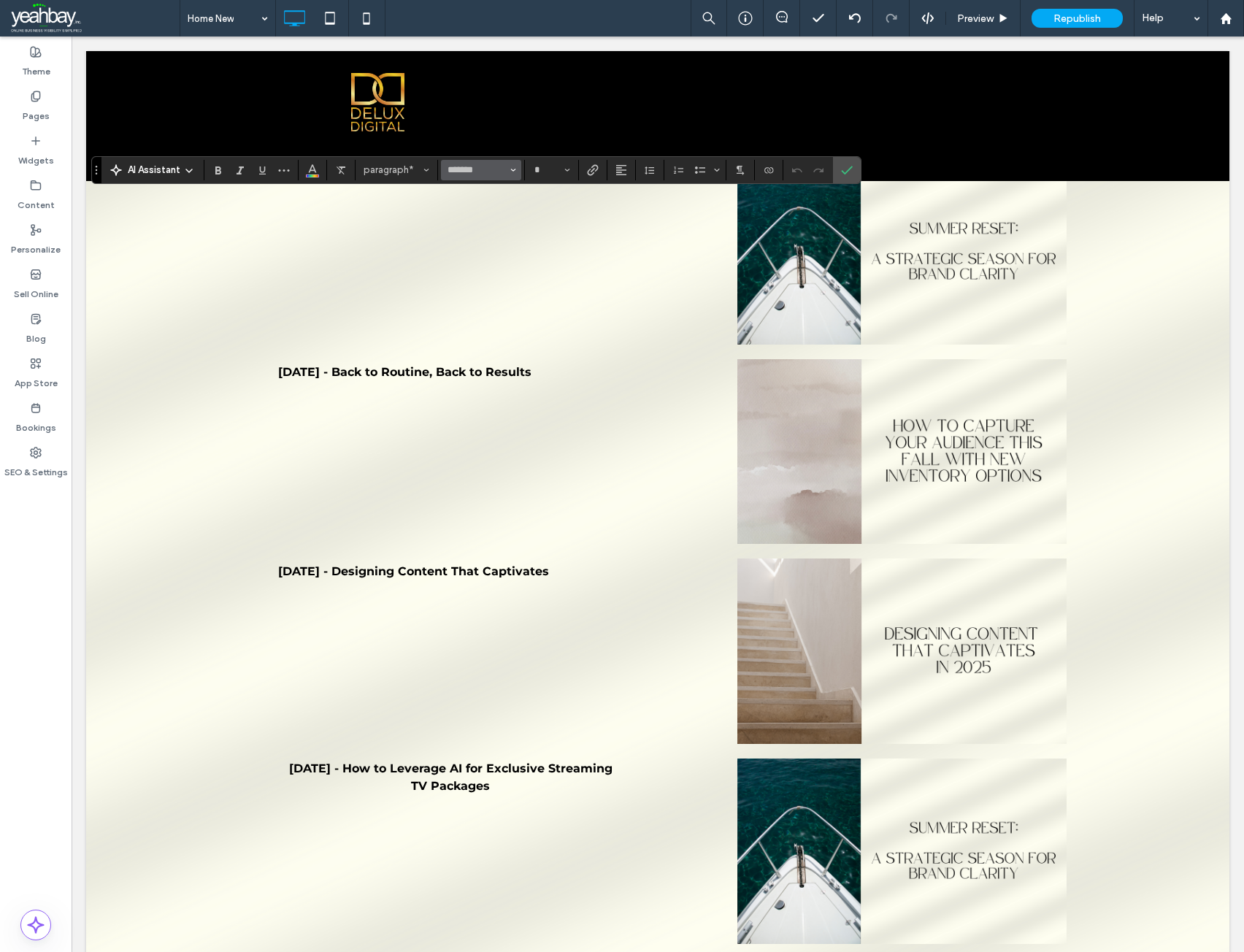
click at [516, 171] on icon "Font & Font weight" at bounding box center [513, 170] width 5 height 5
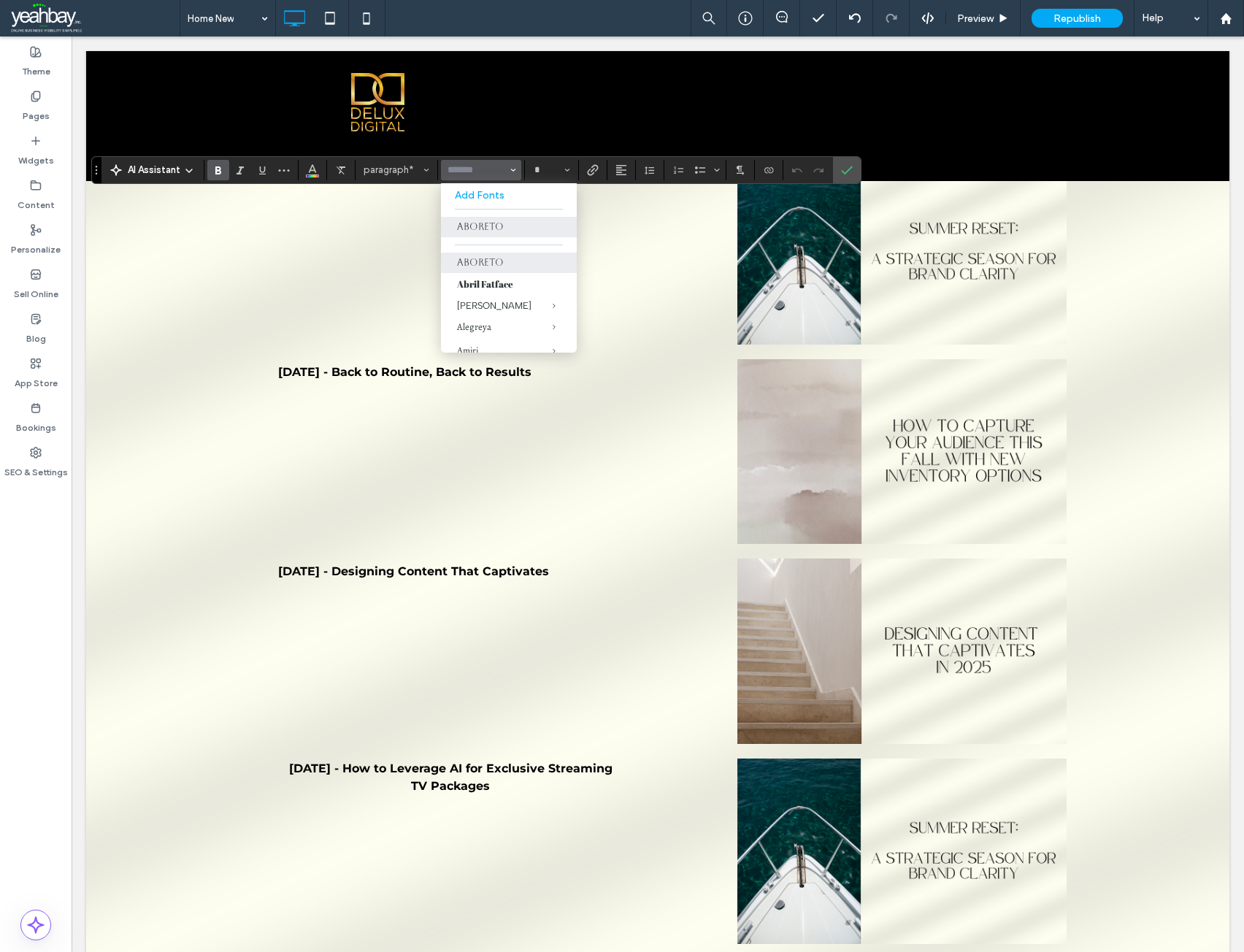
click at [217, 164] on icon "Bold" at bounding box center [218, 170] width 12 height 12
type input "*******"
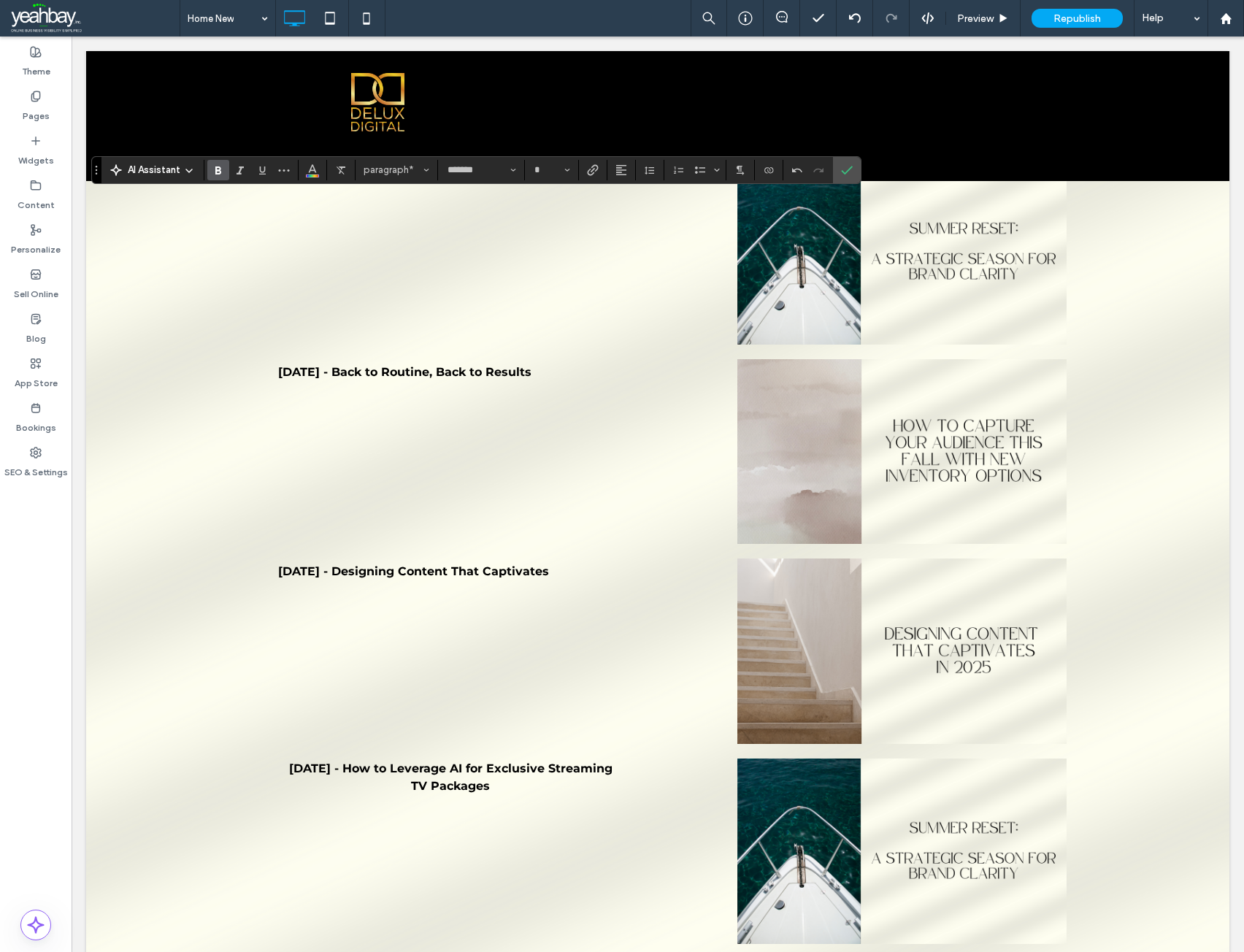
click at [222, 173] on icon "Bold" at bounding box center [218, 170] width 12 height 12
type input "**"
click at [840, 173] on label "Confirm" at bounding box center [847, 170] width 22 height 26
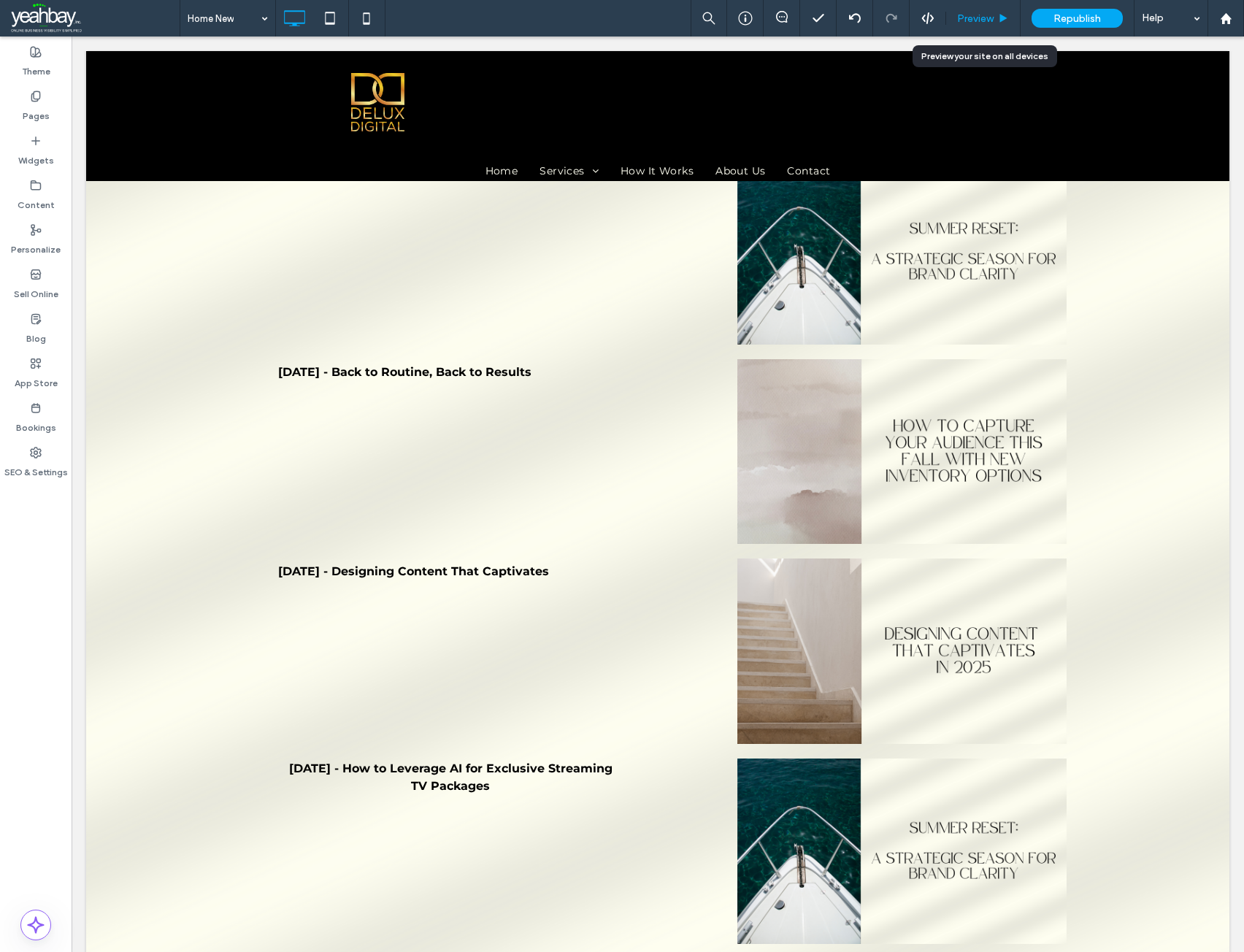
click at [976, 18] on span "Preview" at bounding box center [975, 19] width 37 height 13
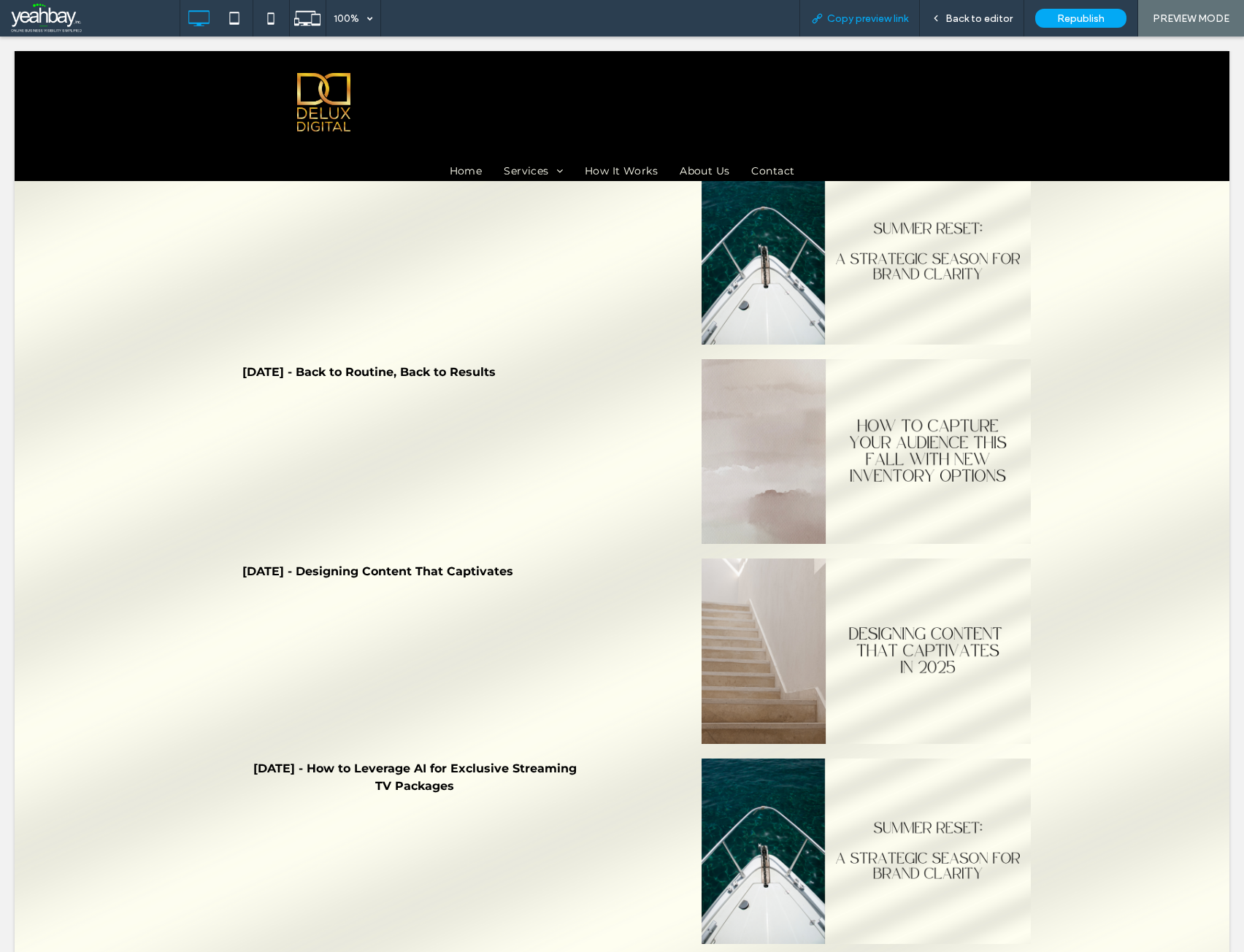
click at [874, 20] on span "Copy preview link" at bounding box center [867, 19] width 81 height 13
click at [958, 20] on span "Back to editor" at bounding box center [979, 19] width 67 height 13
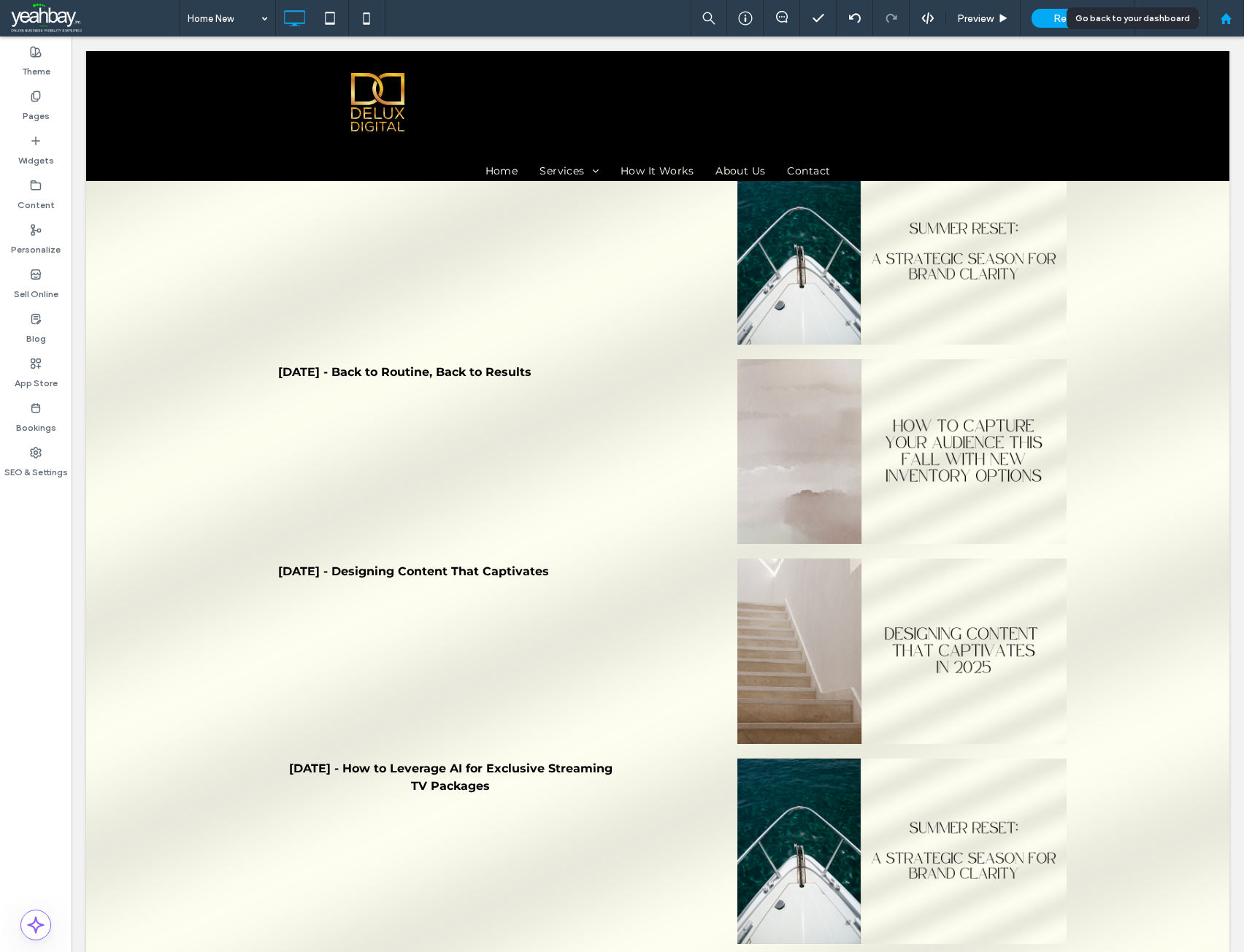
click at [1225, 20] on icon at bounding box center [1226, 19] width 13 height 13
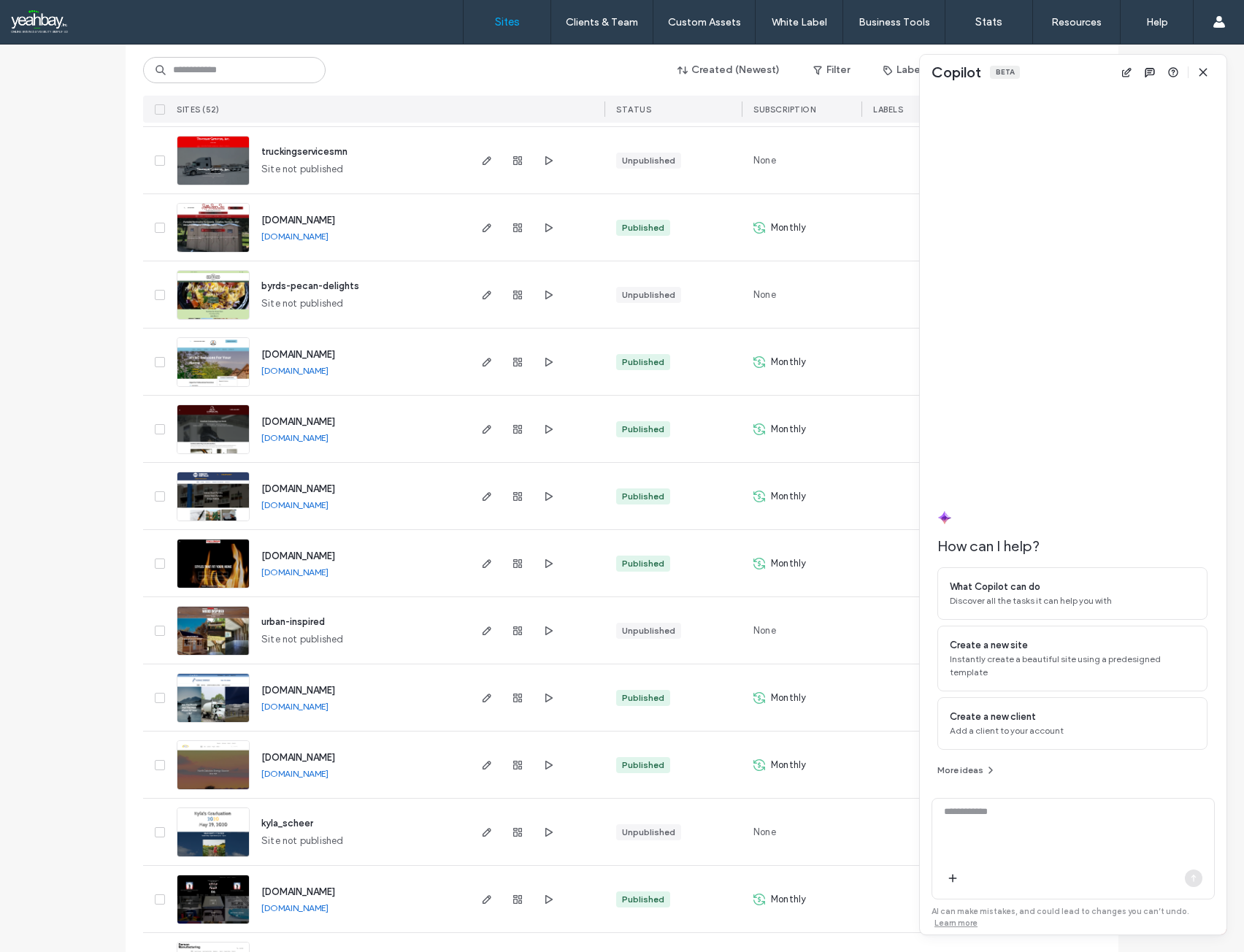
scroll to position [1241, 0]
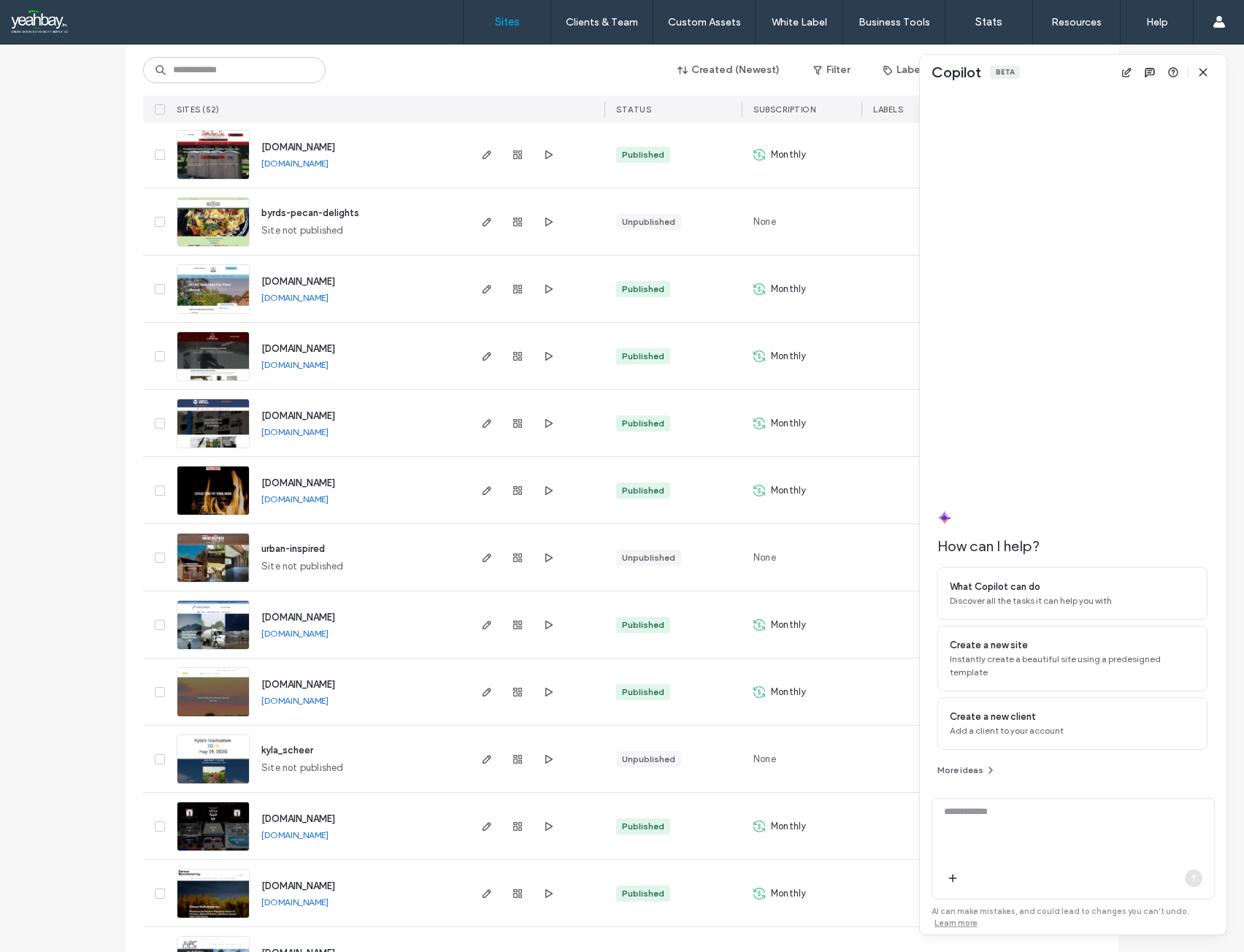
click at [335, 614] on span "www.legacyenergyconsulting.com" at bounding box center [298, 617] width 74 height 11
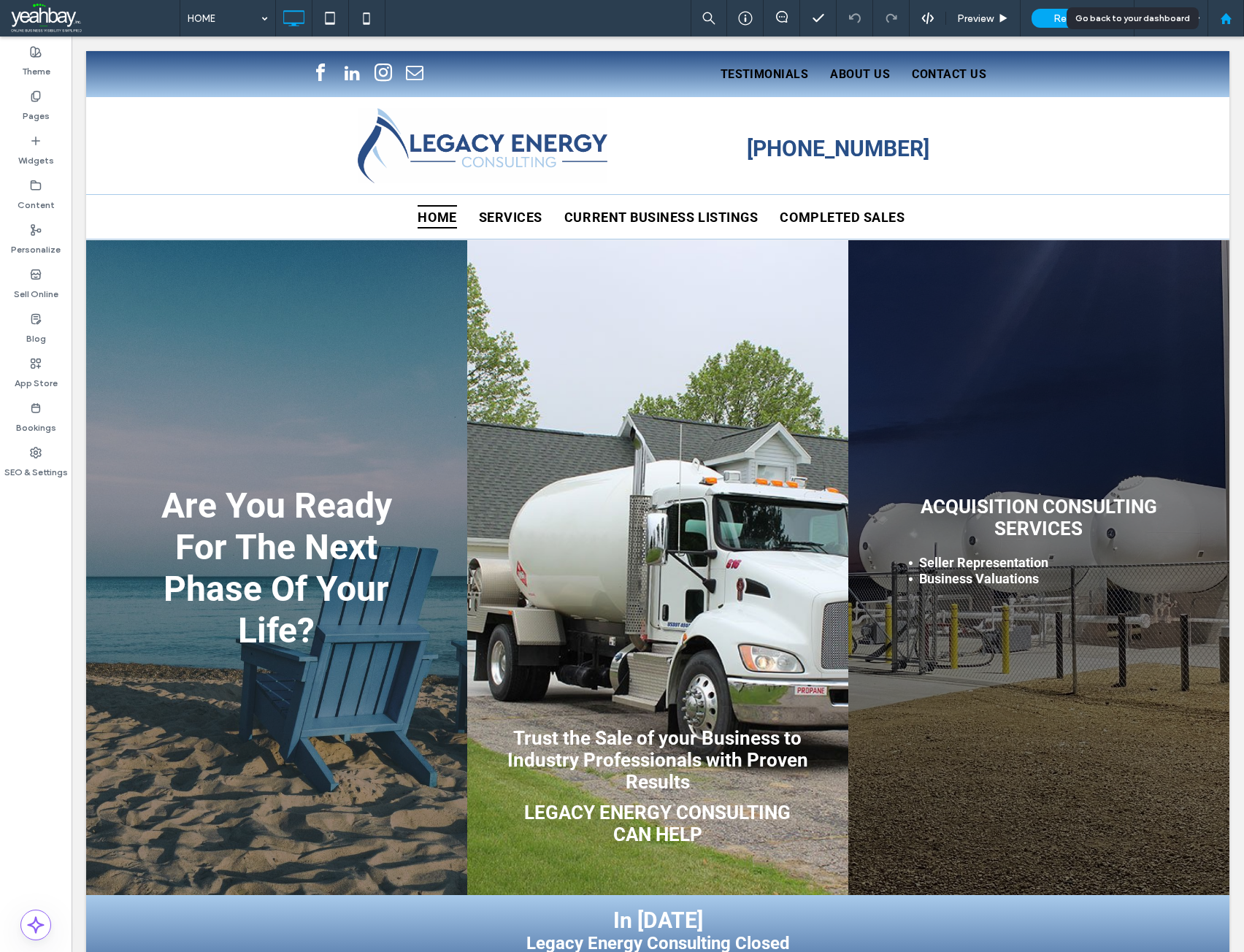
click at [1225, 23] on icon at bounding box center [1226, 19] width 13 height 13
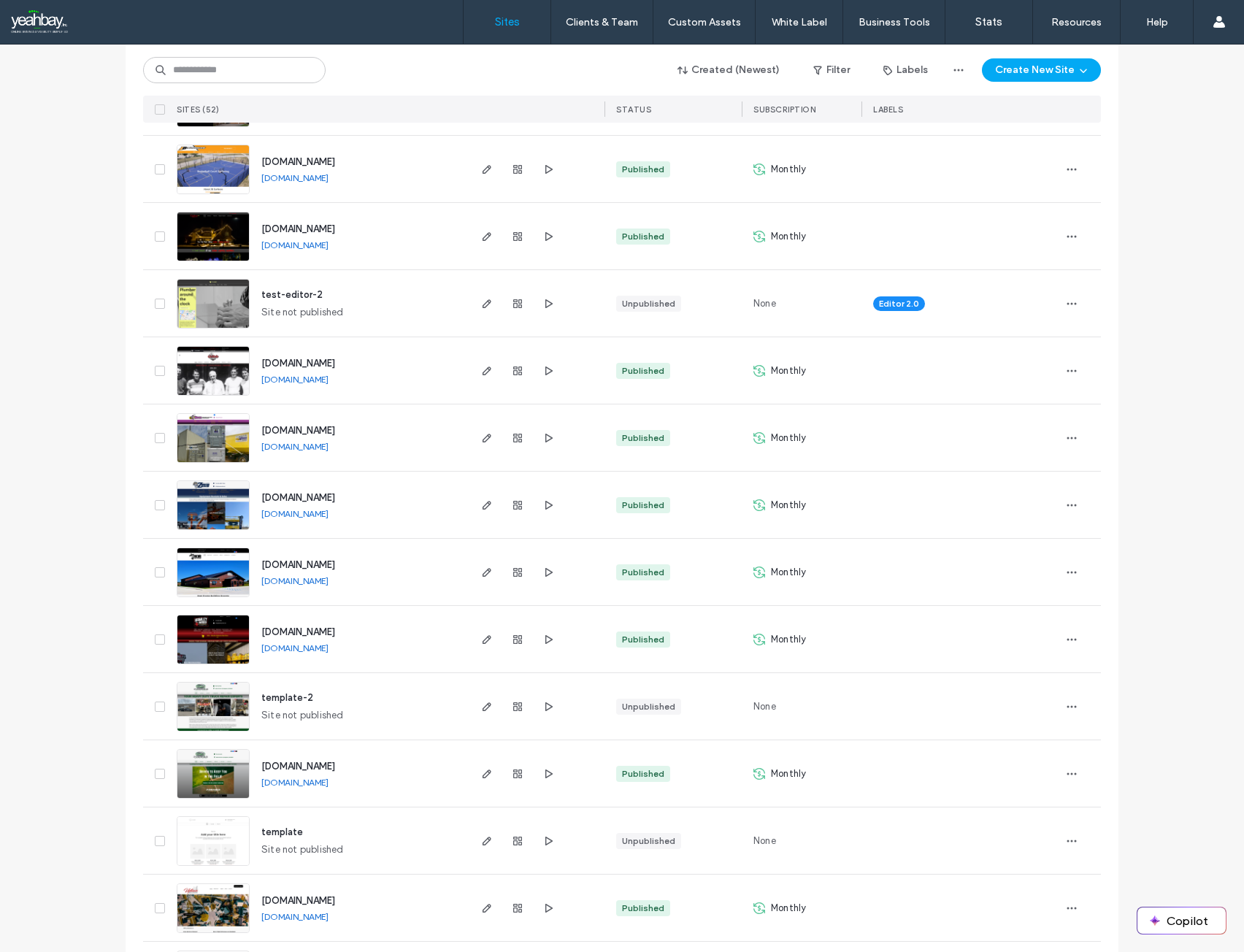
scroll to position [292, 0]
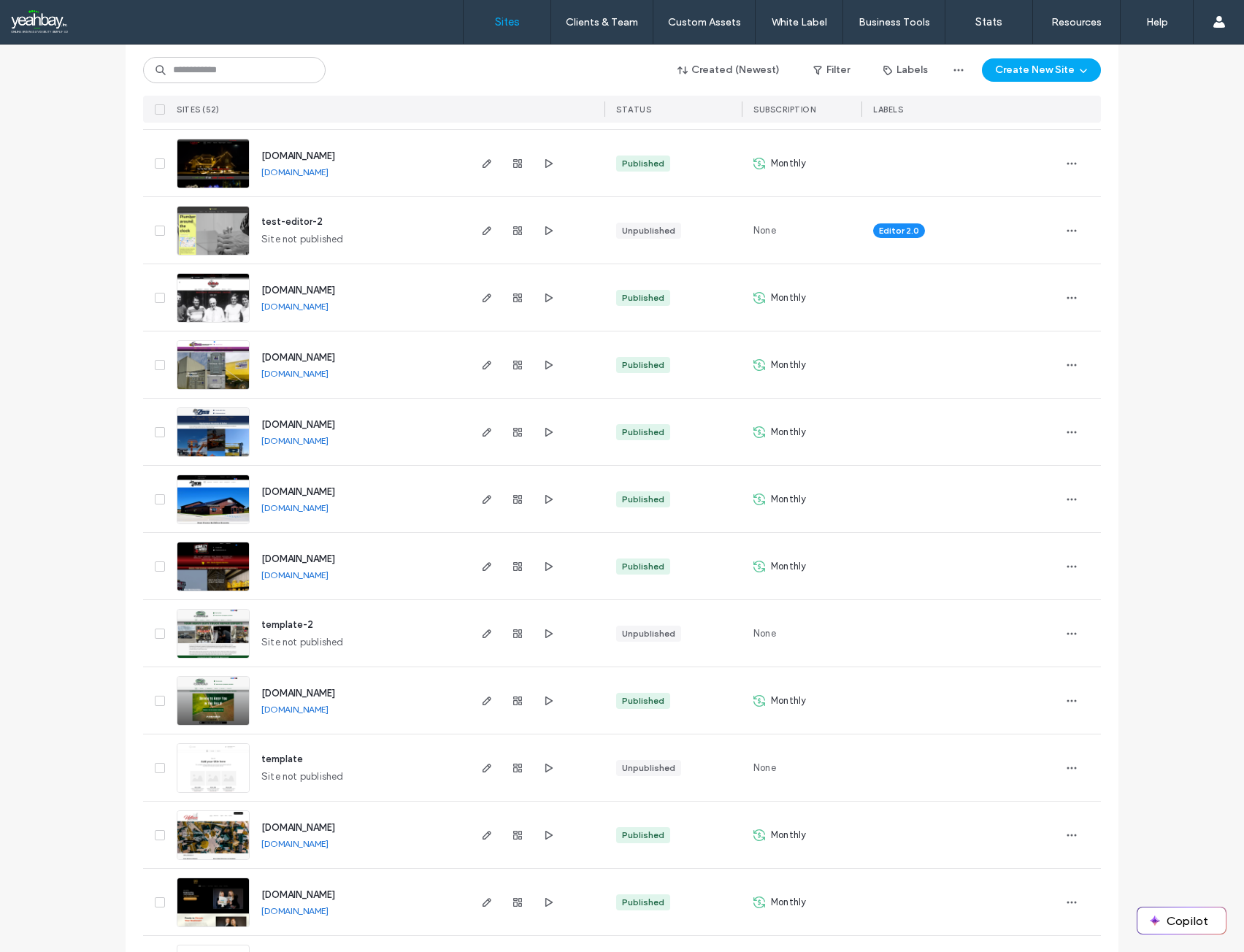
click at [215, 567] on img at bounding box center [213, 592] width 71 height 99
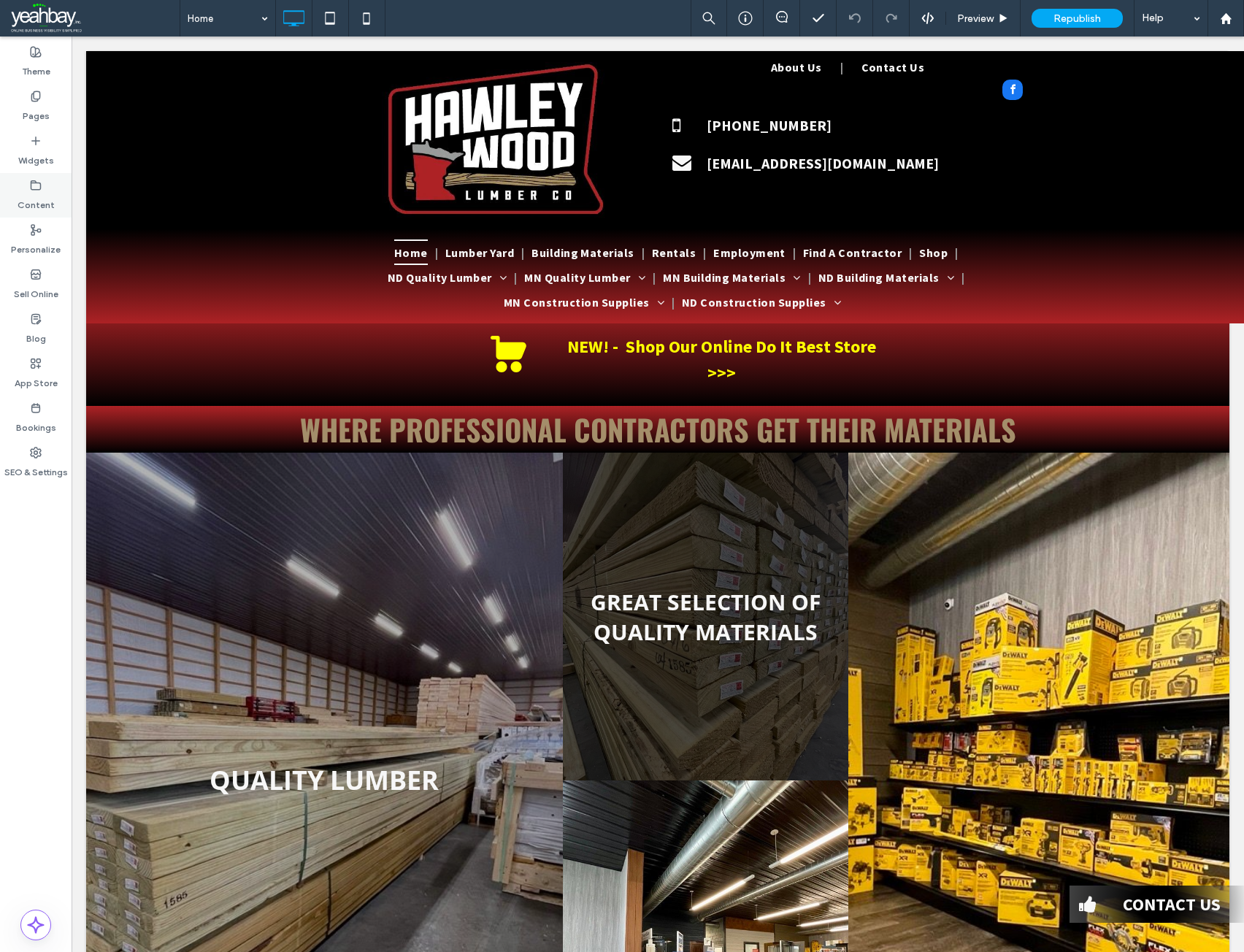
click at [37, 203] on label "Content" at bounding box center [35, 202] width 37 height 20
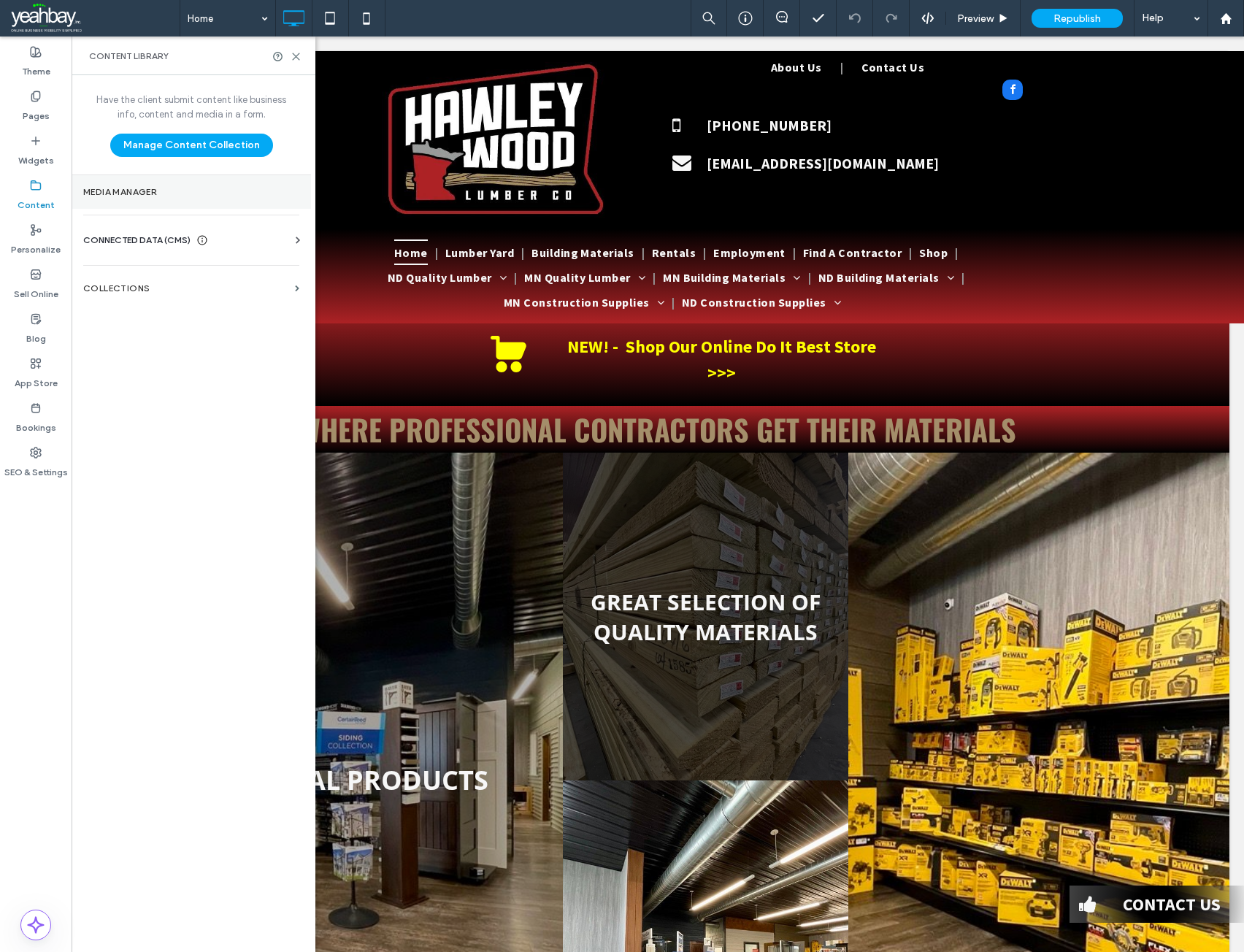
click at [129, 192] on label "Media Manager" at bounding box center [191, 191] width 216 height 10
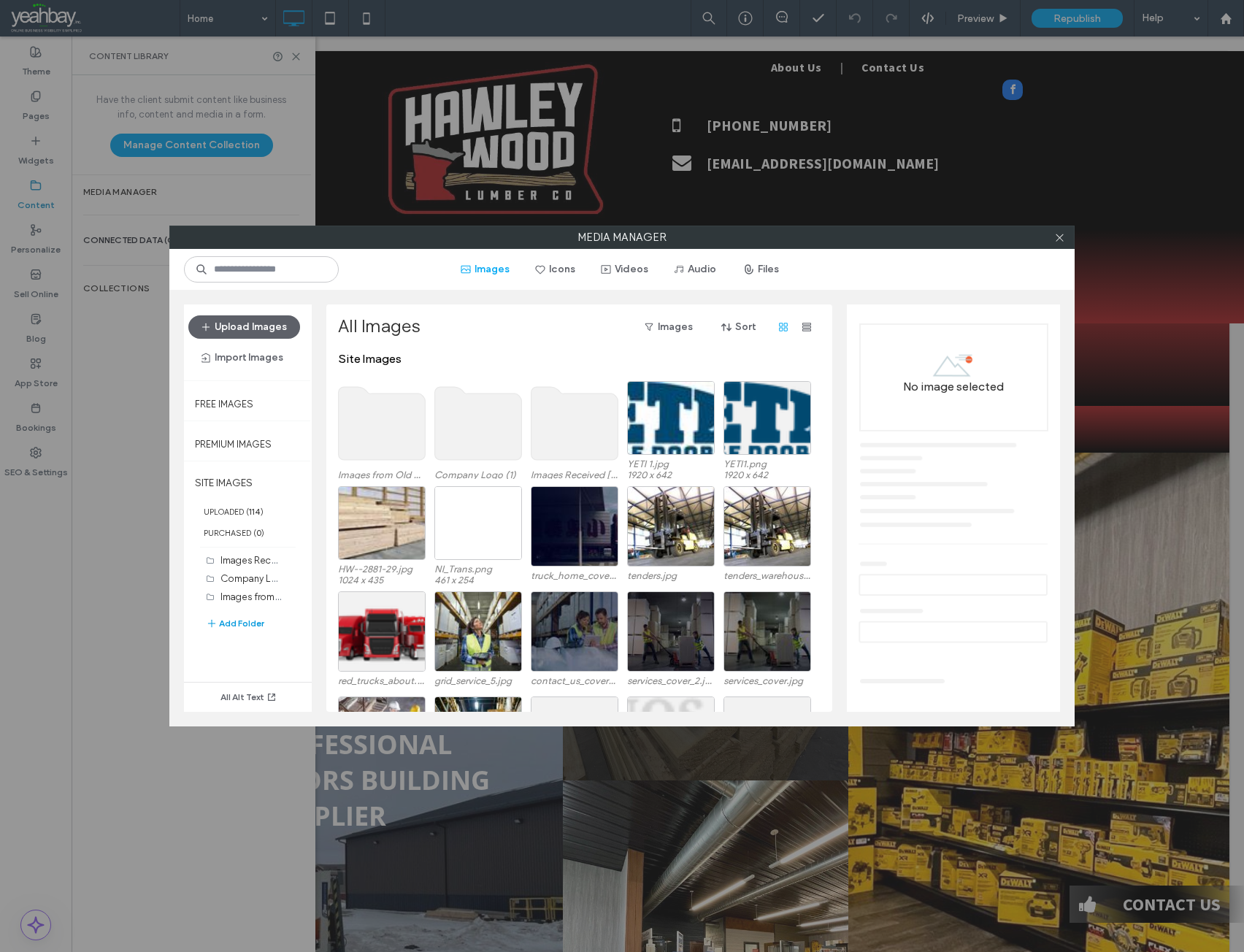
click at [240, 622] on button "Add Folder" at bounding box center [235, 623] width 58 height 17
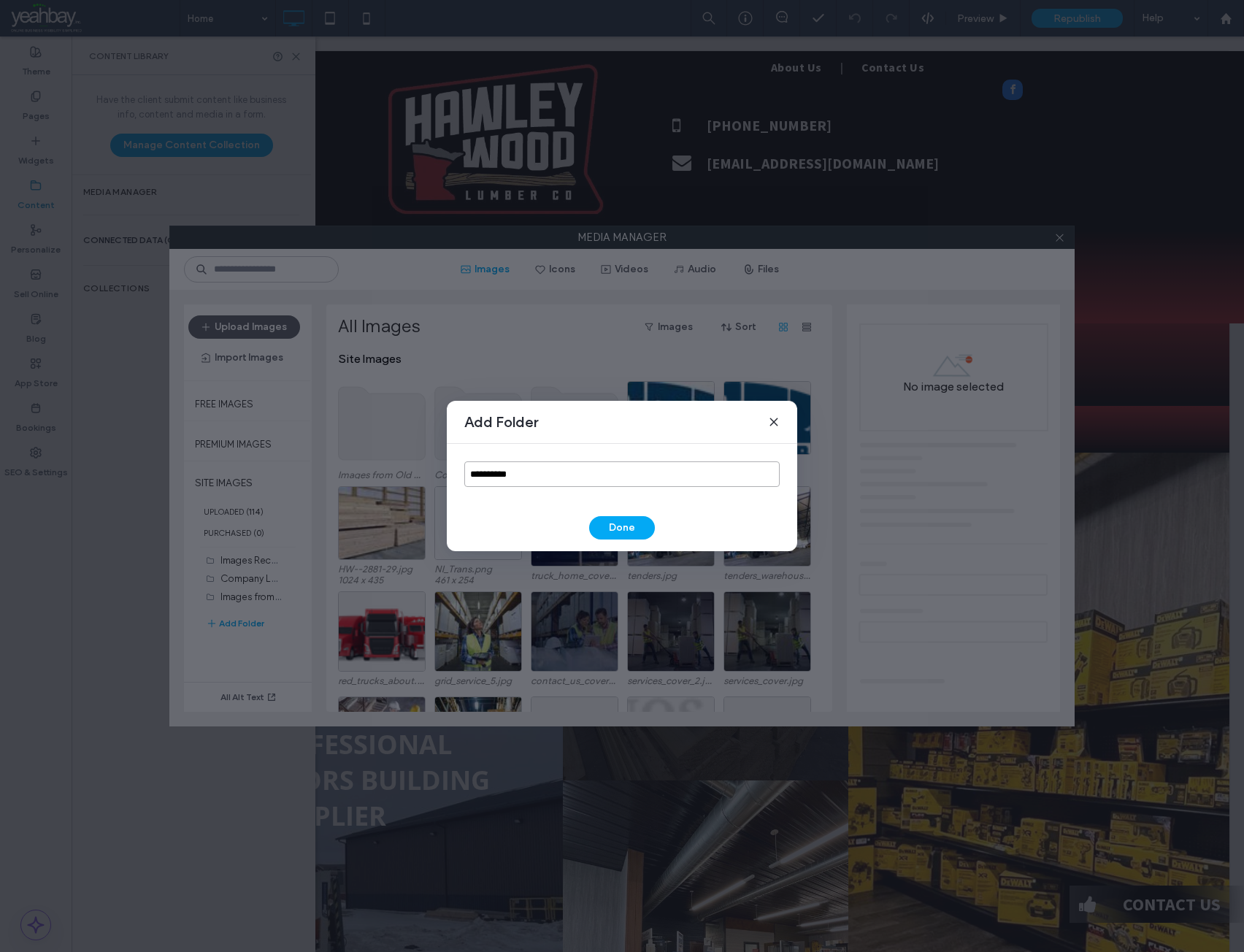
drag, startPoint x: 538, startPoint y: 476, endPoint x: 441, endPoint y: 483, distance: 97.3
click at [441, 483] on div "**********" at bounding box center [622, 476] width 1244 height 952
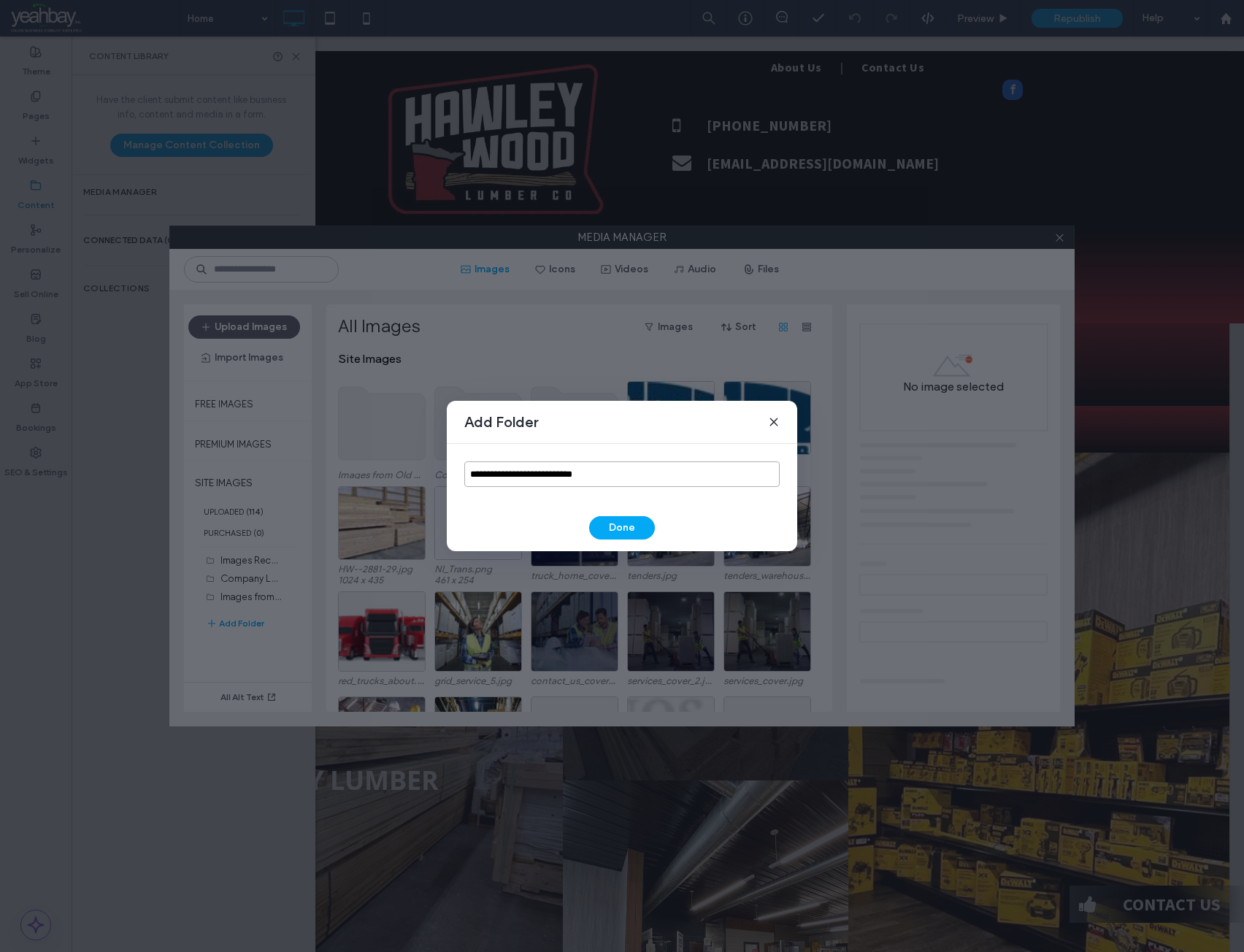
type input "**********"
click at [662, 509] on div "**********" at bounding box center [622, 476] width 350 height 151
click at [637, 535] on button "Done" at bounding box center [622, 528] width 66 height 24
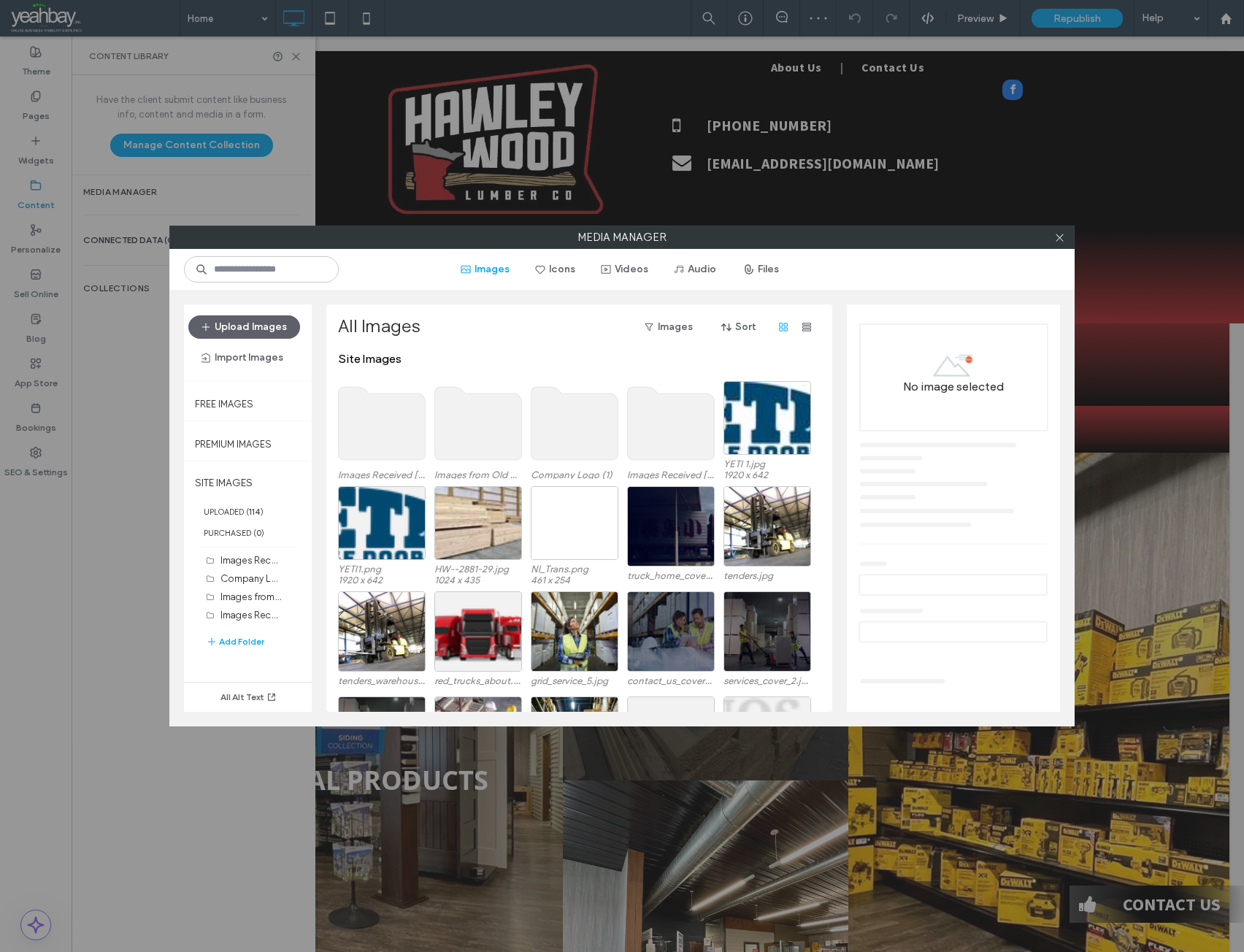
click at [373, 426] on use at bounding box center [382, 423] width 87 height 73
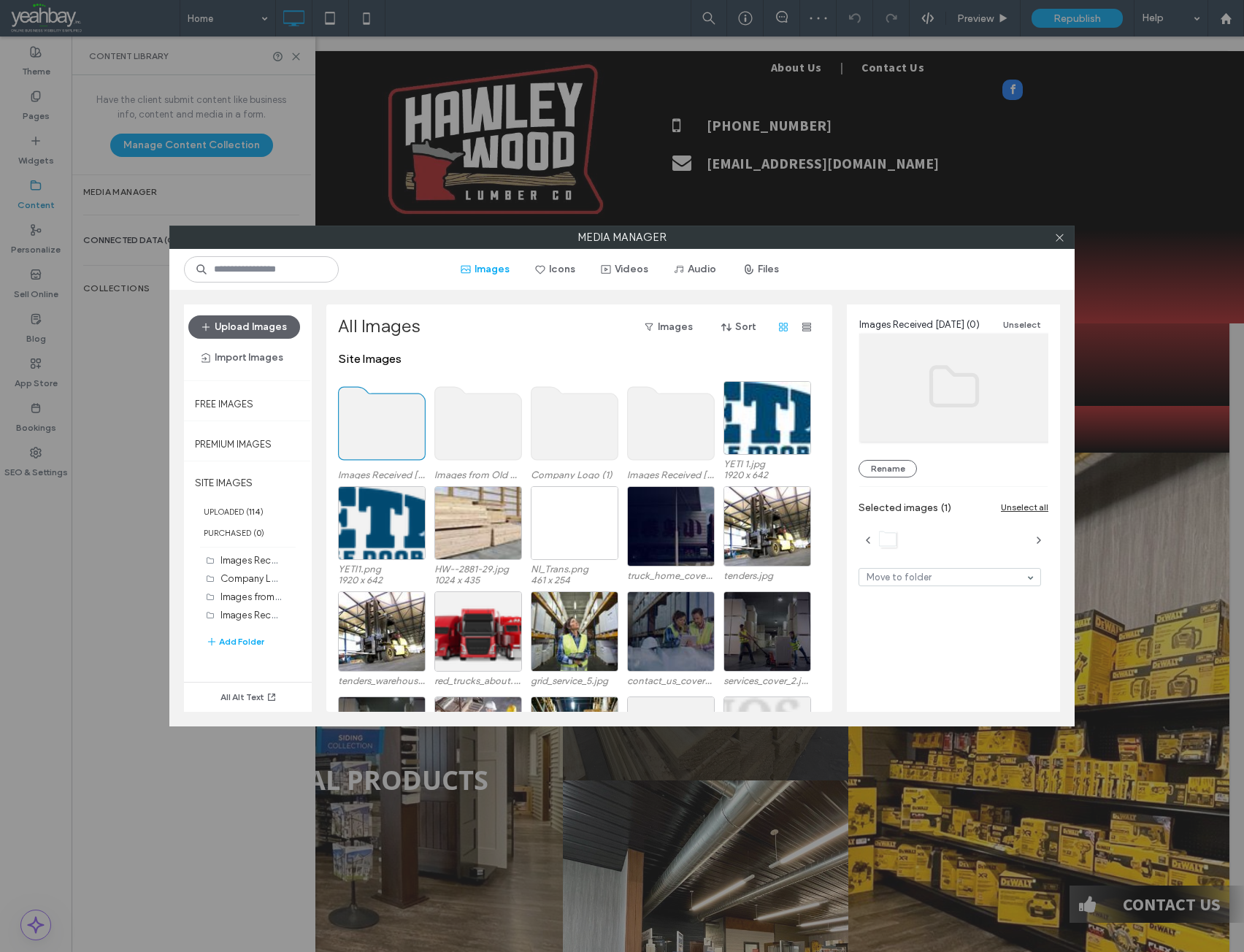
click at [373, 426] on use at bounding box center [382, 423] width 87 height 73
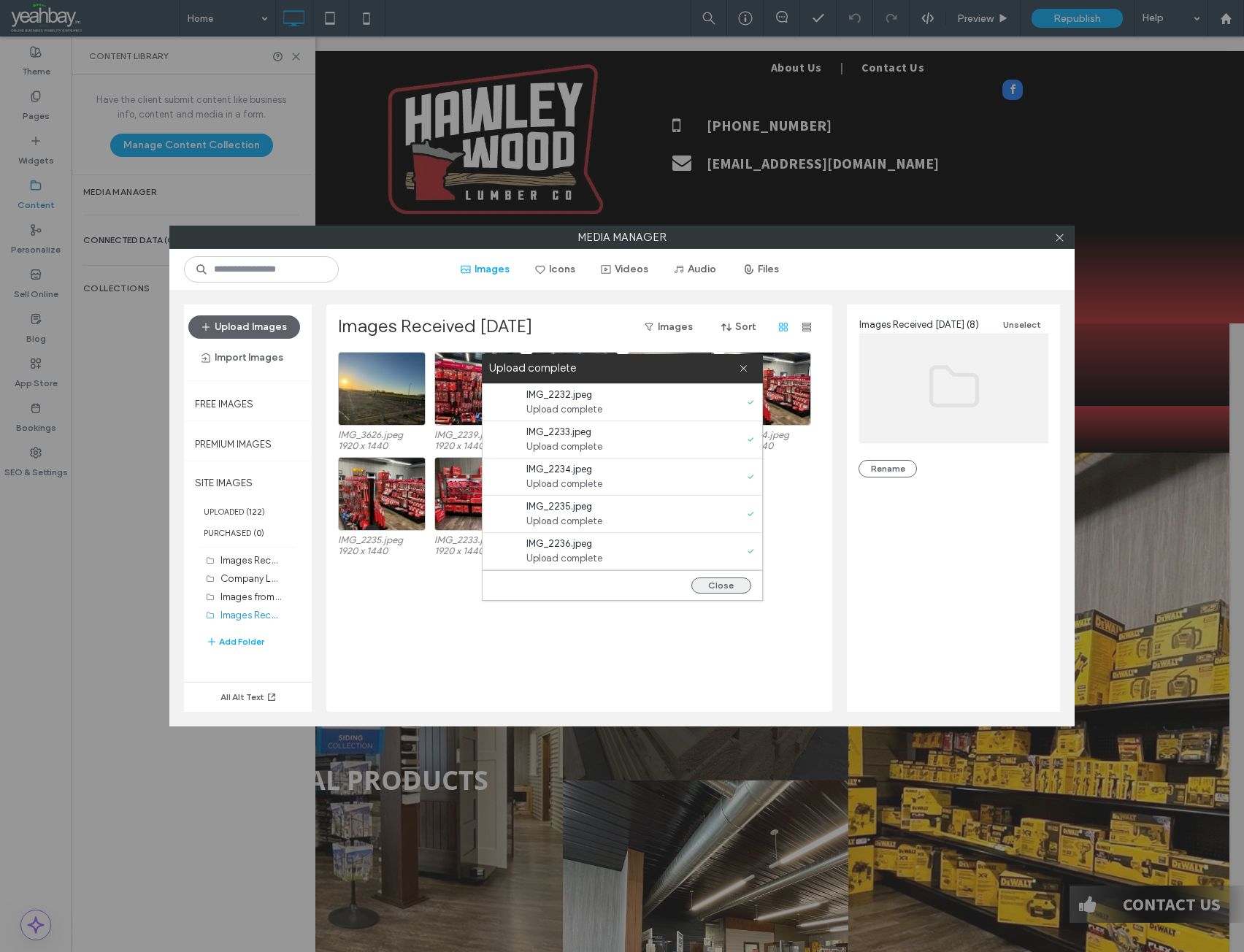
click at [717, 583] on button "Close" at bounding box center [721, 585] width 60 height 16
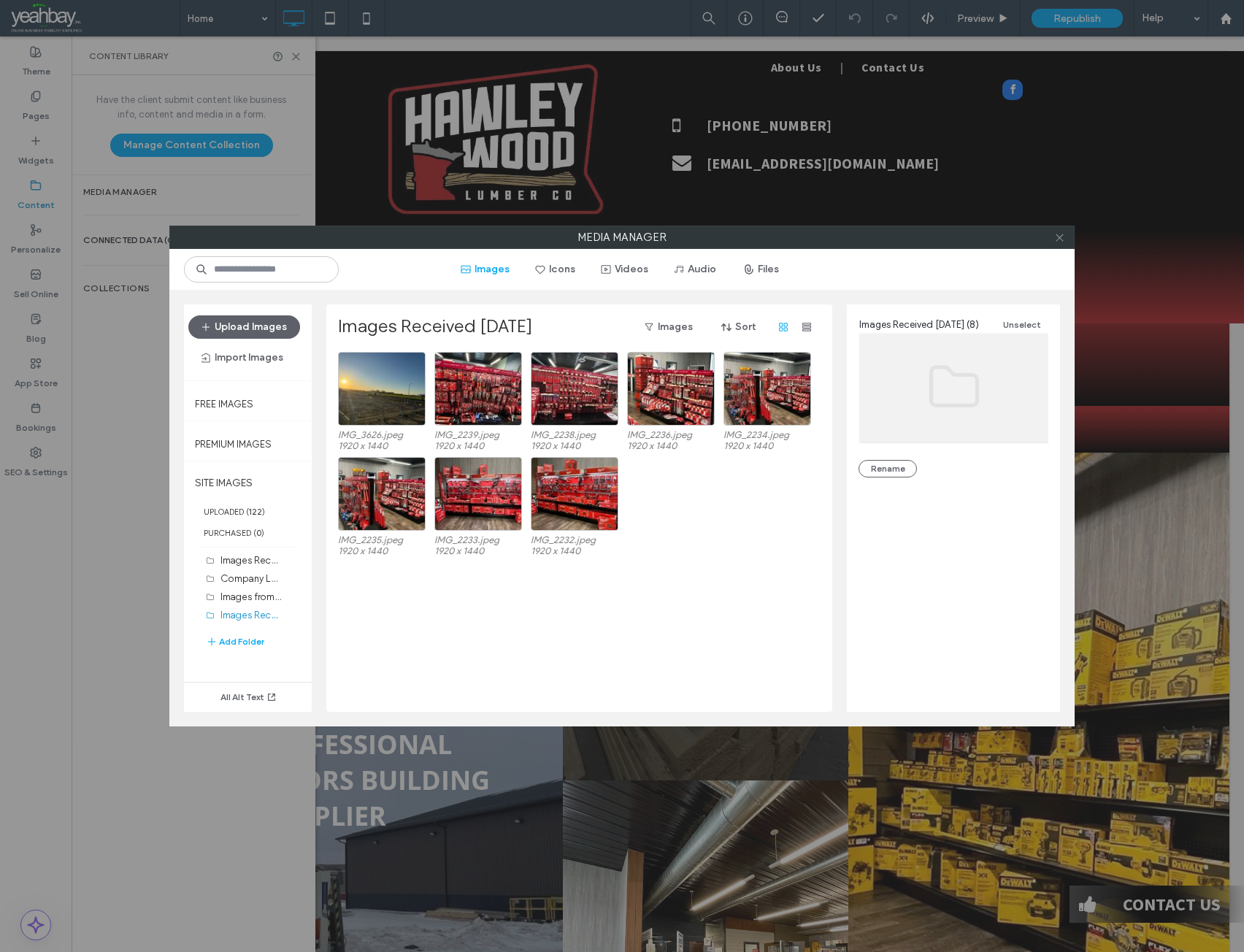
click at [1062, 240] on use at bounding box center [1059, 237] width 7 height 7
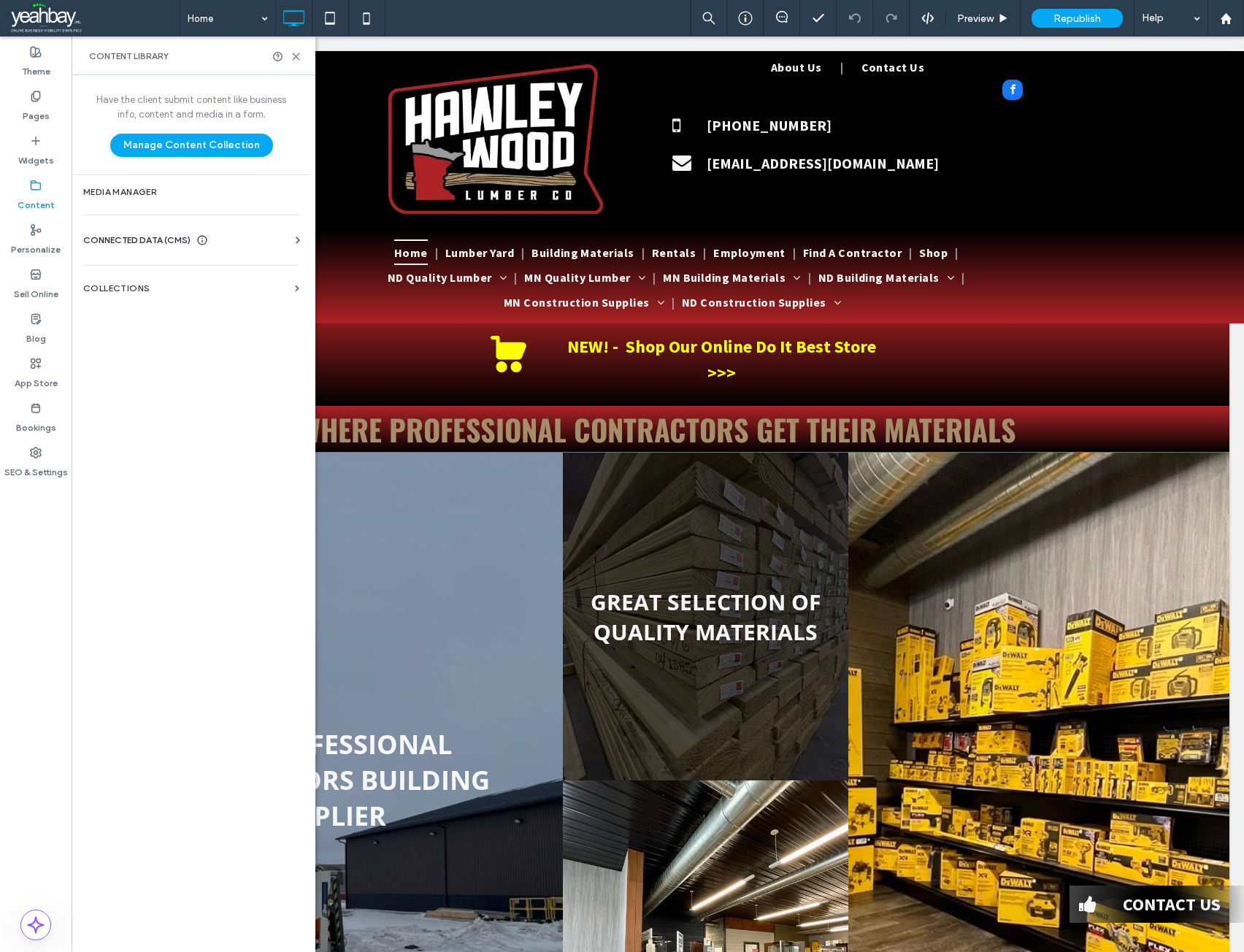
click at [1047, 544] on div "Click To Paste" at bounding box center [1038, 780] width 381 height 655
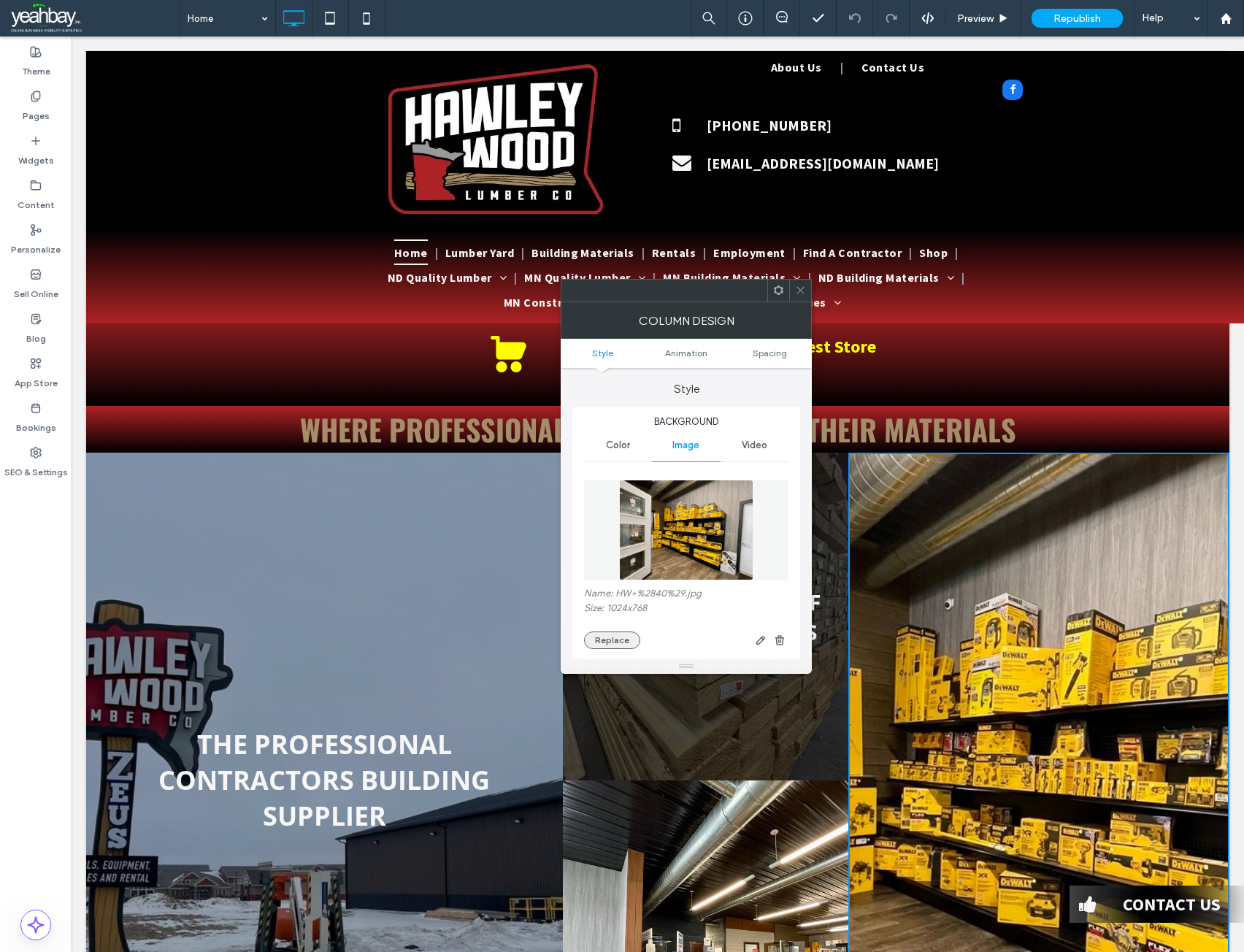
click at [606, 634] on button "Replace" at bounding box center [612, 640] width 57 height 17
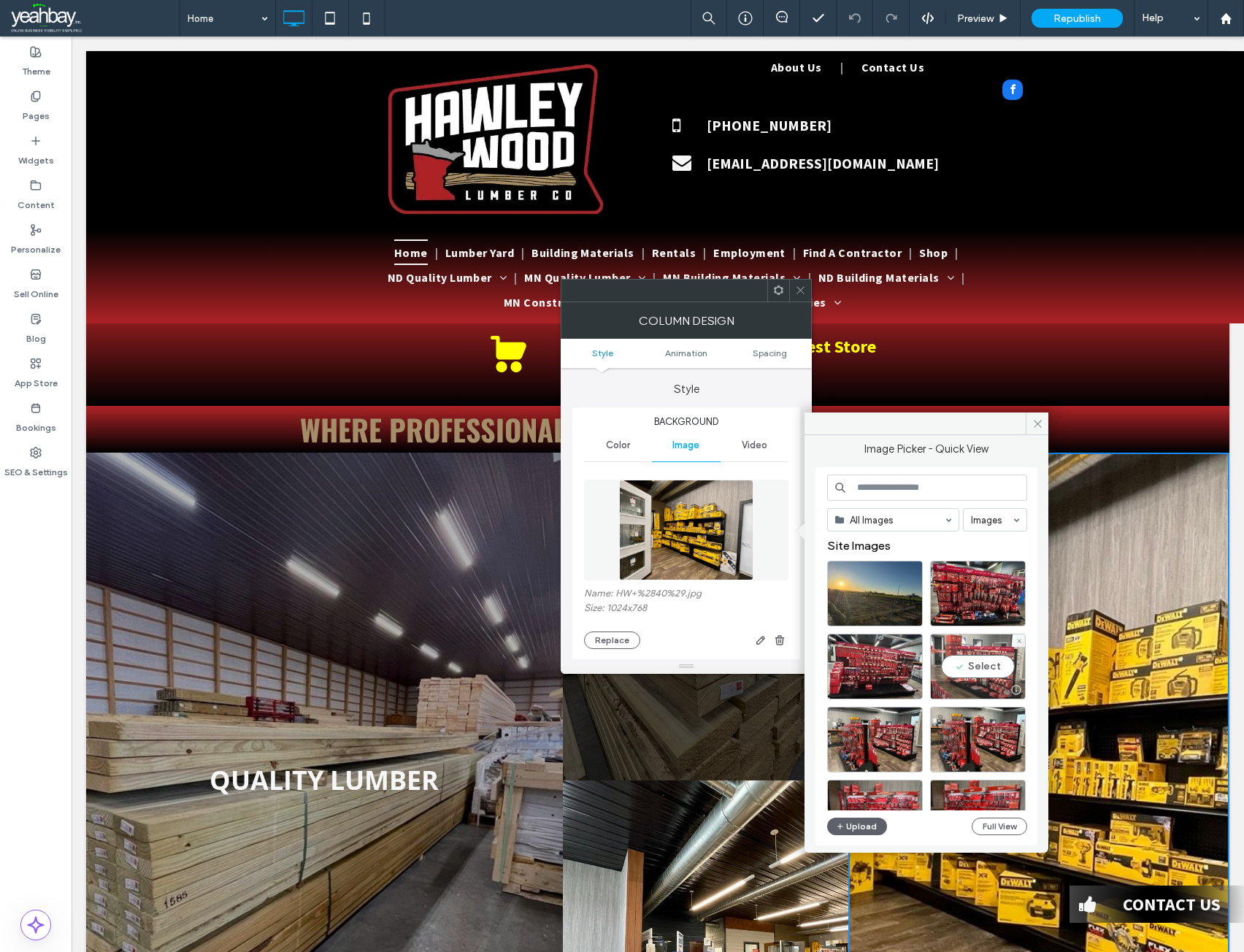
scroll to position [73, 0]
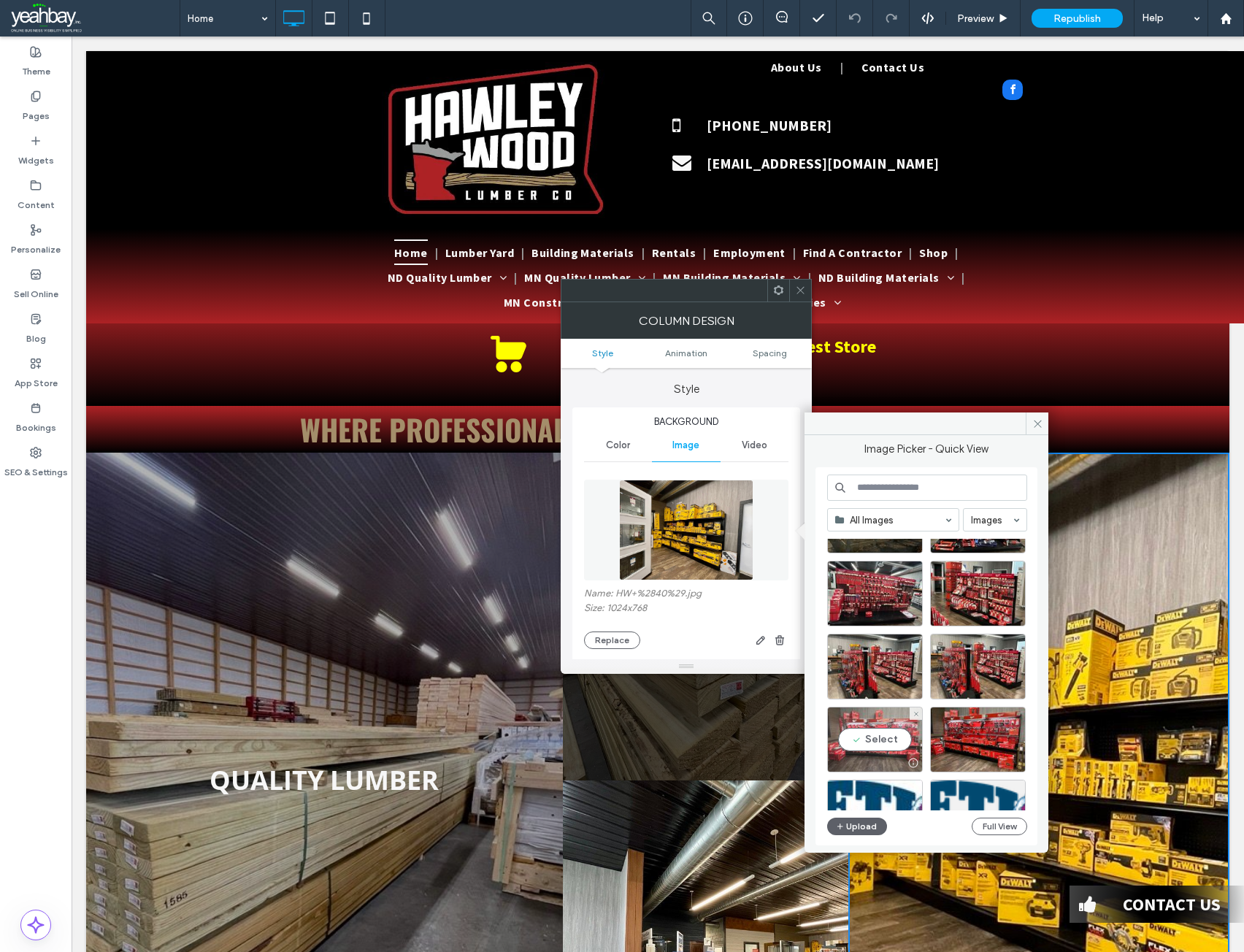
click at [882, 739] on div "Select" at bounding box center [875, 739] width 96 height 66
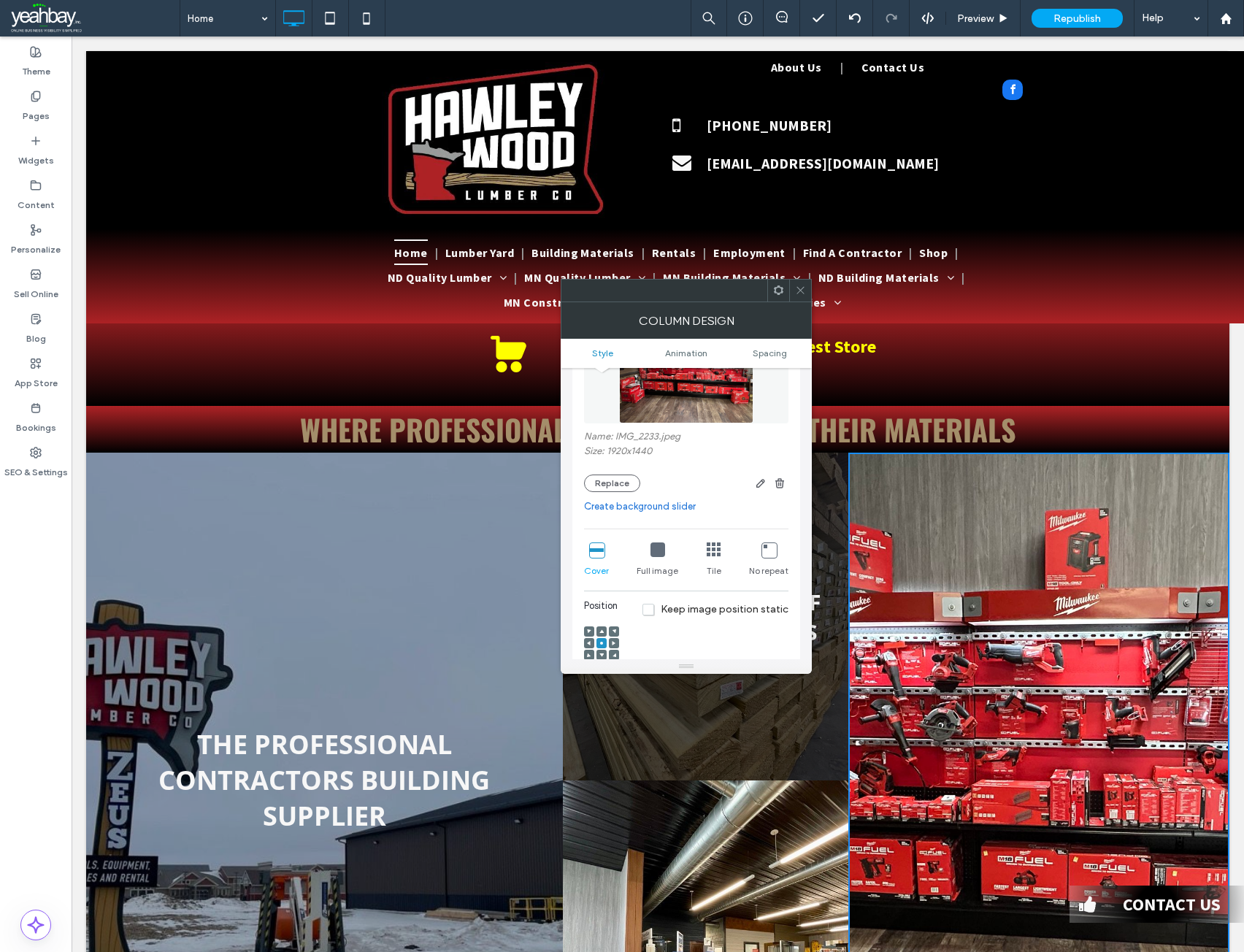
scroll to position [0, 0]
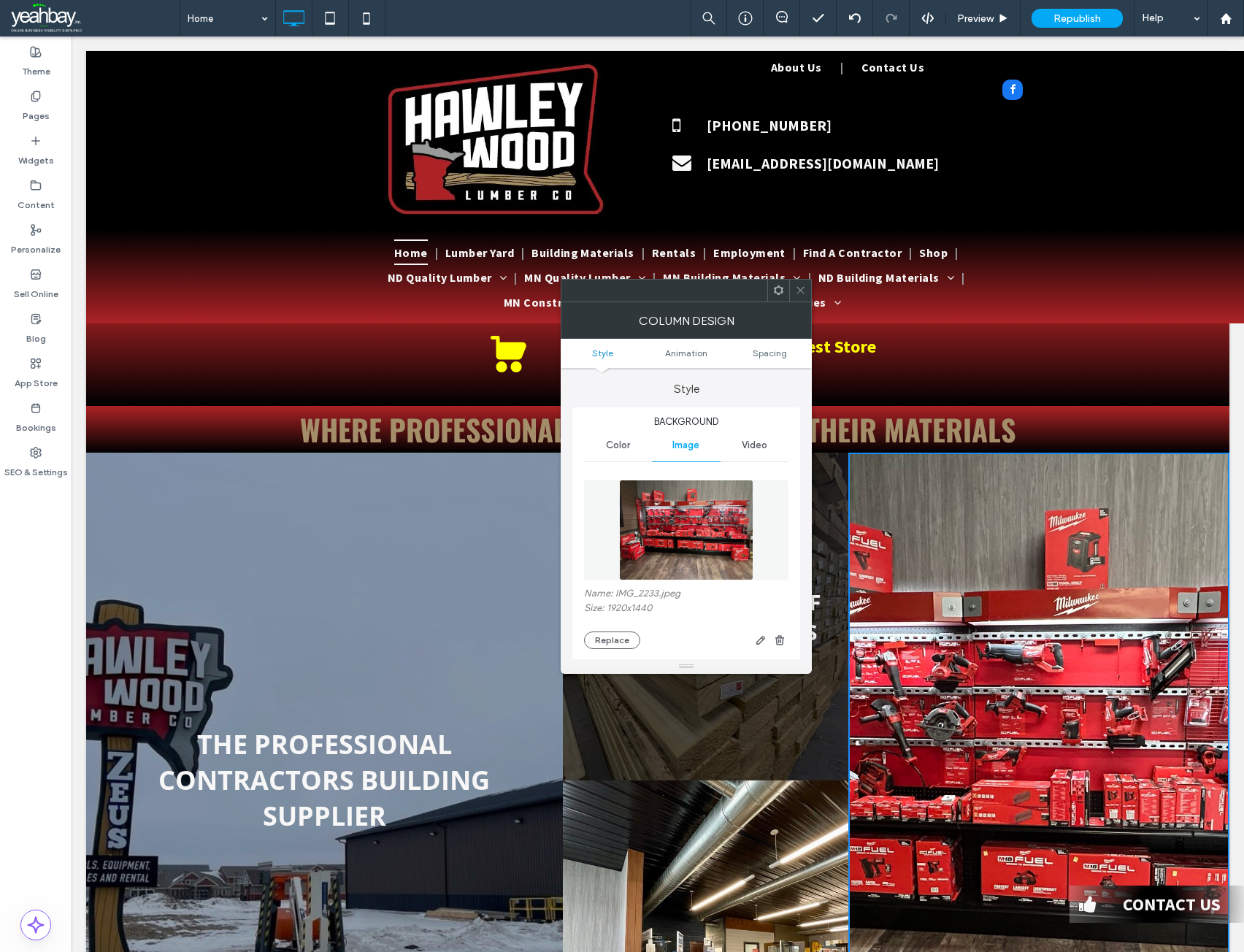
click at [801, 295] on icon at bounding box center [801, 290] width 11 height 11
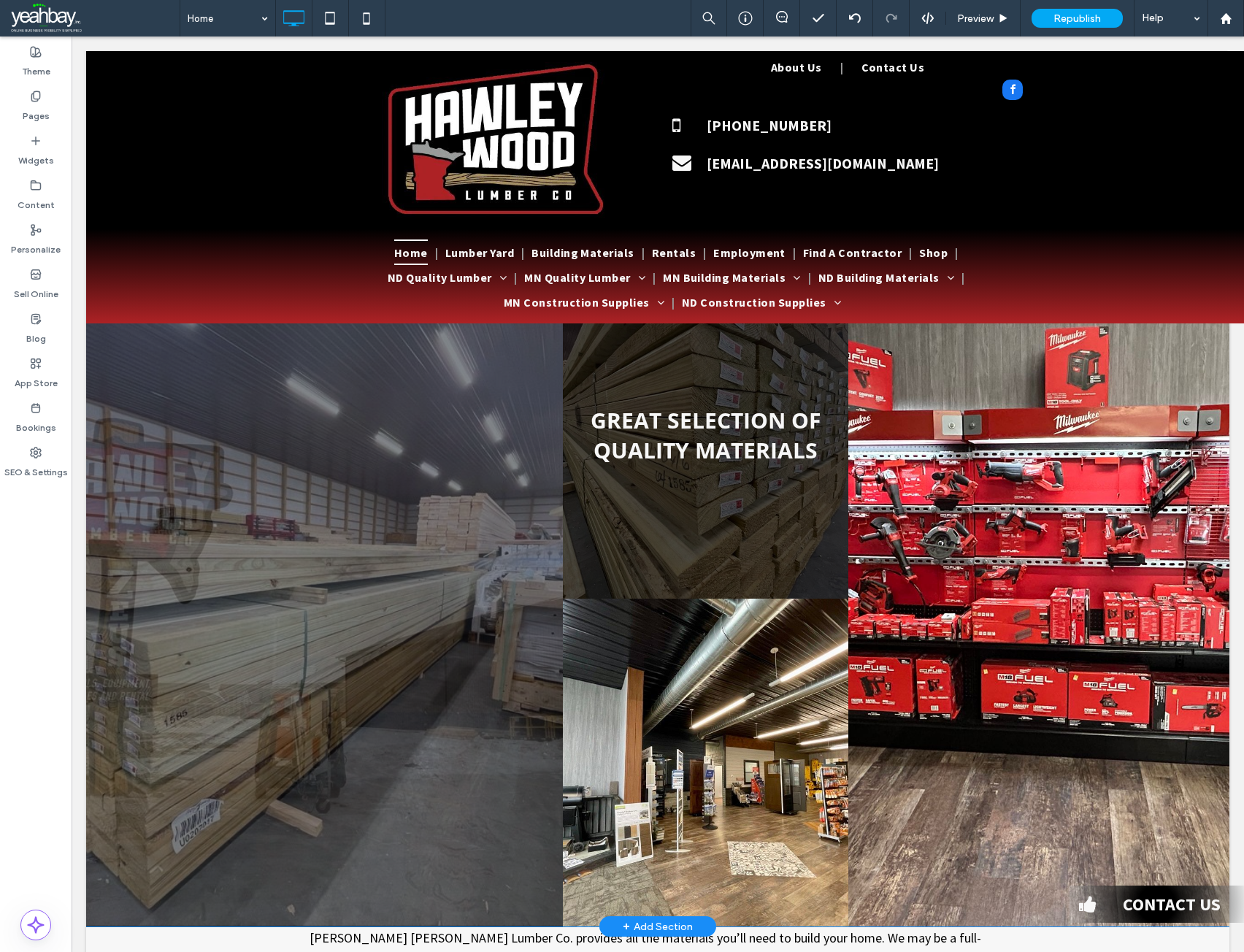
scroll to position [292, 0]
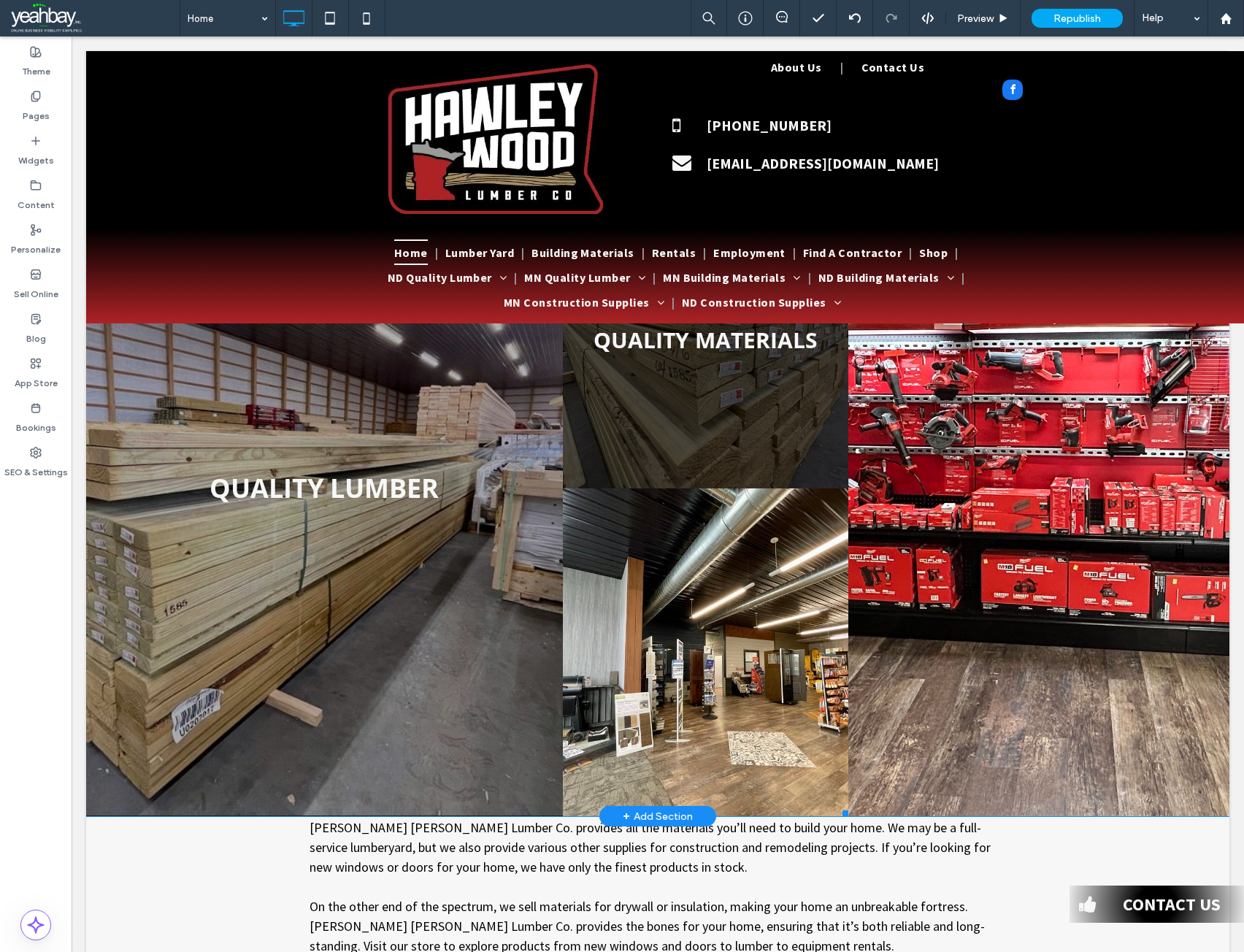
click at [724, 686] on link at bounding box center [706, 652] width 286 height 328
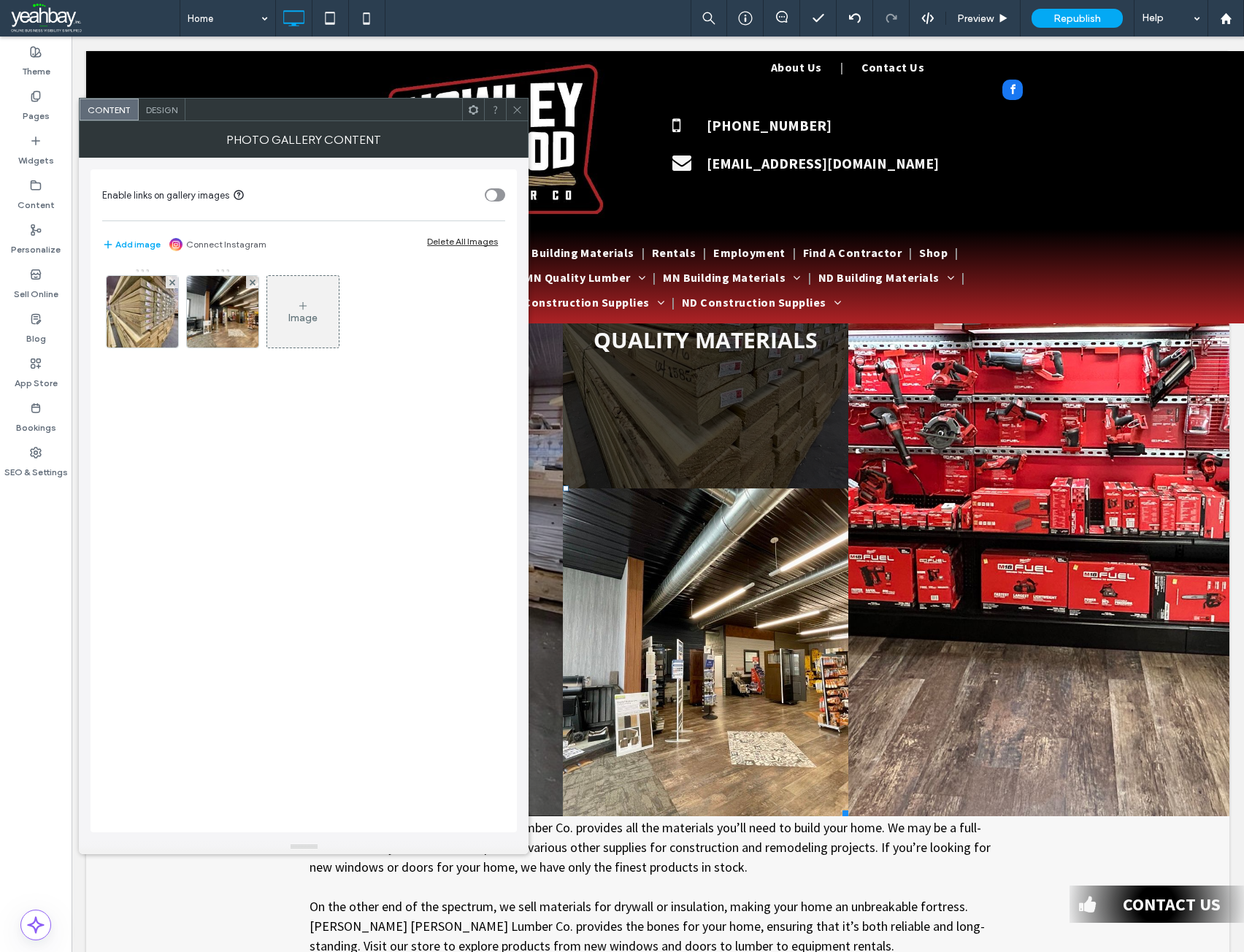
click at [516, 121] on div "Photo Gallery Content" at bounding box center [303, 139] width 450 height 37
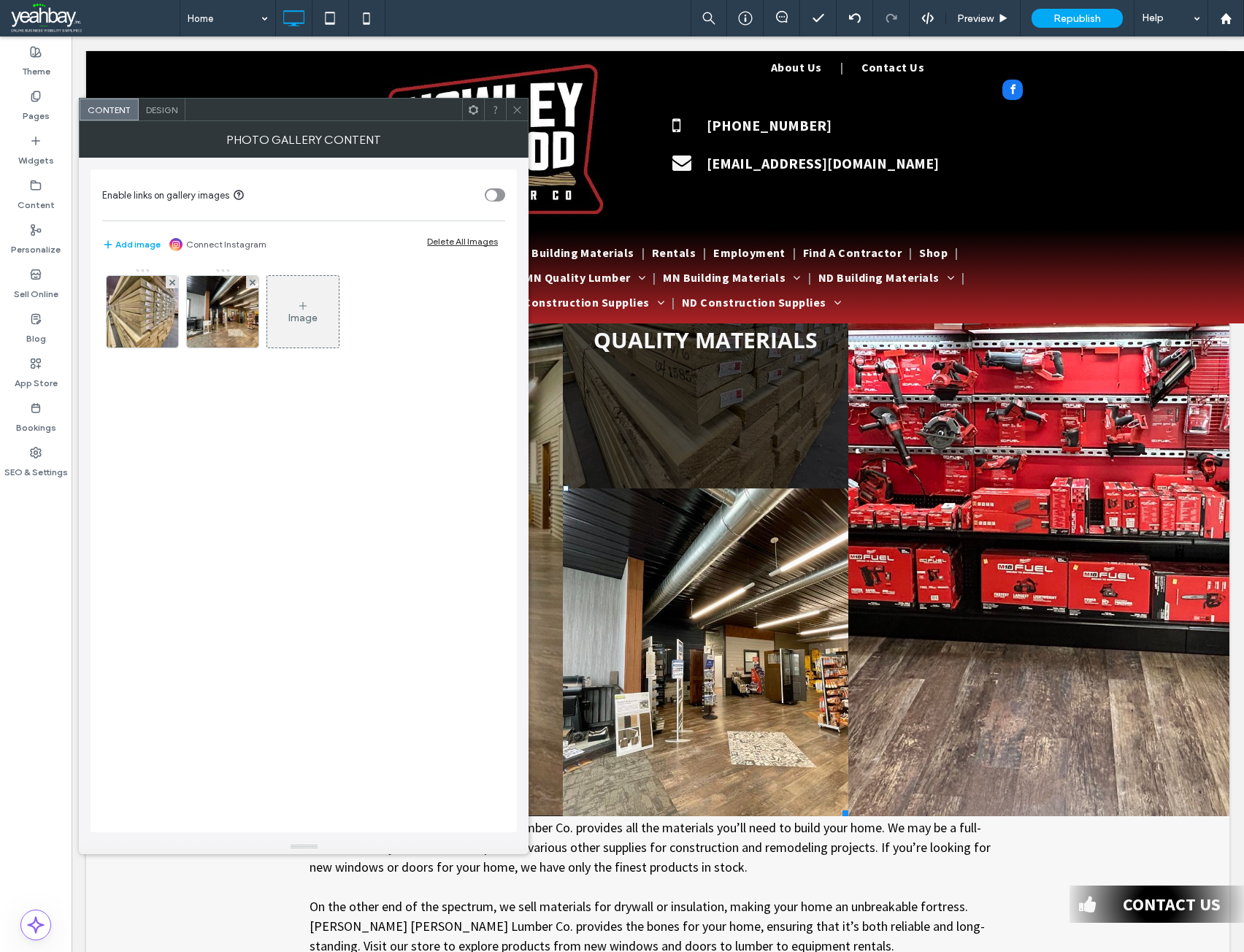
click at [513, 111] on icon at bounding box center [517, 110] width 11 height 11
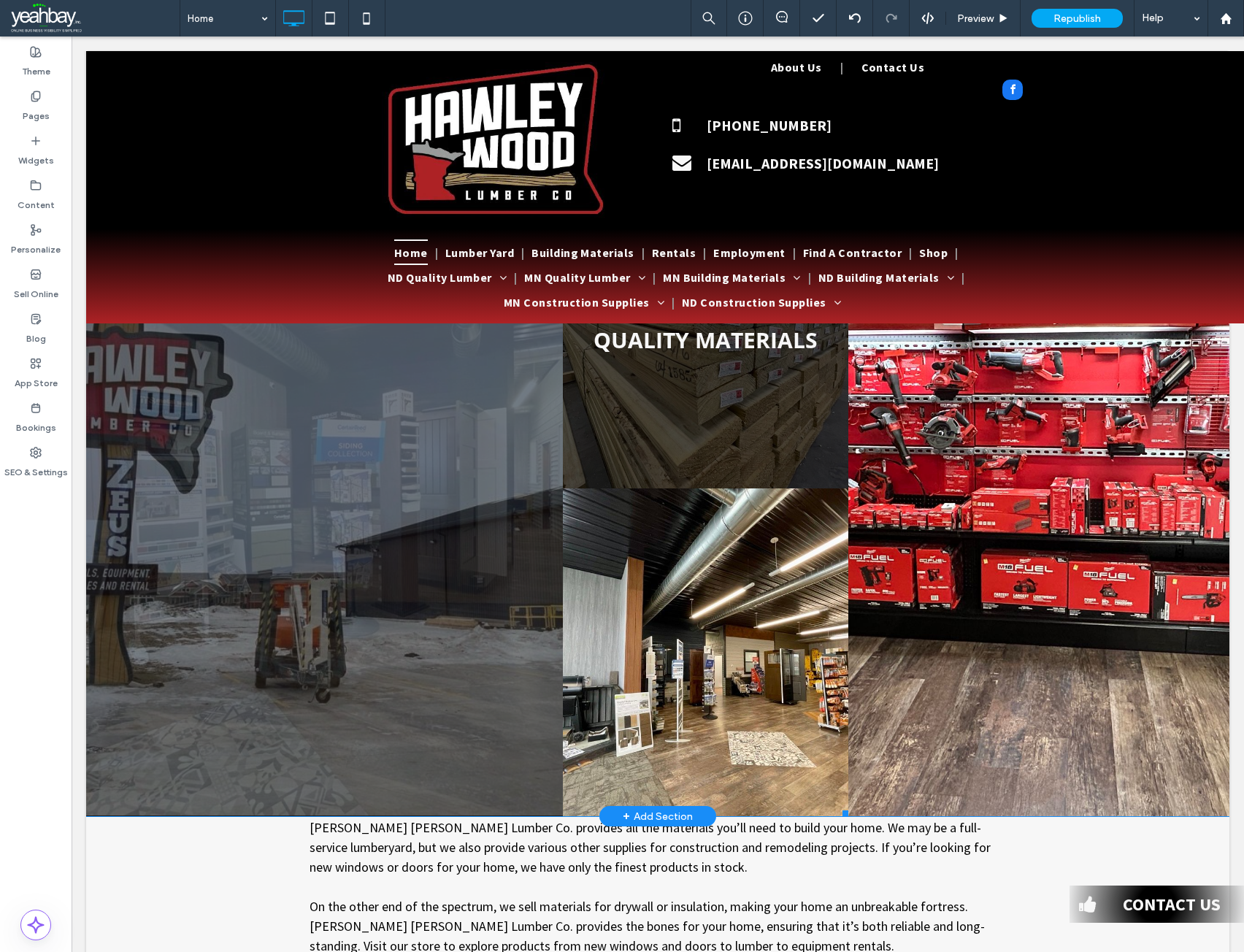
click at [702, 677] on link at bounding box center [706, 652] width 286 height 328
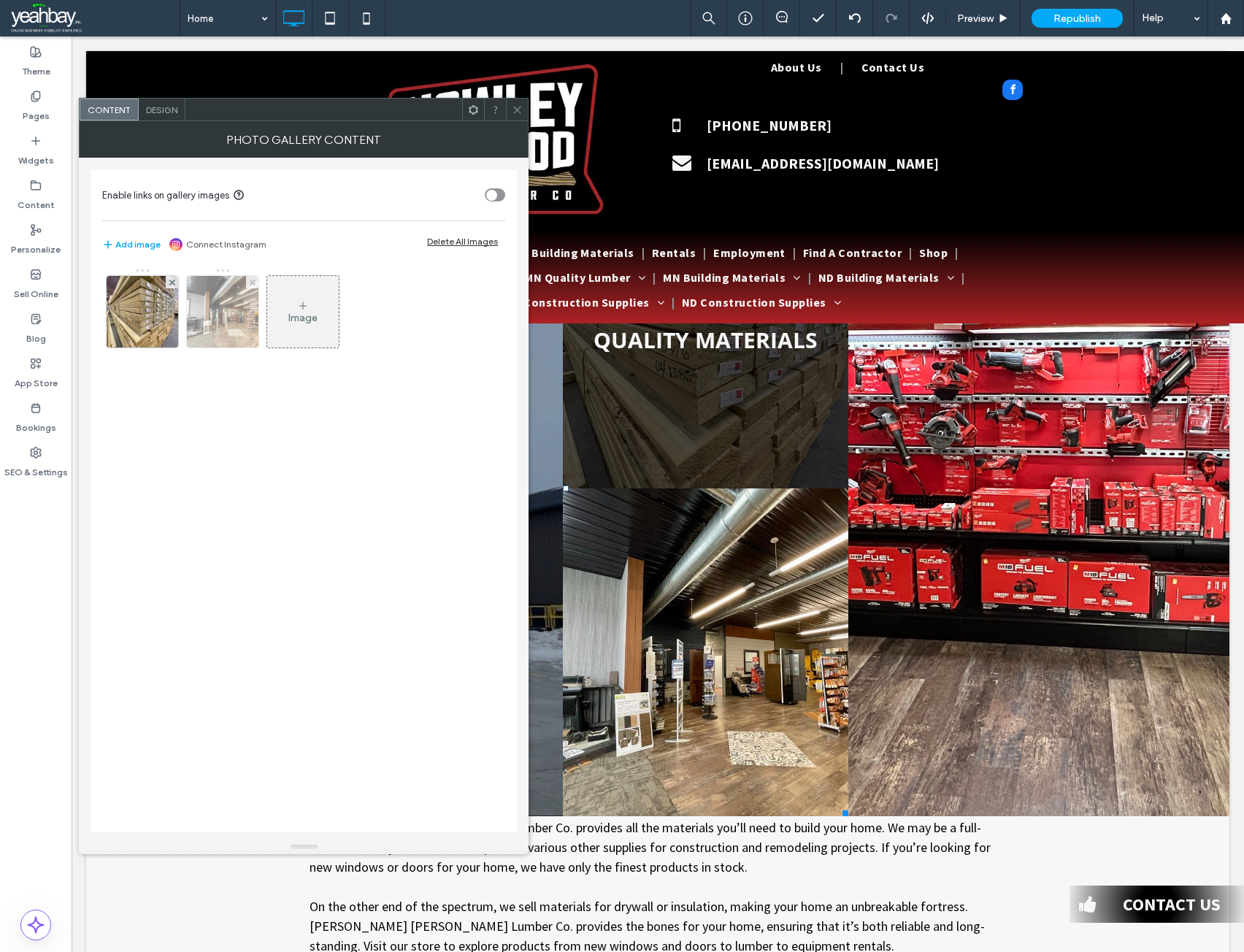
click at [217, 324] on img at bounding box center [223, 312] width 96 height 71
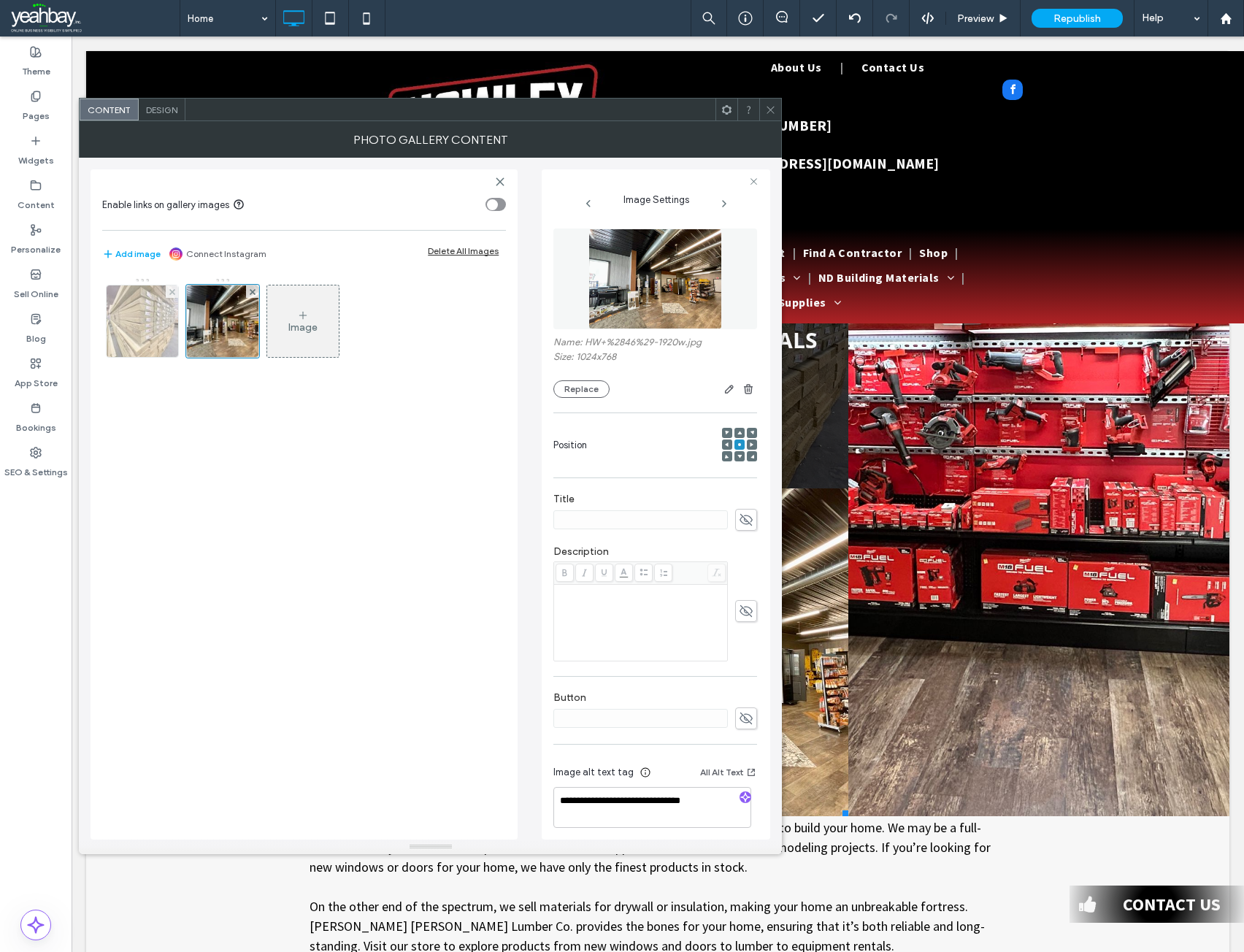
click at [126, 314] on img at bounding box center [143, 321] width 96 height 71
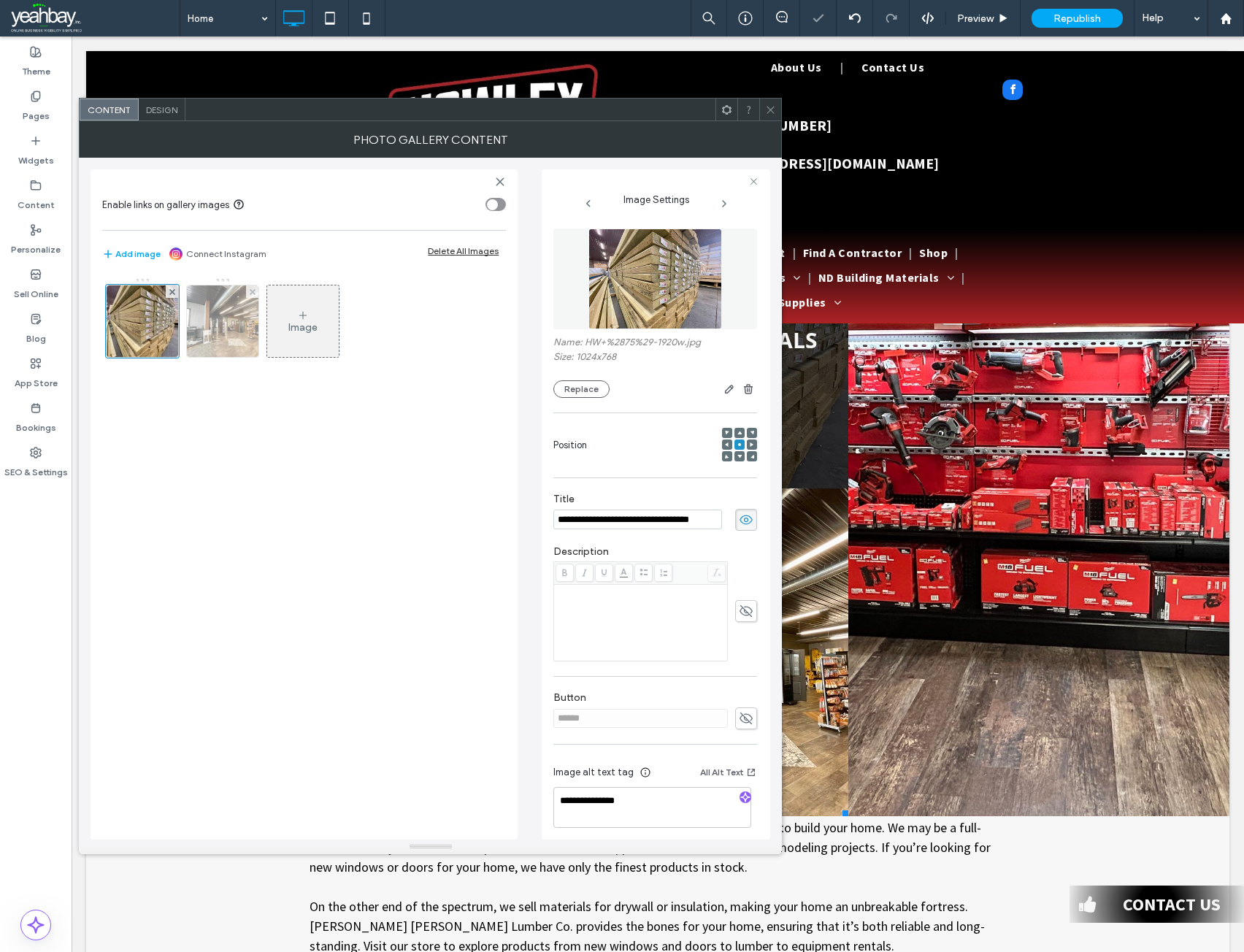
scroll to position [0, 0]
click at [206, 321] on img at bounding box center [223, 321] width 96 height 71
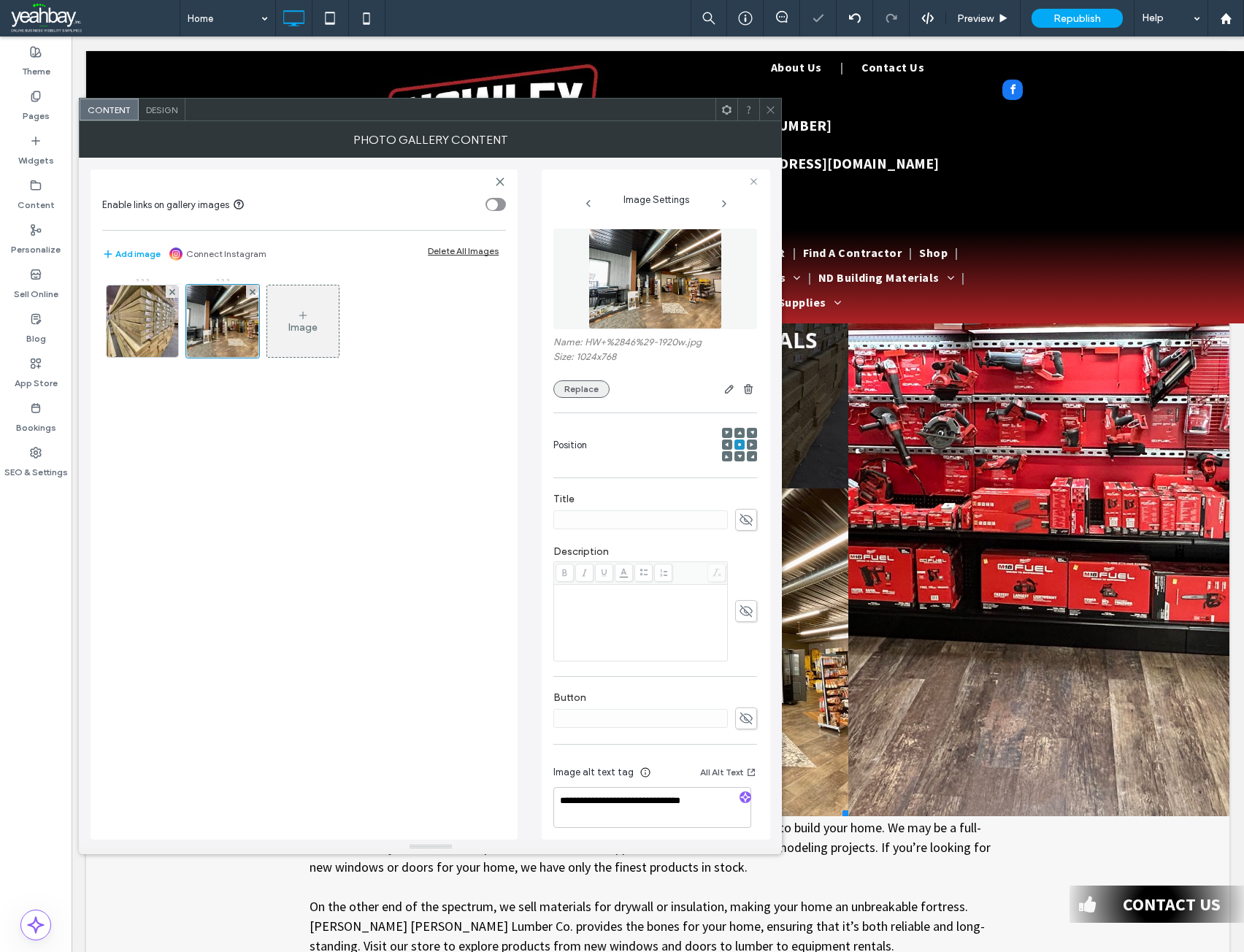
click at [578, 385] on button "Replace" at bounding box center [582, 389] width 57 height 17
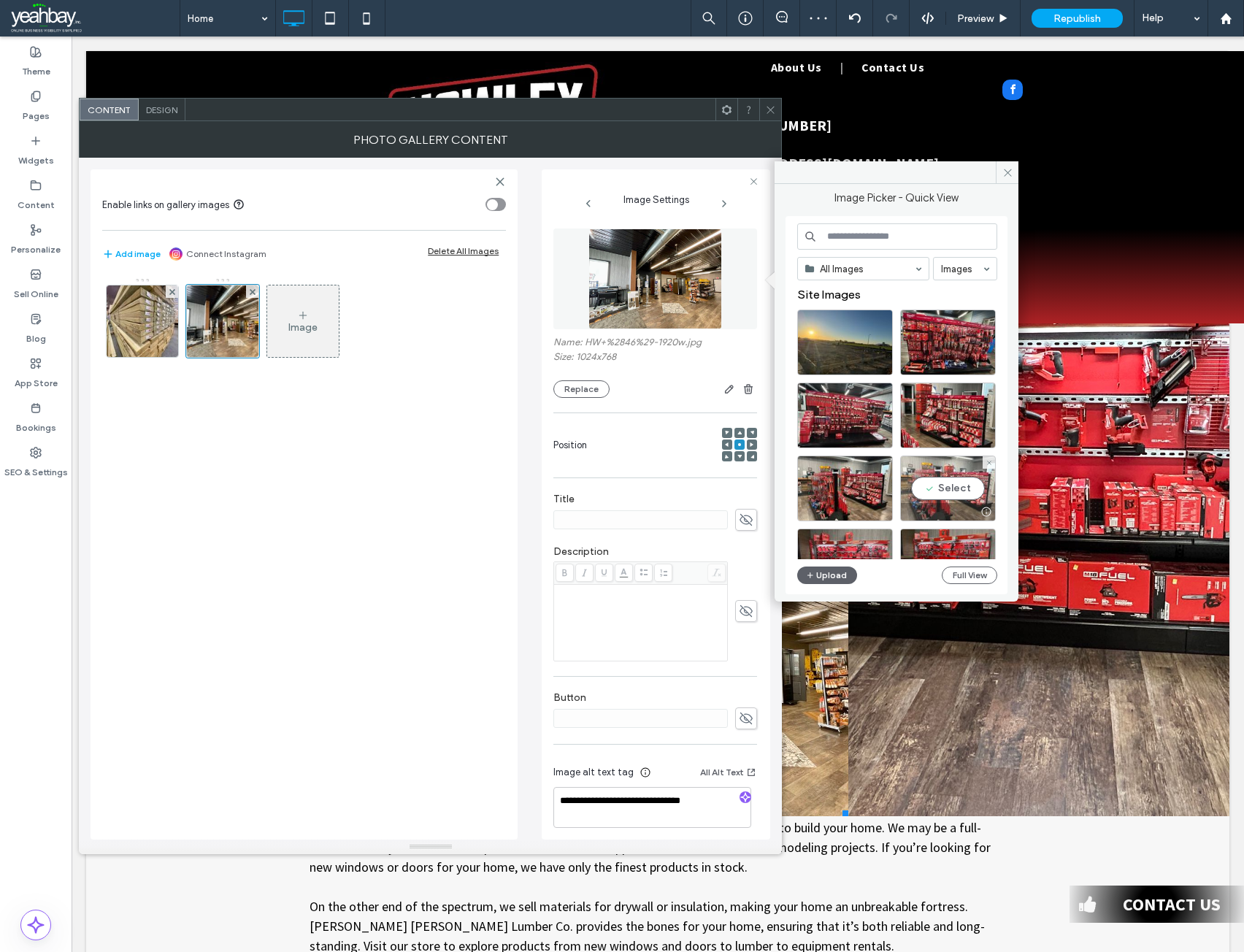
click at [942, 485] on div "Select" at bounding box center [948, 488] width 96 height 66
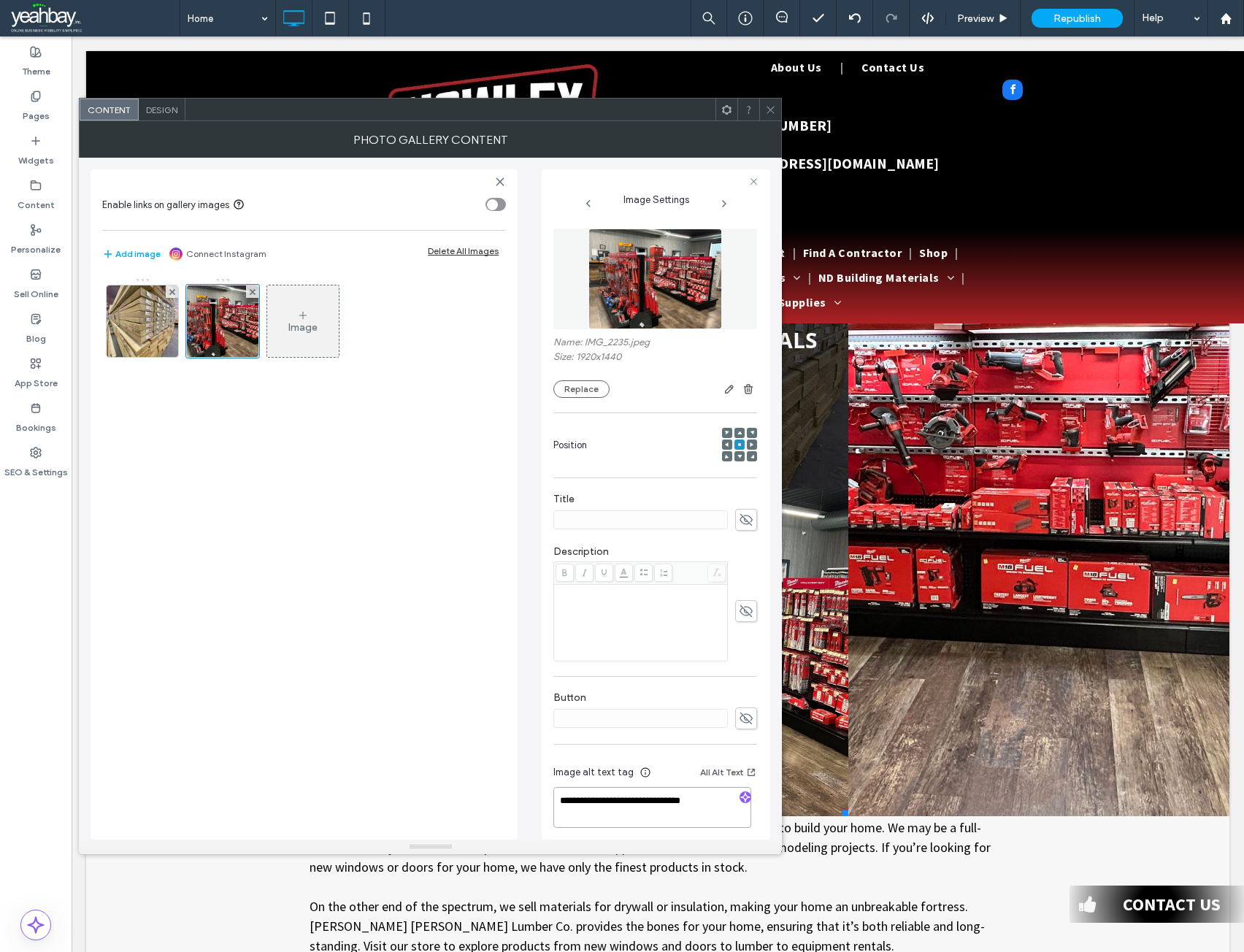
drag, startPoint x: 611, startPoint y: 820, endPoint x: 669, endPoint y: 794, distance: 63.6
click at [669, 794] on textarea "**********" at bounding box center [652, 808] width 198 height 41
drag, startPoint x: 714, startPoint y: 801, endPoint x: 673, endPoint y: 799, distance: 41.0
click at [673, 799] on textarea "**********" at bounding box center [652, 808] width 198 height 41
click at [560, 798] on textarea "**********" at bounding box center [652, 808] width 198 height 41
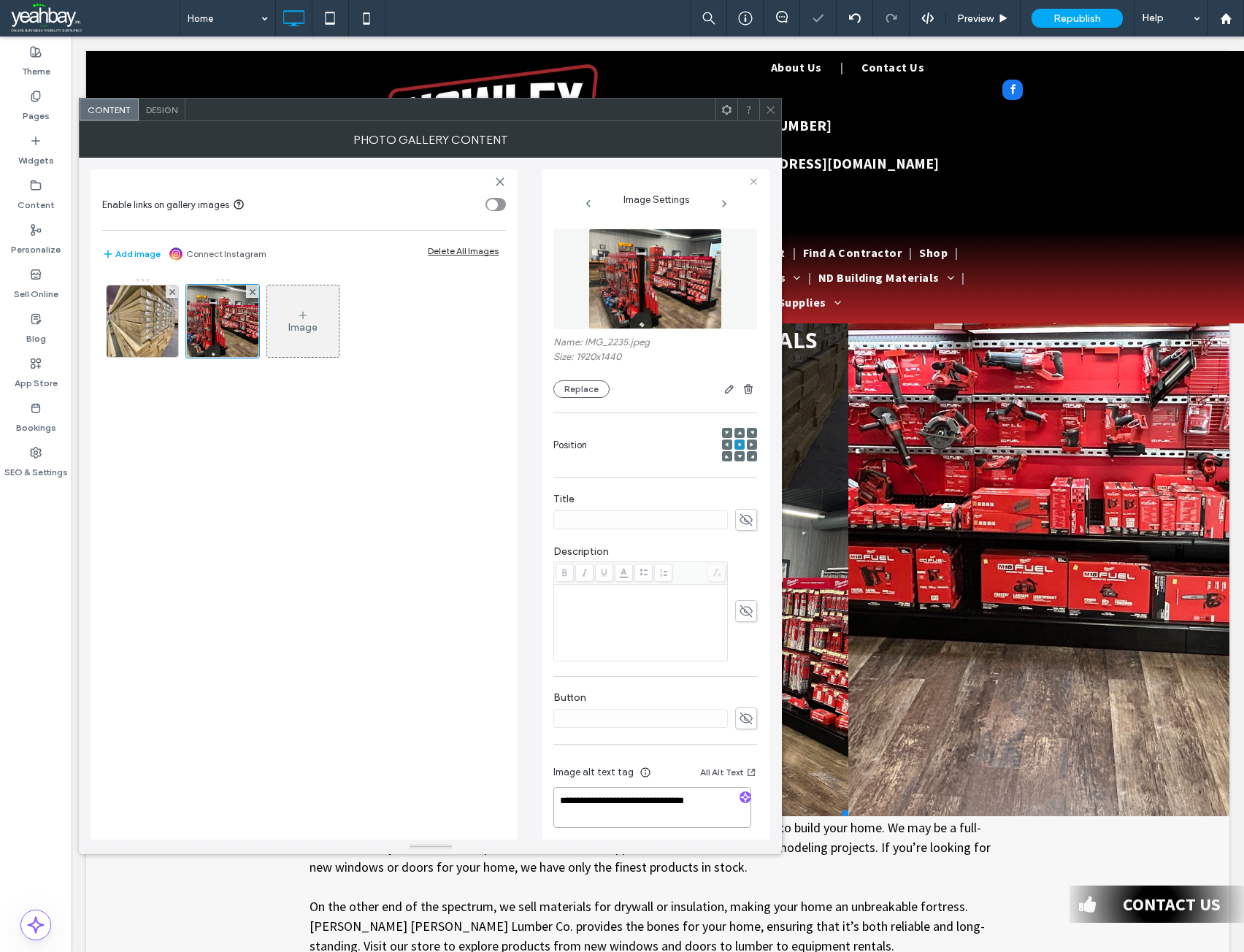
type textarea "**********"
click at [768, 110] on icon at bounding box center [771, 110] width 11 height 11
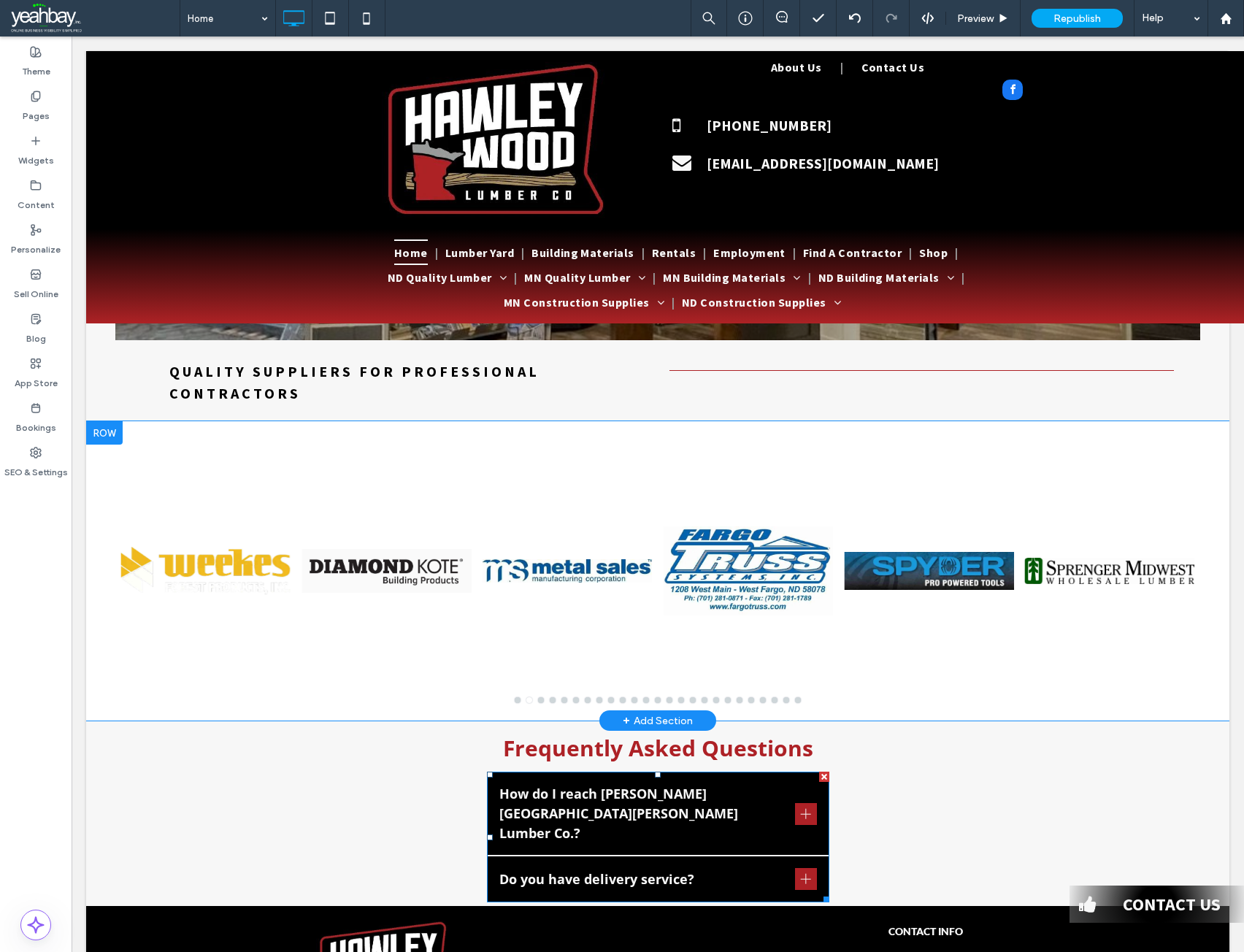
scroll to position [1533, 0]
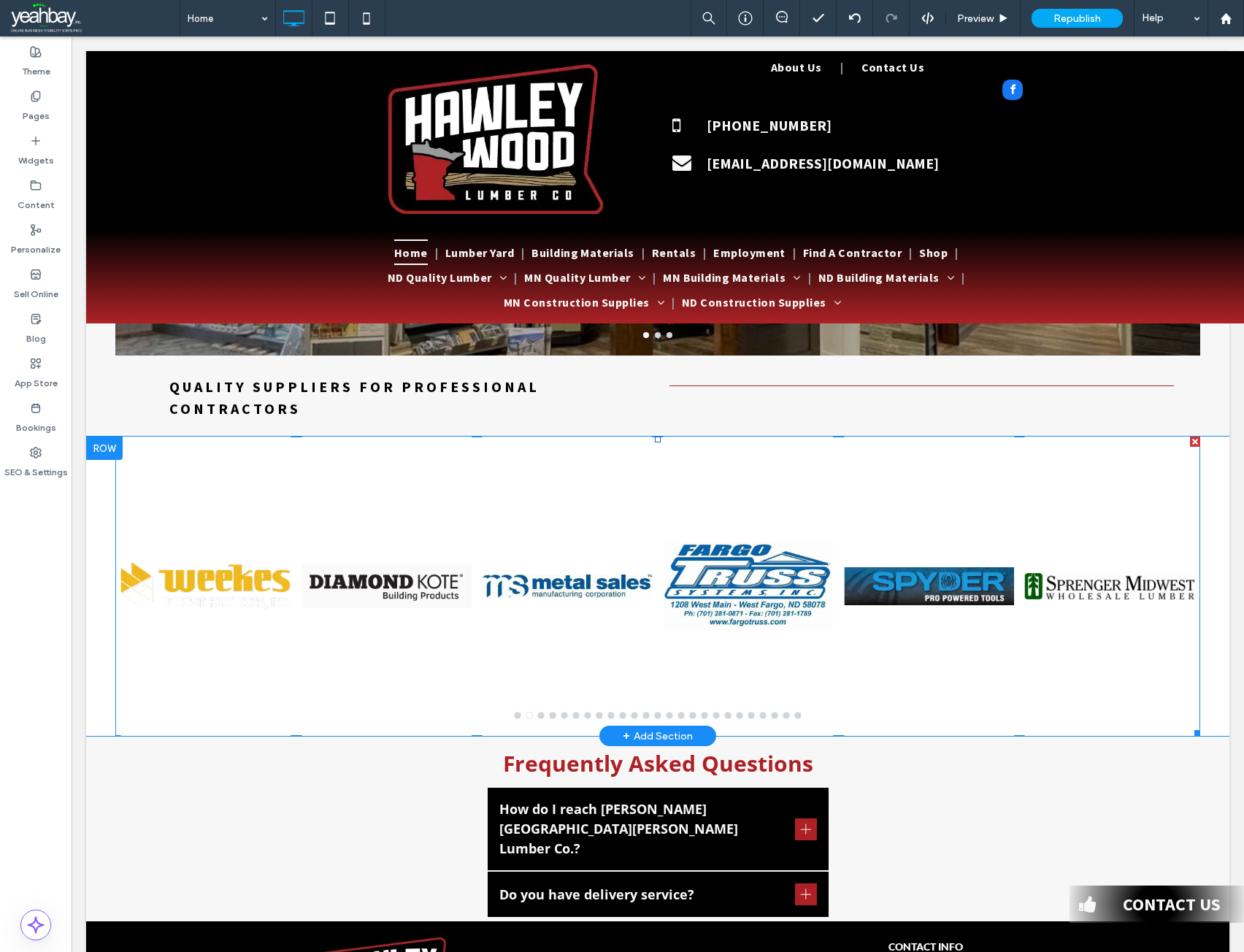
click at [450, 529] on div at bounding box center [386, 595] width 170 height 230
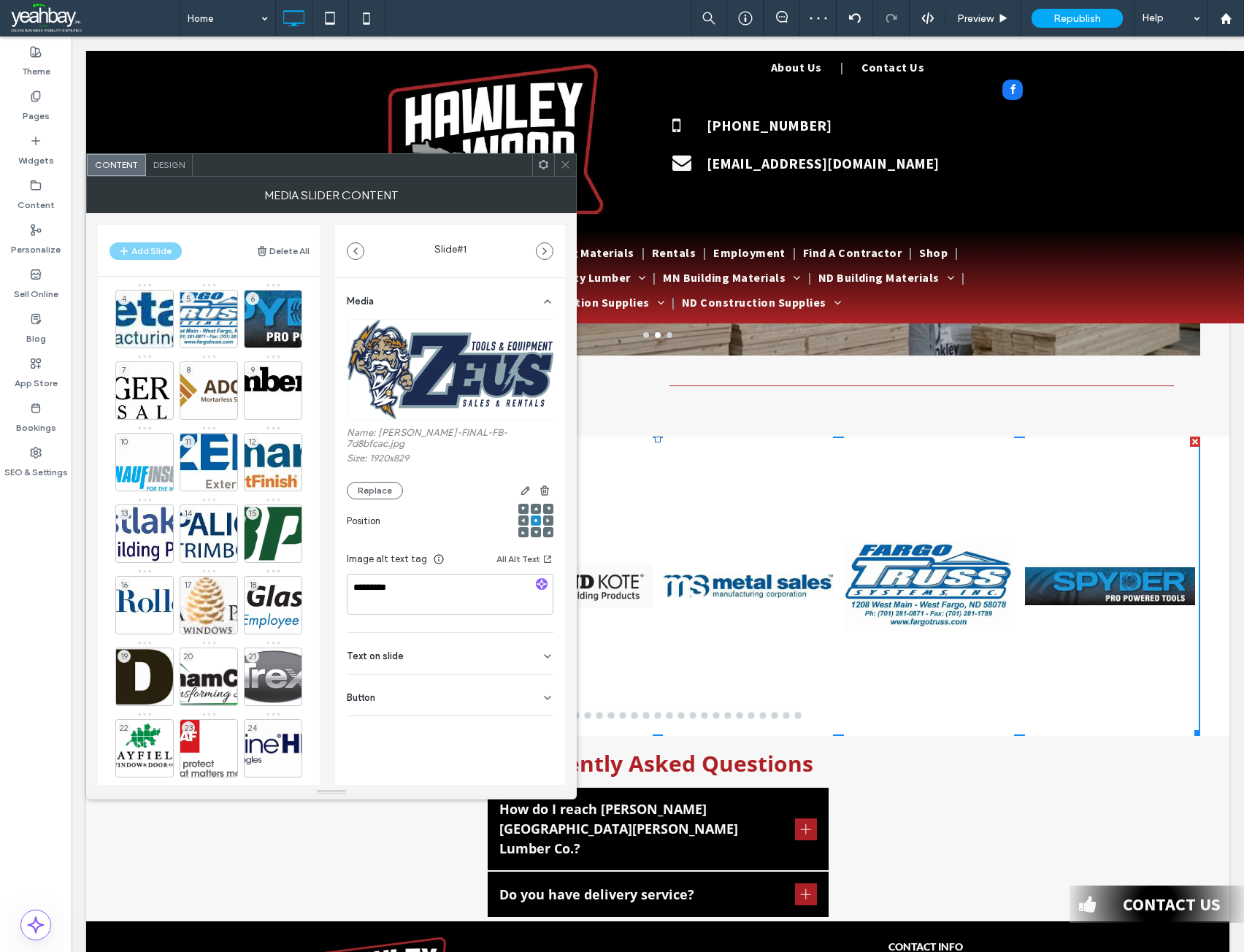
scroll to position [0, 0]
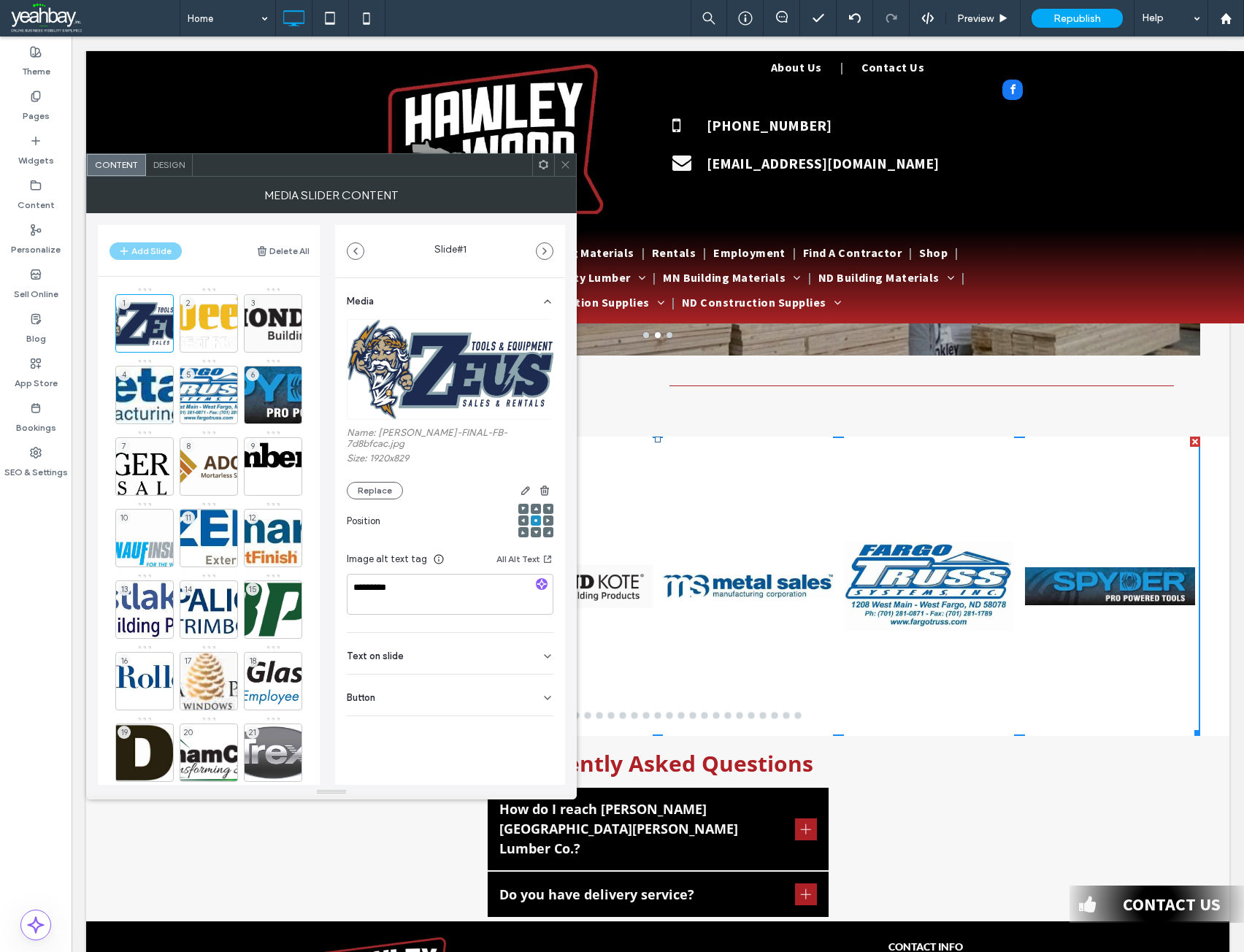
click at [570, 165] on icon at bounding box center [565, 165] width 11 height 11
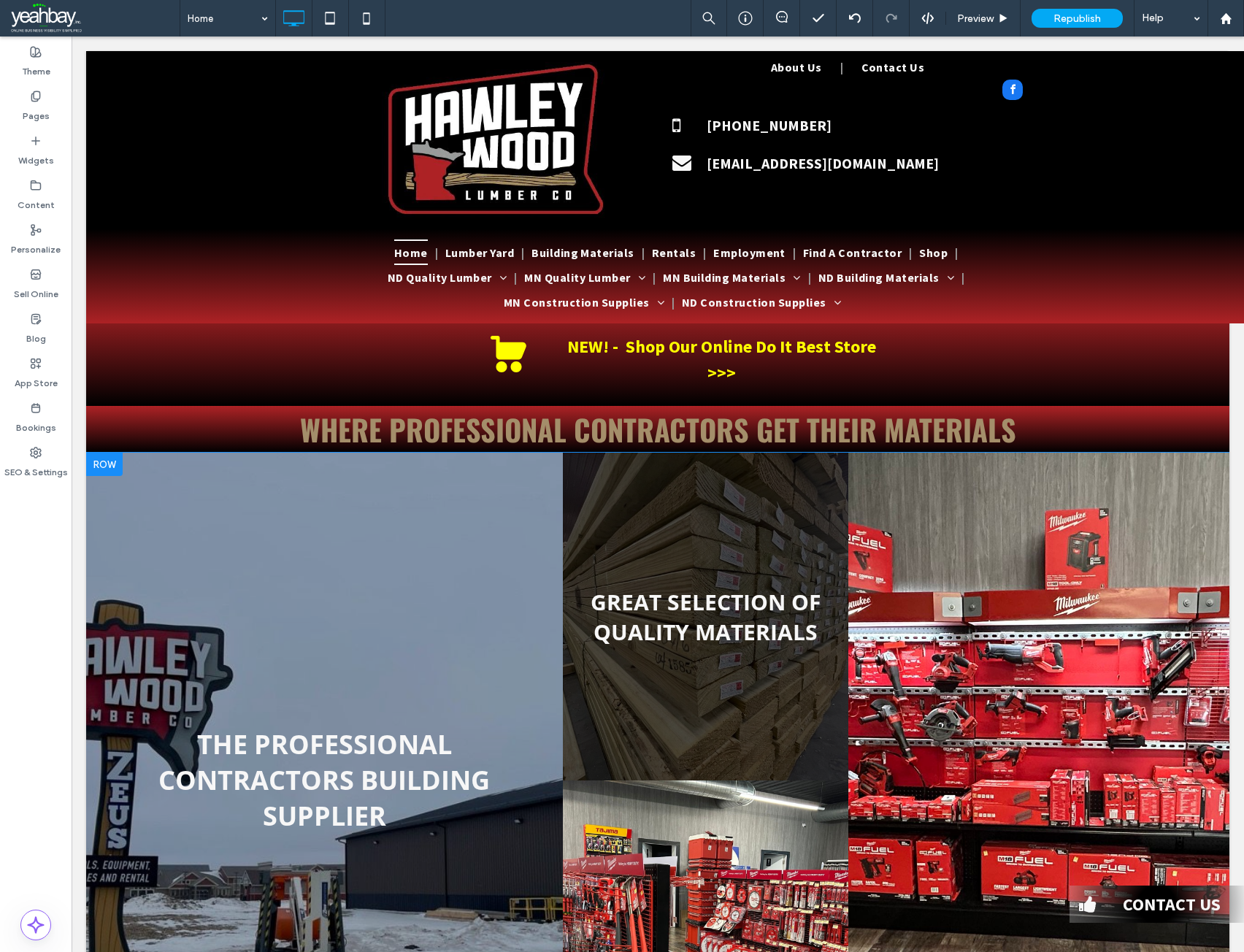
click at [104, 453] on div at bounding box center [104, 465] width 37 height 24
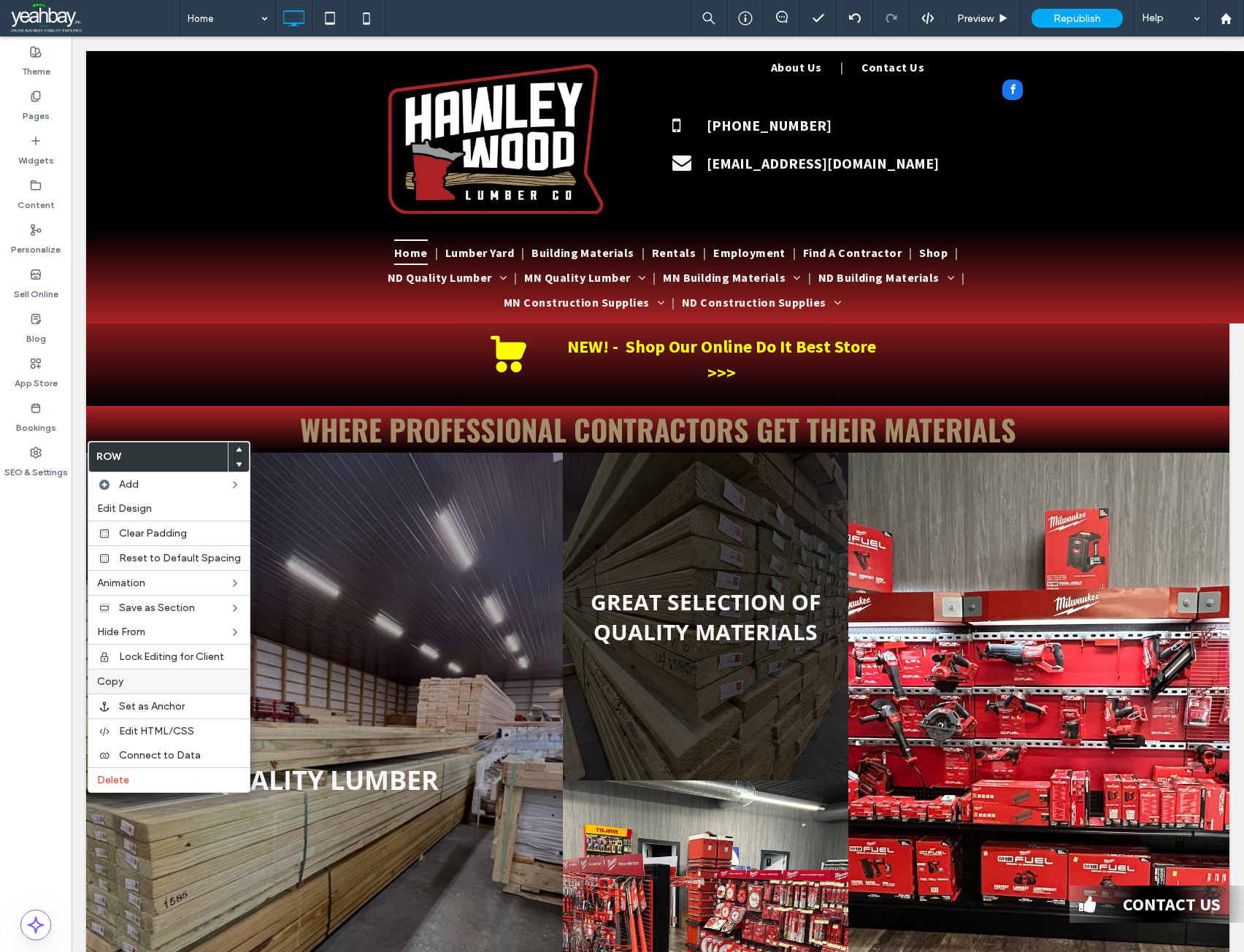
click at [126, 687] on label "Copy" at bounding box center [169, 681] width 144 height 13
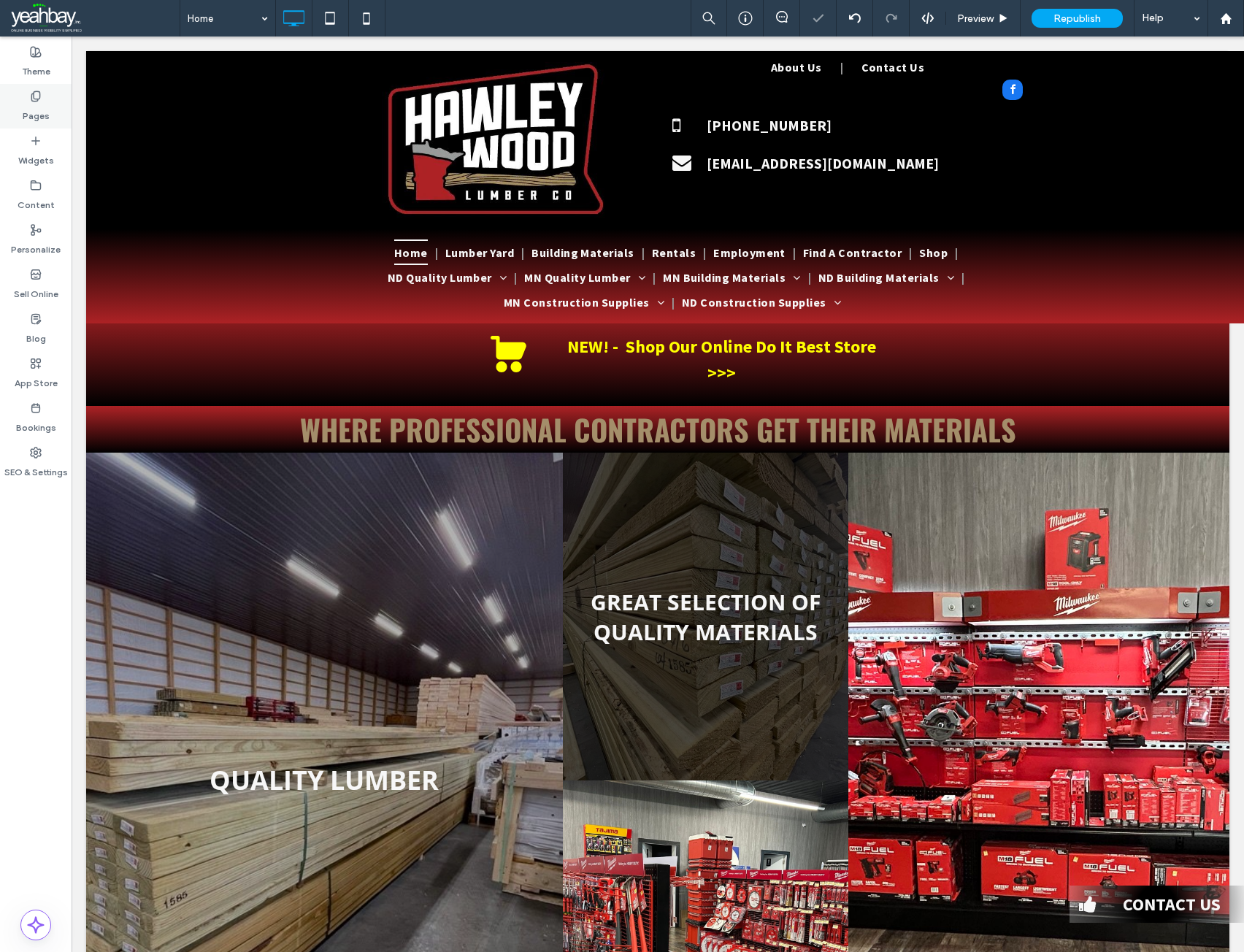
click at [25, 118] on label "Pages" at bounding box center [36, 112] width 27 height 20
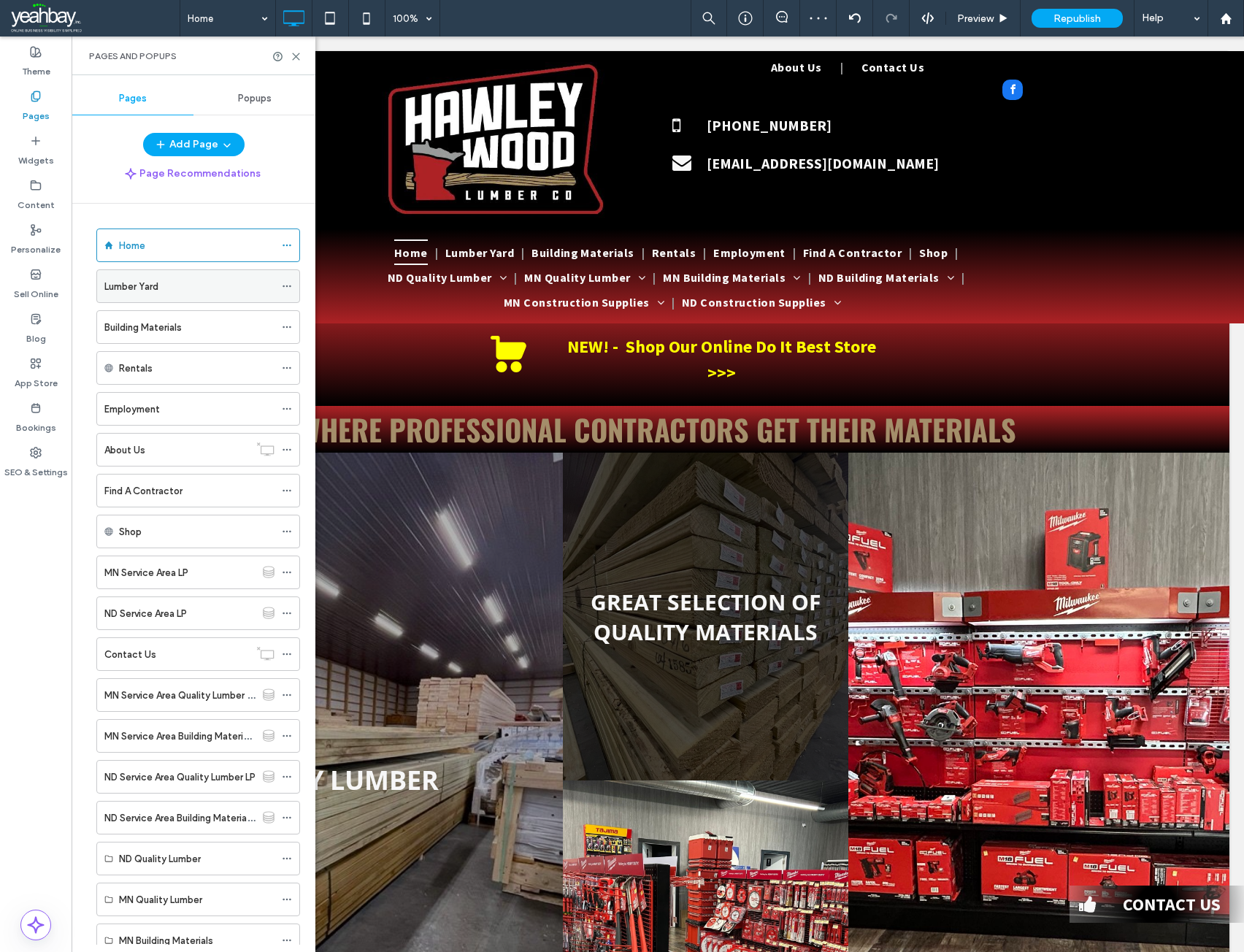
click at [153, 297] on div "Lumber Yard" at bounding box center [189, 286] width 170 height 32
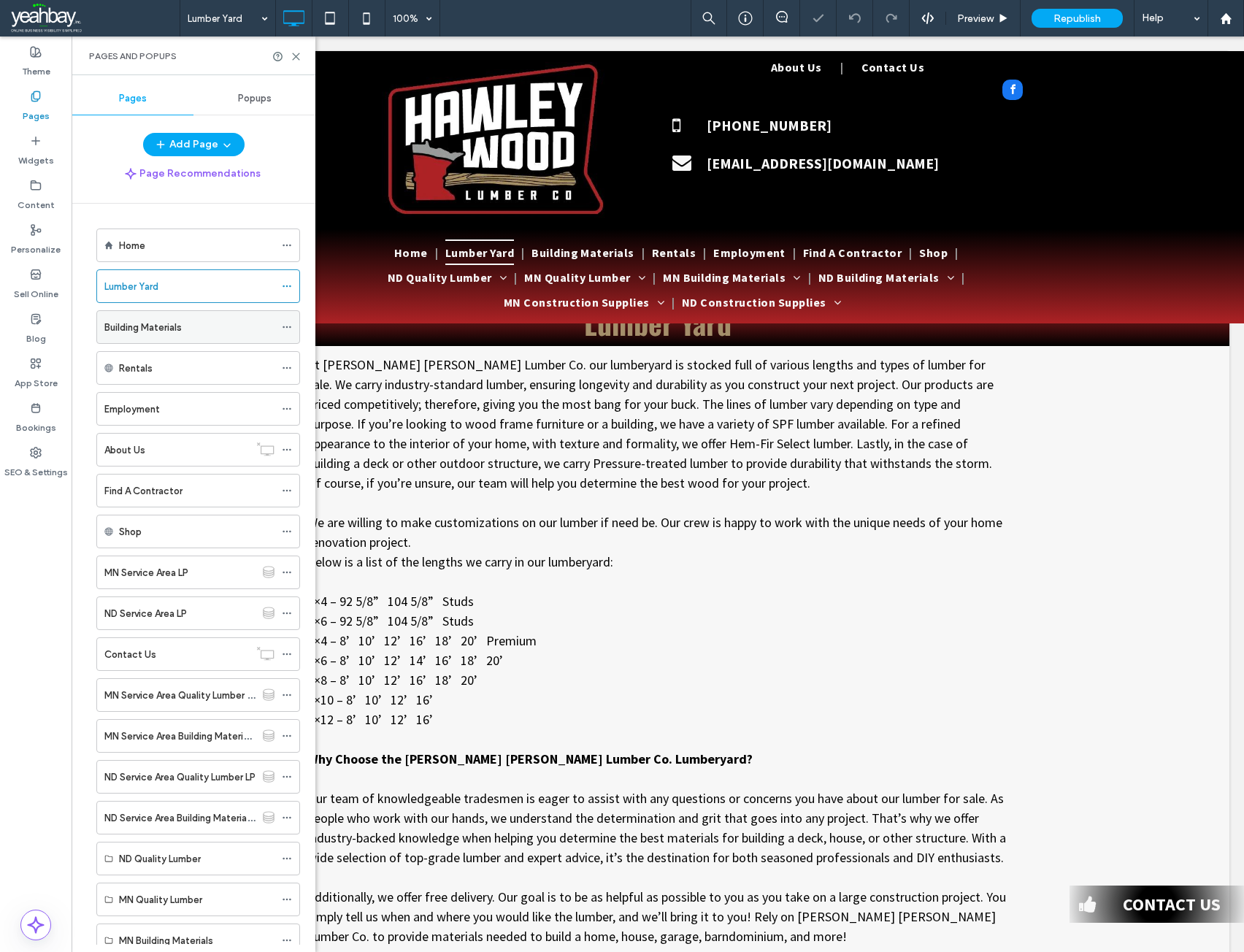
click at [161, 331] on label "Building Materials" at bounding box center [143, 327] width 78 height 26
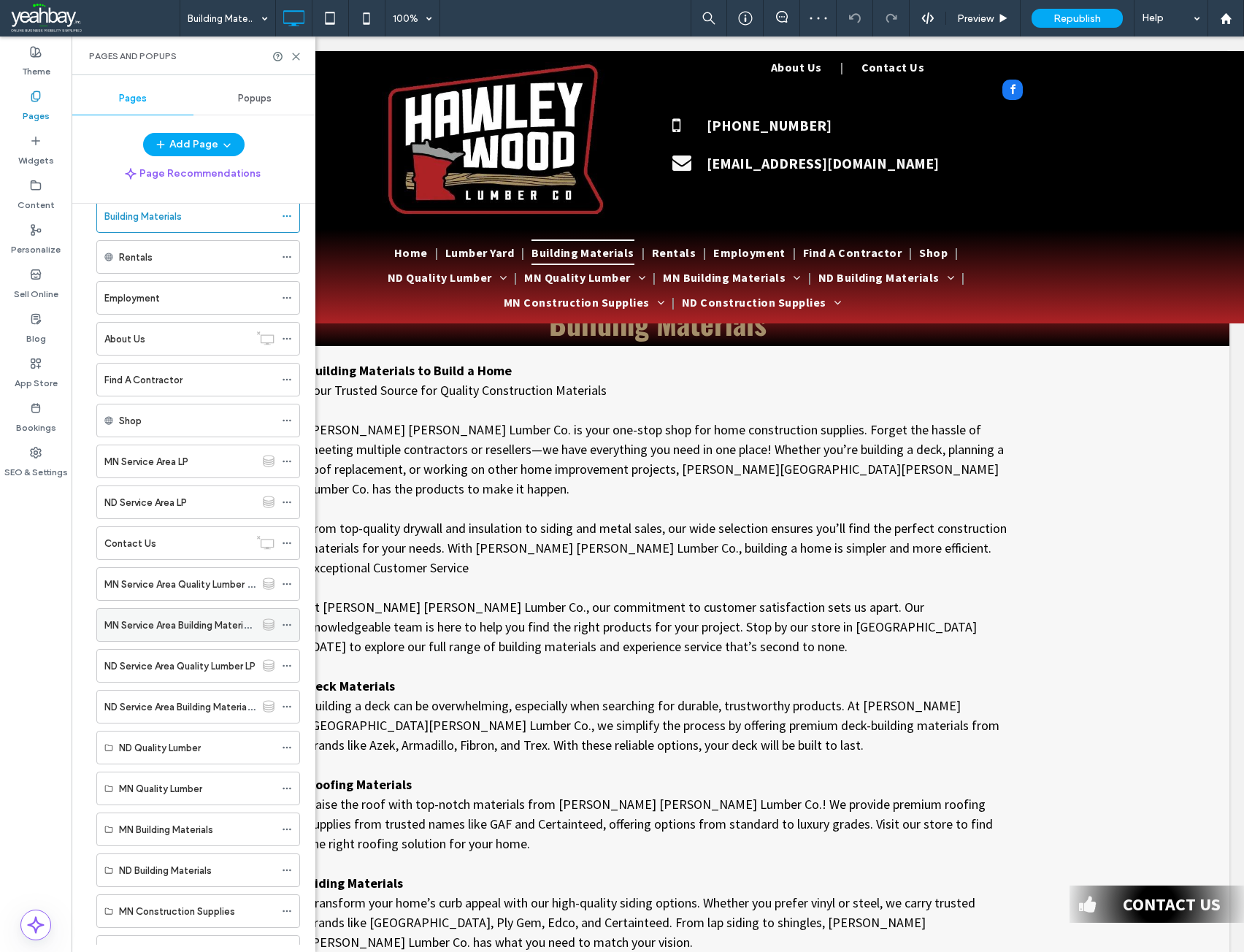
scroll to position [146, 0]
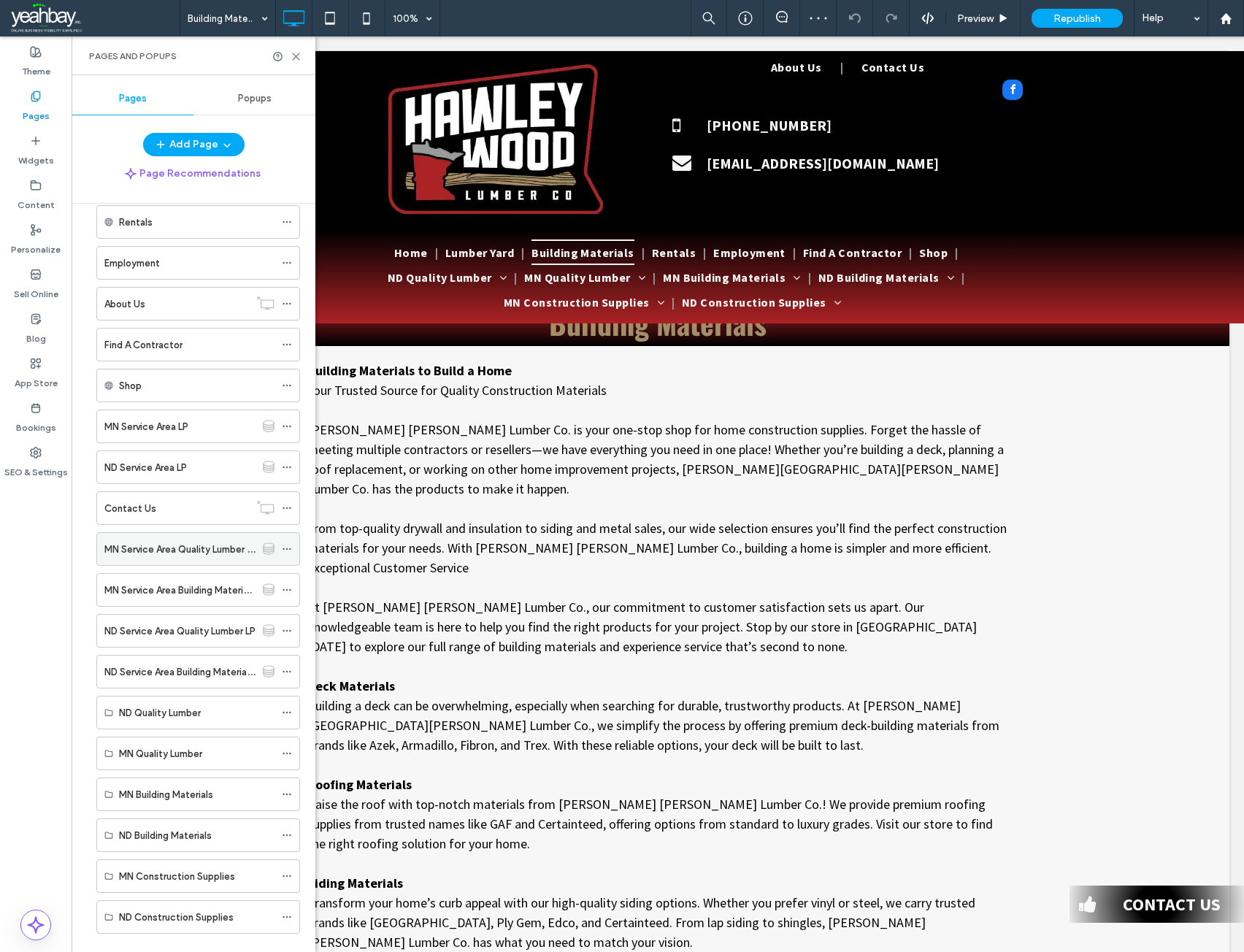
click at [170, 549] on label "MN Service Area Quality Lumber LP" at bounding box center [181, 549] width 152 height 26
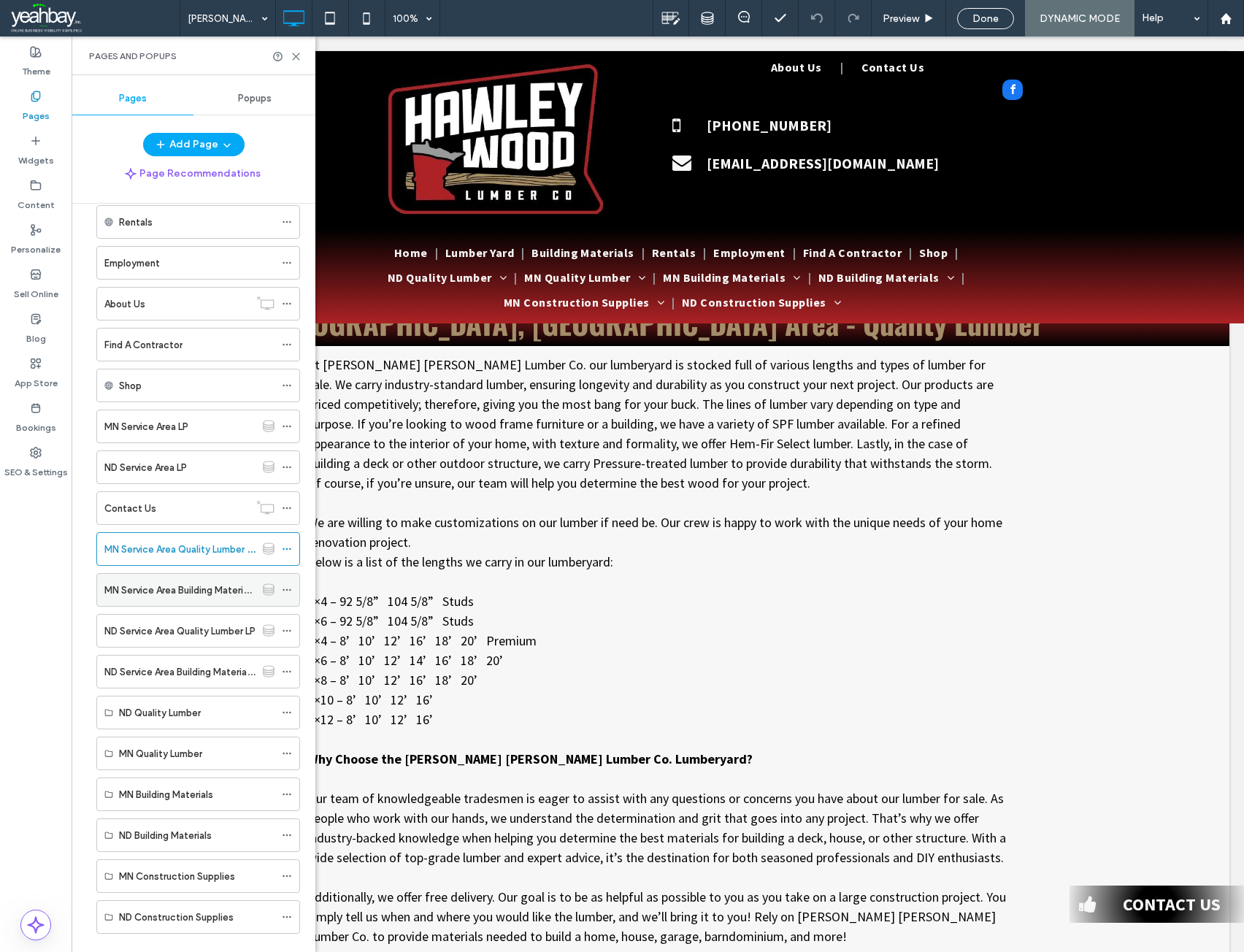
click at [148, 594] on label "MN Service Area Building Materials LP" at bounding box center [186, 590] width 163 height 26
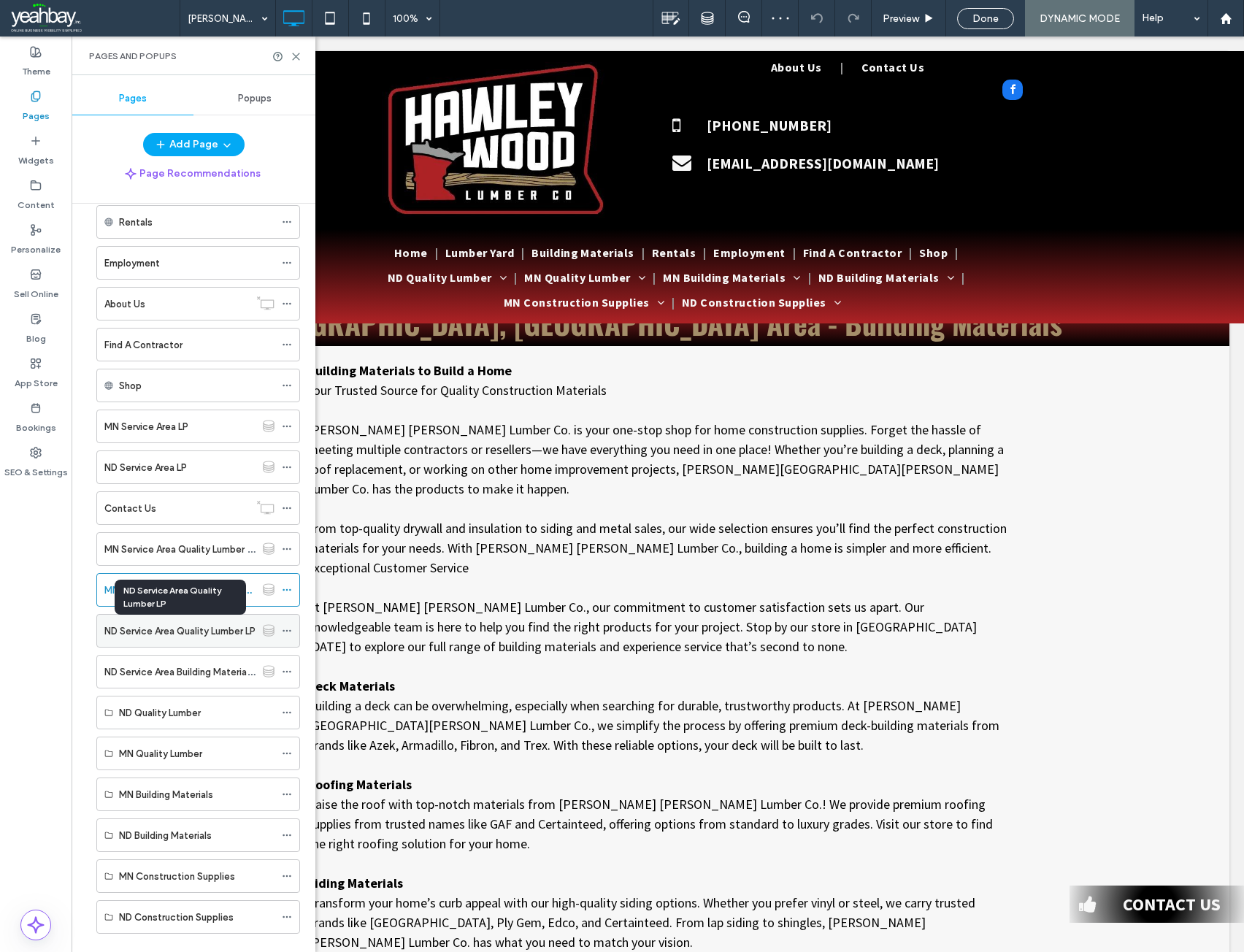
click at [148, 636] on label "ND Service Area Quality Lumber LP" at bounding box center [180, 631] width 151 height 26
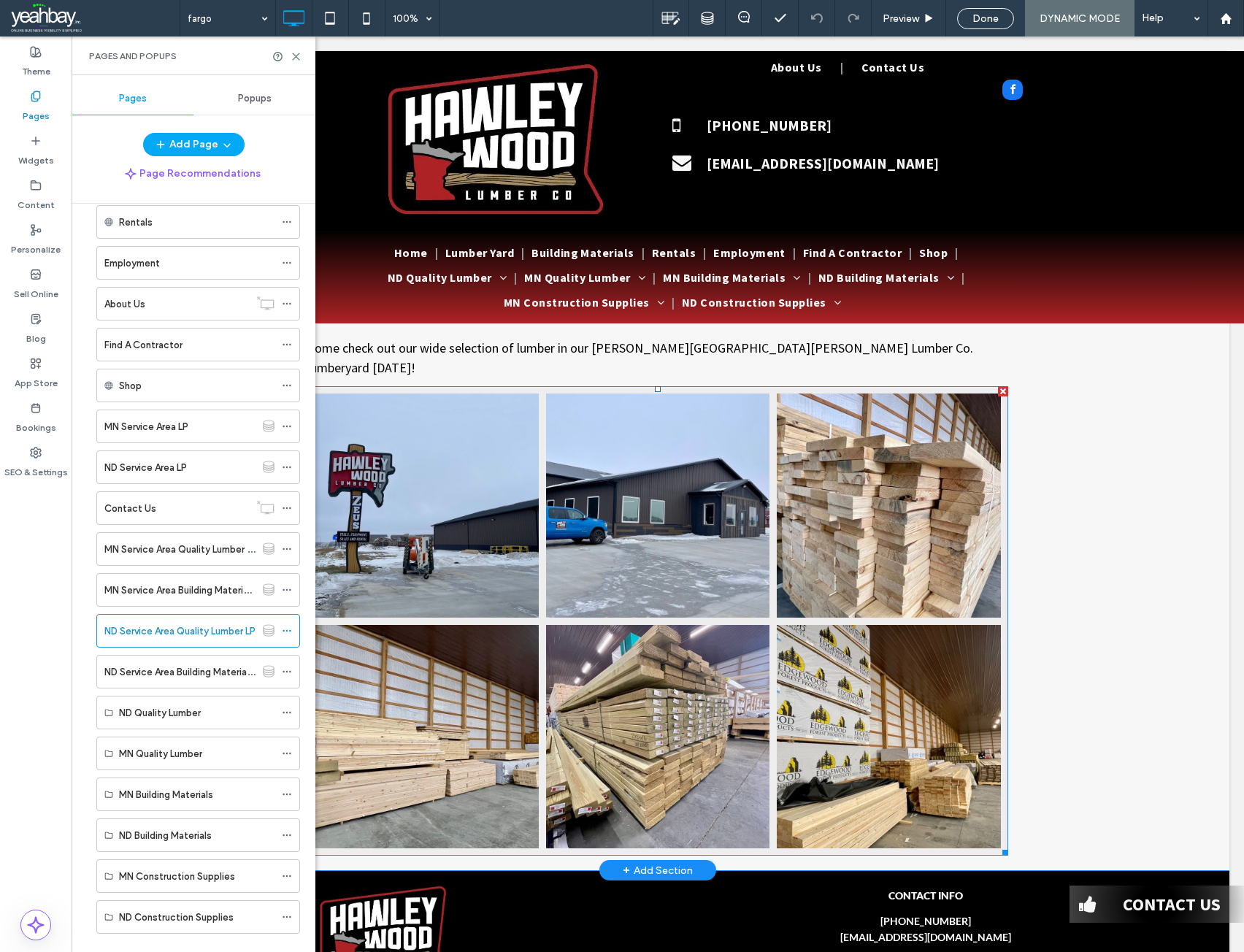
scroll to position [730, 0]
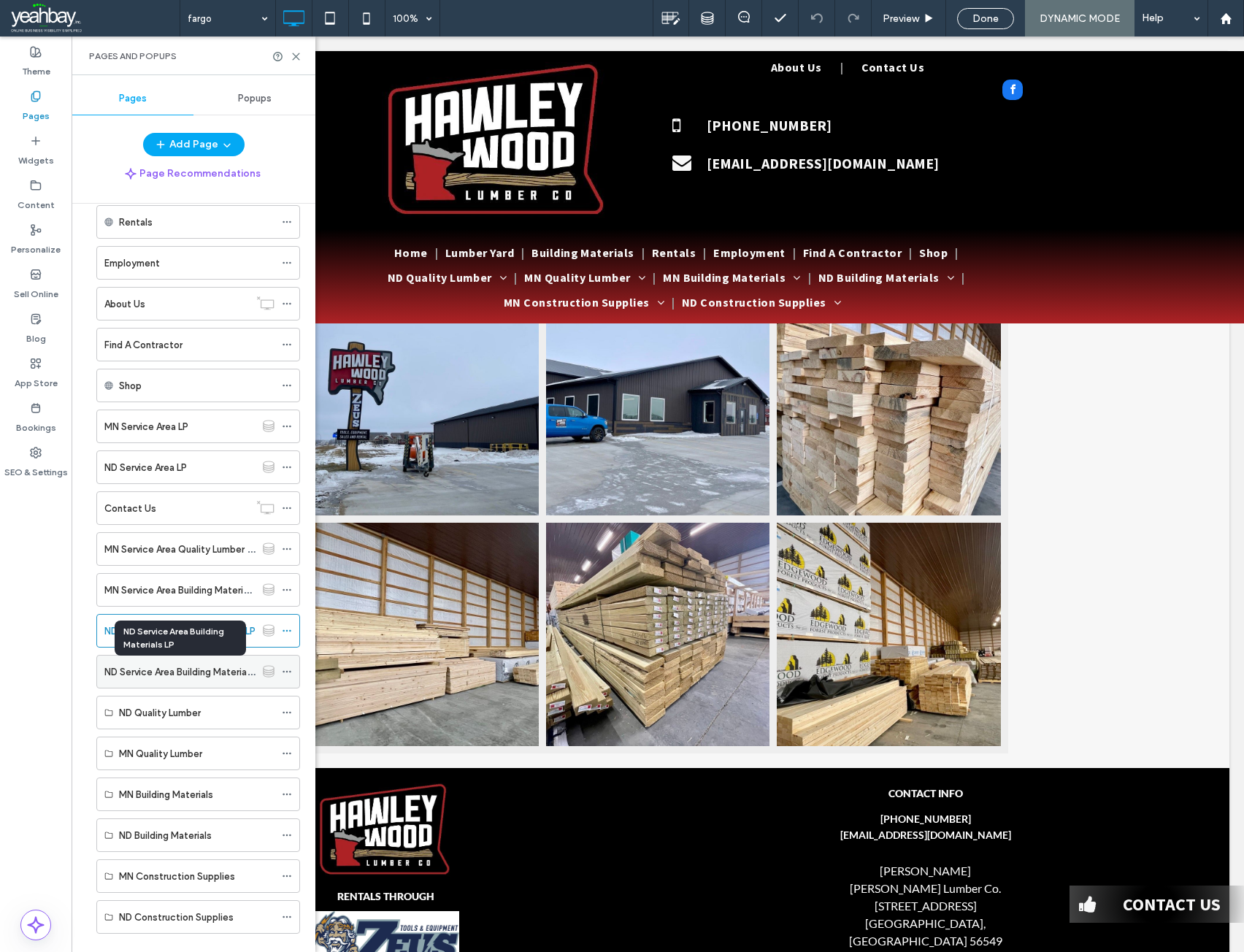
click at [152, 677] on label "ND Service Area Building Materials LP" at bounding box center [185, 672] width 162 height 26
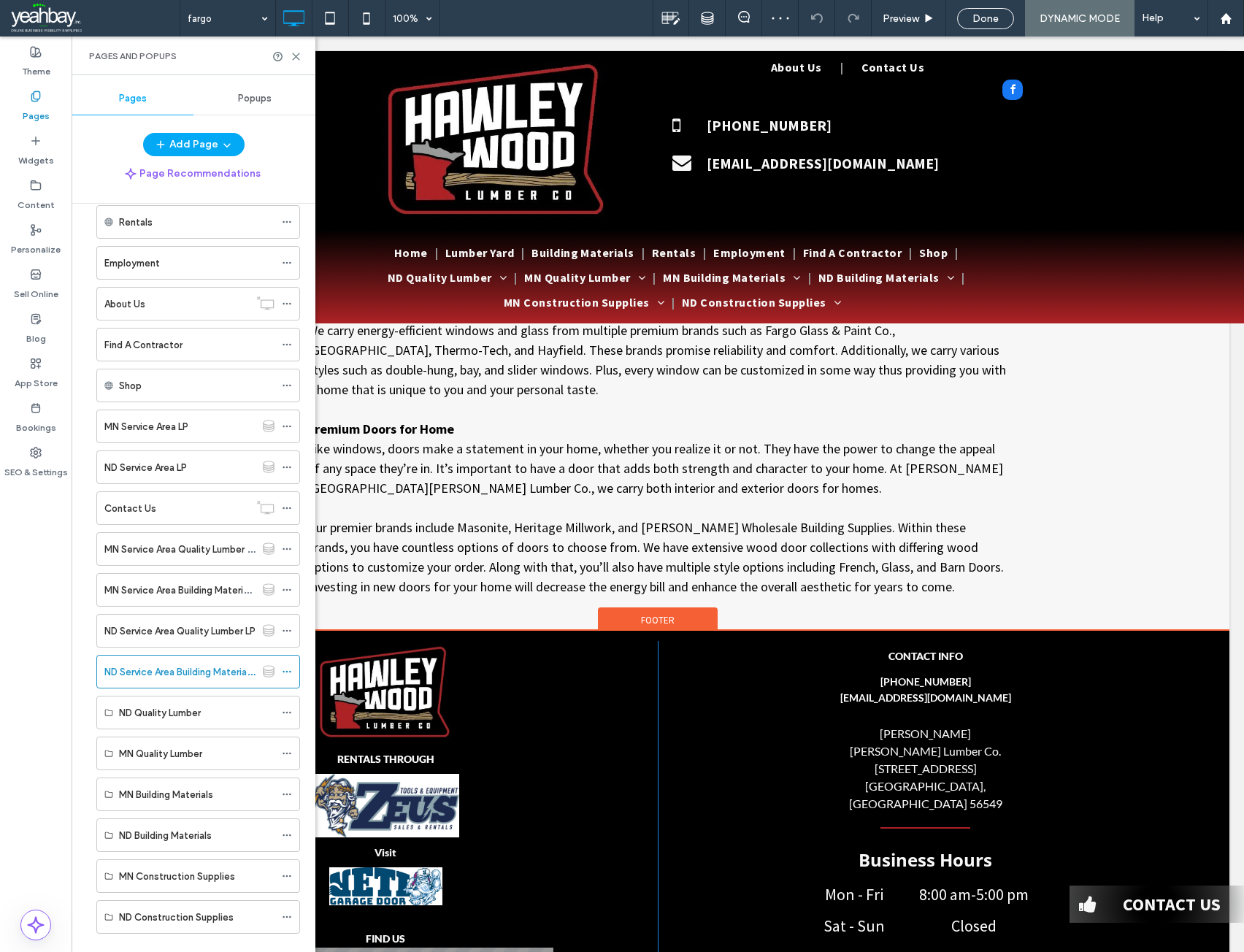
scroll to position [1095, 0]
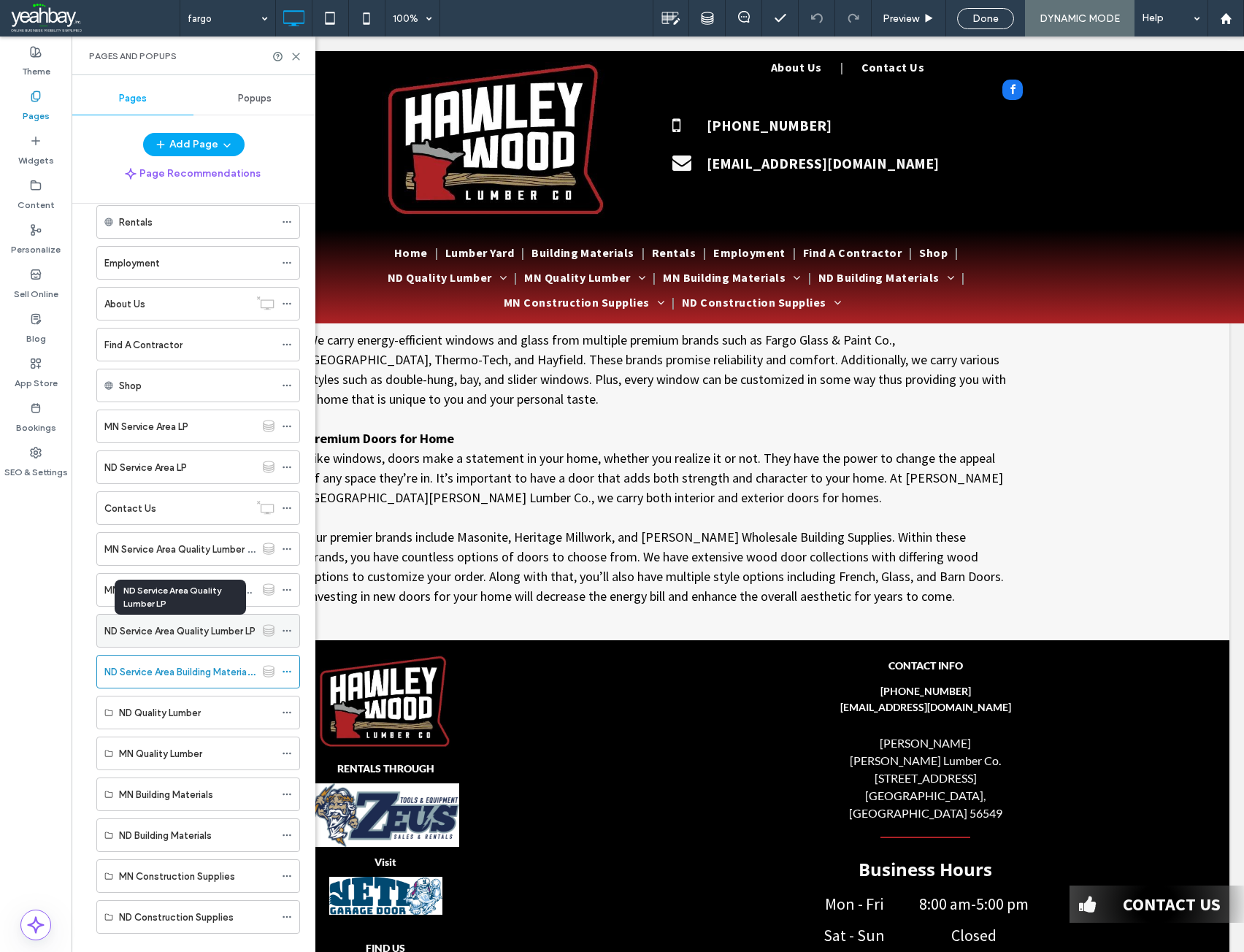
click at [146, 636] on label "ND Service Area Quality Lumber LP" at bounding box center [180, 631] width 151 height 26
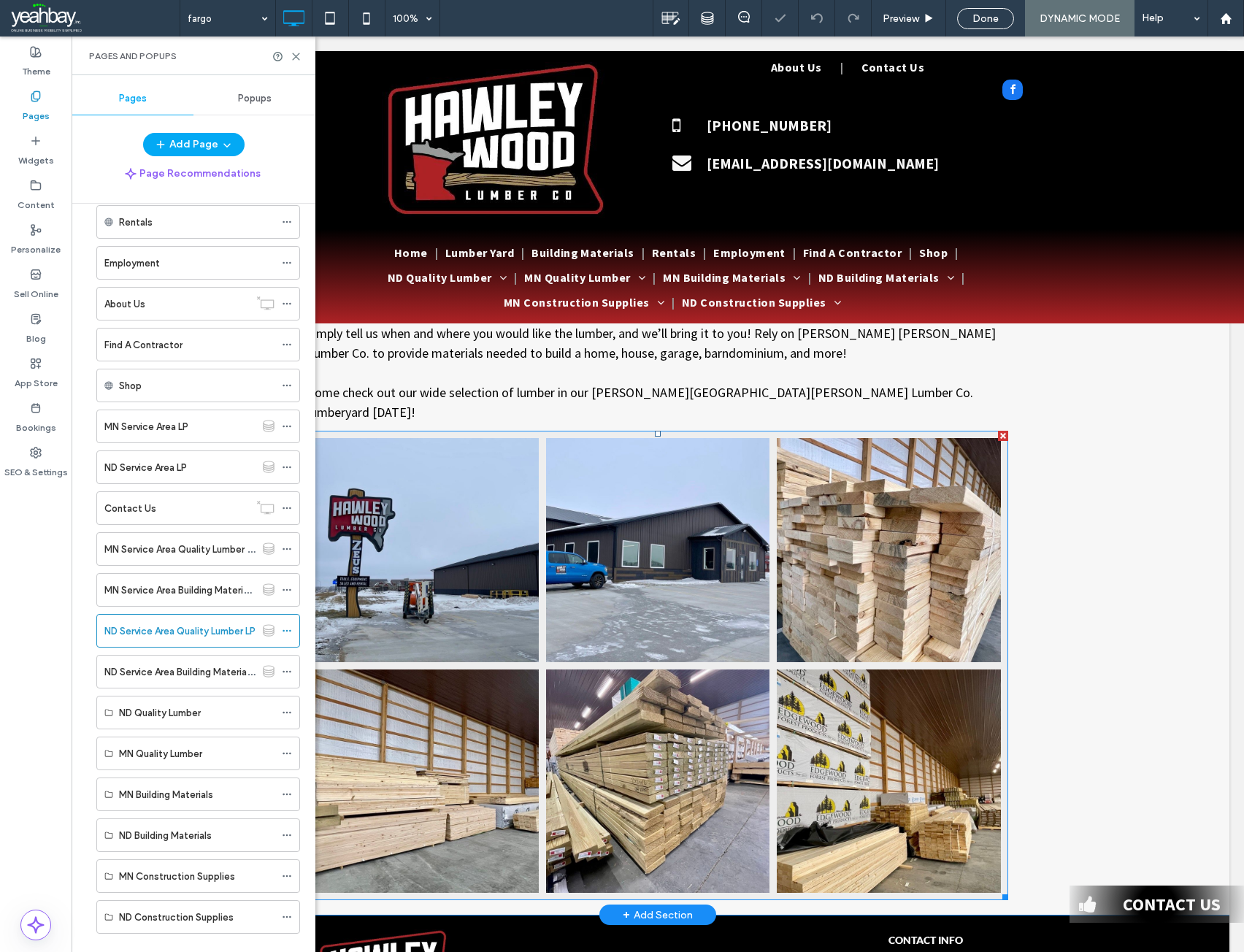
scroll to position [876, 0]
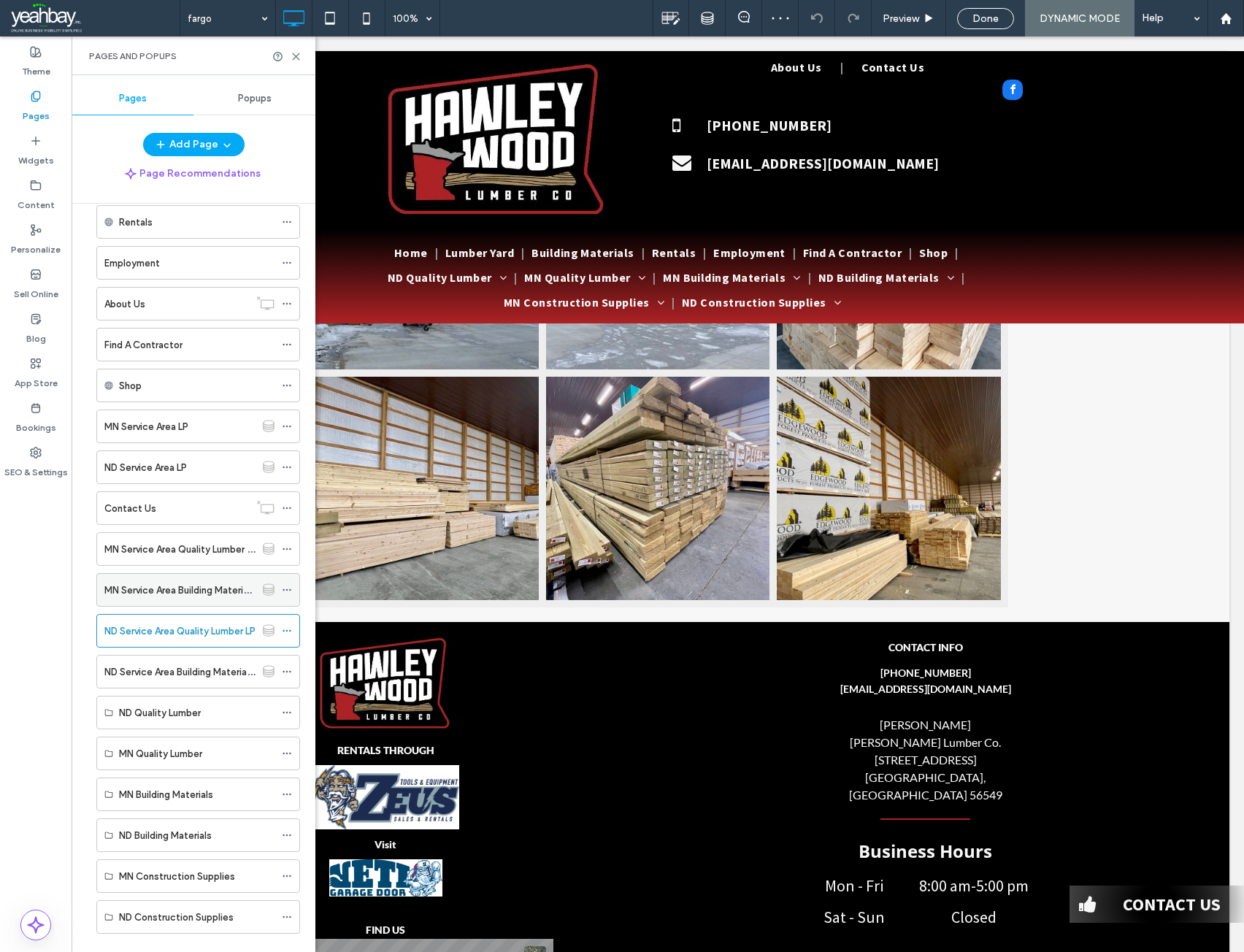
click at [138, 594] on label "MN Service Area Building Materials LP" at bounding box center [186, 590] width 163 height 26
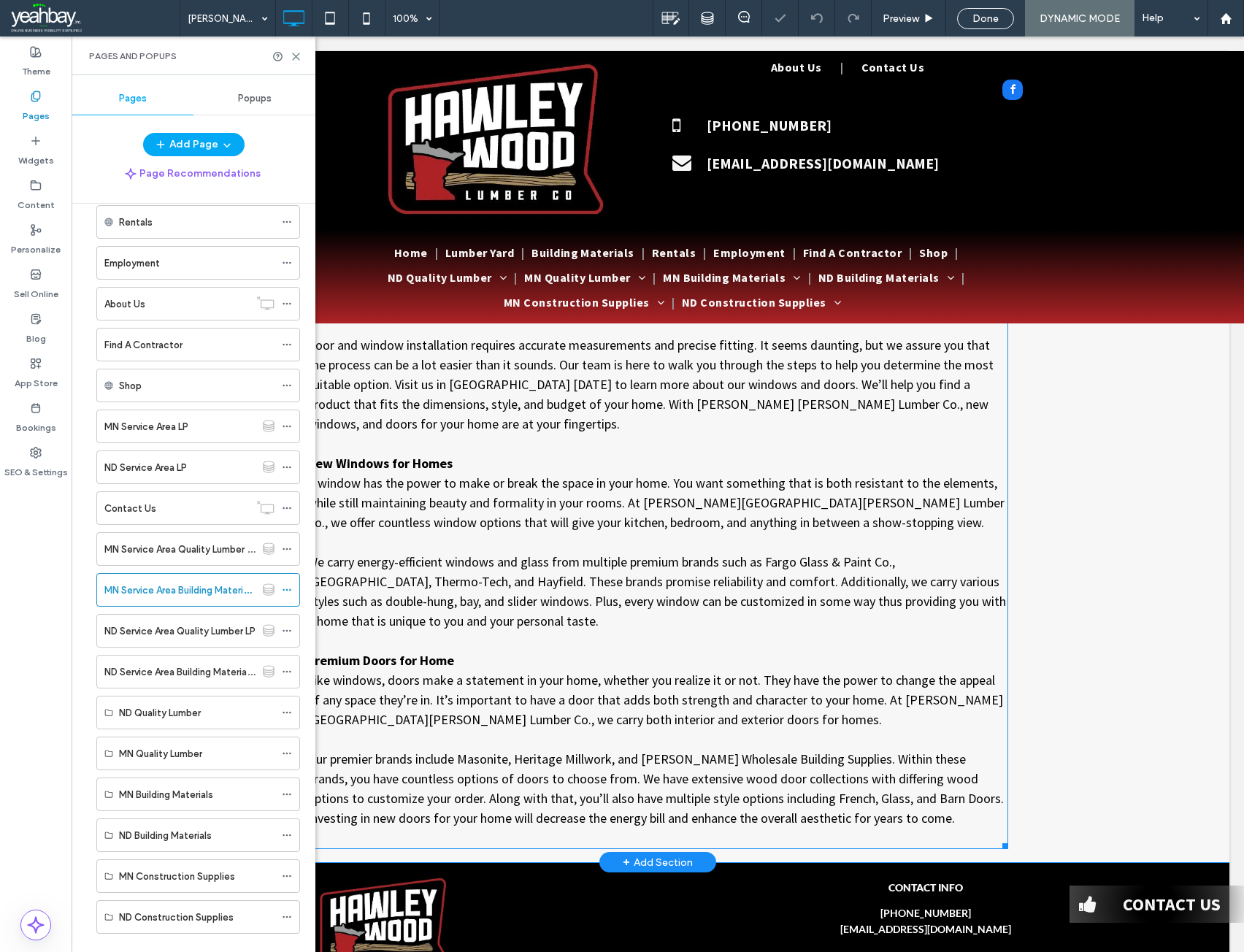
scroll to position [876, 0]
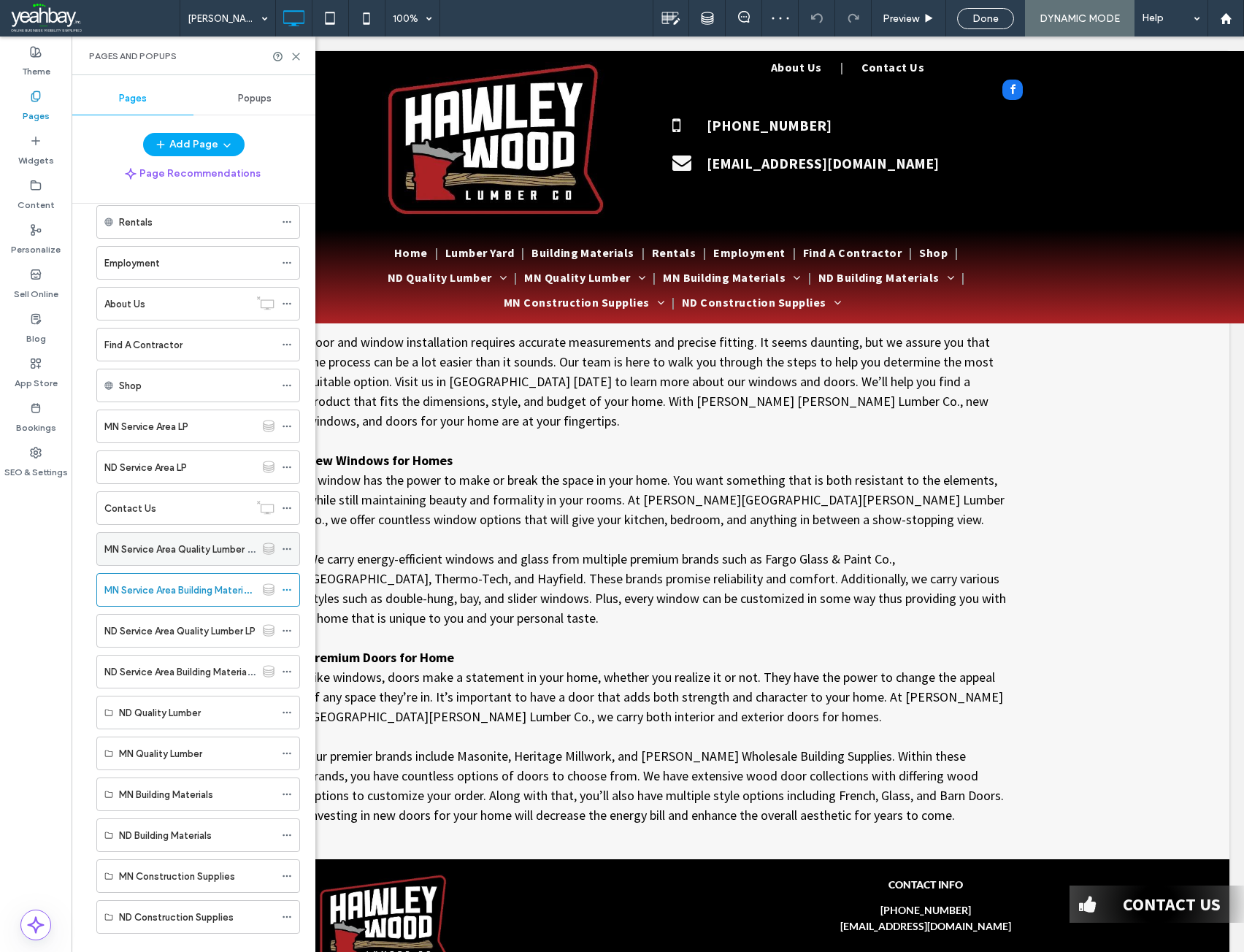
click at [179, 544] on label "MN Service Area Quality Lumber LP" at bounding box center [181, 549] width 152 height 26
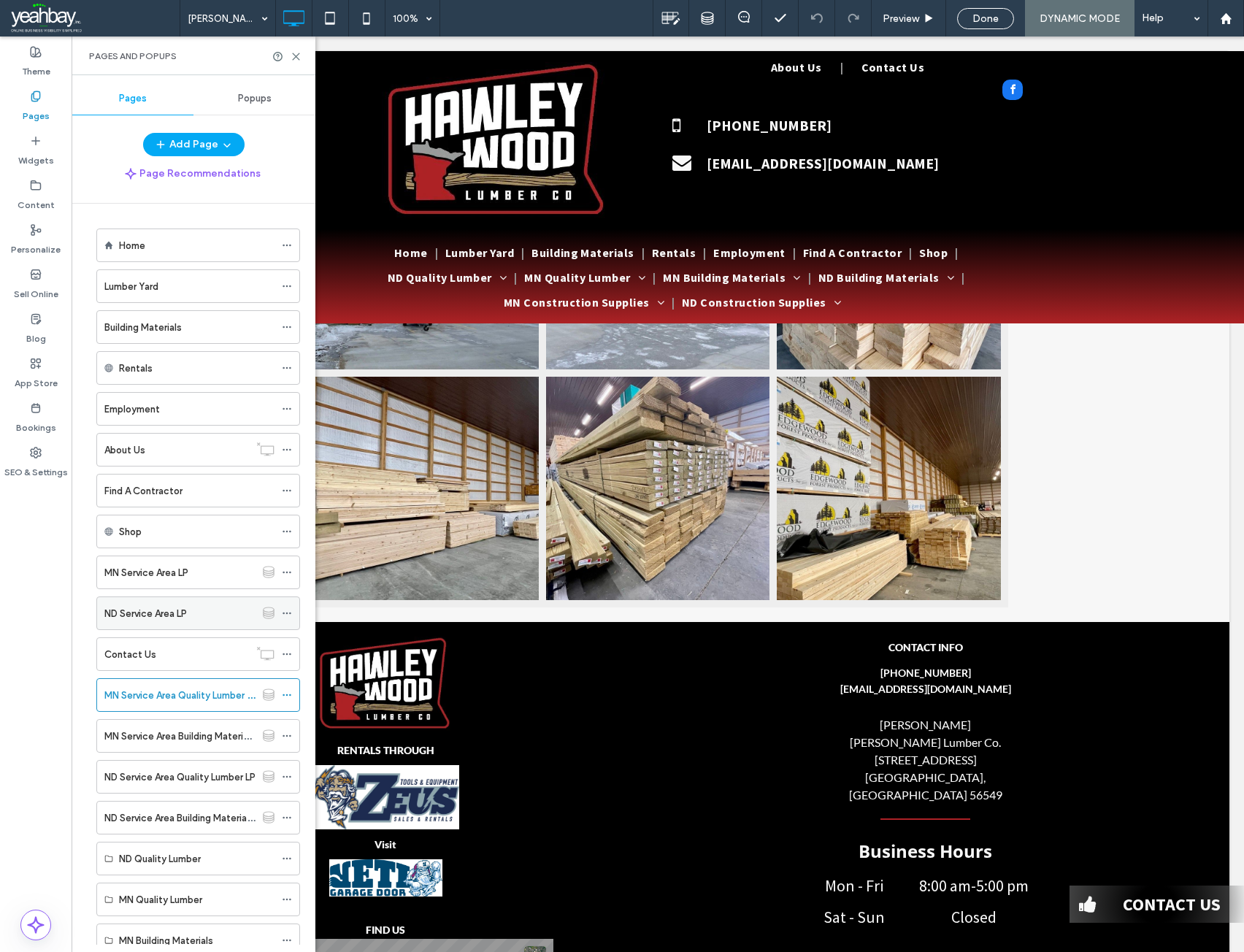
click at [165, 615] on label "ND Service Area LP" at bounding box center [145, 613] width 82 height 26
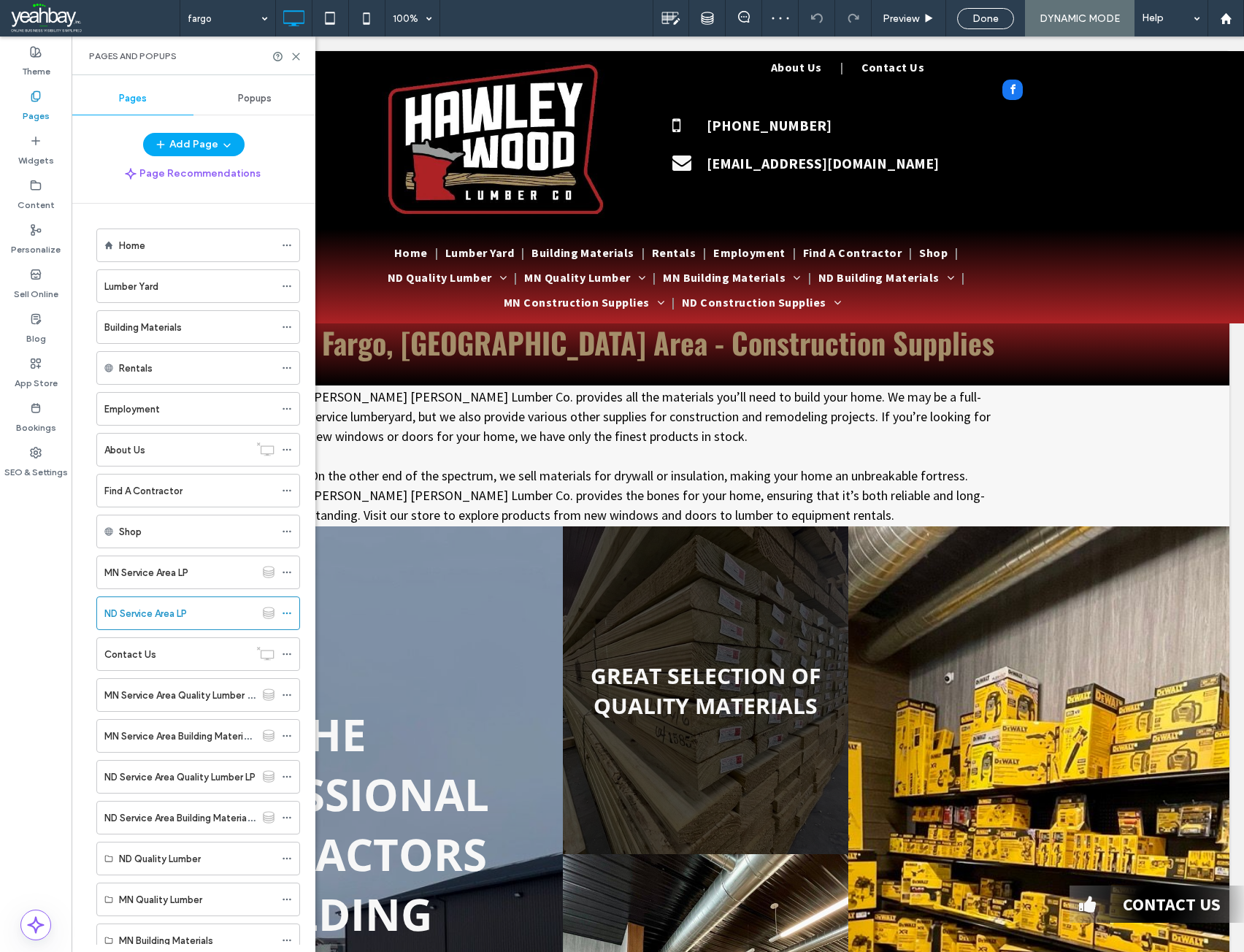
click at [288, 53] on div at bounding box center [286, 57] width 29 height 11
click at [298, 53] on use at bounding box center [296, 57] width 6 height 6
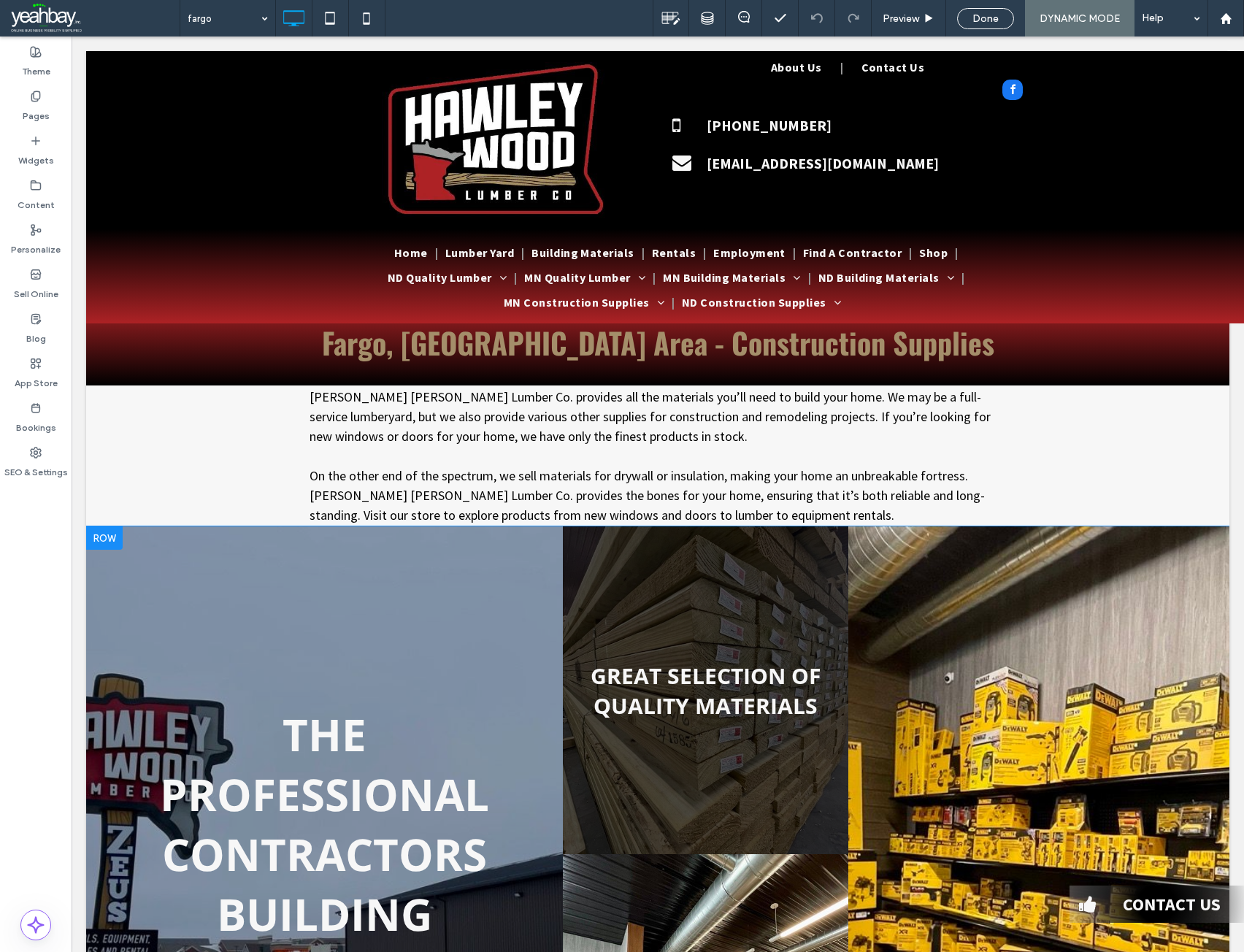
click at [110, 533] on div at bounding box center [104, 538] width 37 height 24
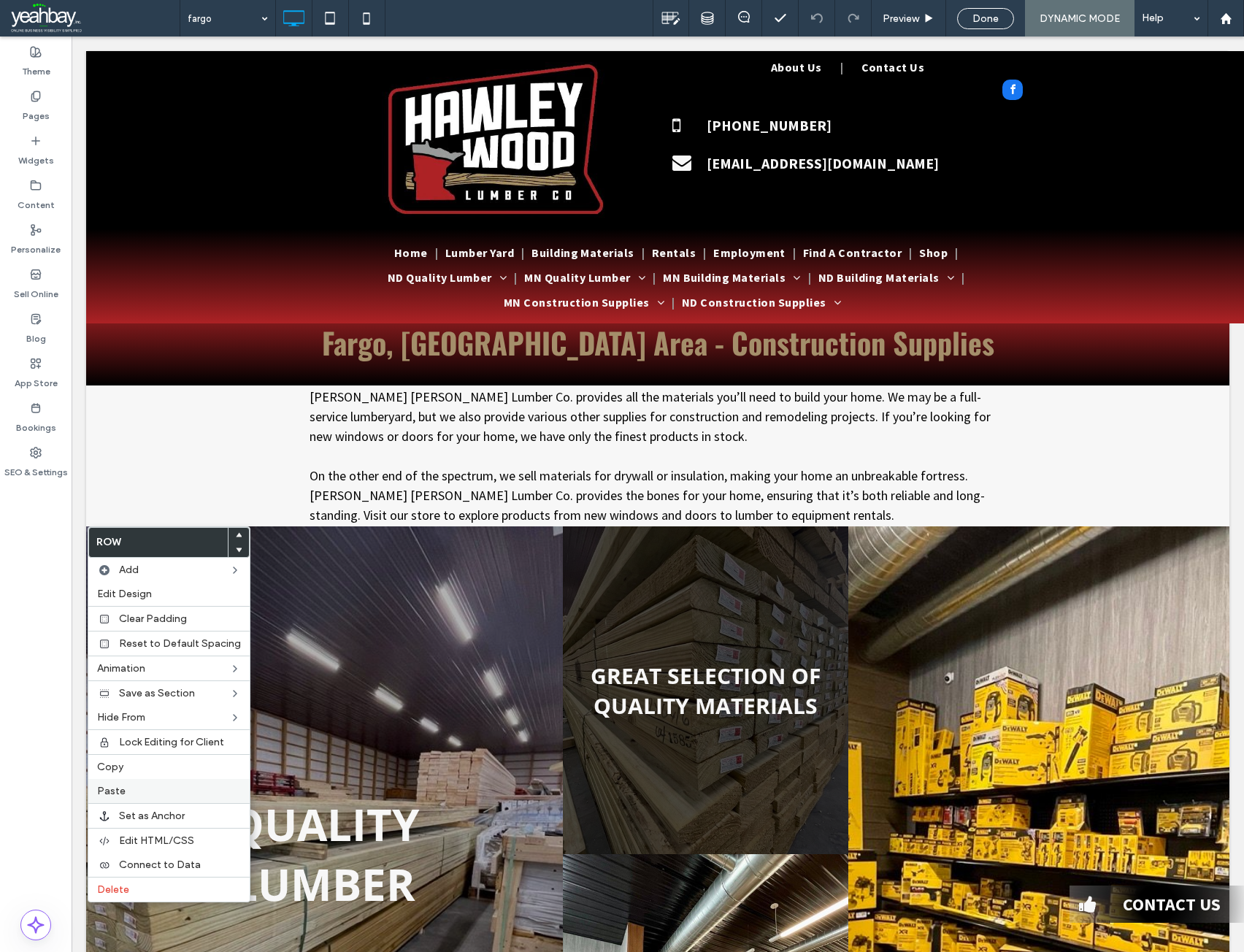
click at [141, 793] on label "Paste" at bounding box center [169, 791] width 144 height 13
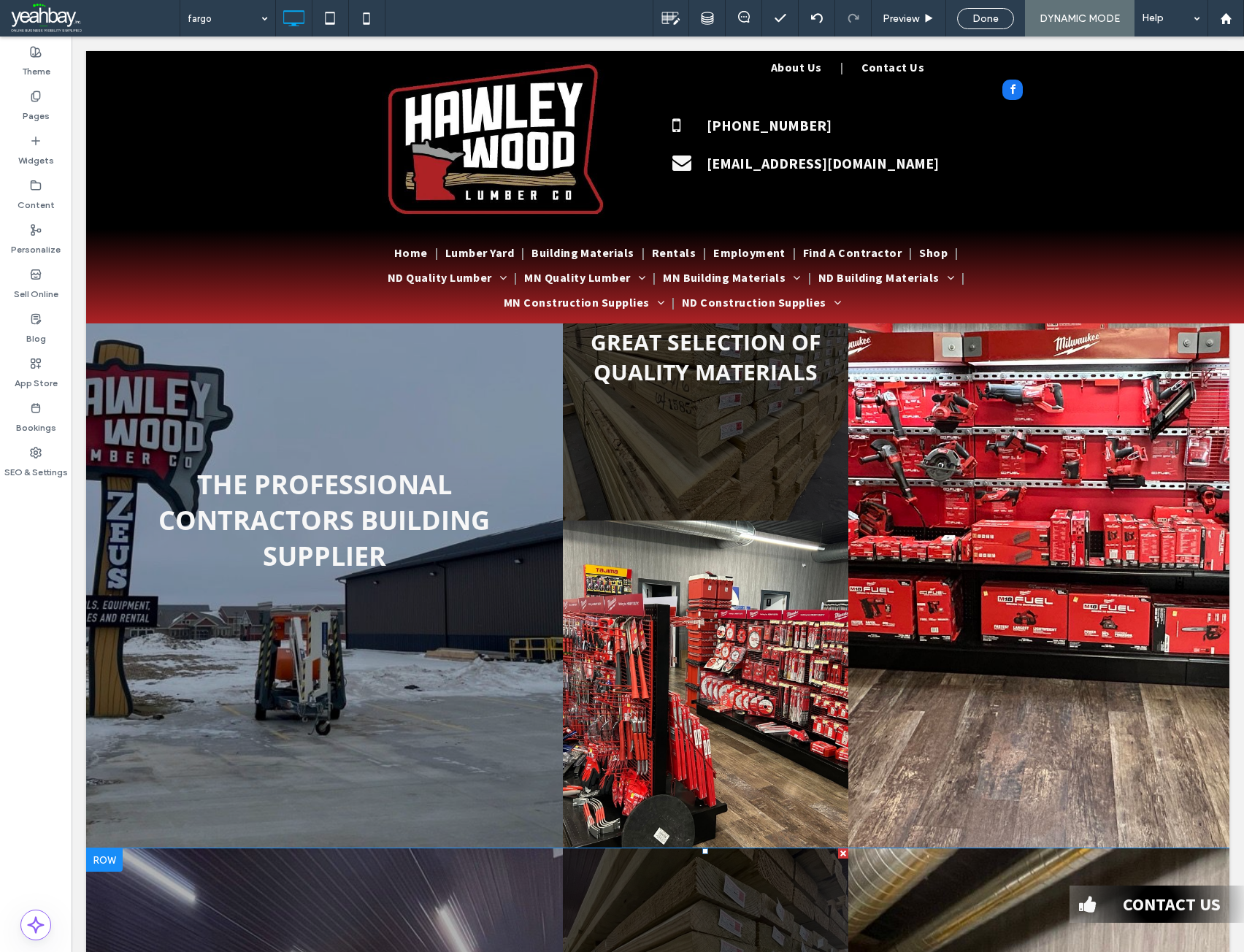
scroll to position [292, 0]
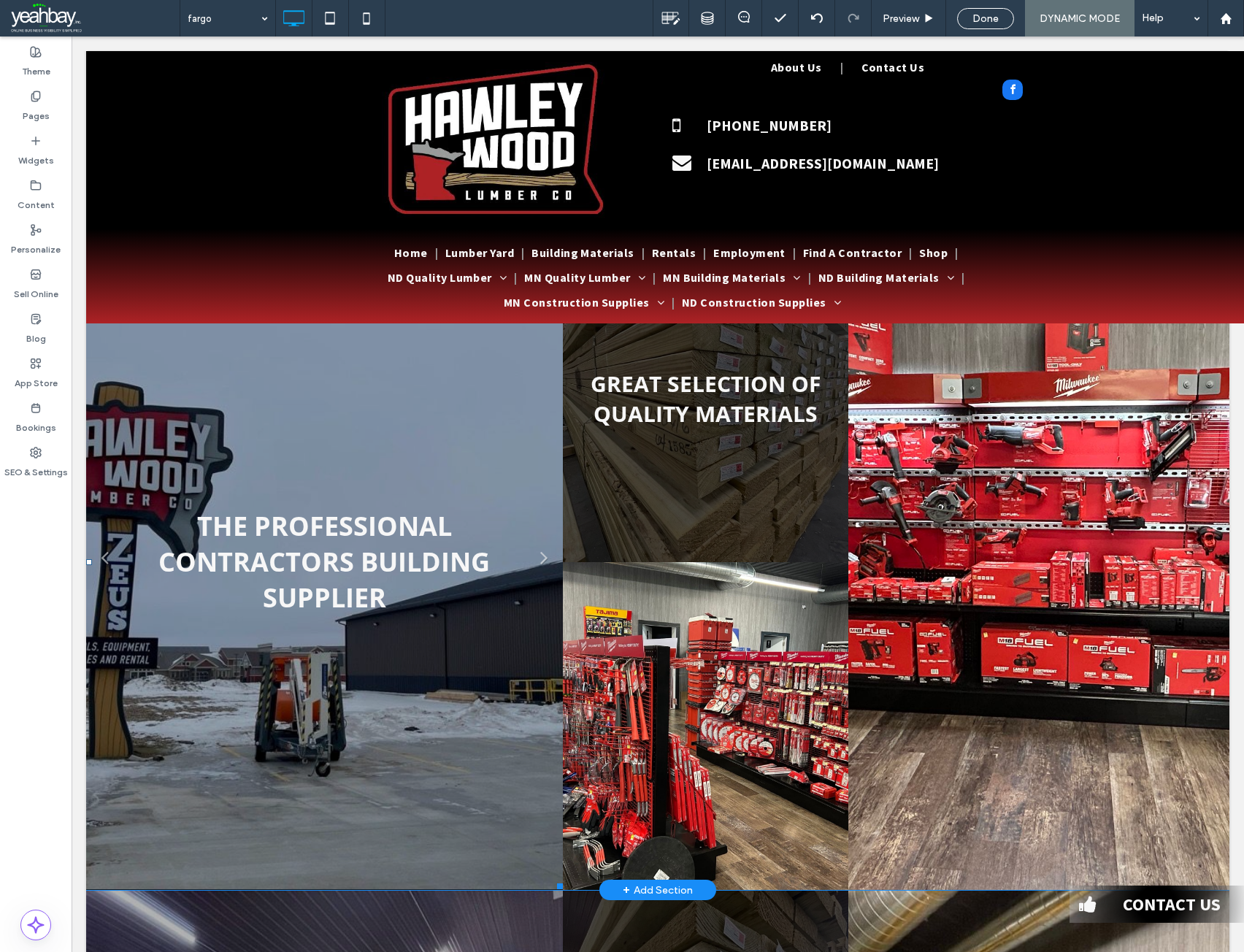
click at [268, 725] on li "THE PROFESSIONAL CONTRACTORS BUILDING SUPPLIER" at bounding box center [324, 562] width 476 height 655
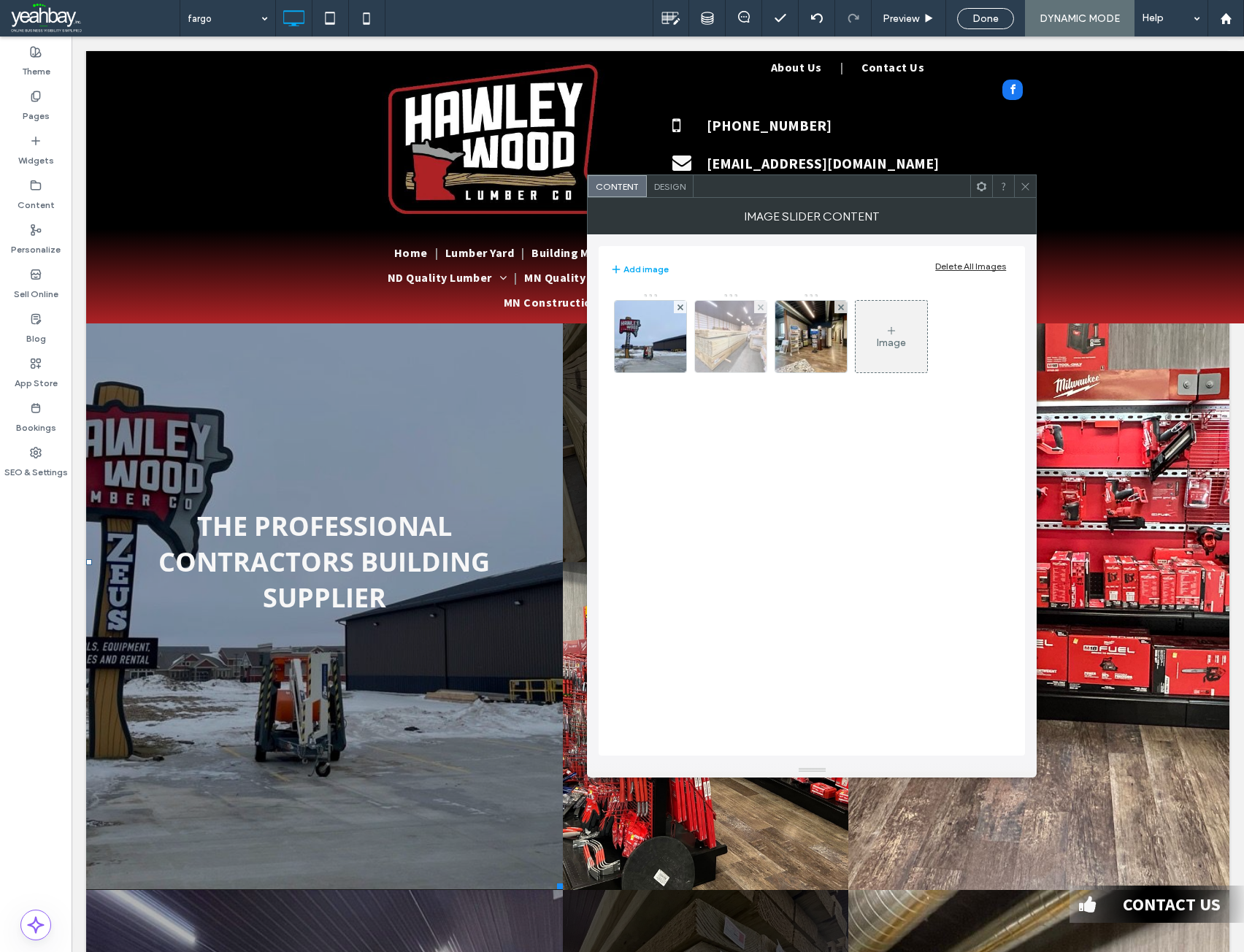
click at [719, 339] on img at bounding box center [731, 336] width 96 height 71
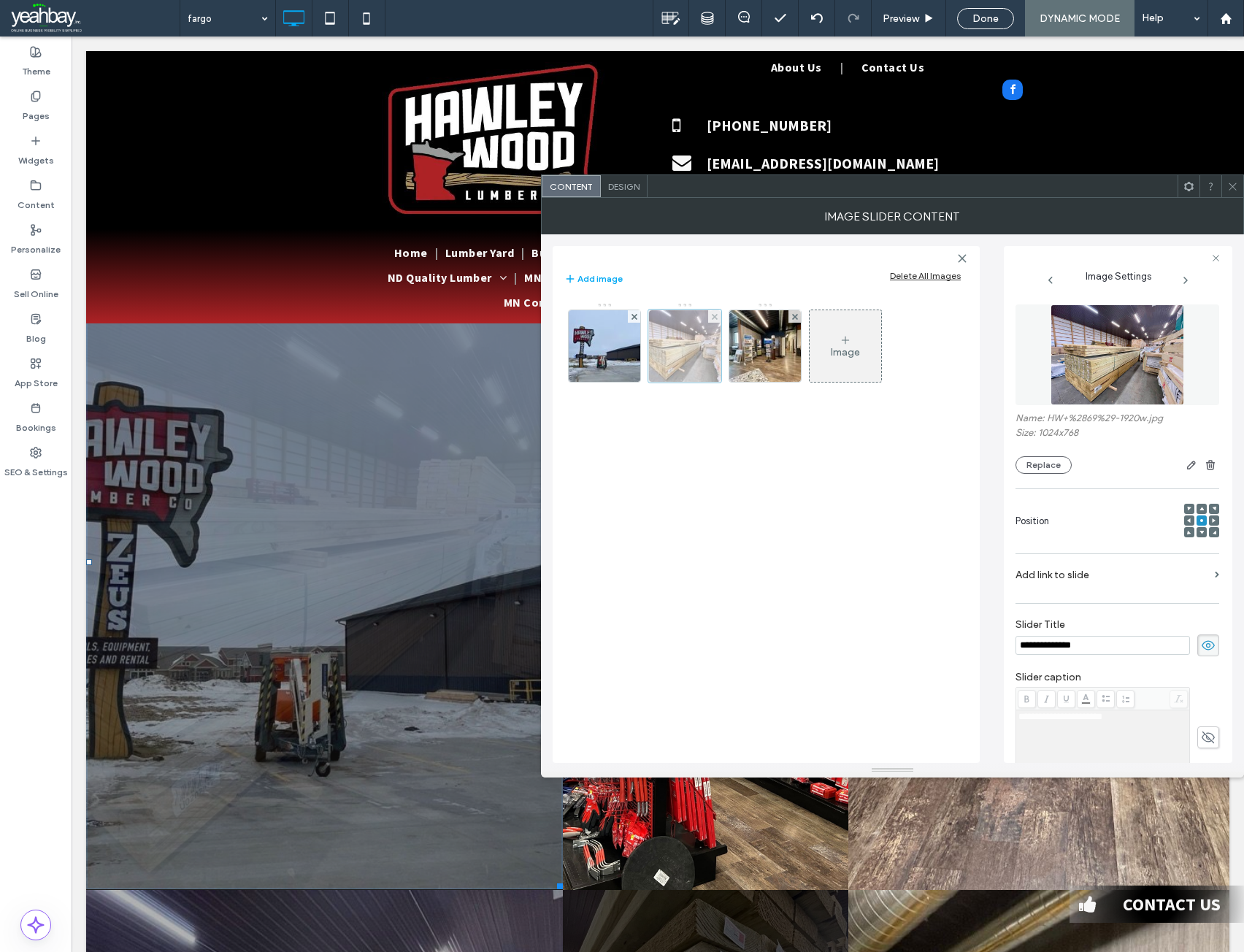
scroll to position [0, 0]
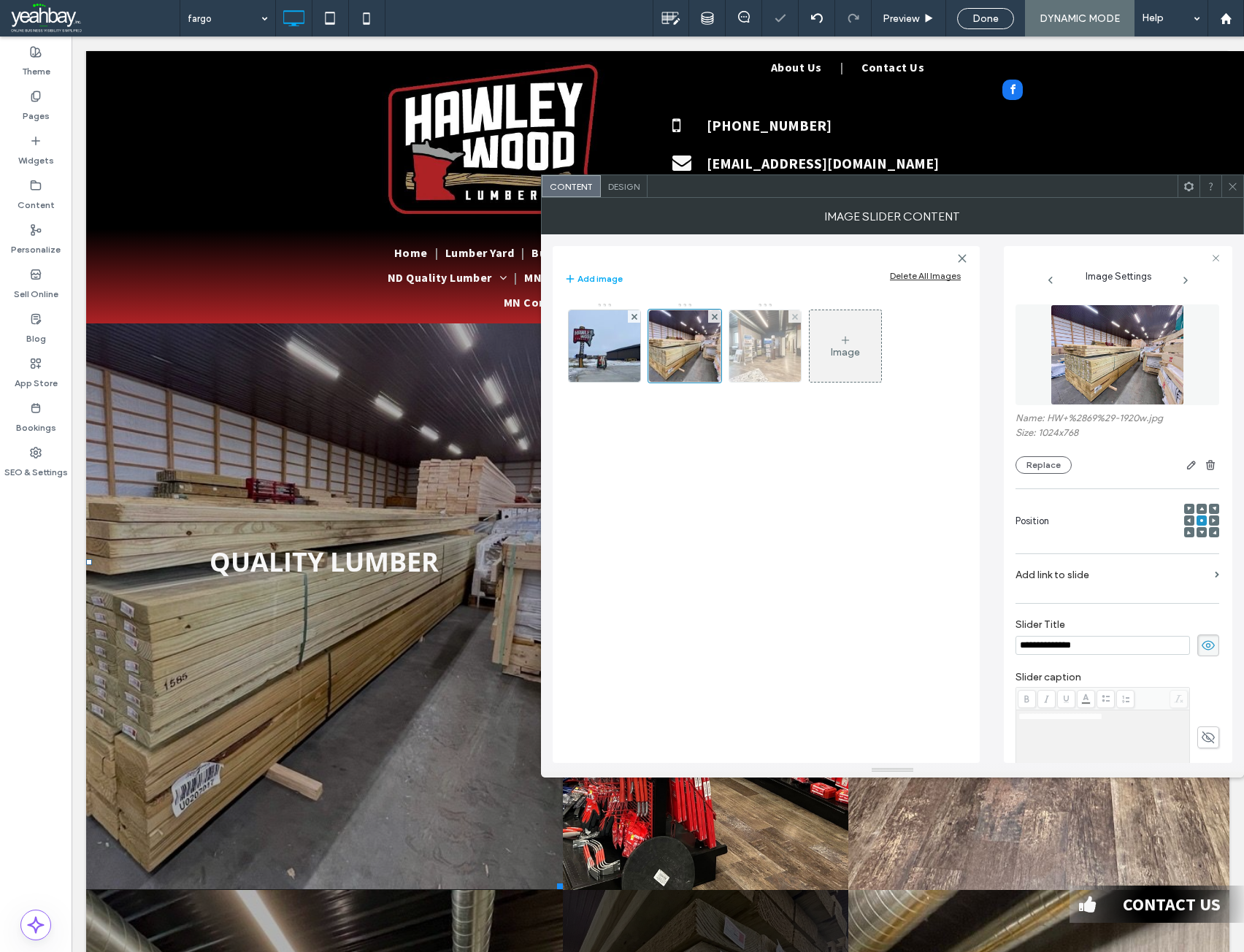
click at [786, 349] on img at bounding box center [765, 345] width 96 height 71
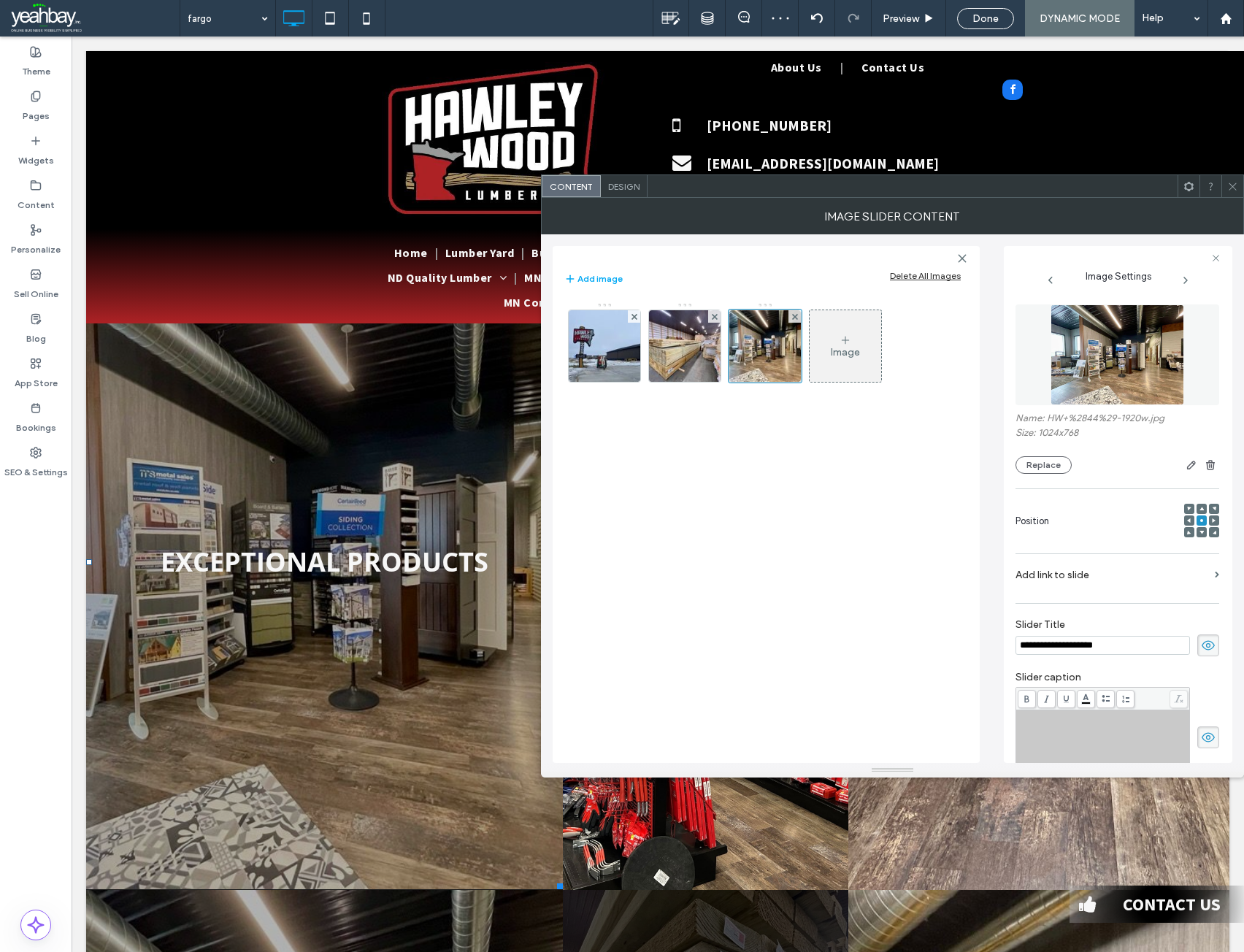
click at [1229, 190] on icon at bounding box center [1232, 187] width 11 height 11
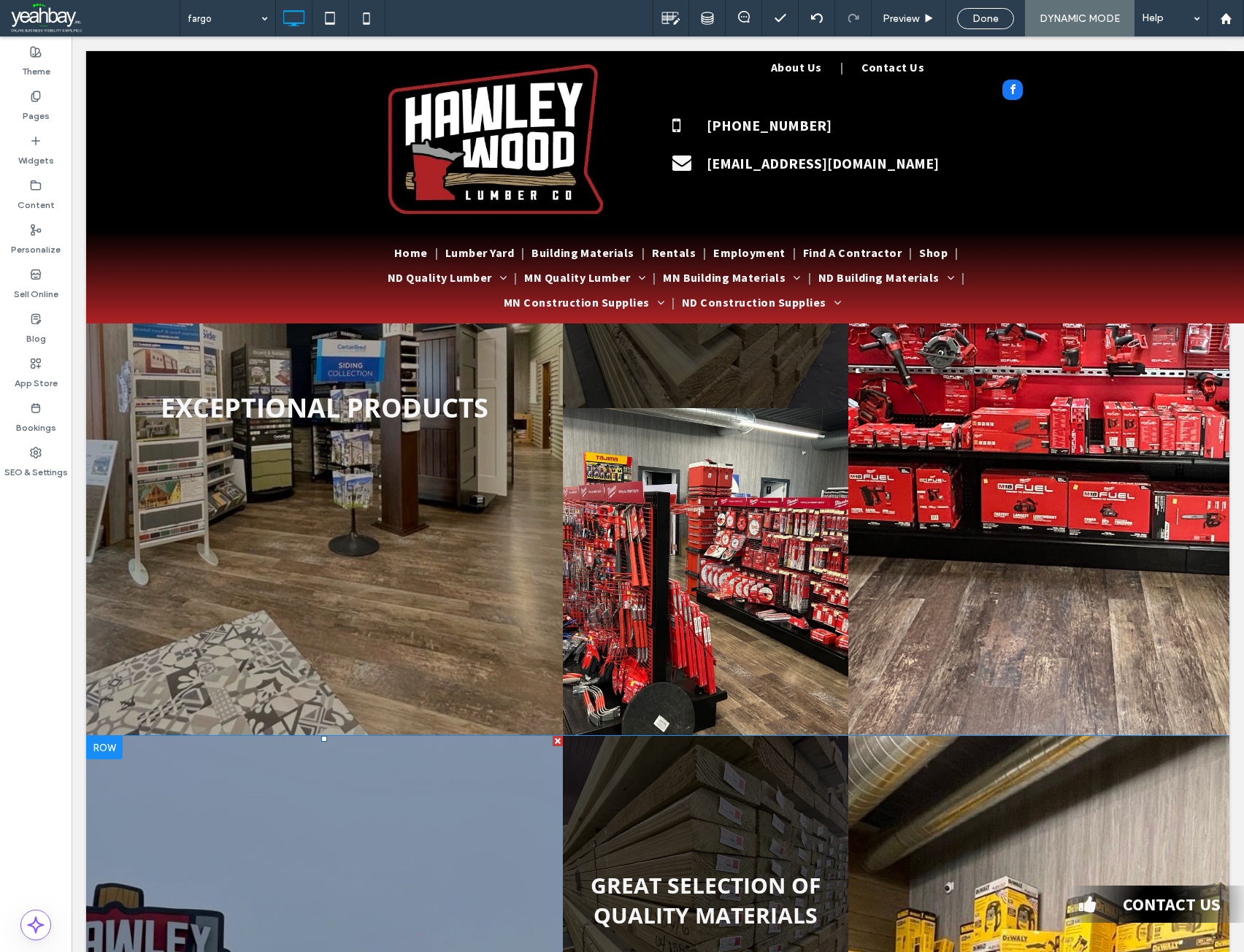
scroll to position [438, 0]
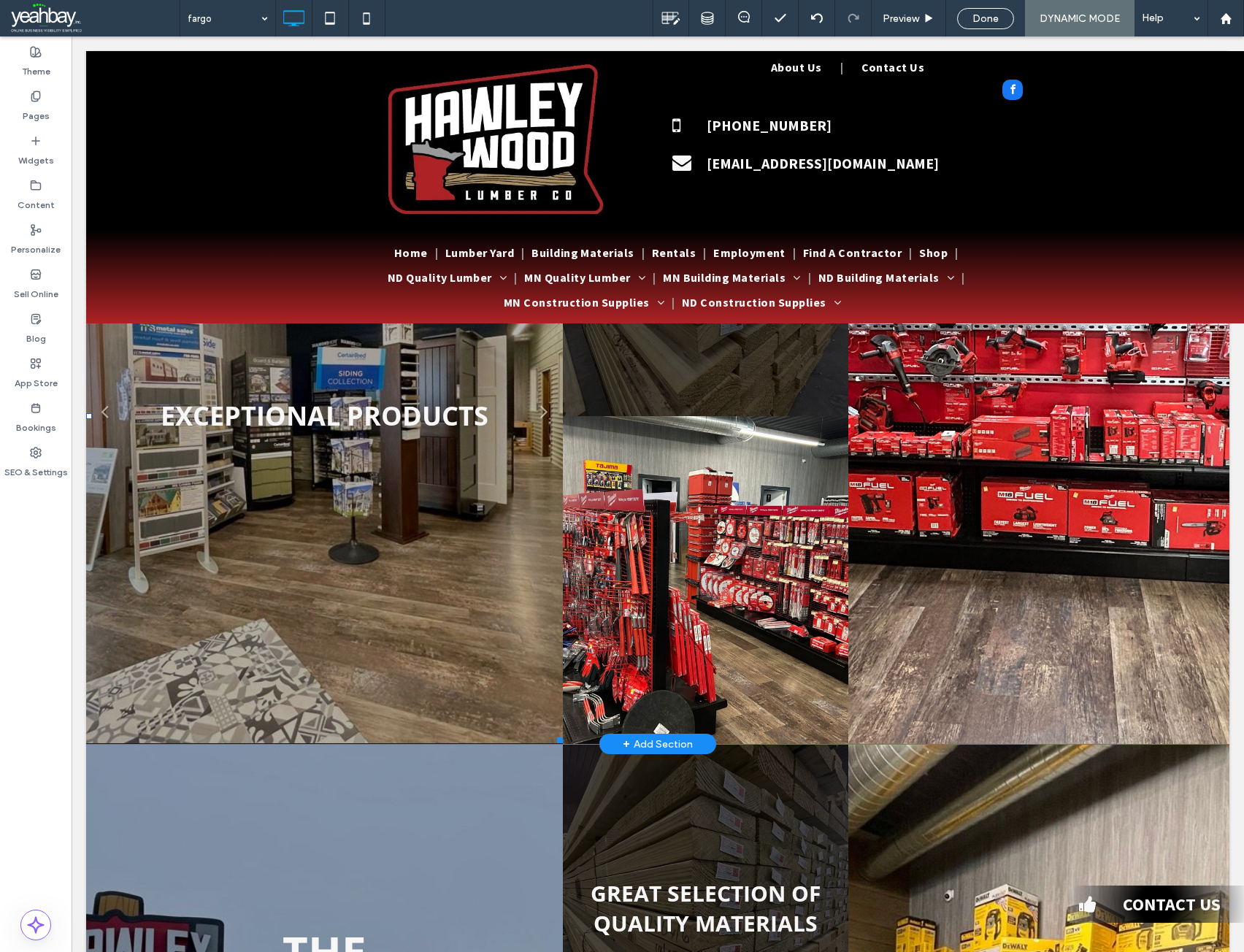
click at [301, 550] on li "EXCEPTIONAL PRODUCTS SHOP NOW" at bounding box center [324, 416] width 476 height 655
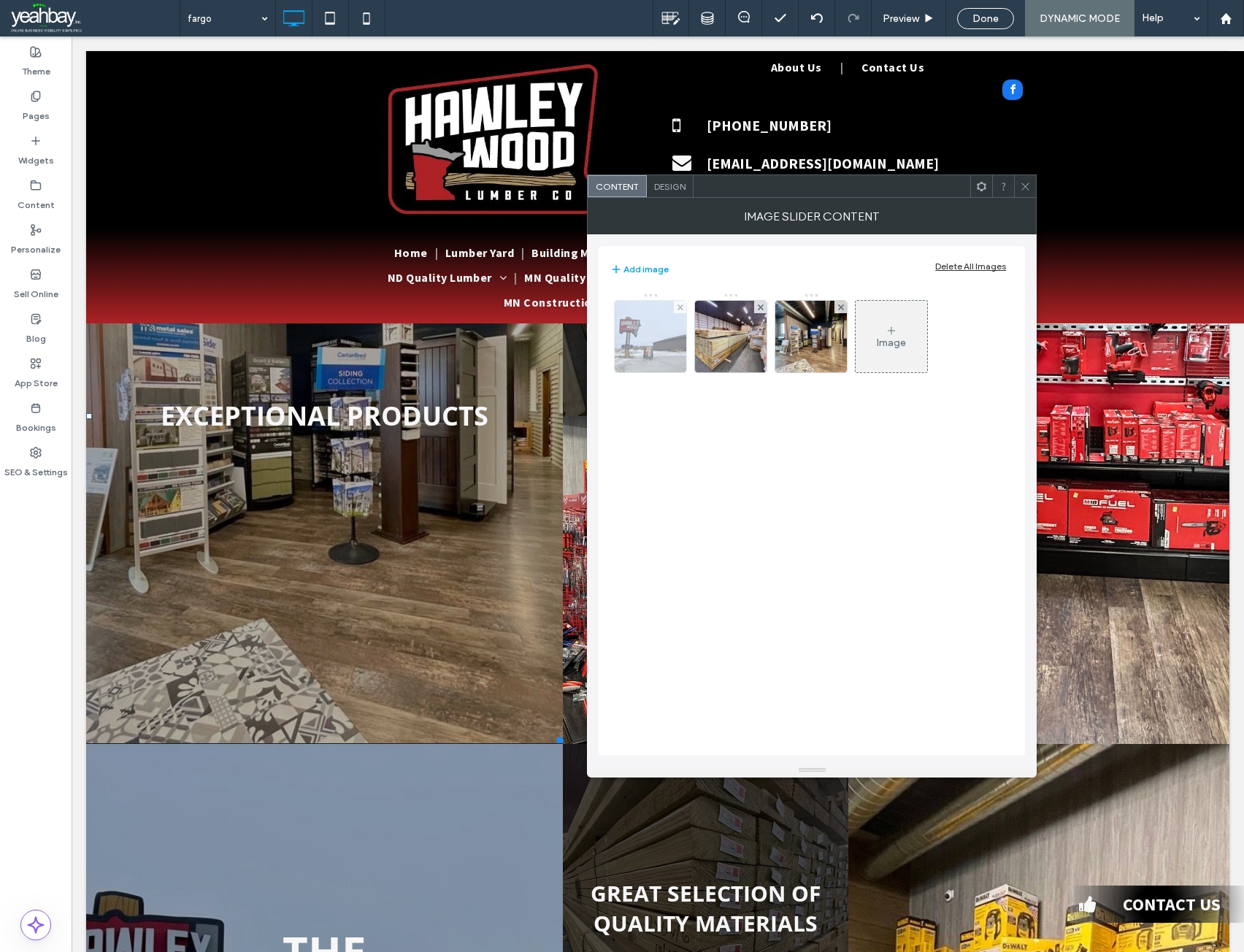
click at [642, 326] on img at bounding box center [651, 336] width 96 height 71
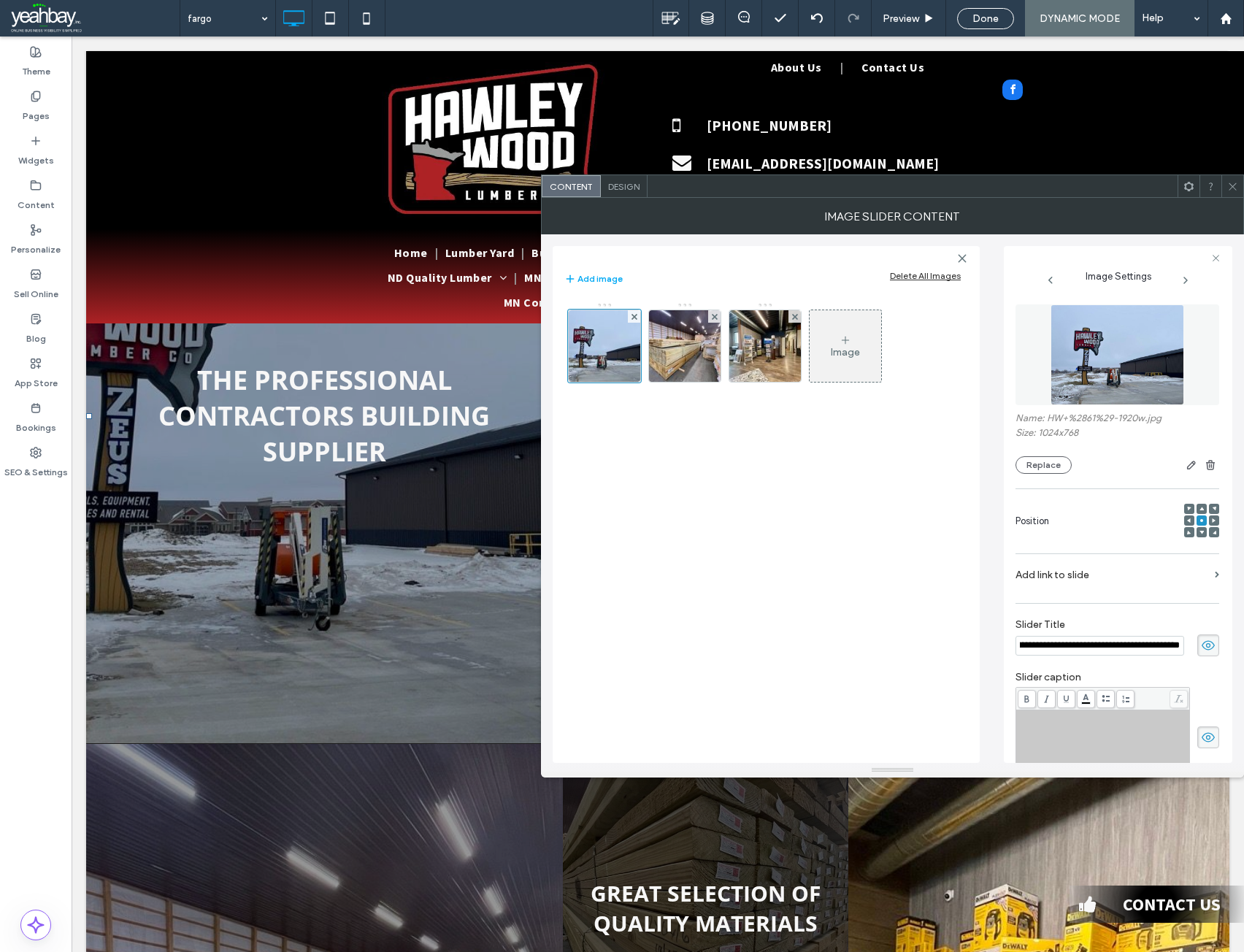
scroll to position [0, 0]
click at [1231, 192] on span at bounding box center [1232, 186] width 11 height 22
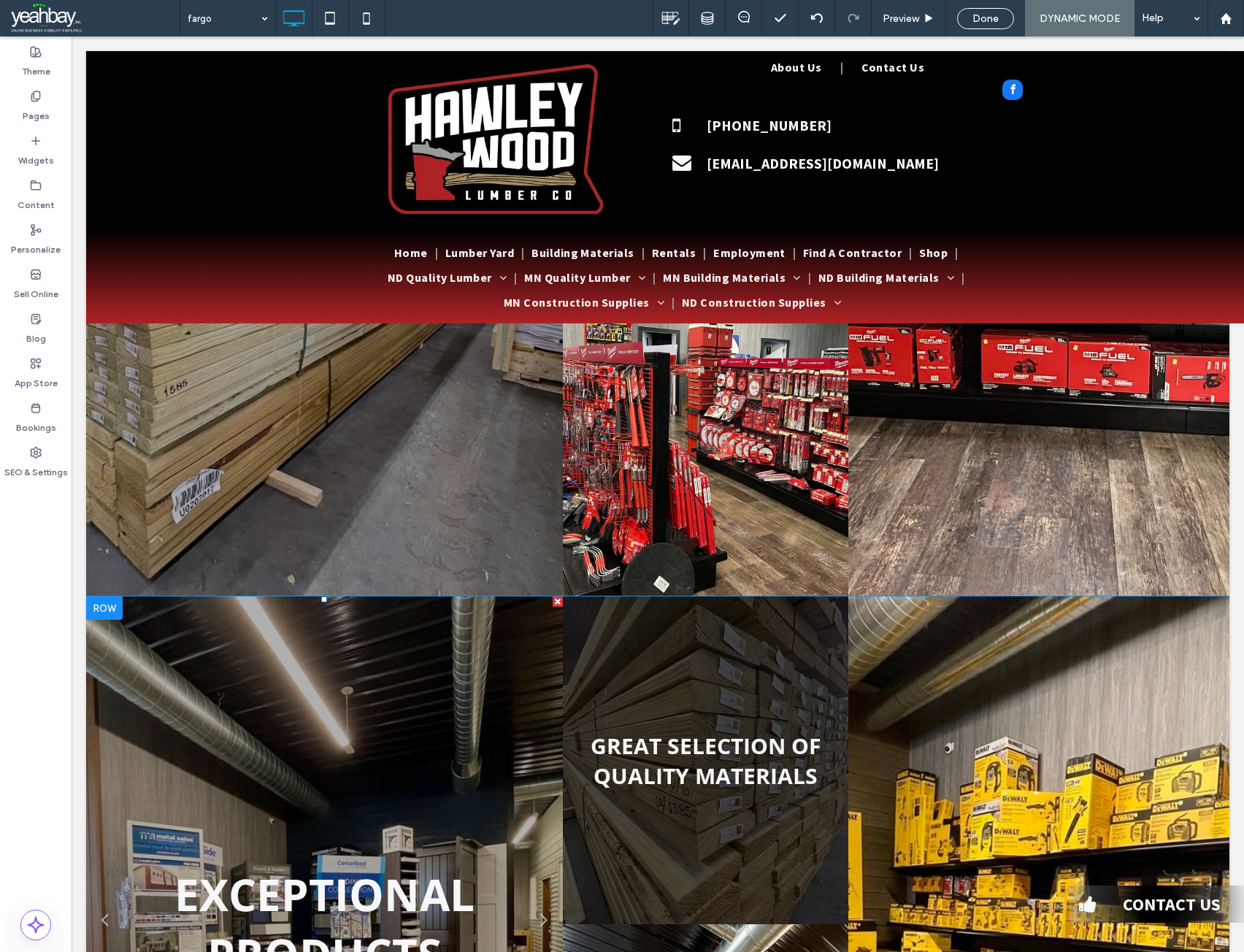
scroll to position [584, 0]
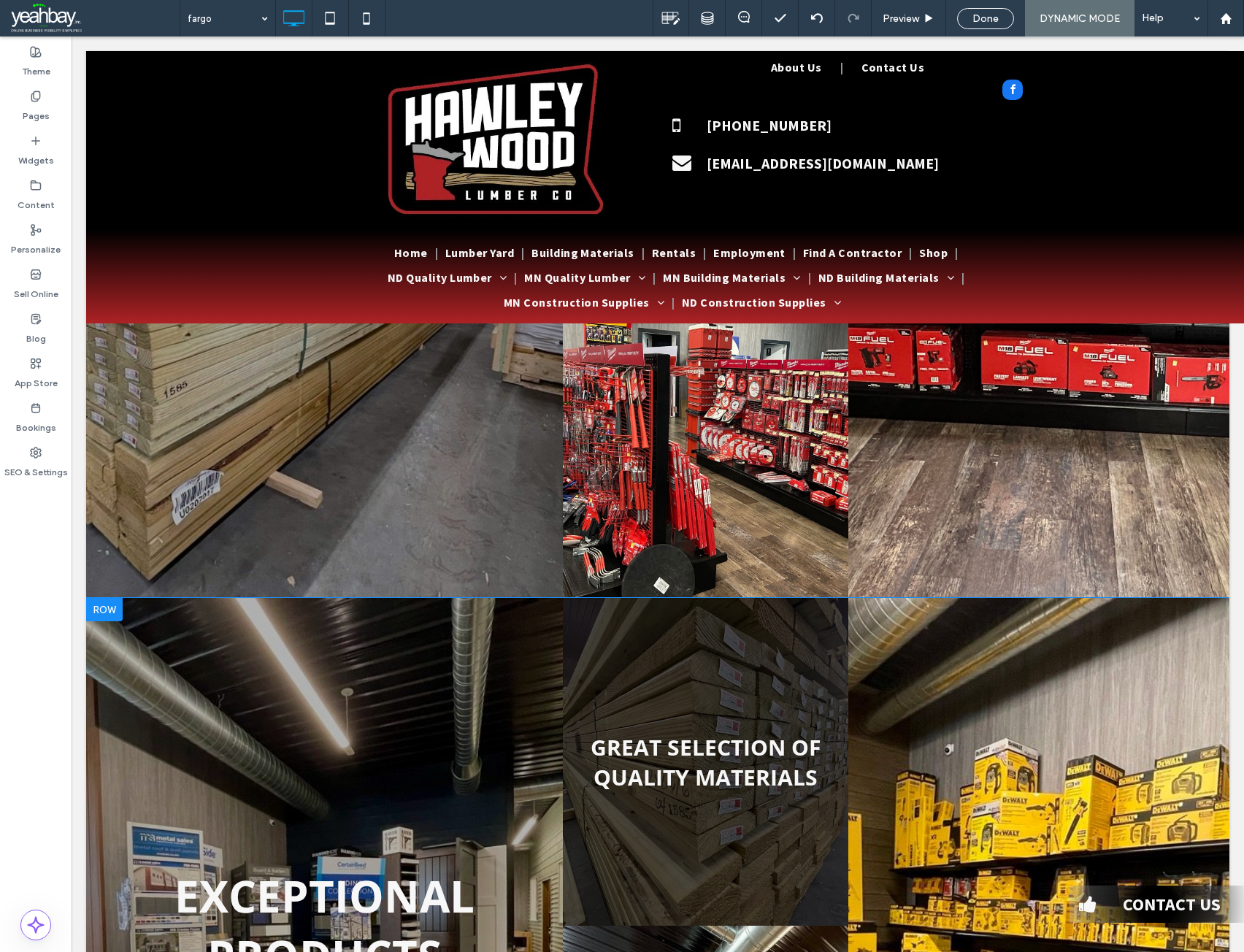
click at [105, 607] on div at bounding box center [104, 610] width 37 height 24
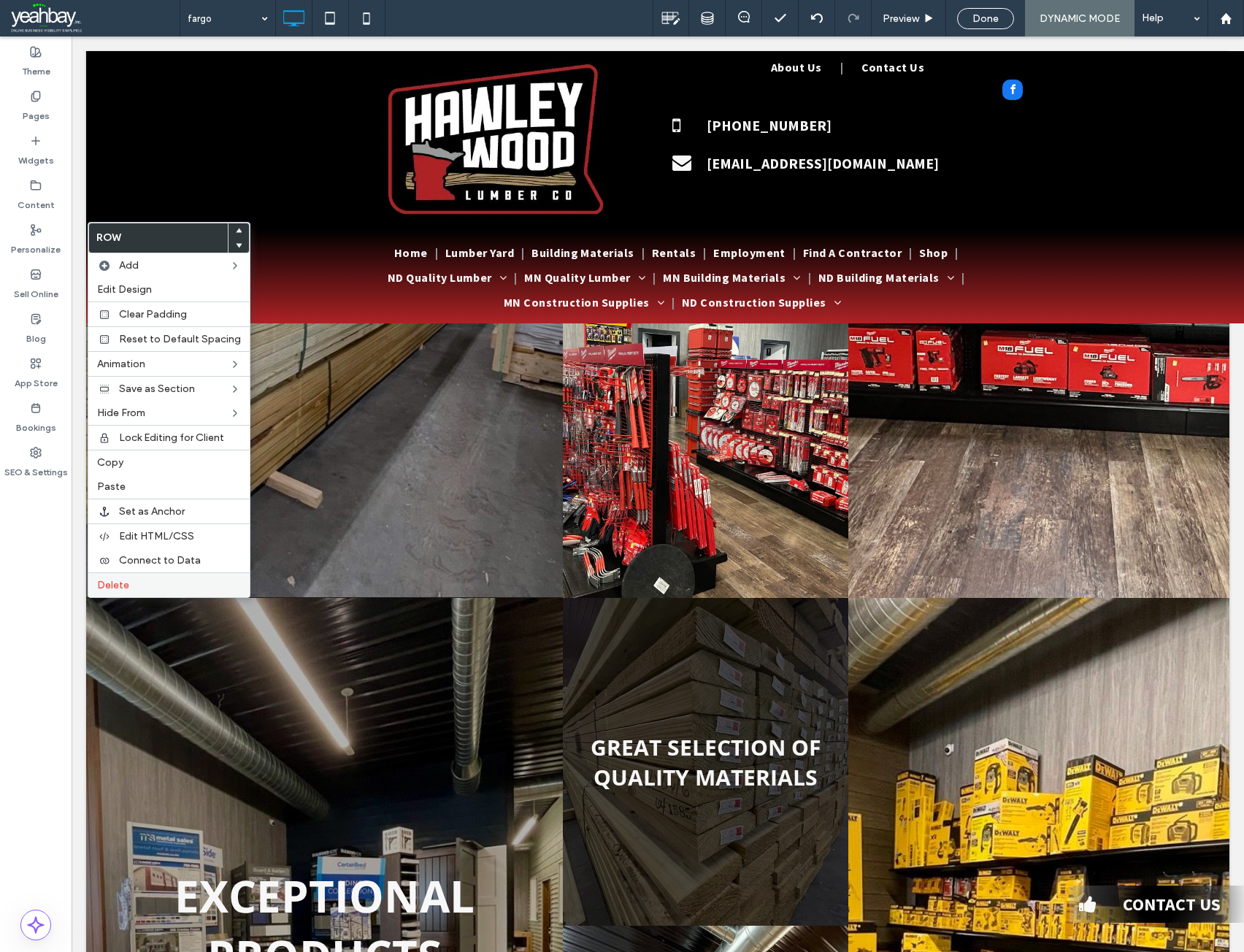
click at [112, 588] on span "Delete" at bounding box center [113, 585] width 32 height 13
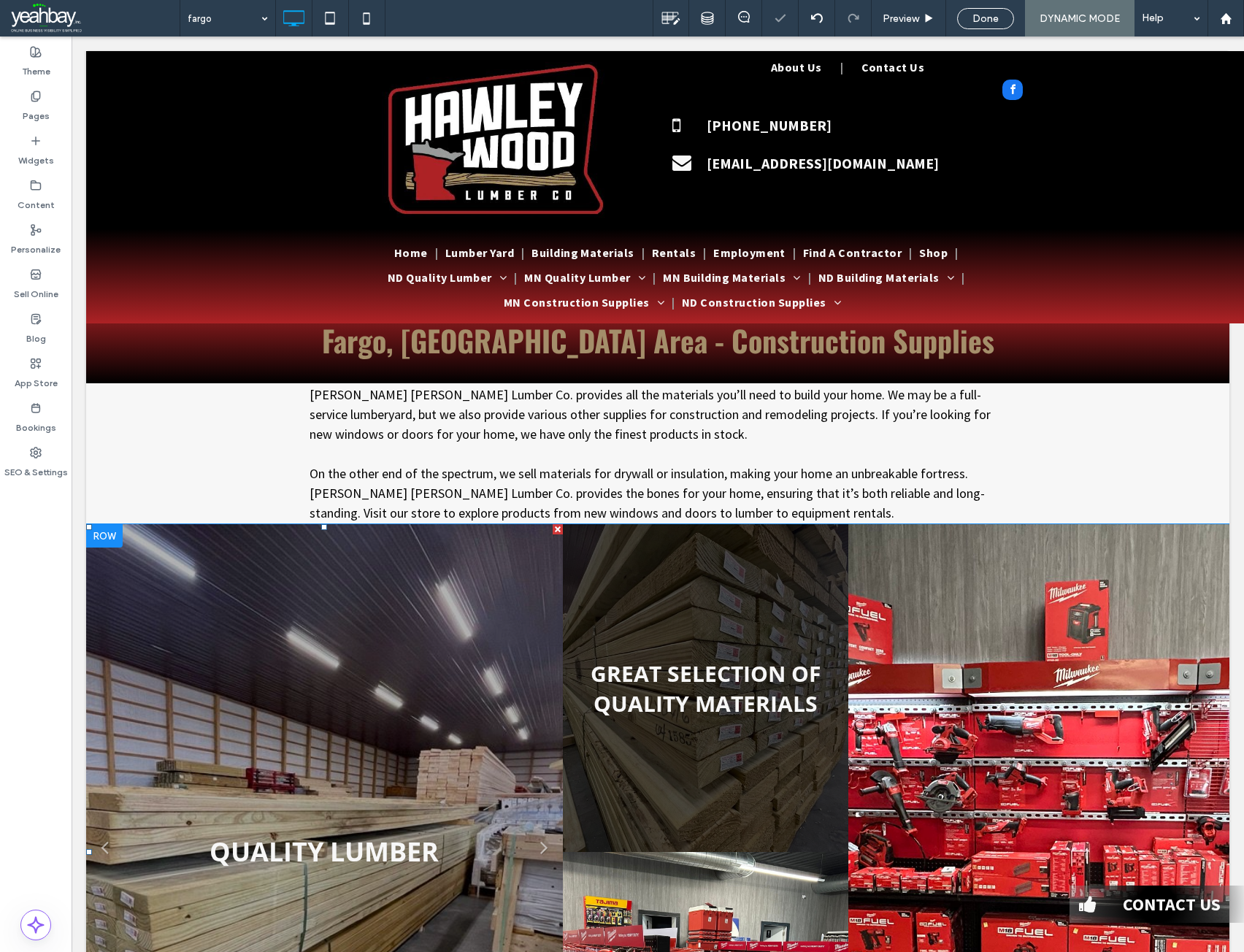
scroll to position [0, 0]
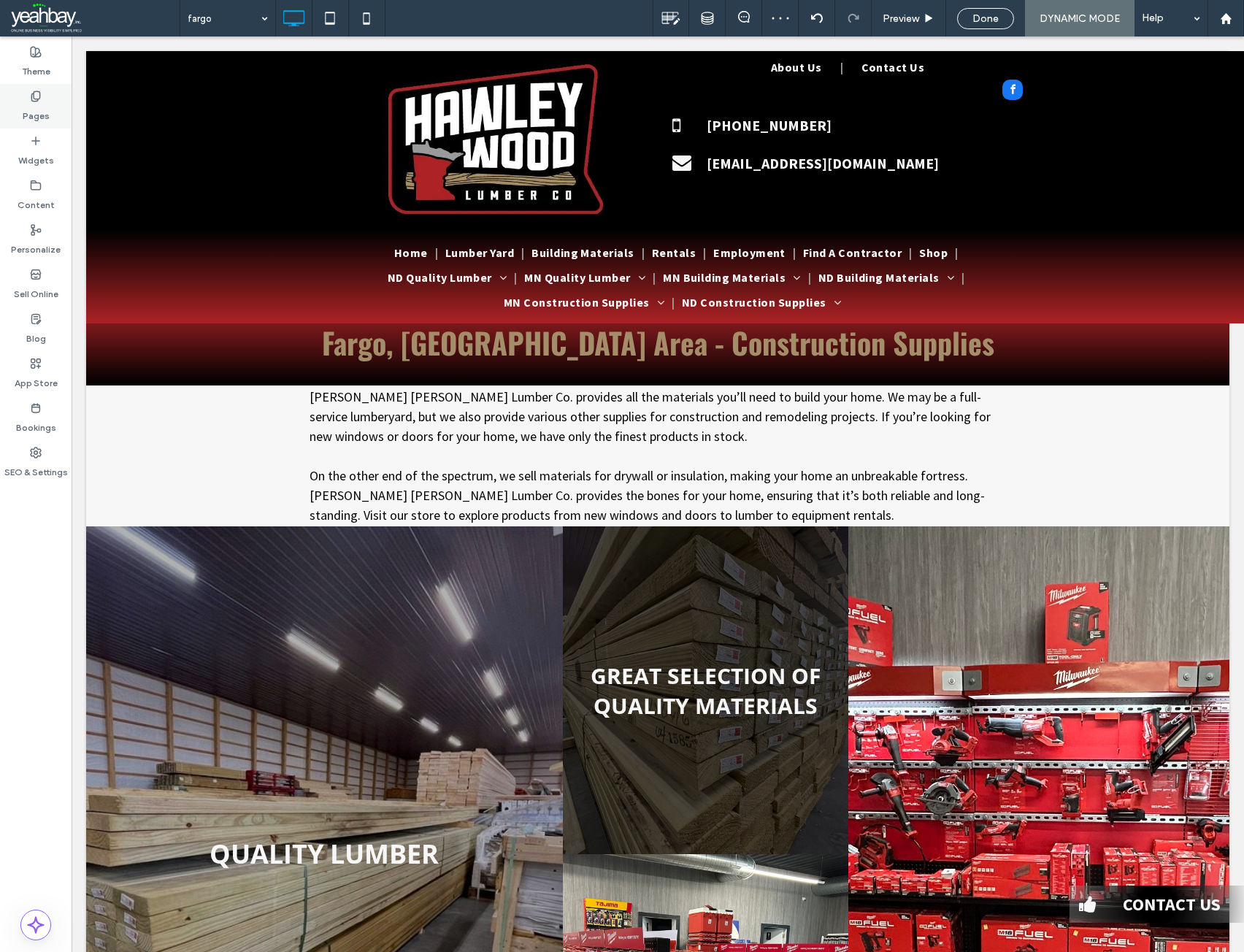
click at [28, 113] on label "Pages" at bounding box center [36, 112] width 27 height 20
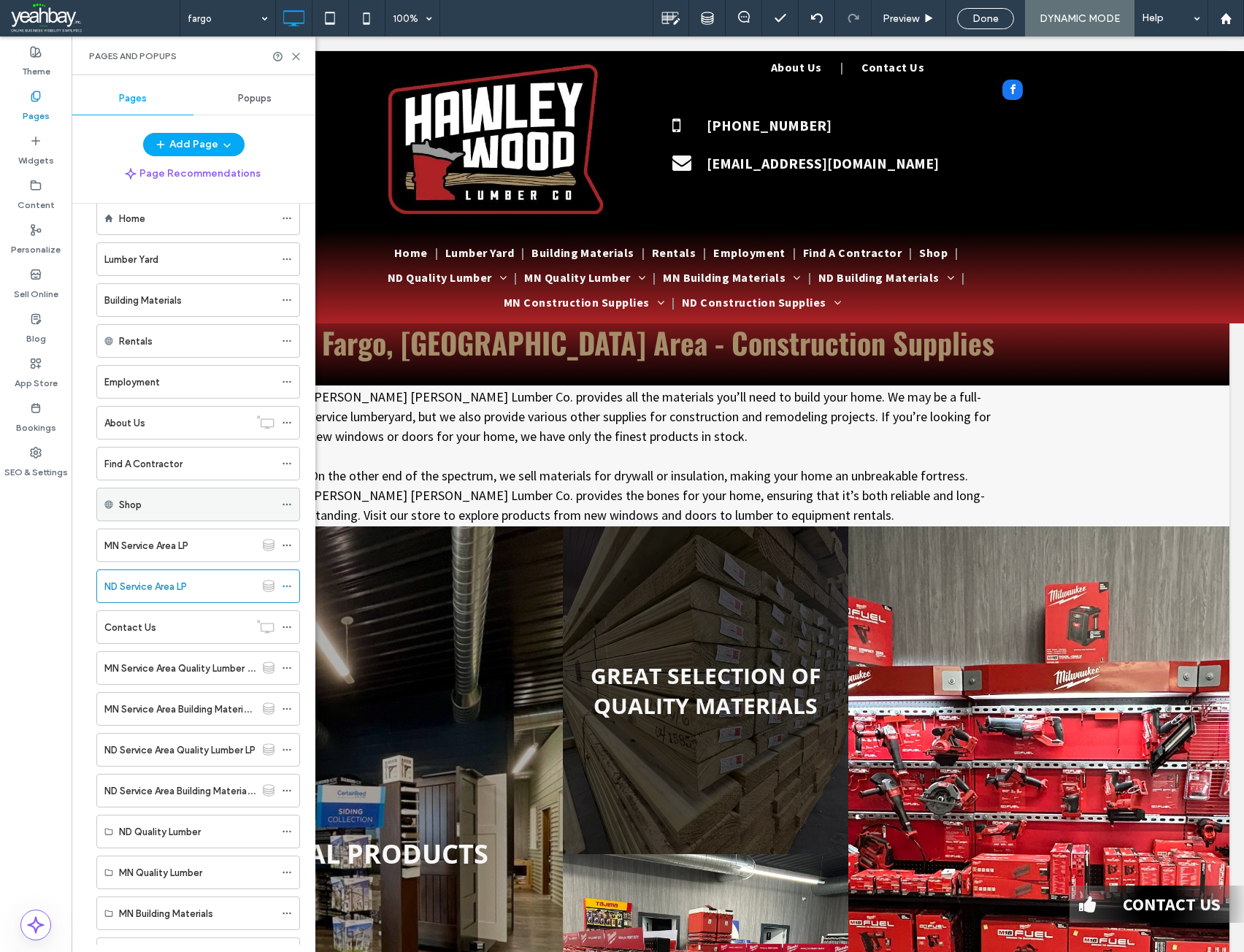
scroll to position [73, 0]
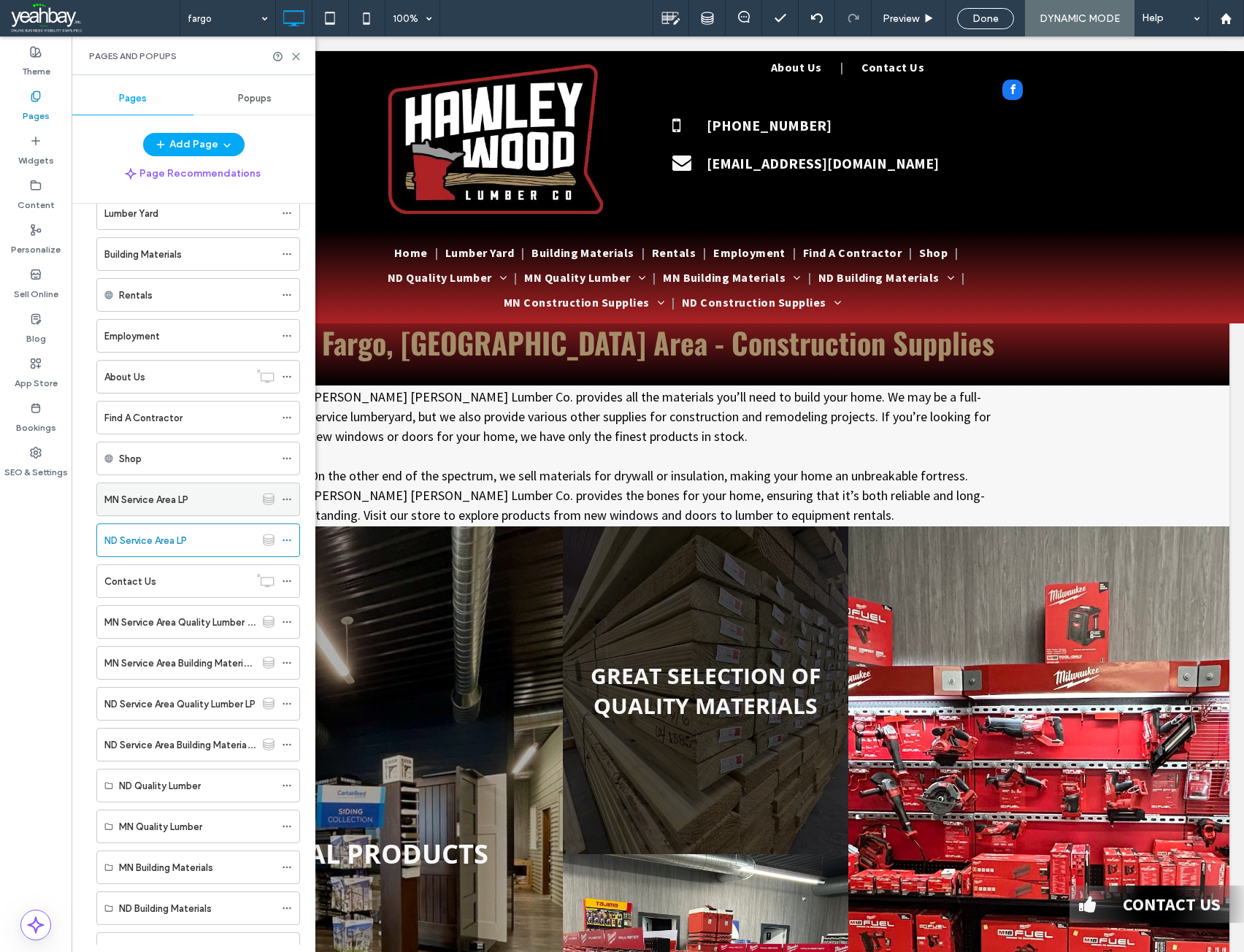
click at [137, 502] on label "MN Service Area LP" at bounding box center [146, 499] width 84 height 26
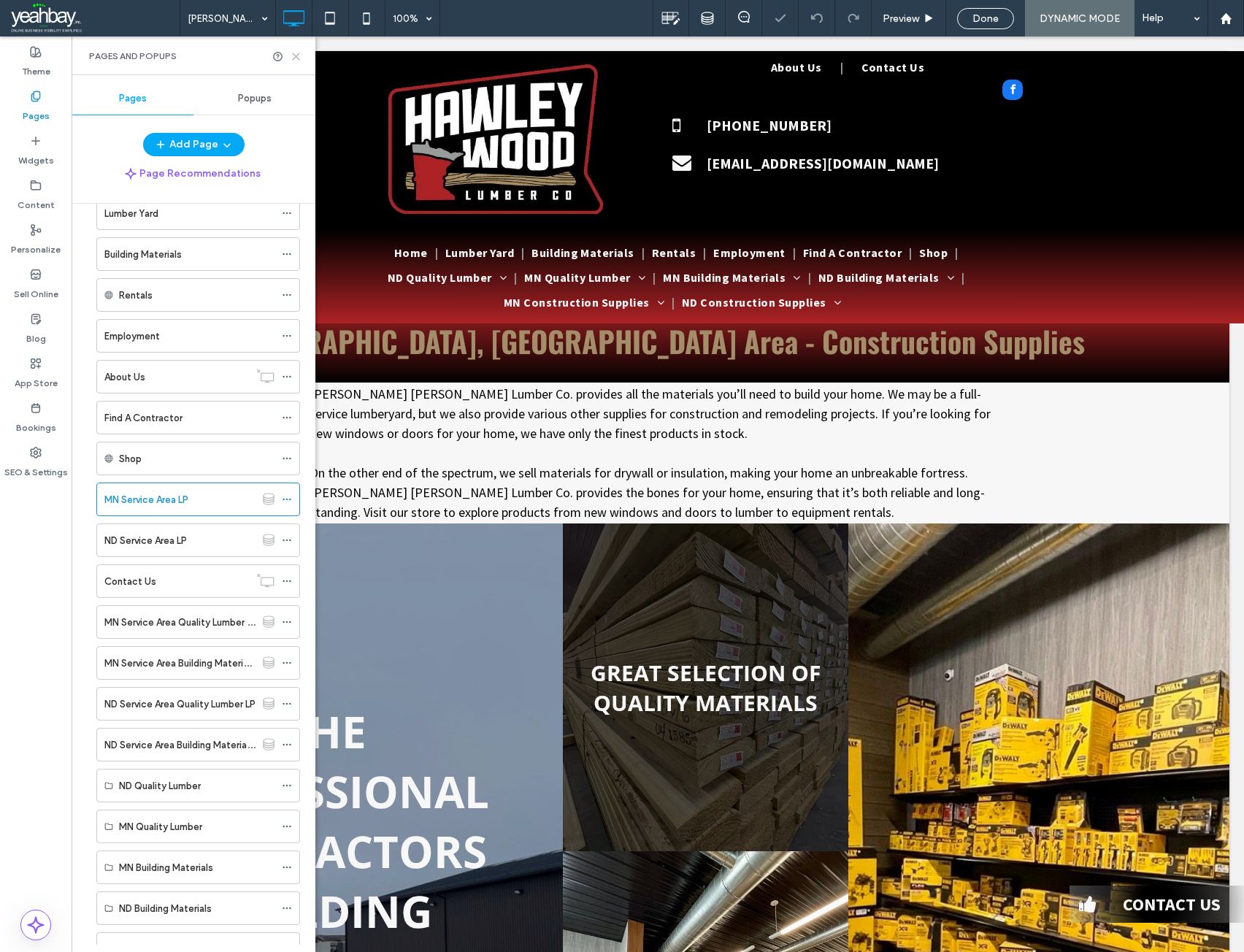
drag, startPoint x: 292, startPoint y: 57, endPoint x: 221, endPoint y: 21, distance: 79.6
click at [292, 57] on icon at bounding box center [296, 57] width 11 height 11
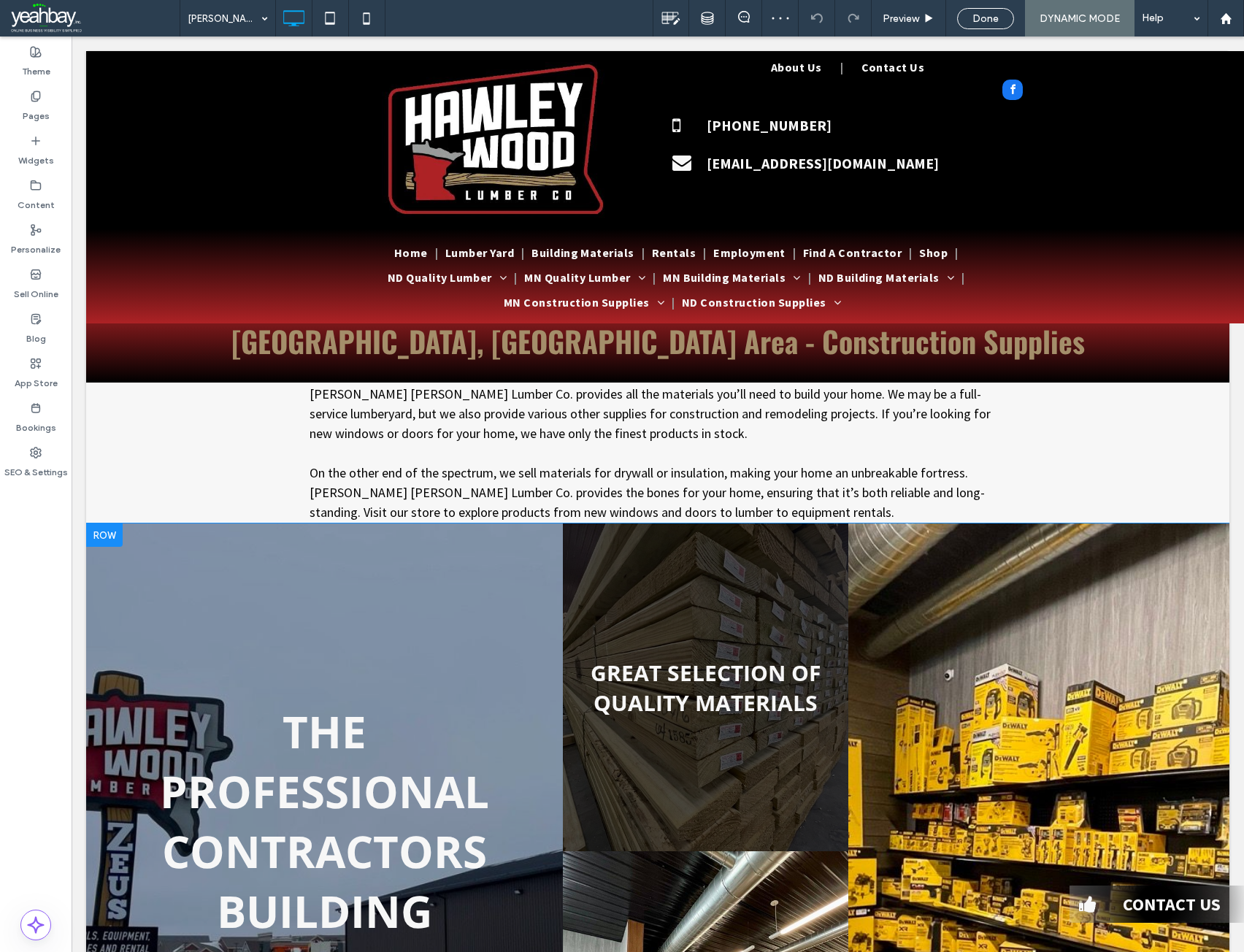
click at [103, 536] on div at bounding box center [104, 535] width 37 height 24
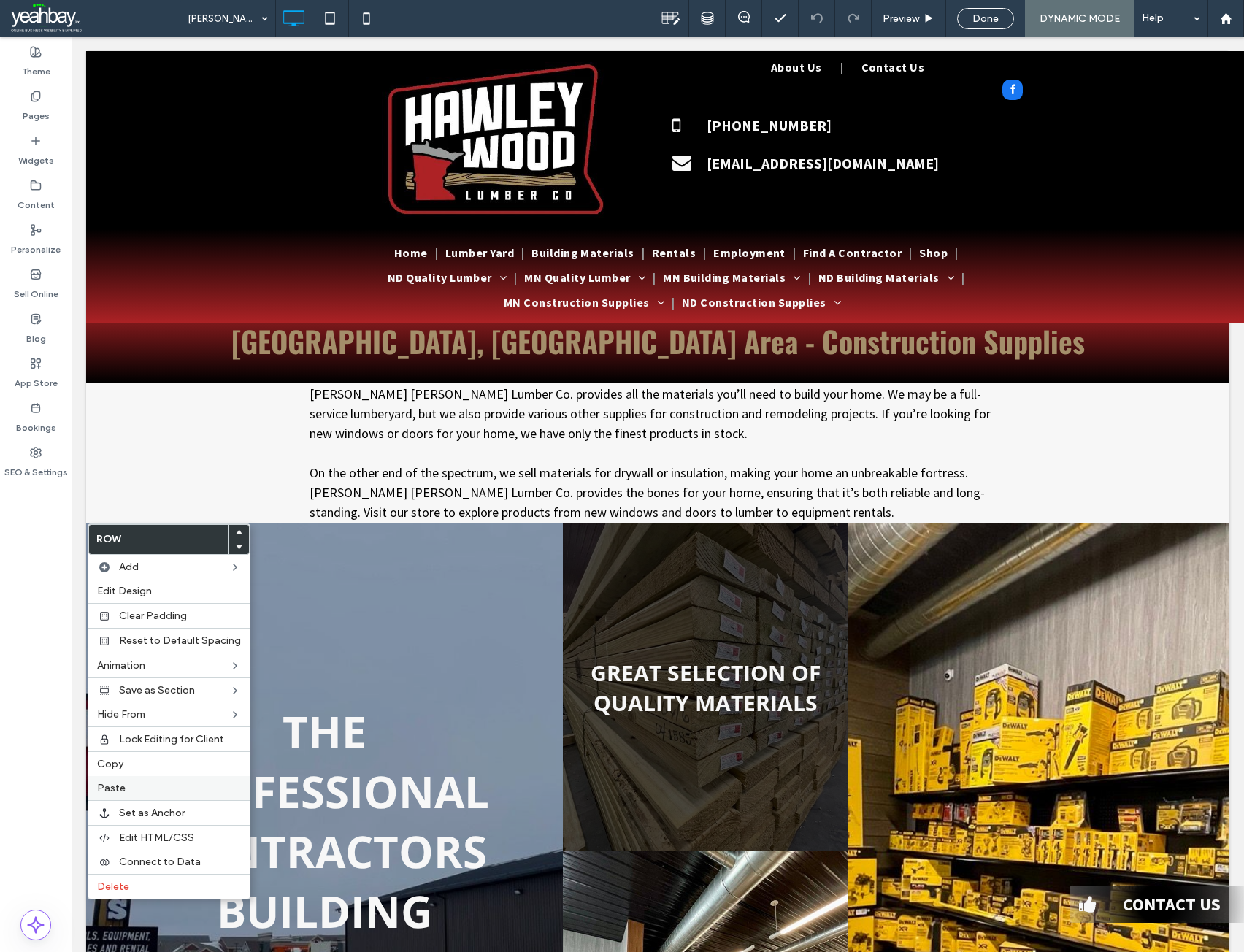
click at [126, 781] on div "Paste" at bounding box center [170, 788] width 162 height 24
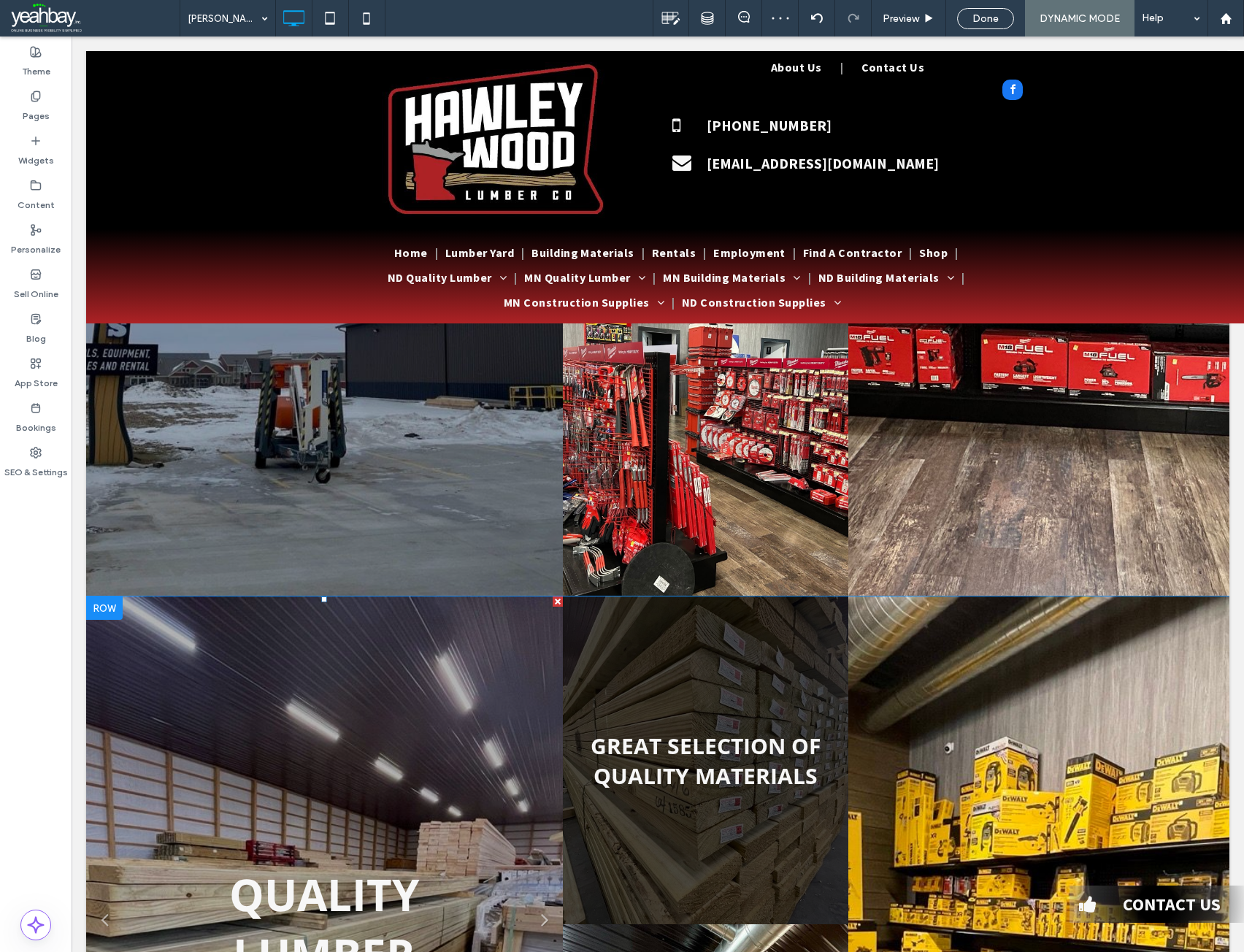
scroll to position [584, 0]
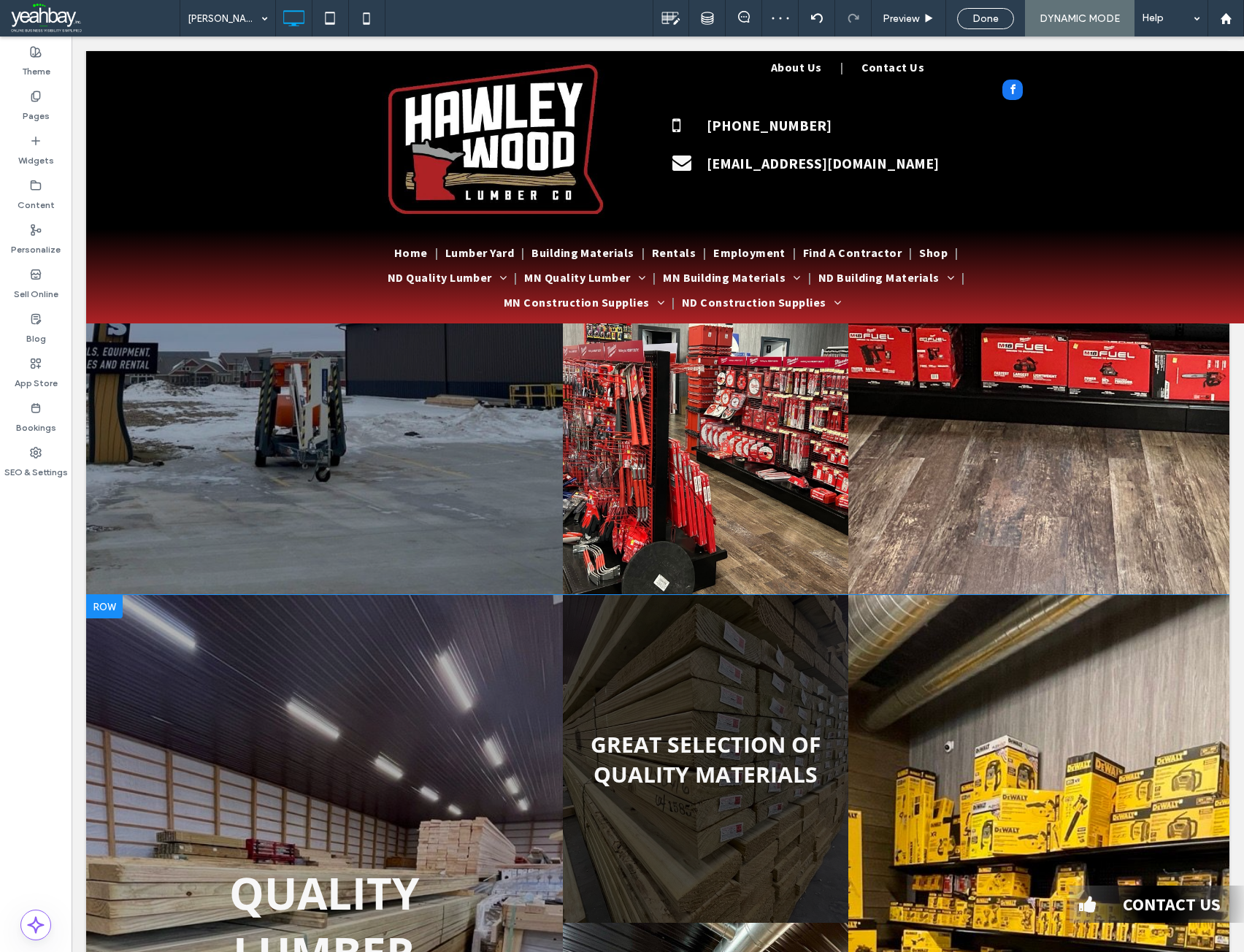
click at [100, 614] on div at bounding box center [104, 607] width 37 height 24
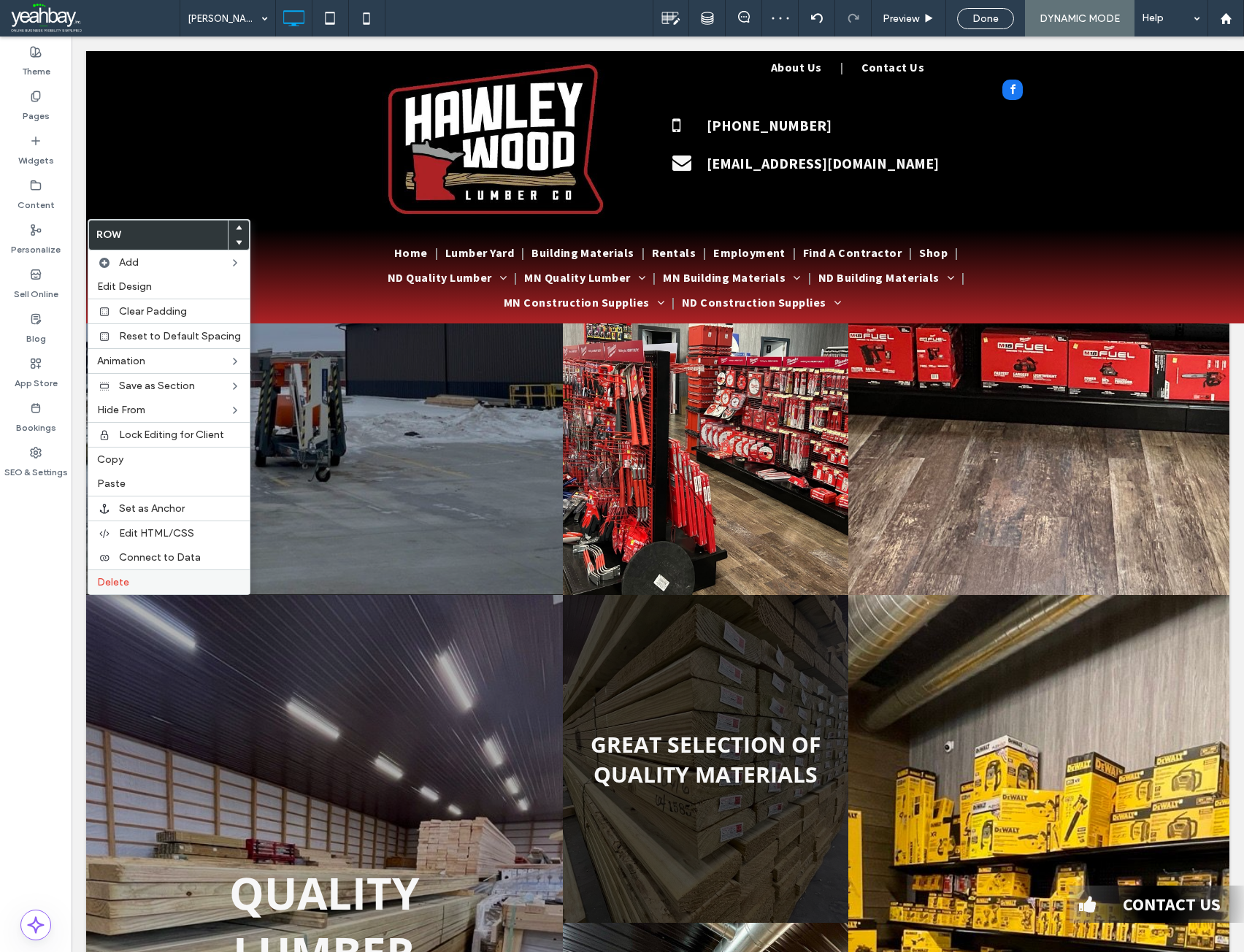
click at [120, 585] on span "Delete" at bounding box center [113, 582] width 32 height 13
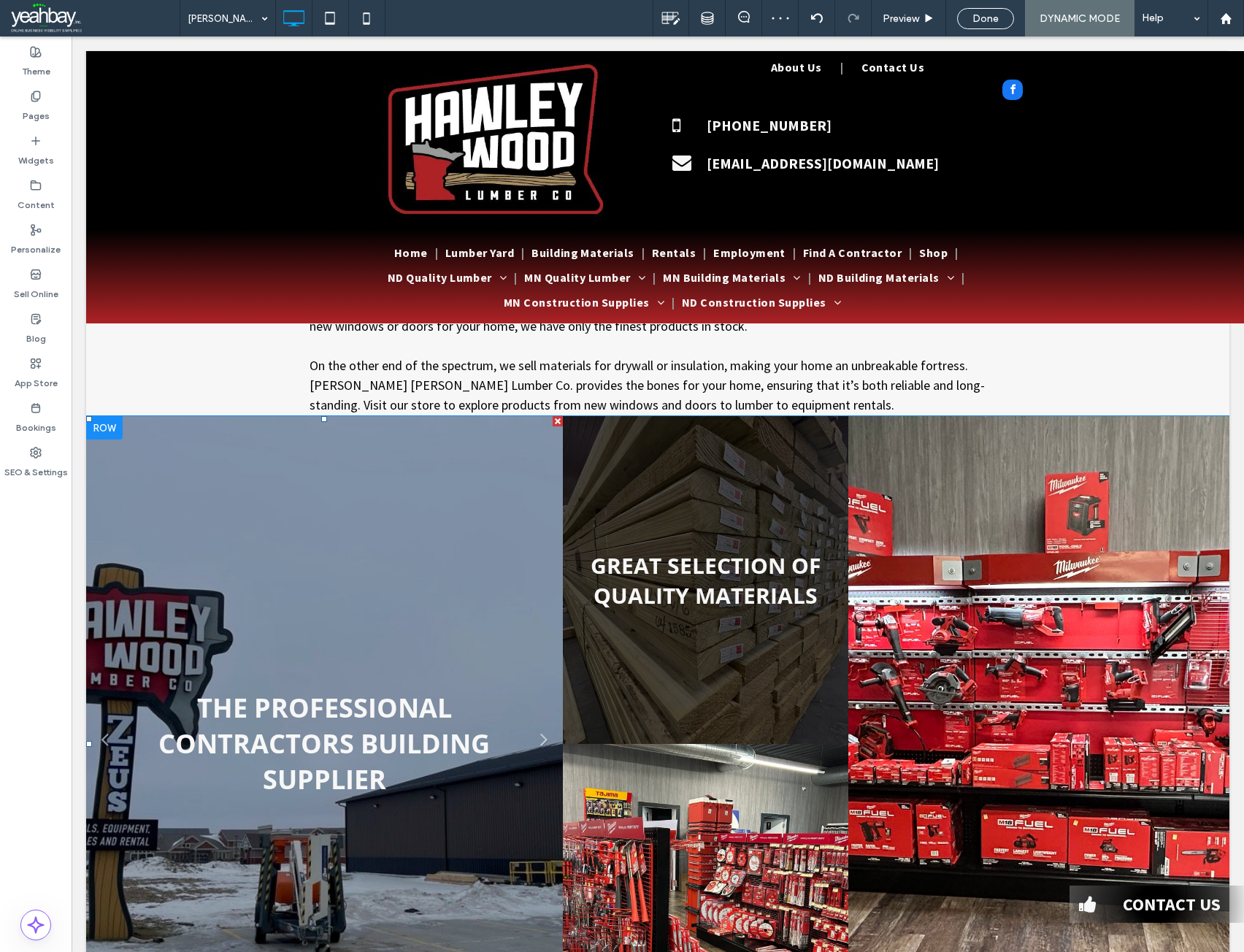
scroll to position [0, 0]
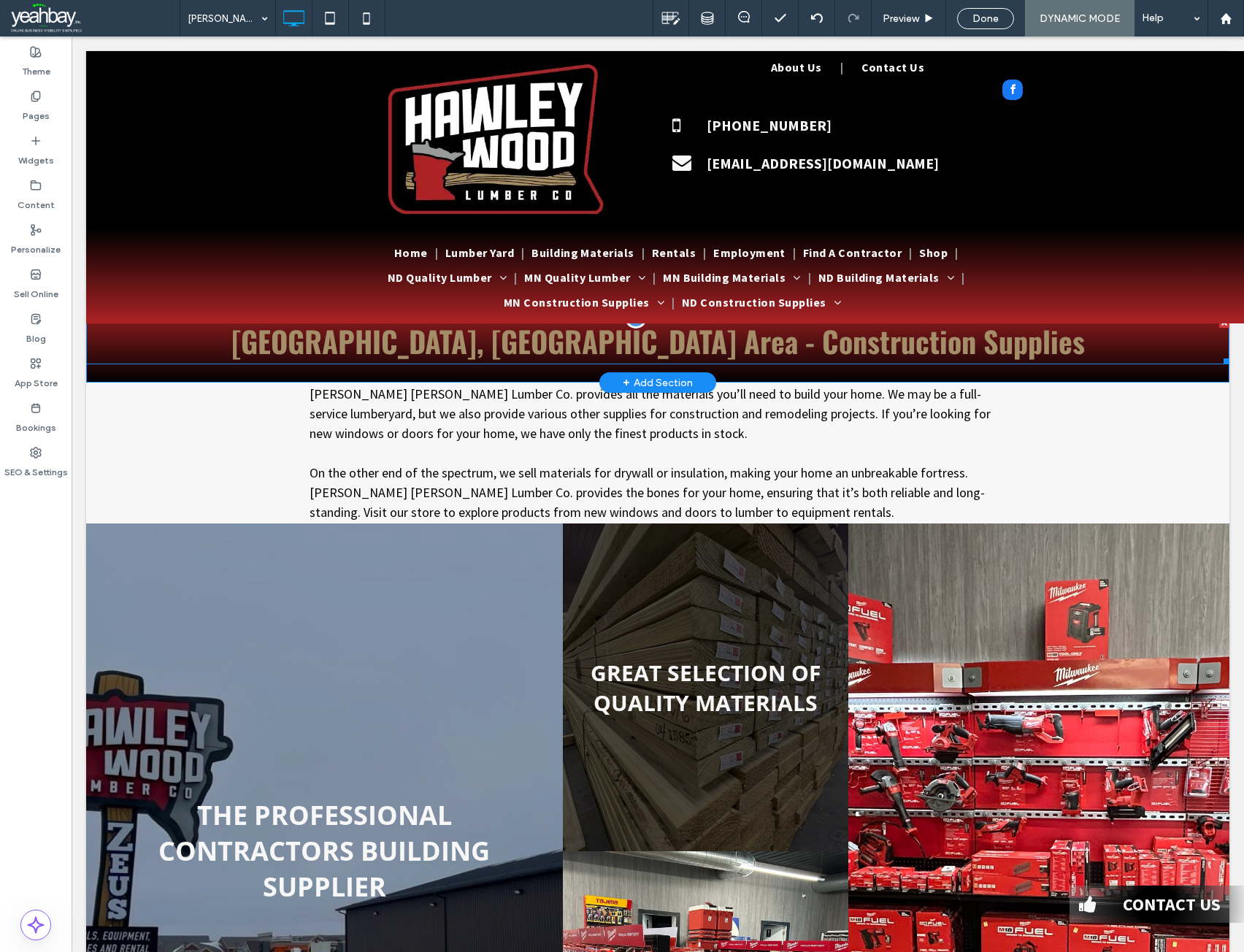
click at [97, 325] on h1 "Moorhead, MN Area - Construction Supplies" at bounding box center [658, 341] width 1143 height 44
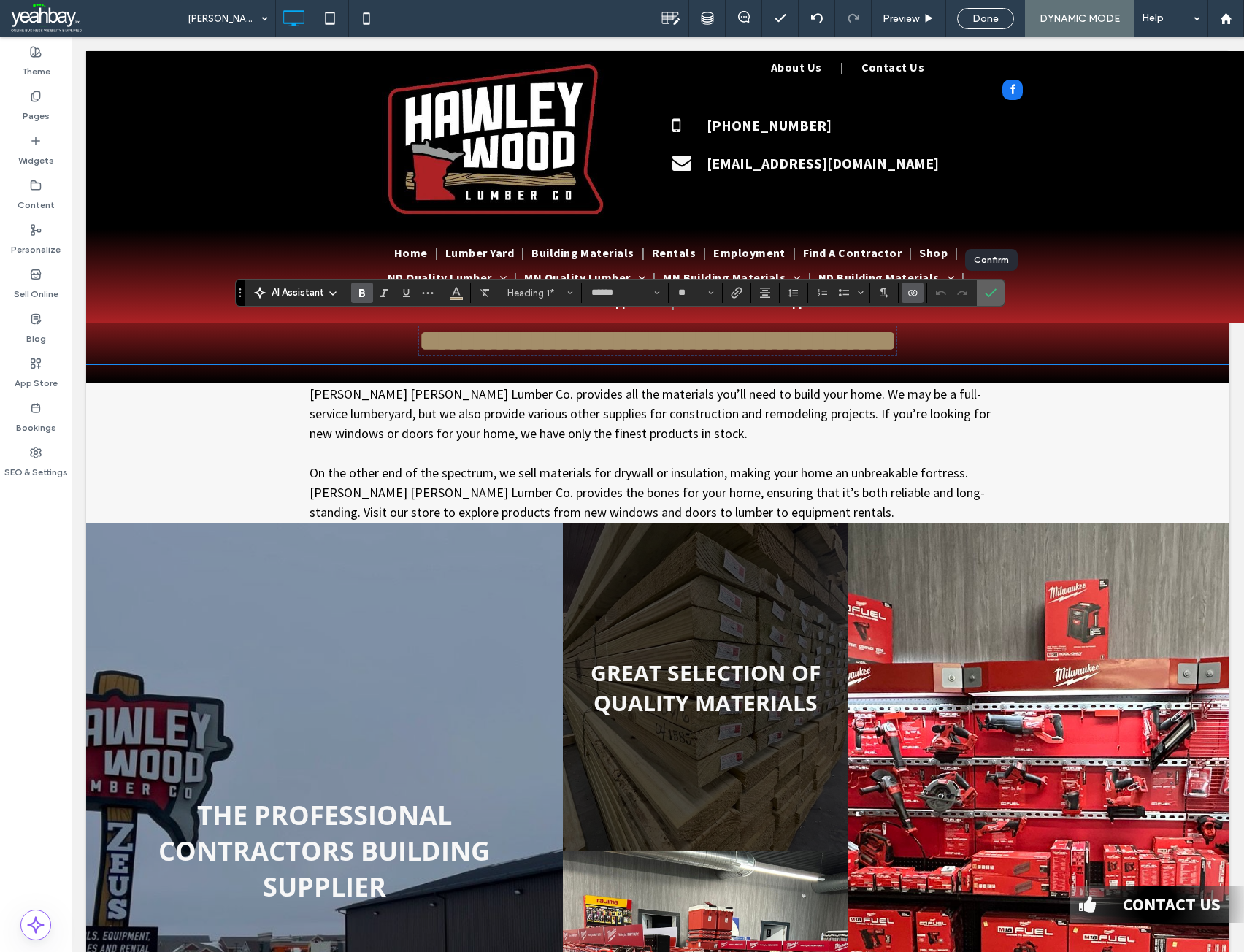
click at [980, 294] on label "Confirm" at bounding box center [990, 292] width 22 height 26
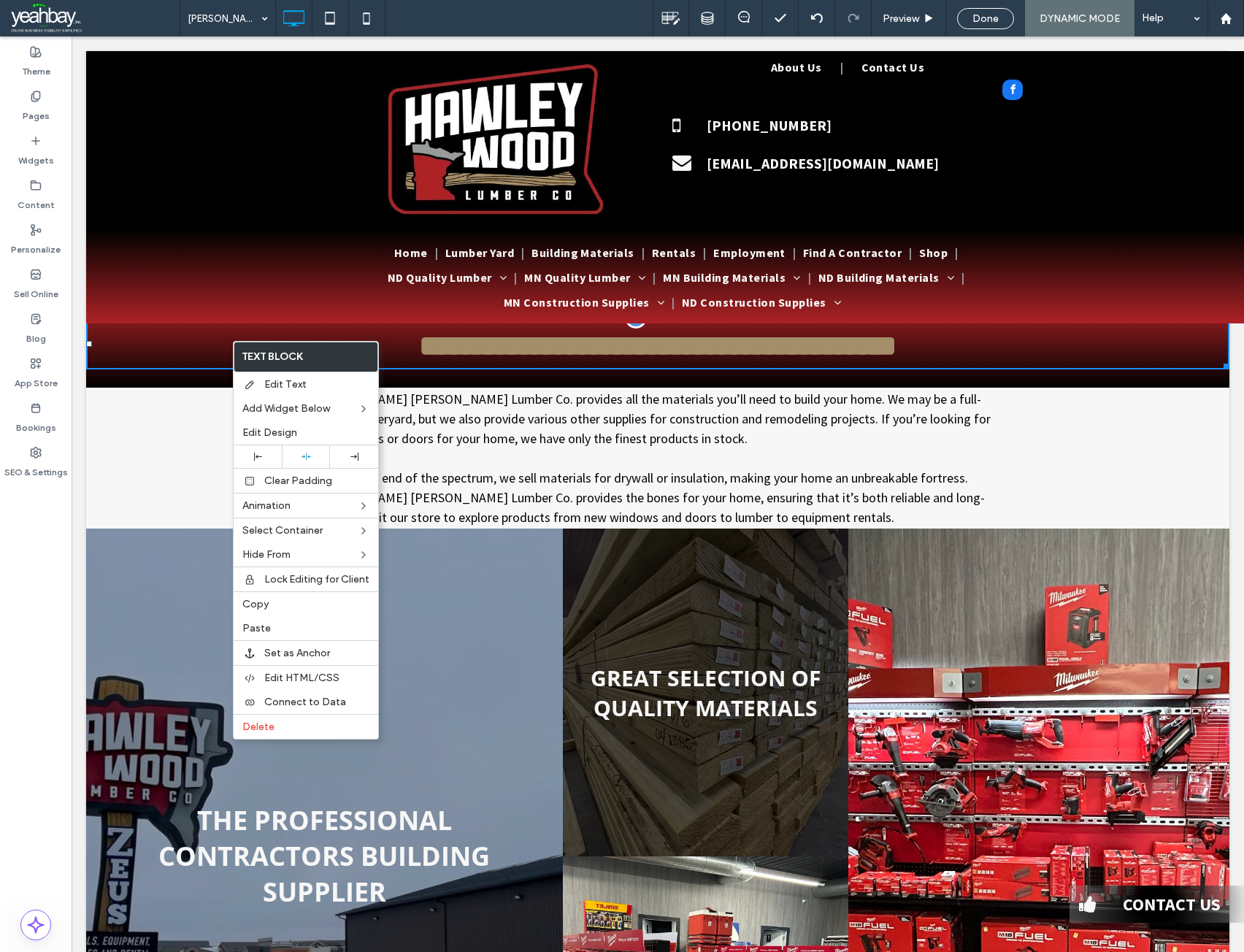
click at [122, 368] on div "**********" at bounding box center [658, 343] width 1143 height 89
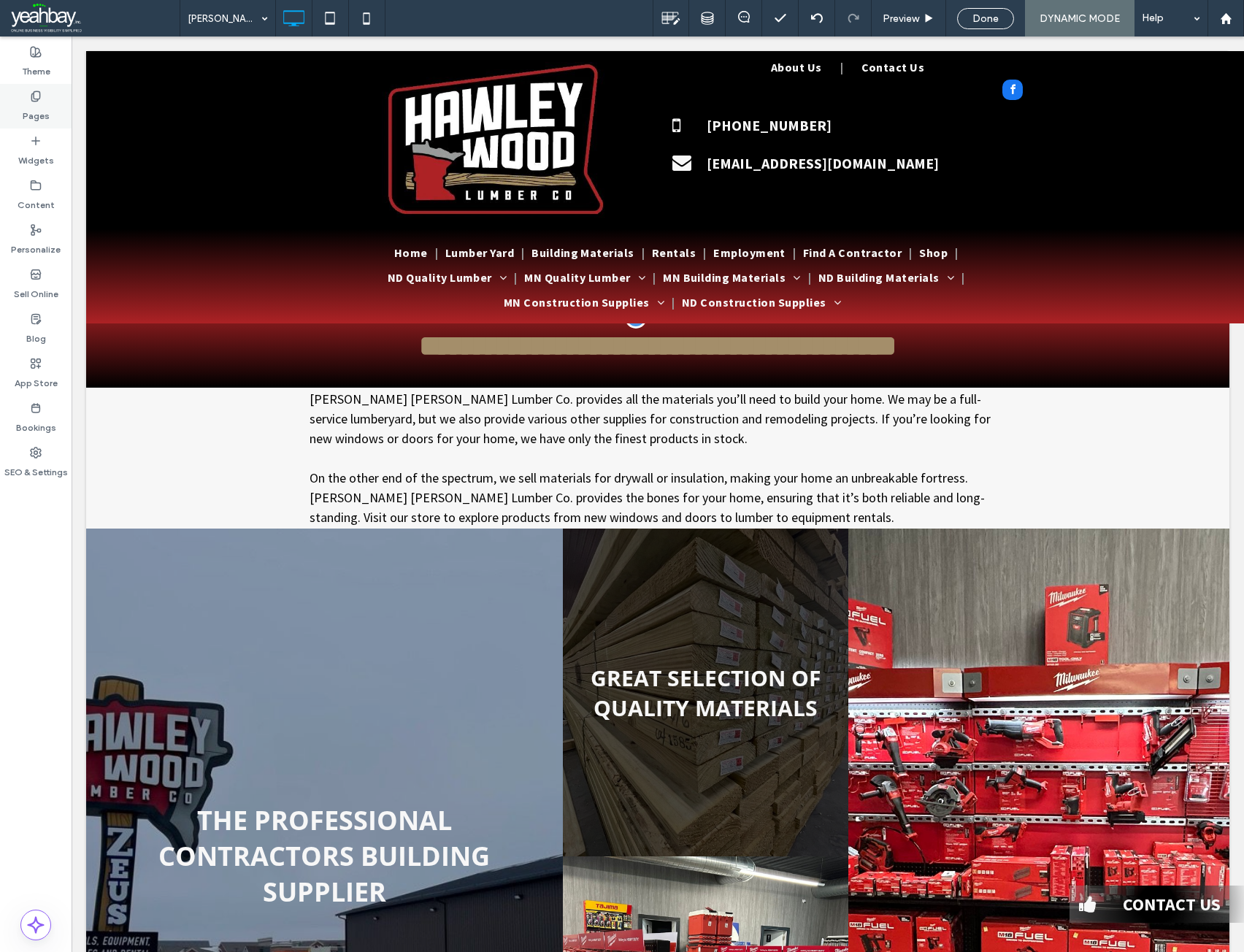
click at [32, 115] on label "Pages" at bounding box center [36, 112] width 27 height 20
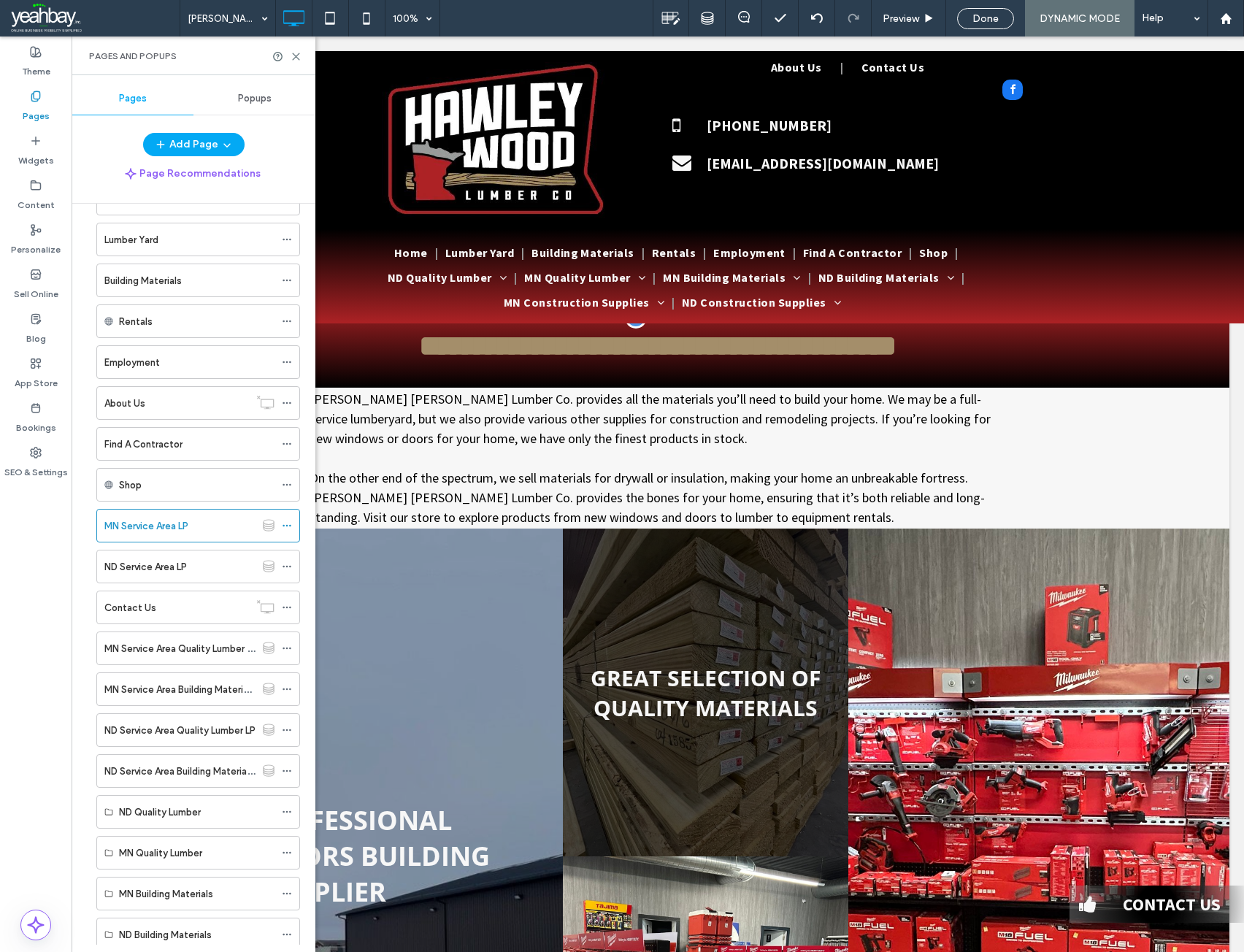
scroll to position [73, 0]
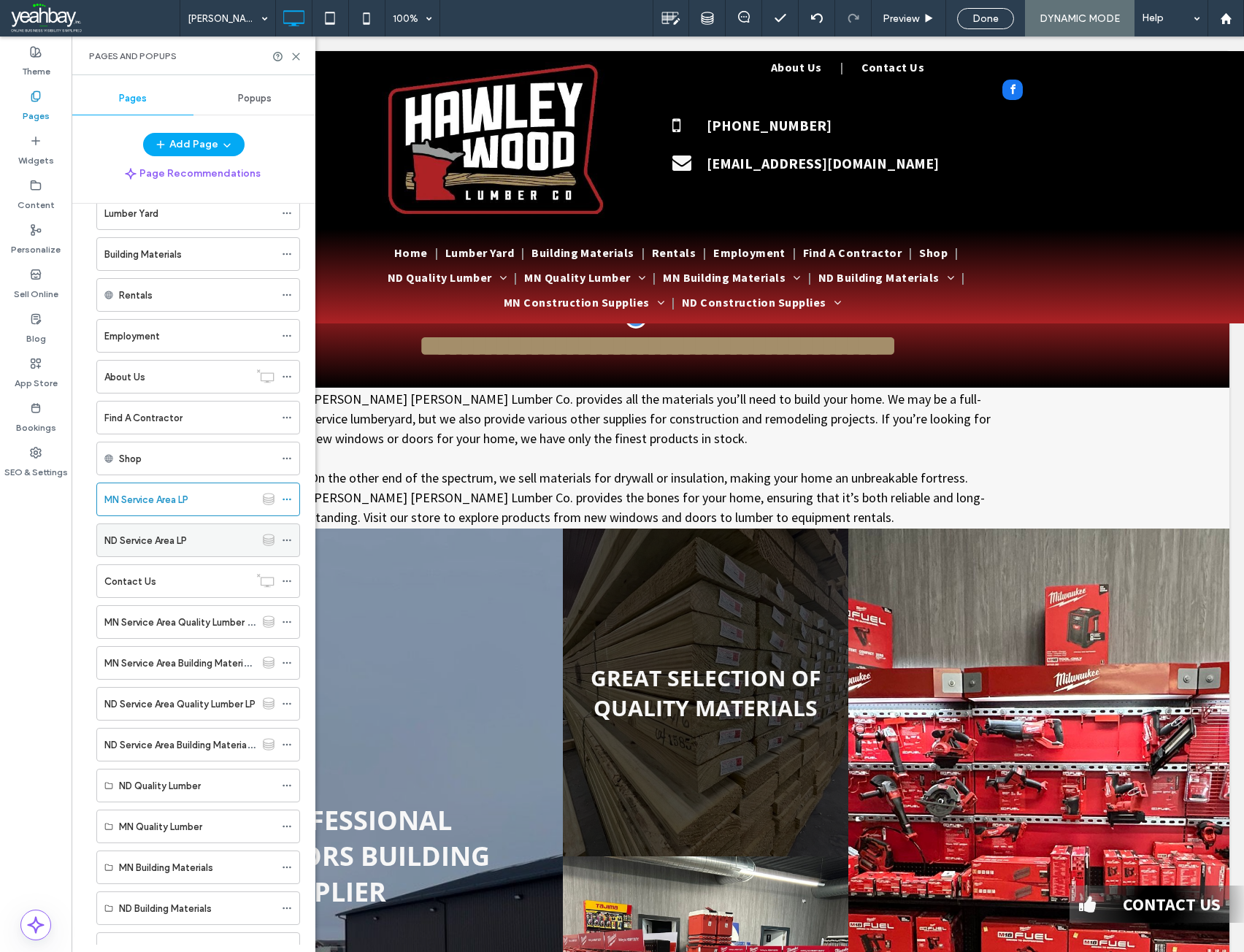
click at [157, 538] on label "ND Service Area LP" at bounding box center [145, 540] width 82 height 26
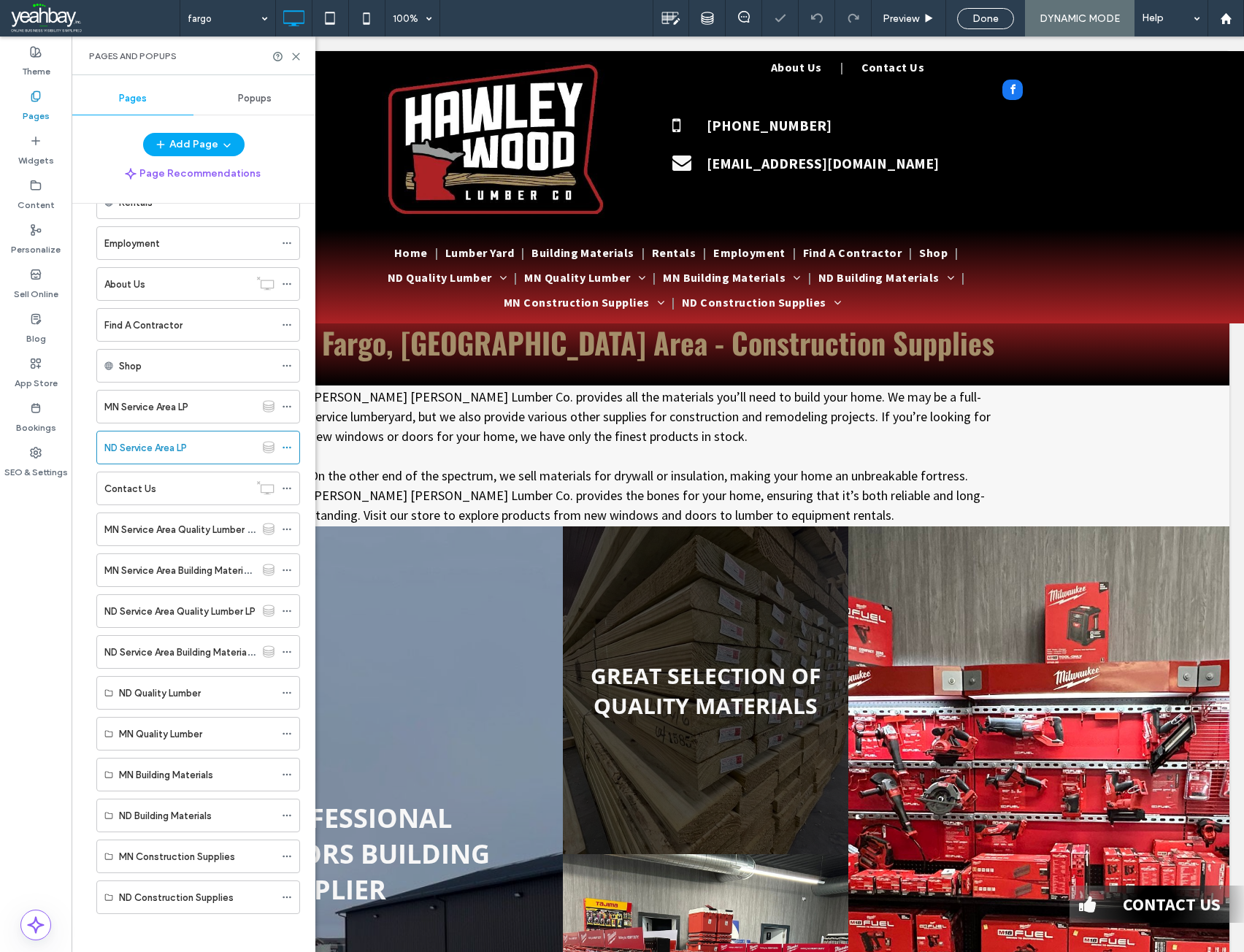
scroll to position [172, 0]
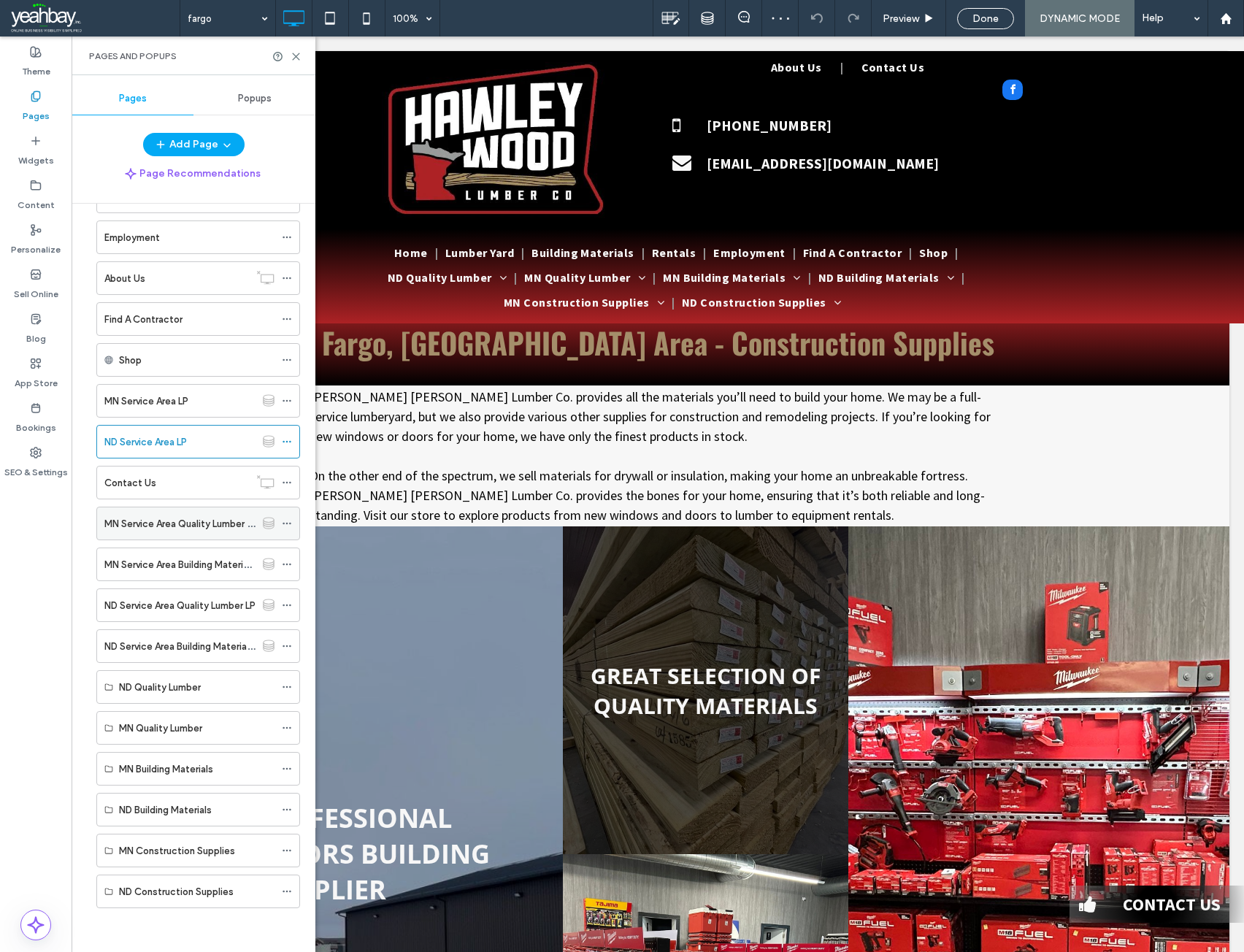
click at [156, 528] on label "MN Service Area Quality Lumber LP" at bounding box center [181, 523] width 152 height 26
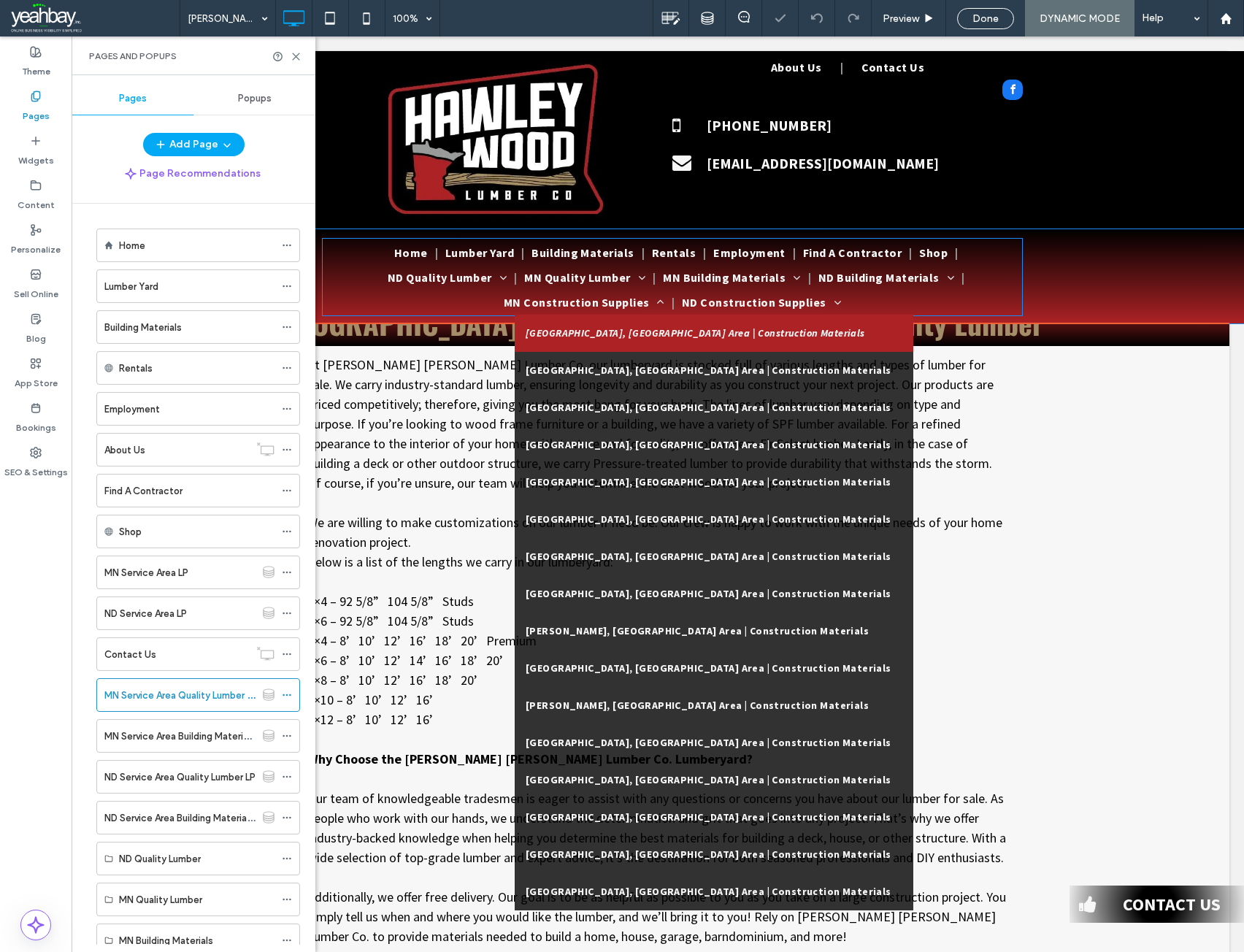
scroll to position [172, 0]
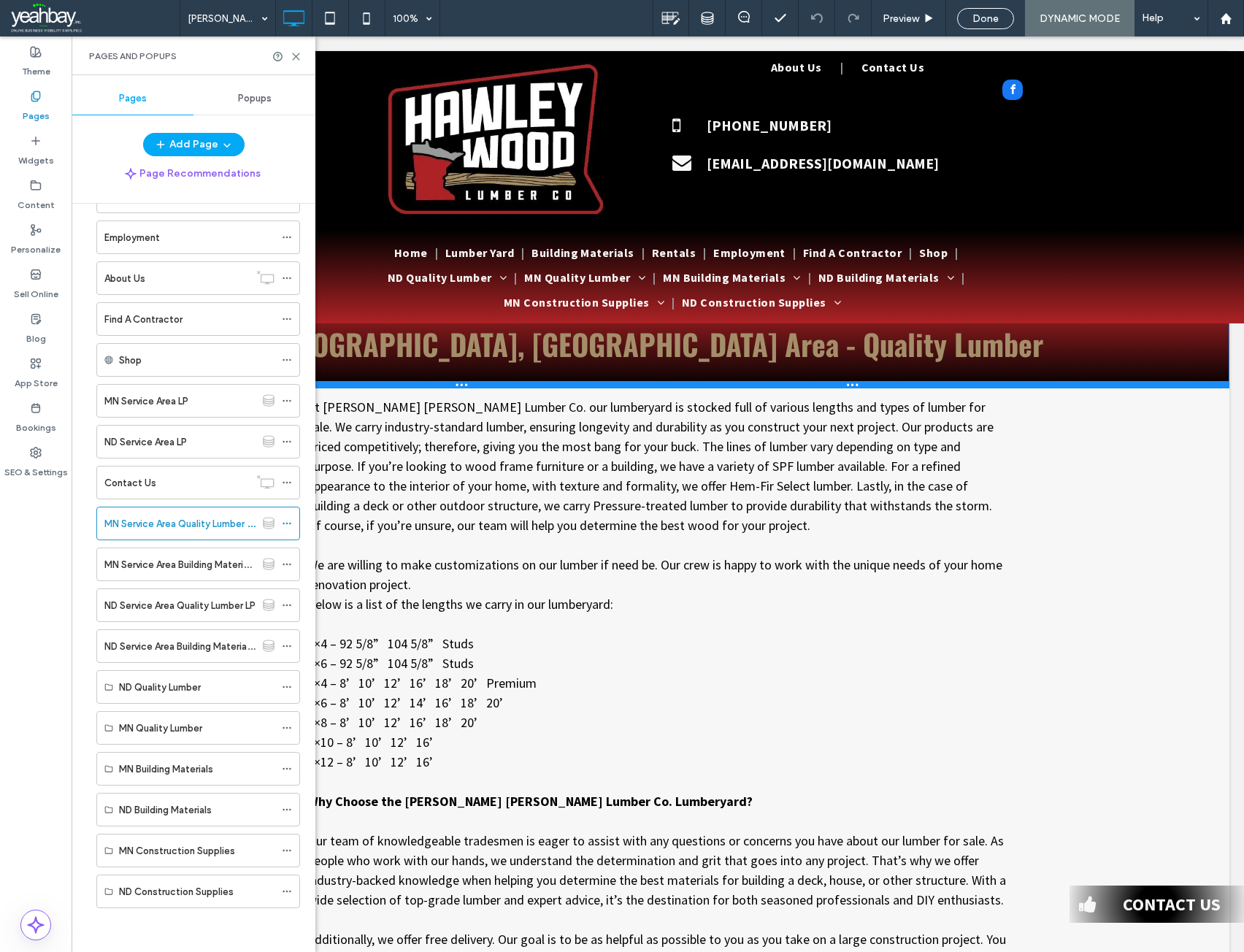
drag, startPoint x: 413, startPoint y: 345, endPoint x: 484, endPoint y: 423, distance: 105.5
click at [412, 387] on div at bounding box center [658, 384] width 1143 height 7
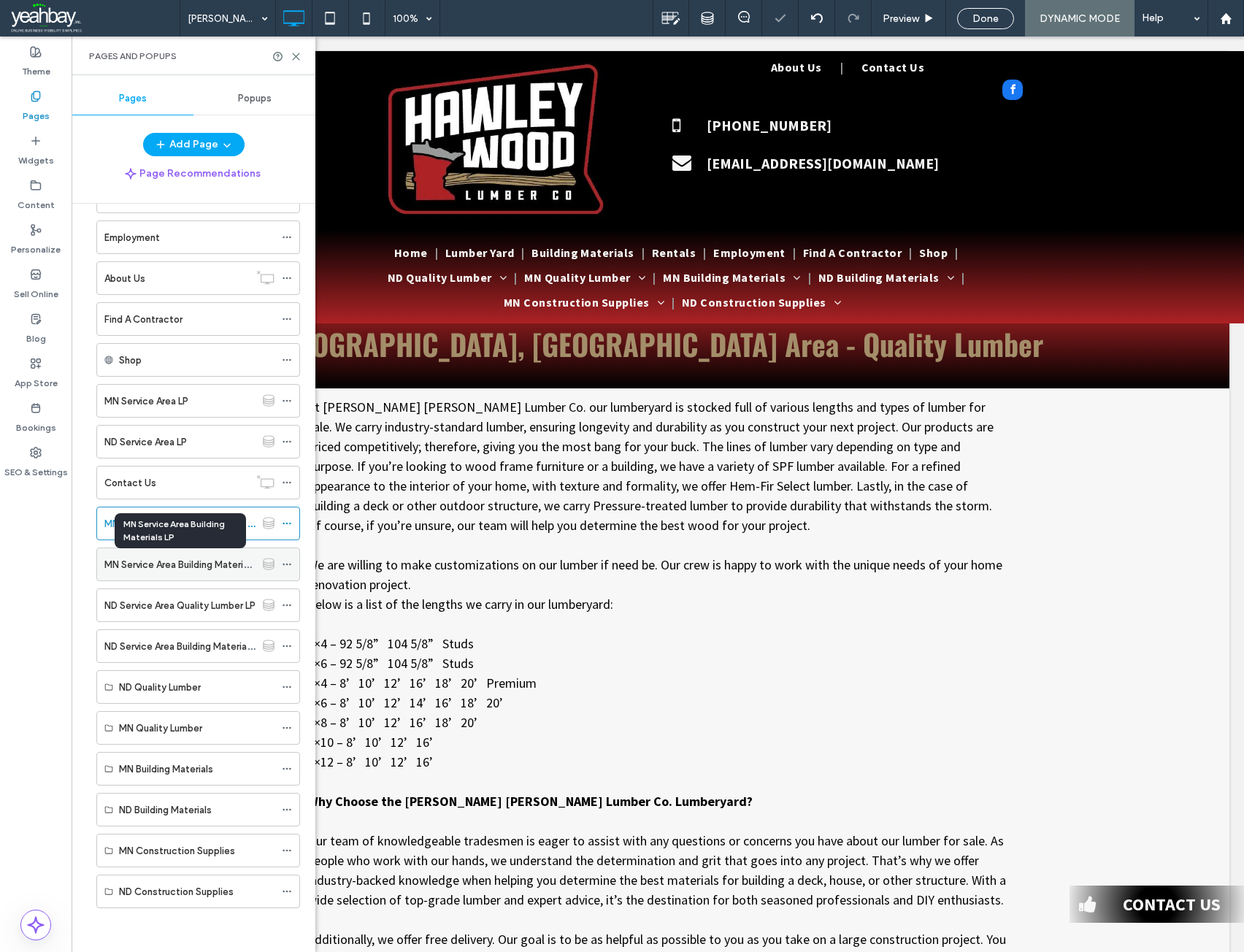
click at [180, 560] on label "MN Service Area Building Materials LP" at bounding box center [186, 564] width 163 height 26
click at [160, 611] on label "ND Service Area Quality Lumber LP" at bounding box center [180, 605] width 151 height 26
click at [142, 647] on label "ND Service Area Building Materials LP" at bounding box center [185, 646] width 162 height 26
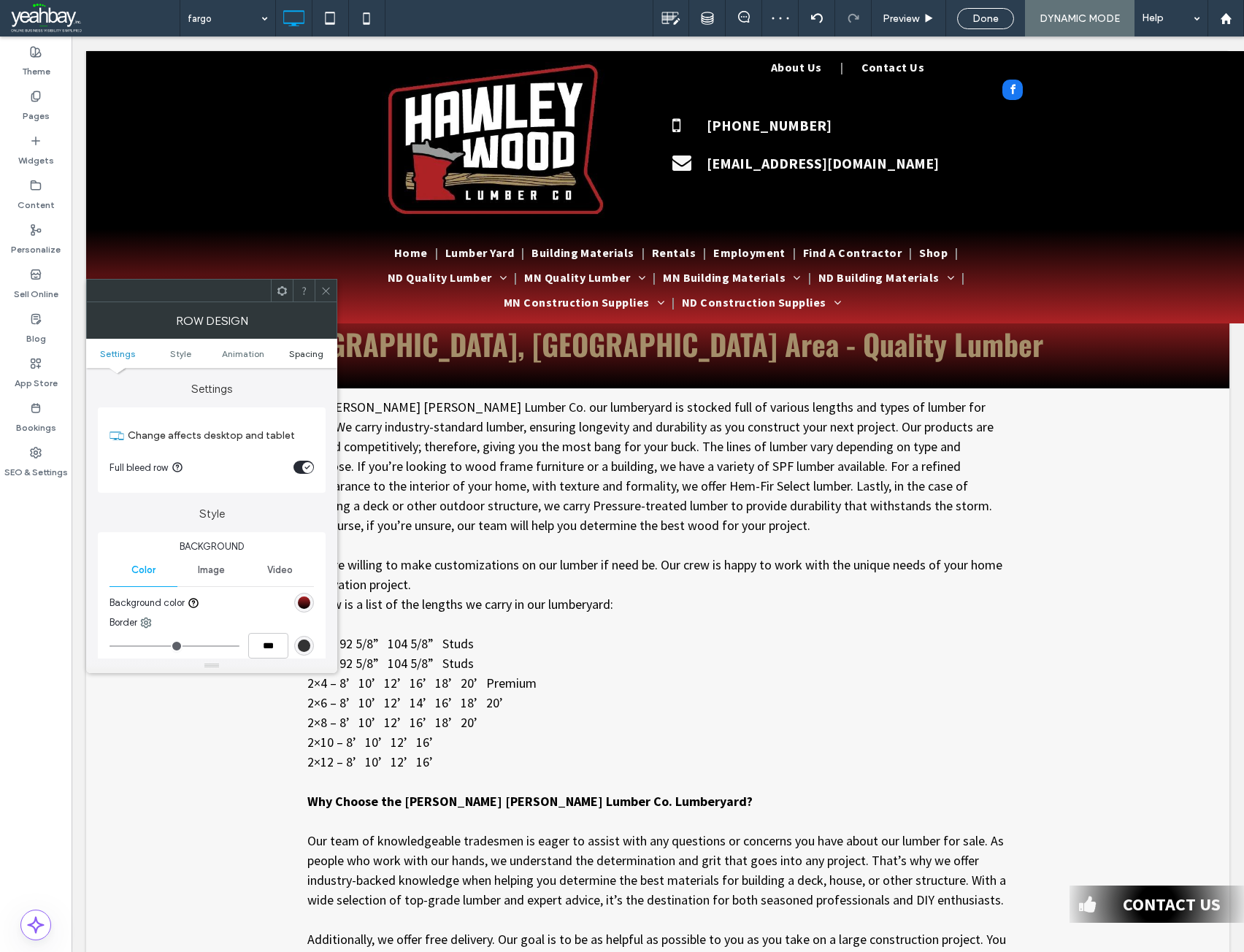
click at [302, 352] on span "Spacing" at bounding box center [306, 354] width 35 height 11
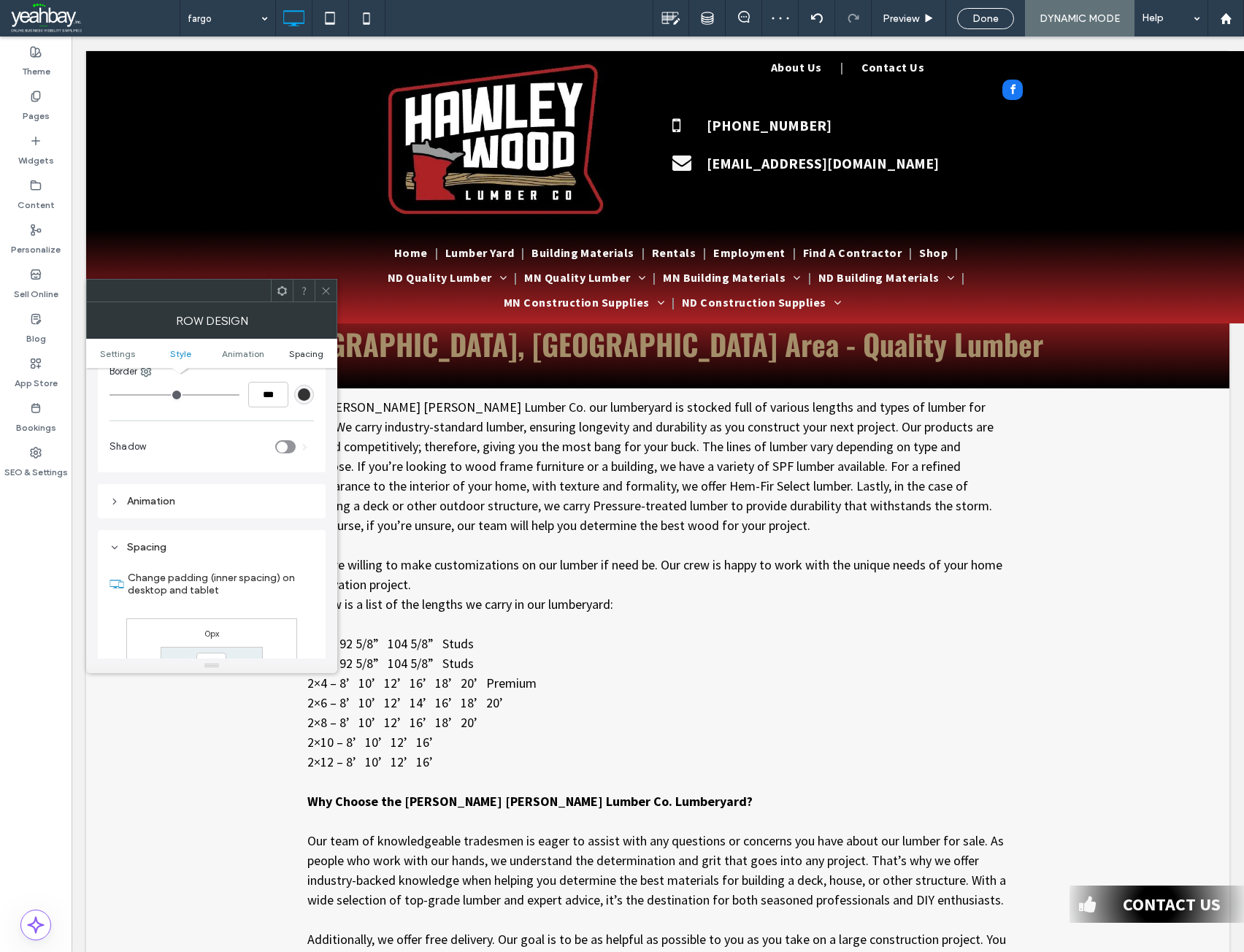
scroll to position [402, 0]
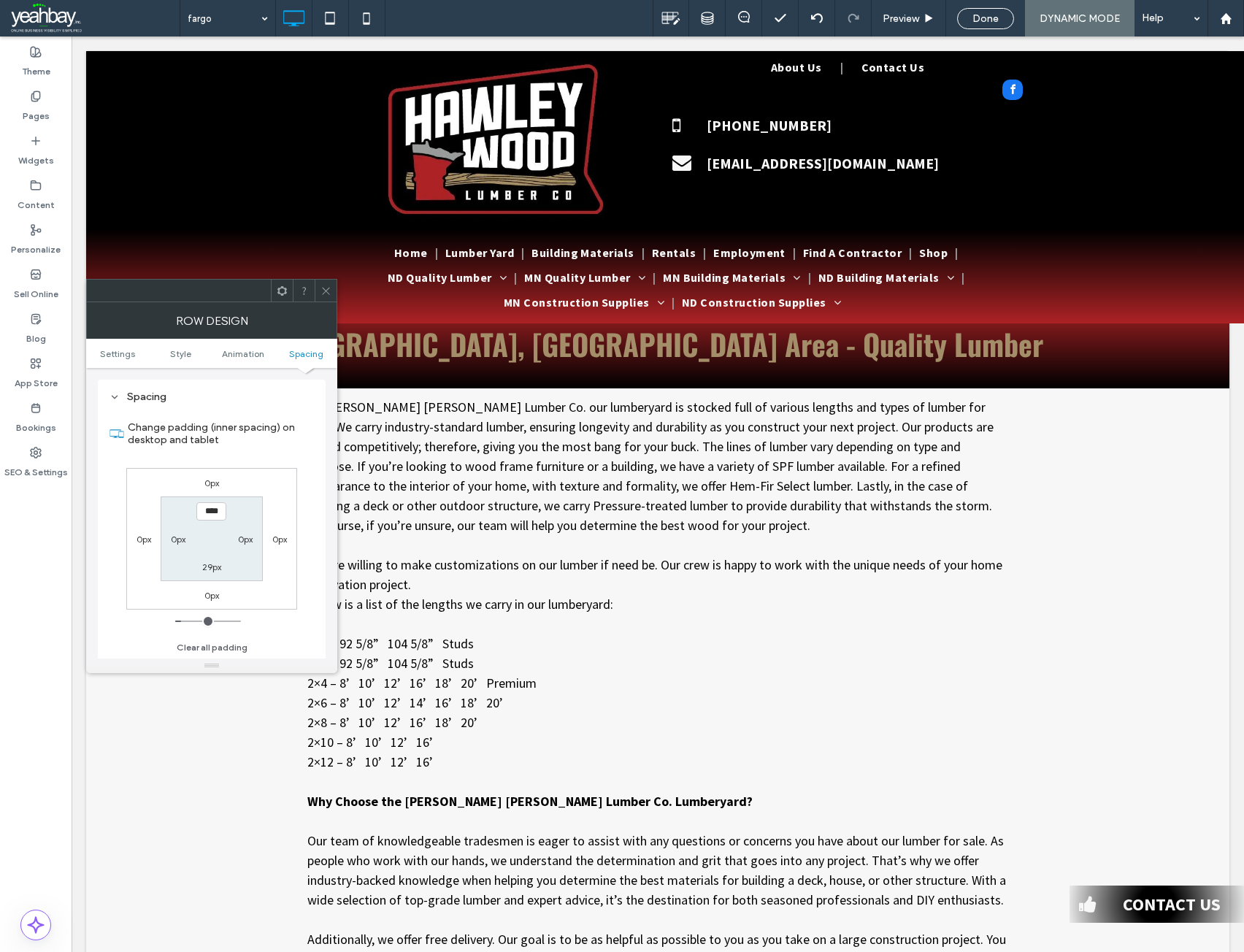
type input "**"
click at [324, 290] on icon at bounding box center [326, 291] width 11 height 11
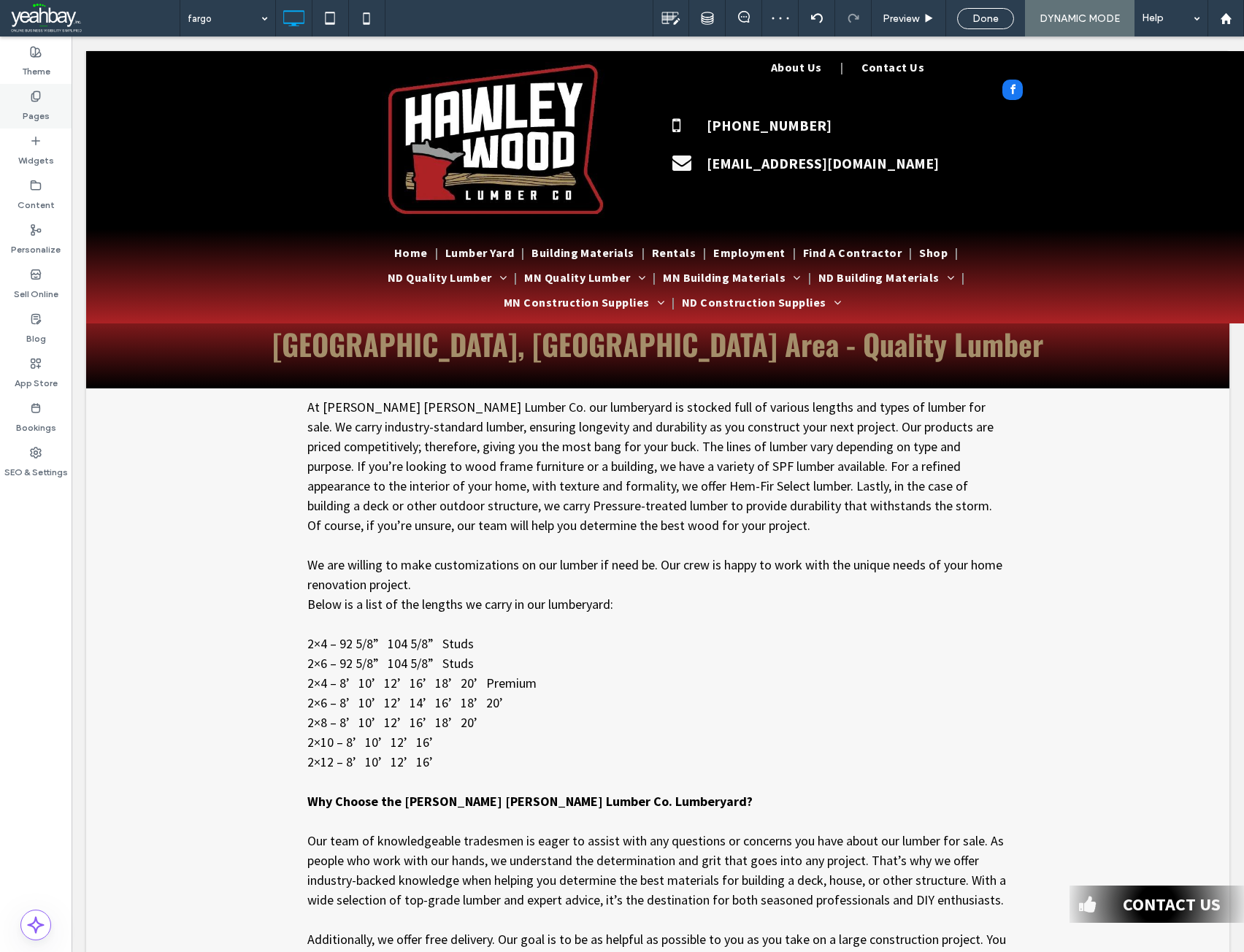
click at [31, 111] on label "Pages" at bounding box center [36, 112] width 27 height 20
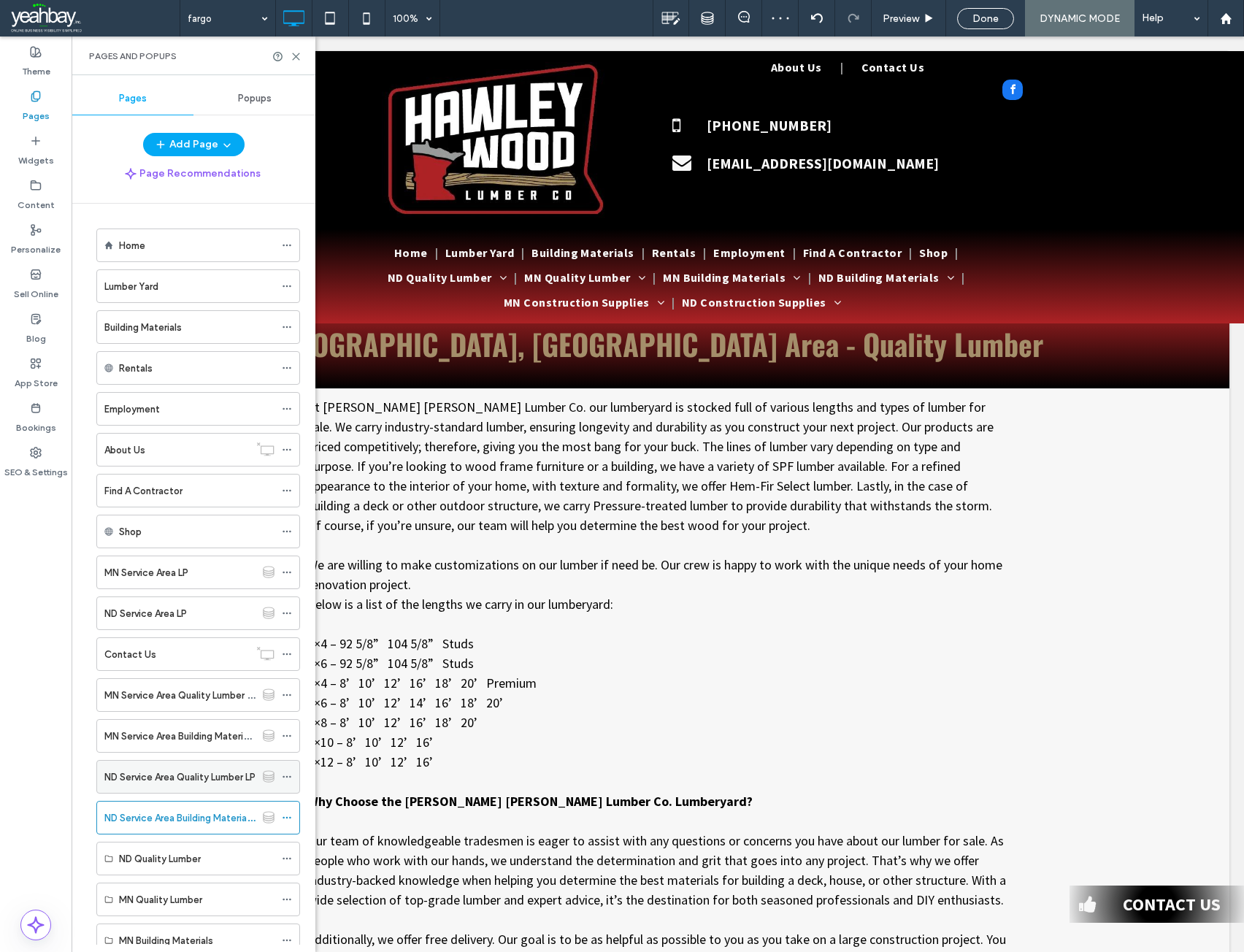
click at [130, 773] on label "ND Service Area Quality Lumber LP" at bounding box center [180, 777] width 151 height 26
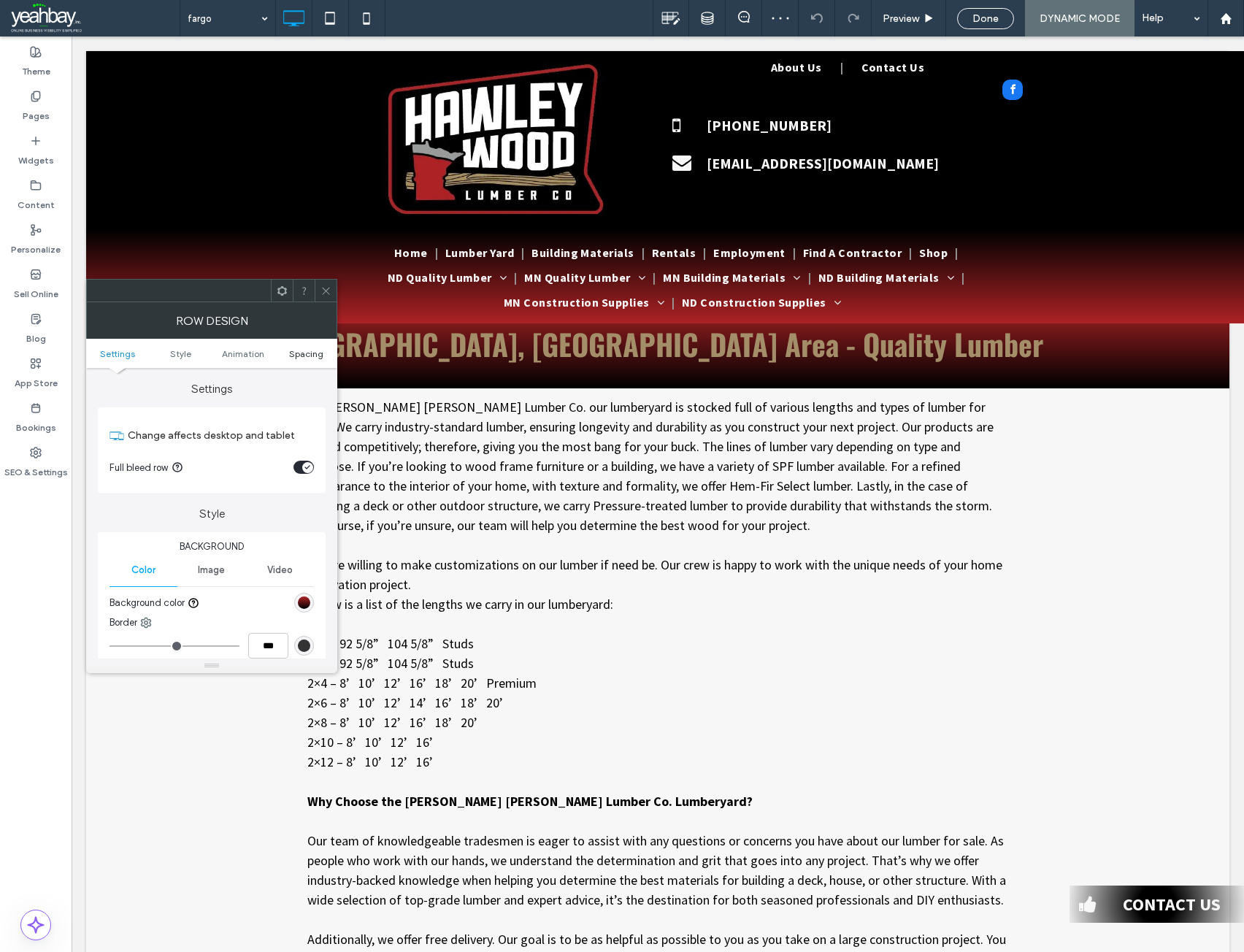
click at [308, 352] on span "Spacing" at bounding box center [306, 354] width 35 height 11
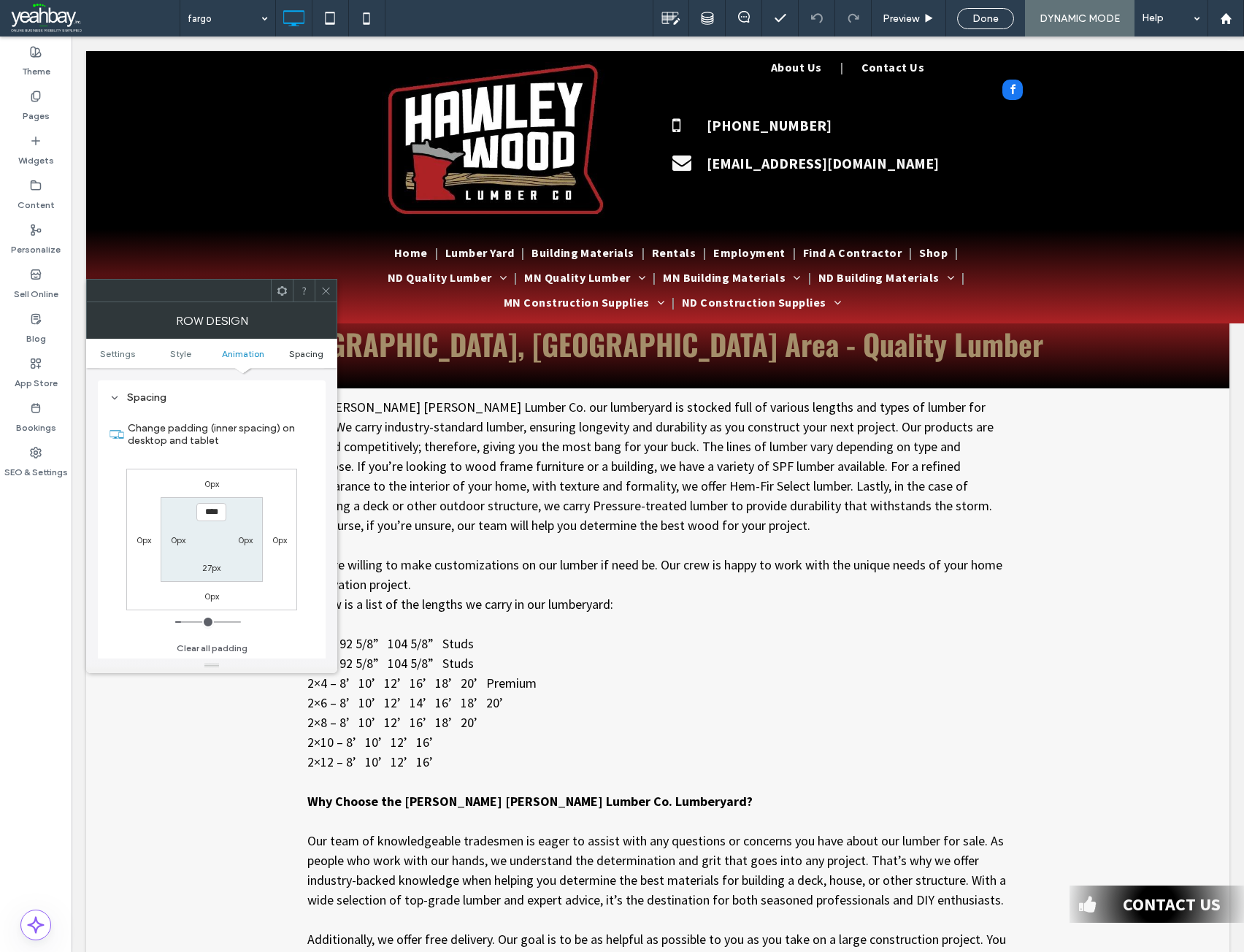
scroll to position [402, 0]
type input "**"
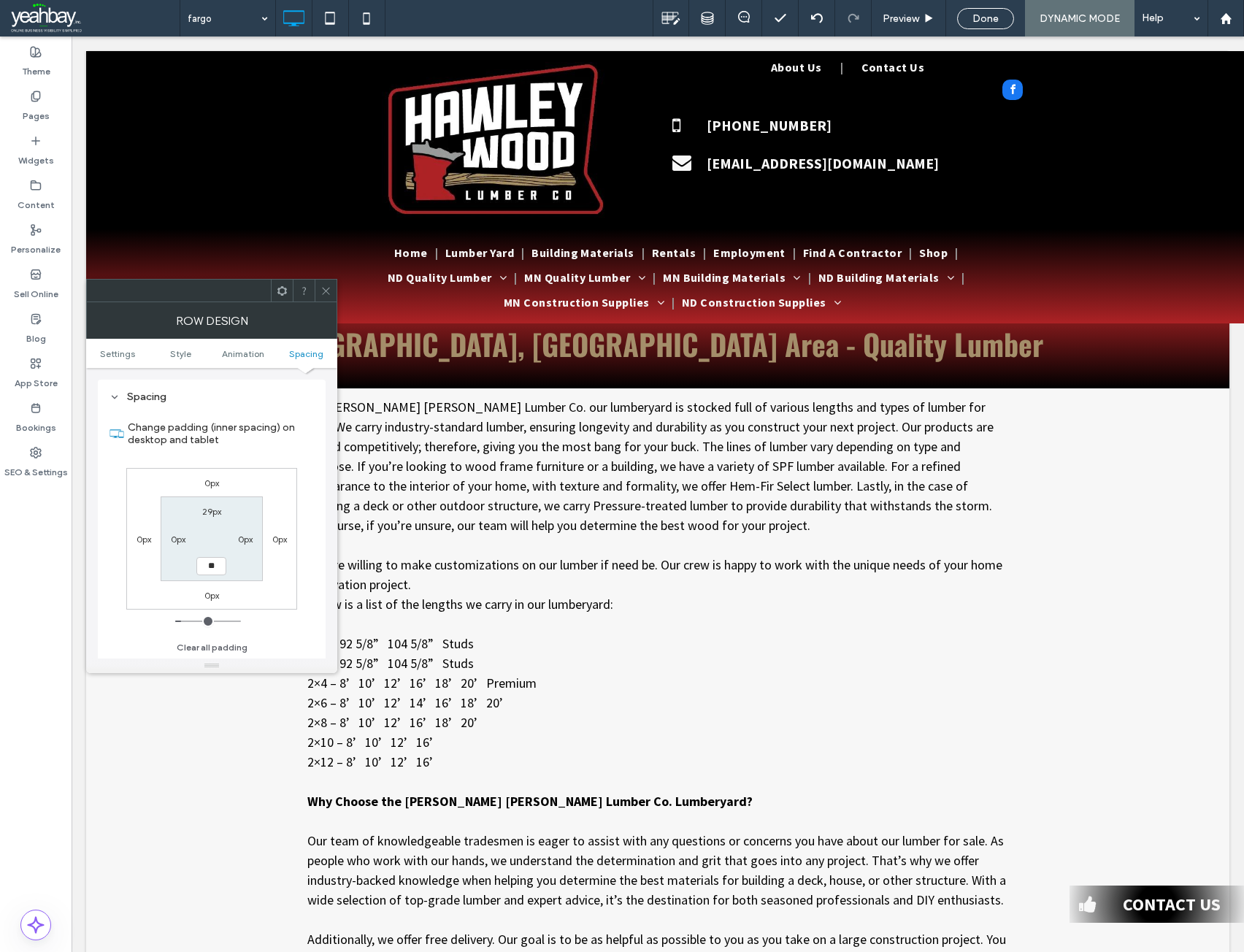
type input "****"
click at [203, 512] on label "29px" at bounding box center [212, 512] width 19 height 11
type input "**"
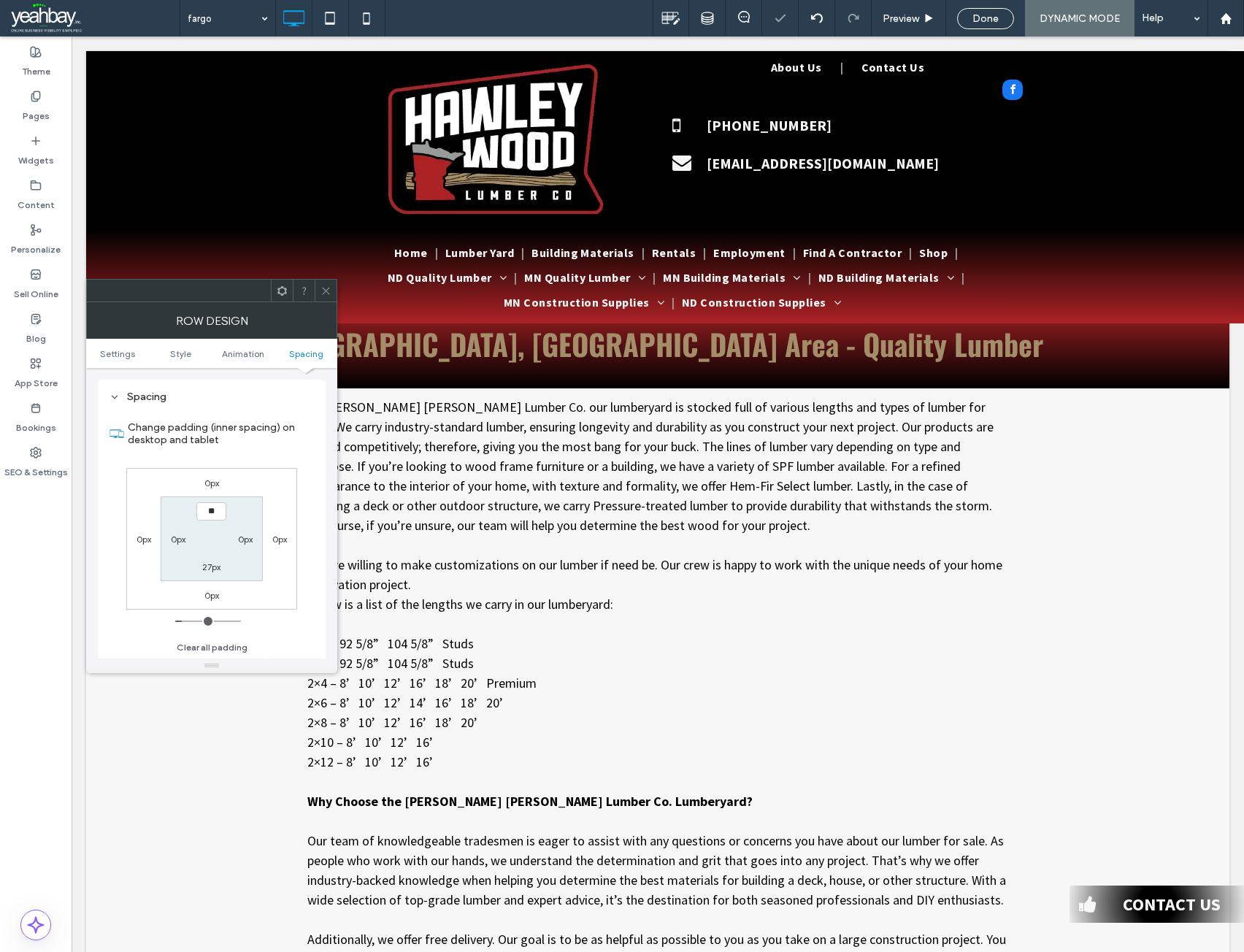
type input "****"
click at [328, 290] on icon at bounding box center [326, 291] width 11 height 11
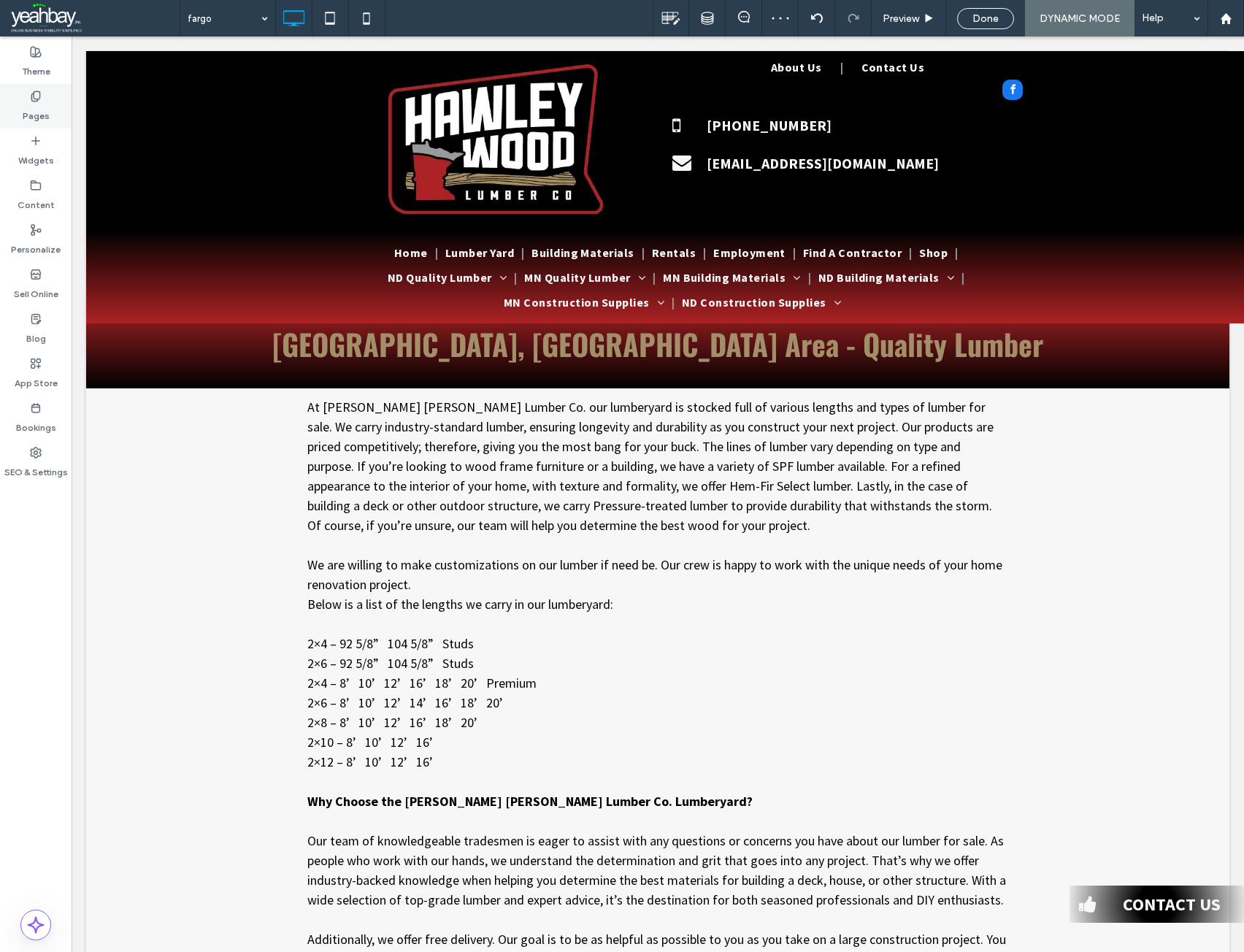
click at [31, 110] on label "Pages" at bounding box center [36, 112] width 27 height 20
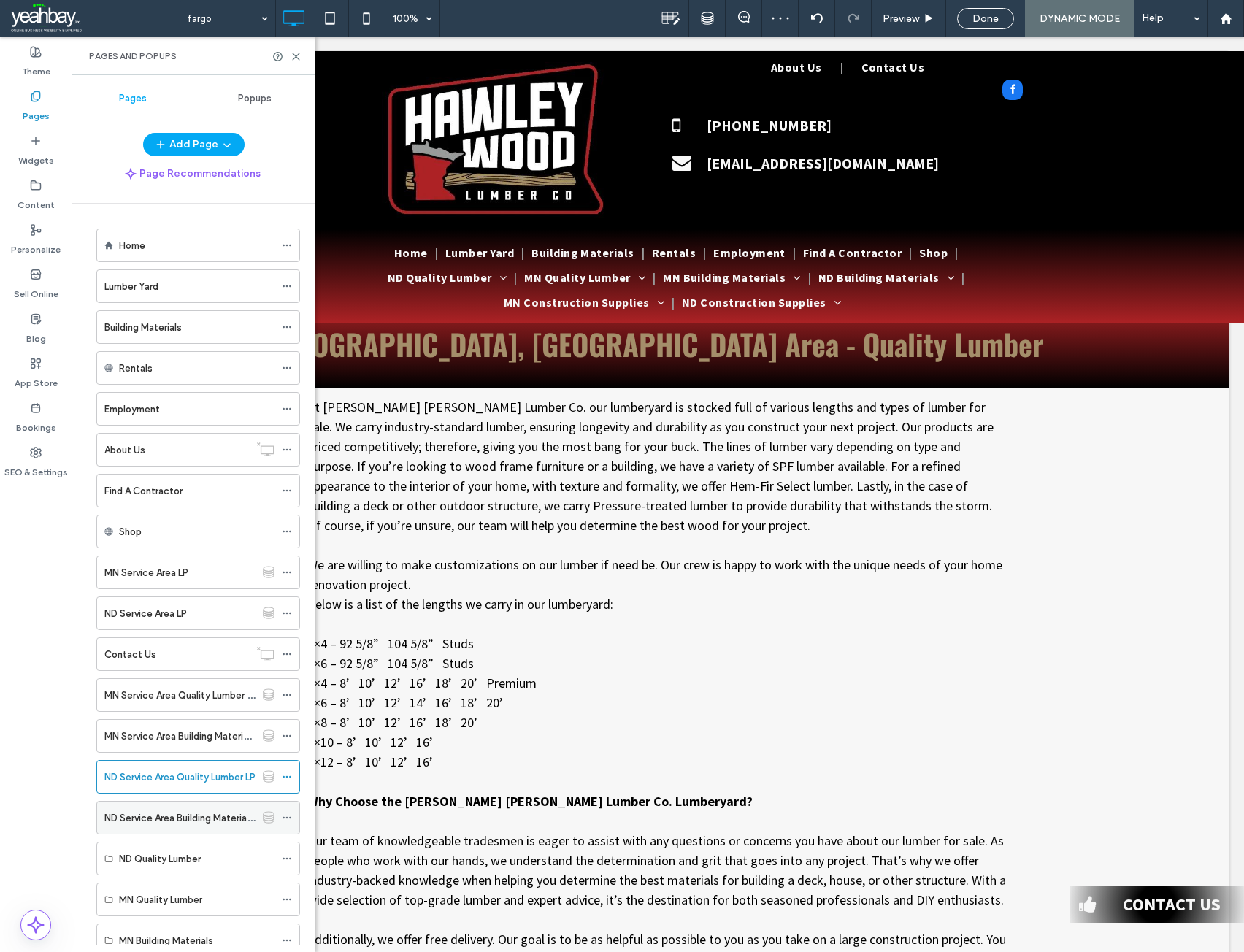
click at [159, 819] on label "ND Service Area Building Materials LP" at bounding box center [185, 818] width 162 height 26
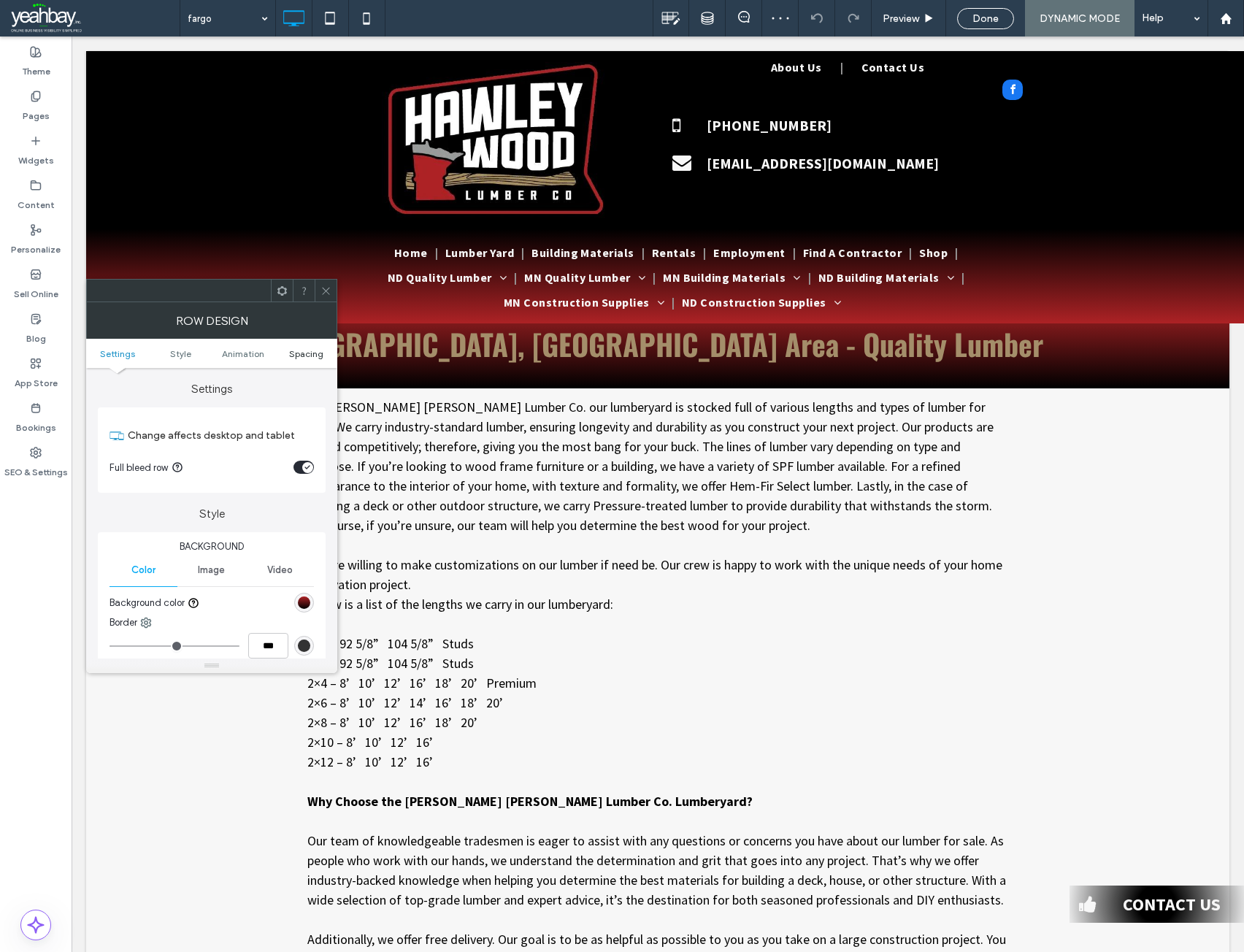
click at [302, 357] on span "Spacing" at bounding box center [306, 354] width 35 height 11
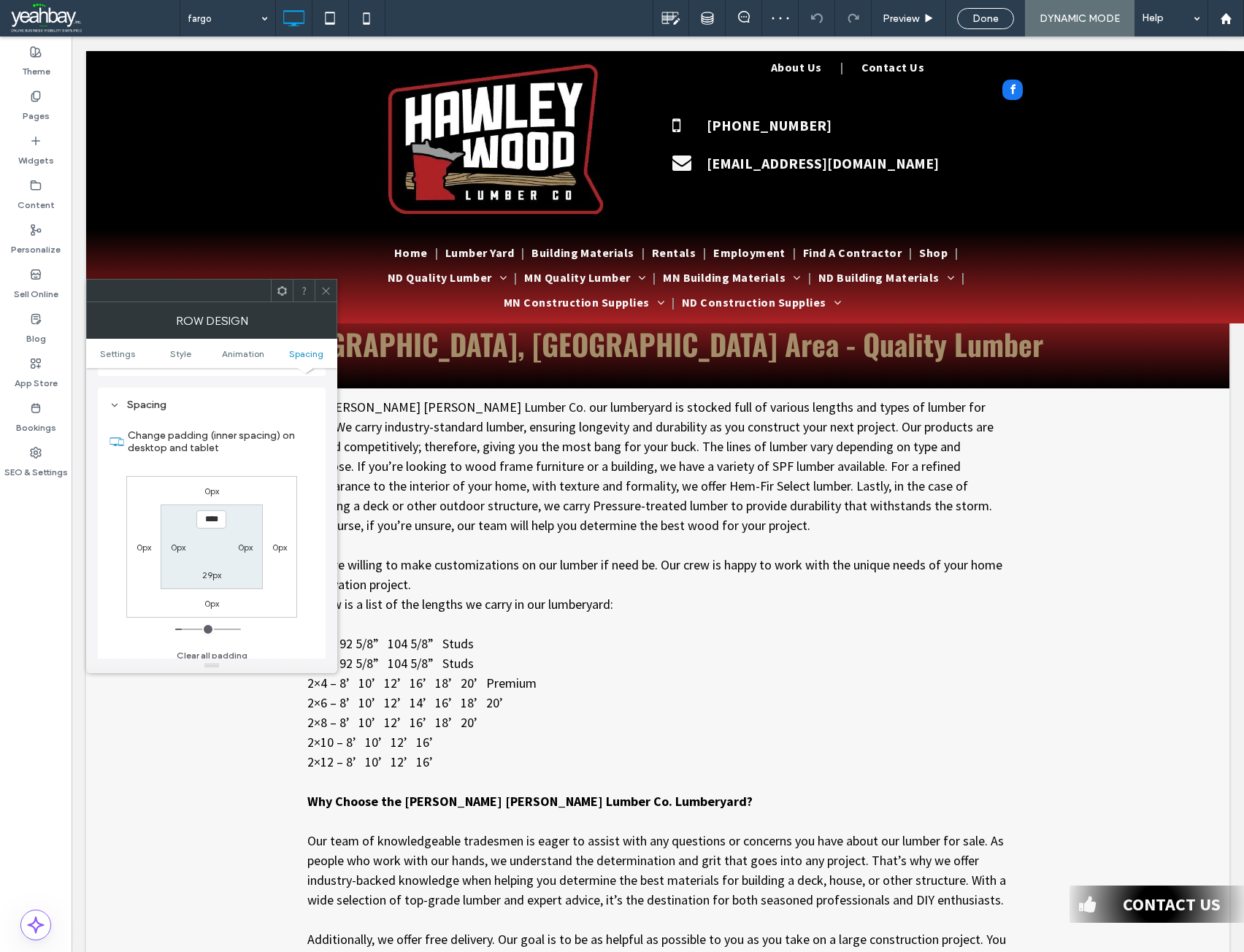
scroll to position [402, 0]
type input "**"
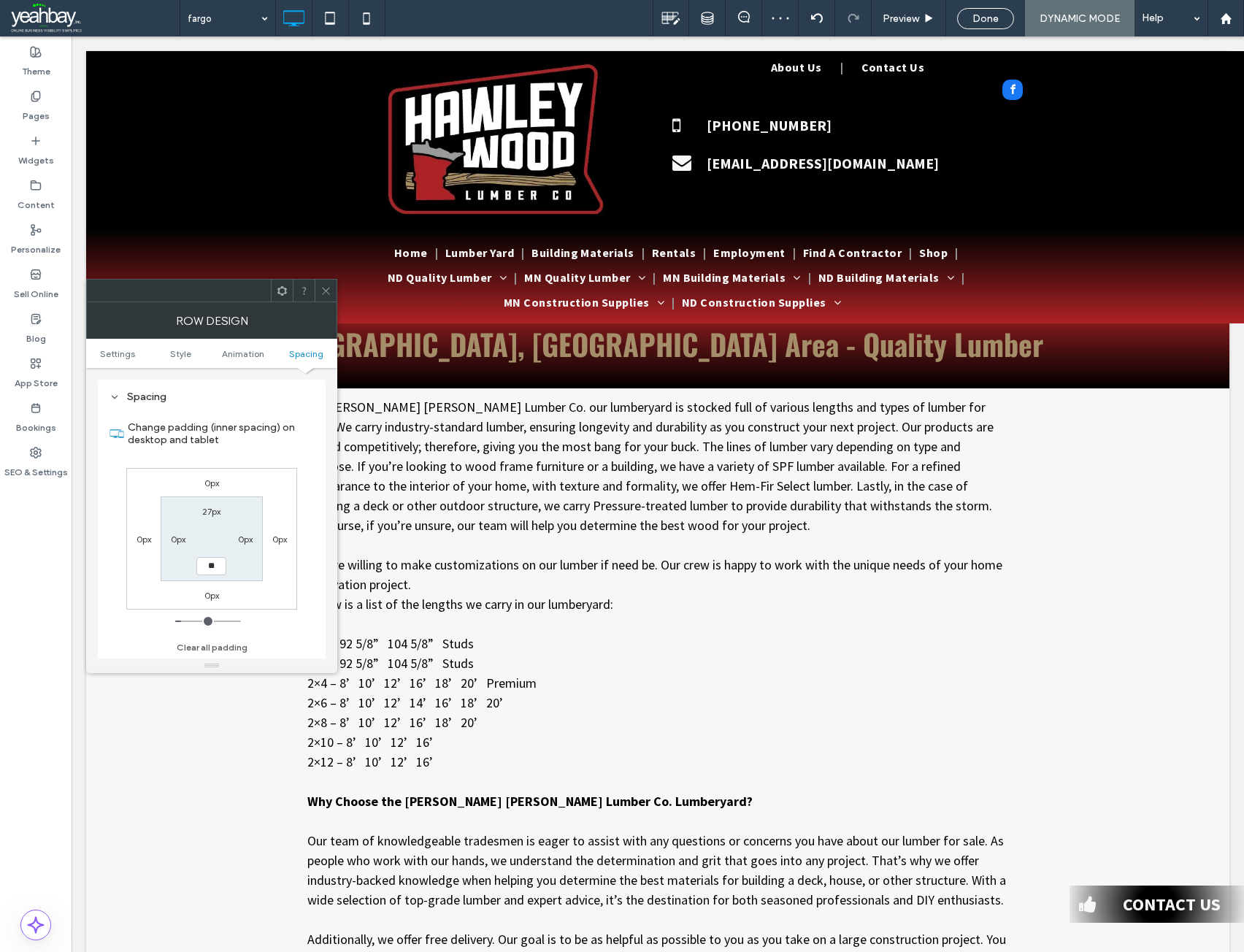
type input "****"
click at [322, 286] on icon at bounding box center [326, 291] width 11 height 11
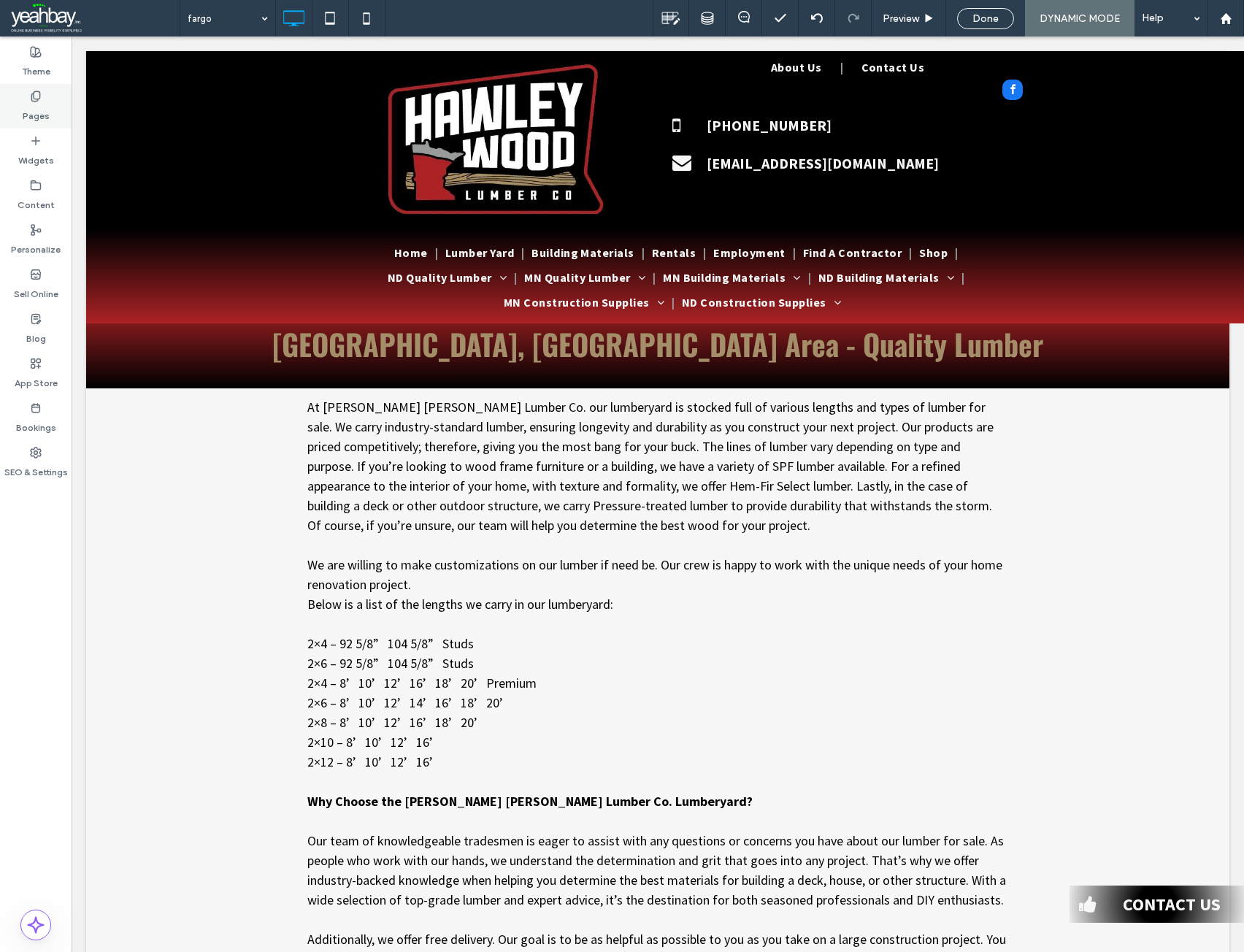
click at [45, 123] on div "Pages" at bounding box center [35, 106] width 71 height 45
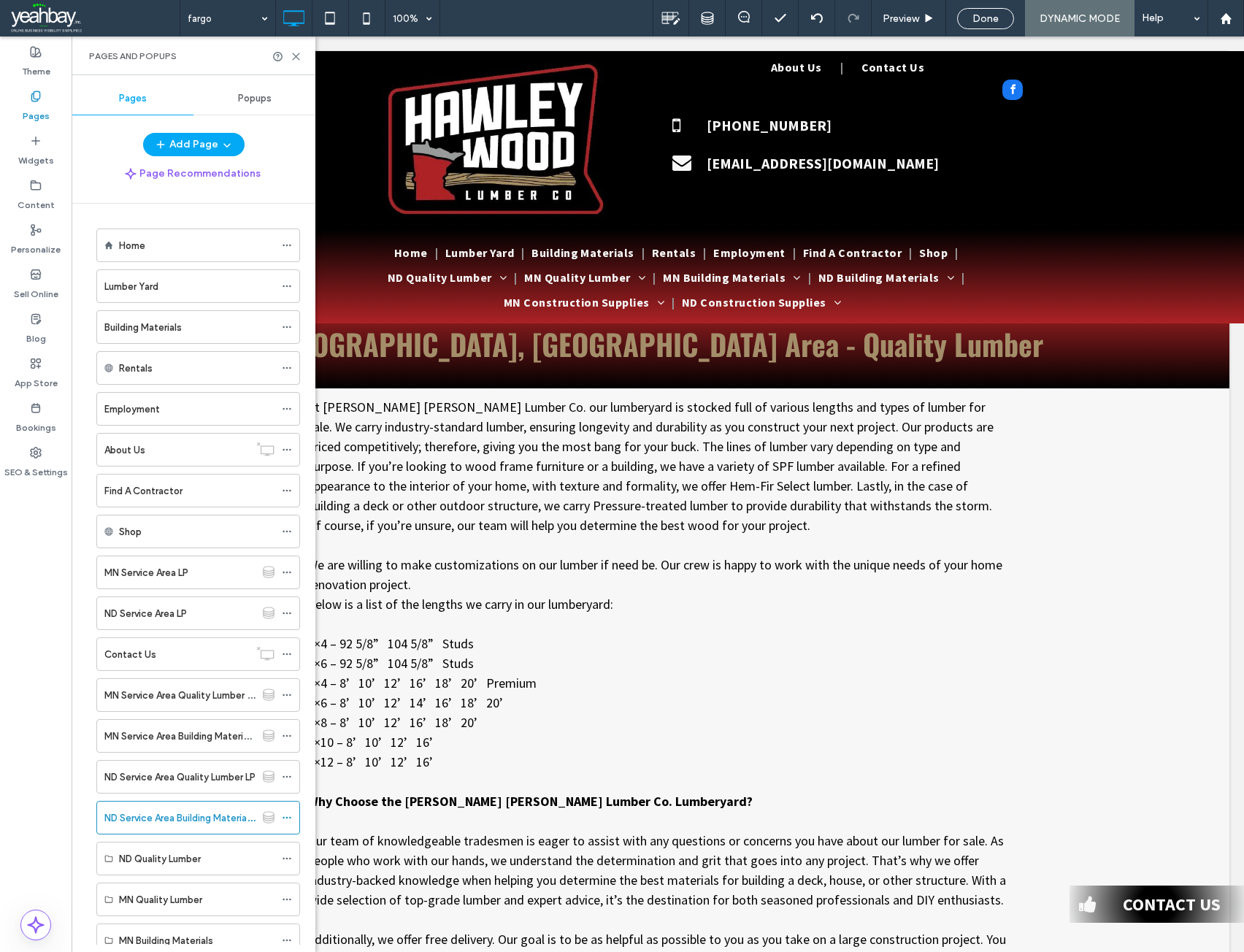
click at [142, 735] on label "MN Service Area Building Materials LP" at bounding box center [186, 736] width 163 height 26
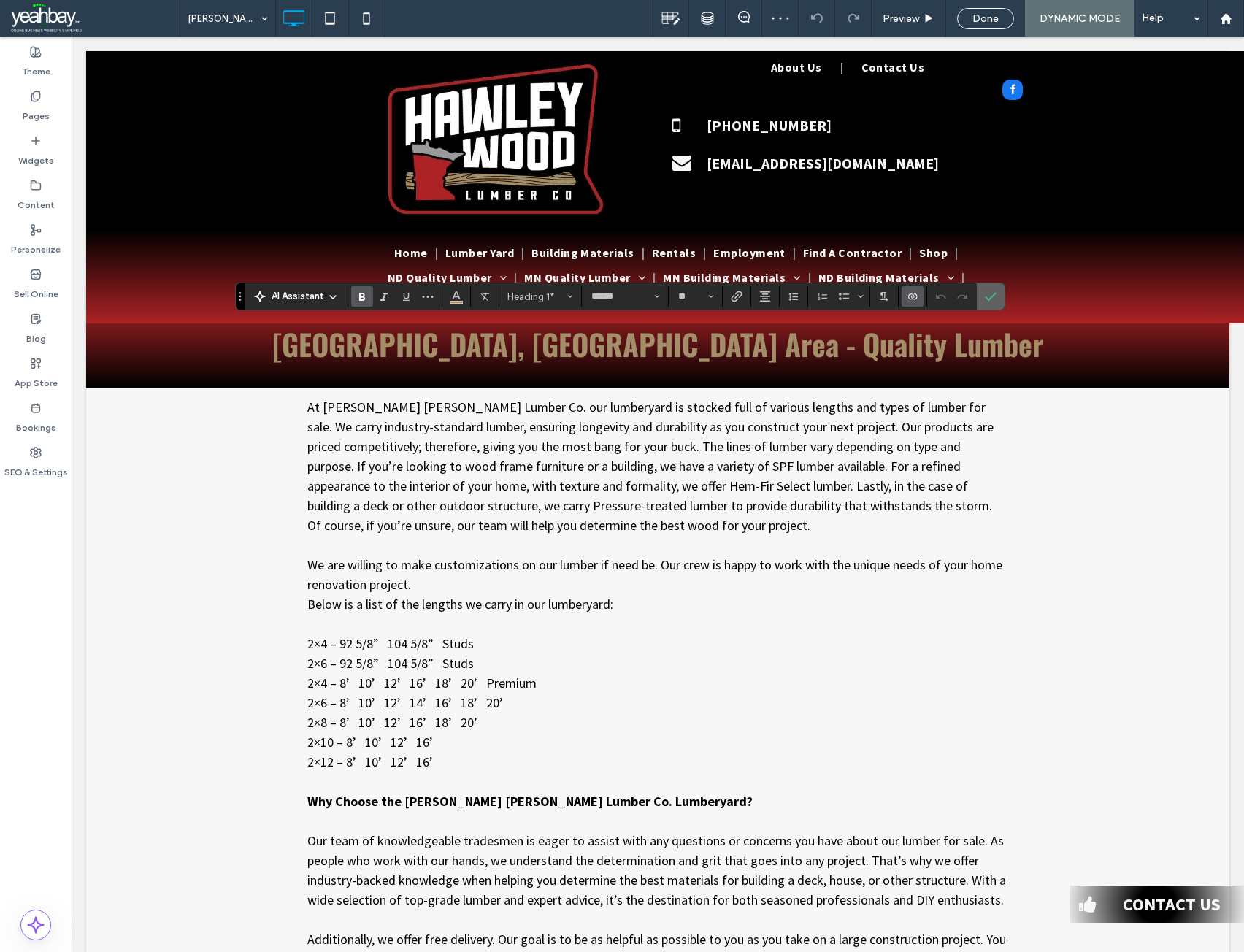
click at [991, 295] on icon "Confirm" at bounding box center [990, 296] width 12 height 12
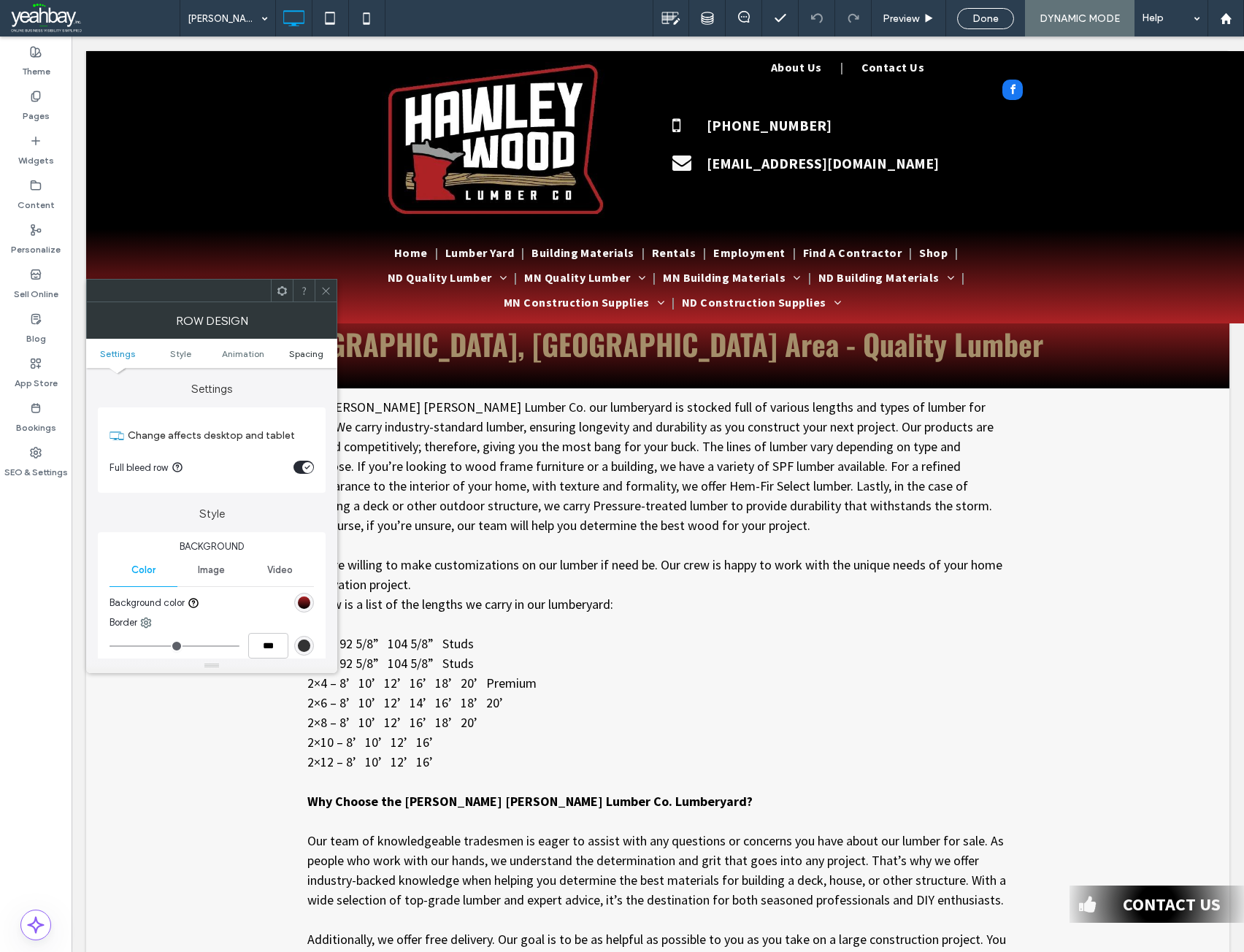
click at [301, 356] on span "Spacing" at bounding box center [306, 354] width 35 height 11
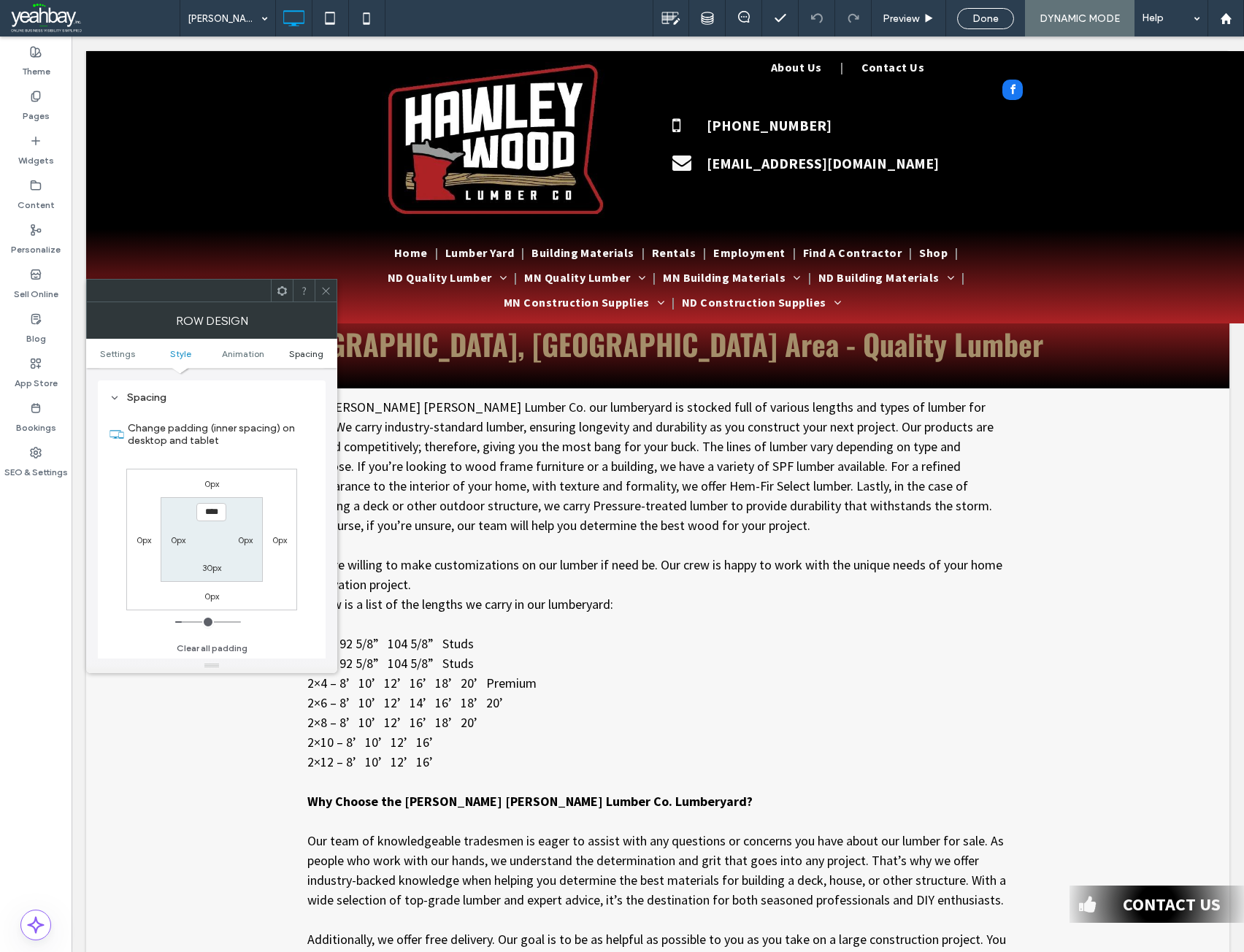
scroll to position [402, 0]
type input "**"
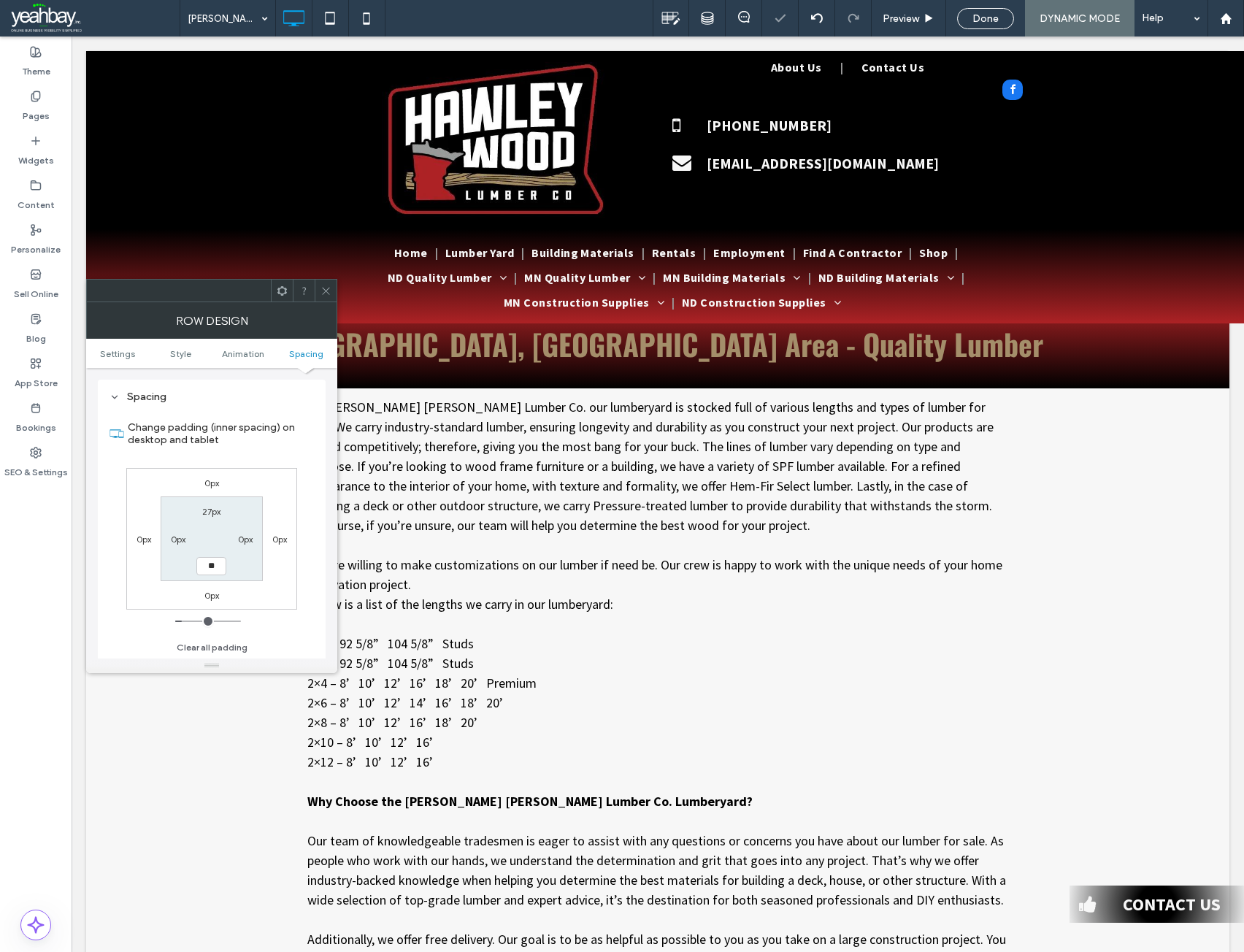
type input "****"
click at [327, 291] on use at bounding box center [325, 290] width 7 height 7
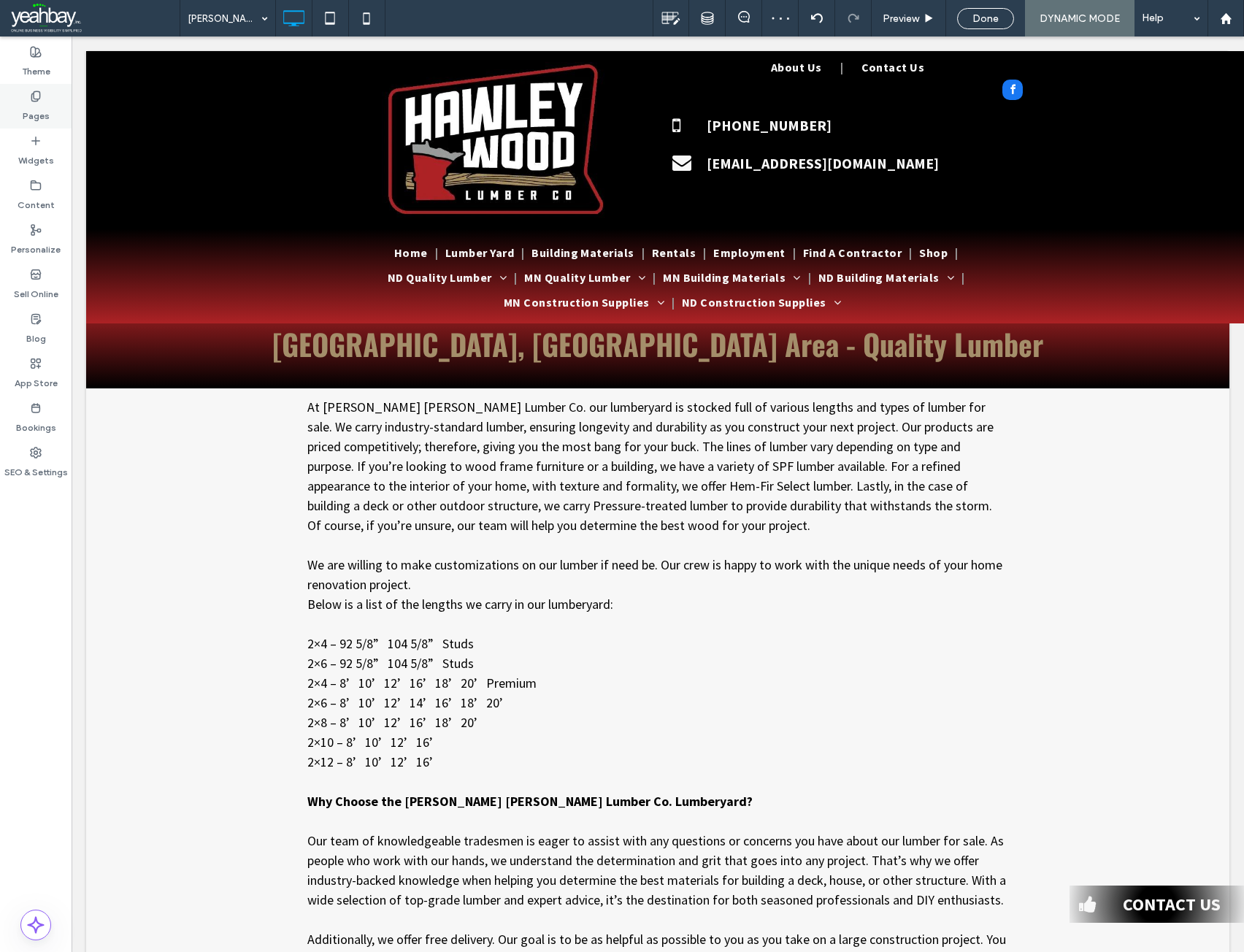
click at [41, 119] on label "Pages" at bounding box center [36, 112] width 27 height 20
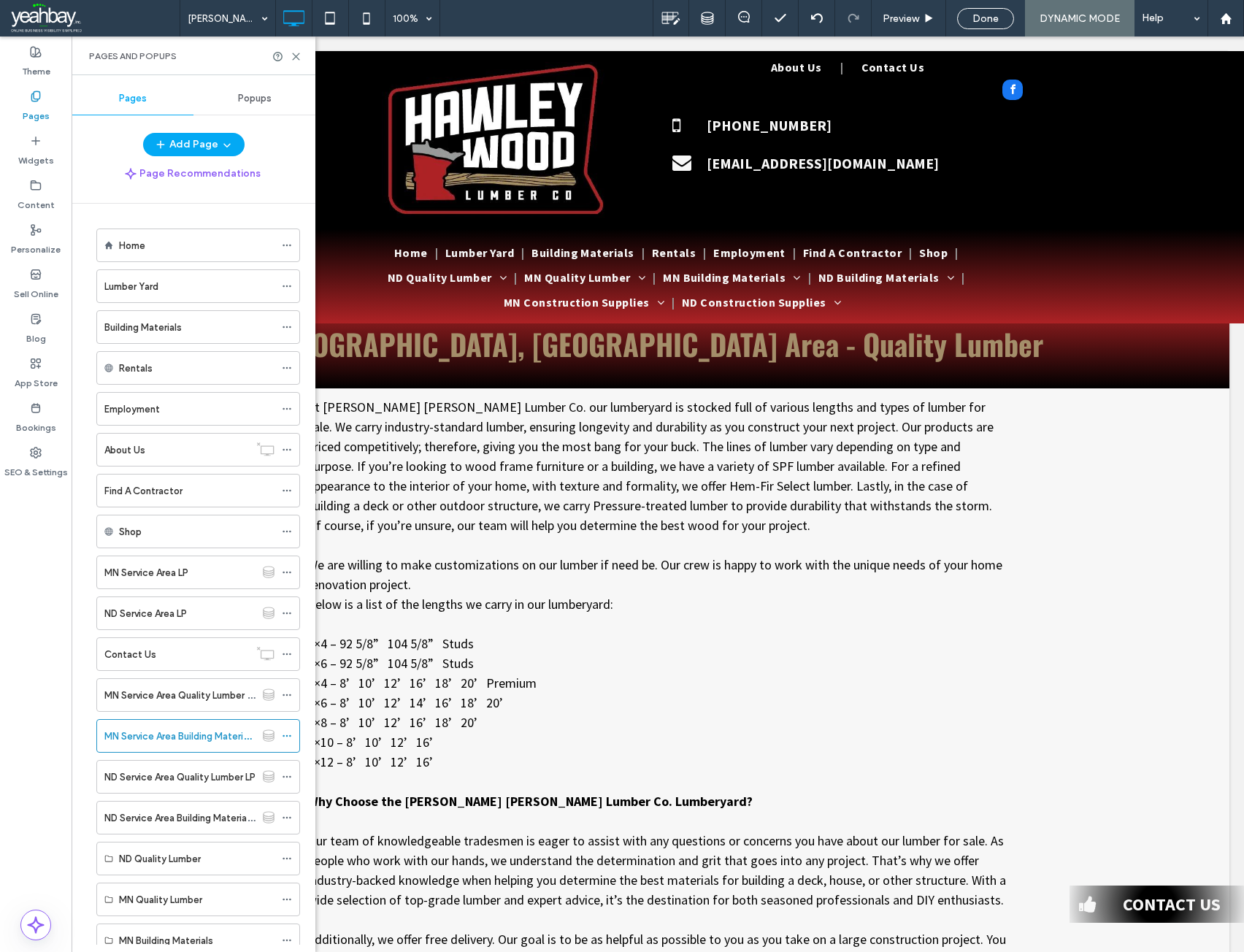
click at [116, 702] on label "MN Service Area Quality Lumber LP" at bounding box center [181, 695] width 152 height 26
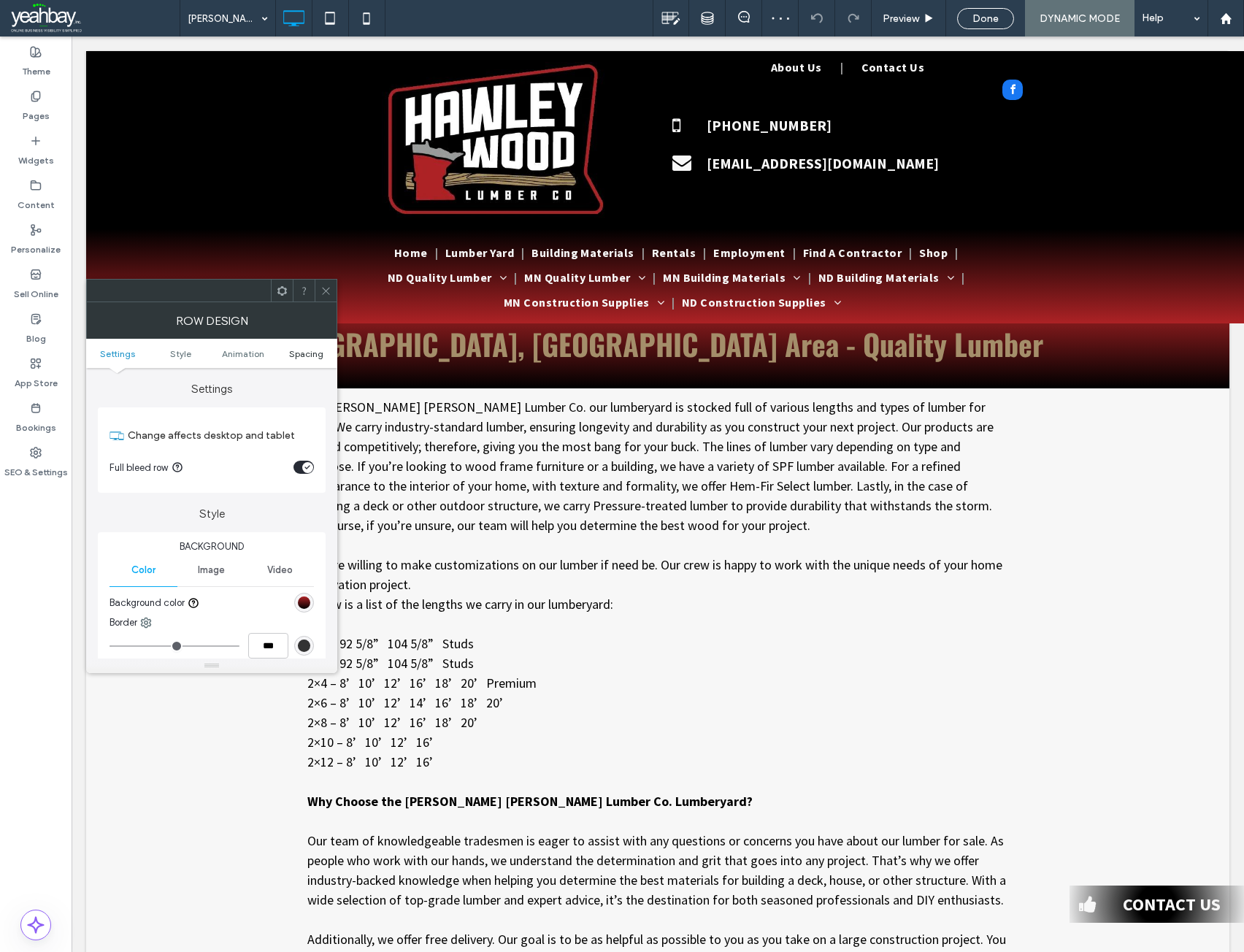
click at [301, 354] on span "Spacing" at bounding box center [306, 354] width 35 height 11
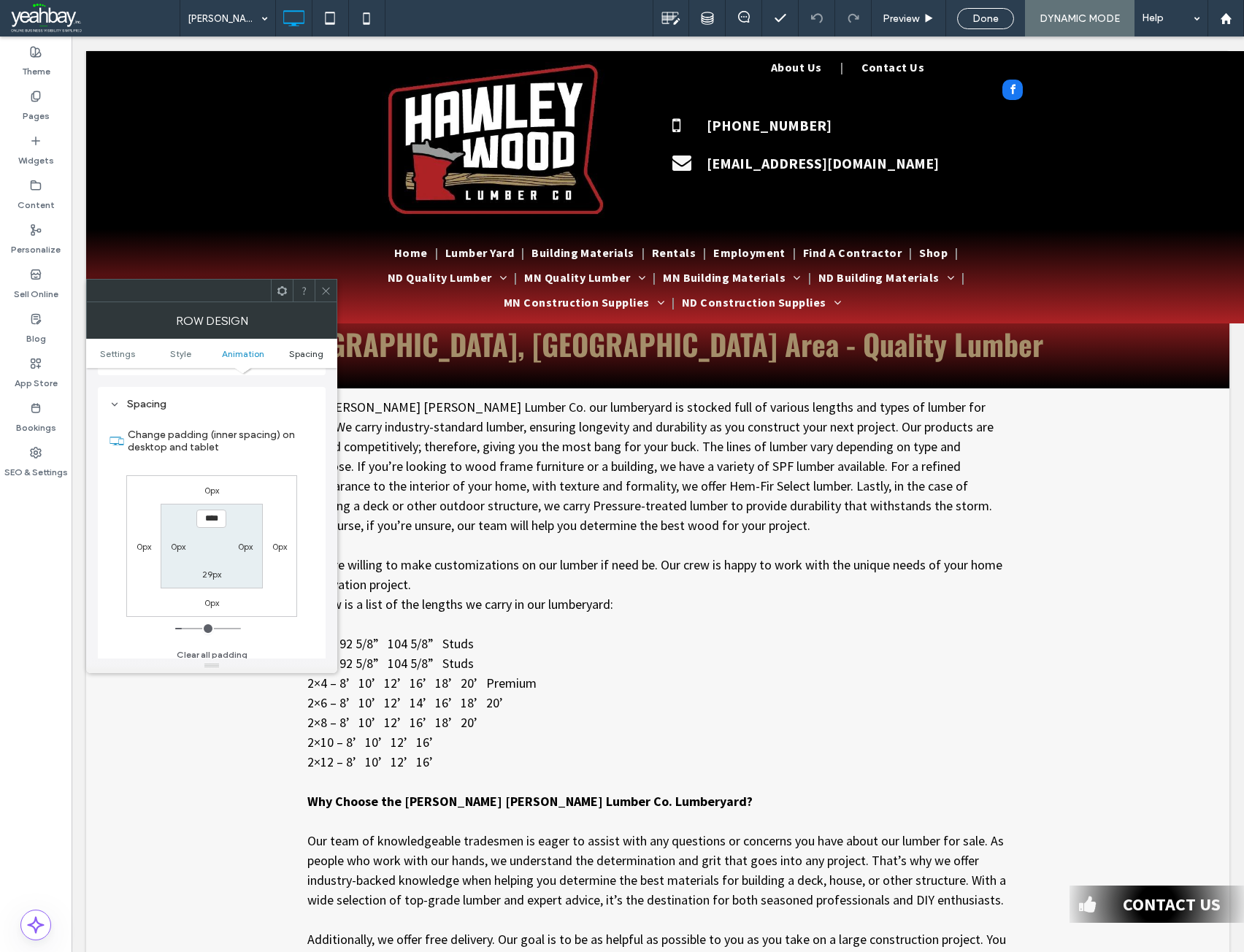
scroll to position [402, 0]
type input "**"
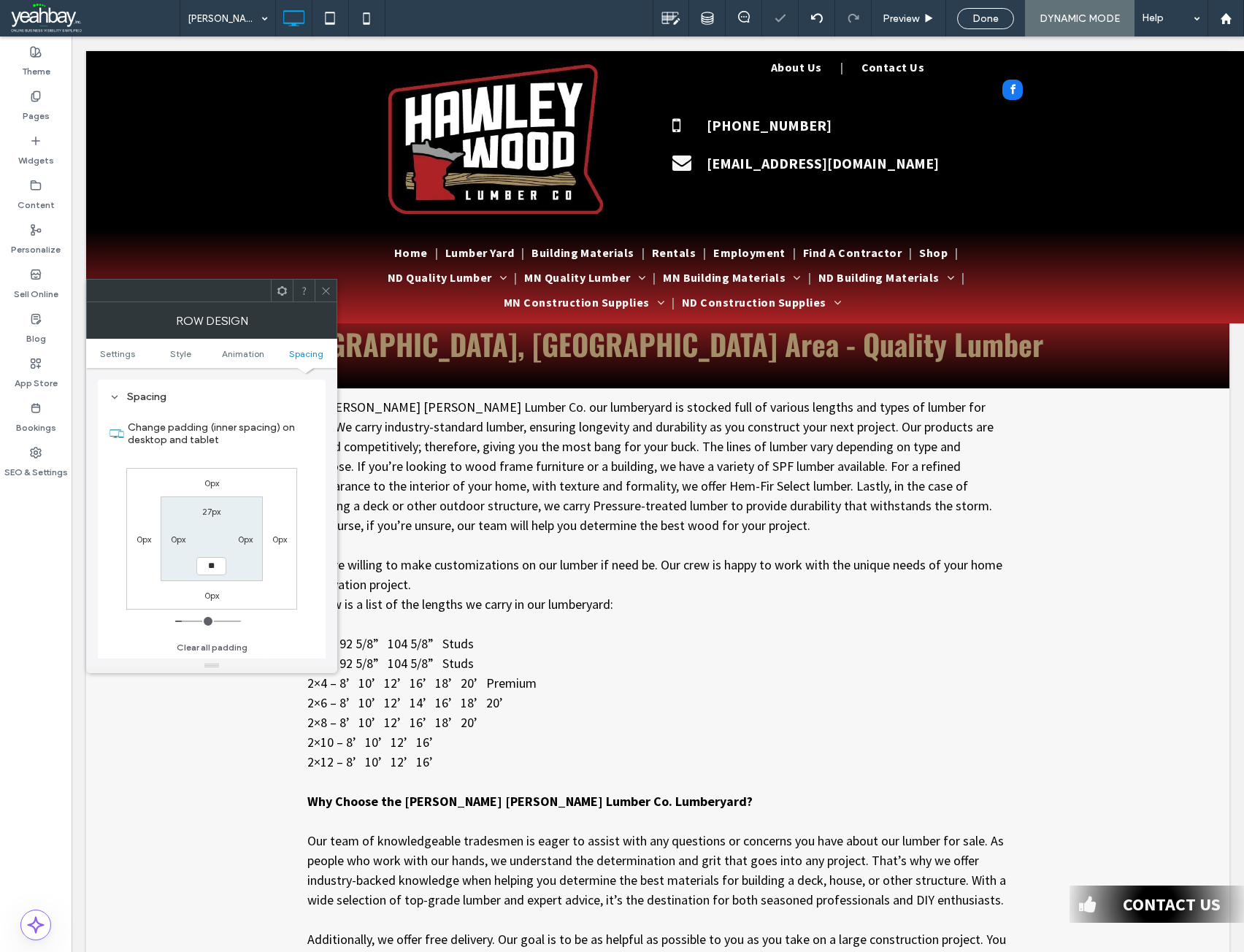
type input "****"
click at [327, 290] on use at bounding box center [325, 290] width 7 height 7
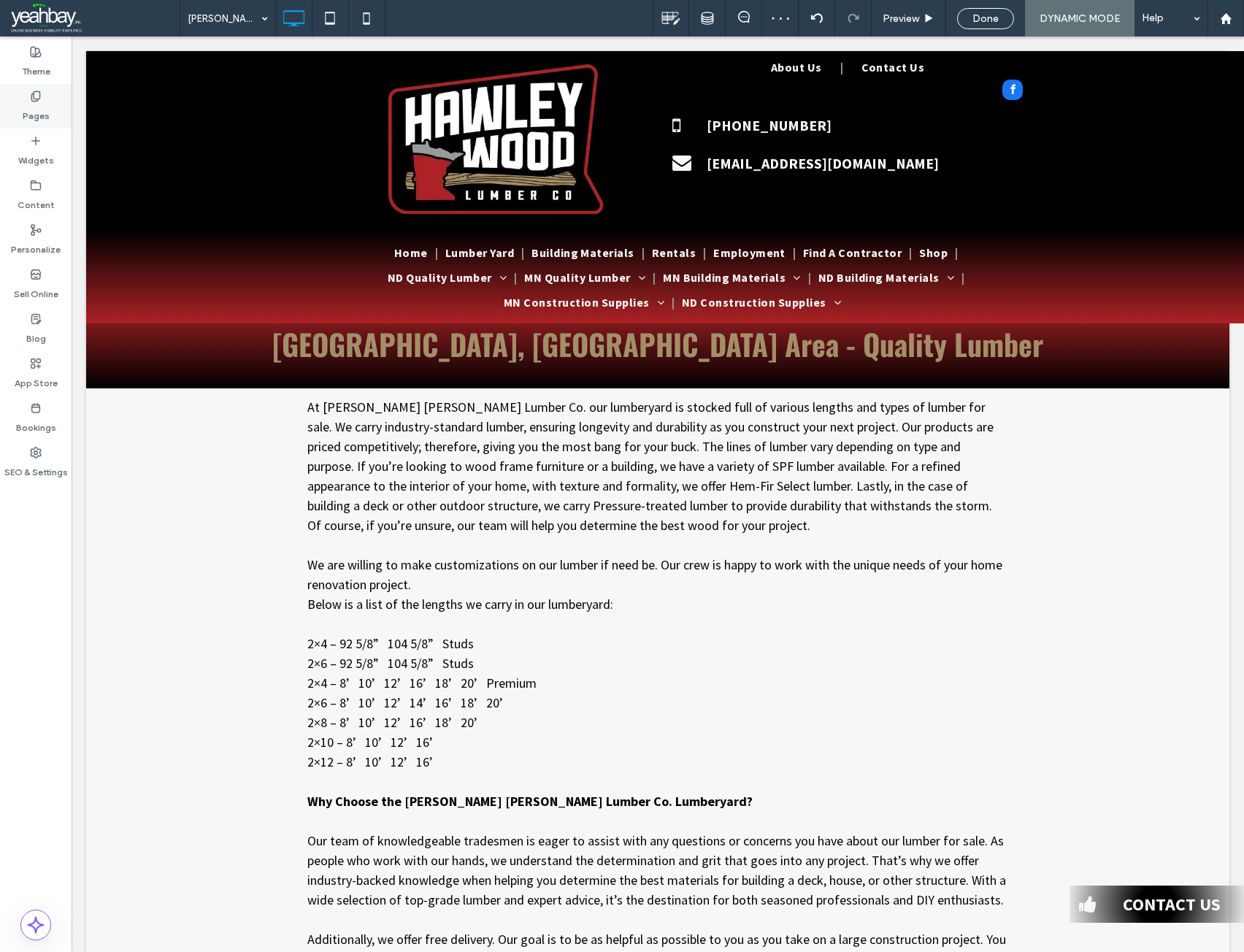
click at [30, 118] on label "Pages" at bounding box center [36, 112] width 27 height 20
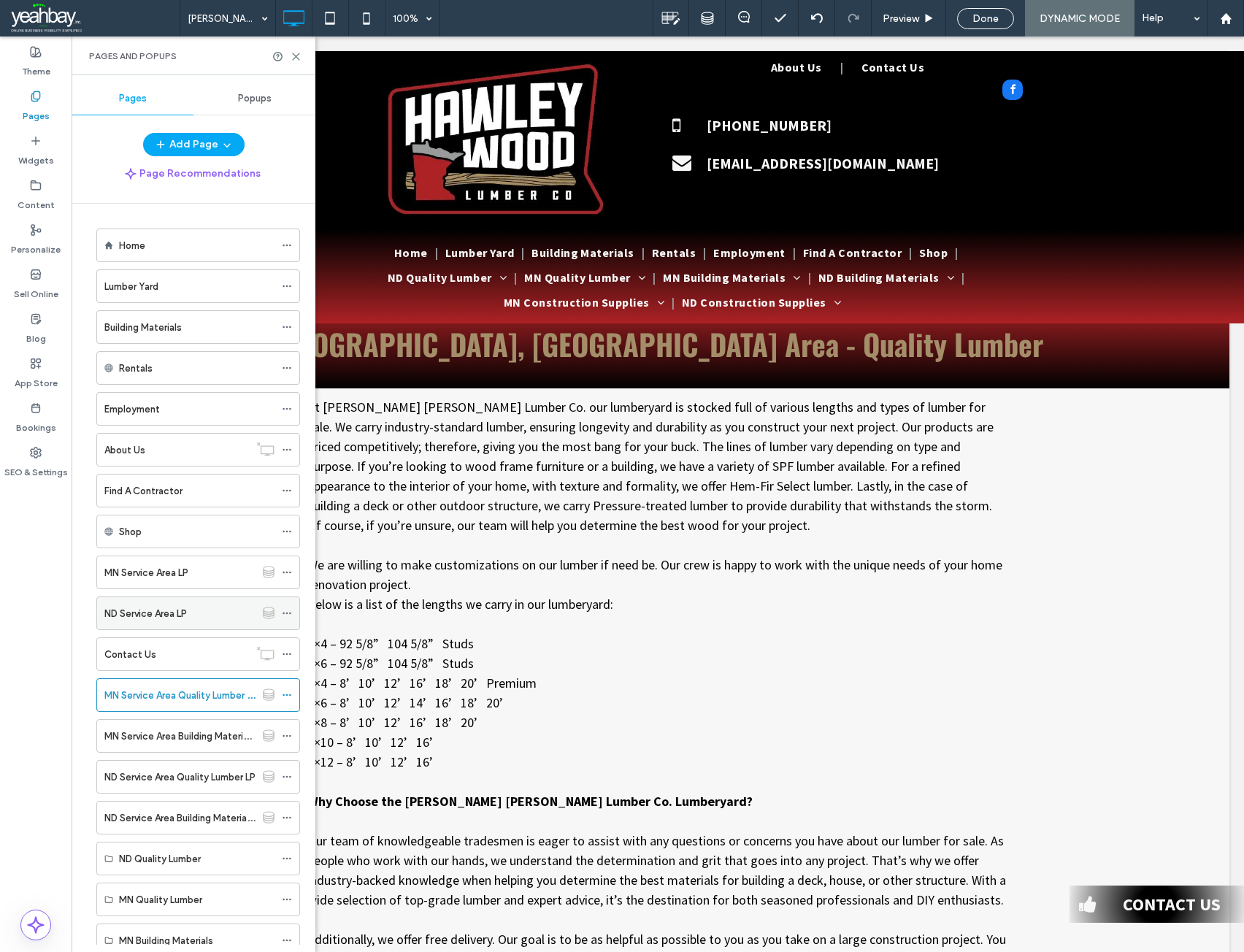
click at [155, 613] on label "ND Service Area LP" at bounding box center [145, 613] width 82 height 26
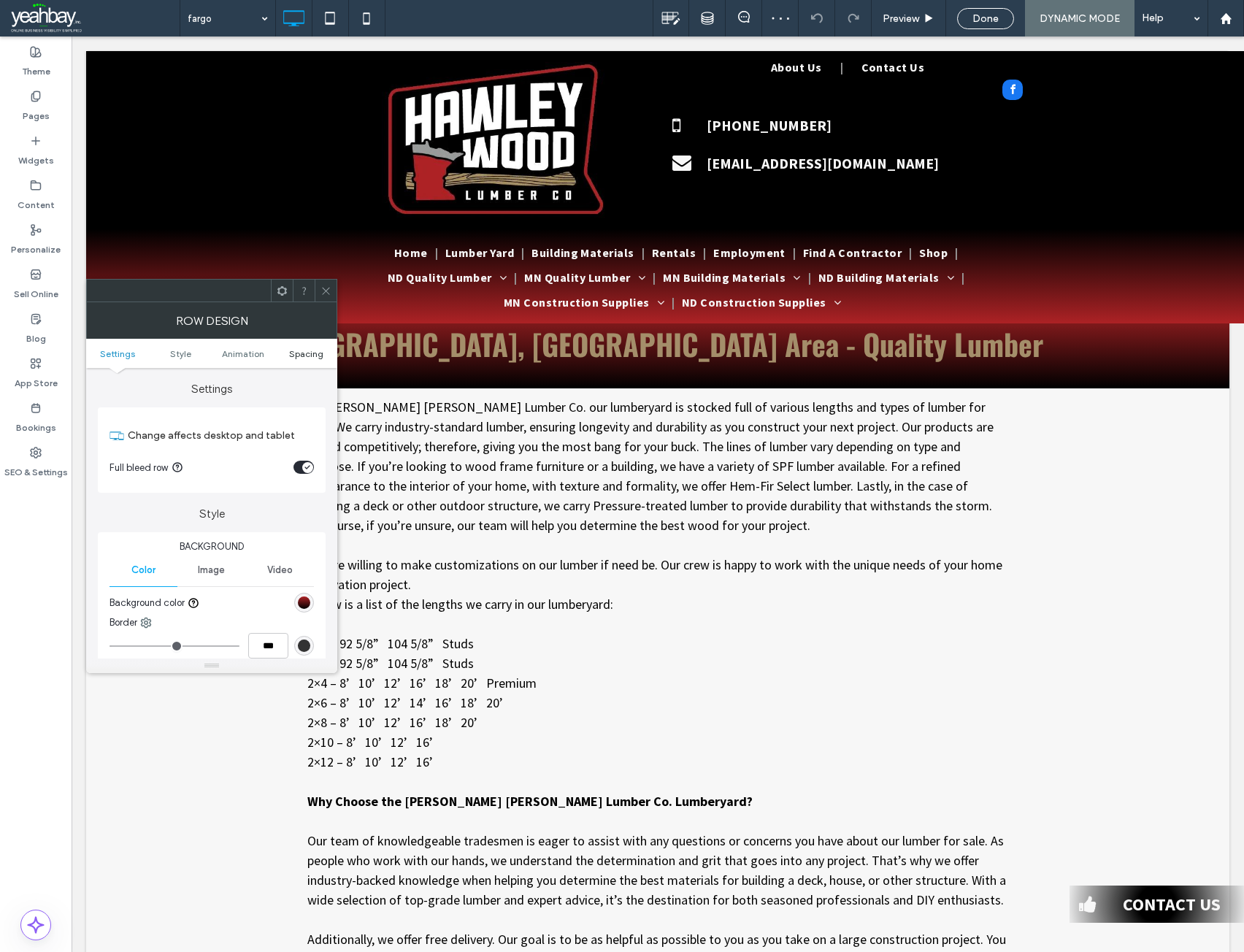
click at [305, 355] on span "Spacing" at bounding box center [306, 354] width 35 height 11
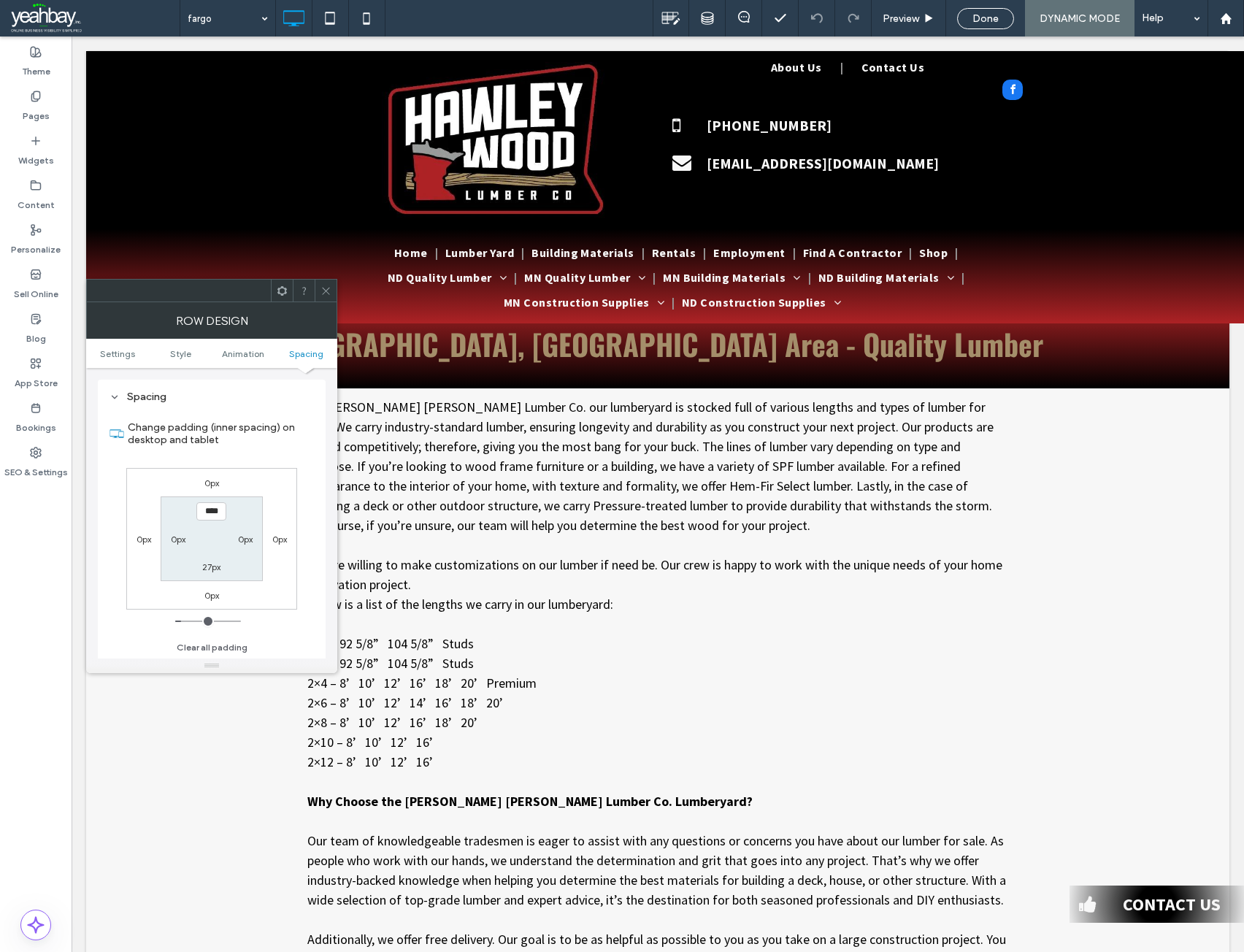
scroll to position [402, 0]
click at [320, 289] on icon at bounding box center [326, 291] width 11 height 11
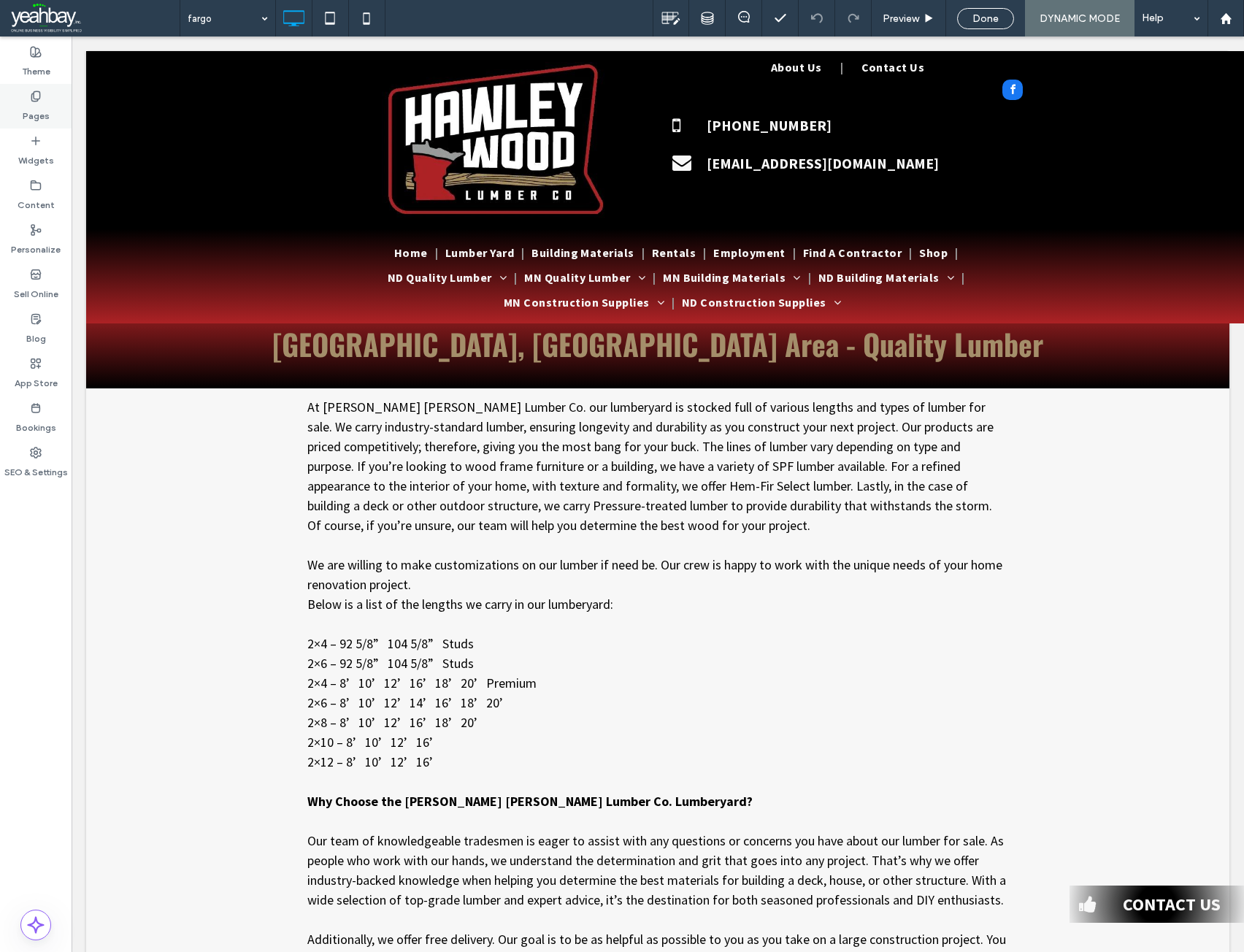
click at [35, 115] on label "Pages" at bounding box center [36, 112] width 27 height 20
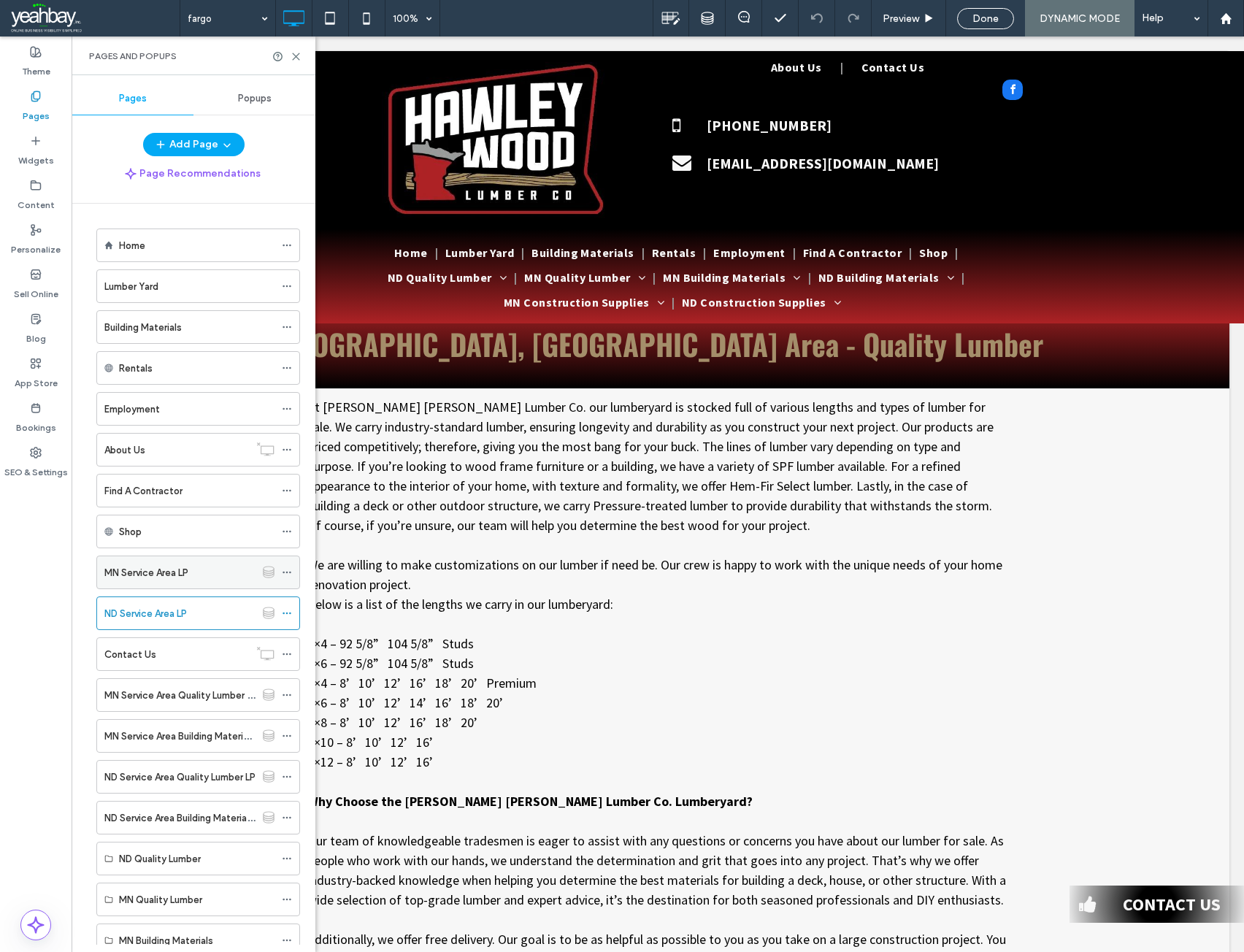
click at [130, 575] on label "MN Service Area LP" at bounding box center [146, 572] width 84 height 26
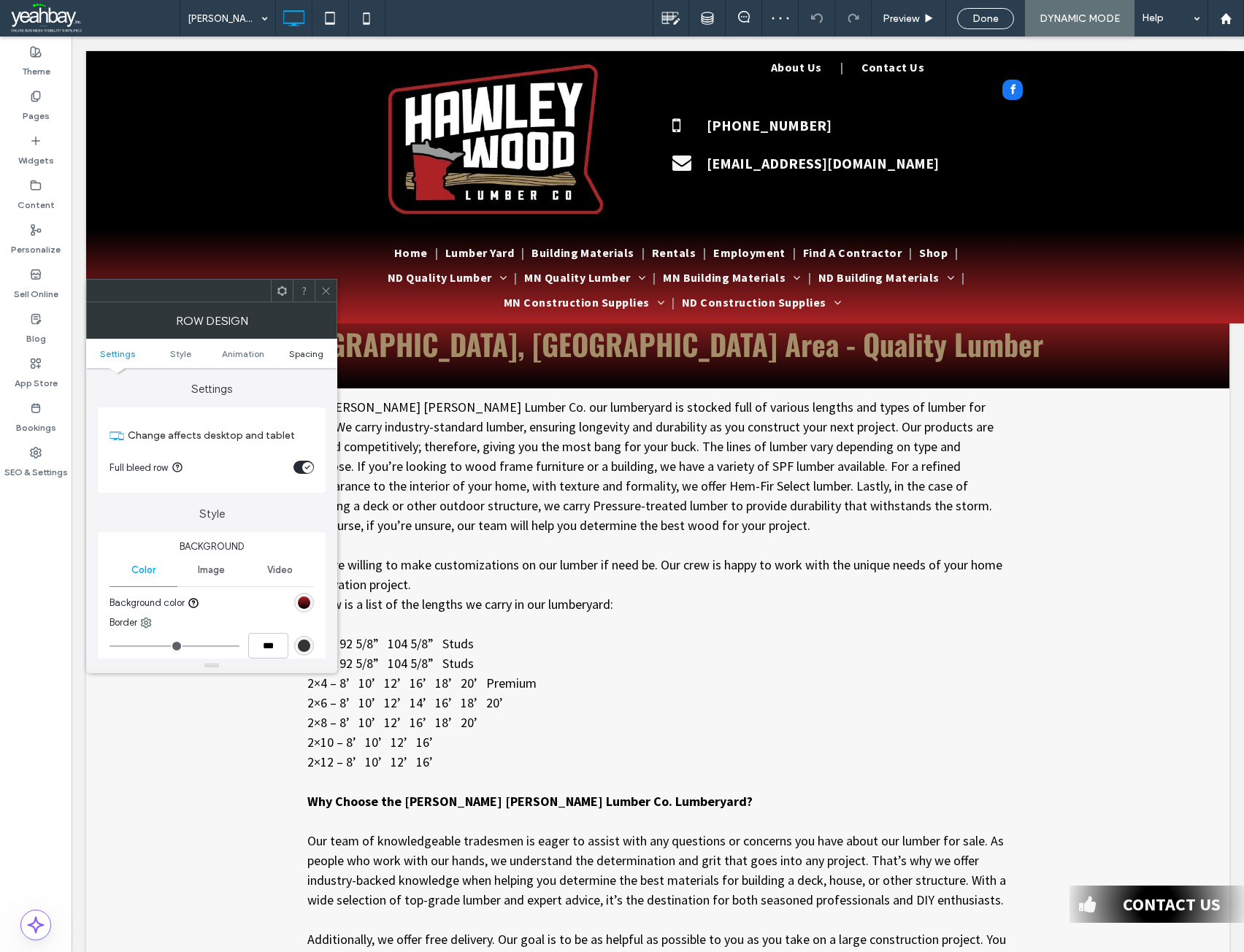
click at [310, 350] on span "Spacing" at bounding box center [306, 354] width 35 height 11
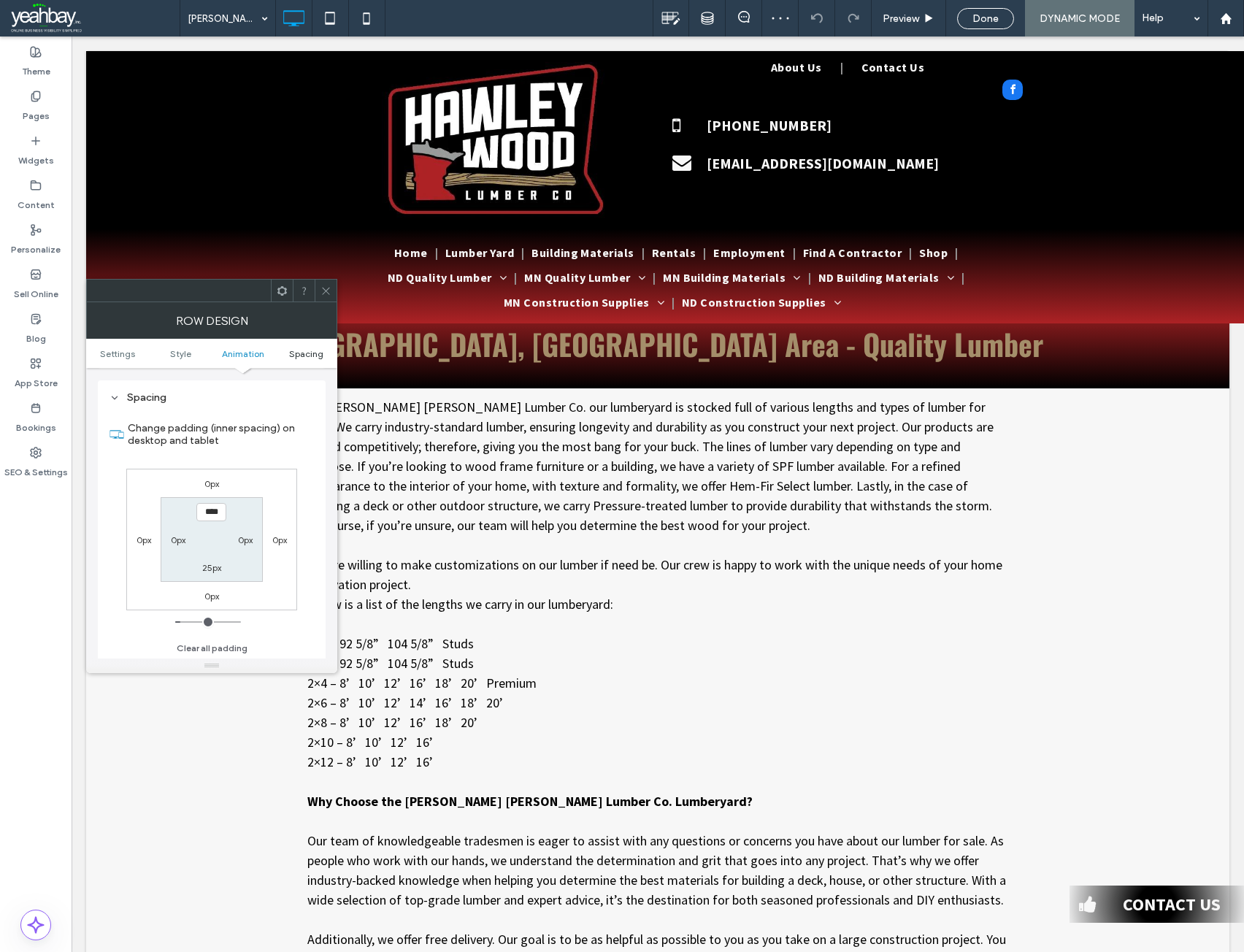
scroll to position [402, 0]
type input "**"
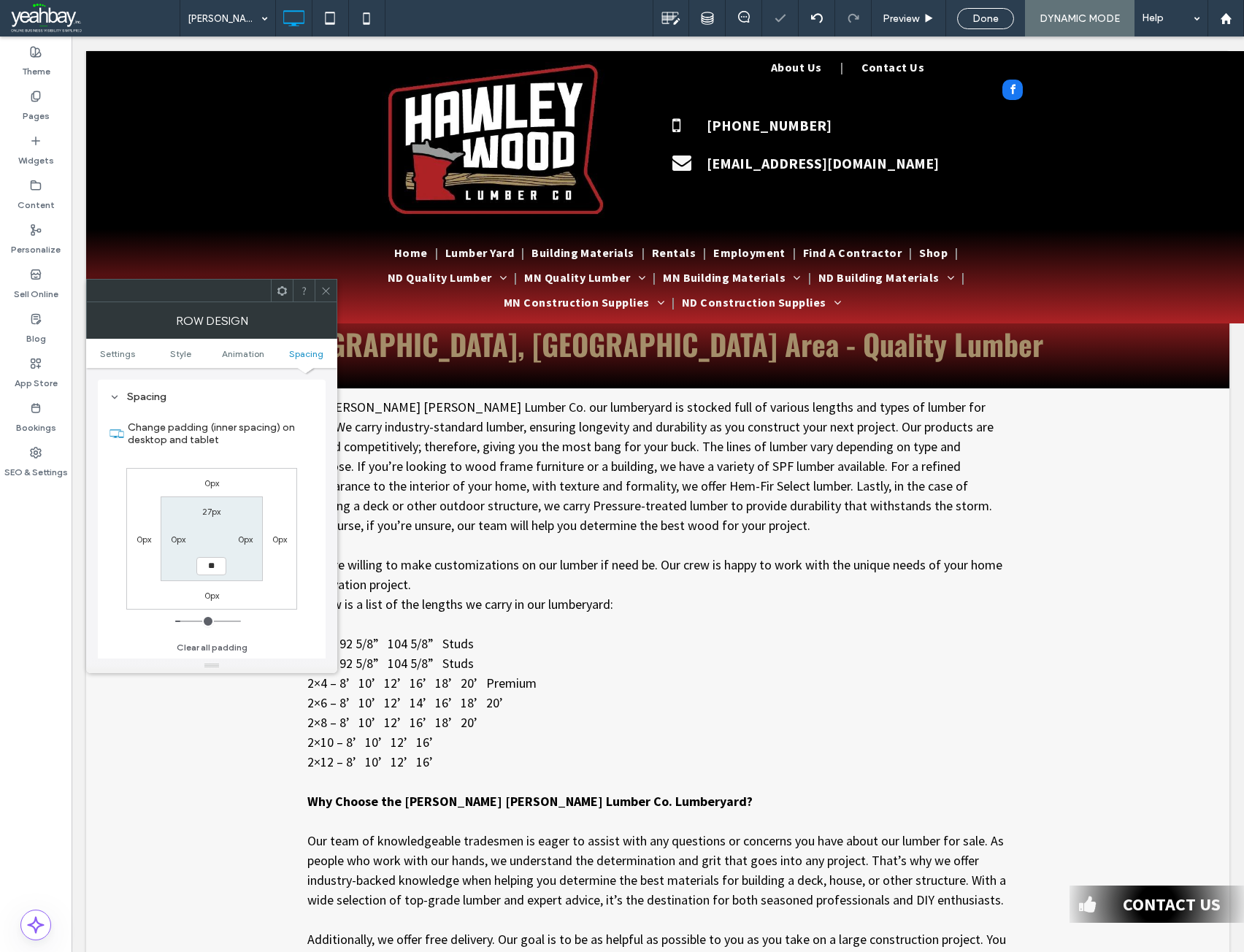
type input "****"
click at [327, 294] on icon at bounding box center [326, 291] width 11 height 11
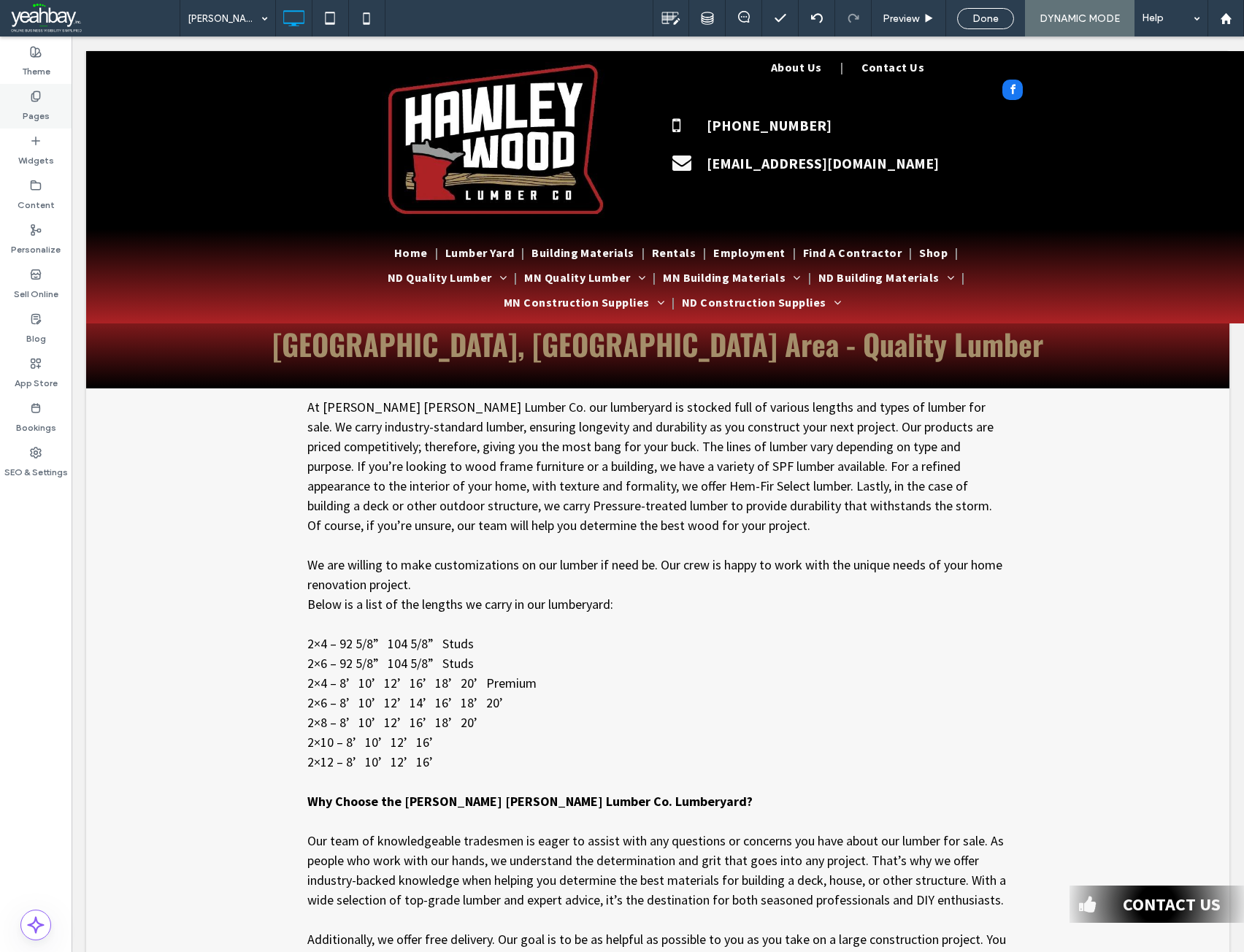
click at [26, 123] on div "Pages" at bounding box center [35, 106] width 71 height 45
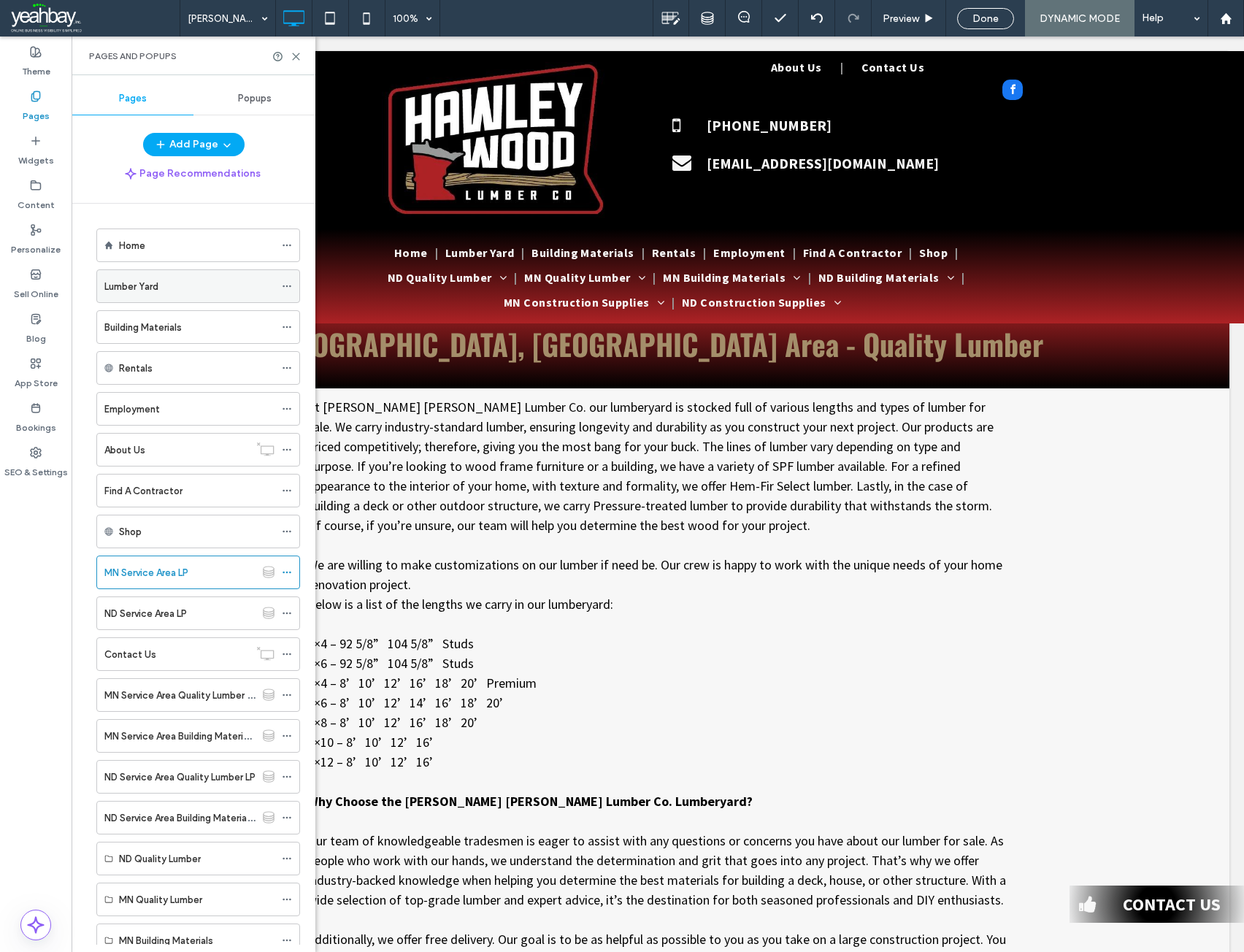
click at [129, 286] on label "Lumber Yard" at bounding box center [131, 286] width 54 height 26
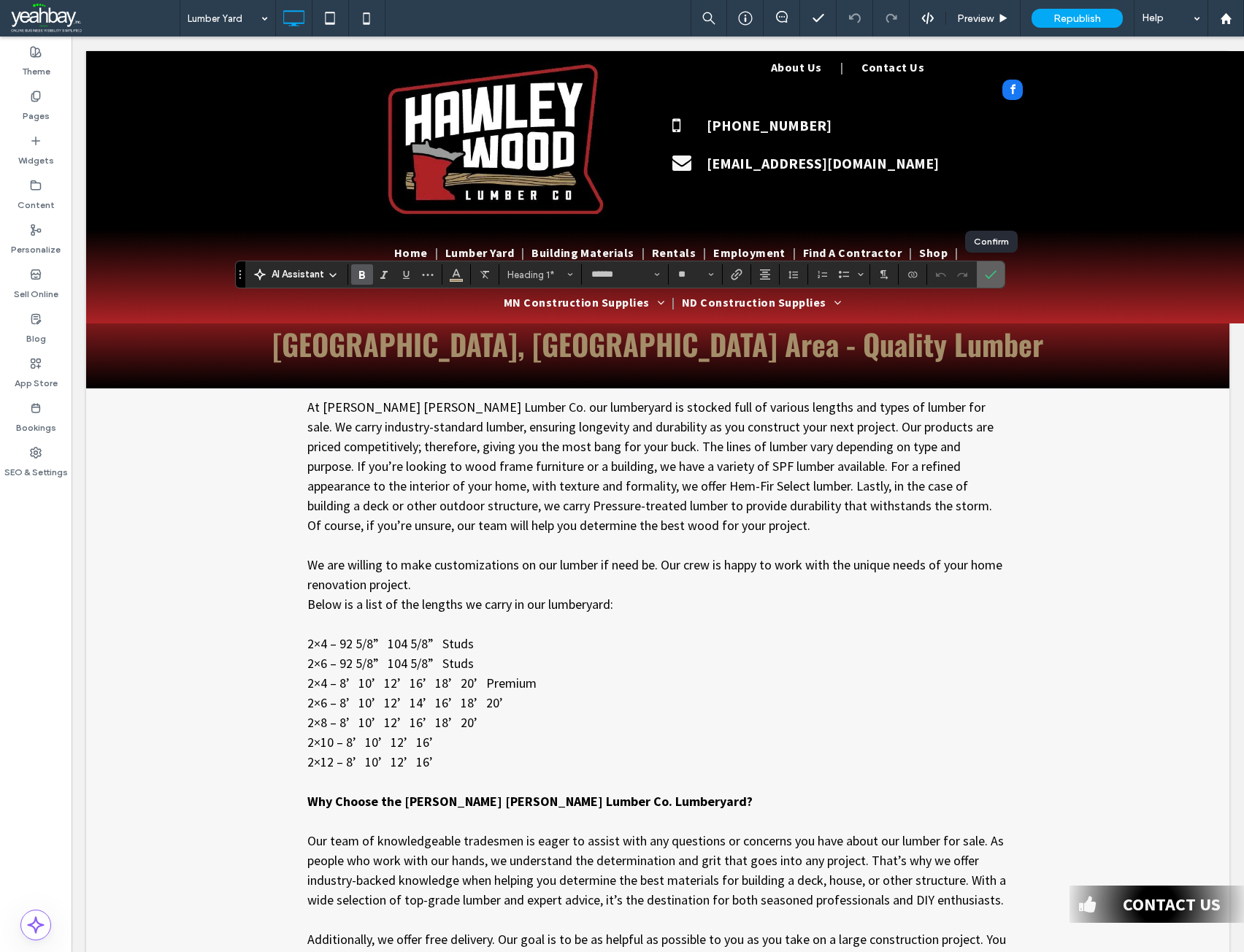
click at [990, 271] on icon "Confirm" at bounding box center [990, 274] width 12 height 12
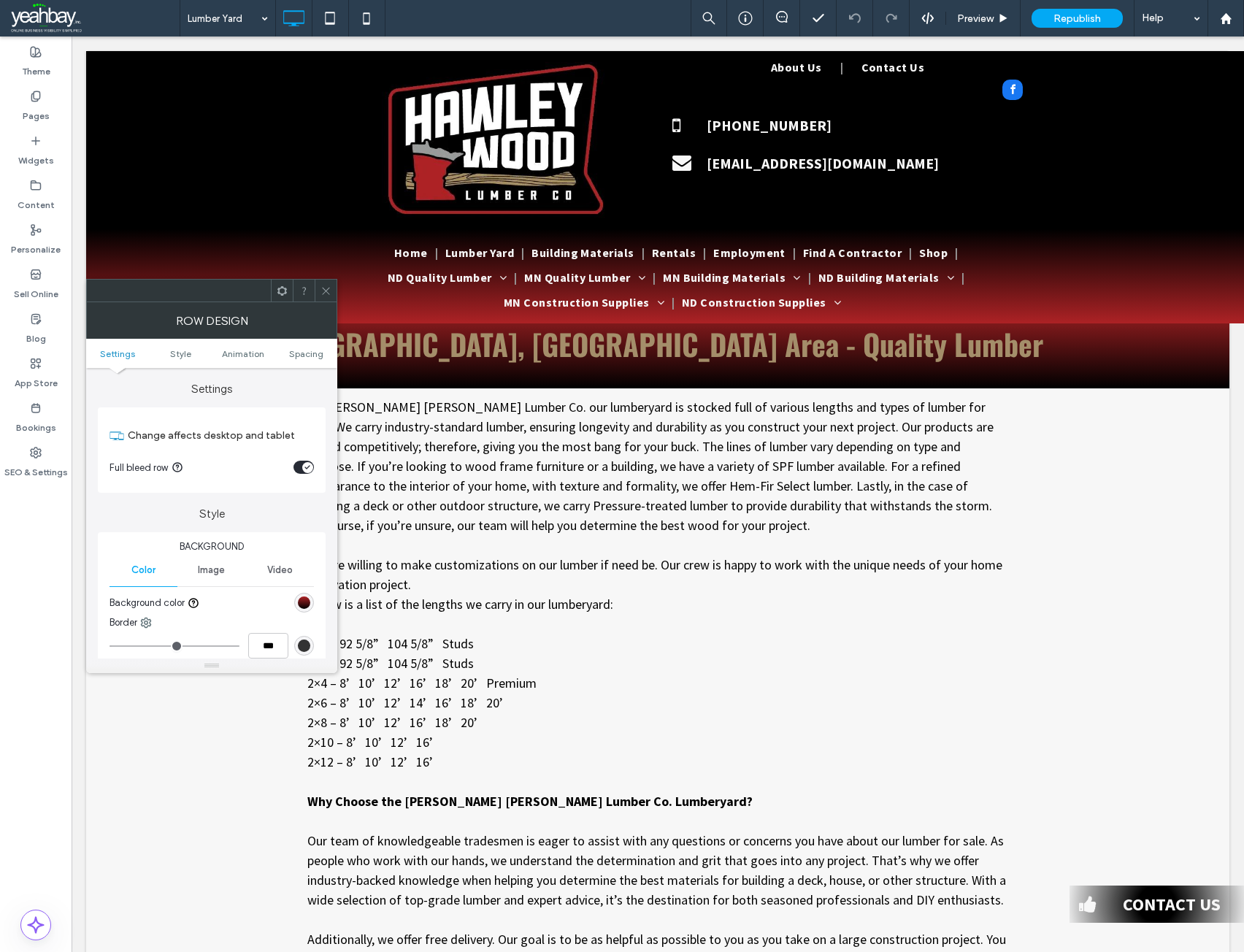
click at [319, 295] on div at bounding box center [326, 290] width 22 height 22
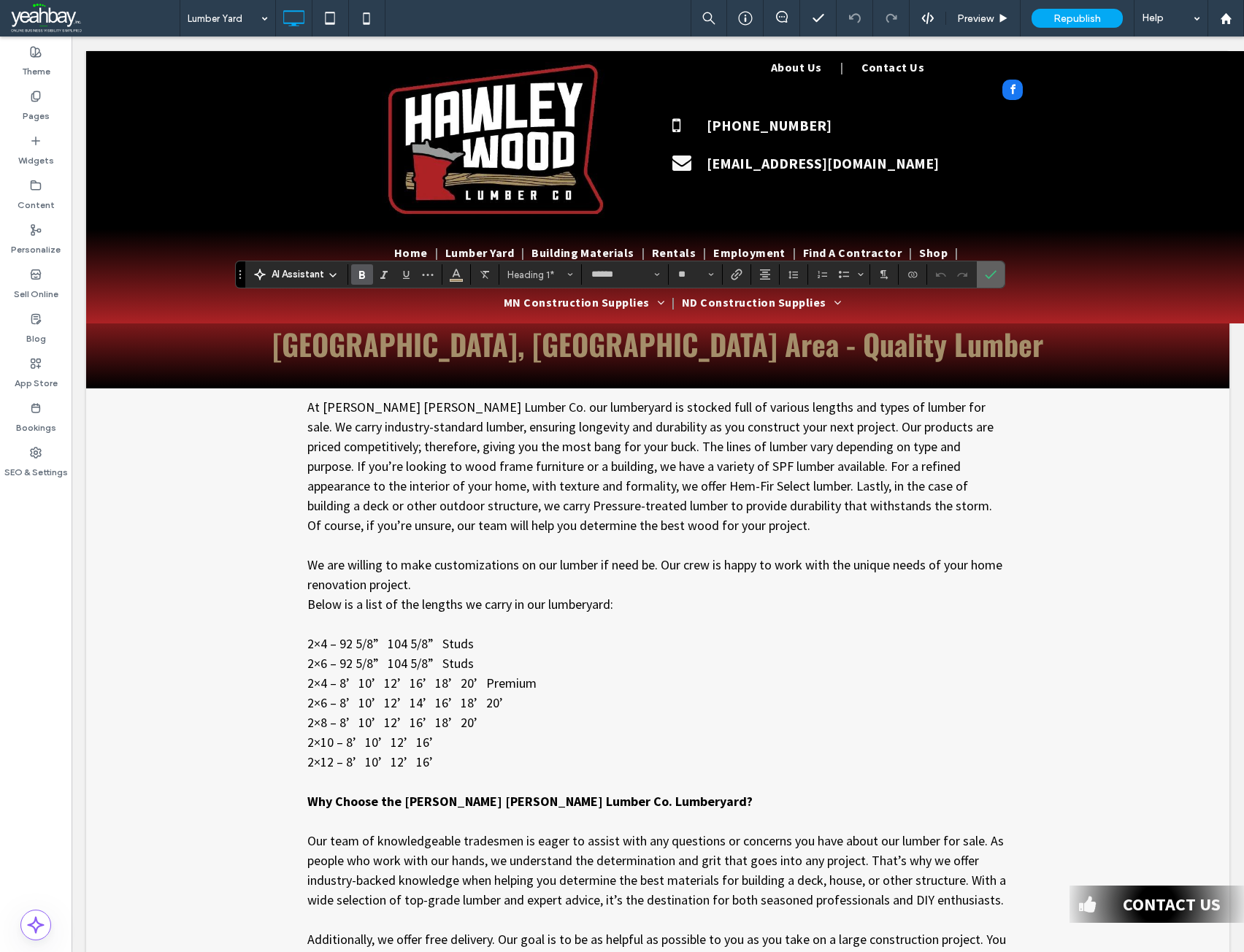
click at [999, 269] on label "Confirm" at bounding box center [990, 274] width 22 height 26
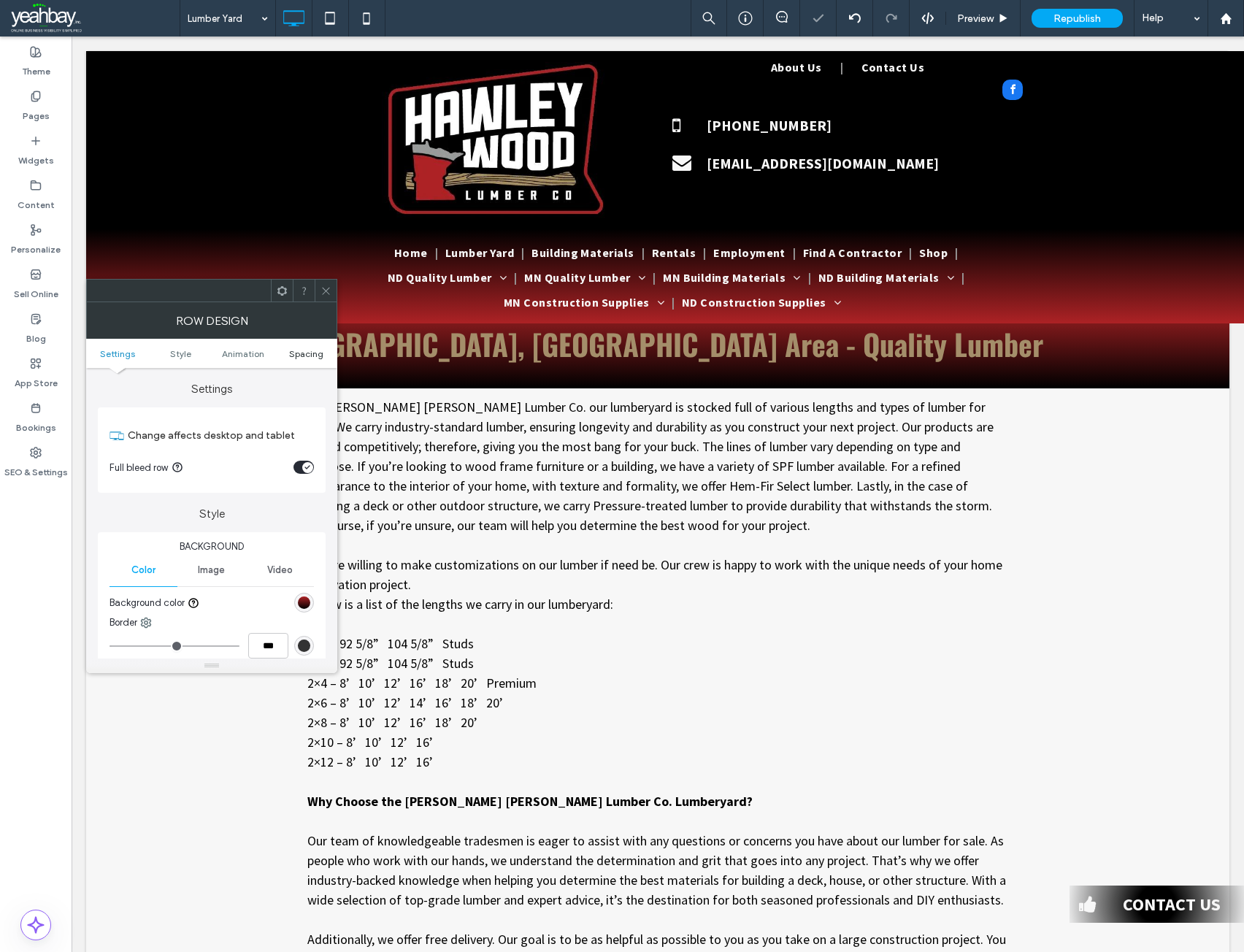
click at [306, 353] on span "Spacing" at bounding box center [306, 354] width 35 height 11
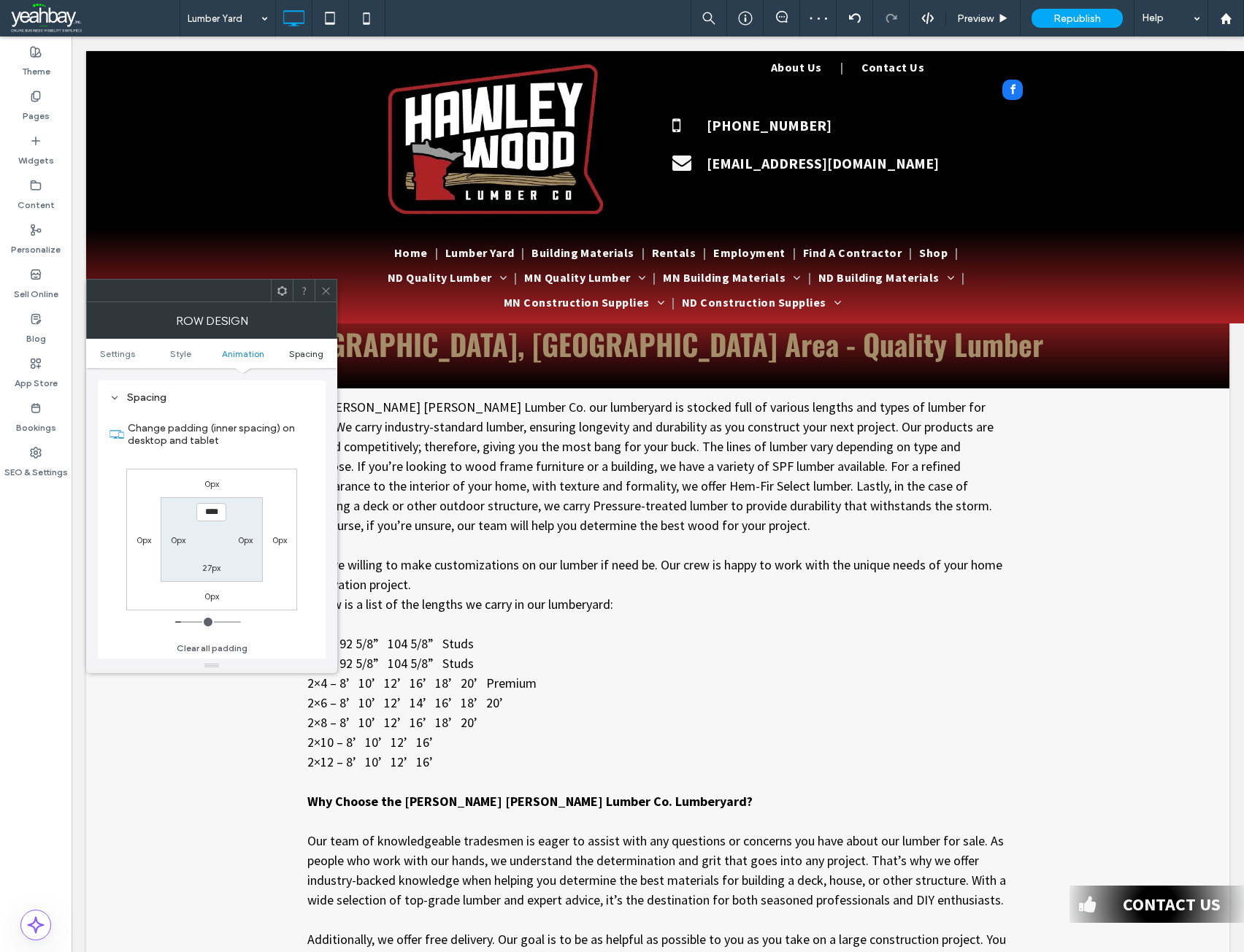
scroll to position [402, 0]
type input "**"
click at [329, 293] on icon at bounding box center [326, 291] width 11 height 11
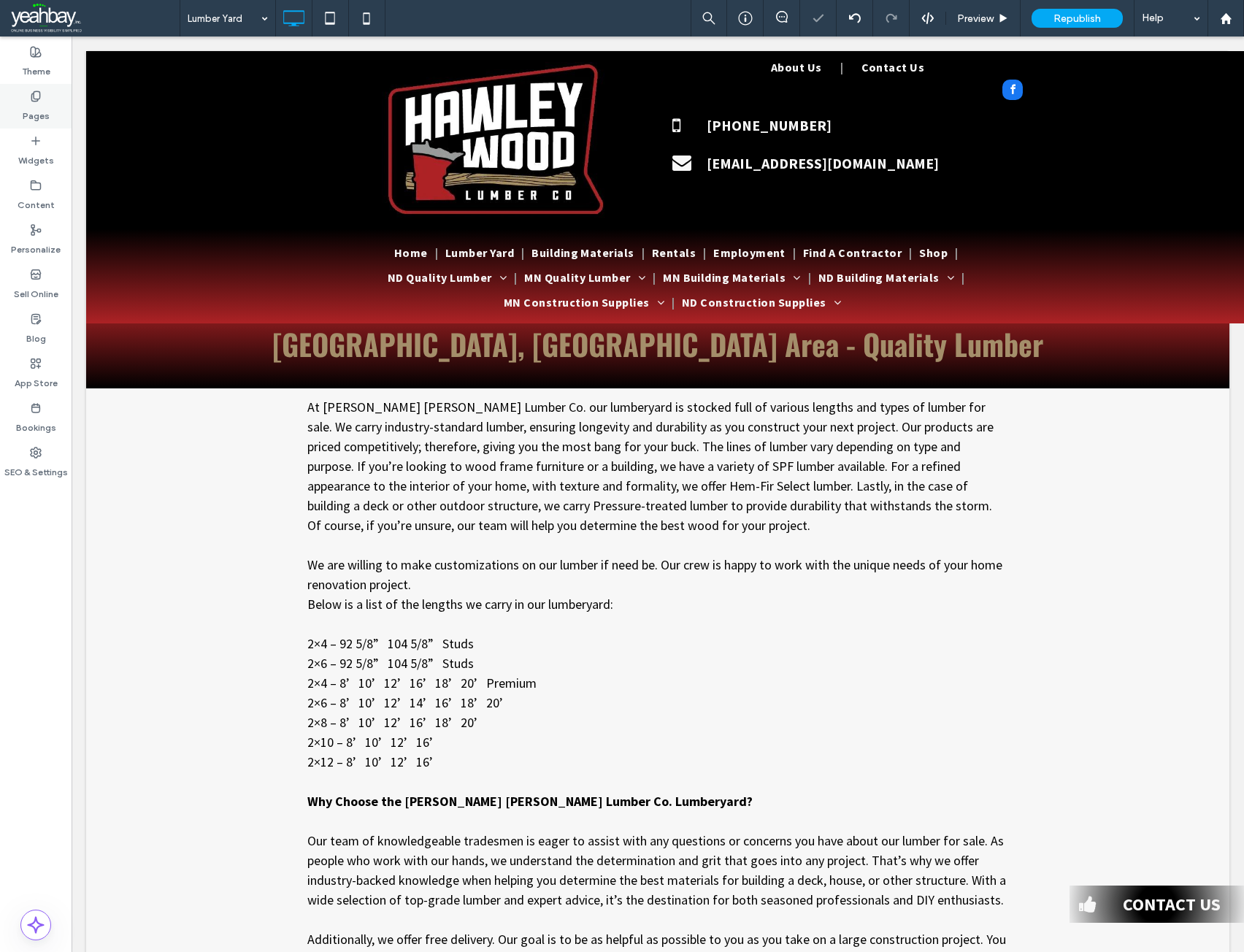
click at [31, 110] on label "Pages" at bounding box center [36, 112] width 27 height 20
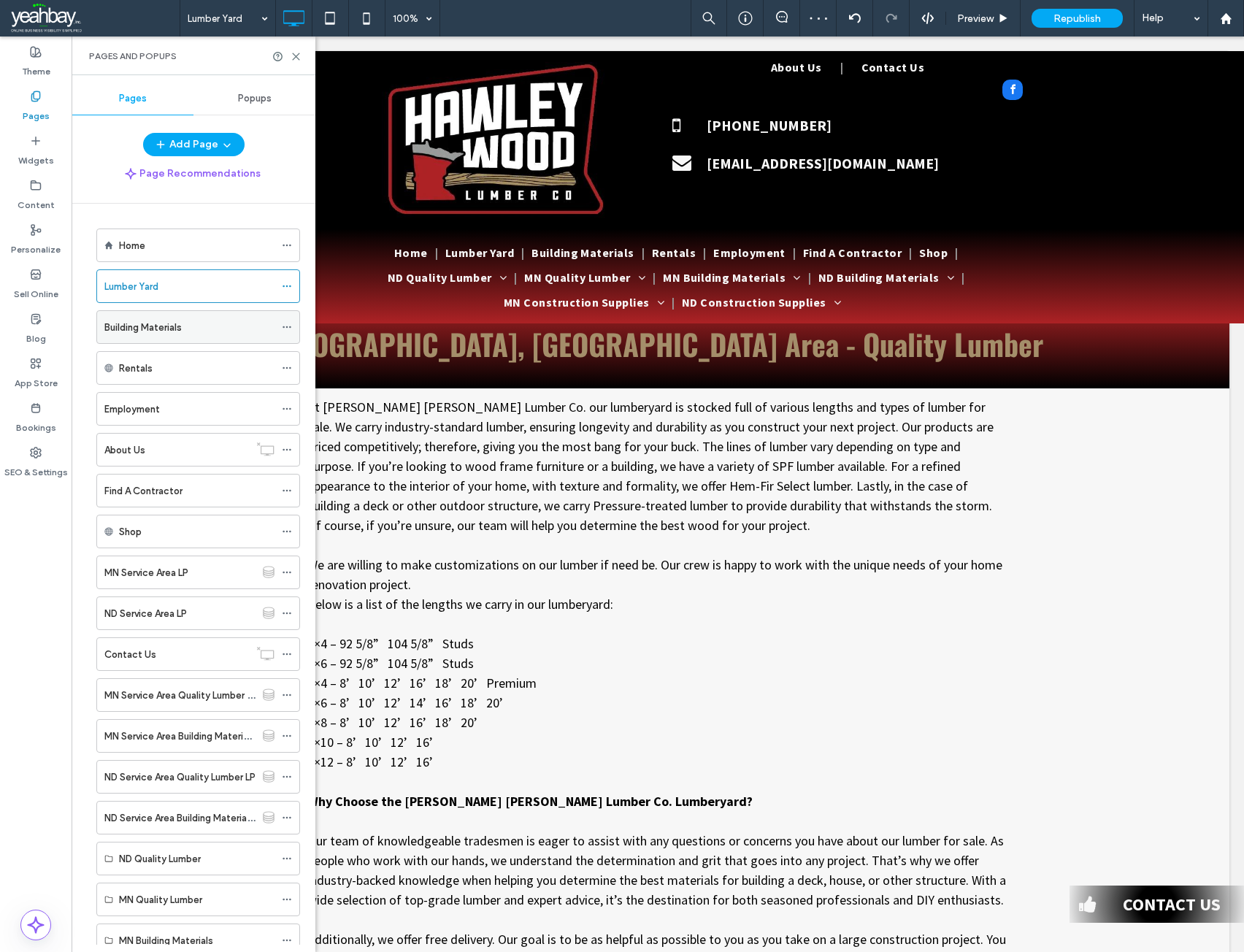
click at [123, 340] on div "Building Materials" at bounding box center [189, 326] width 170 height 32
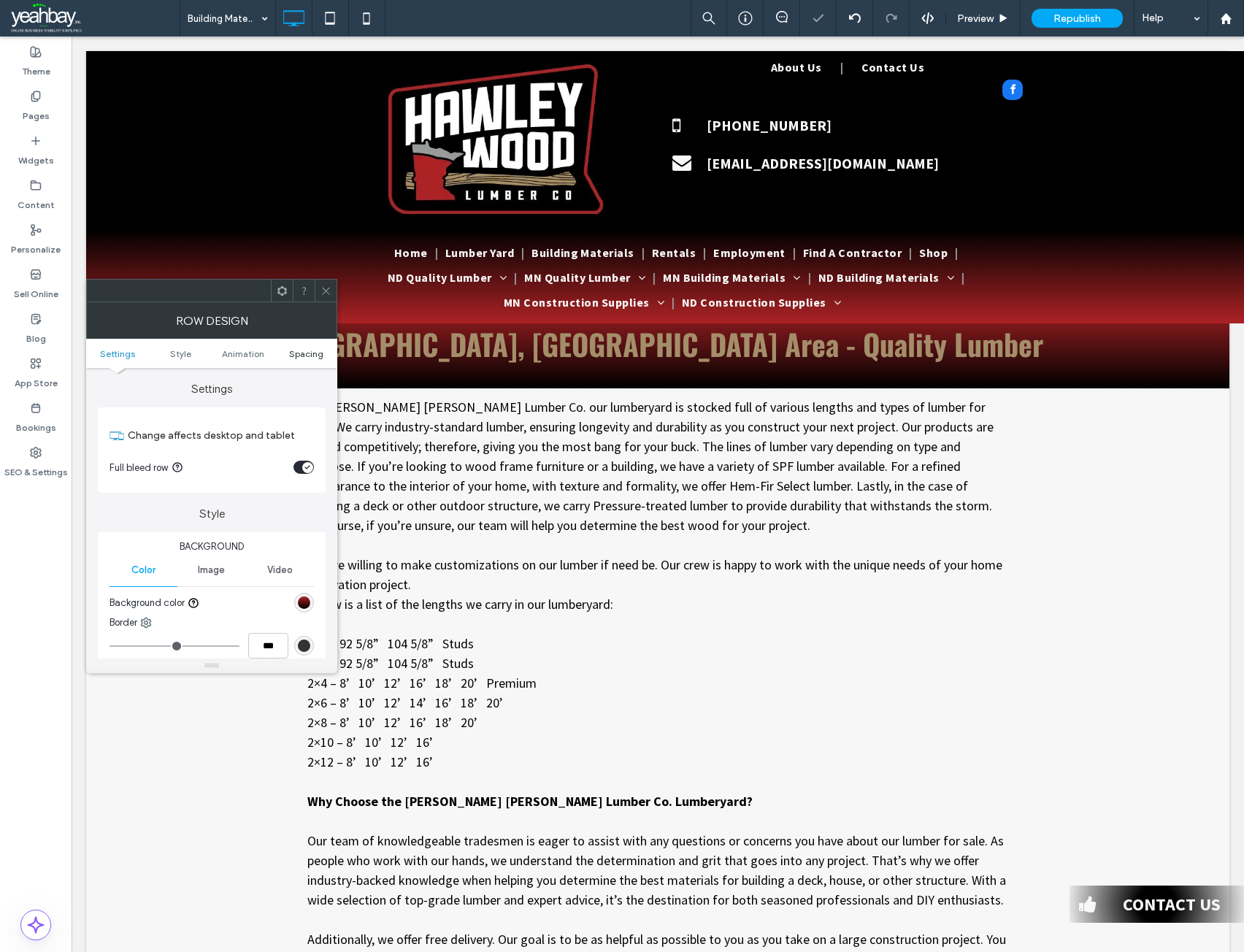
click at [326, 351] on link "Spacing" at bounding box center [306, 354] width 63 height 11
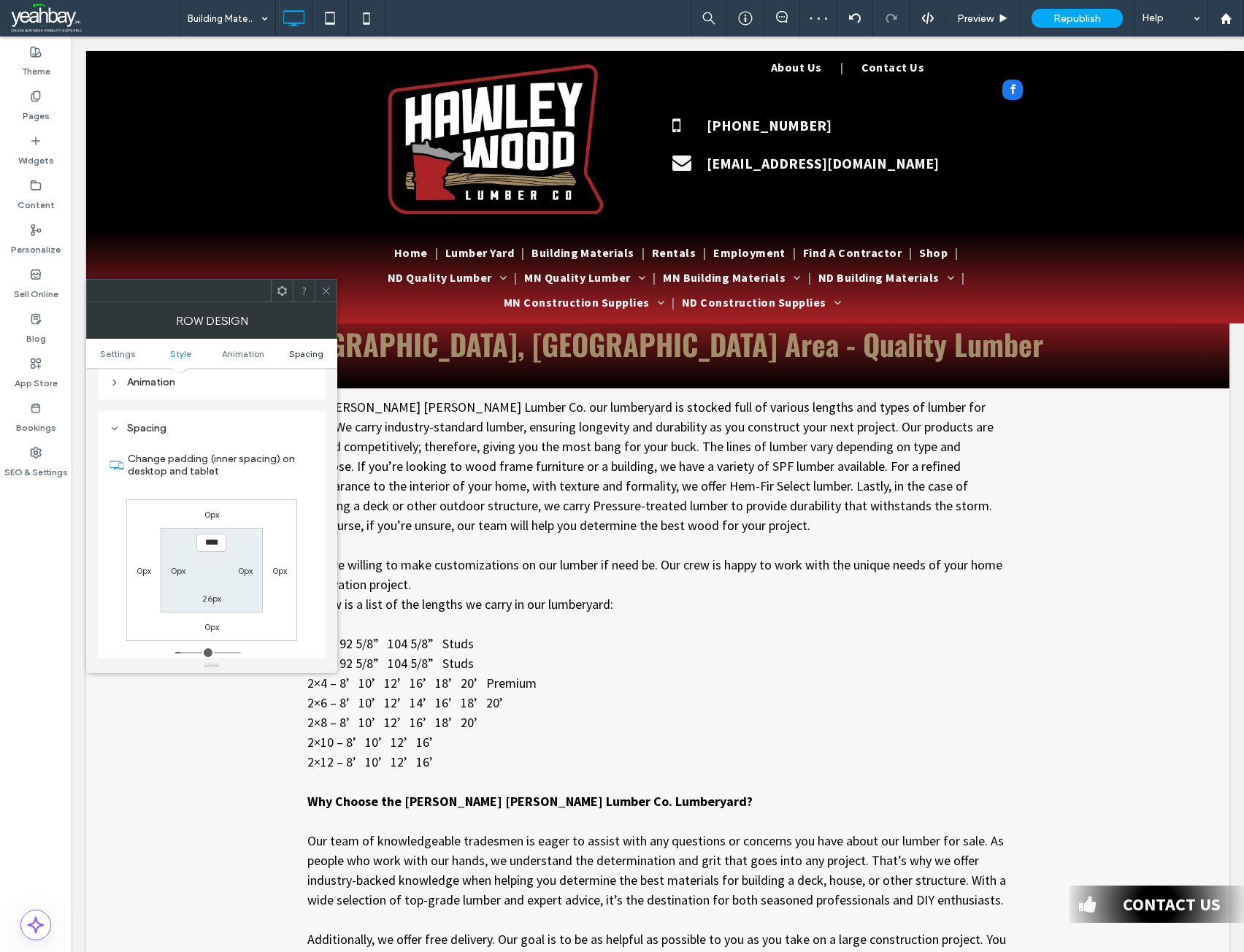
scroll to position [402, 0]
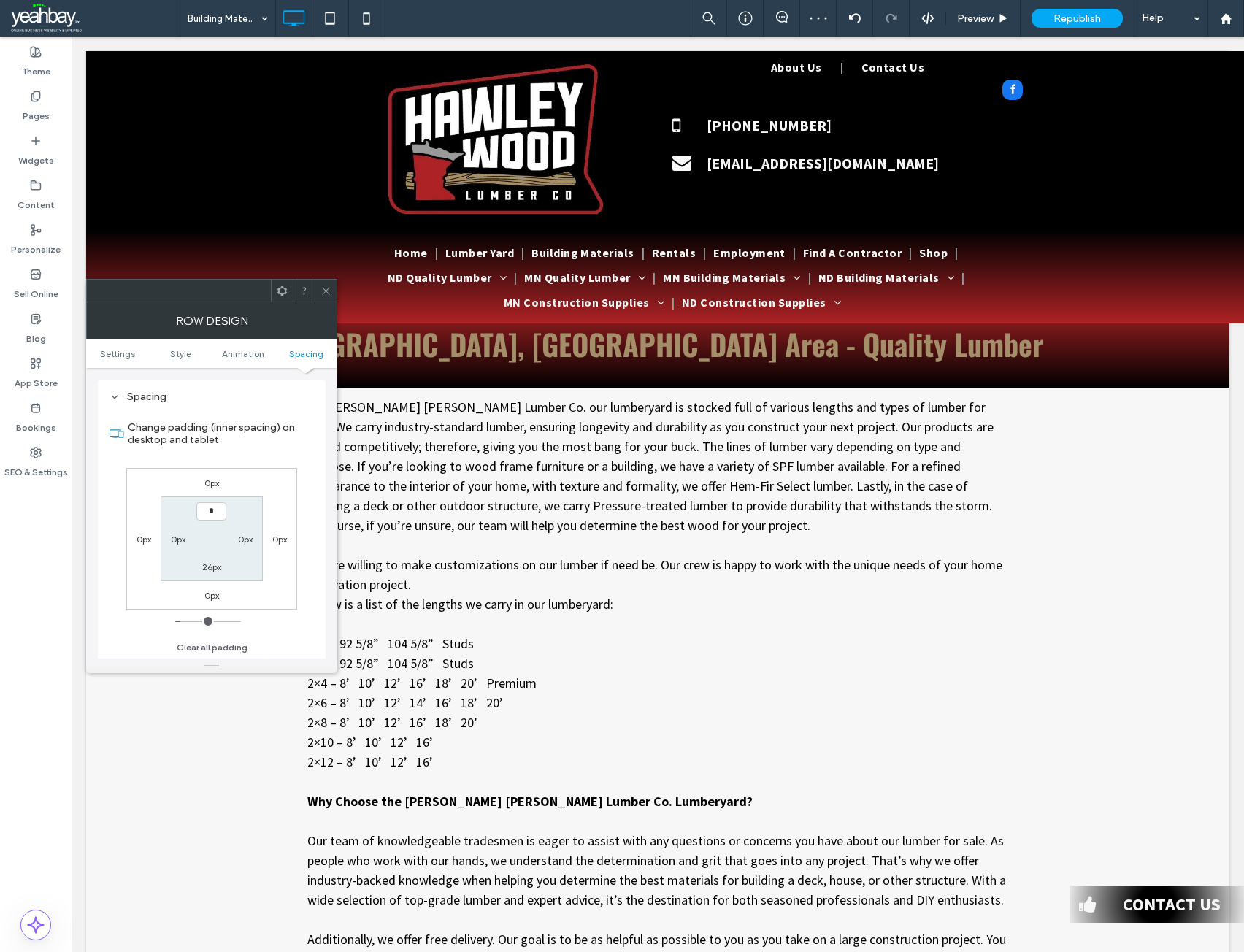
type input "**"
type input "****"
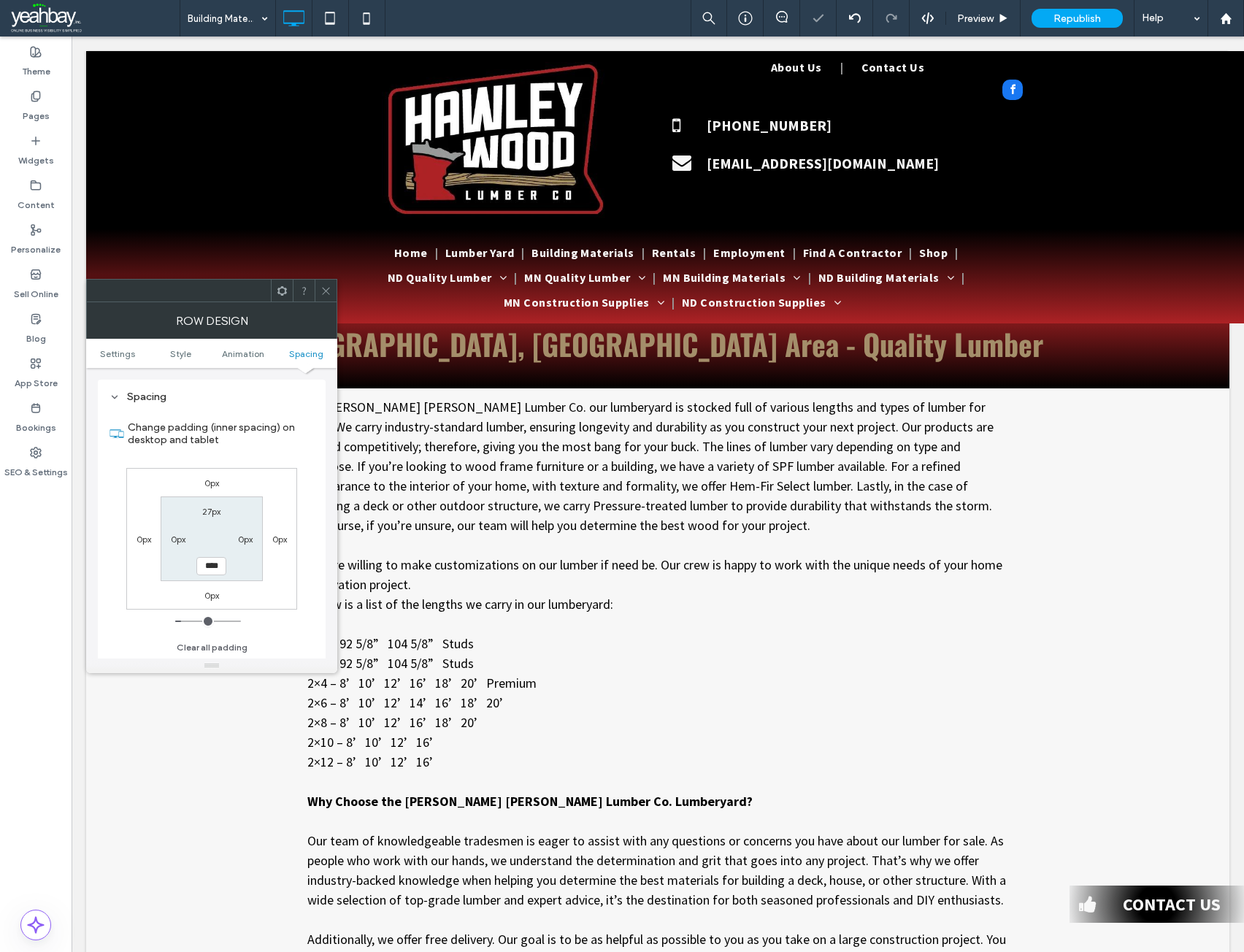
click at [329, 288] on icon at bounding box center [326, 291] width 11 height 11
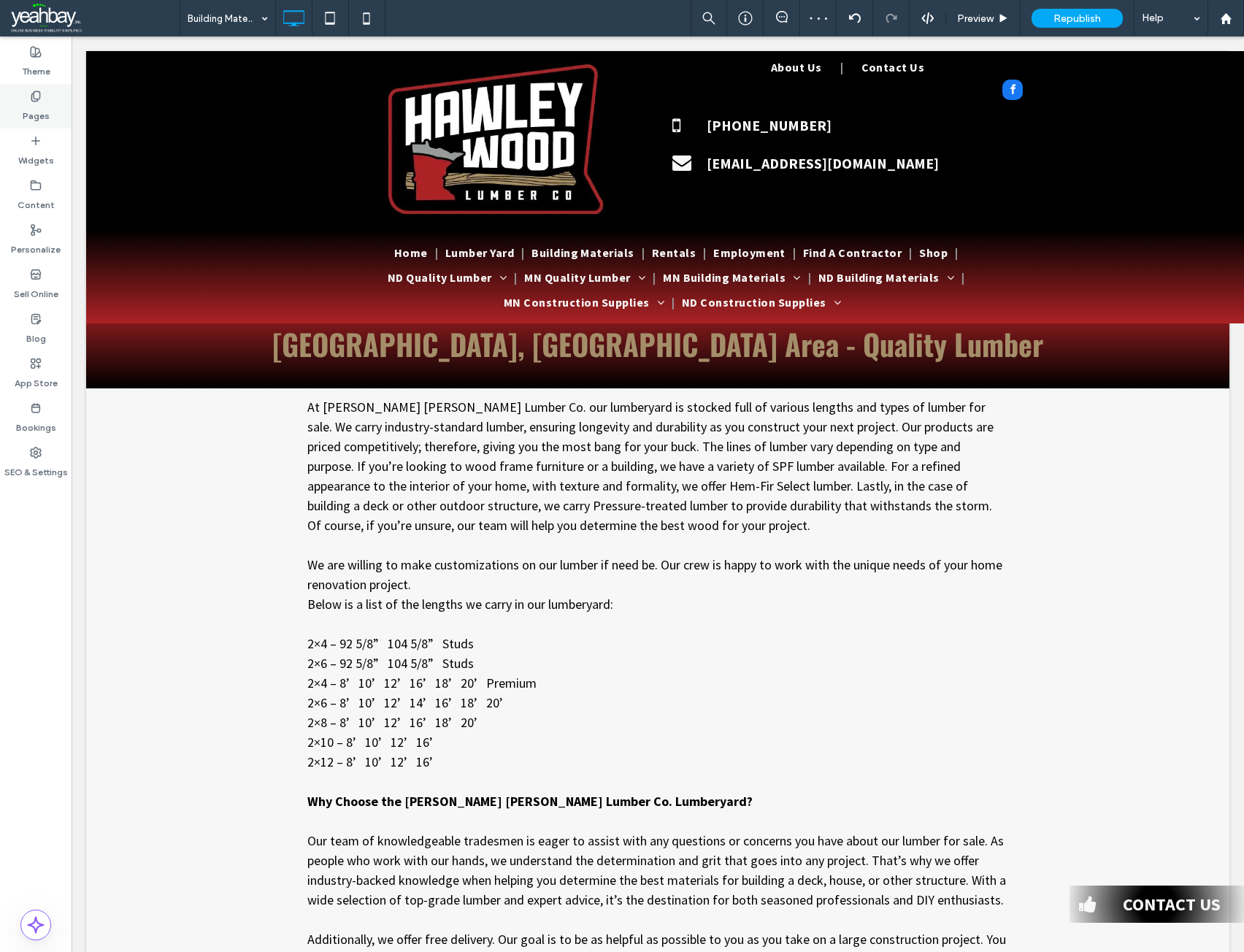
click at [35, 111] on label "Pages" at bounding box center [36, 112] width 27 height 20
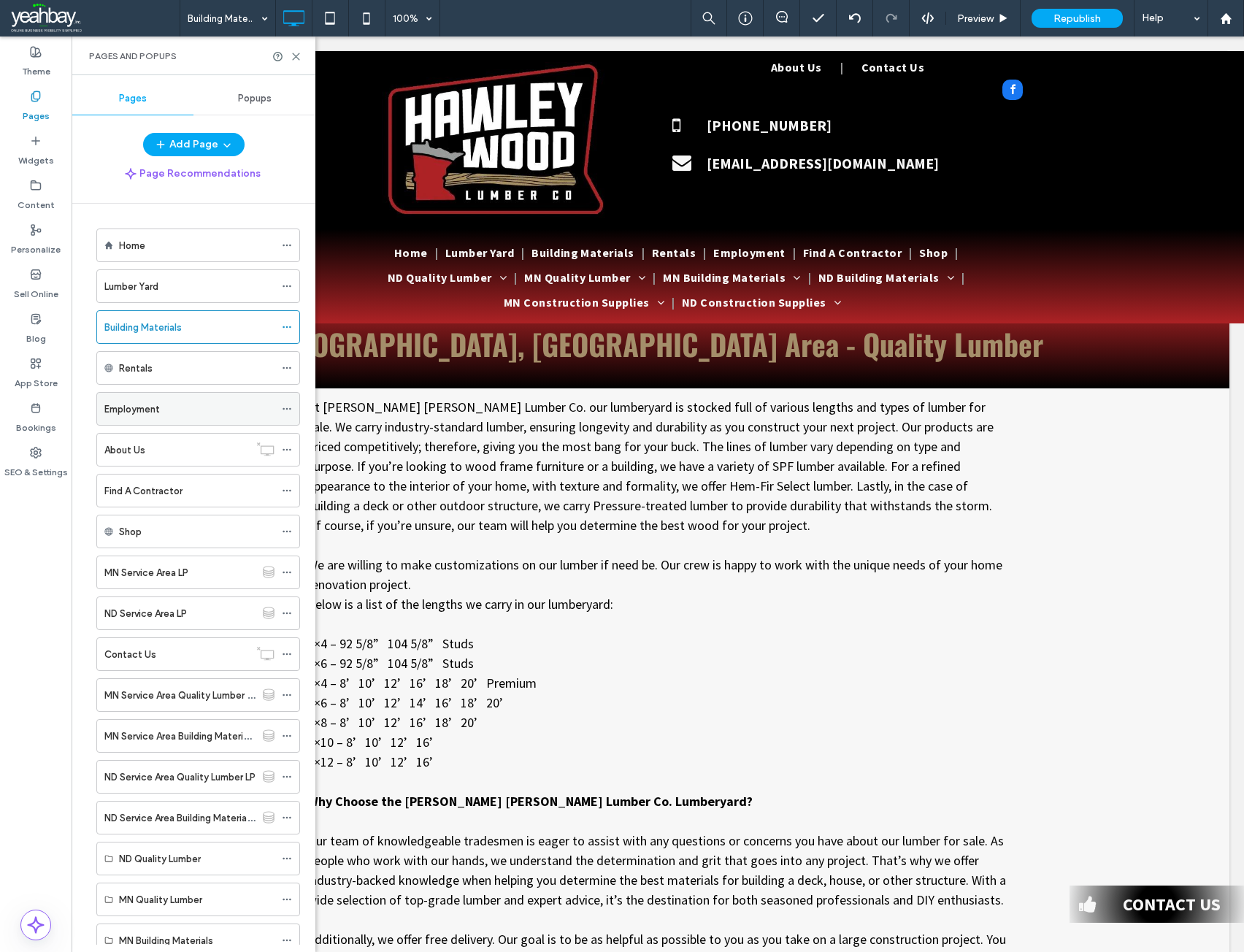
click at [143, 412] on label "Employment" at bounding box center [132, 409] width 56 height 26
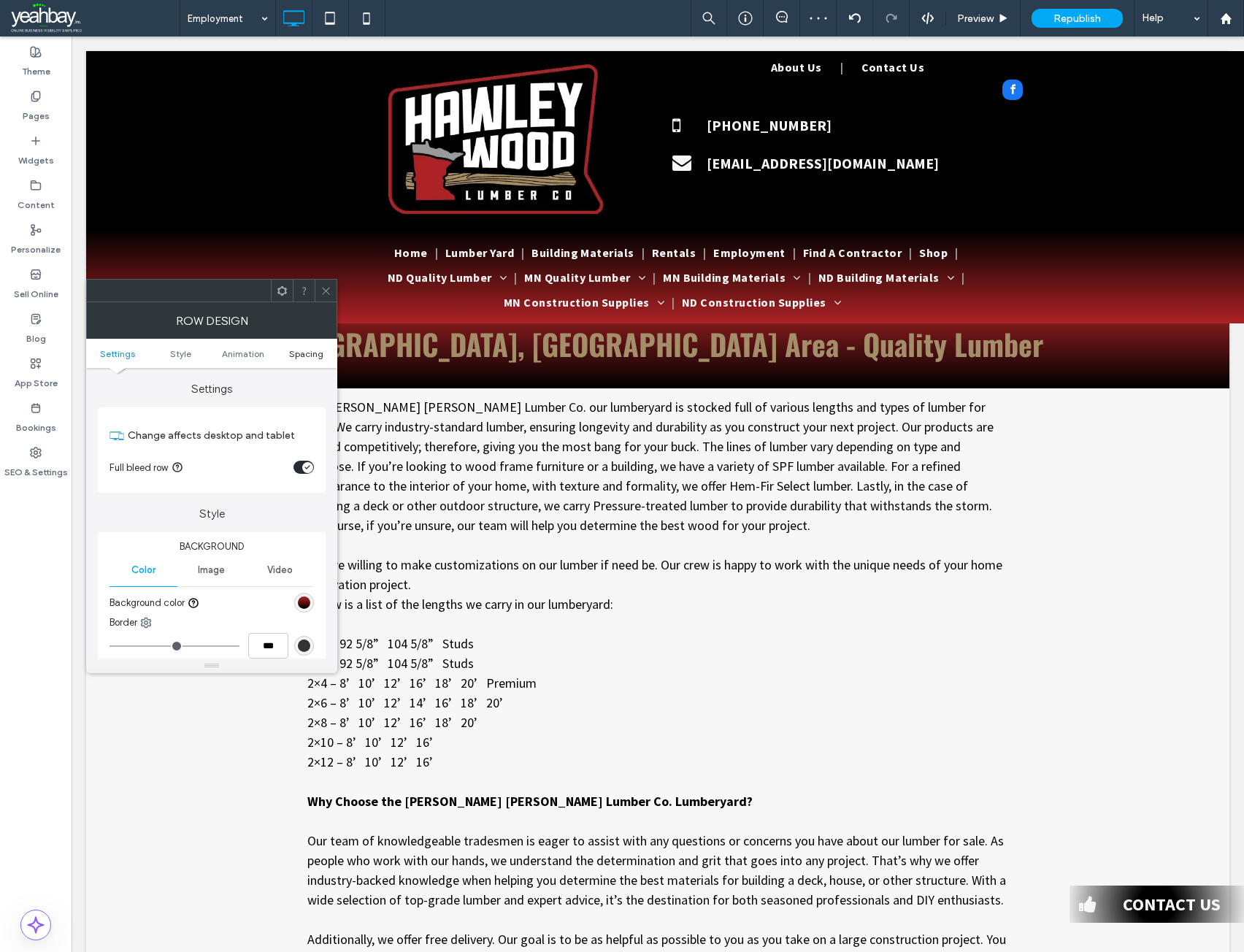
click at [308, 355] on span "Spacing" at bounding box center [306, 354] width 35 height 11
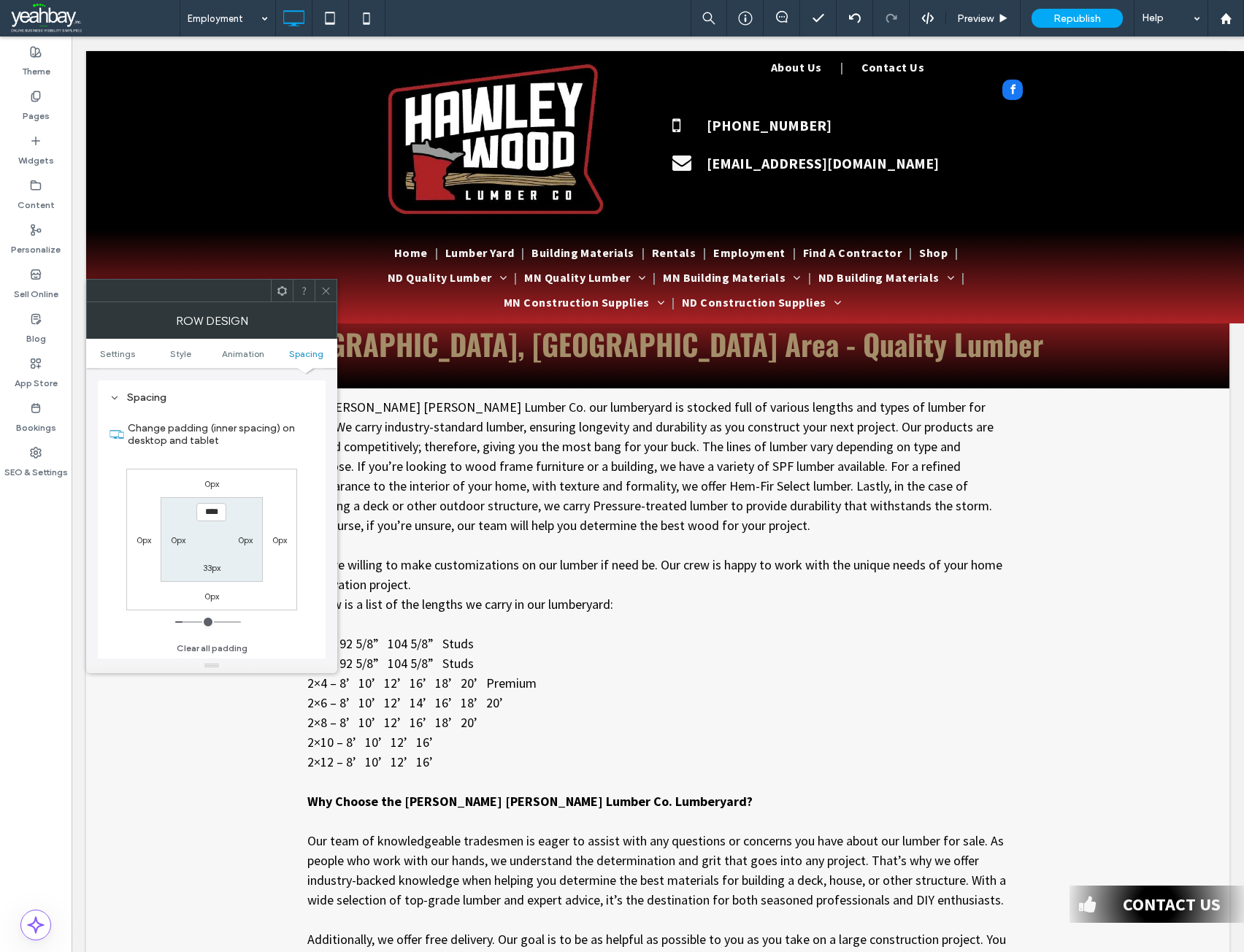
scroll to position [402, 0]
type input "**"
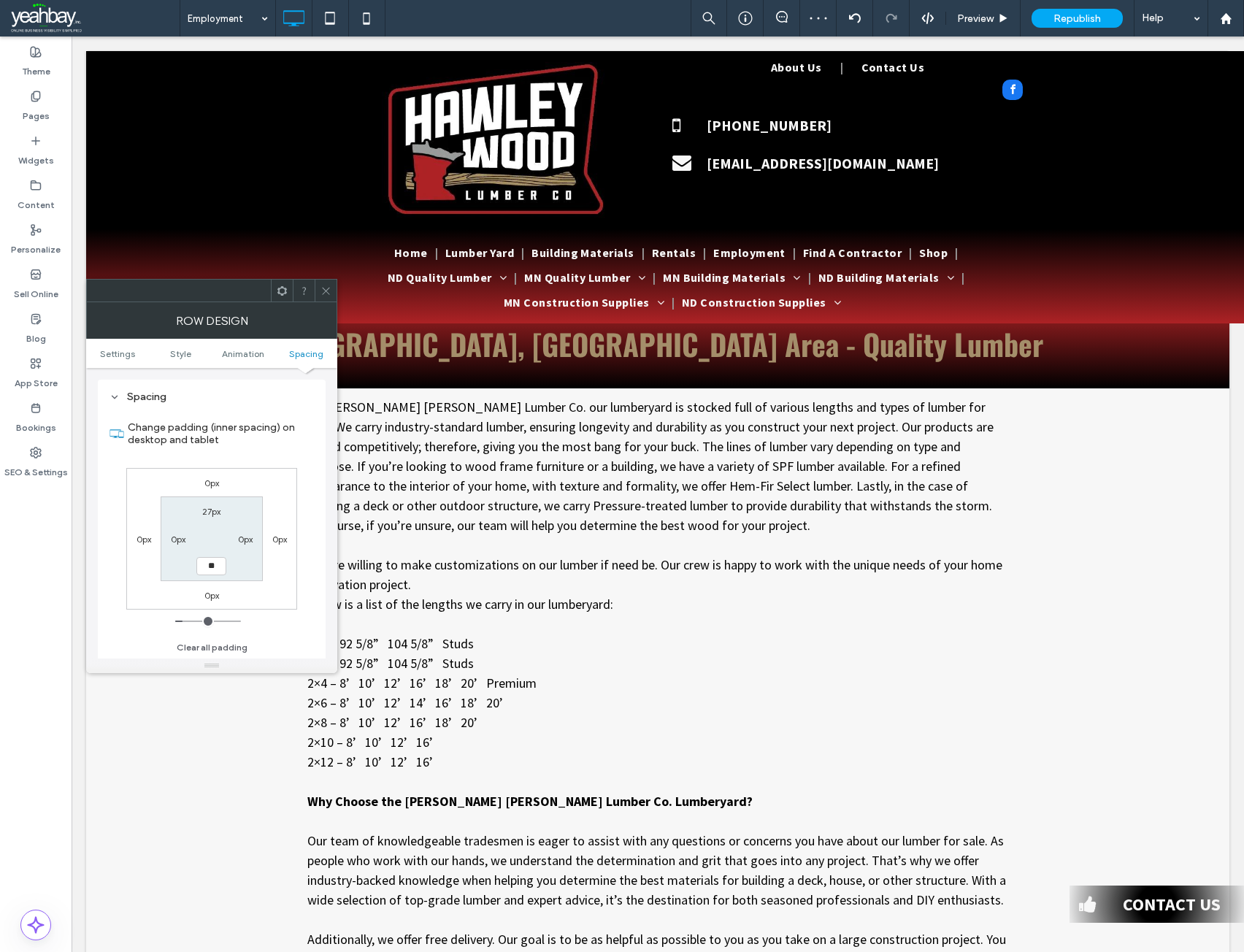
type input "****"
click at [326, 288] on icon at bounding box center [326, 291] width 11 height 11
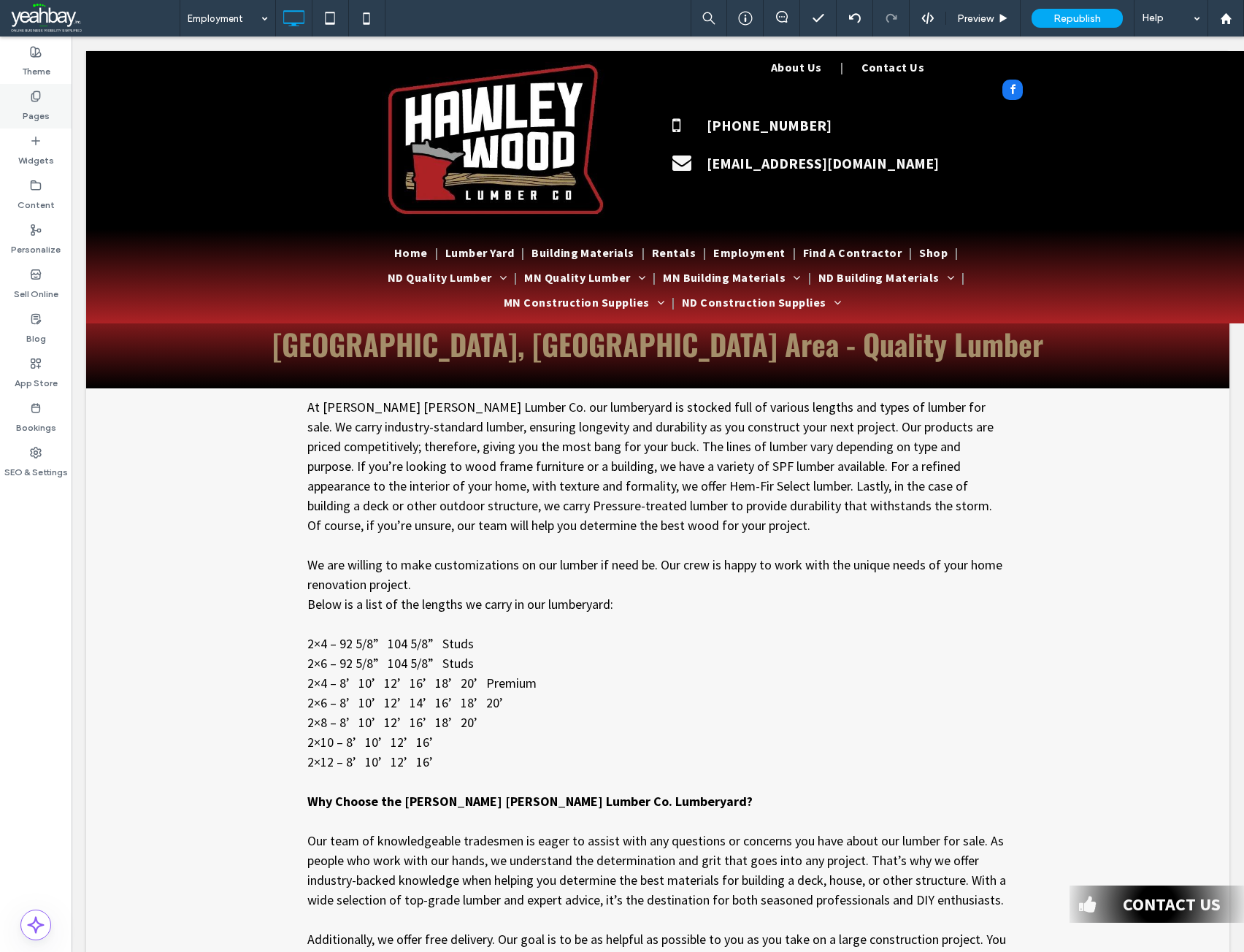
click at [27, 110] on label "Pages" at bounding box center [36, 112] width 27 height 20
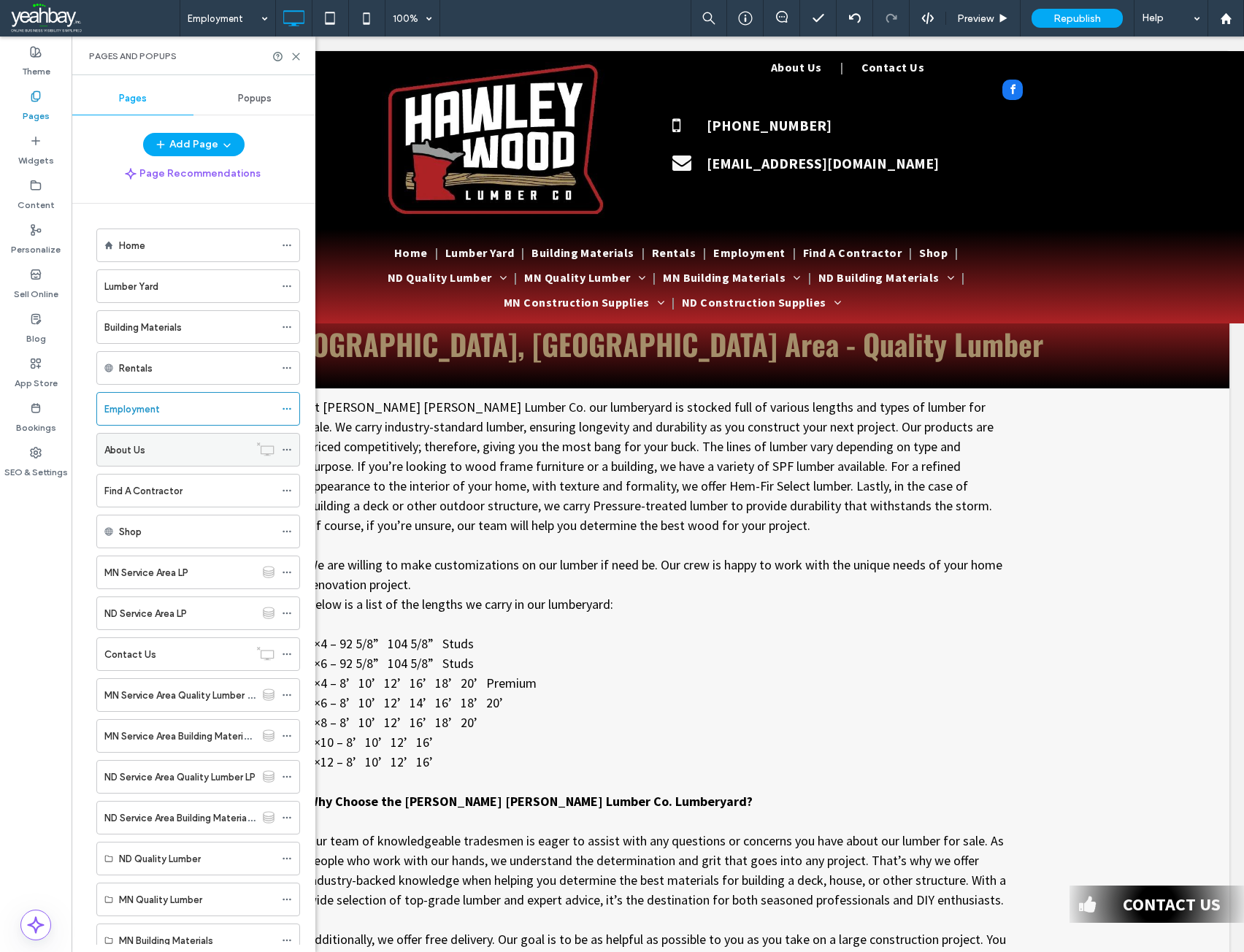
click at [144, 450] on label "About Us" at bounding box center [125, 450] width 41 height 26
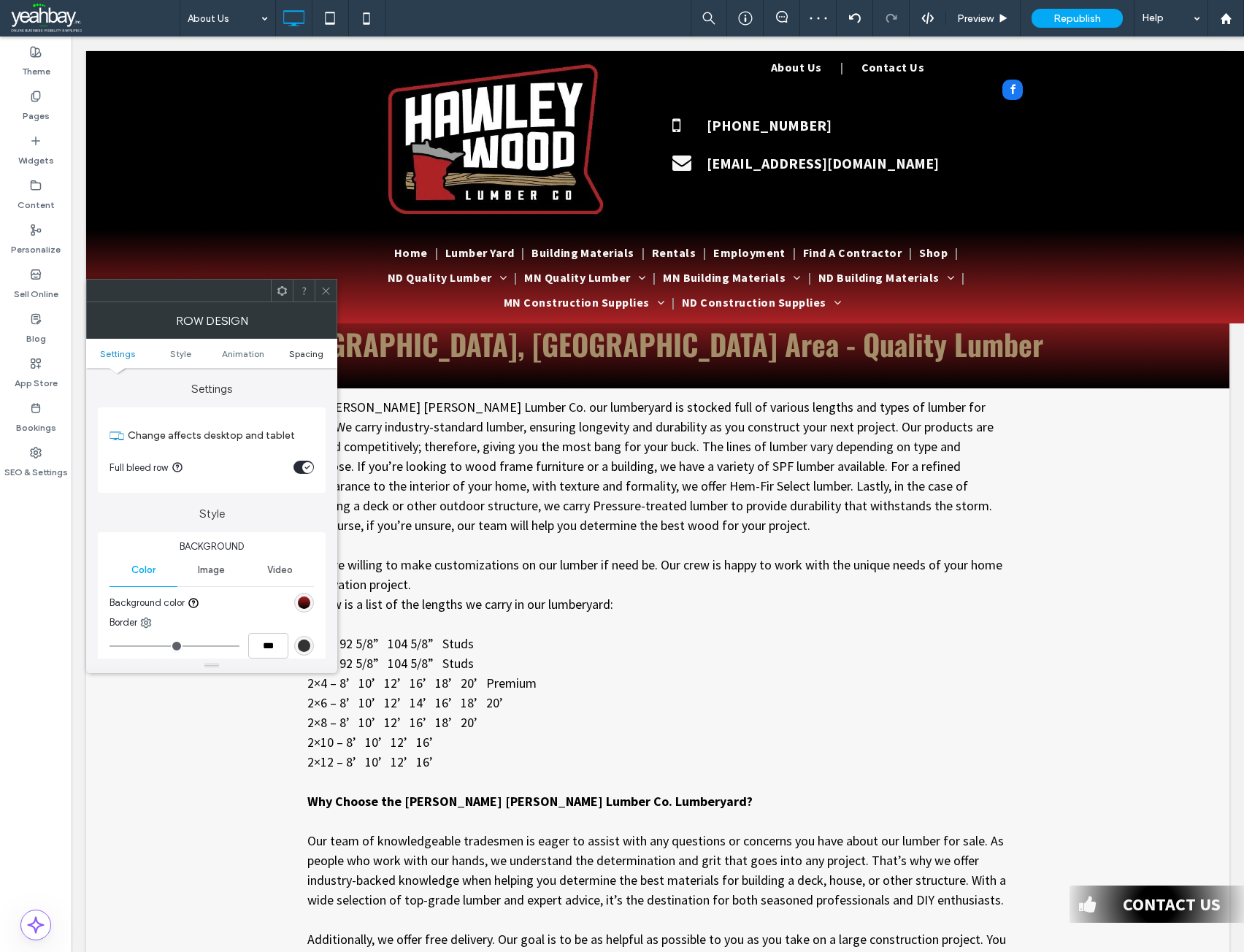
click at [301, 356] on span "Spacing" at bounding box center [306, 354] width 35 height 11
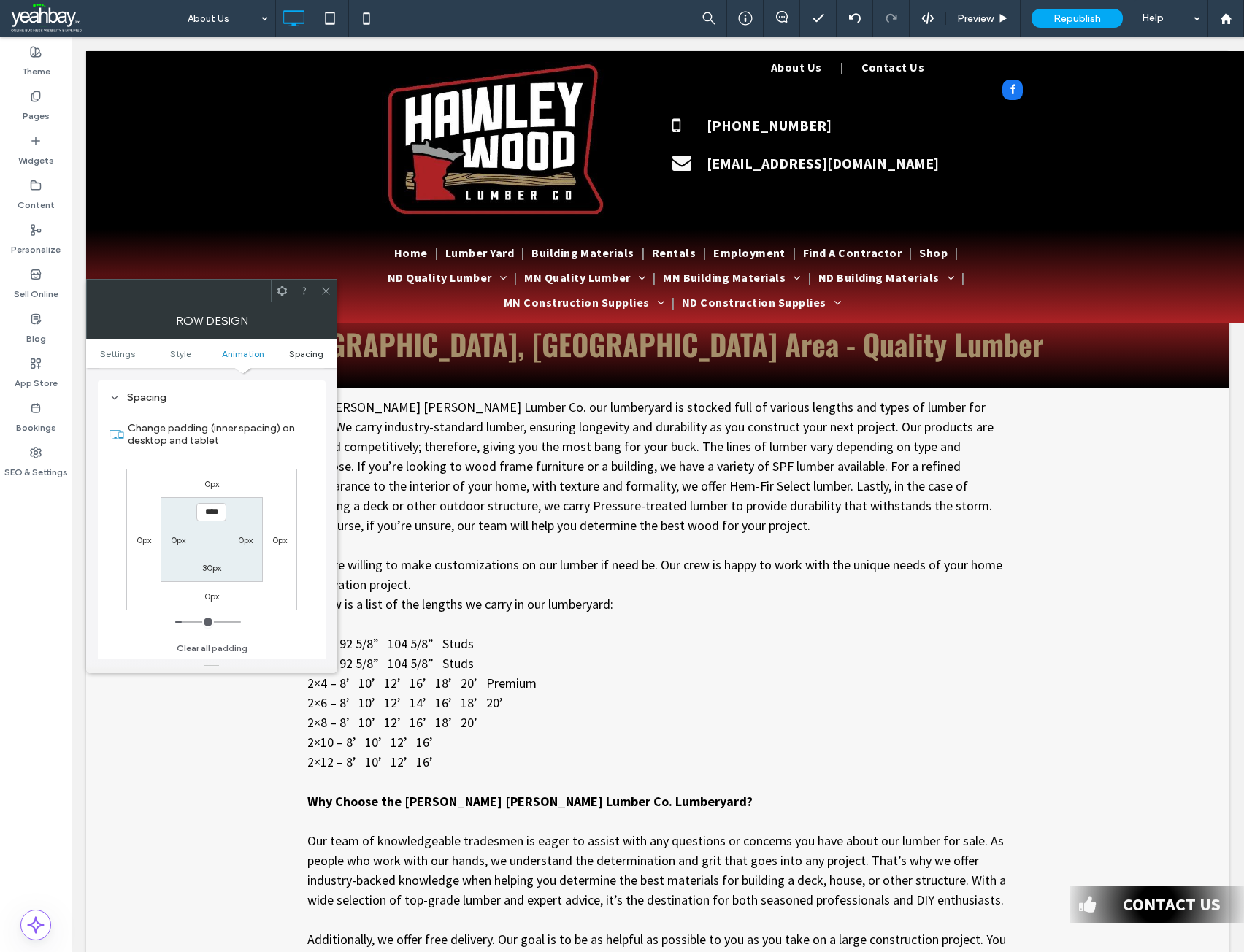
scroll to position [402, 0]
type input "**"
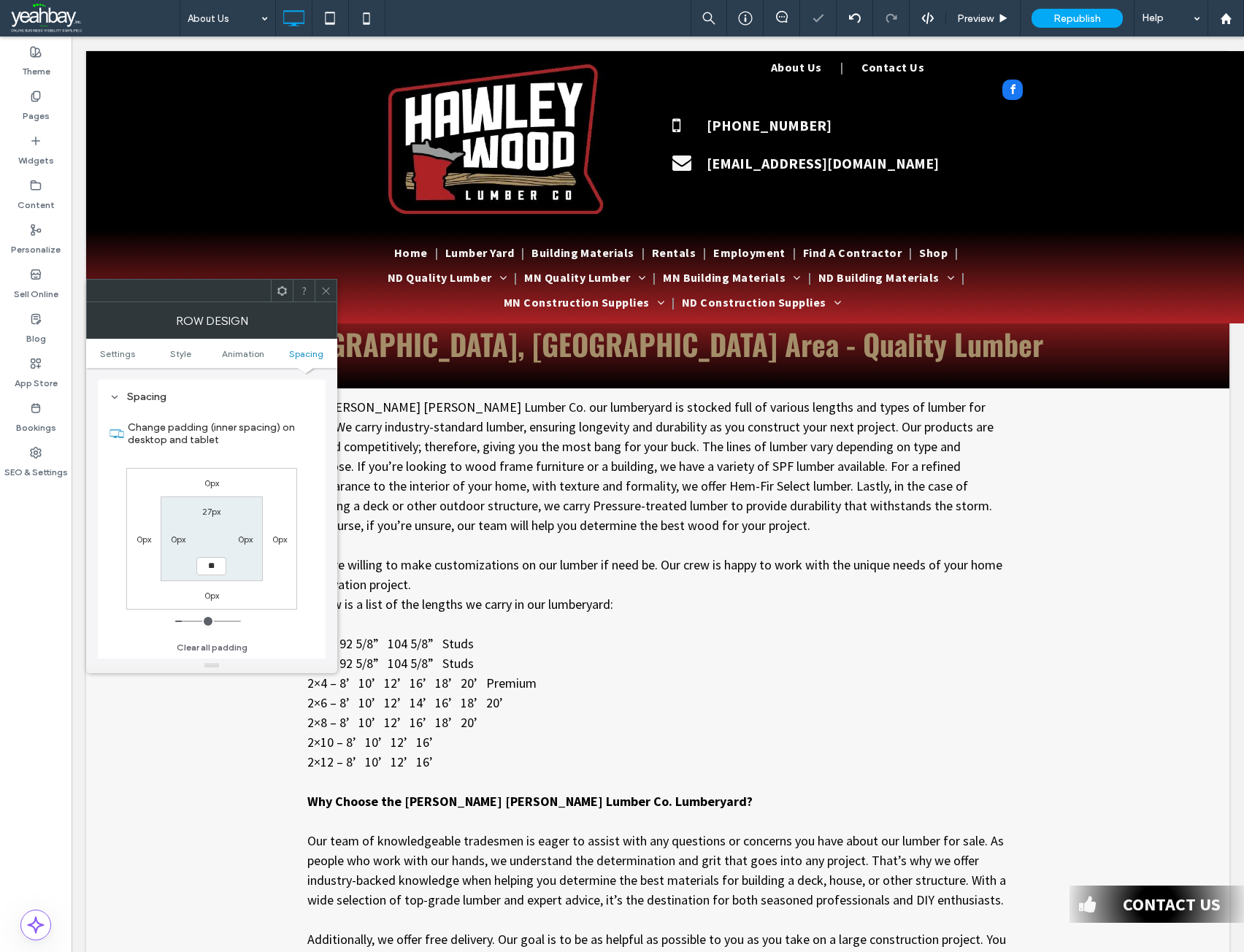
type input "****"
click at [329, 284] on span at bounding box center [326, 290] width 11 height 22
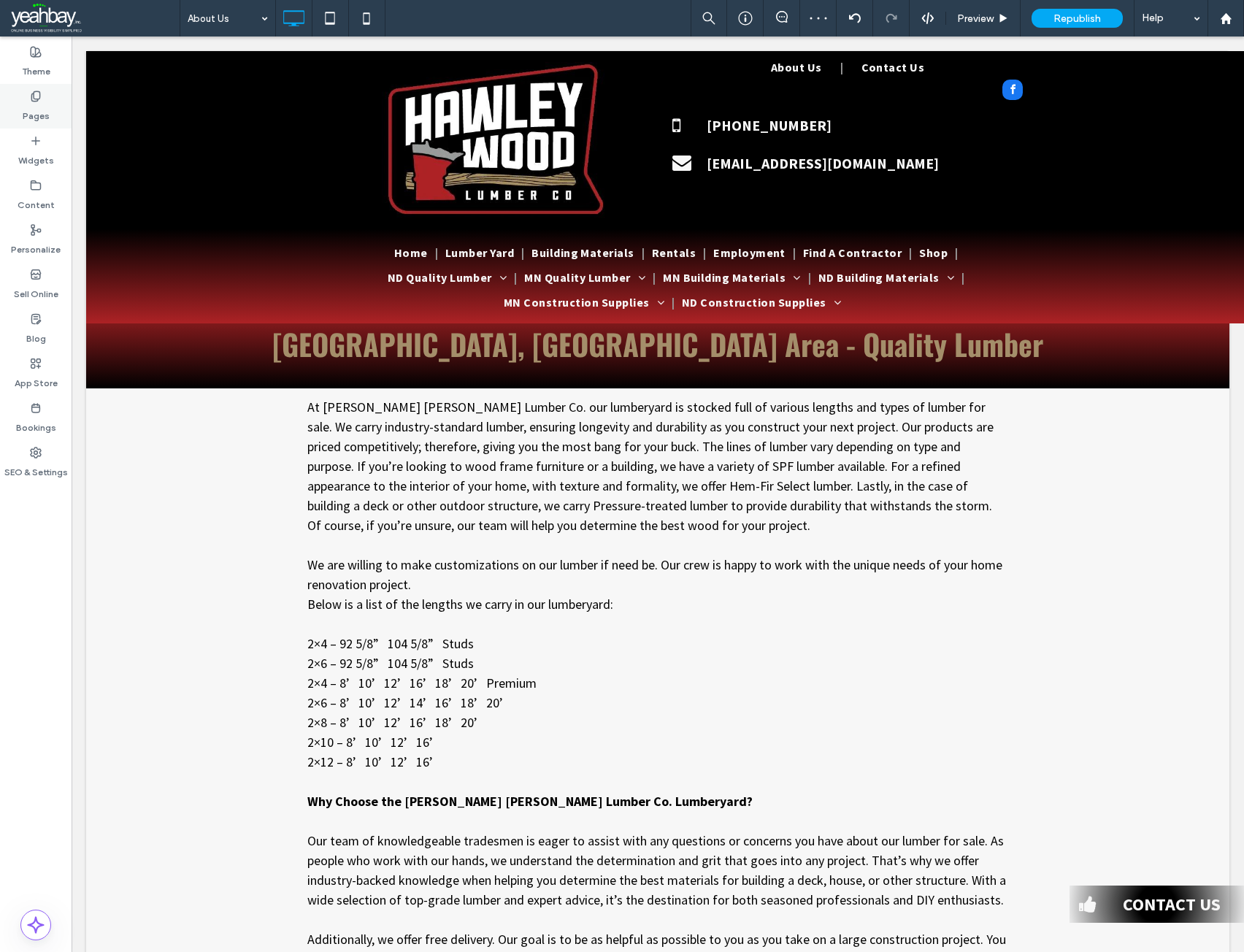
click at [37, 113] on label "Pages" at bounding box center [36, 112] width 27 height 20
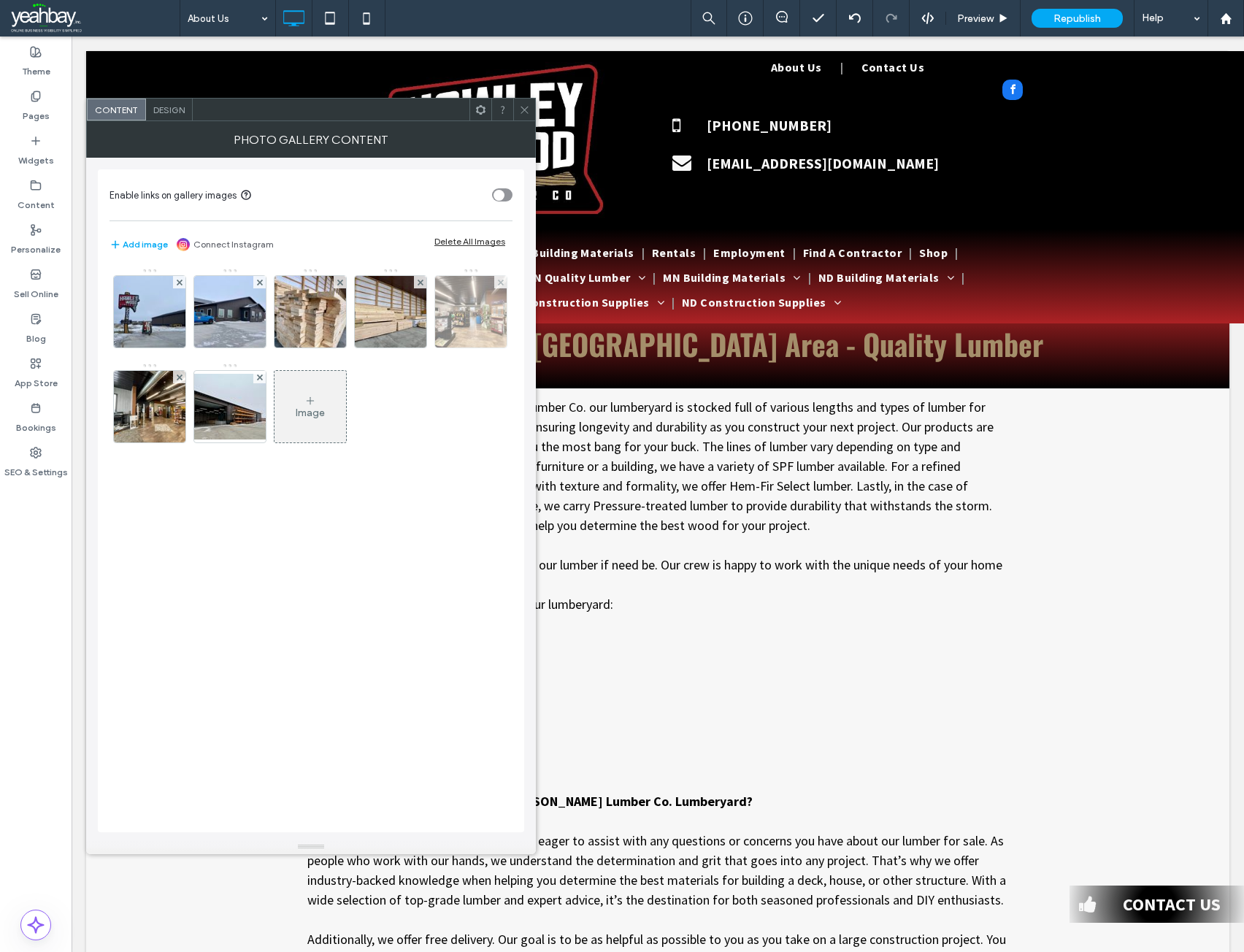
click at [452, 344] on img at bounding box center [471, 312] width 96 height 71
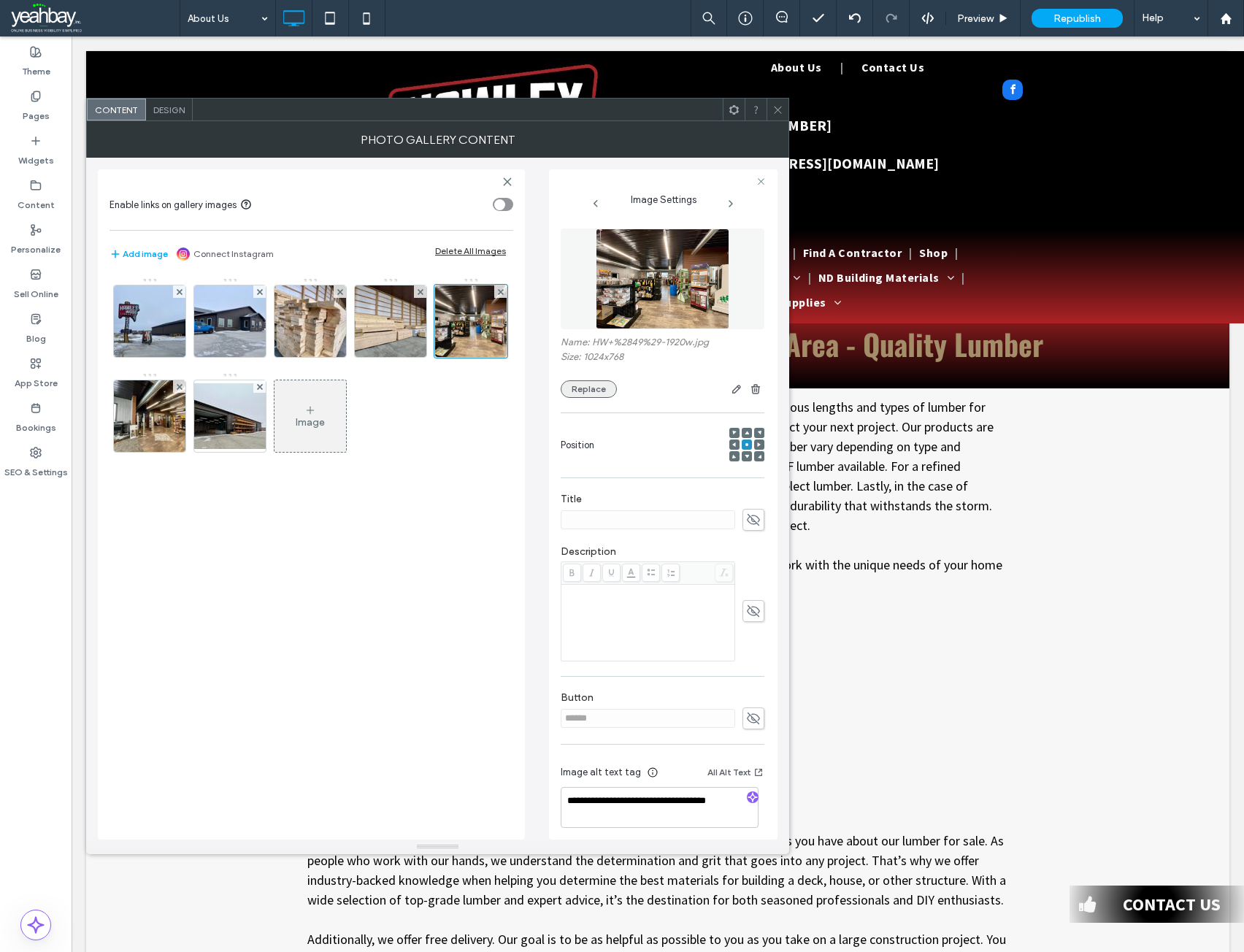
click at [594, 389] on button "Replace" at bounding box center [589, 389] width 57 height 17
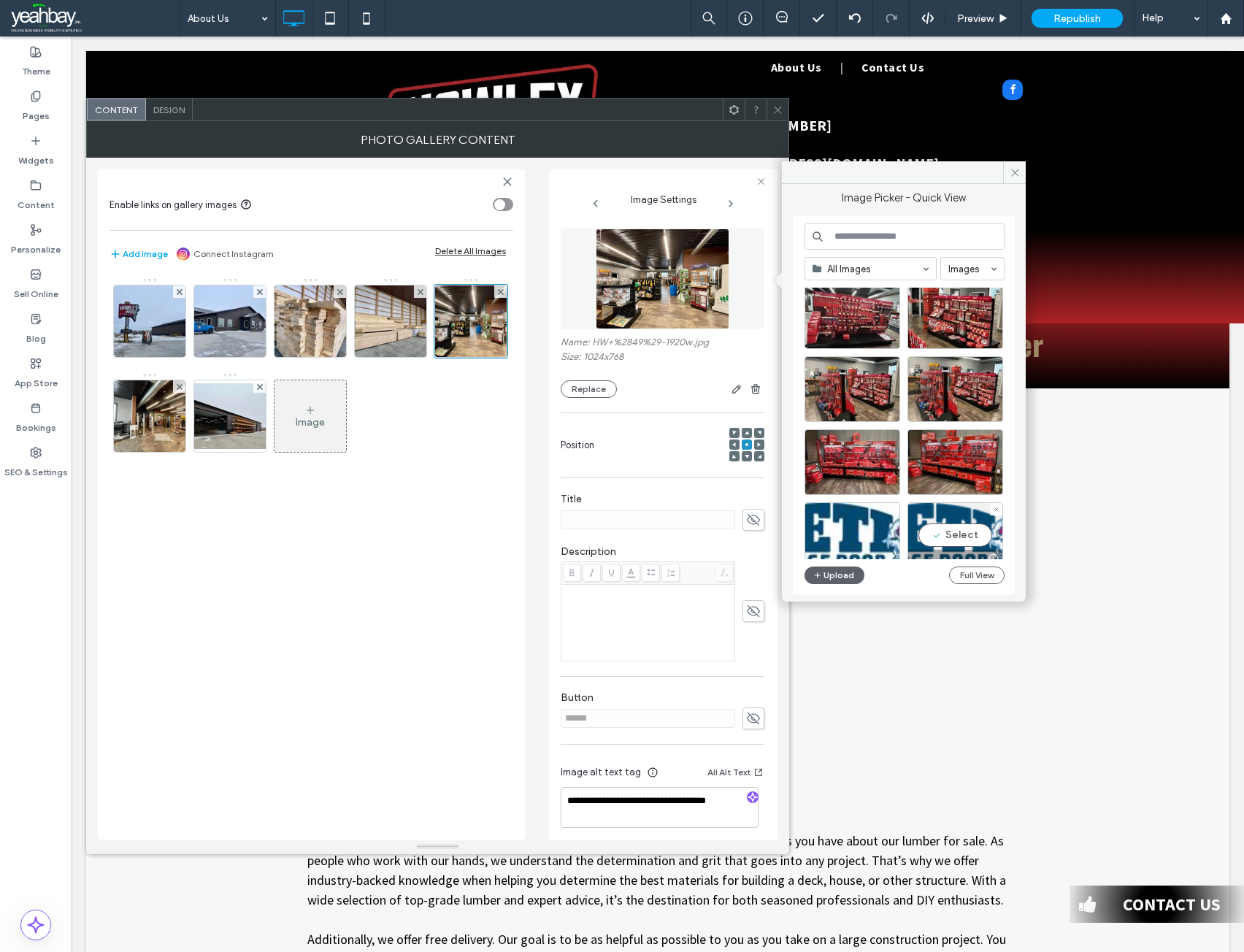
scroll to position [73, 0]
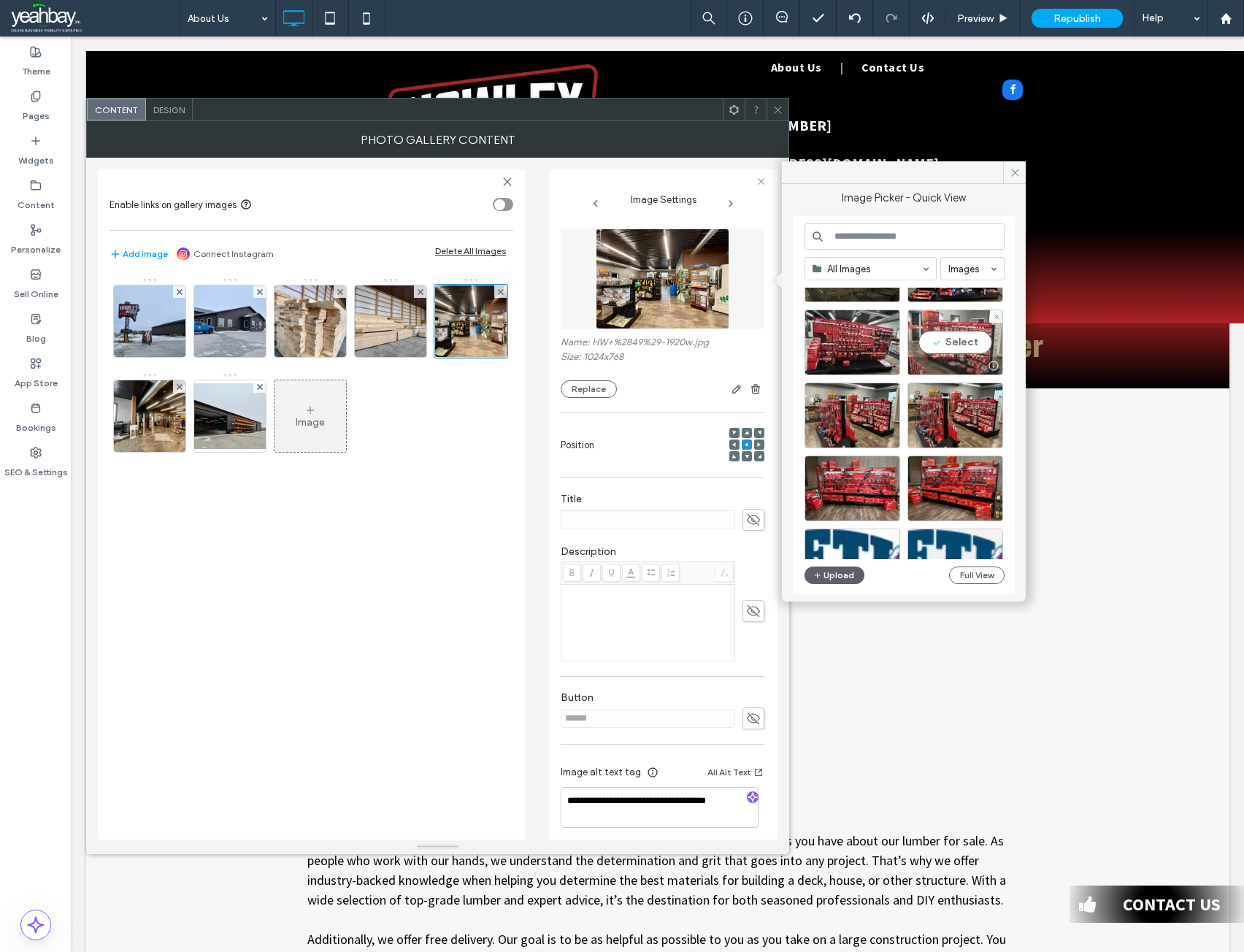
click at [950, 341] on div "Select" at bounding box center [955, 342] width 96 height 66
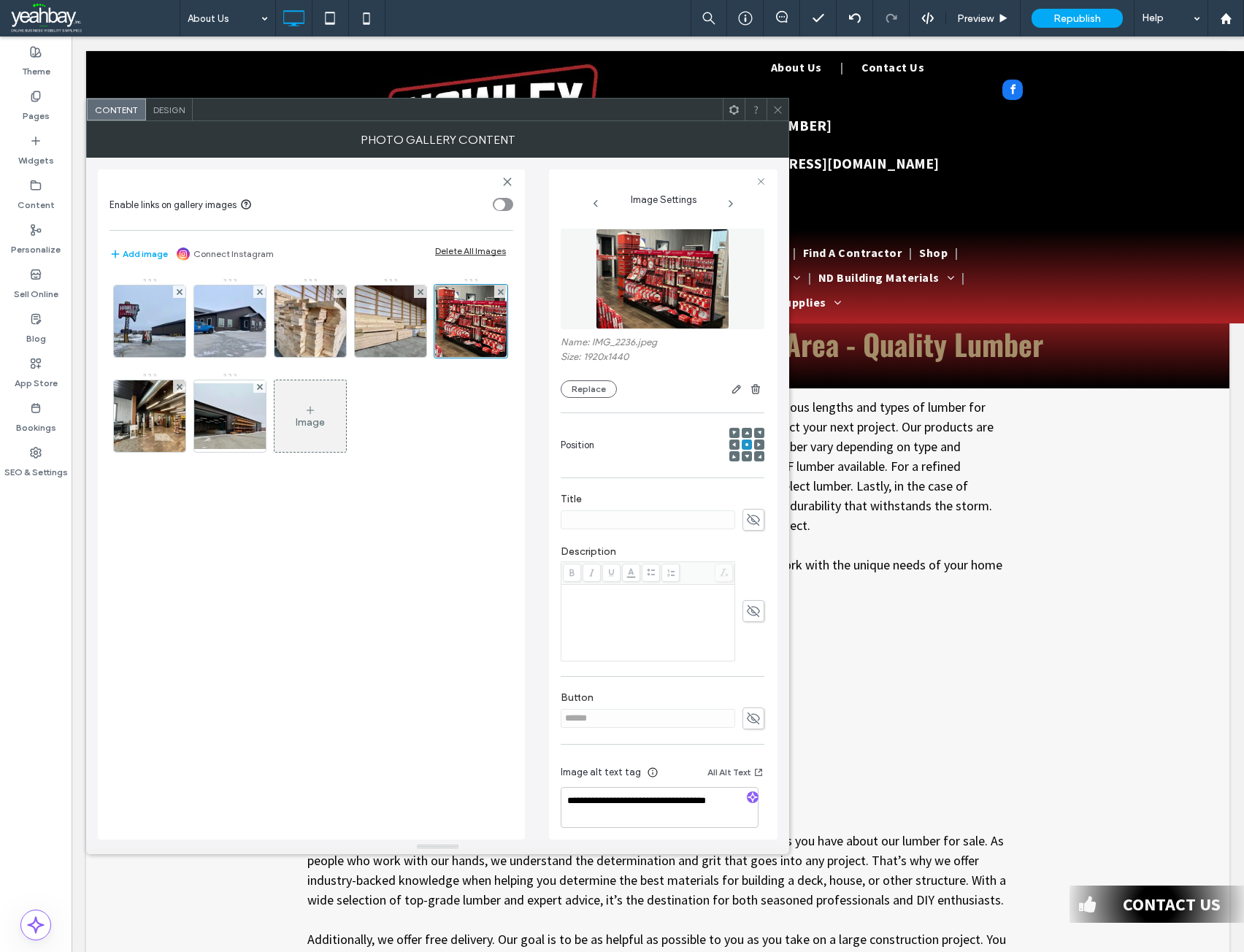
click at [783, 119] on span at bounding box center [778, 110] width 11 height 22
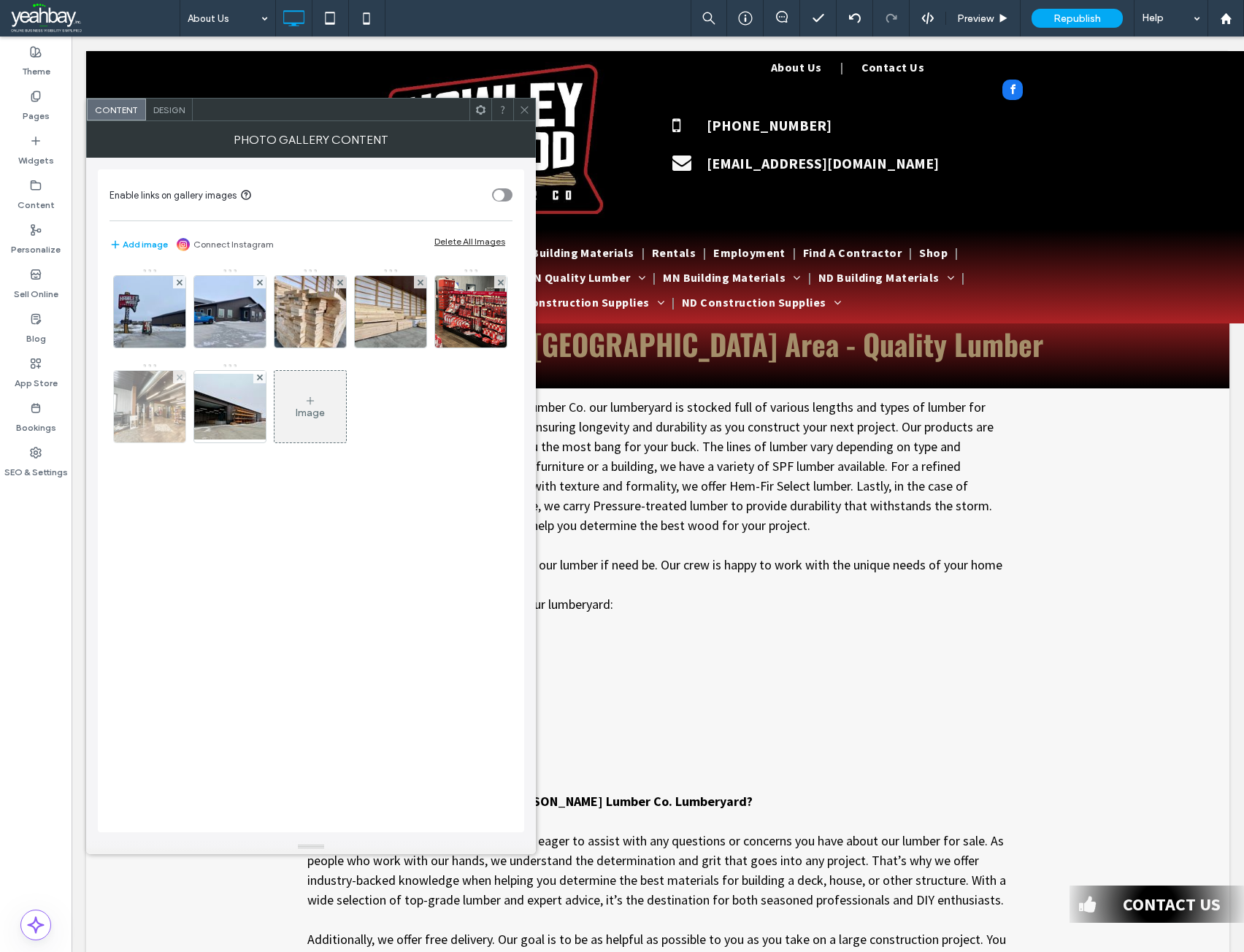
click at [155, 416] on img at bounding box center [150, 406] width 96 height 71
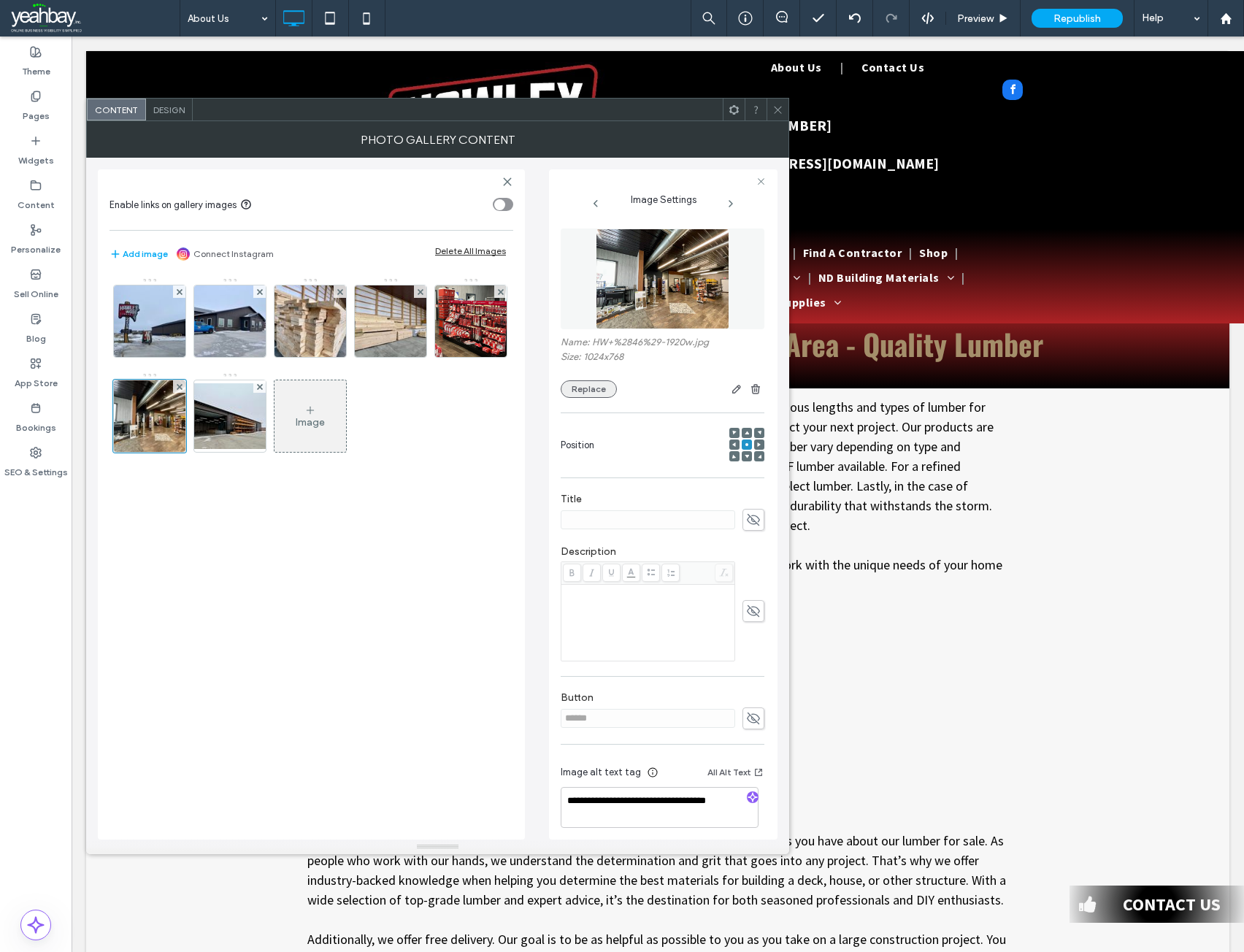
click at [602, 389] on button "Replace" at bounding box center [589, 389] width 57 height 17
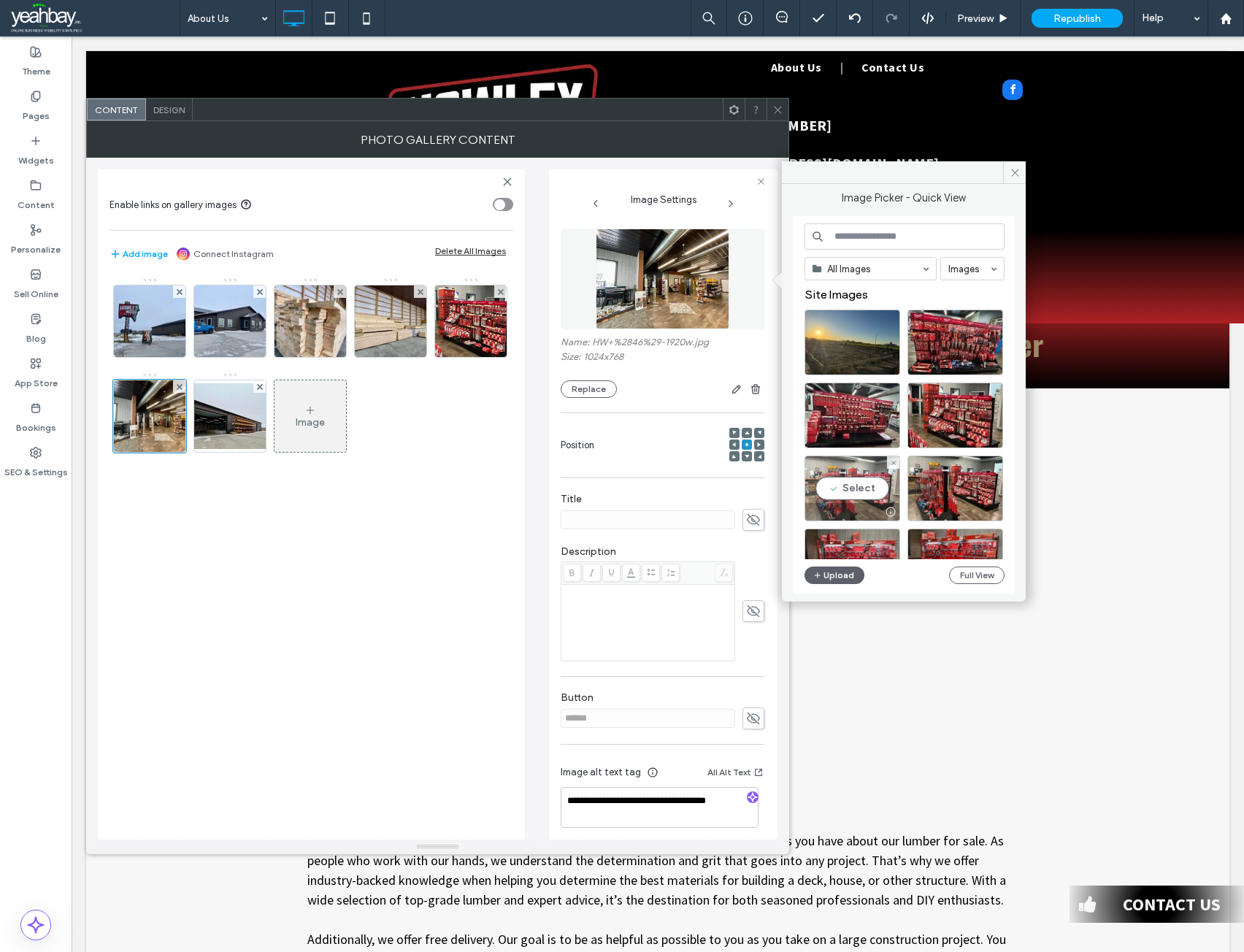
click at [860, 487] on div "Select" at bounding box center [852, 488] width 96 height 66
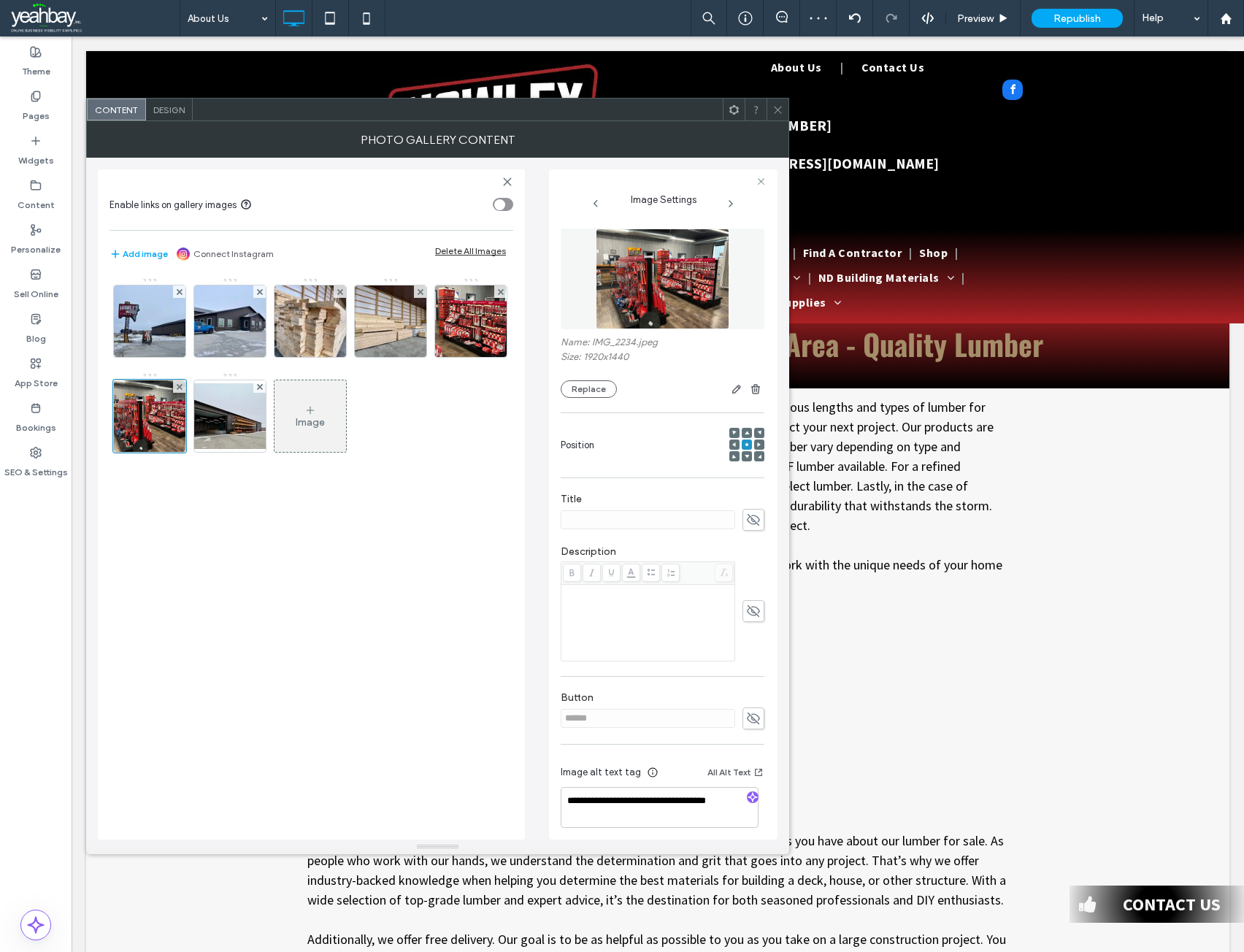
click at [778, 119] on span at bounding box center [778, 110] width 11 height 22
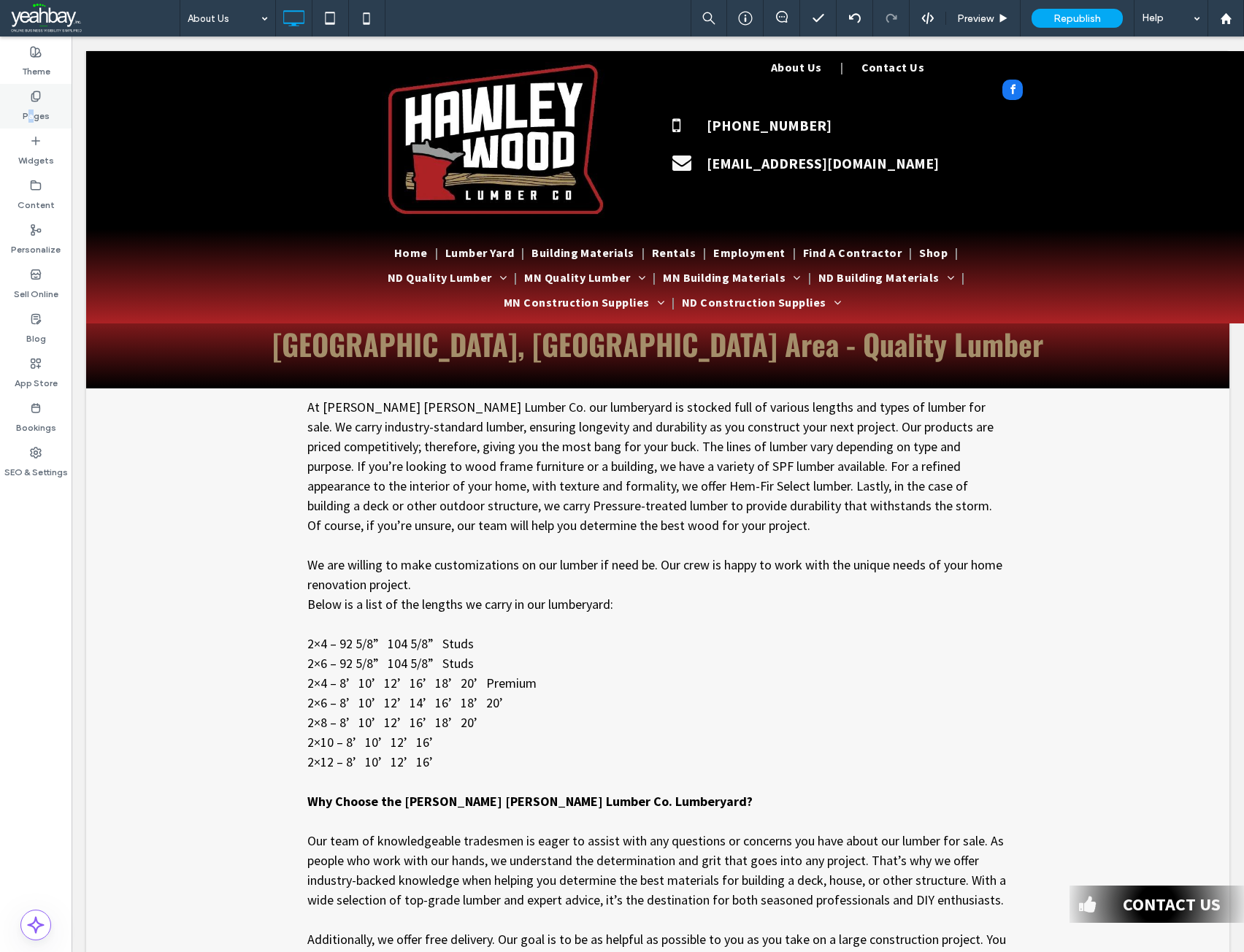
click at [32, 110] on label "Pages" at bounding box center [36, 112] width 27 height 20
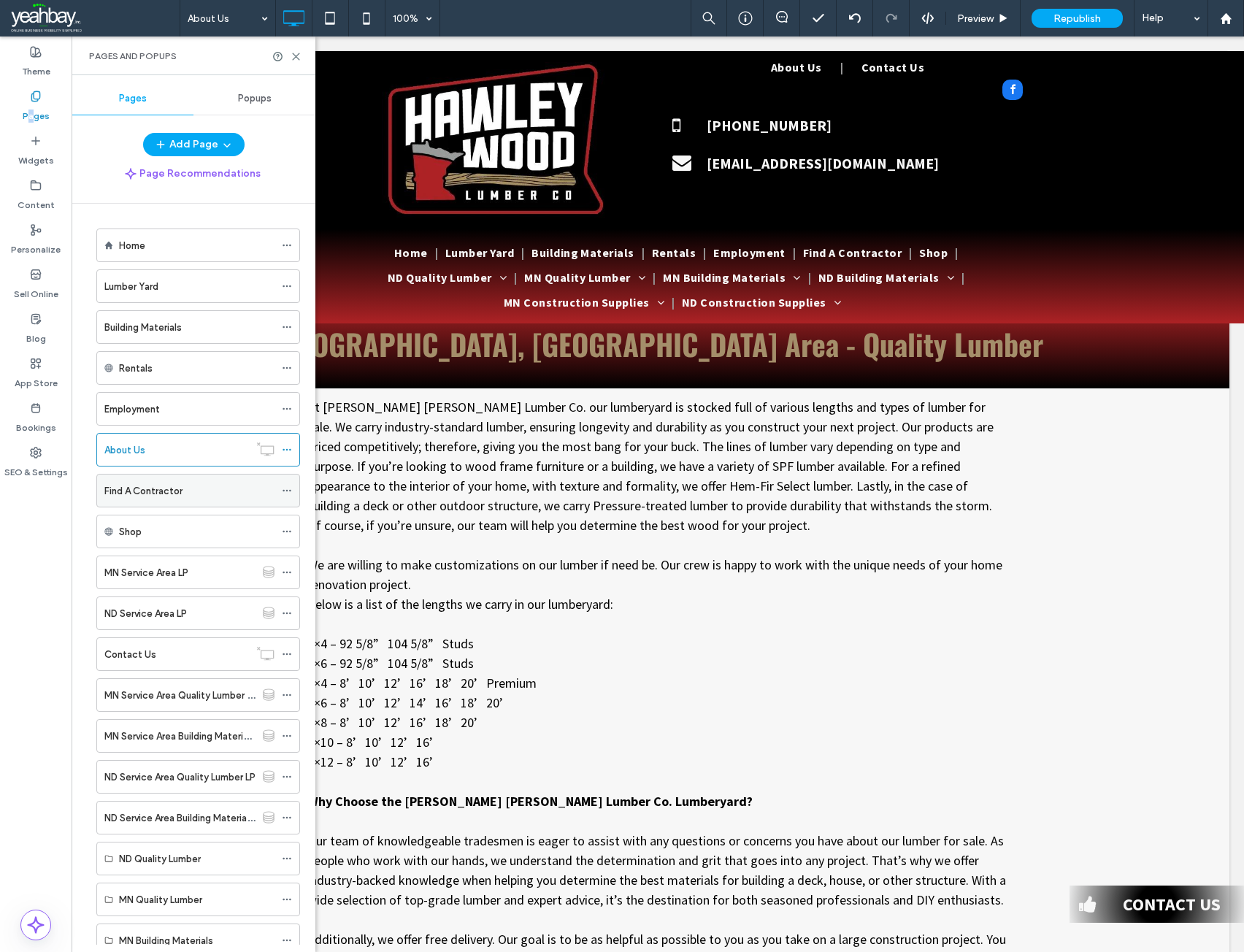
click at [188, 502] on div "Find A Contractor" at bounding box center [189, 491] width 170 height 32
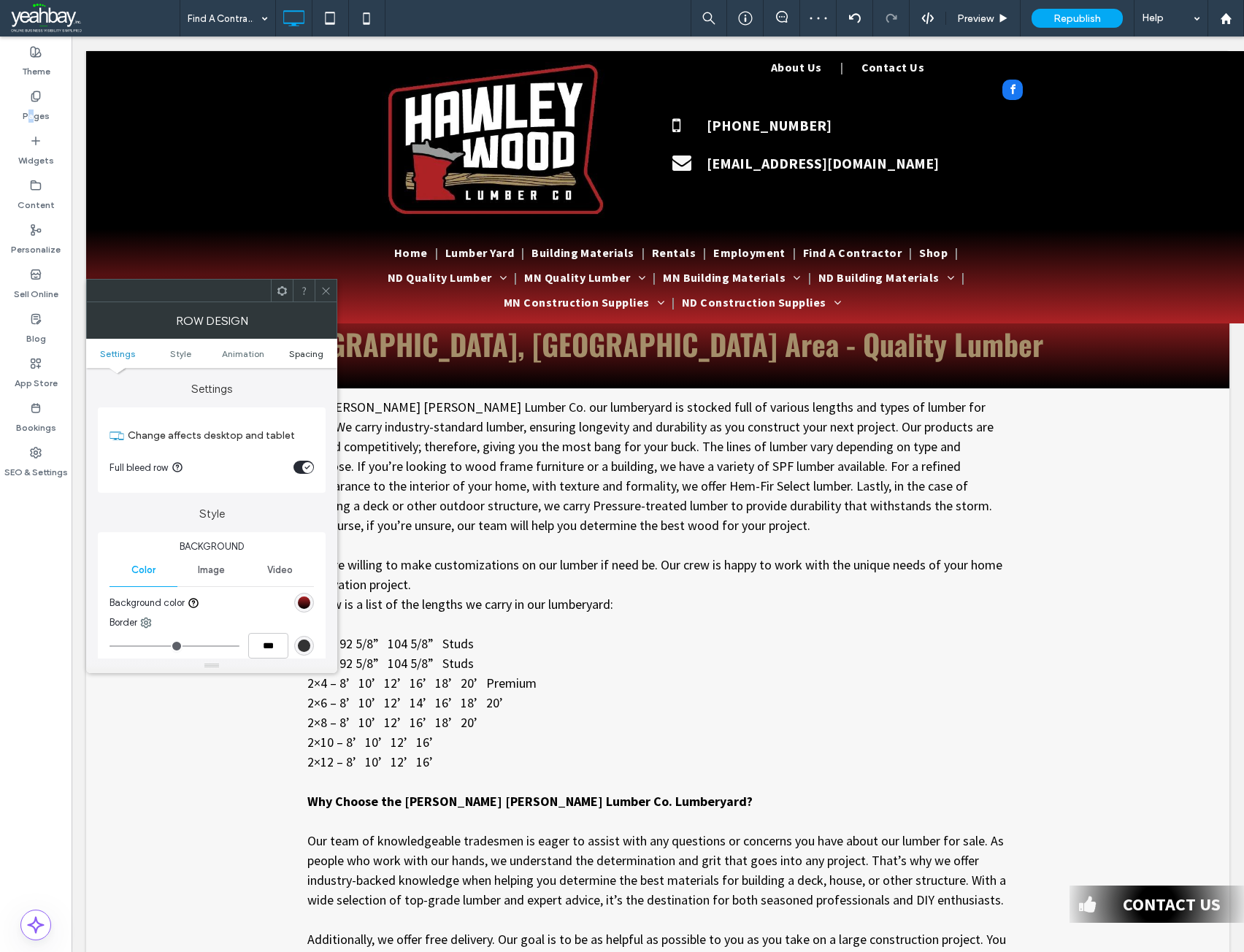
click at [311, 349] on span "Spacing" at bounding box center [306, 354] width 35 height 11
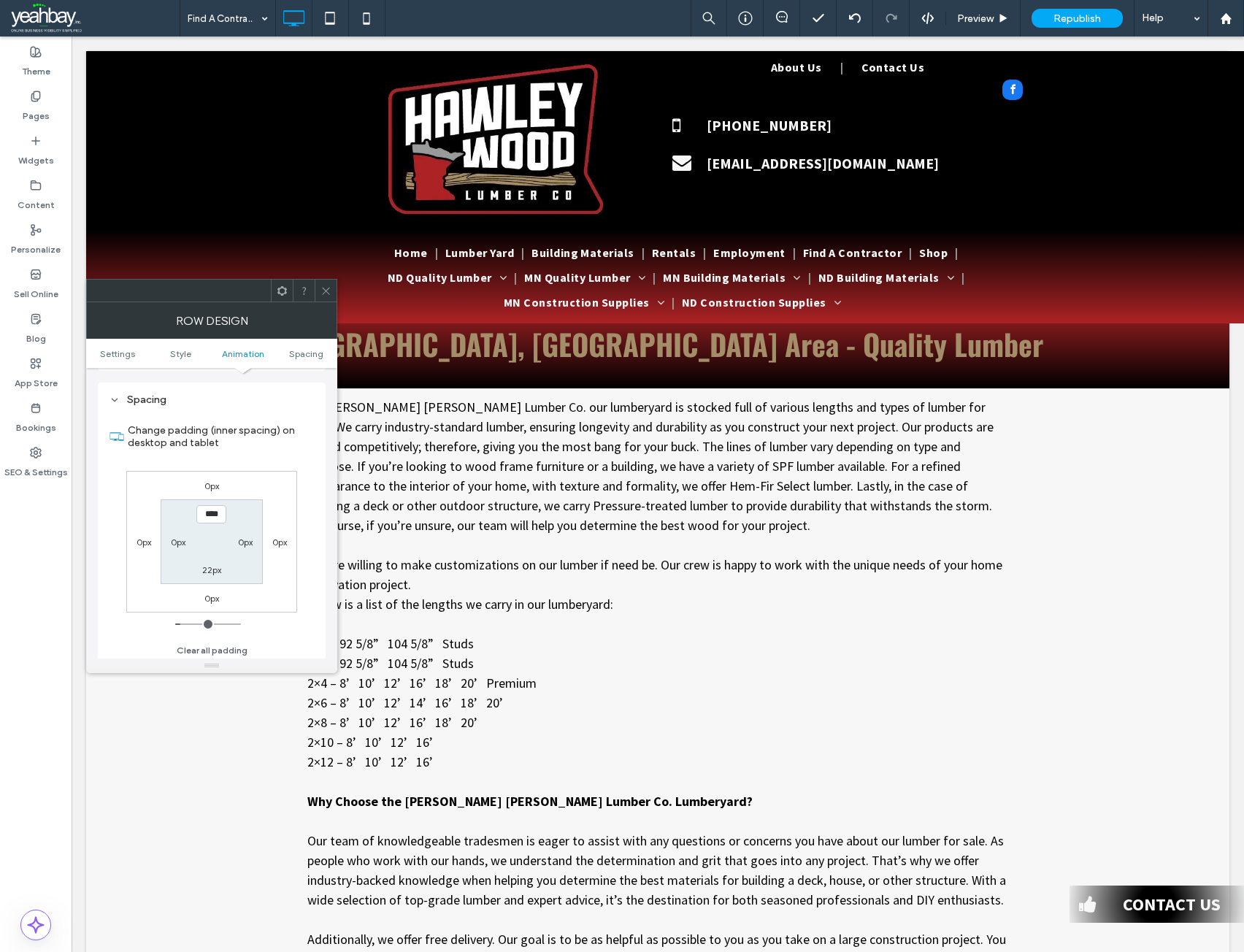
scroll to position [402, 0]
type input "**"
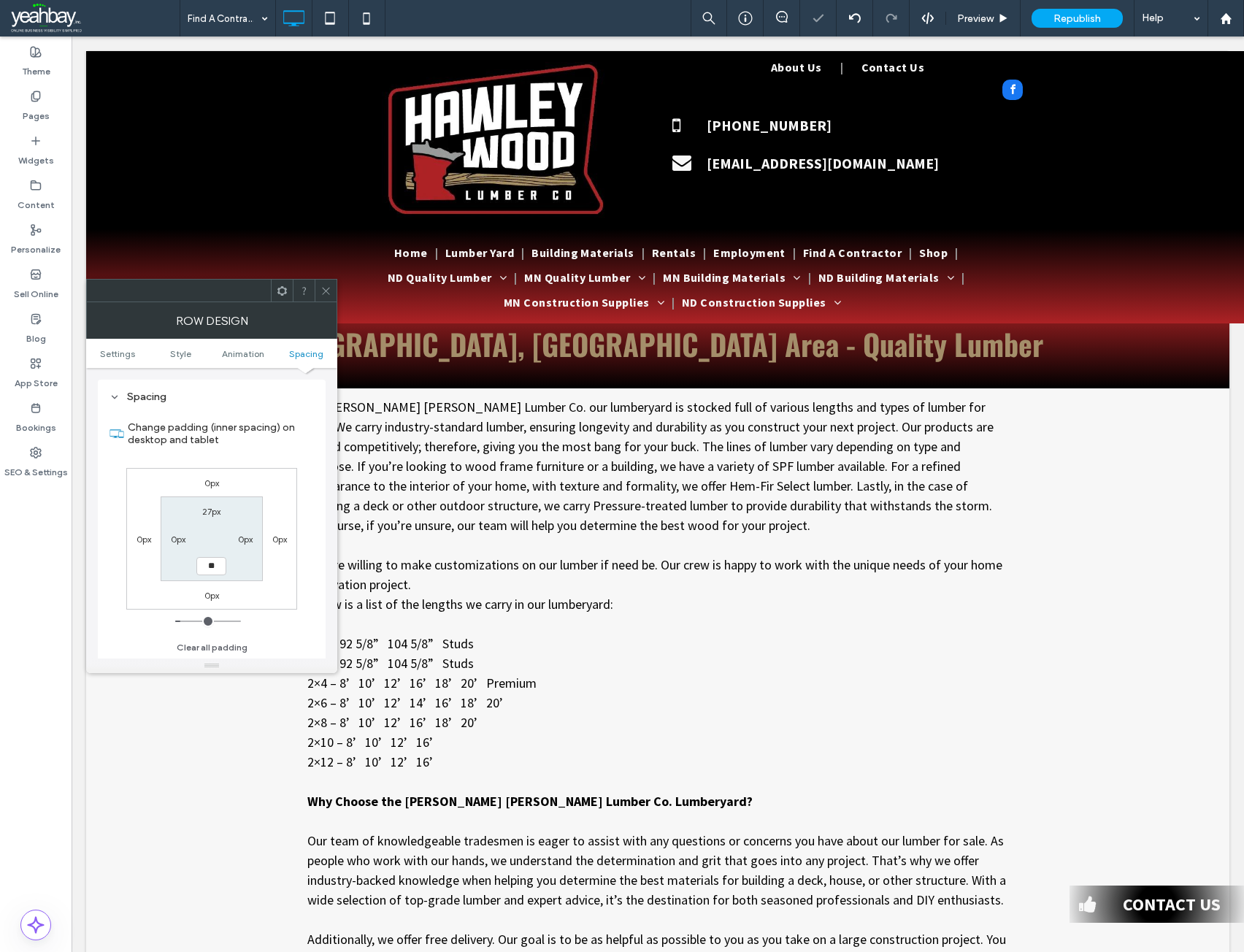
type input "****"
click at [326, 286] on icon at bounding box center [326, 291] width 11 height 11
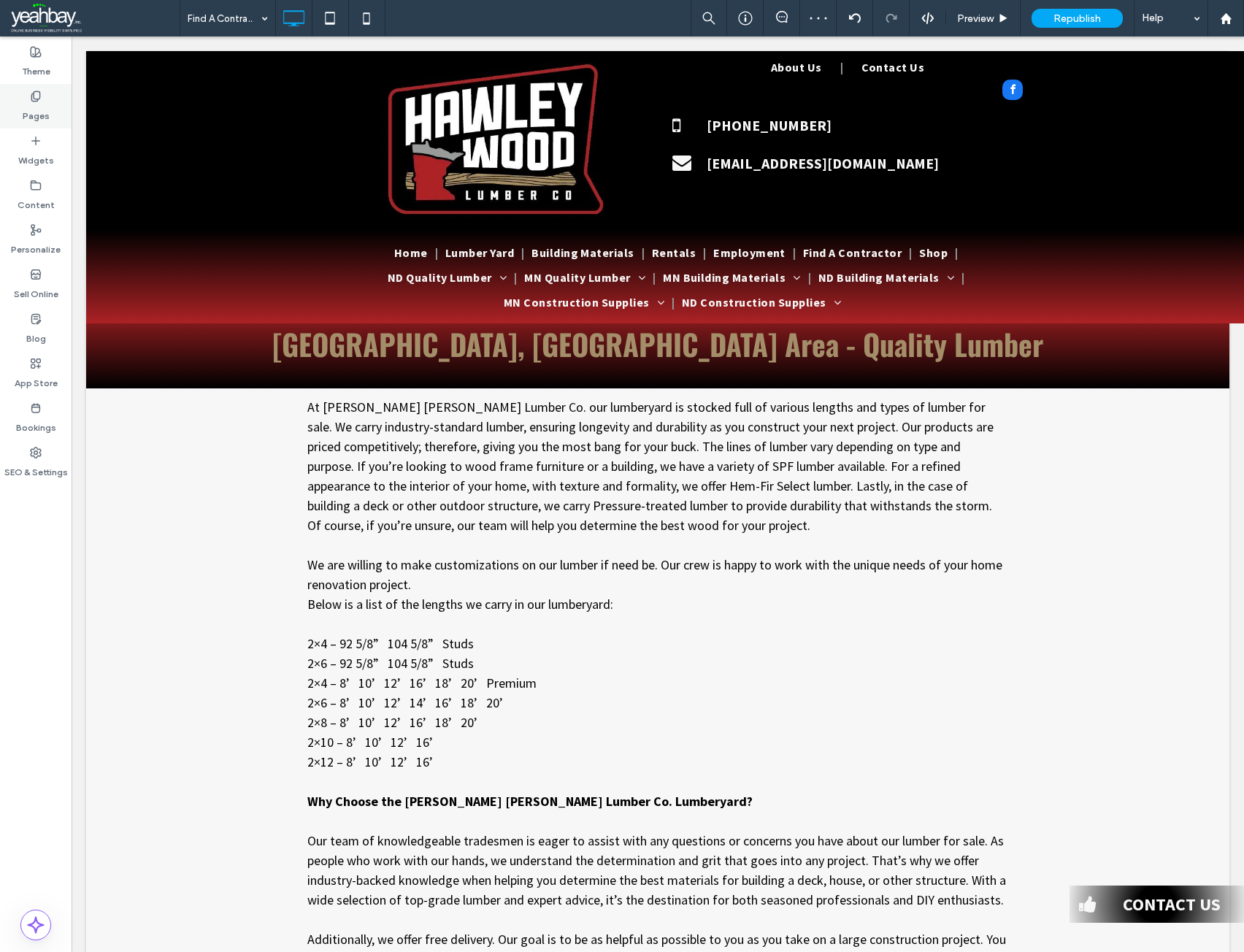
click at [39, 109] on label "Pages" at bounding box center [36, 112] width 27 height 20
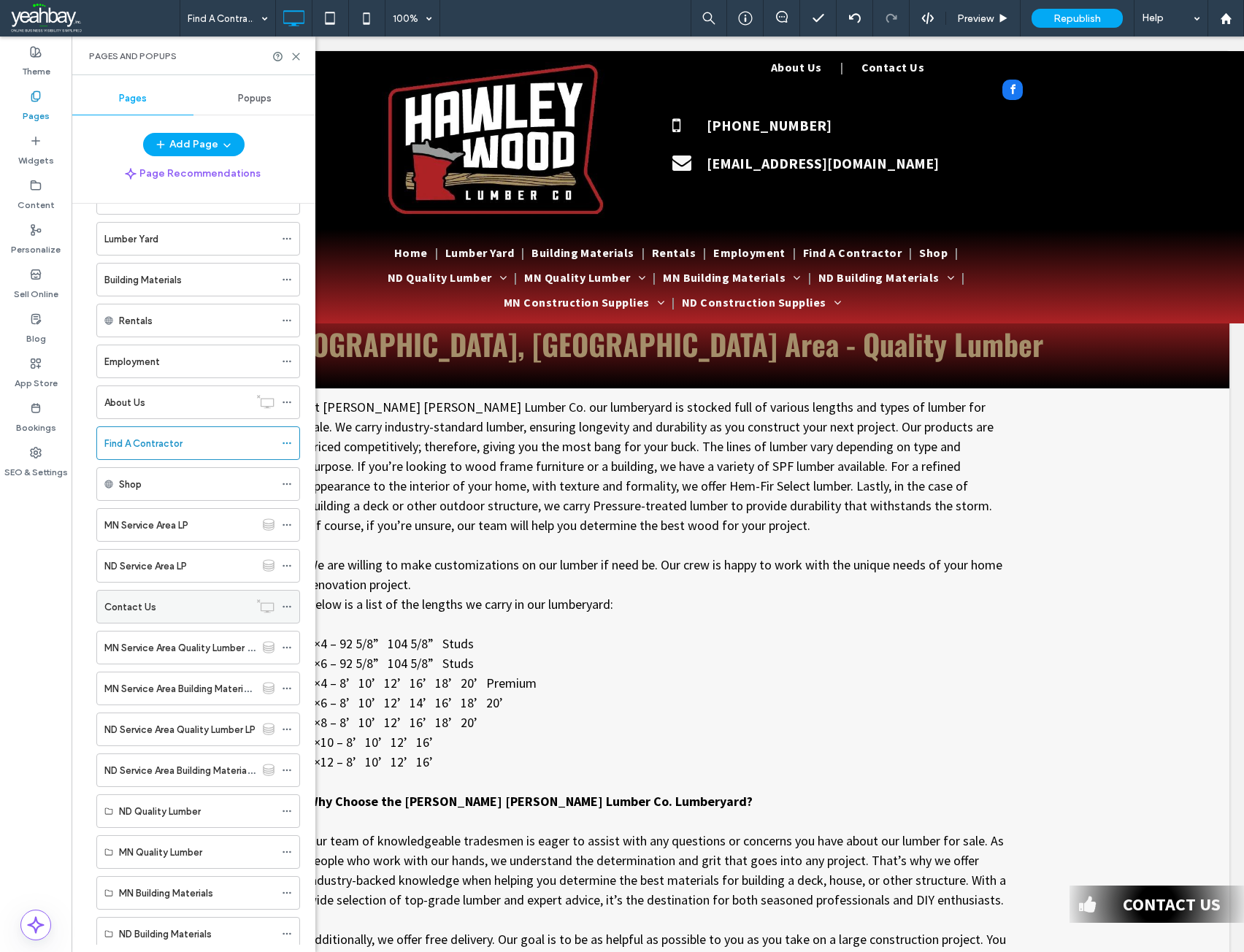
scroll to position [73, 0]
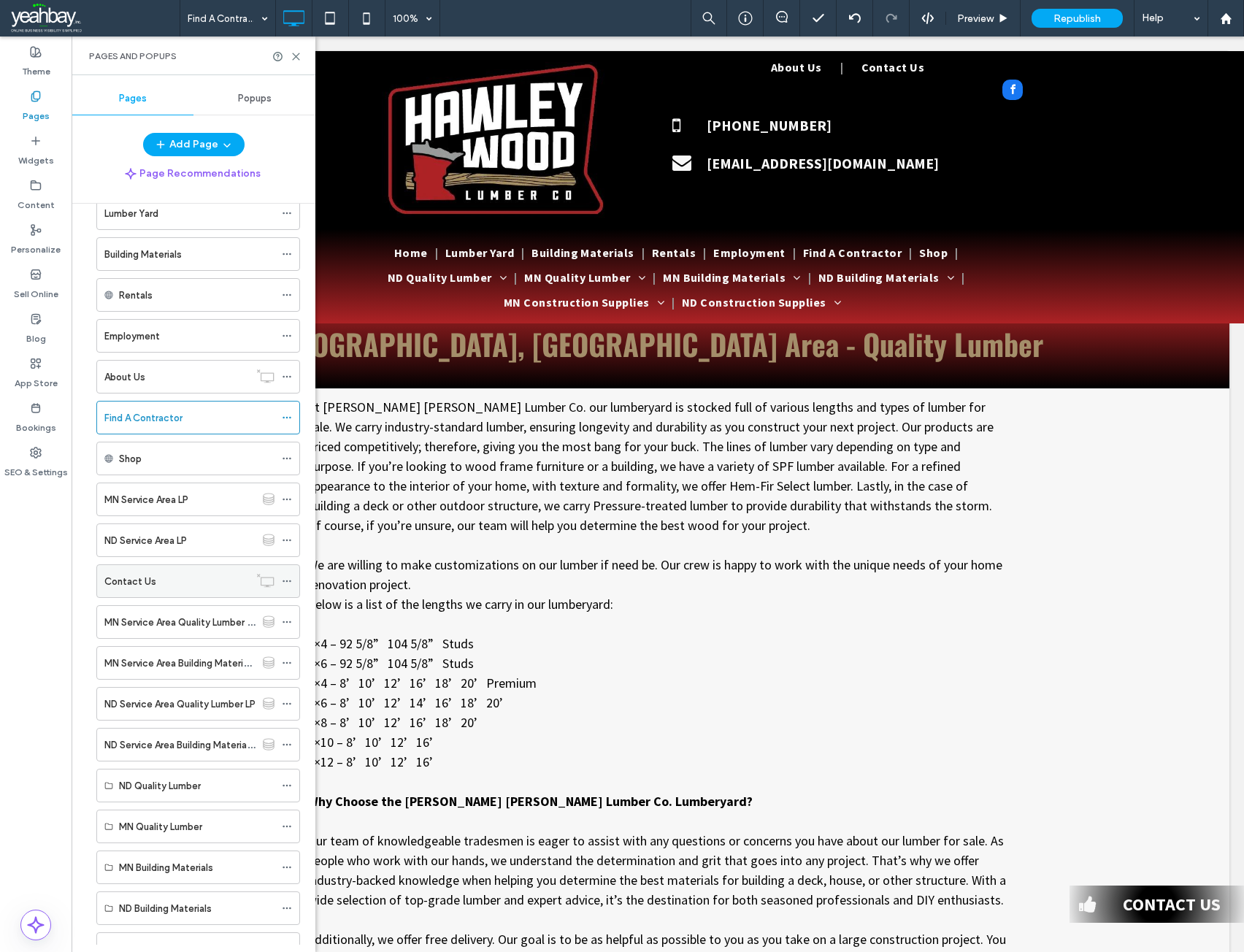
click at [152, 589] on label "Contact Us" at bounding box center [130, 582] width 52 height 26
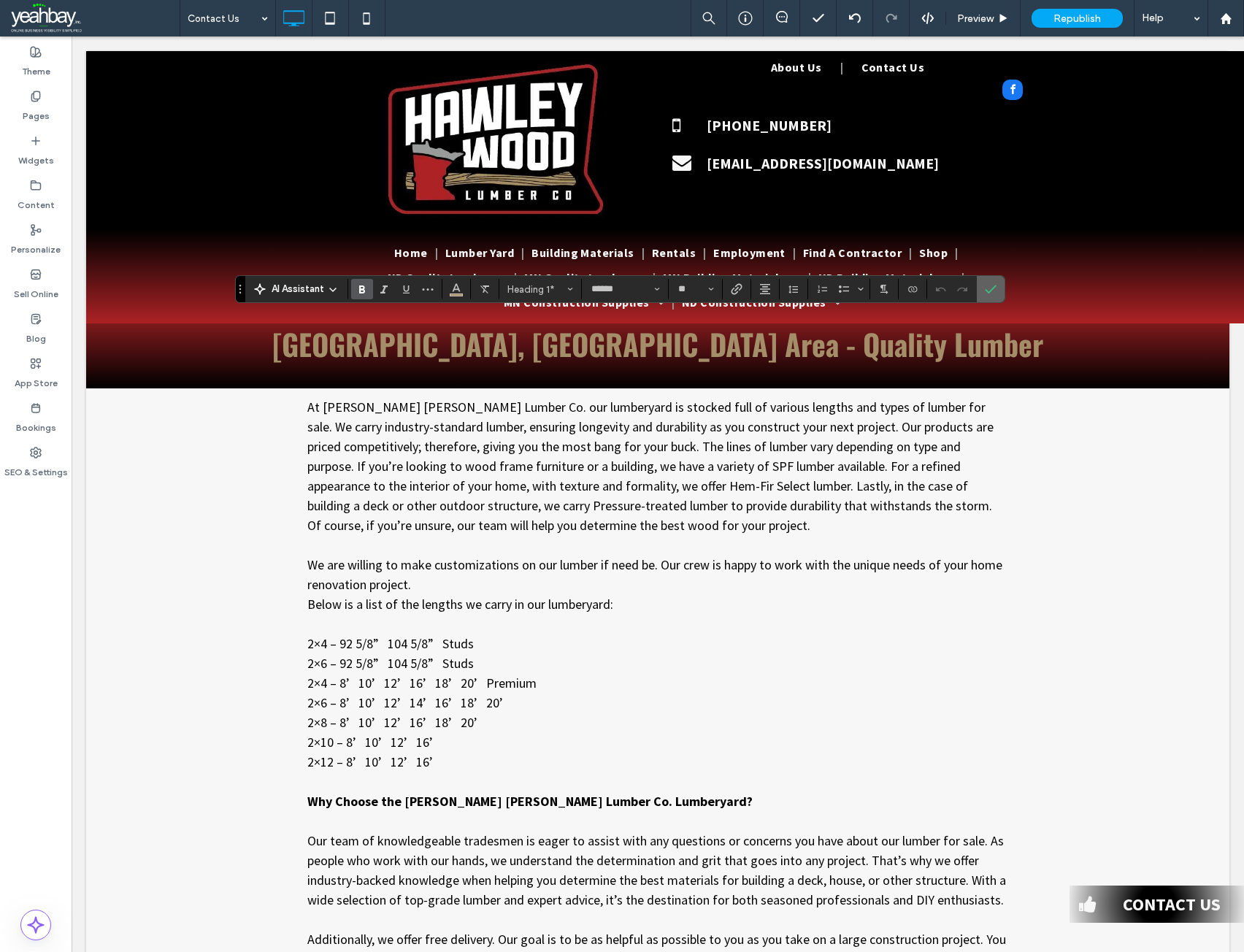
click at [1000, 288] on label "Confirm" at bounding box center [990, 289] width 22 height 26
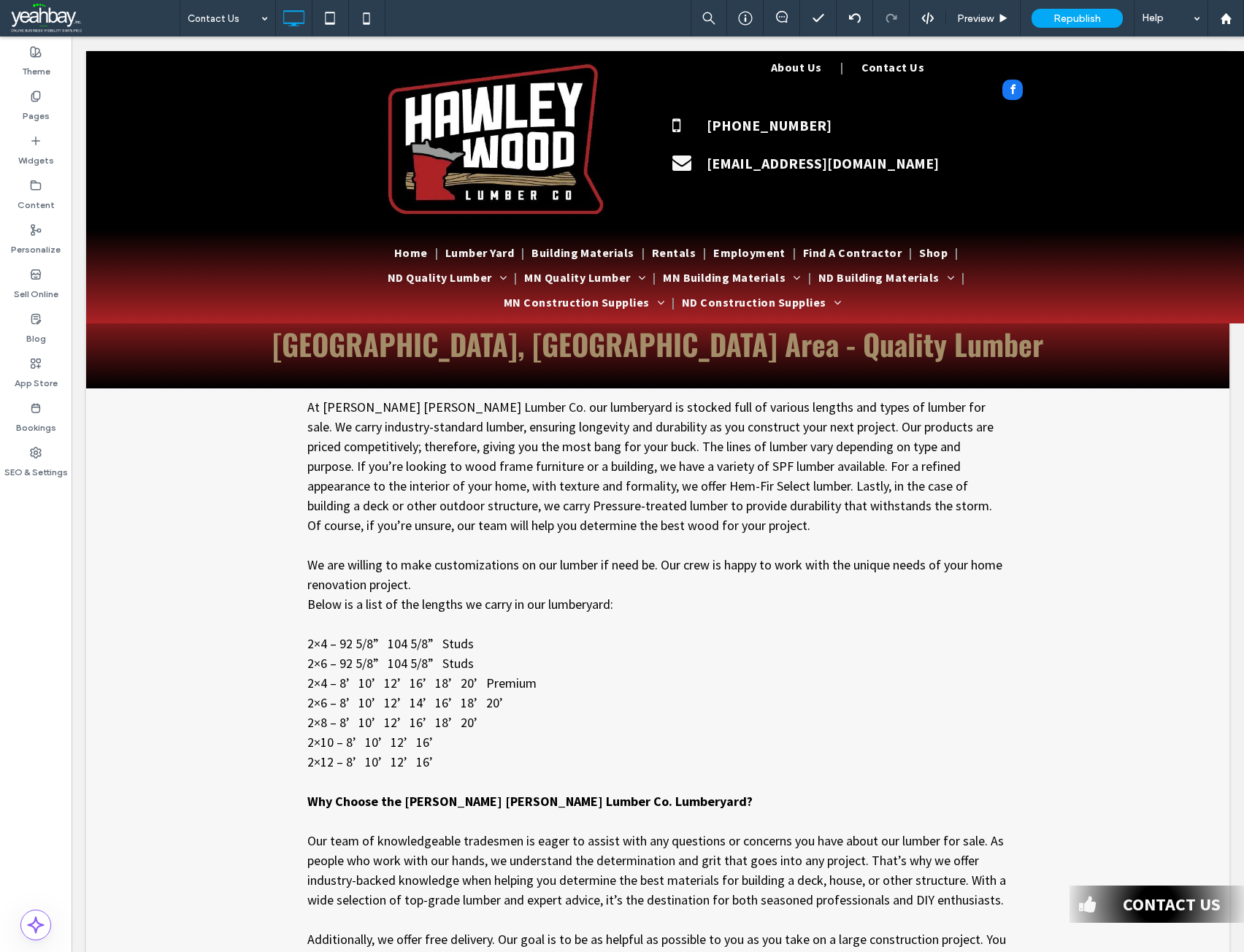
type input "******"
type input "**"
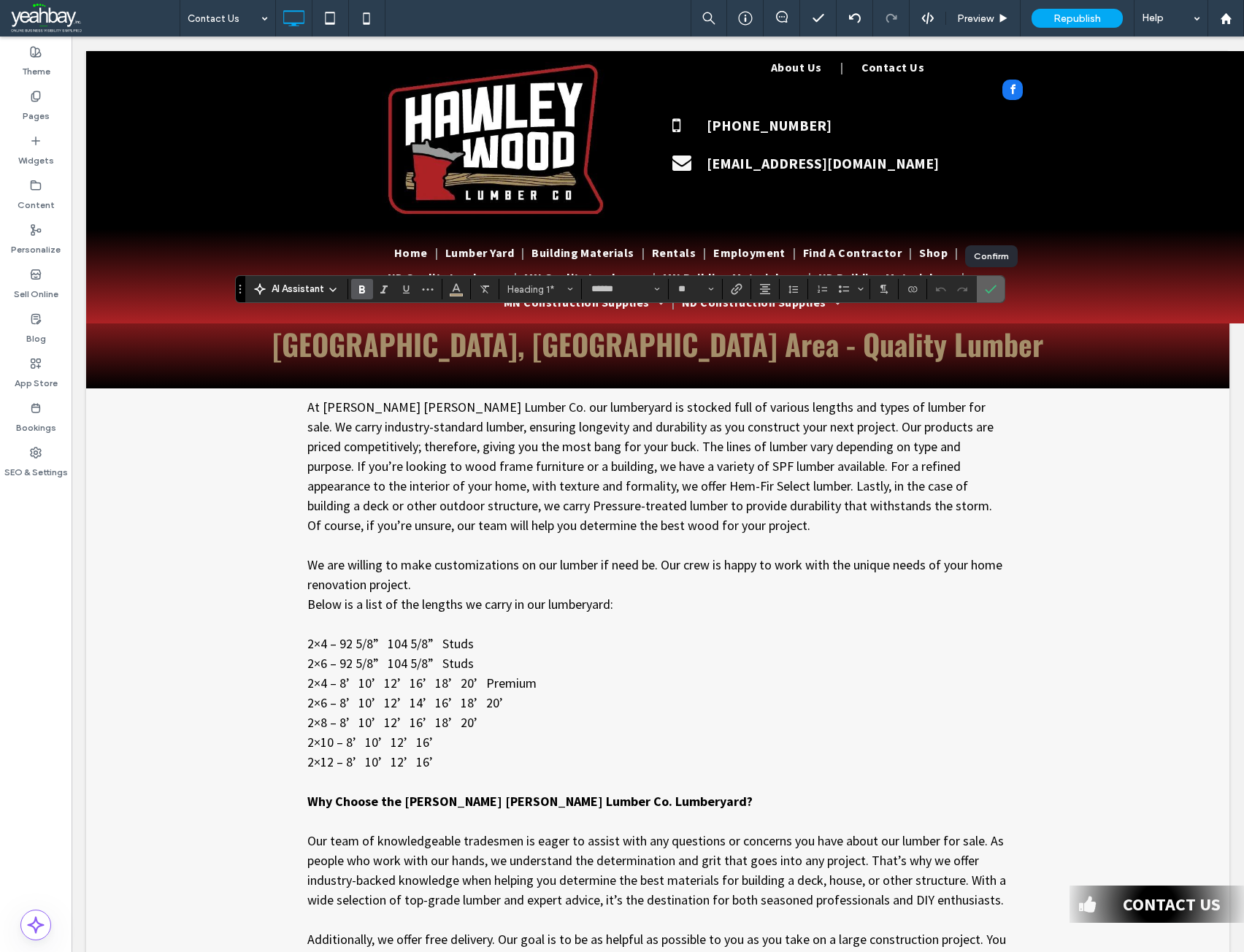
click at [984, 292] on label "Confirm" at bounding box center [990, 289] width 22 height 26
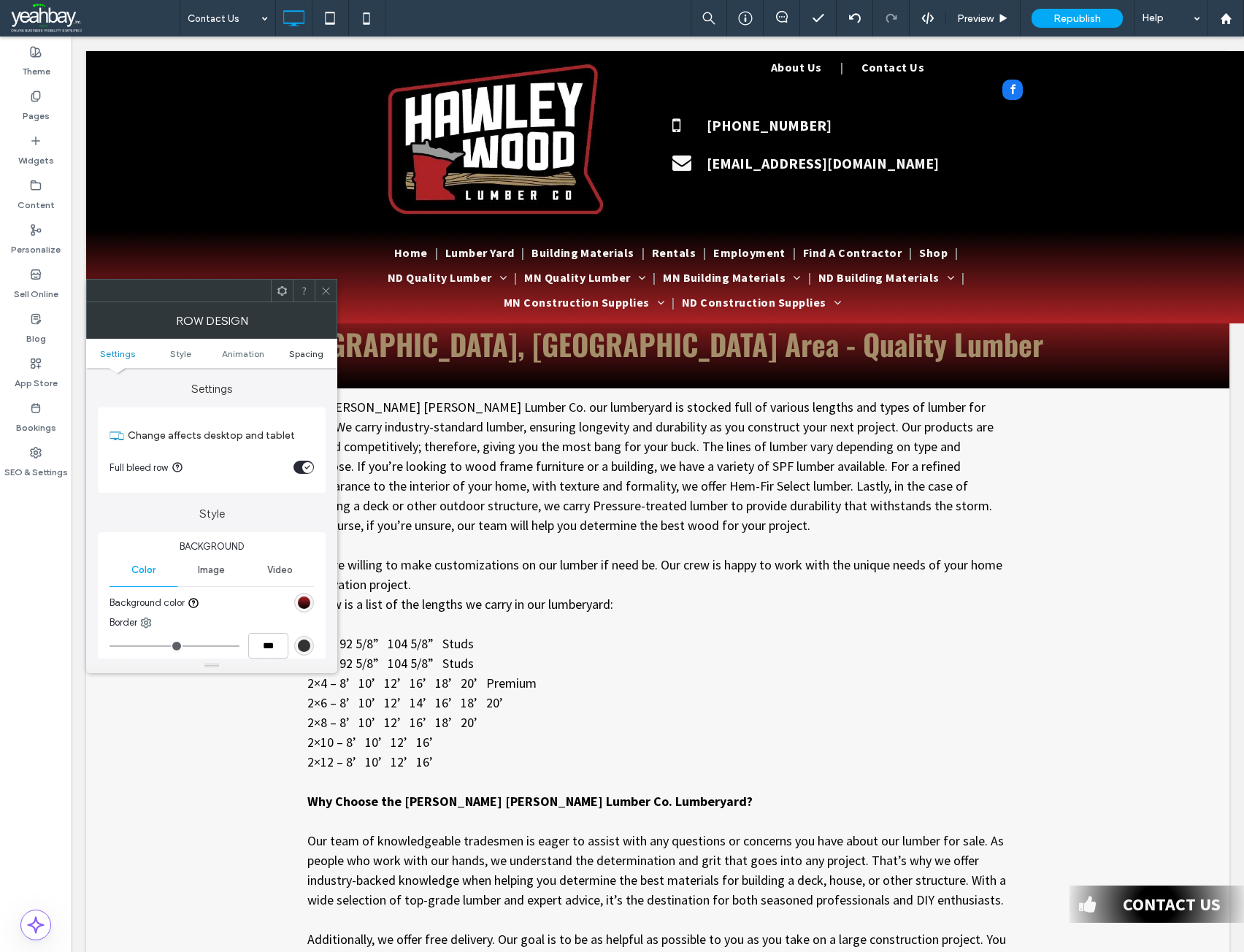
click at [308, 349] on span "Spacing" at bounding box center [306, 354] width 35 height 11
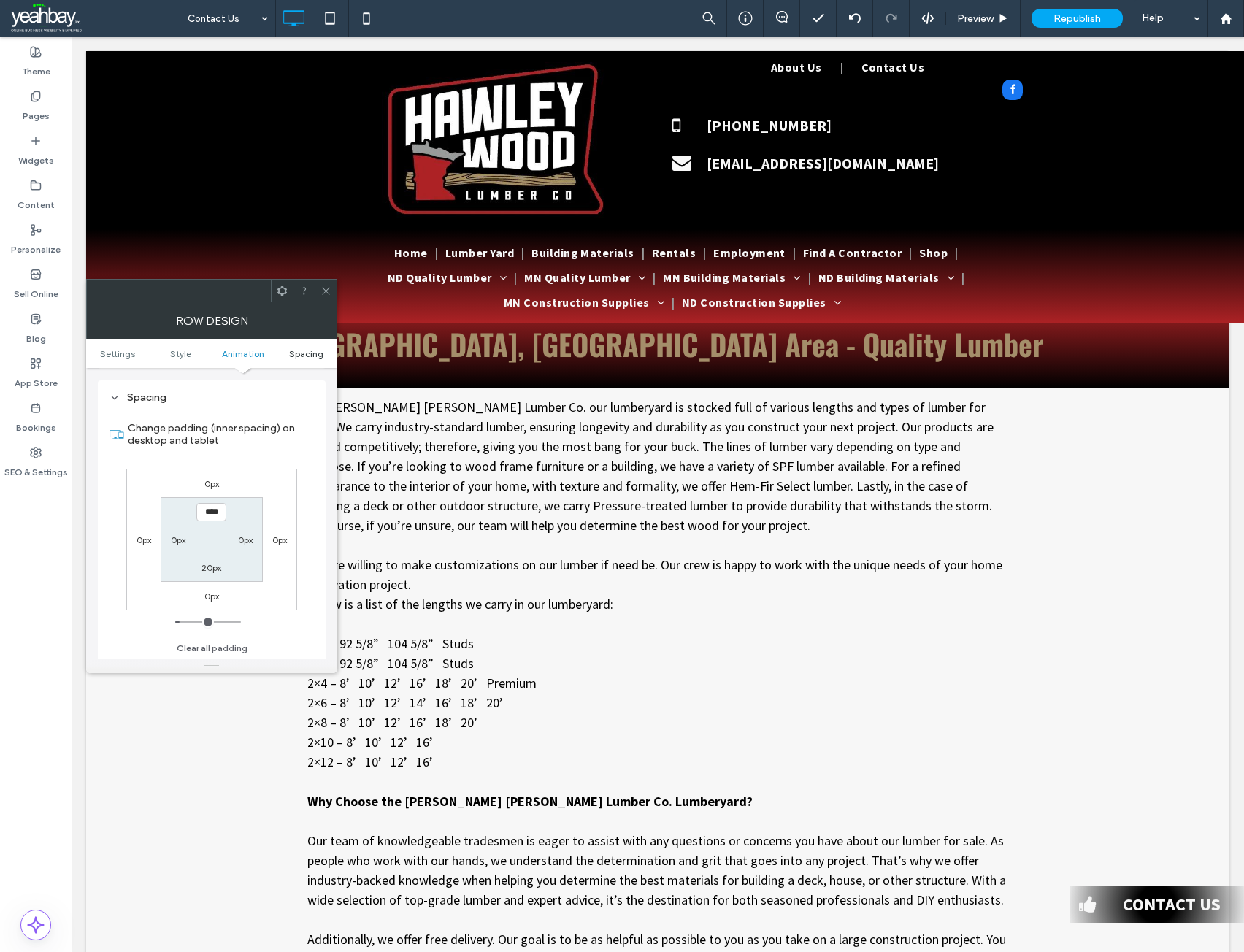
scroll to position [402, 0]
type input "**"
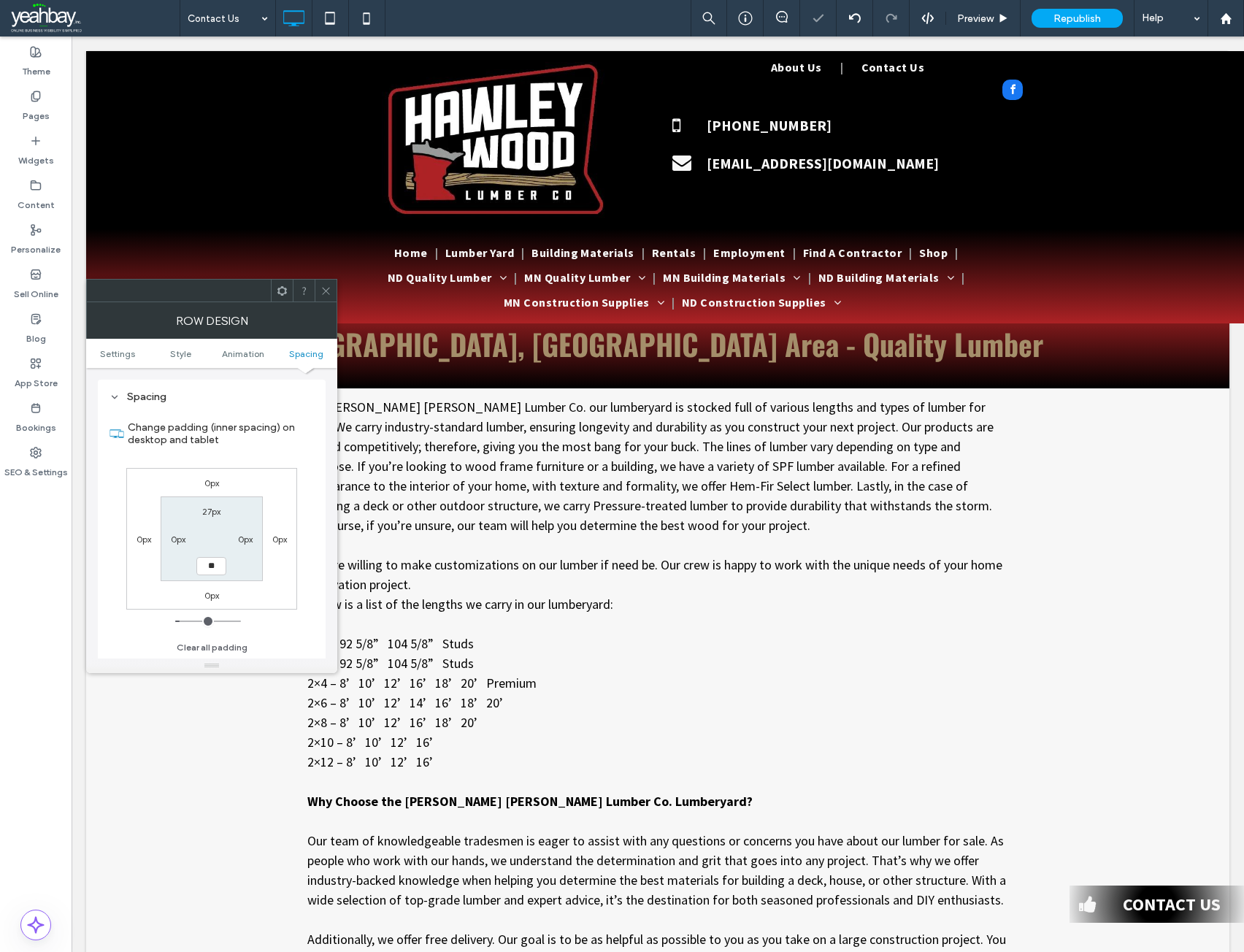
type input "****"
click at [326, 287] on icon at bounding box center [326, 291] width 11 height 11
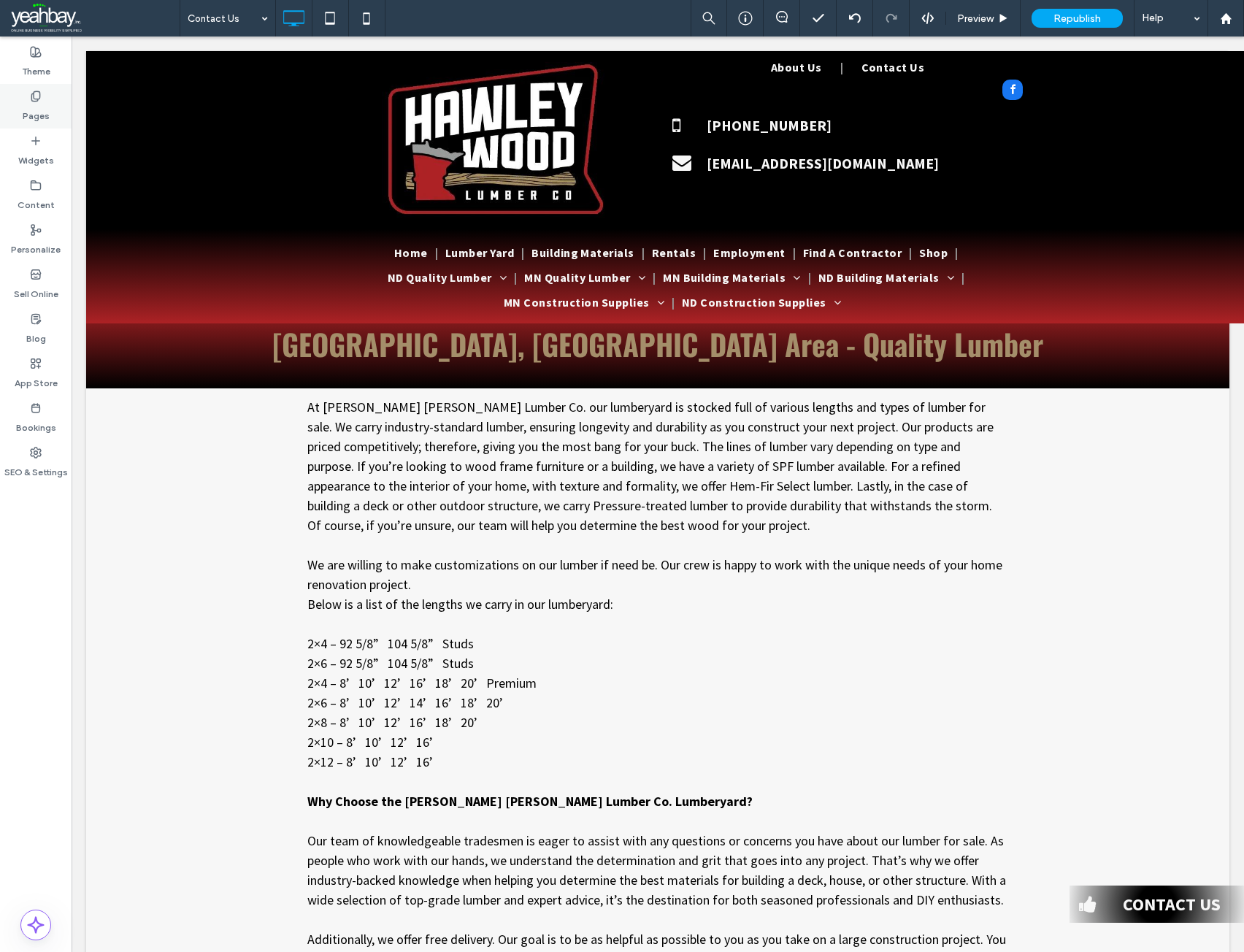
click at [38, 100] on use at bounding box center [35, 96] width 8 height 9
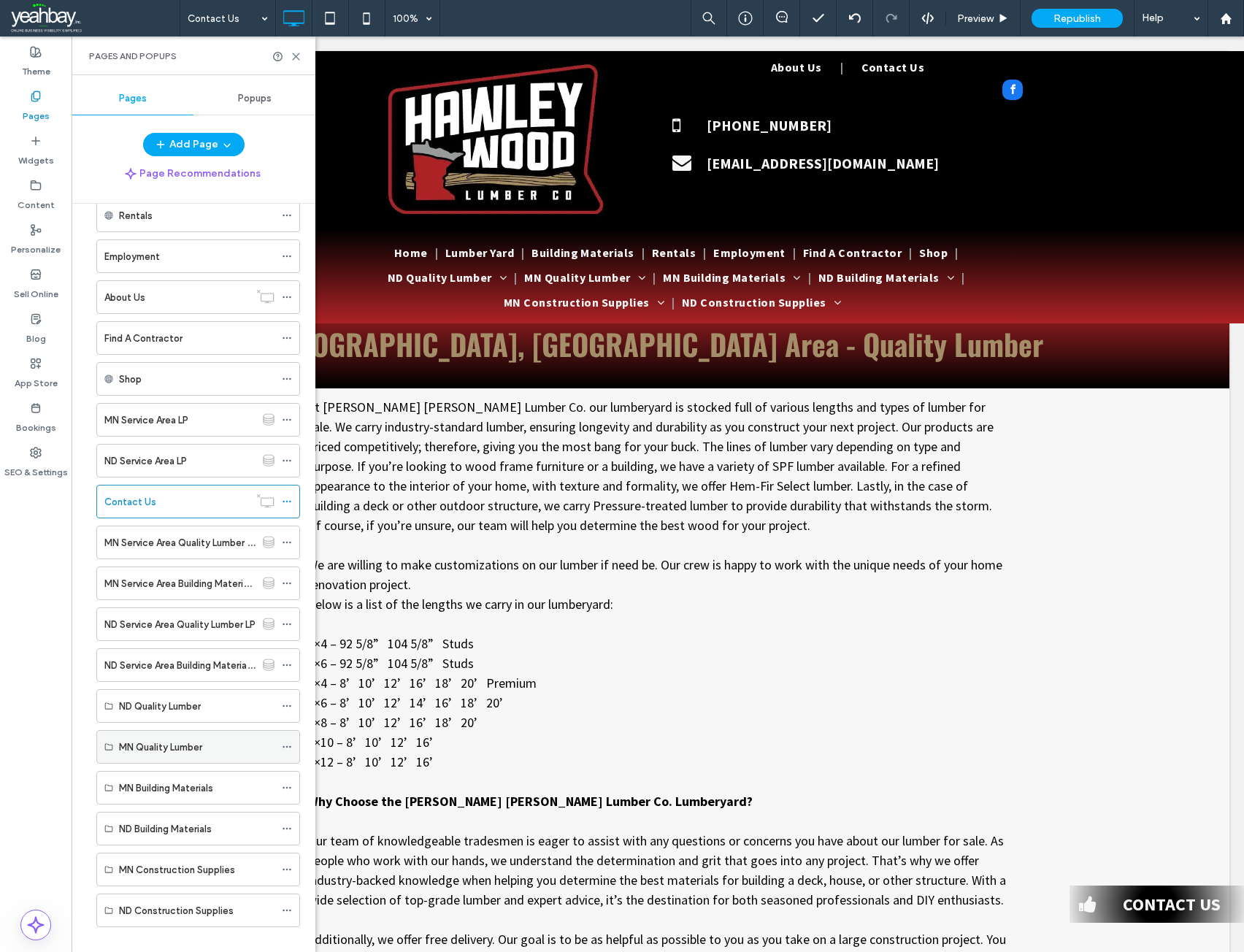
scroll to position [172, 0]
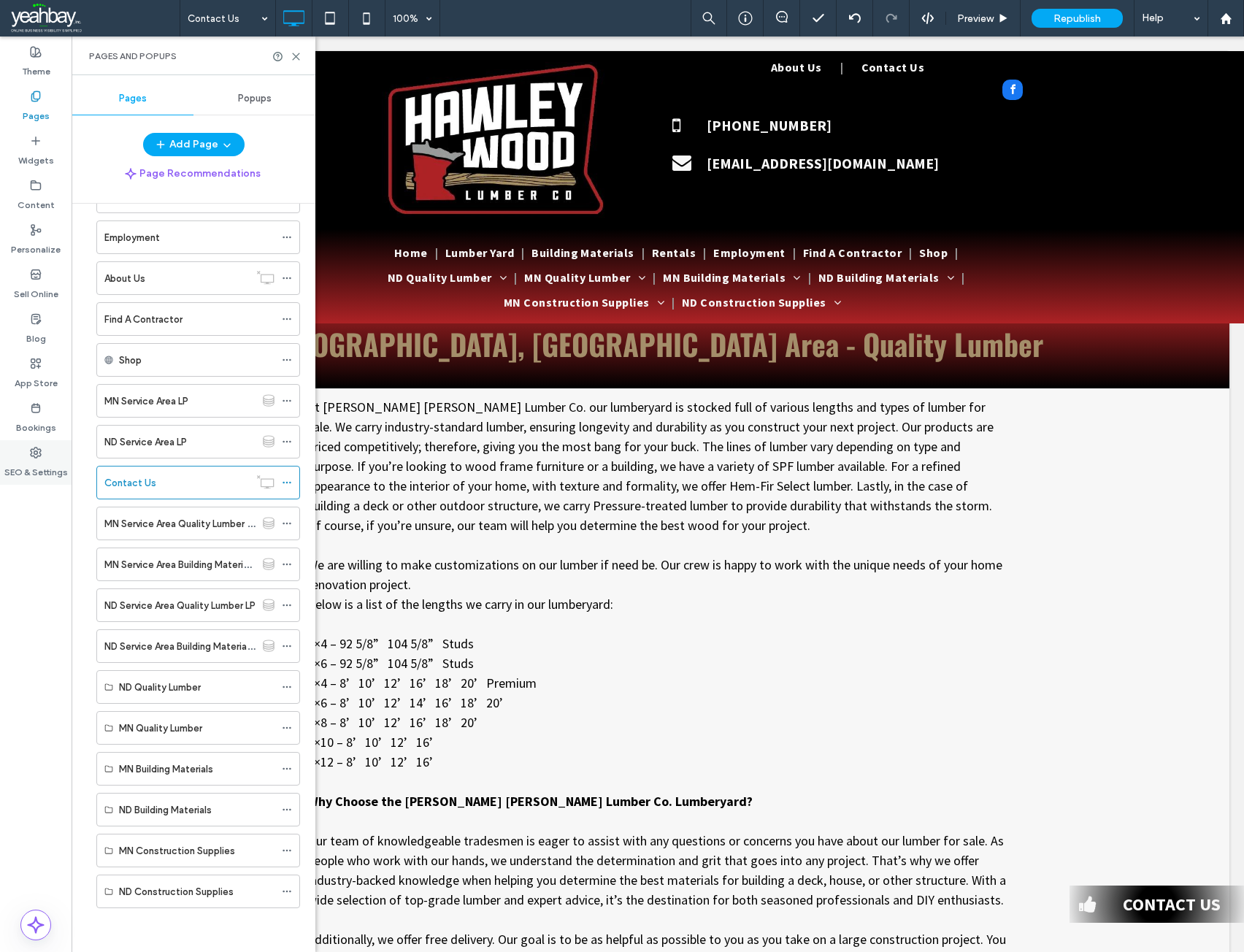
click at [34, 459] on label "SEO & Settings" at bounding box center [36, 469] width 64 height 20
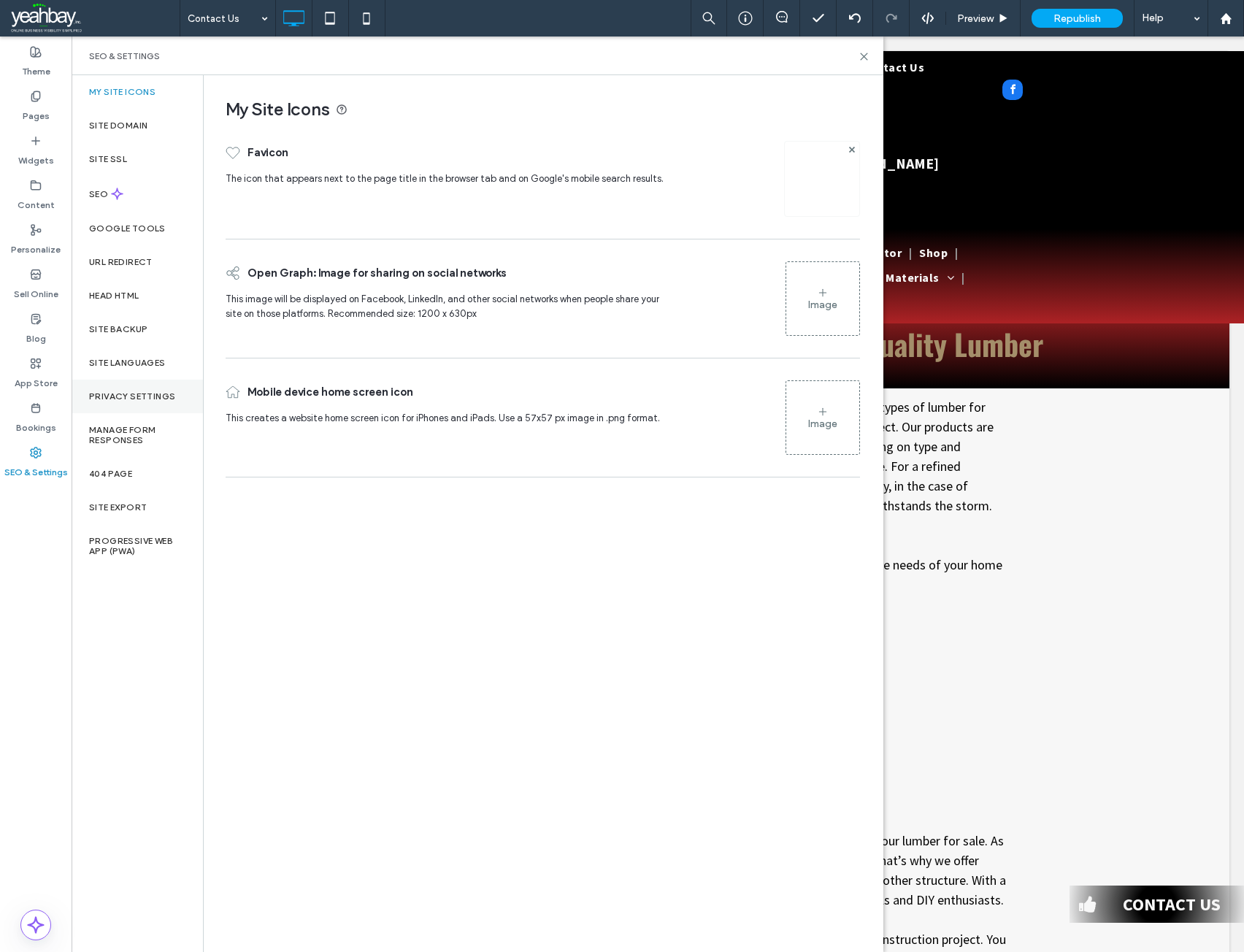
click at [133, 401] on label "Privacy Settings" at bounding box center [132, 396] width 86 height 10
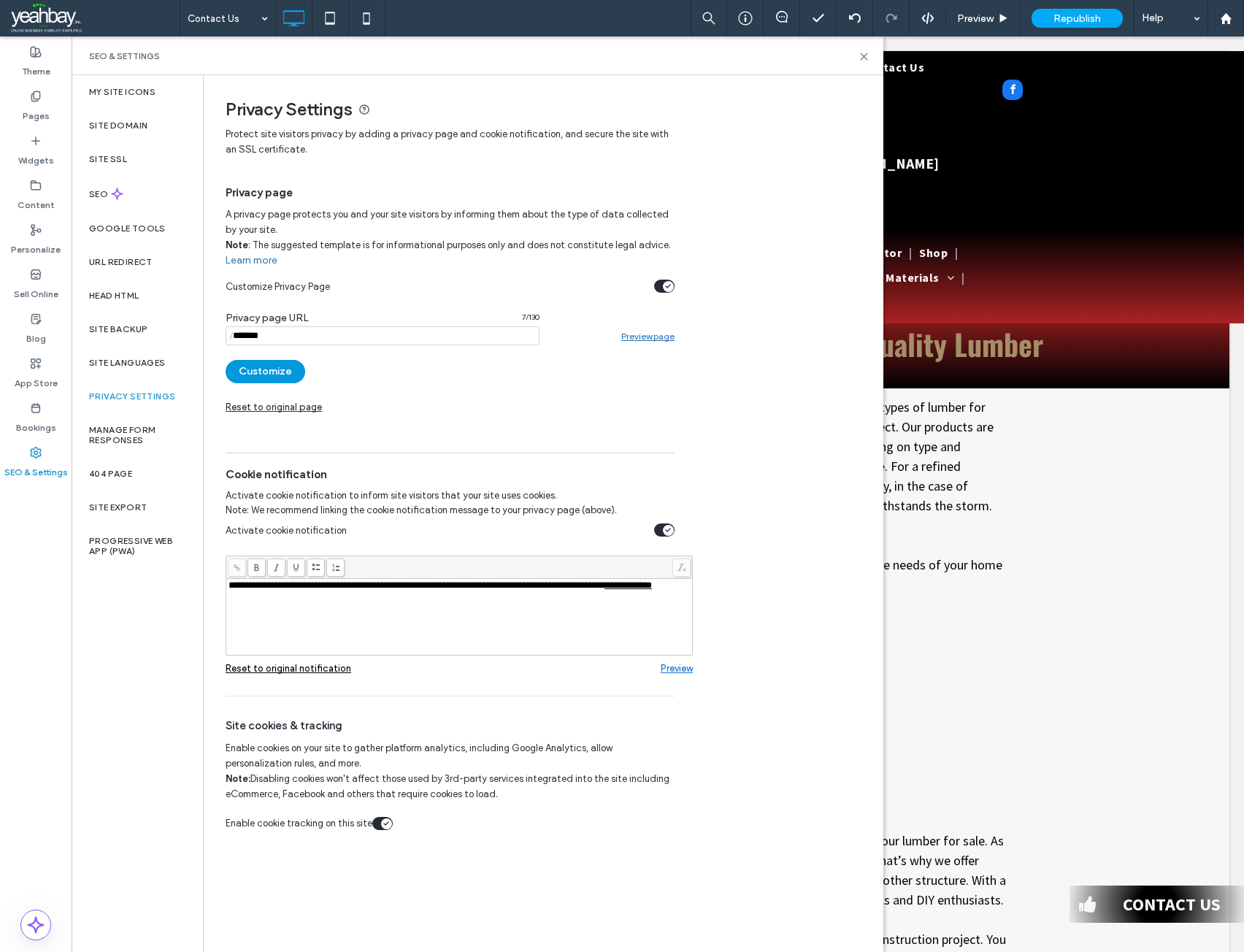
click at [274, 378] on button "Customize" at bounding box center [264, 372] width 79 height 24
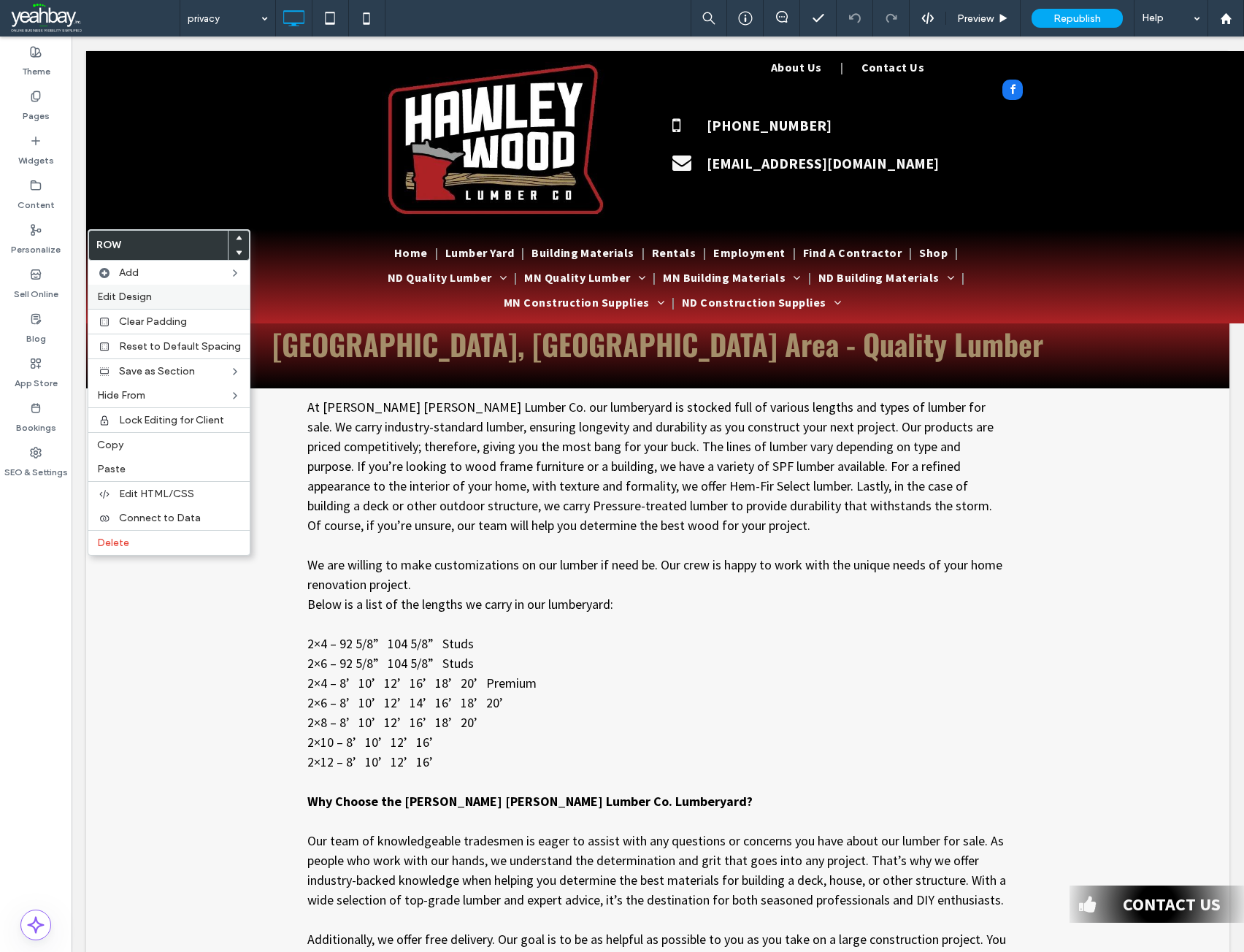
click at [162, 295] on label "Edit Design" at bounding box center [169, 297] width 144 height 13
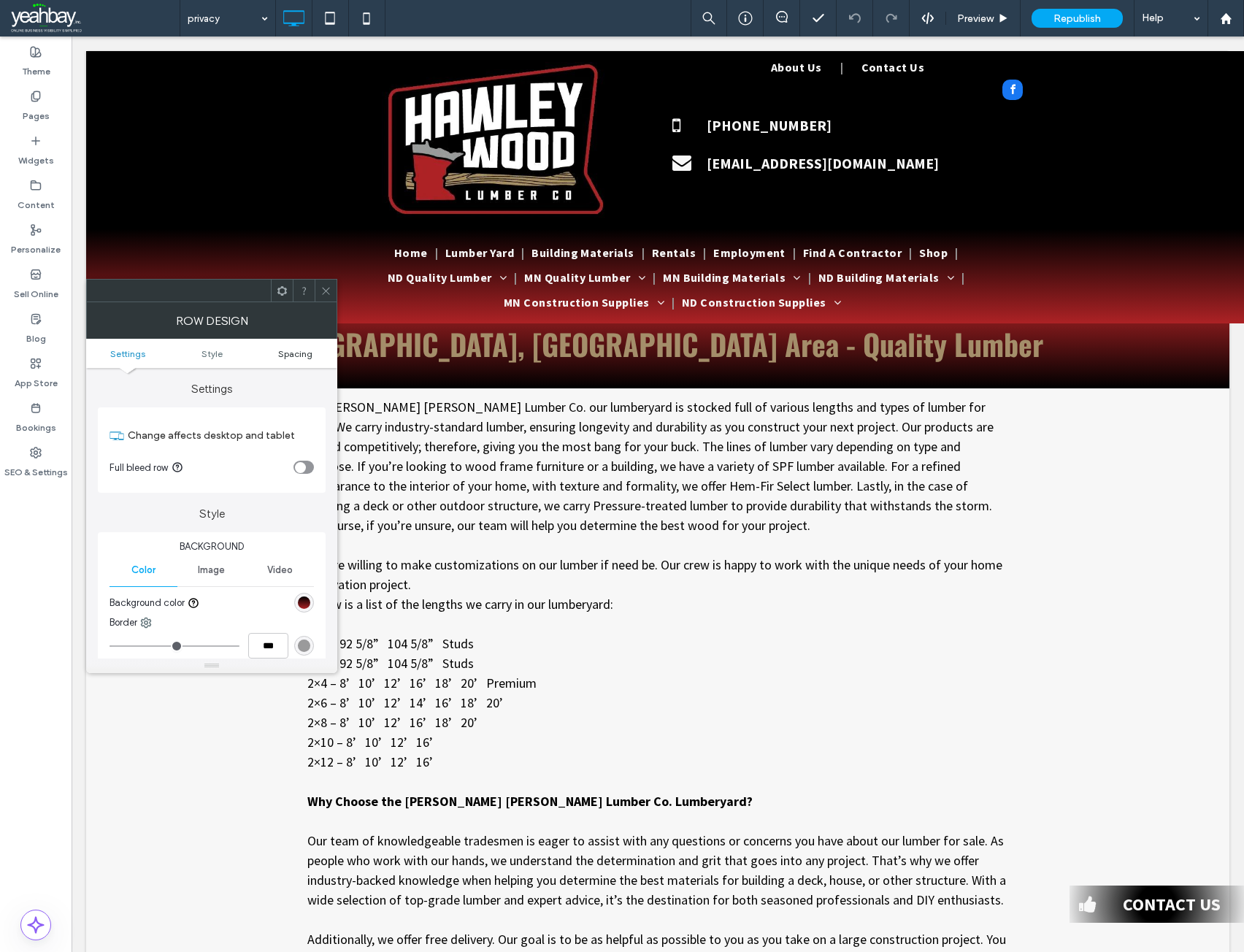
click at [297, 356] on span "Spacing" at bounding box center [295, 354] width 35 height 11
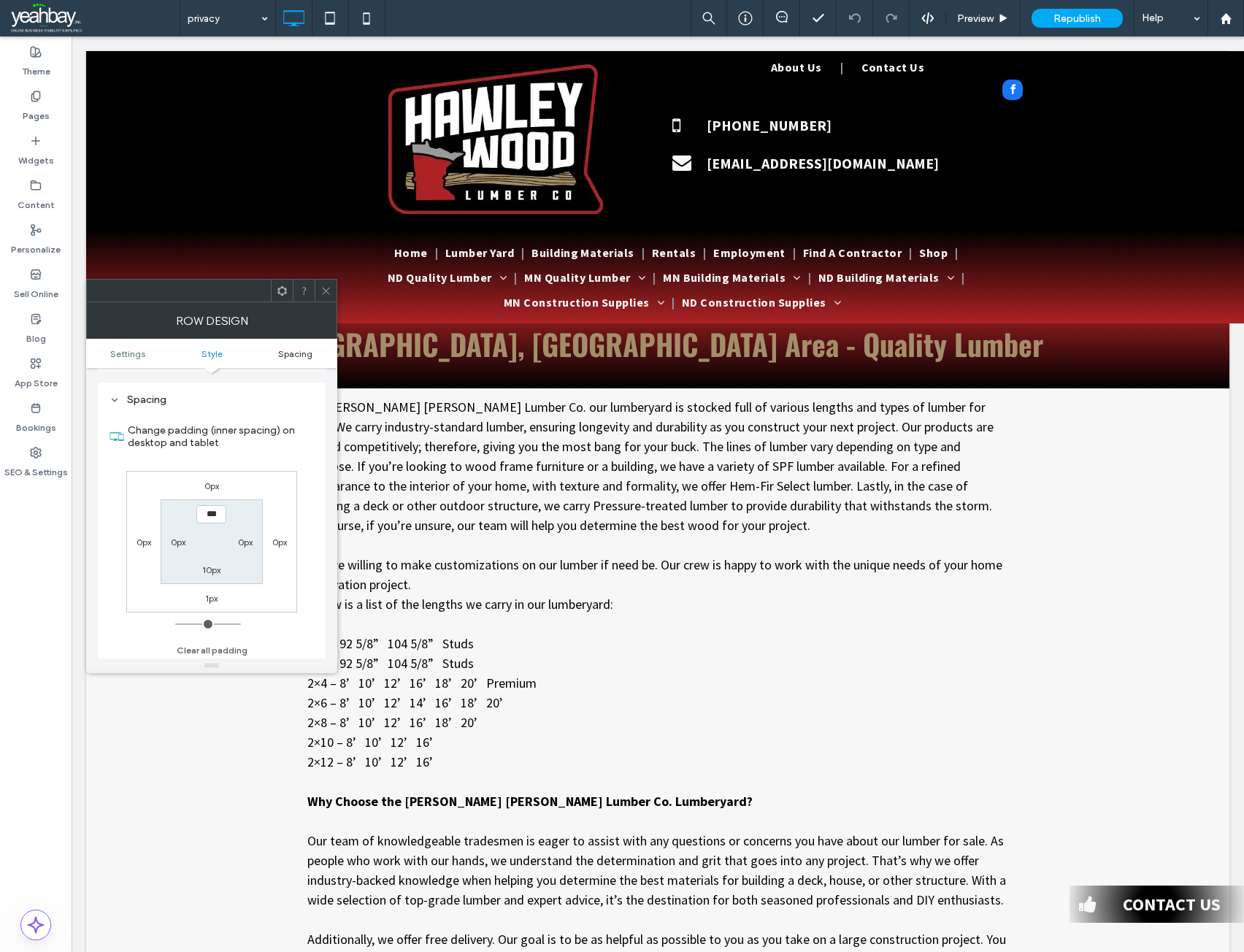
scroll to position [356, 0]
click at [324, 293] on use at bounding box center [325, 290] width 7 height 7
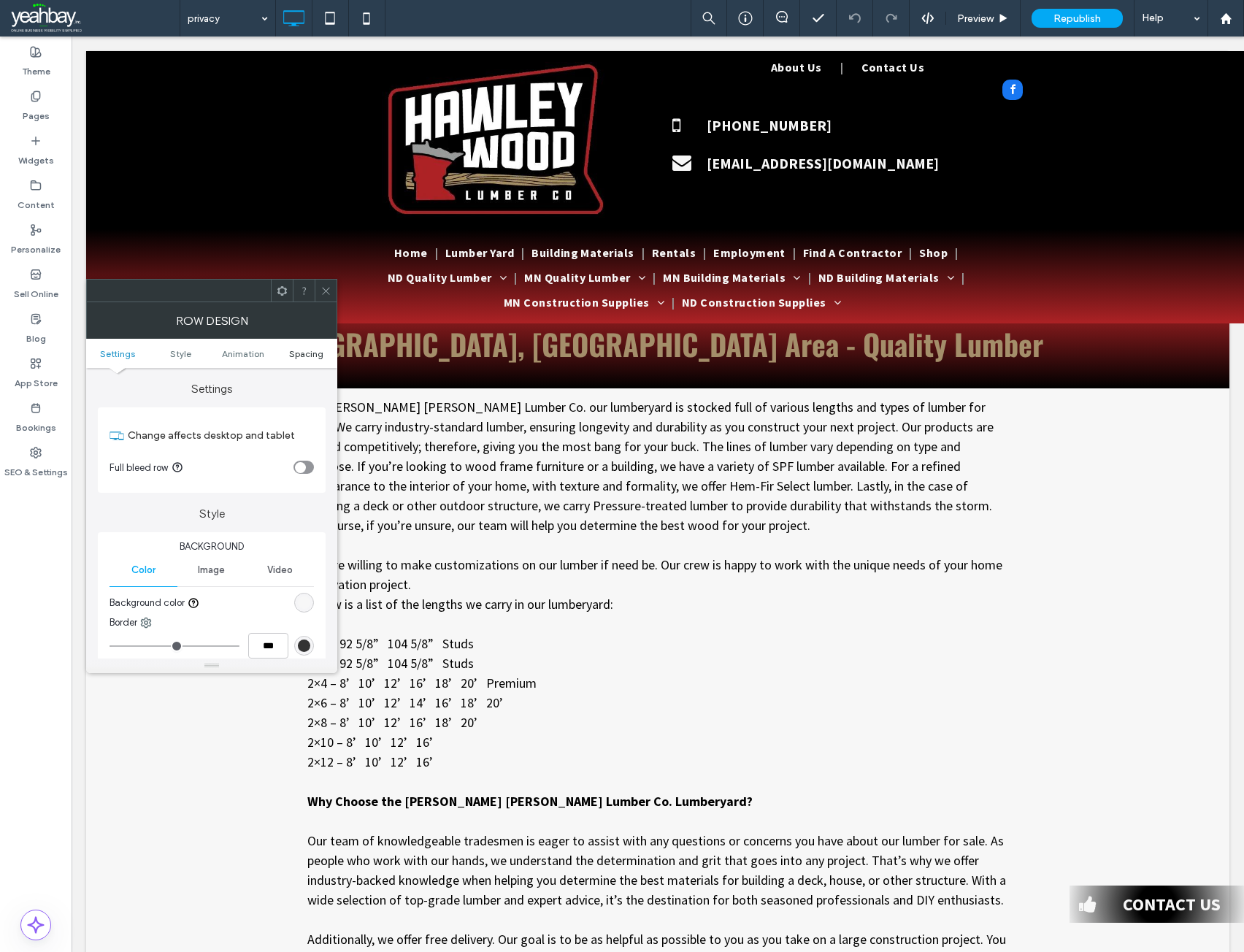
click at [303, 351] on span "Spacing" at bounding box center [306, 354] width 35 height 11
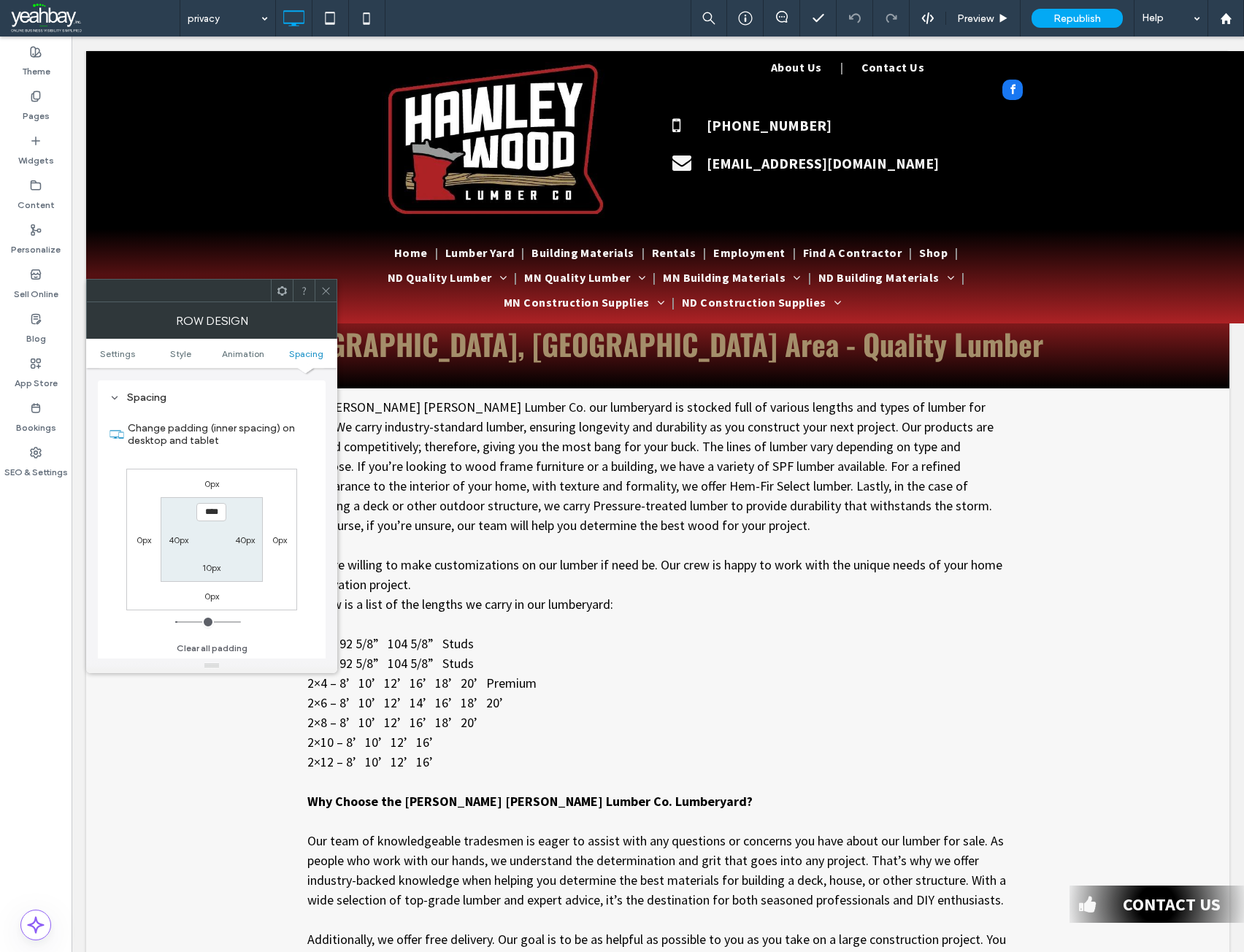
scroll to position [402, 0]
type input "****"
type input "**"
drag, startPoint x: 224, startPoint y: 510, endPoint x: 179, endPoint y: 513, distance: 45.1
click at [179, 513] on section "**** 40px 10px 40px" at bounding box center [211, 538] width 101 height 84
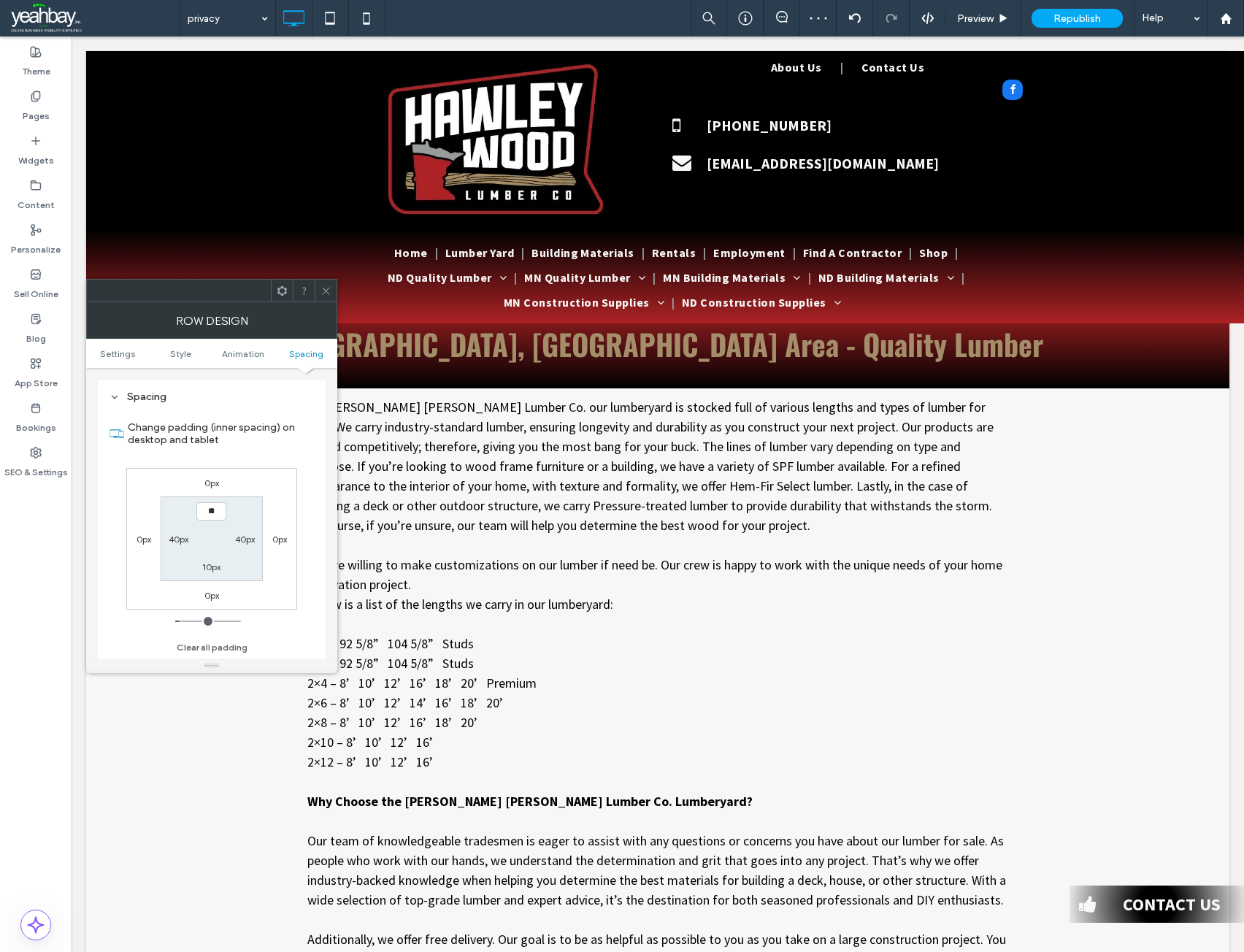
type input "****"
type input "**"
click at [327, 294] on icon at bounding box center [326, 291] width 11 height 11
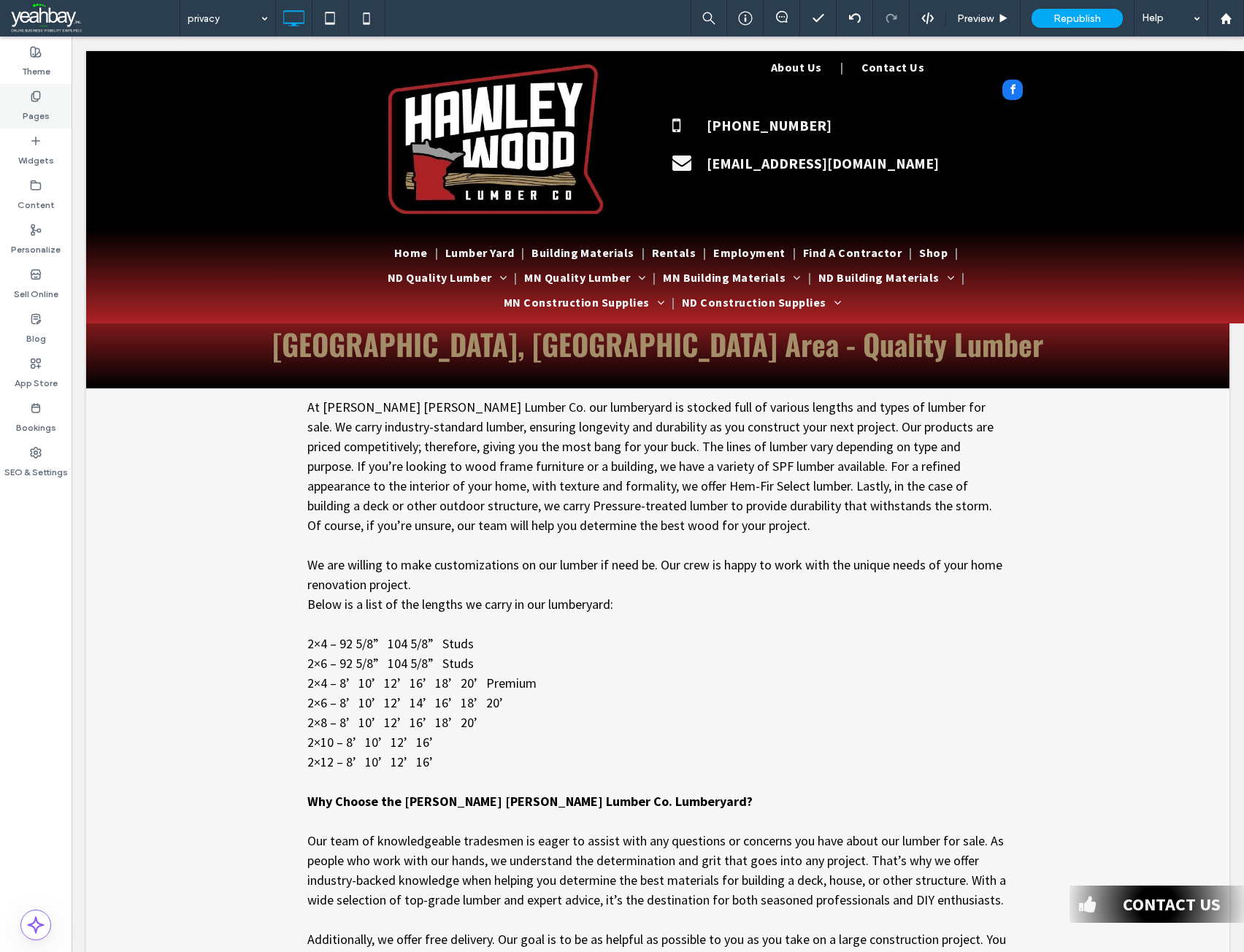
click at [43, 103] on label "Pages" at bounding box center [36, 112] width 27 height 20
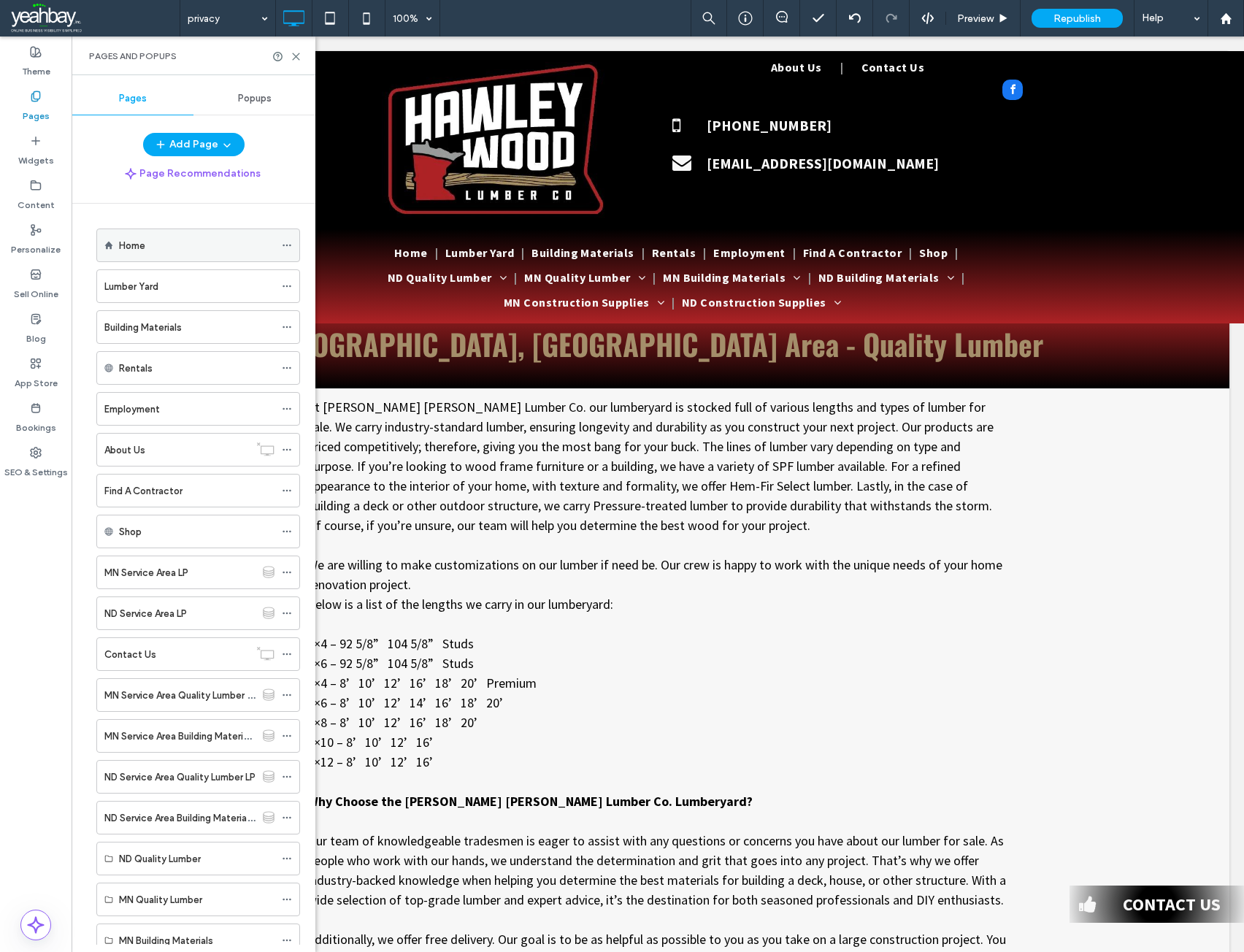
click at [147, 246] on div "Home" at bounding box center [197, 246] width 155 height 16
click at [132, 292] on label "Lumber Yard" at bounding box center [131, 286] width 54 height 26
click at [369, 21] on icon at bounding box center [366, 18] width 29 height 29
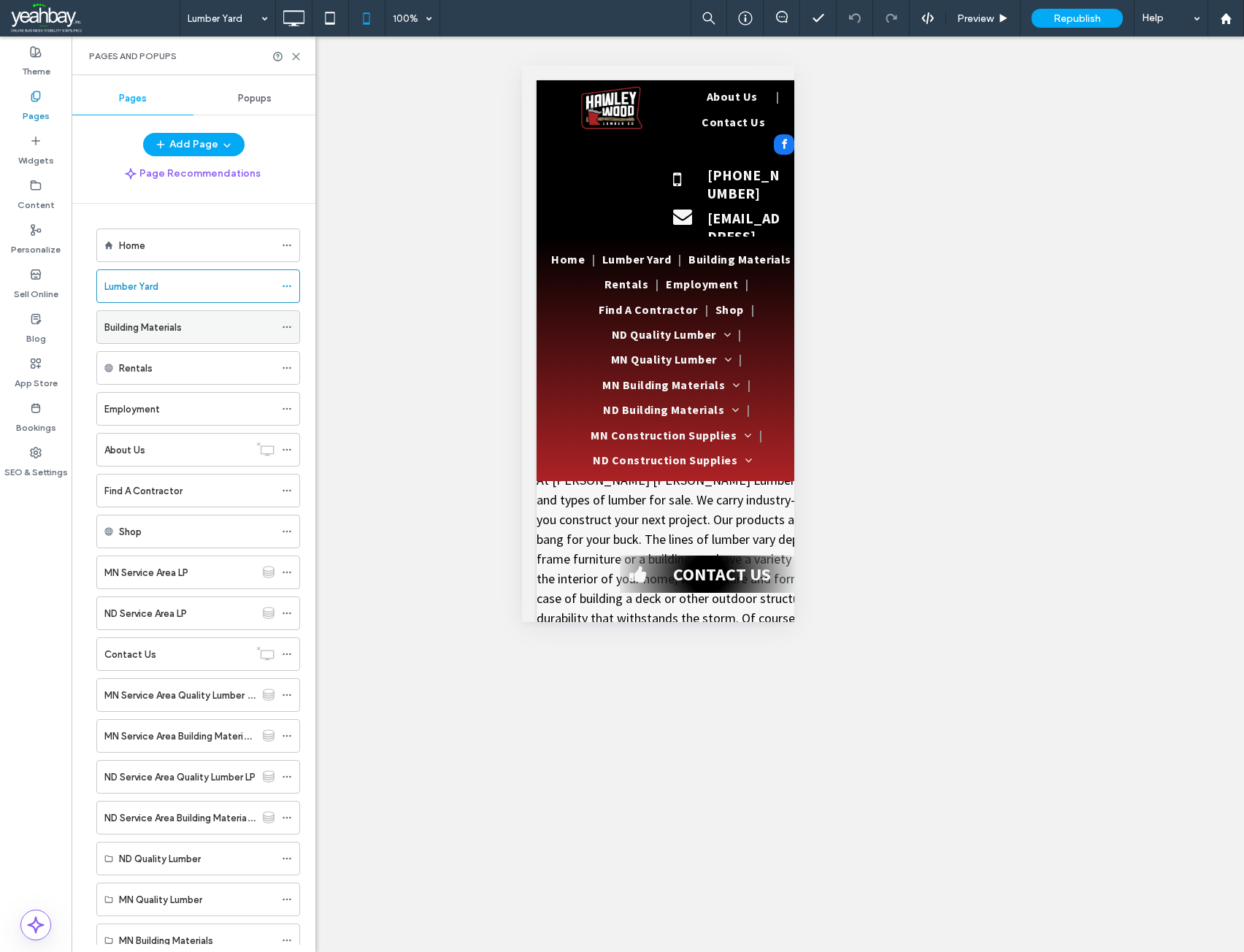
click at [192, 331] on div "Building Materials" at bounding box center [189, 327] width 170 height 16
click at [296, 57] on icon at bounding box center [296, 57] width 11 height 11
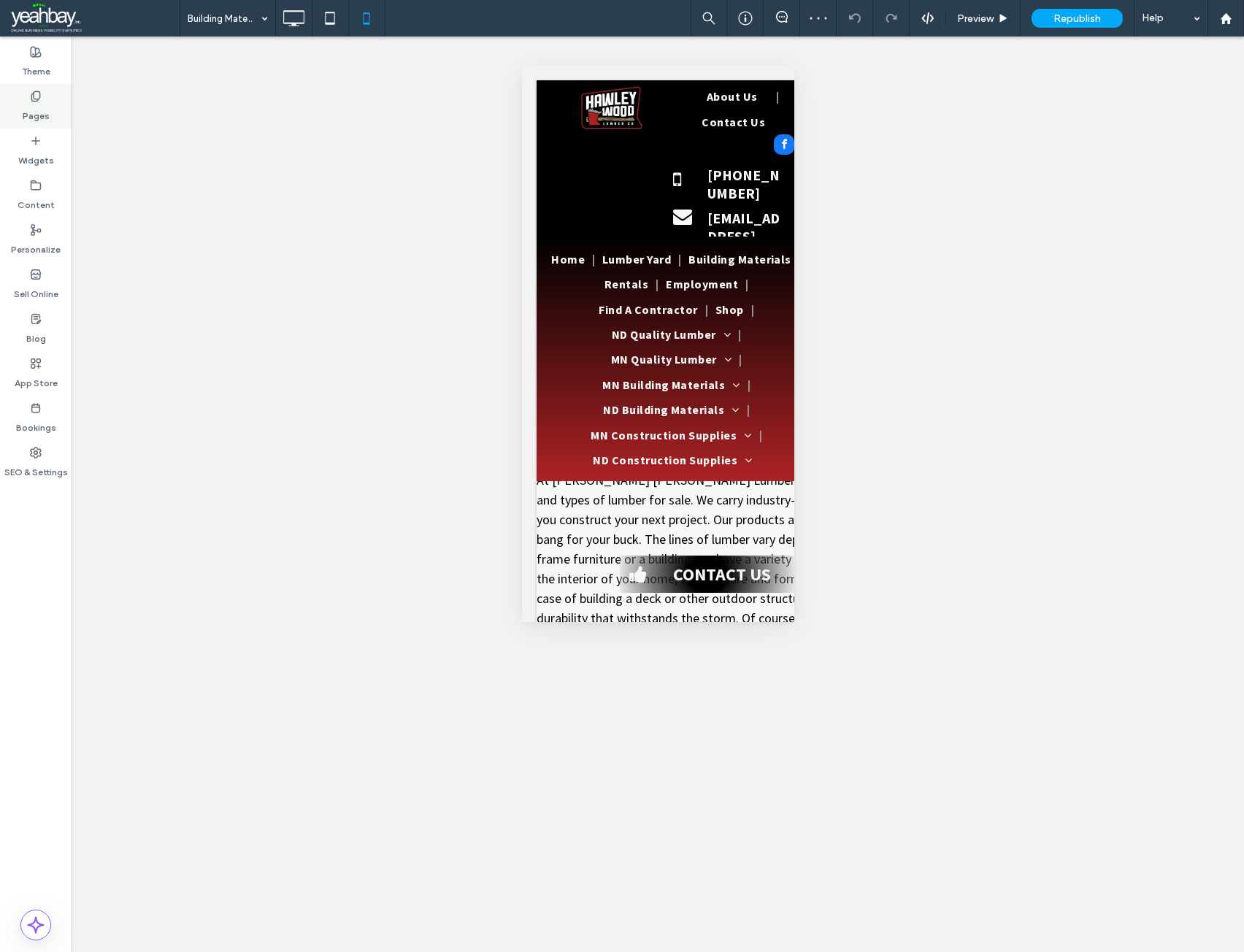
click at [28, 116] on label "Pages" at bounding box center [36, 112] width 27 height 20
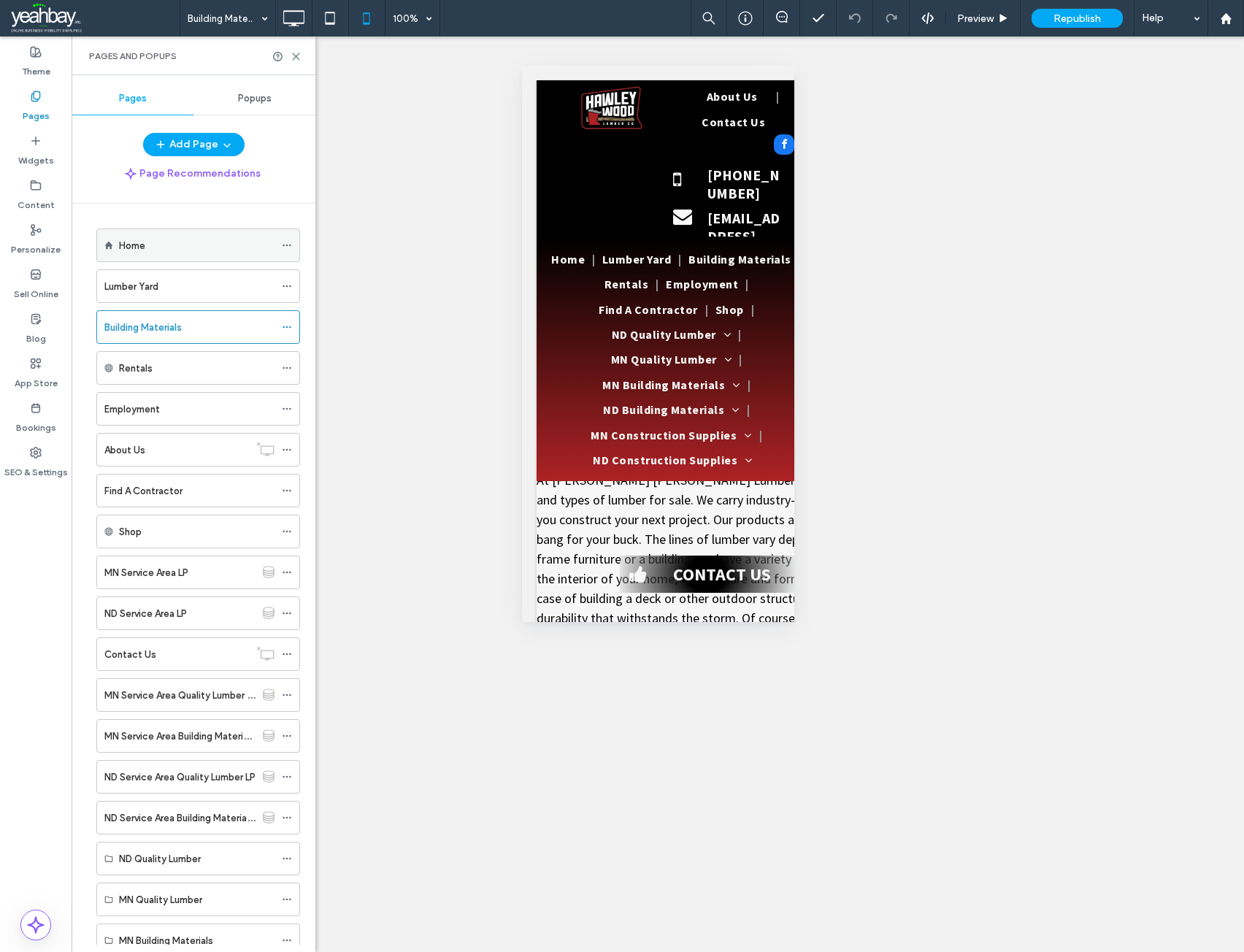
click at [137, 245] on label "Home" at bounding box center [132, 246] width 26 height 26
click at [296, 59] on div at bounding box center [622, 476] width 1244 height 952
drag, startPoint x: 290, startPoint y: 18, endPoint x: 520, endPoint y: 387, distance: 434.8
click at [290, 18] on icon at bounding box center [293, 18] width 29 height 29
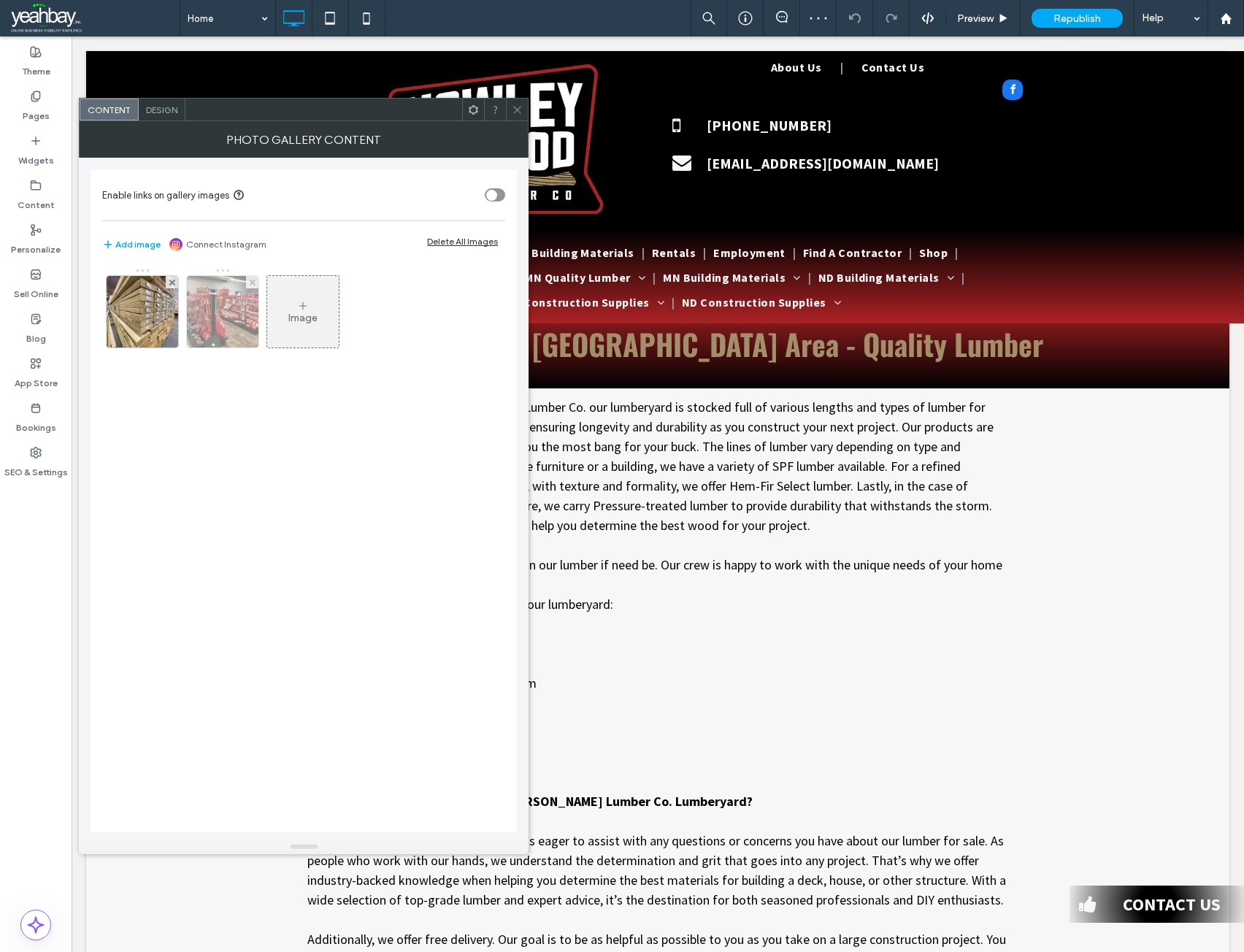
click at [222, 332] on img at bounding box center [223, 312] width 96 height 71
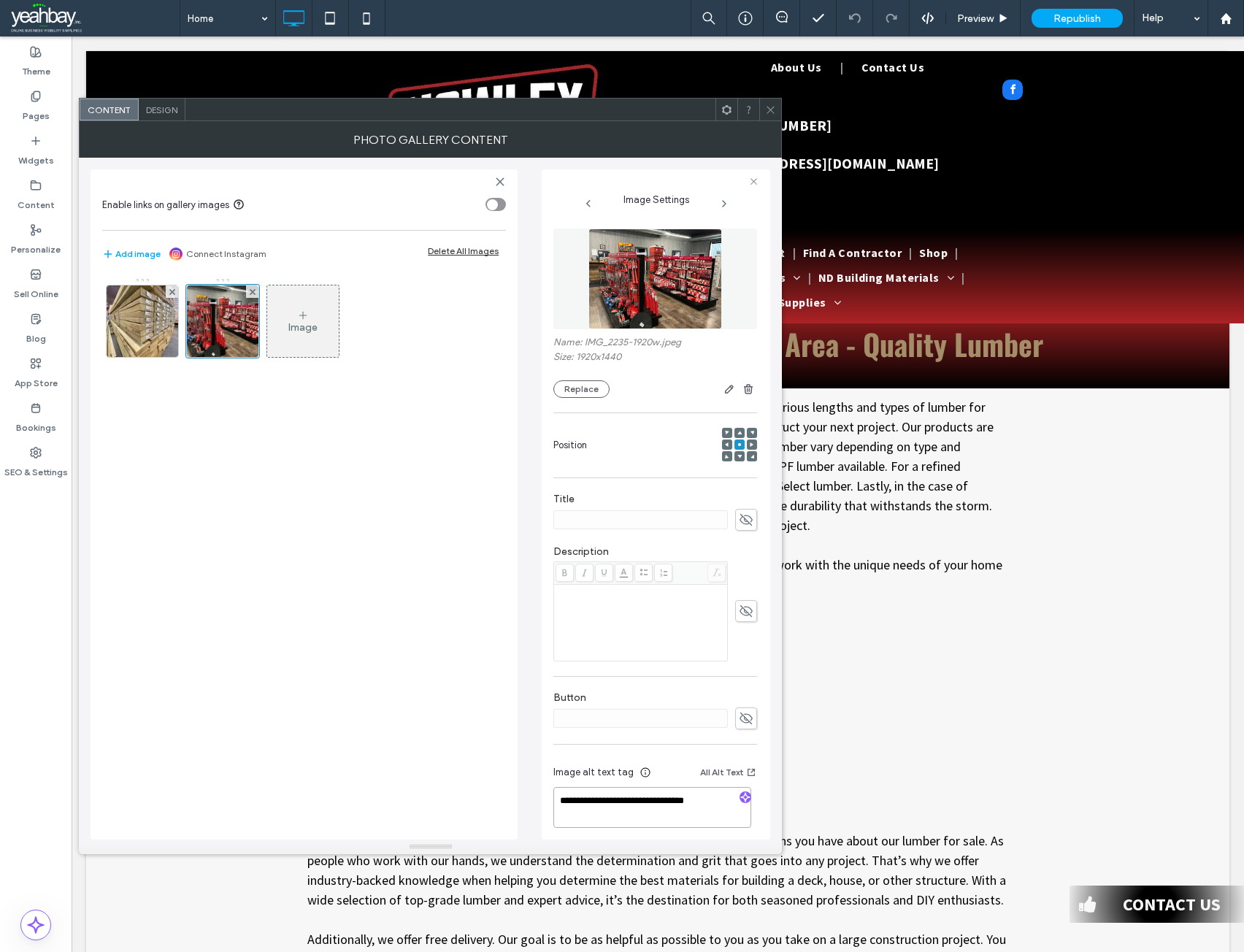
drag, startPoint x: 602, startPoint y: 797, endPoint x: 538, endPoint y: 797, distance: 64.0
click at [538, 797] on div "**********" at bounding box center [430, 498] width 680 height 682
click at [688, 799] on textarea "**********" at bounding box center [652, 808] width 198 height 41
type textarea "**********"
click at [774, 110] on icon at bounding box center [771, 110] width 11 height 11
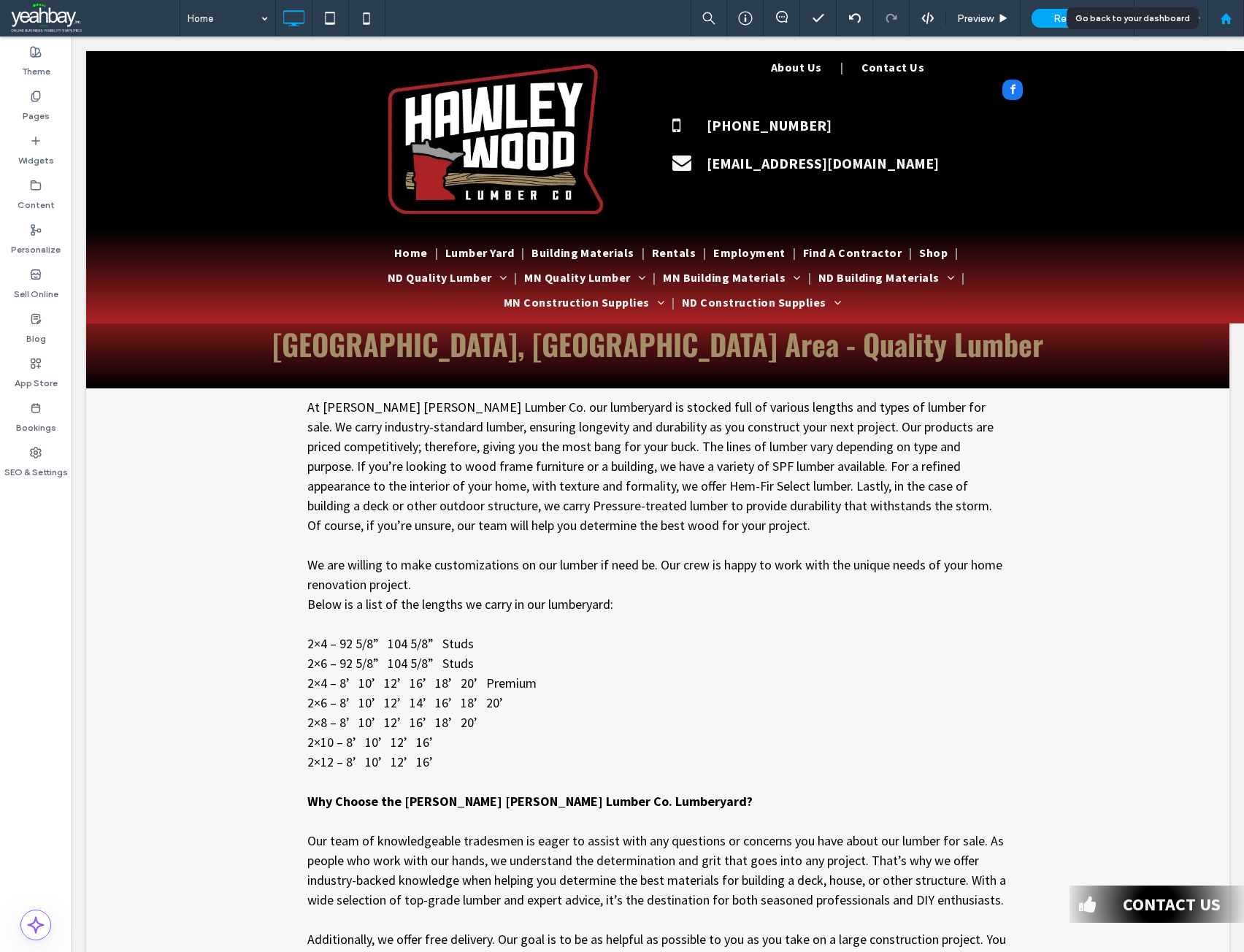
click at [1226, 18] on use at bounding box center [1225, 18] width 11 height 11
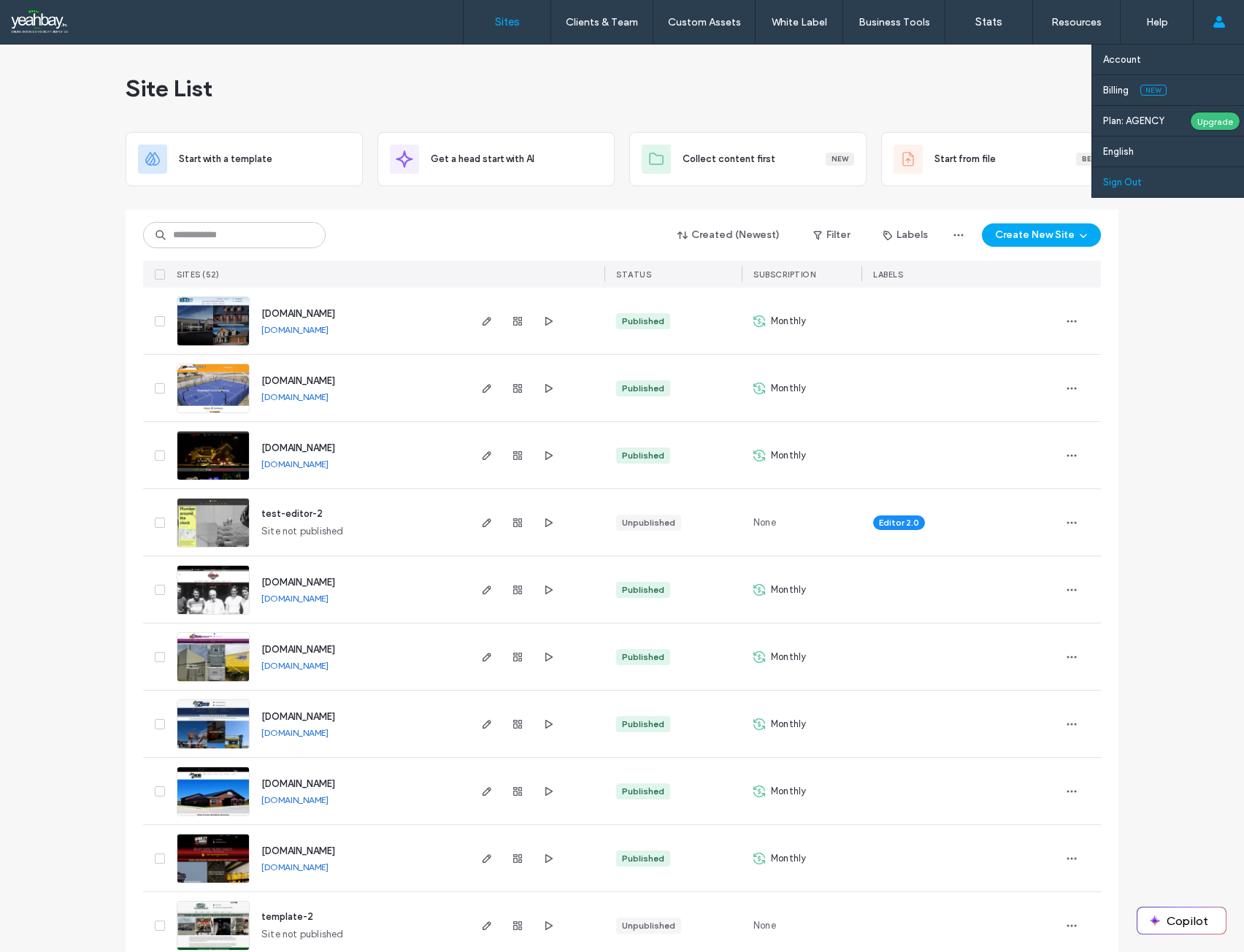
click at [1132, 177] on label "Sign Out" at bounding box center [1122, 182] width 38 height 11
